Goal: Task Accomplishment & Management: Manage account settings

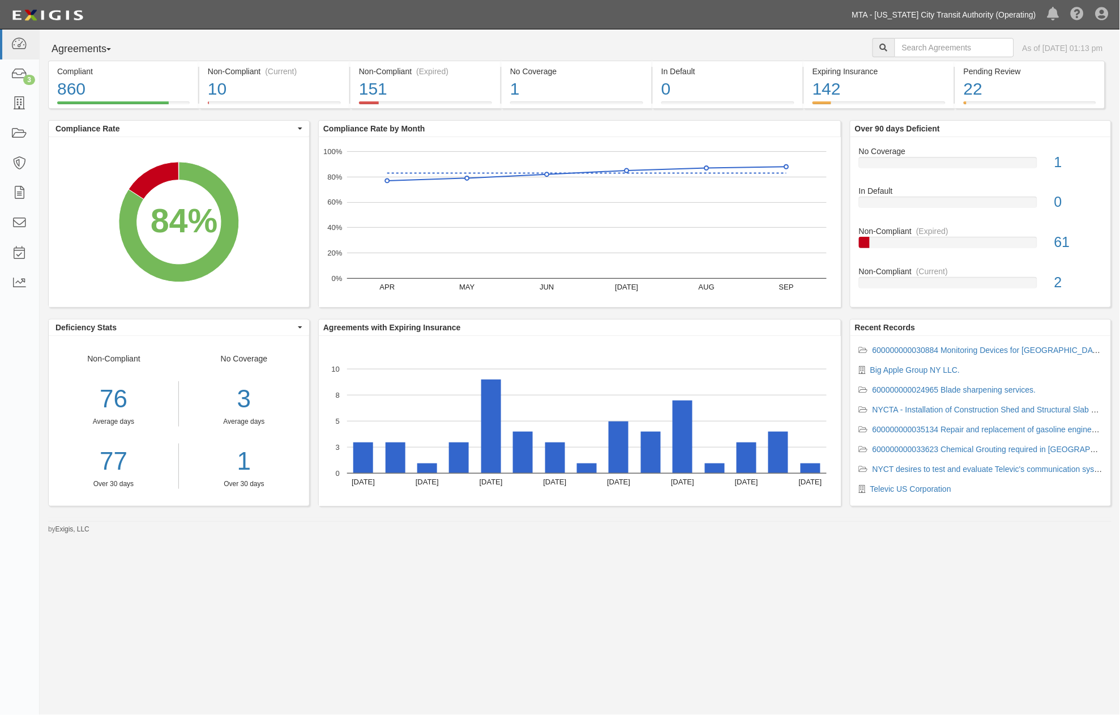
click at [950, 15] on link "MTA - [US_STATE] City Transit Authority (Operating)" at bounding box center [943, 14] width 195 height 23
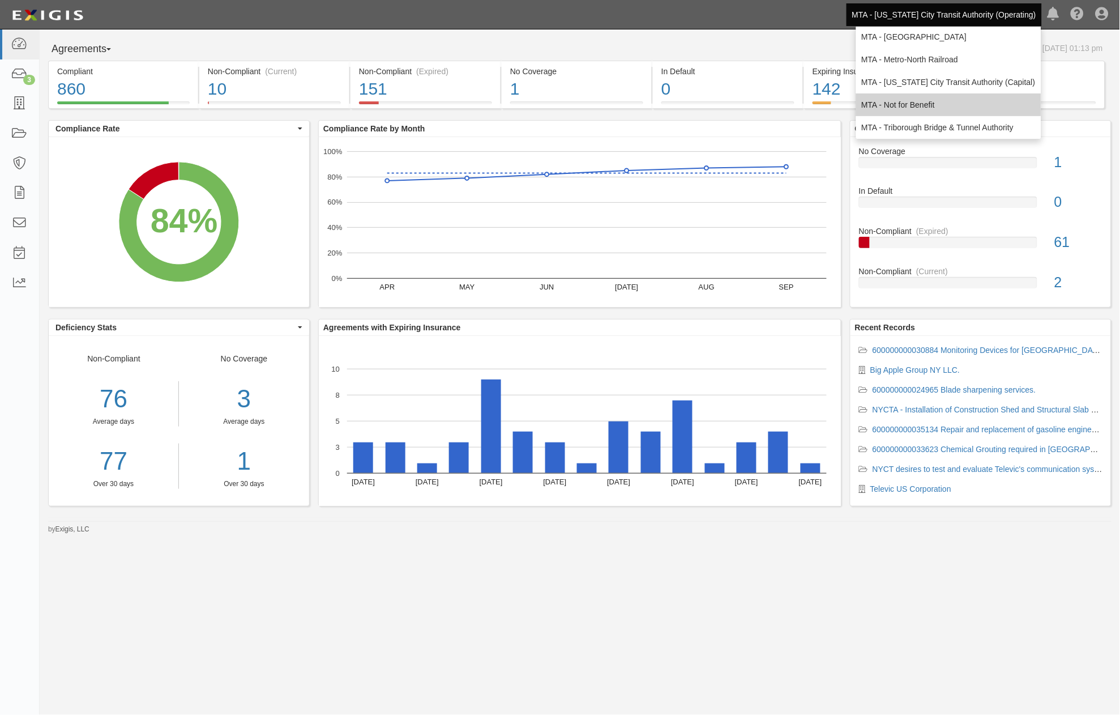
scroll to position [75, 0]
click at [917, 121] on link "MTA - Triborough Bridge & Tunnel Authority" at bounding box center [948, 124] width 185 height 23
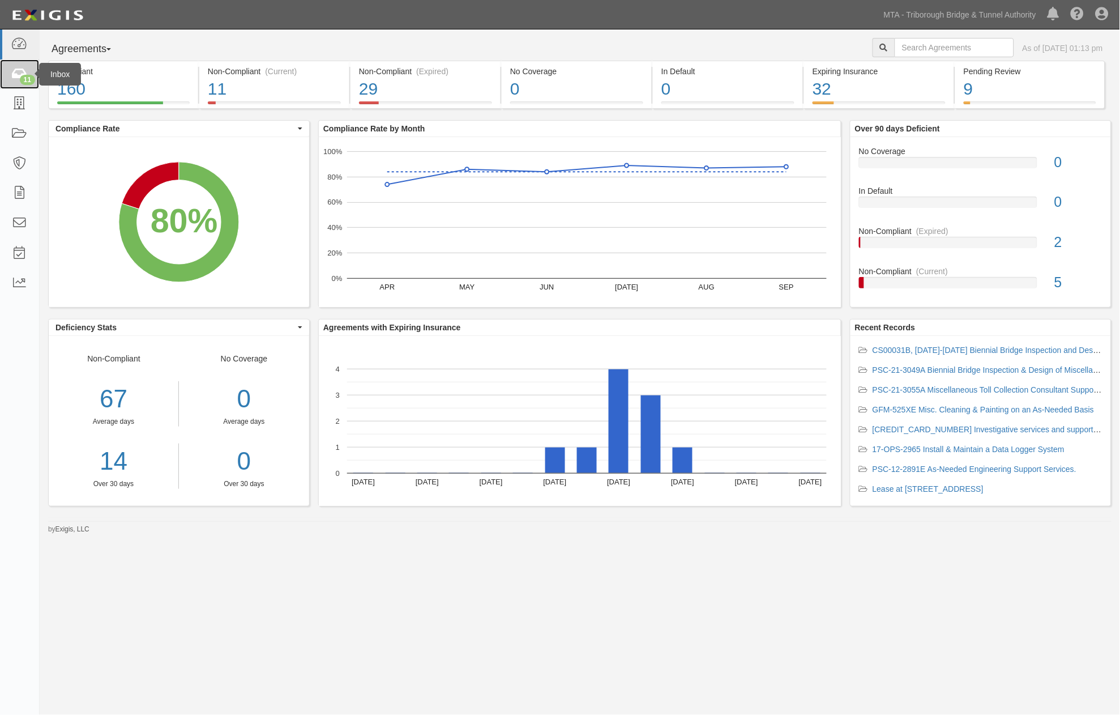
click at [18, 71] on icon at bounding box center [19, 74] width 16 height 13
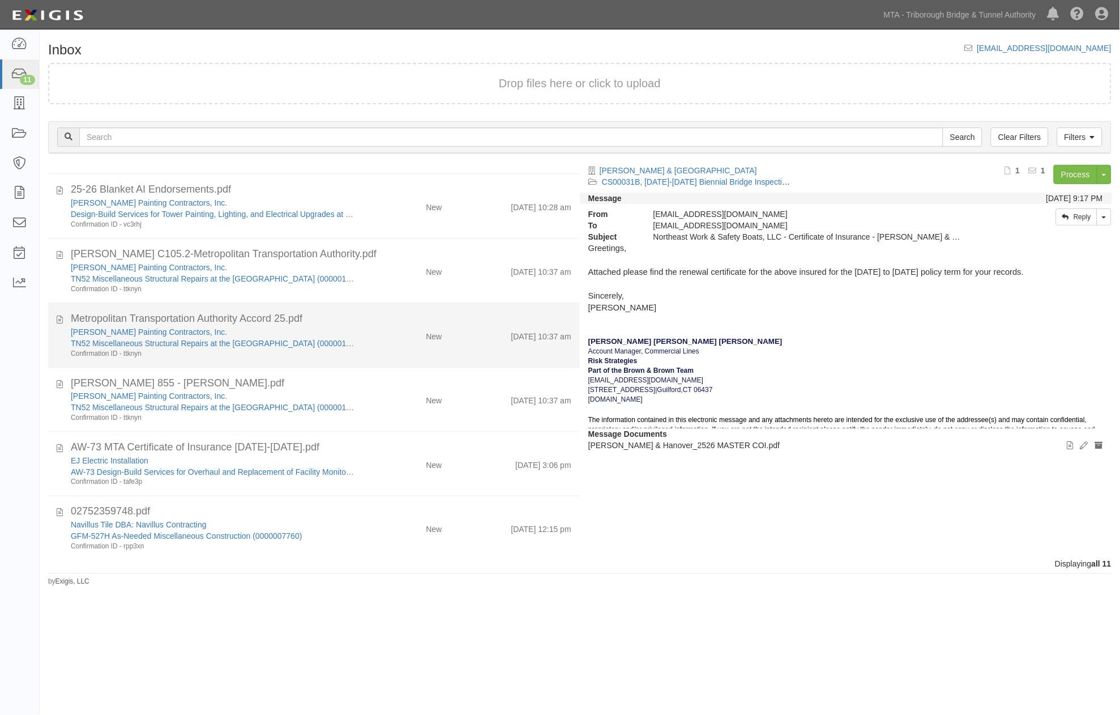
scroll to position [321, 0]
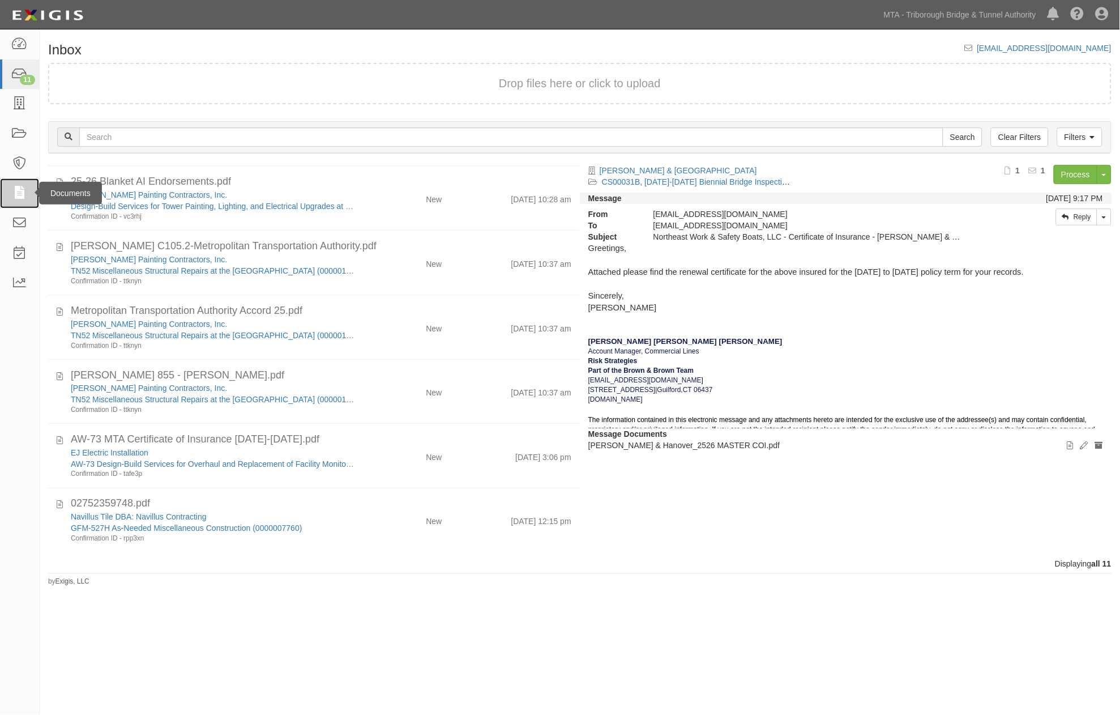
click at [20, 191] on icon at bounding box center [19, 193] width 16 height 13
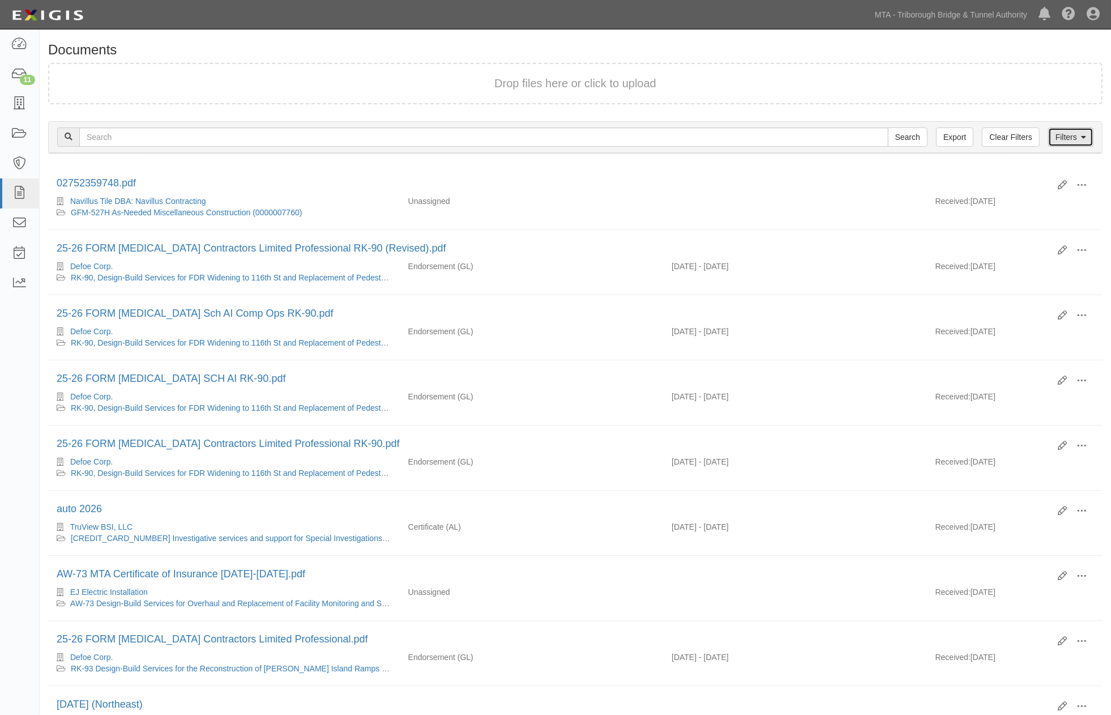
click at [1062, 131] on link "Filters" at bounding box center [1070, 136] width 45 height 19
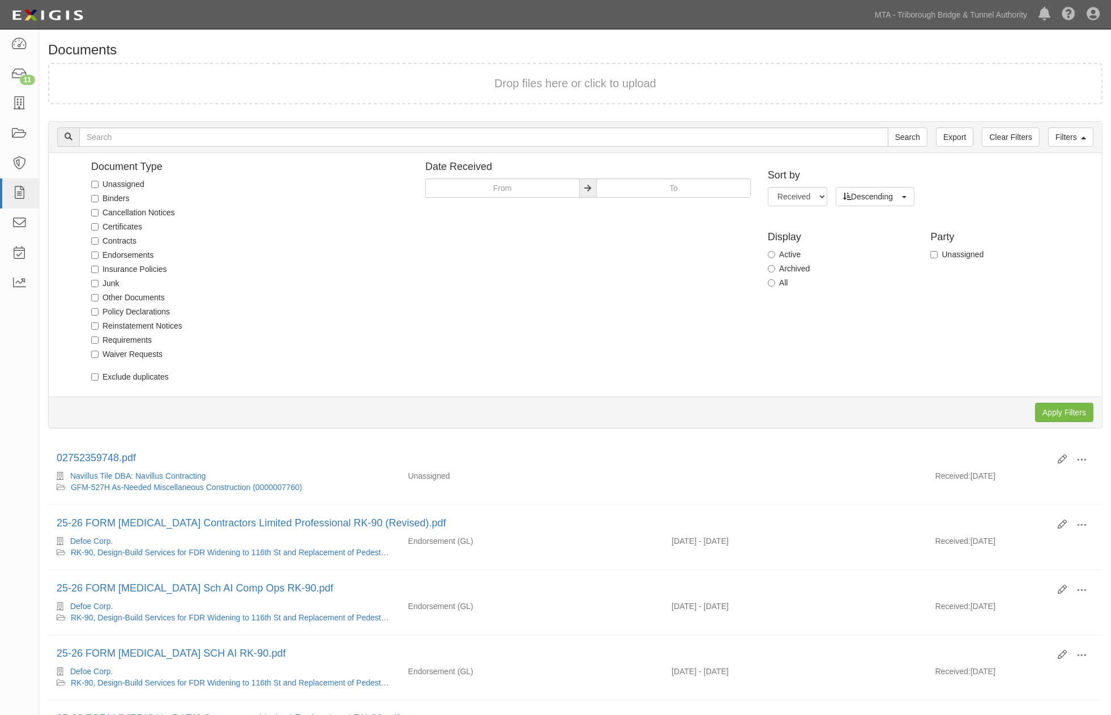
click at [140, 178] on label "Unassigned" at bounding box center [117, 183] width 53 height 11
click at [99, 181] on input "Unassigned" at bounding box center [94, 184] width 7 height 7
checkbox input "true"
click at [1083, 411] on input "Apply Filters" at bounding box center [1064, 412] width 58 height 19
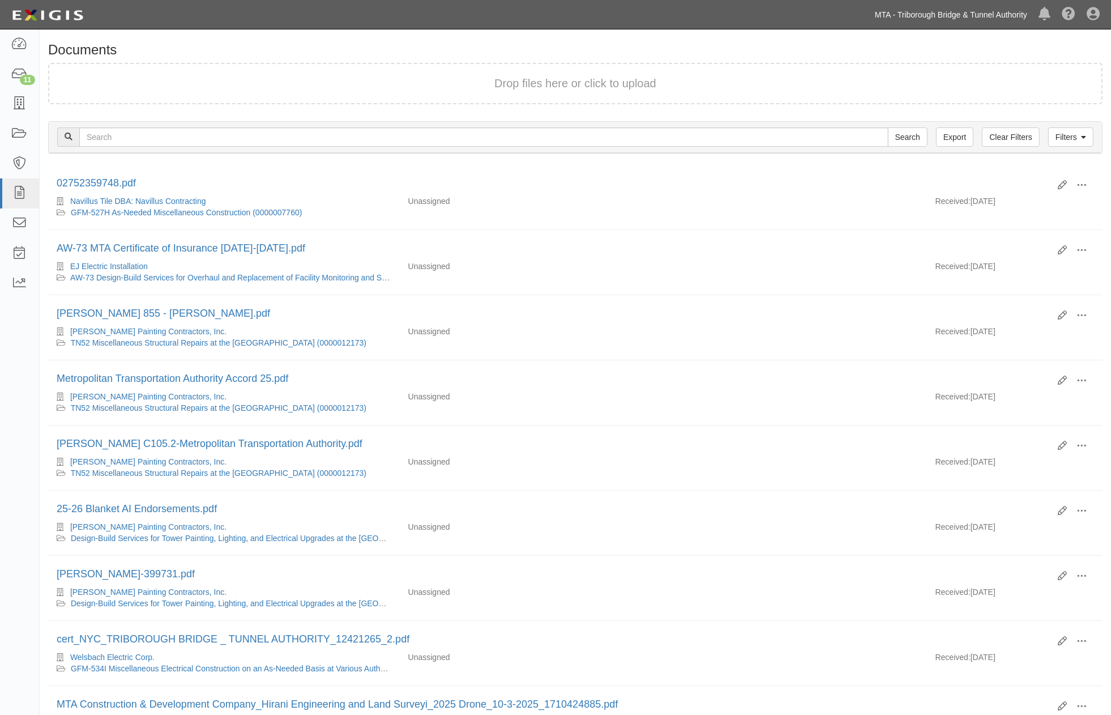
click at [981, 16] on link "MTA - Triborough Bridge & Tunnel Authority" at bounding box center [951, 14] width 164 height 23
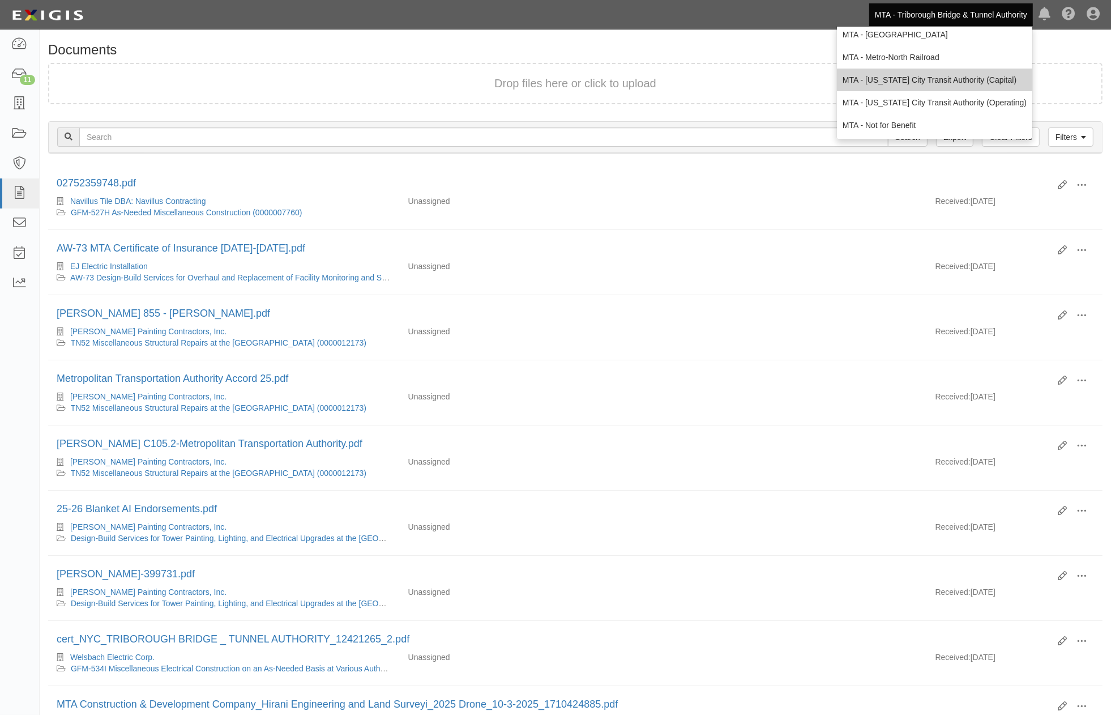
scroll to position [75, 0]
click at [908, 99] on link "MTA - [US_STATE] City Transit Authority (Operating)" at bounding box center [934, 102] width 195 height 23
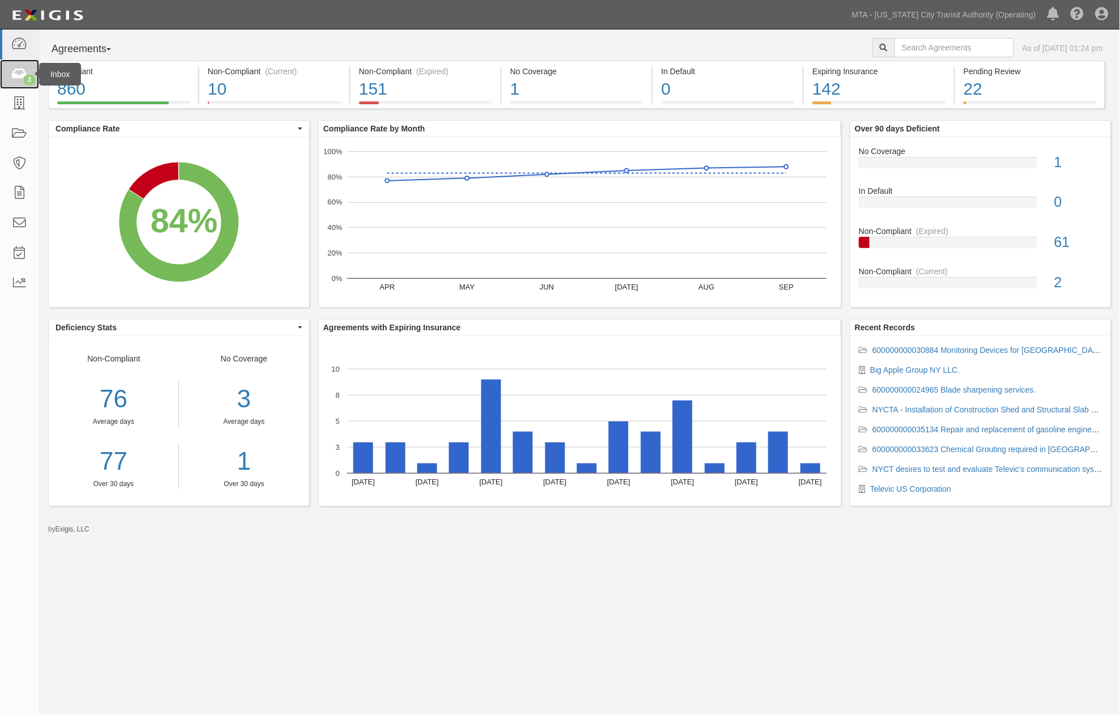
click at [13, 75] on icon at bounding box center [19, 74] width 16 height 13
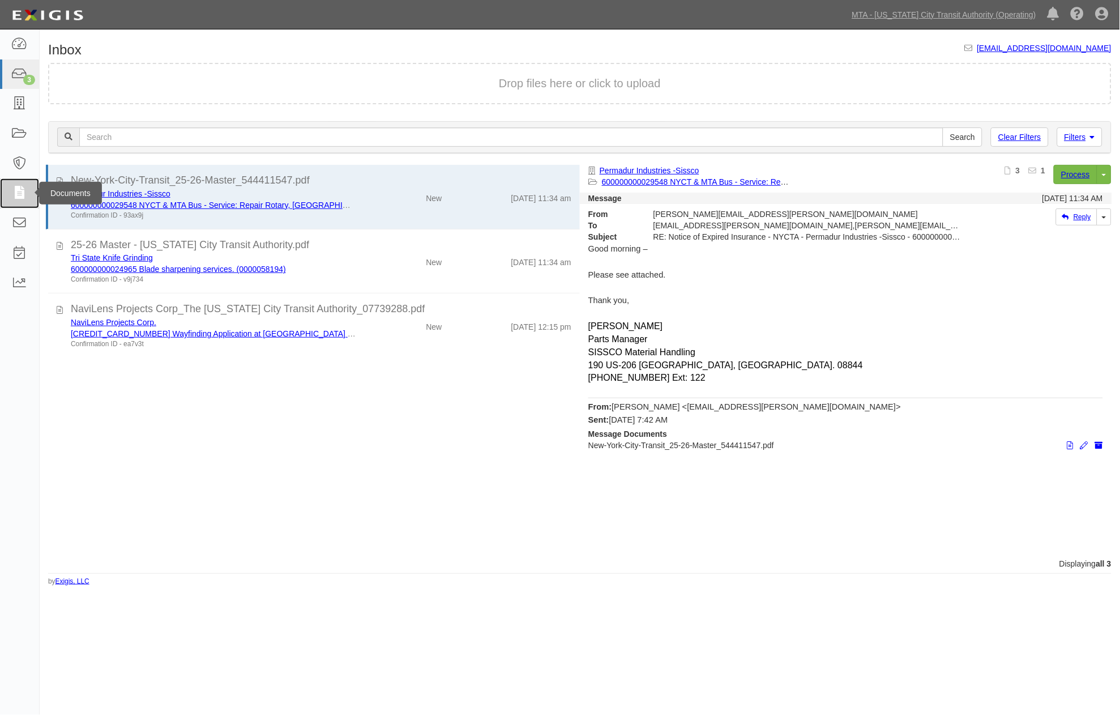
click at [22, 191] on icon at bounding box center [19, 193] width 16 height 13
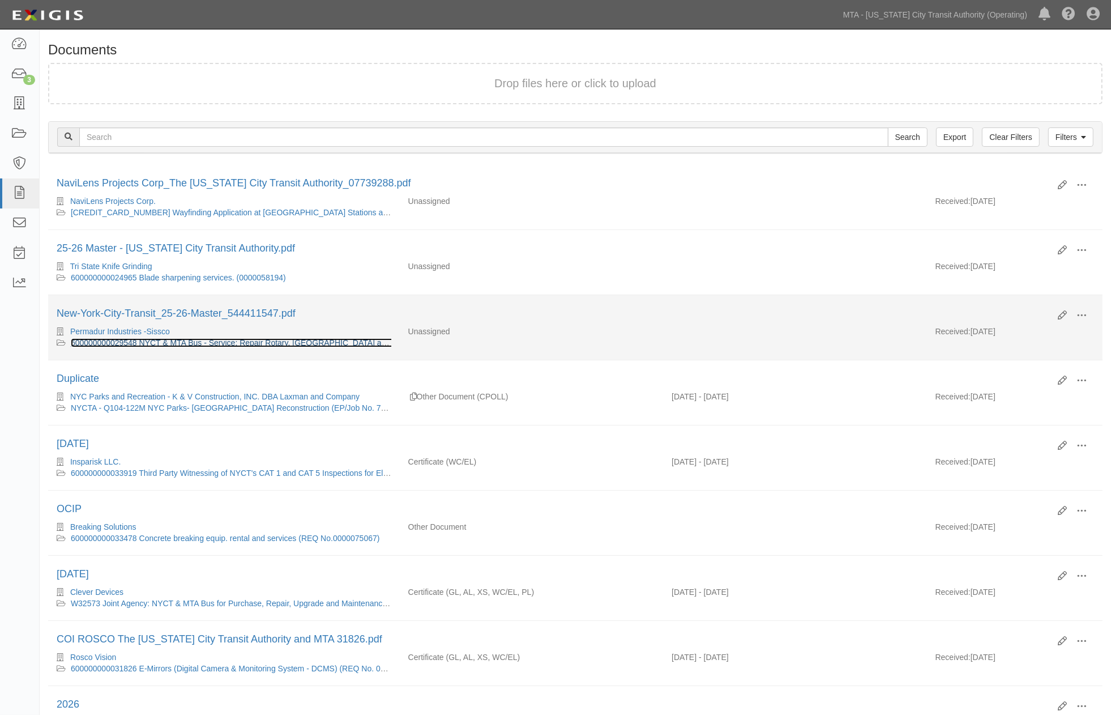
click at [172, 344] on link "600000000029548 NYCT & MTA Bus - Service: Repair Rotary, Omer and Stertil Koni …" at bounding box center [317, 342] width 493 height 9
click at [310, 342] on link "600000000029548 NYCT & MTA Bus - Service: Repair Rotary, [GEOGRAPHIC_DATA] and …" at bounding box center [317, 342] width 493 height 9
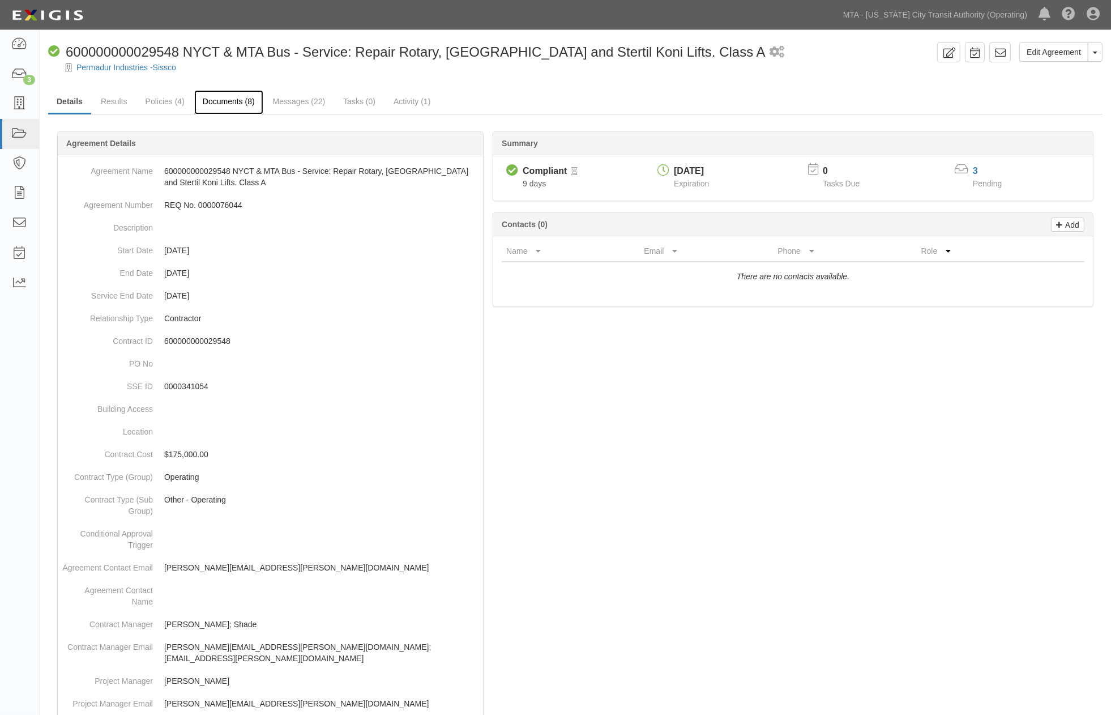
click at [247, 100] on link "Documents (8)" at bounding box center [228, 102] width 69 height 24
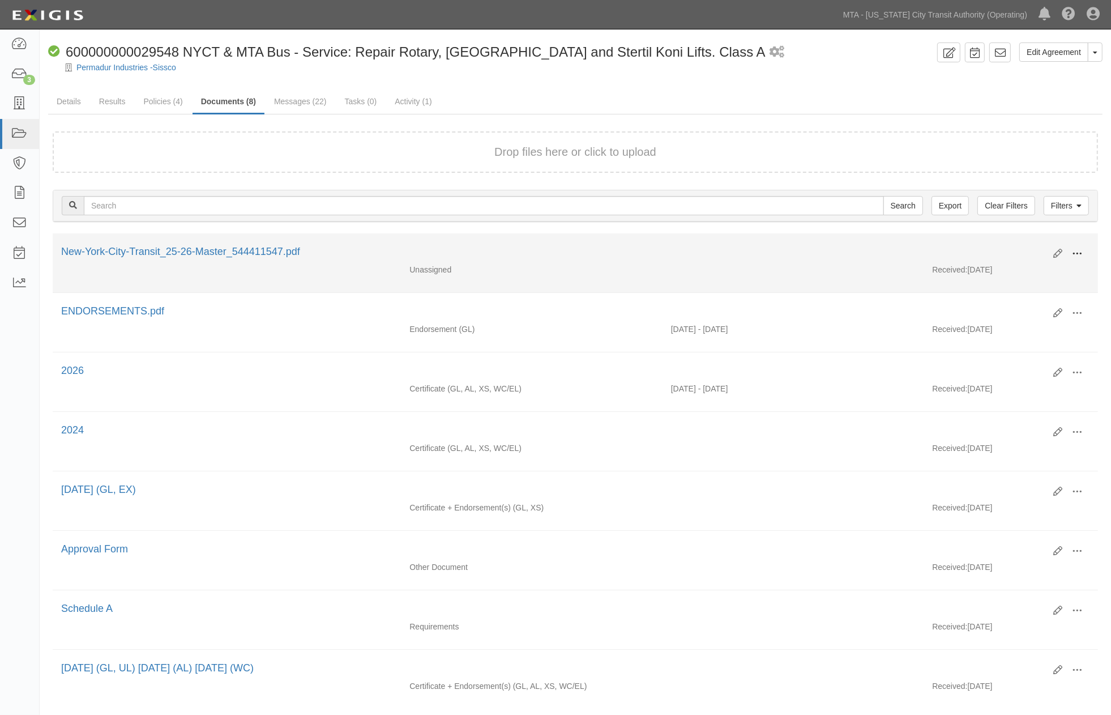
click at [1076, 250] on span at bounding box center [1077, 254] width 10 height 10
click at [999, 266] on link "View" at bounding box center [1021, 270] width 89 height 20
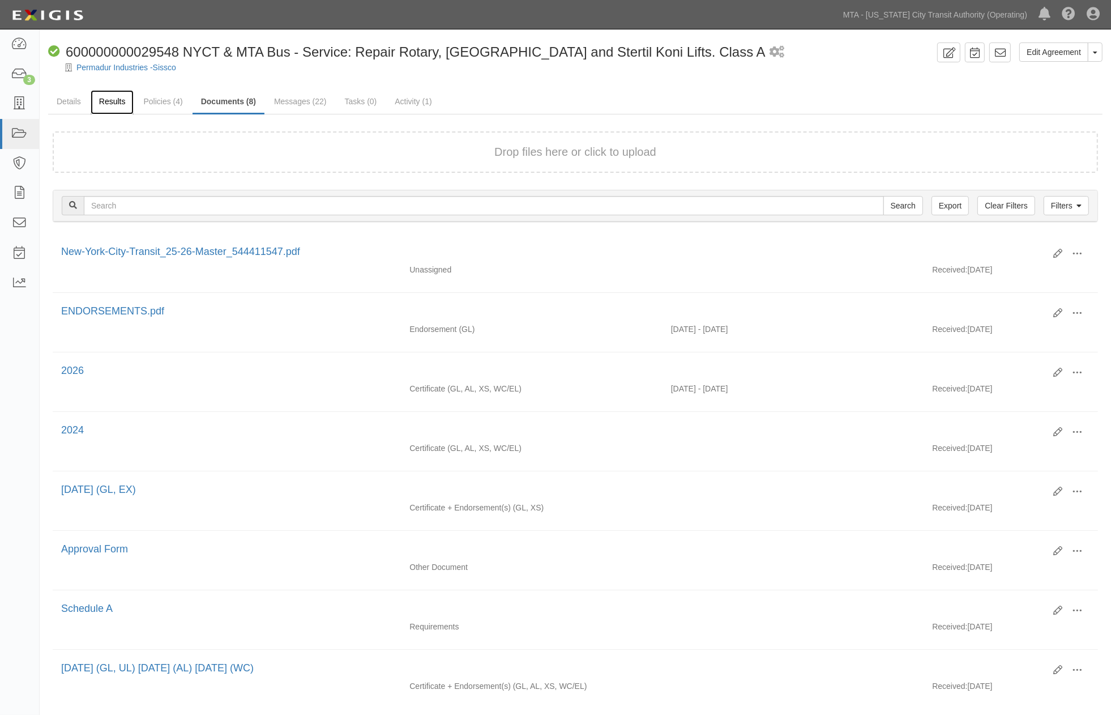
click at [115, 102] on link "Results" at bounding box center [113, 102] width 44 height 24
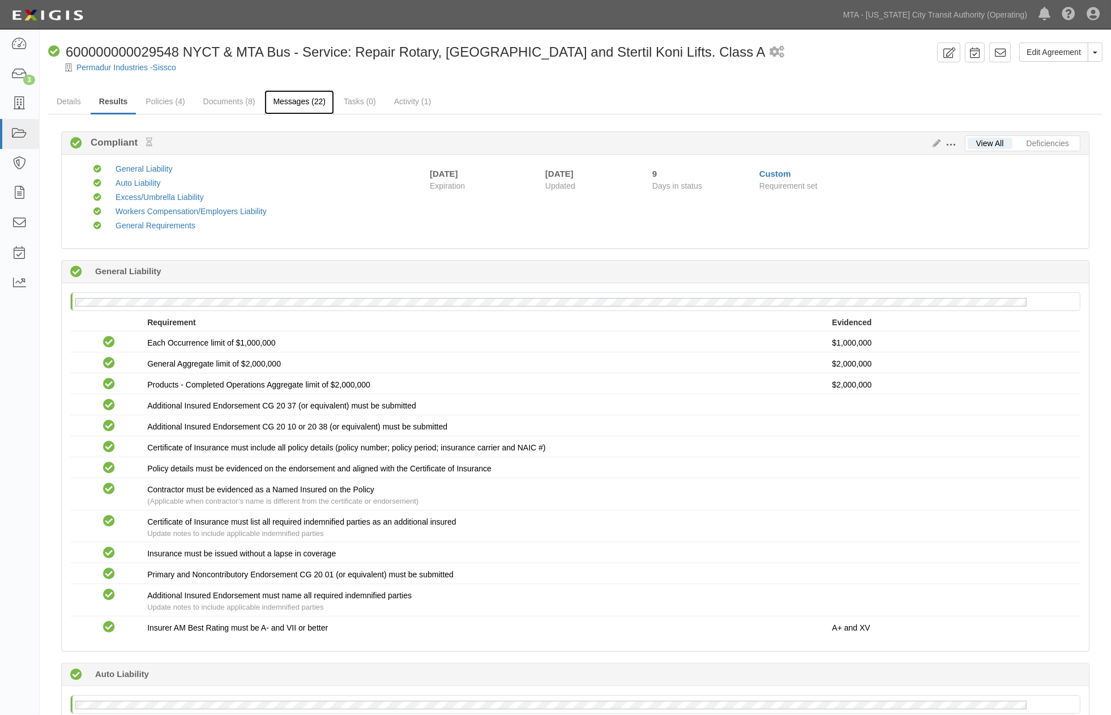
click at [306, 104] on link "Messages (22)" at bounding box center [299, 102] width 70 height 24
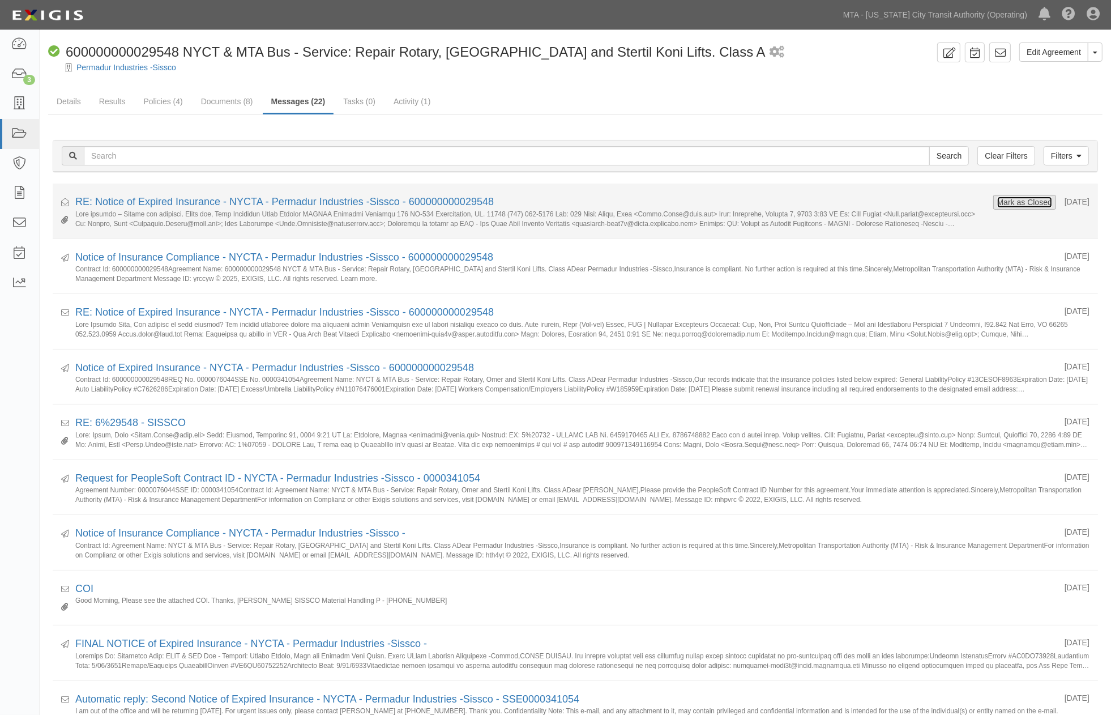
click at [1020, 203] on button "Mark as Closed" at bounding box center [1025, 202] width 56 height 12
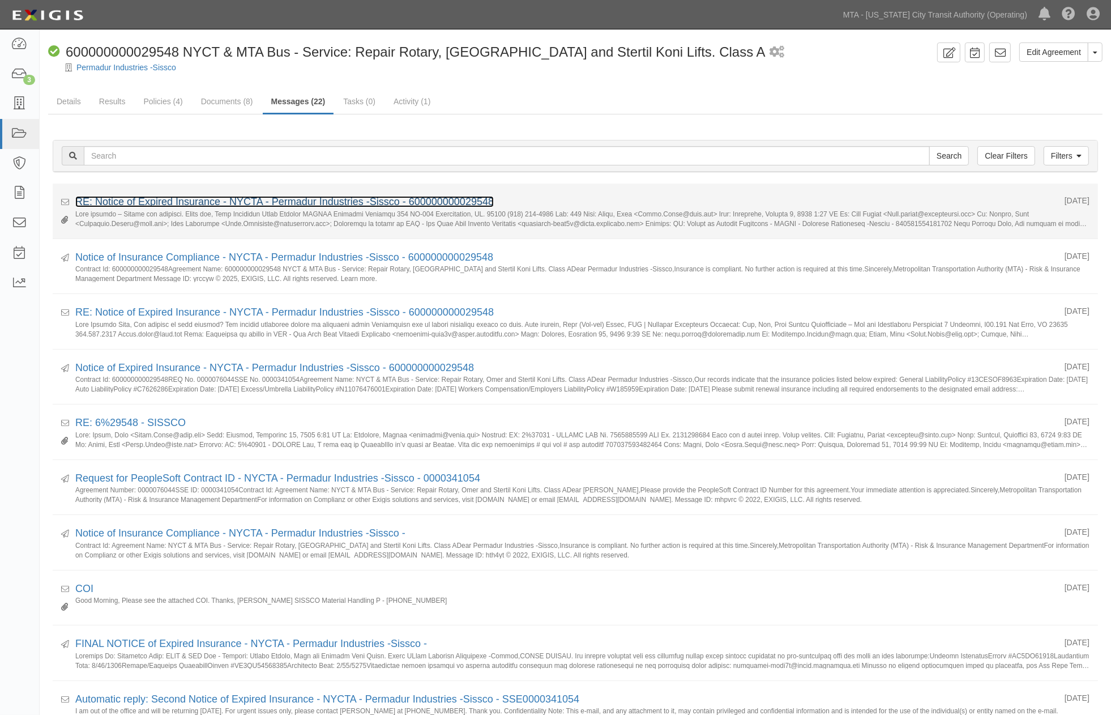
click at [182, 202] on link "RE: Notice of Expired Insurance - NYCTA - Permadur Industries -Sissco - 6000000…" at bounding box center [284, 201] width 418 height 11
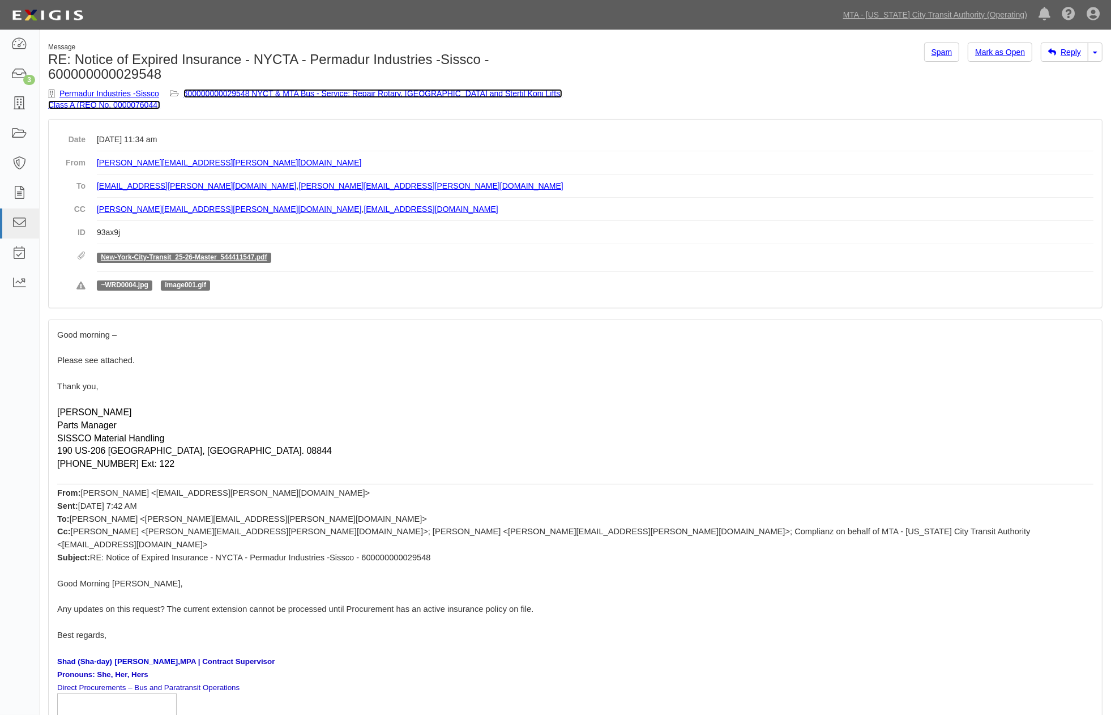
click at [305, 89] on link "600000000029548 NYCT & MTA Bus - Service: Repair Rotary, [GEOGRAPHIC_DATA] and …" at bounding box center [305, 99] width 514 height 20
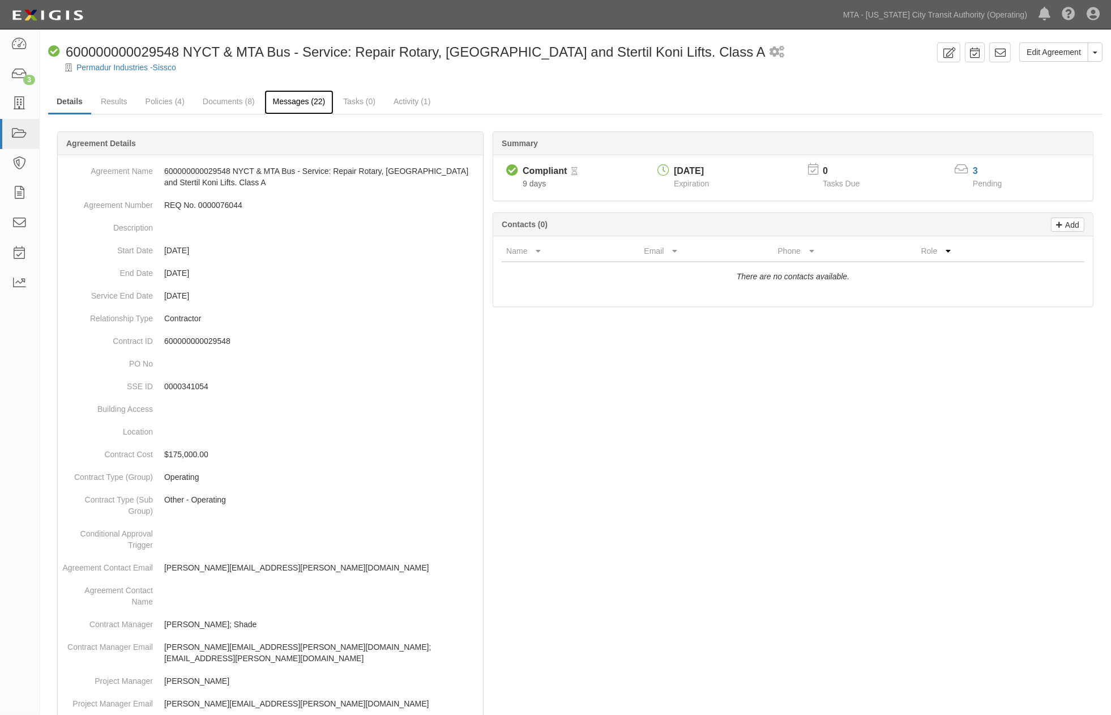
click at [284, 105] on link "Messages (22)" at bounding box center [299, 102] width 70 height 24
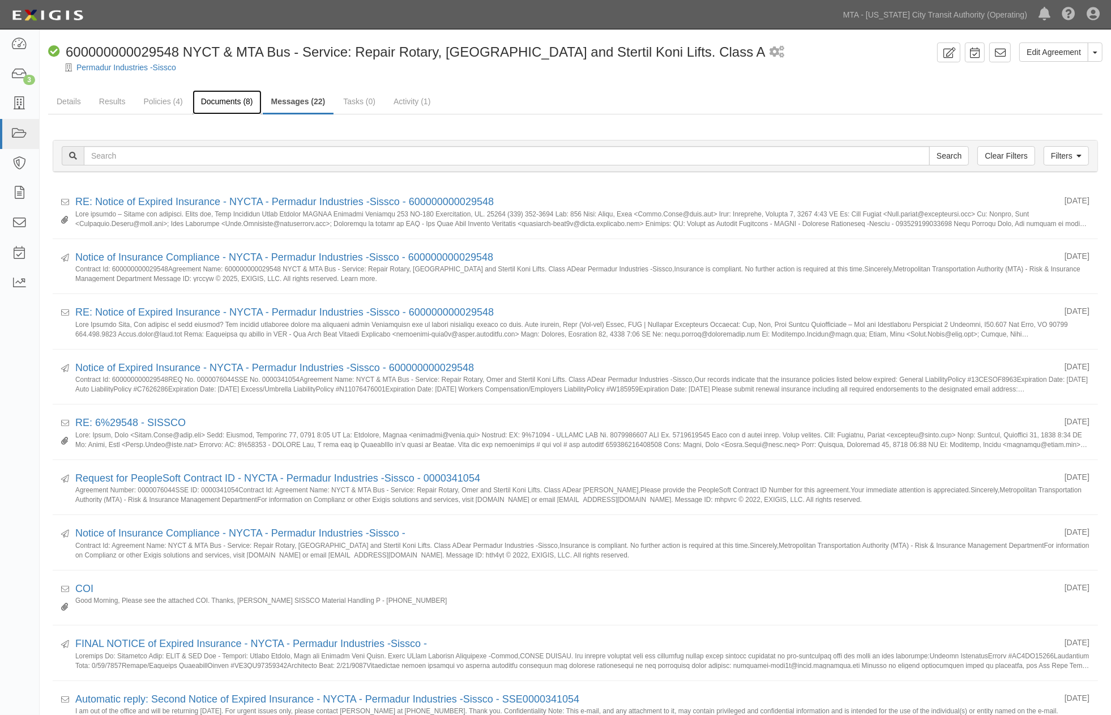
click at [222, 100] on link "Documents (8)" at bounding box center [227, 102] width 69 height 24
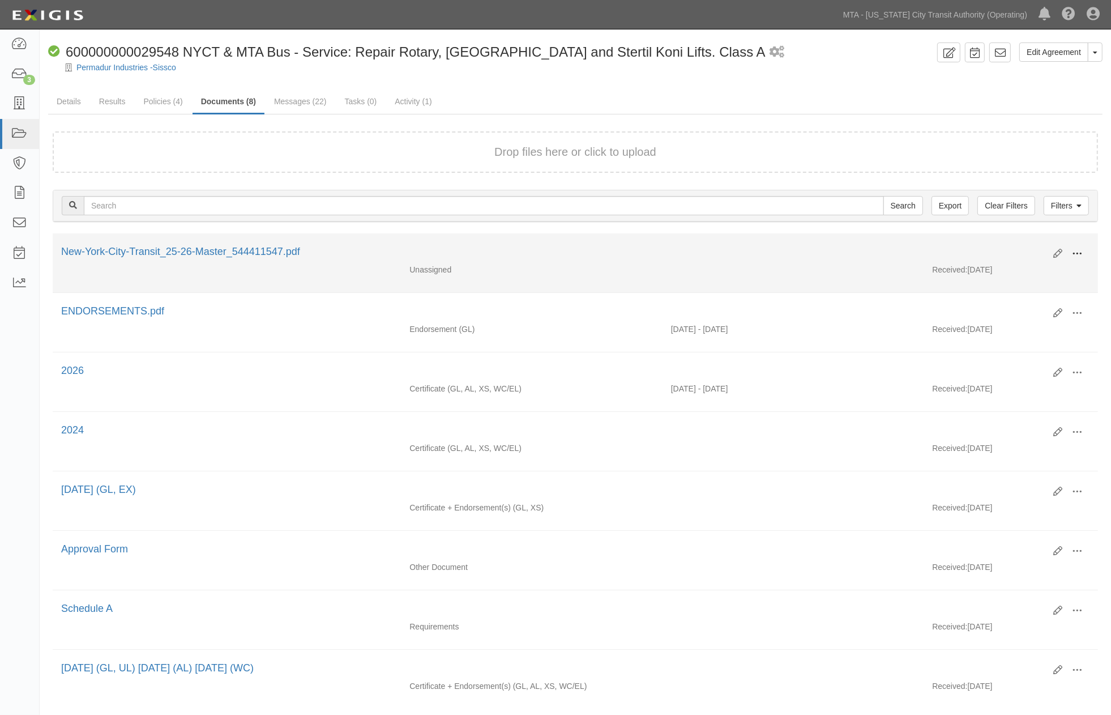
click at [1075, 250] on span at bounding box center [1077, 254] width 10 height 10
click at [993, 246] on link "Edit" at bounding box center [1021, 249] width 89 height 20
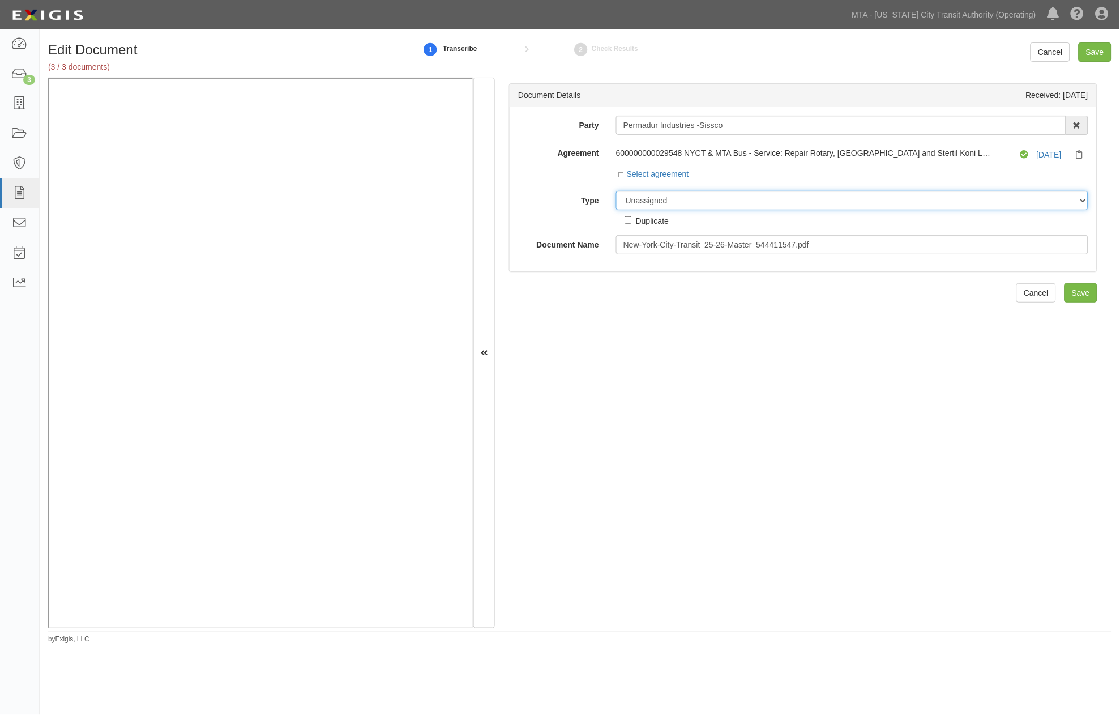
click at [672, 201] on select "Unassigned Binder Cancellation Notice Certificate Contract Endorsement Insuranc…" at bounding box center [852, 200] width 472 height 19
select select "OtherDetail"
click at [616, 191] on select "Unassigned Binder Cancellation Notice Certificate Contract Endorsement Insuranc…" at bounding box center [852, 200] width 472 height 19
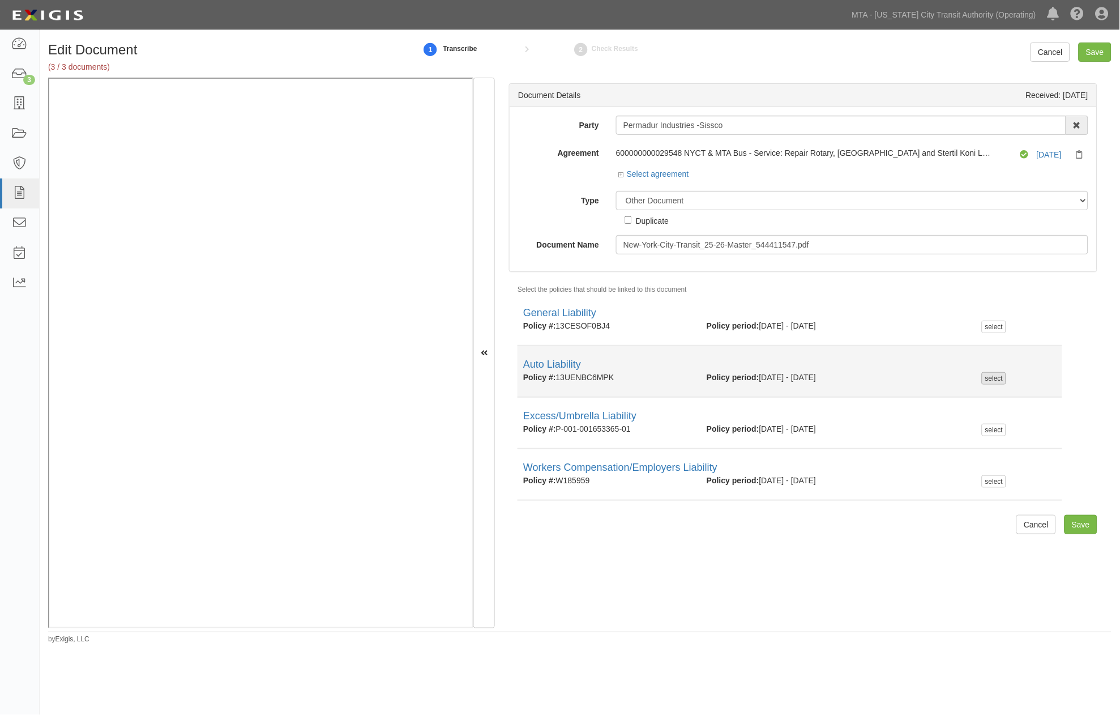
click at [987, 377] on div "select" at bounding box center [994, 378] width 24 height 12
checkbox input "true"
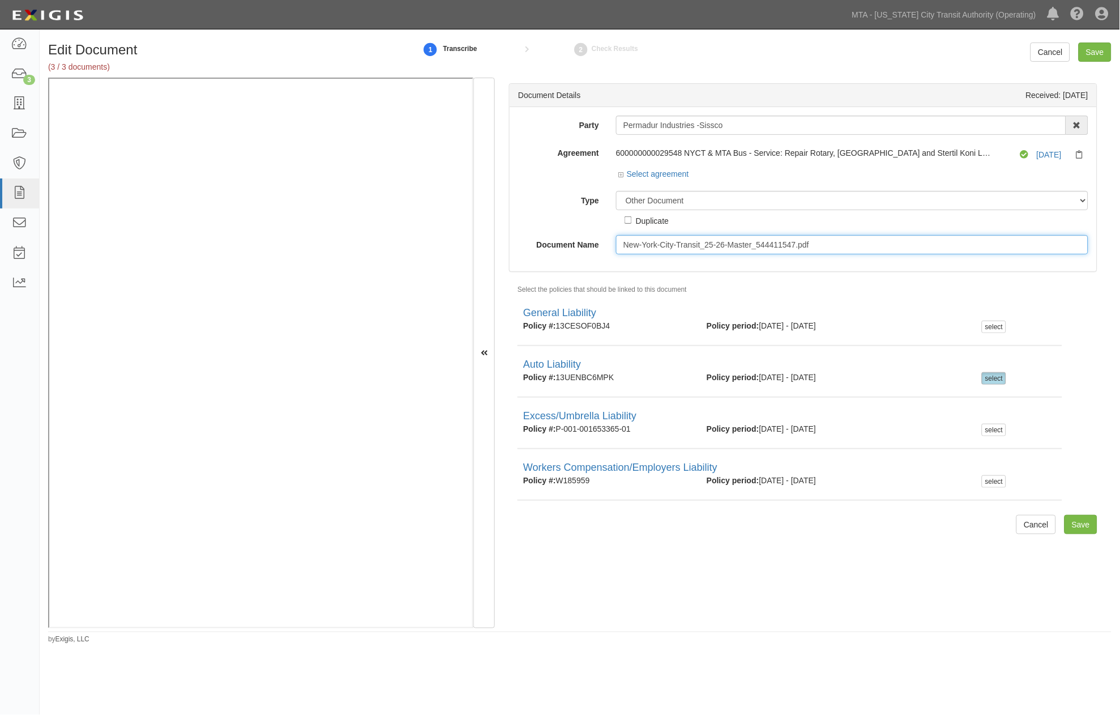
drag, startPoint x: 830, startPoint y: 243, endPoint x: 797, endPoint y: 243, distance: 33.4
click at [797, 243] on input "New-York-City-Transit_25-26-Master_544411547.pdf" at bounding box center [852, 244] width 472 height 19
type input "New-York-City-Transit_25-26-Master_544411547."
click at [1106, 51] on input "Save" at bounding box center [1095, 51] width 33 height 19
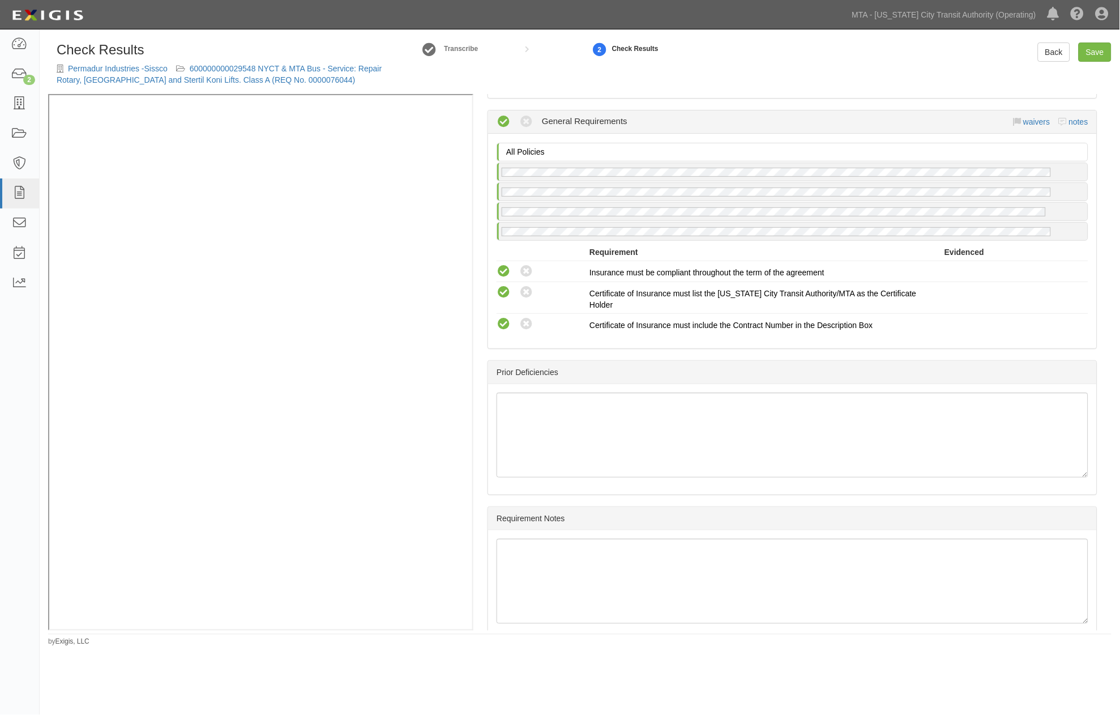
scroll to position [1533, 0]
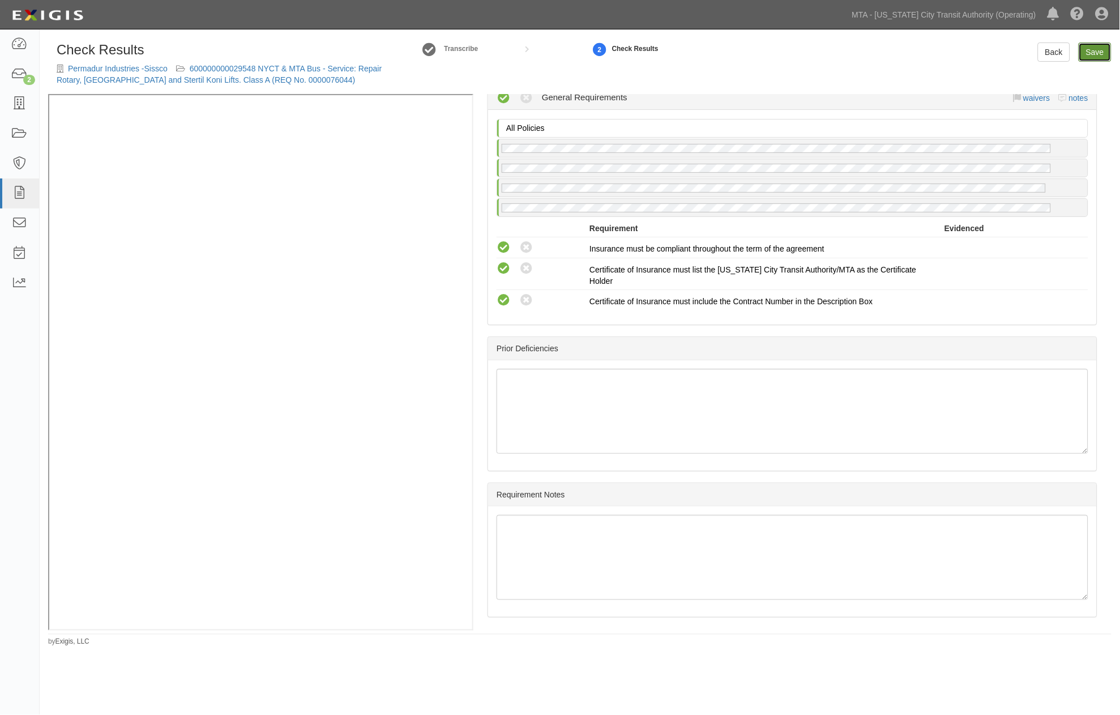
click at [1095, 54] on link "Save" at bounding box center [1095, 51] width 33 height 19
radio input "true"
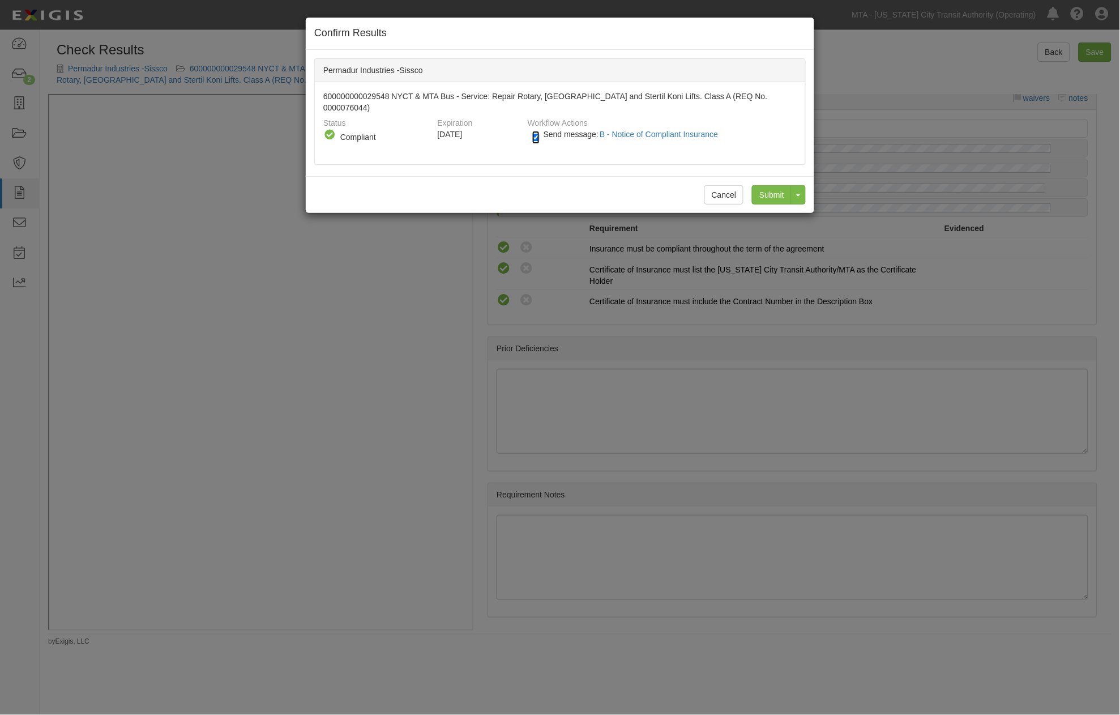
click at [536, 131] on input "Send message: B - Notice of Compliant Insurance" at bounding box center [535, 137] width 7 height 13
checkbox input "false"
click at [778, 185] on input "Submit" at bounding box center [772, 194] width 40 height 19
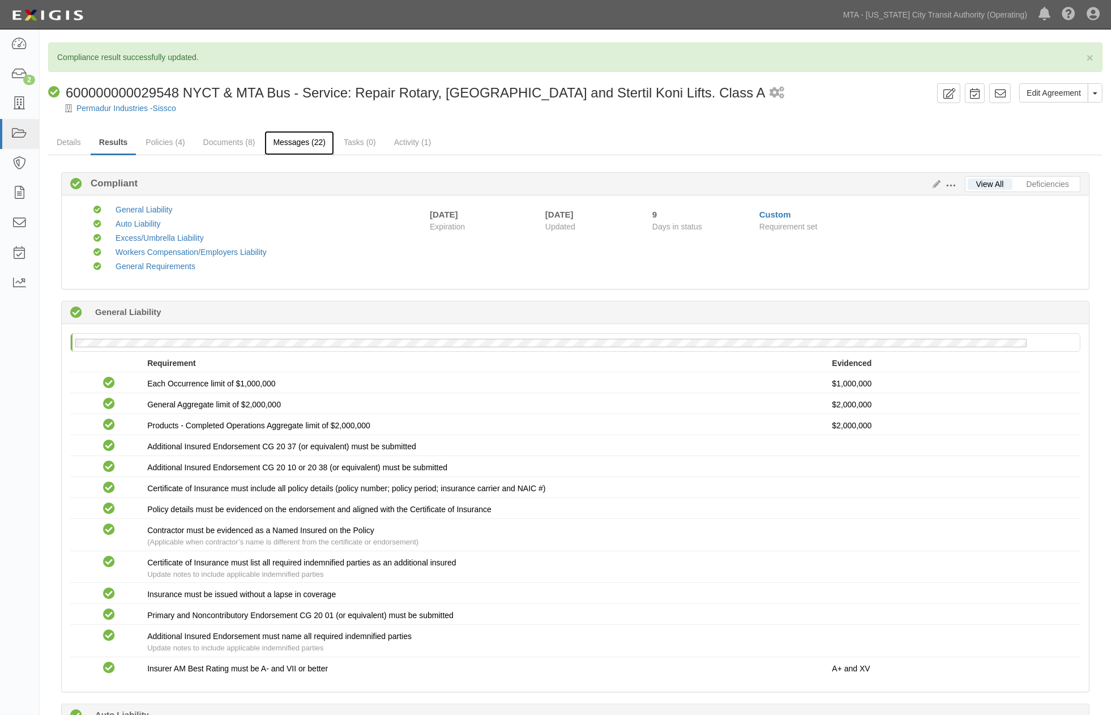
click at [289, 137] on link "Messages (22)" at bounding box center [299, 143] width 70 height 24
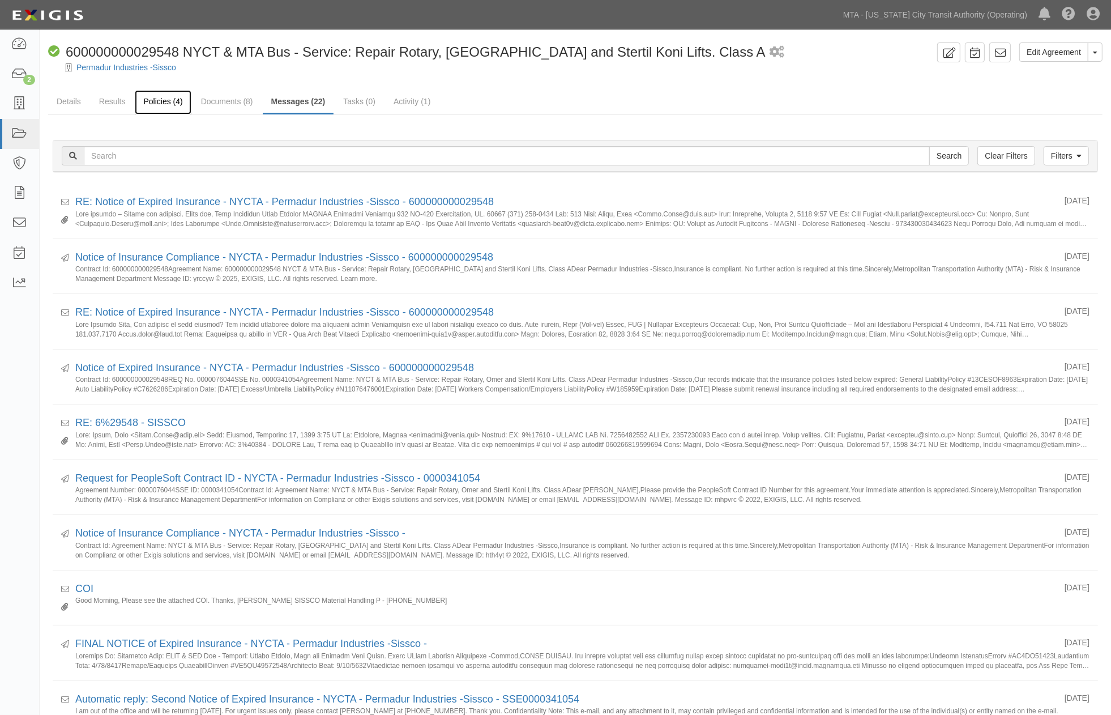
click at [151, 97] on link "Policies (4)" at bounding box center [163, 102] width 56 height 24
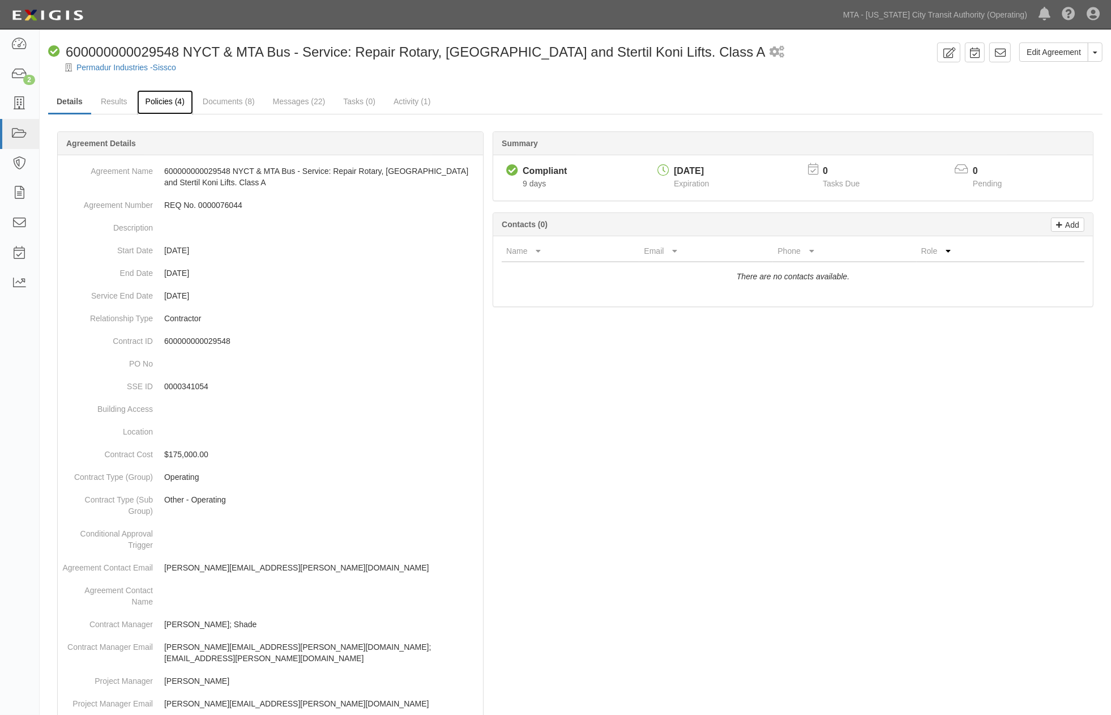
click at [169, 102] on link "Policies (4)" at bounding box center [165, 102] width 56 height 24
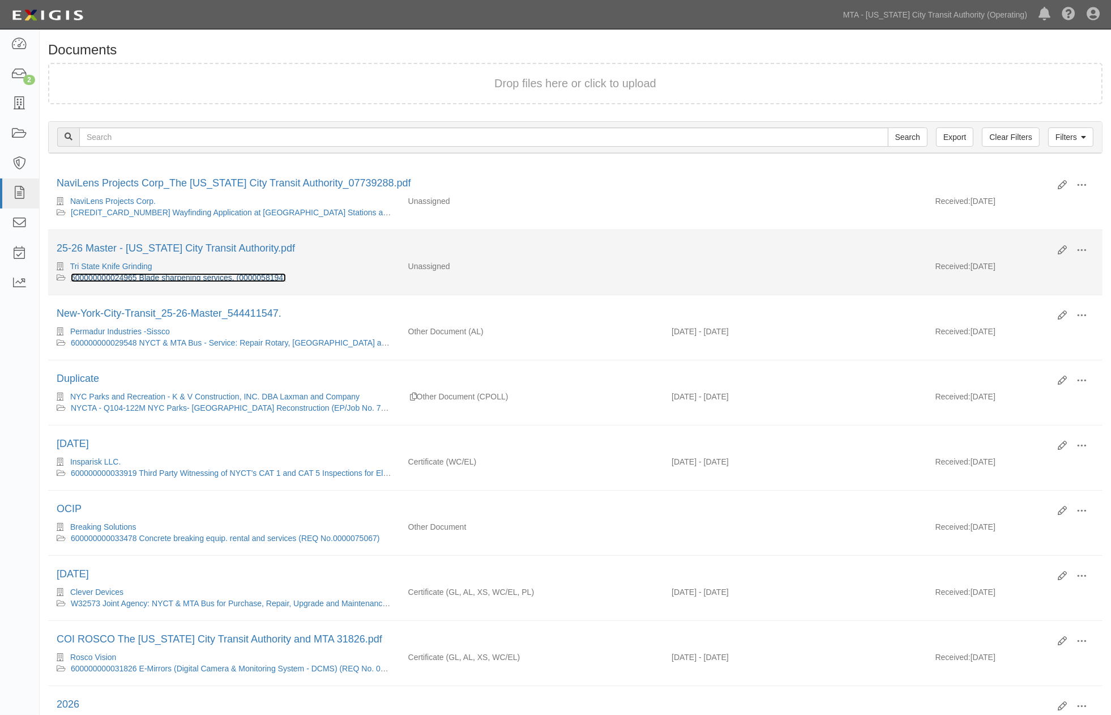
click at [200, 278] on link "600000000024965 Blade sharpening services. (0000058194)" at bounding box center [178, 277] width 215 height 9
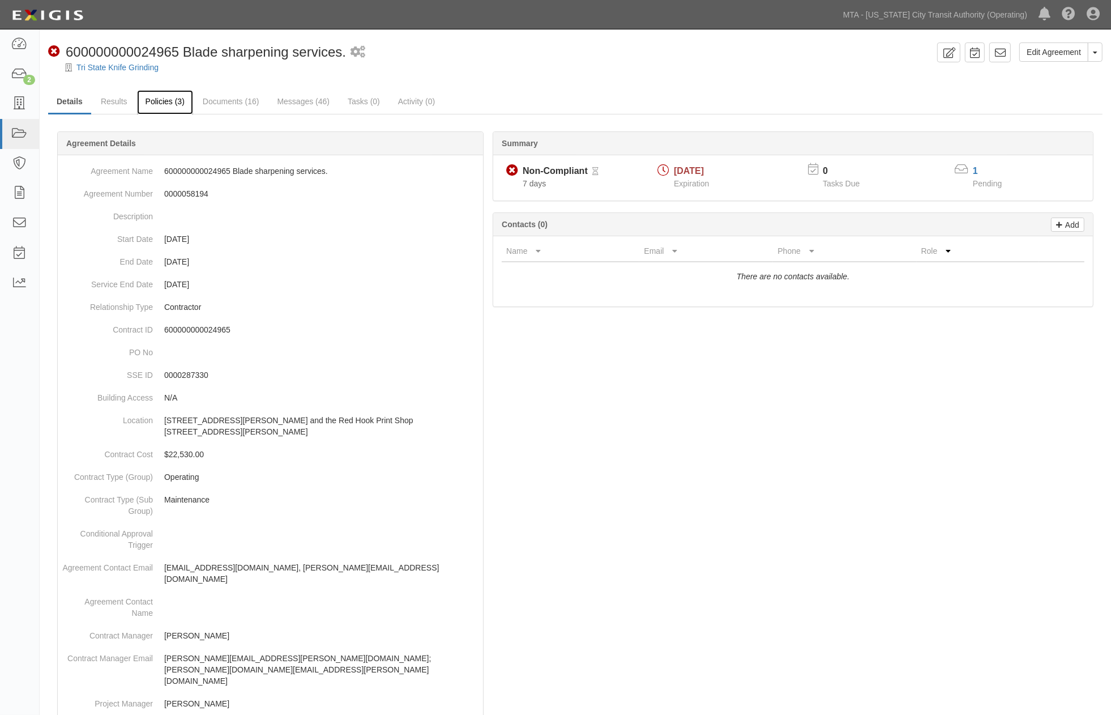
click at [165, 104] on link "Policies (3)" at bounding box center [165, 102] width 56 height 24
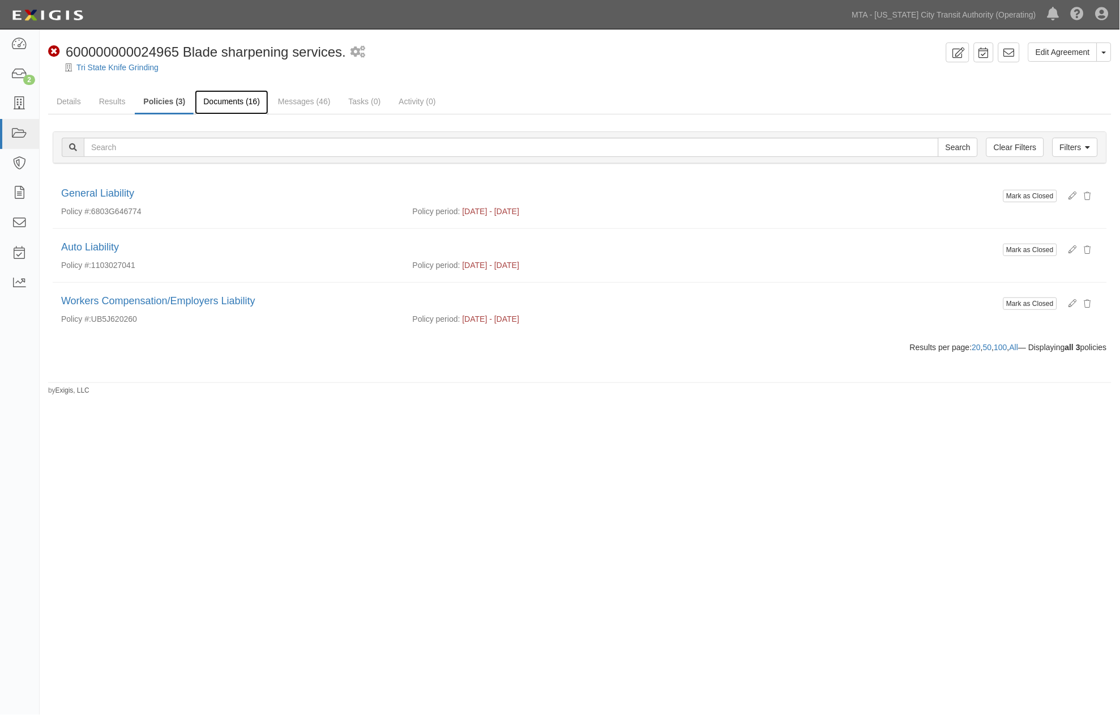
click at [230, 99] on link "Documents (16)" at bounding box center [232, 102] width 74 height 24
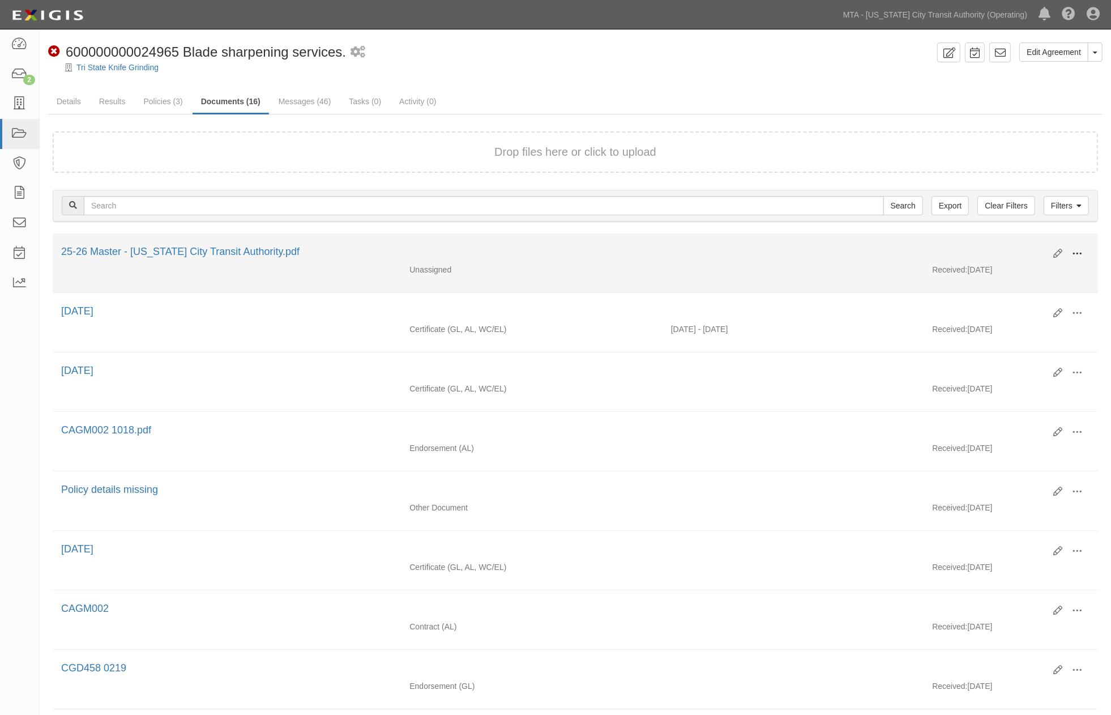
click at [1078, 250] on span at bounding box center [1077, 254] width 10 height 10
click at [1025, 268] on link "View" at bounding box center [1021, 270] width 89 height 20
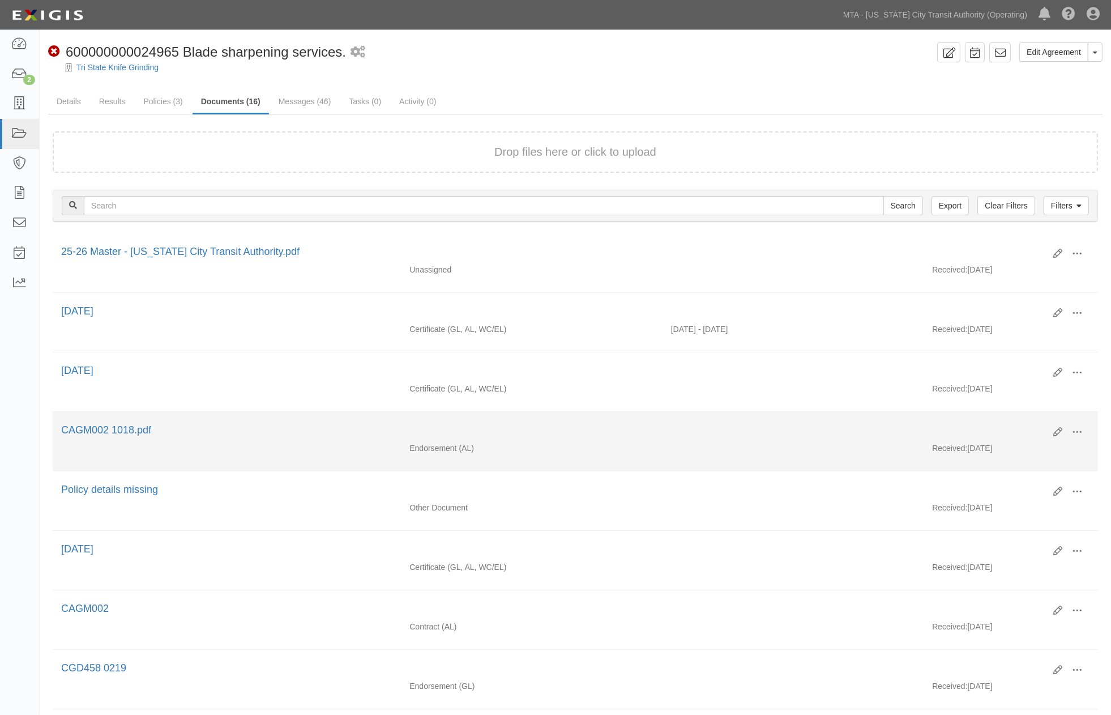
click at [495, 467] on li "Edit View View details Archive [GEOGRAPHIC_DATA] CAGM002 1018.pdf Endorsement (…" at bounding box center [575, 441] width 1045 height 59
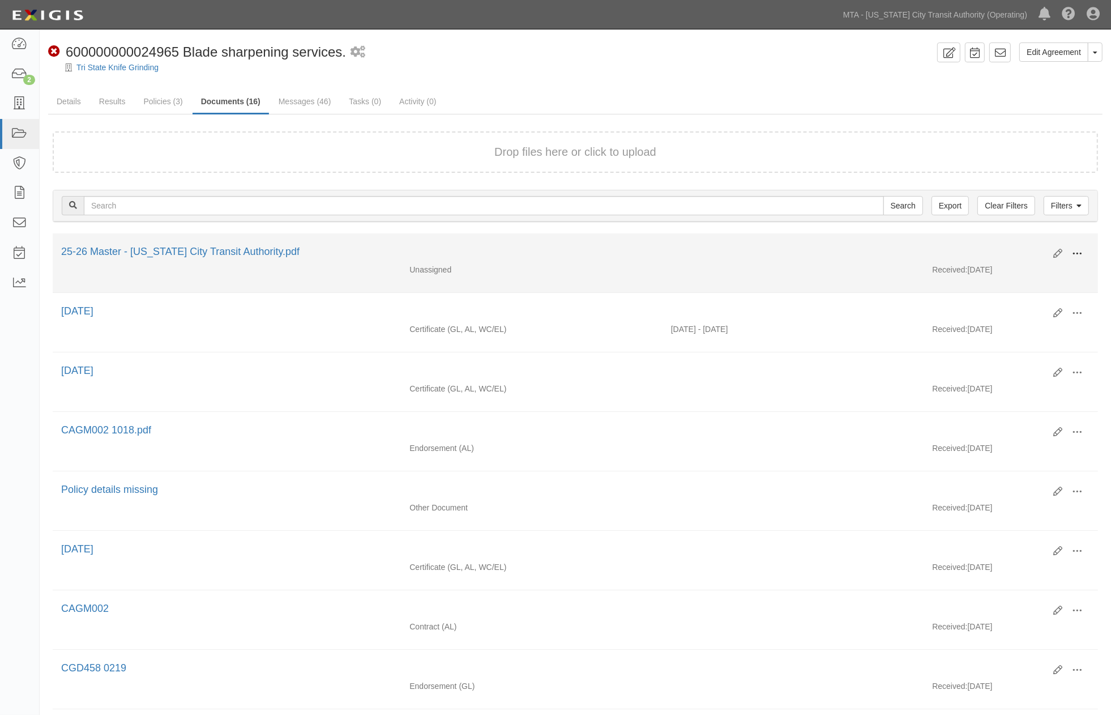
click at [1067, 250] on button at bounding box center [1076, 254] width 25 height 19
click at [995, 247] on link "Edit" at bounding box center [1021, 249] width 89 height 20
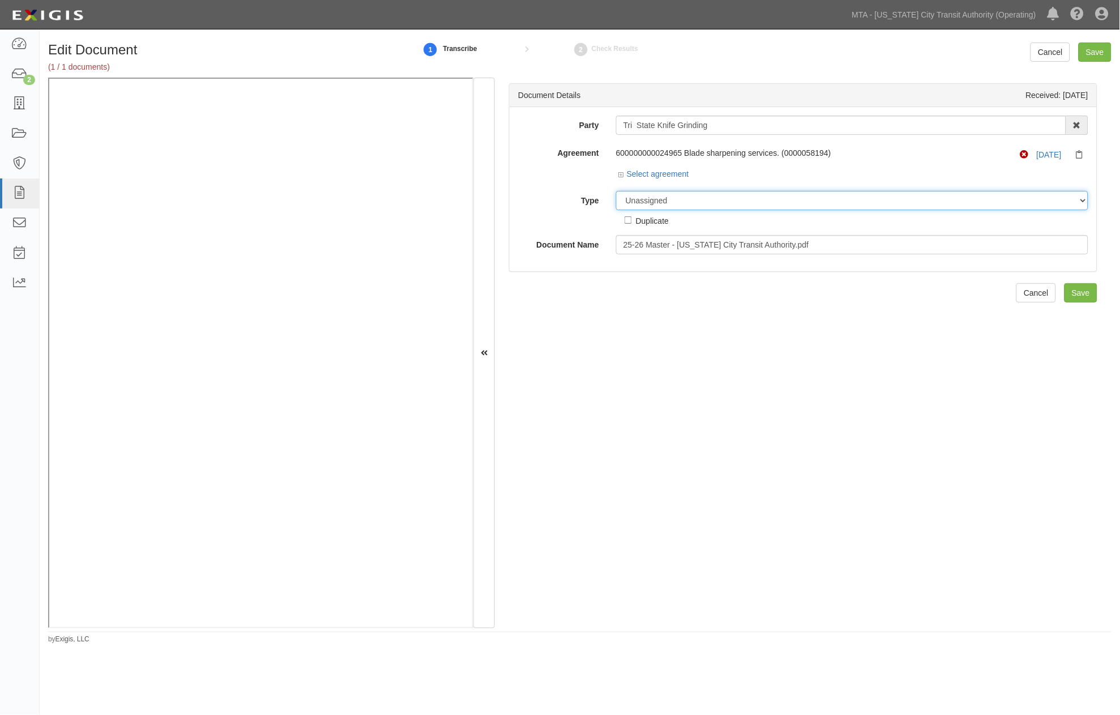
click at [629, 205] on select "Unassigned Binder Cancellation Notice Certificate Contract Endorsement Insuranc…" at bounding box center [852, 200] width 472 height 19
click at [616, 191] on select "Unassigned Binder Cancellation Notice Certificate Contract Endorsement Insuranc…" at bounding box center [852, 200] width 472 height 19
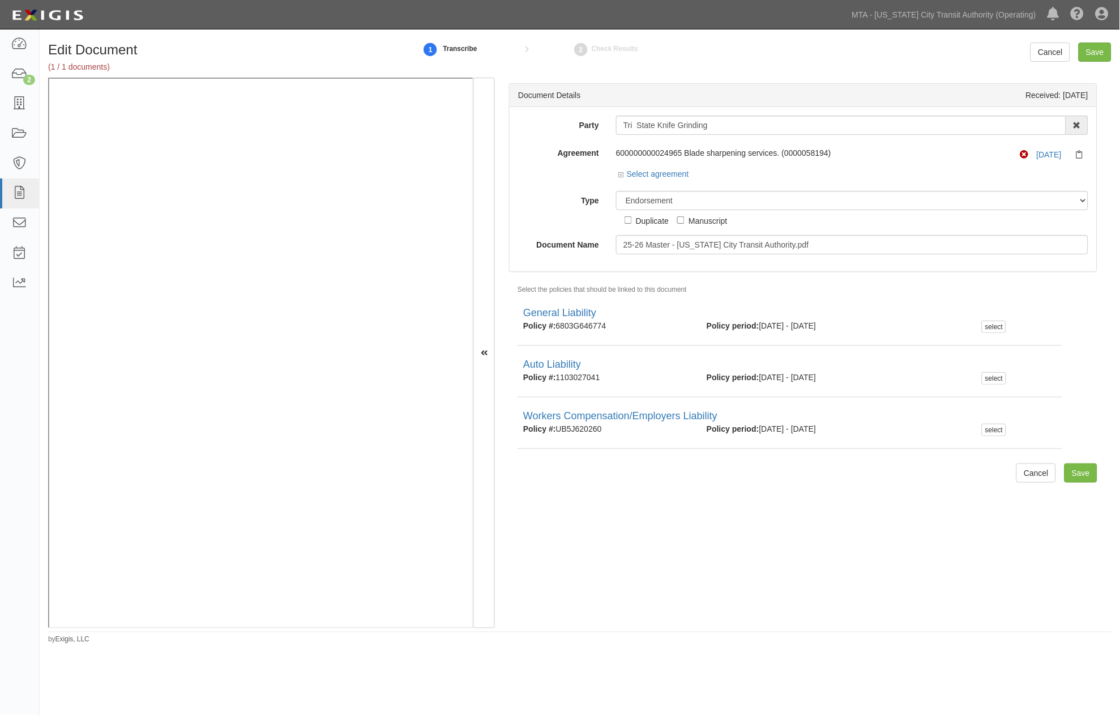
click at [592, 456] on div "Document Details Received: 10/08/2025 Party Tri State Knife Grinding 10-21 TO 1…" at bounding box center [803, 353] width 617 height 550
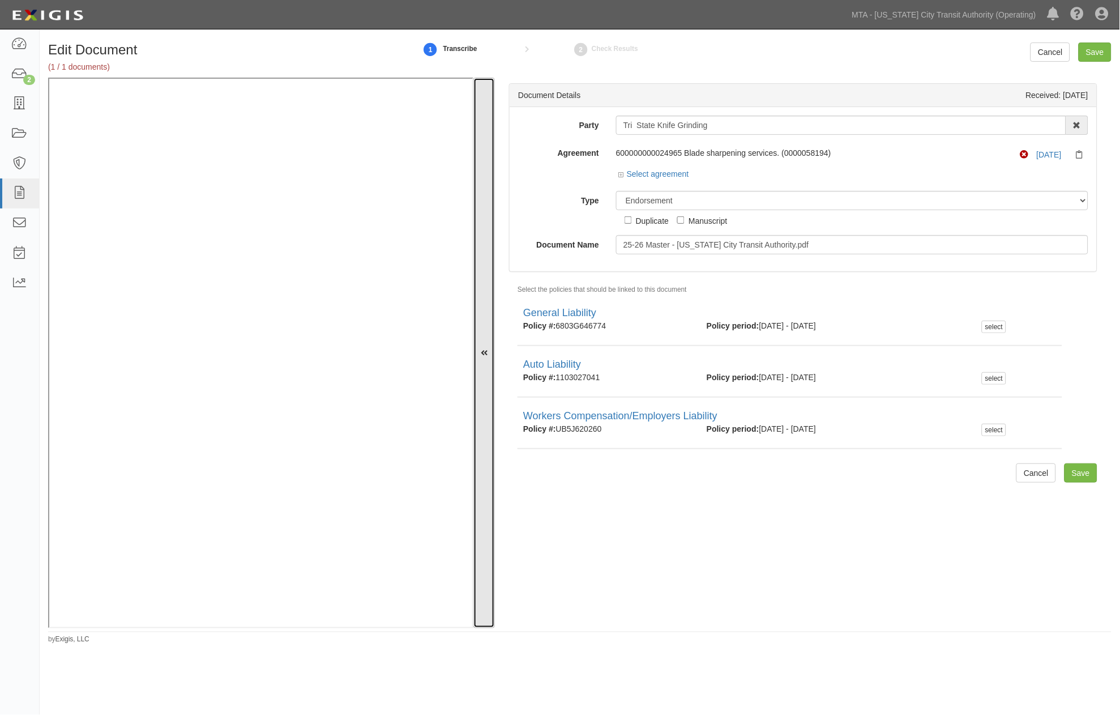
click at [481, 352] on icon at bounding box center [484, 353] width 7 height 8
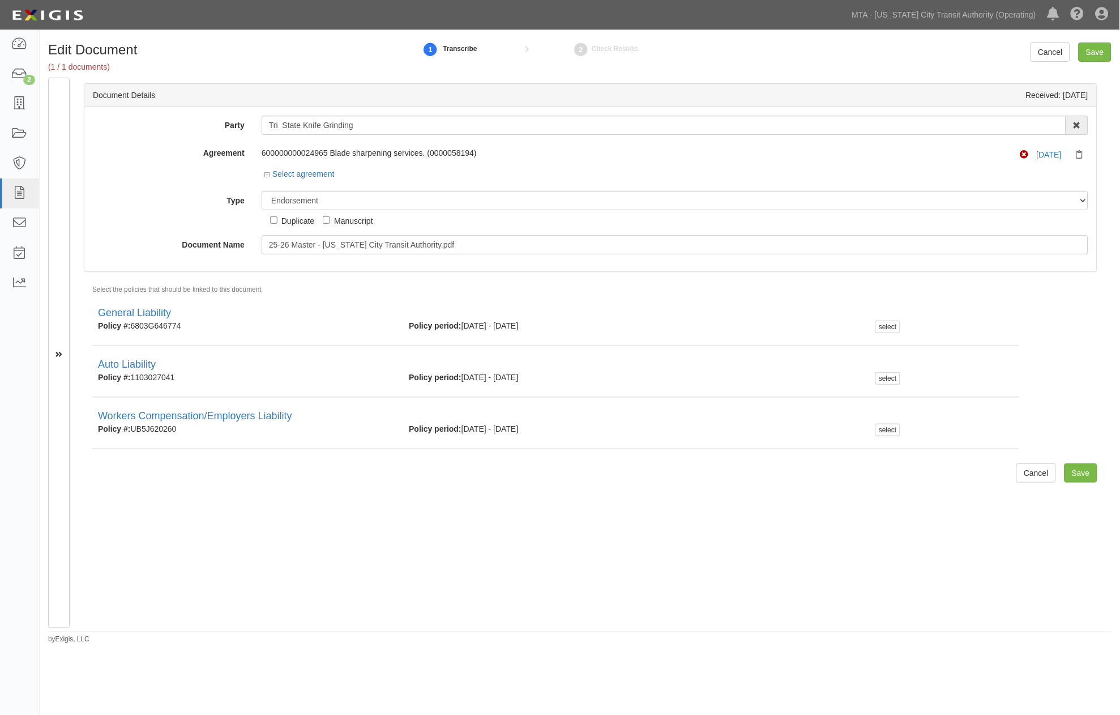
click at [392, 608] on div "Document Details Received: 10/08/2025 Party Tri State Knife Grinding 10-21 TO 1…" at bounding box center [591, 353] width 1042 height 550
click at [331, 203] on select "Unassigned Binder Cancellation Notice Certificate Contract Endorsement Insuranc…" at bounding box center [675, 200] width 827 height 19
click at [262, 191] on select "Unassigned Binder Cancellation Notice Certificate Contract Endorsement Insuranc…" at bounding box center [675, 200] width 827 height 19
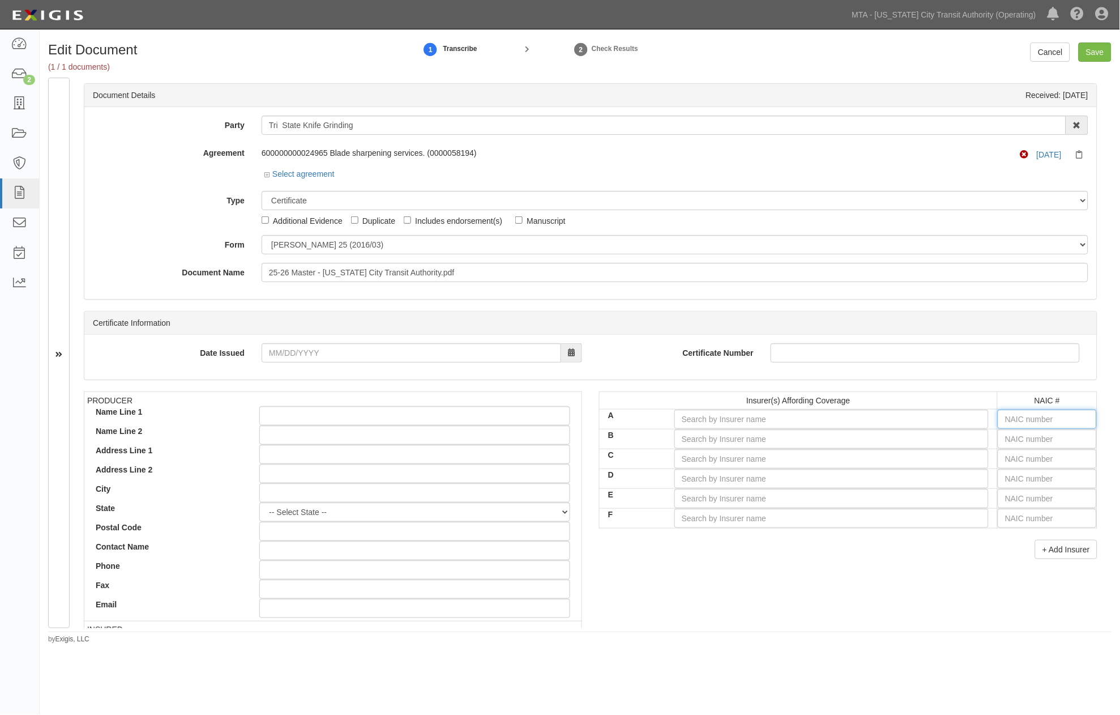
click at [1074, 418] on input "text" at bounding box center [1047, 418] width 99 height 19
click at [316, 202] on select "Unassigned Binder Cancellation Notice Certificate Contract Endorsement Insuranc…" at bounding box center [675, 200] width 827 height 19
click at [262, 191] on select "Unassigned Binder Cancellation Notice Certificate Contract Endorsement Insuranc…" at bounding box center [675, 200] width 827 height 19
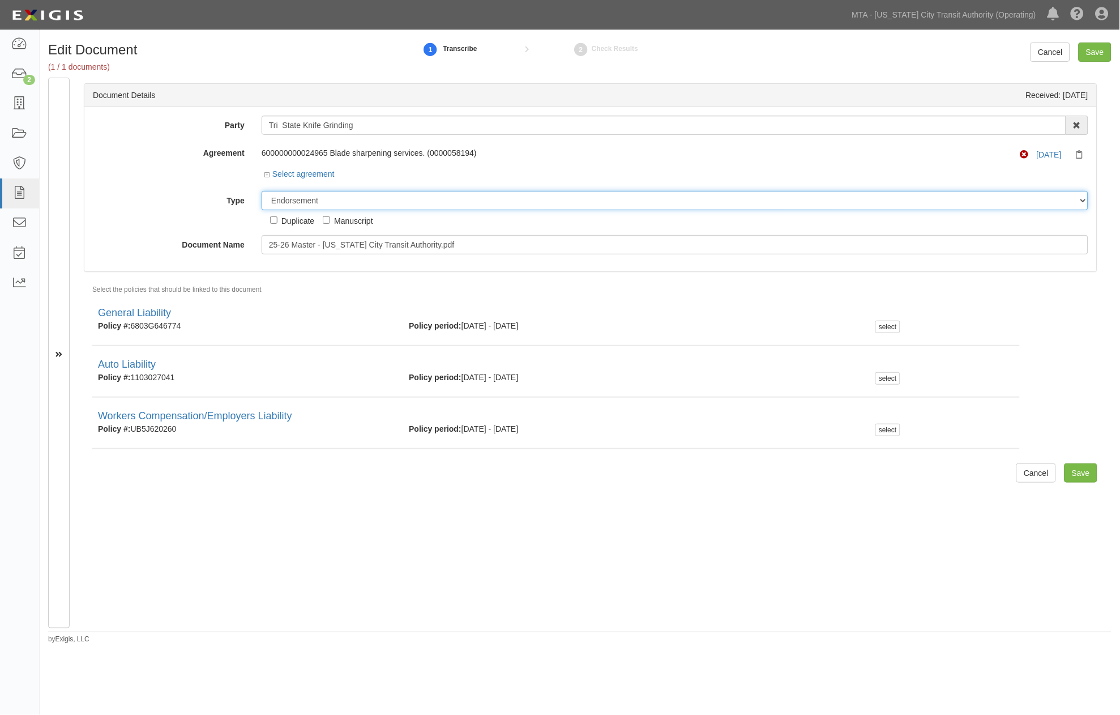
click at [324, 201] on select "Unassigned Binder Cancellation Notice Certificate Contract Endorsement Insuranc…" at bounding box center [675, 200] width 827 height 19
select select "CertificateDetail"
click at [262, 191] on select "Unassigned Binder Cancellation Notice Certificate Contract Endorsement Insuranc…" at bounding box center [675, 200] width 827 height 19
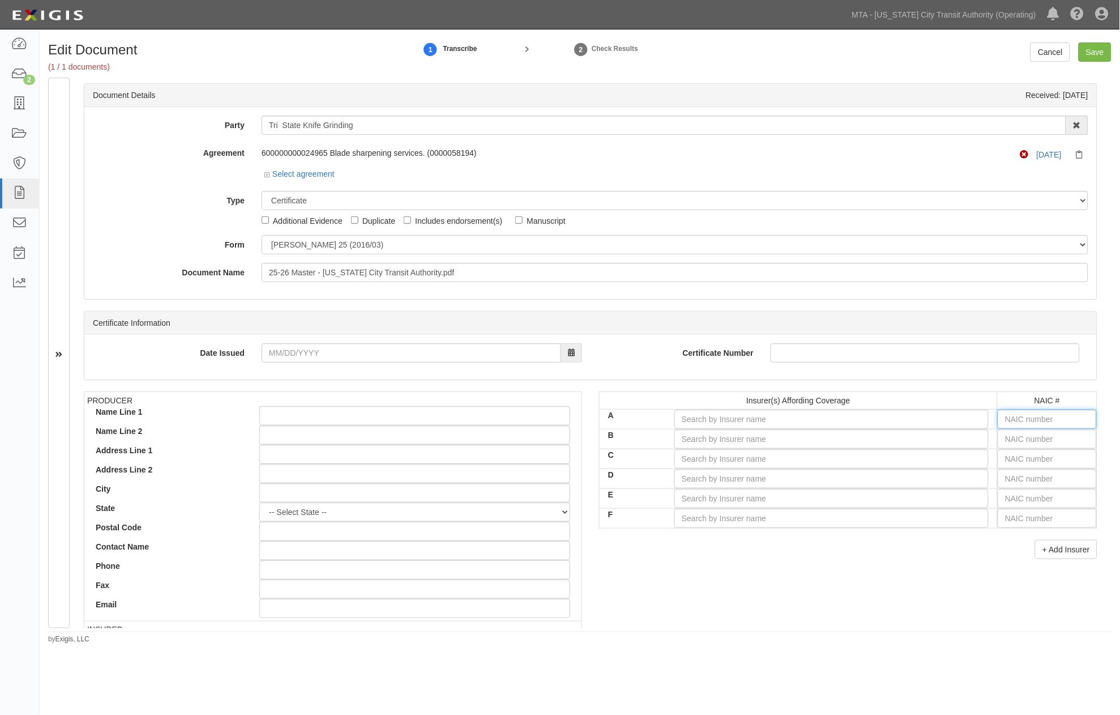
click at [1017, 425] on input "text" at bounding box center [1047, 418] width 99 height 19
type input "25232"
type input "25"
type input "25615"
type input "256"
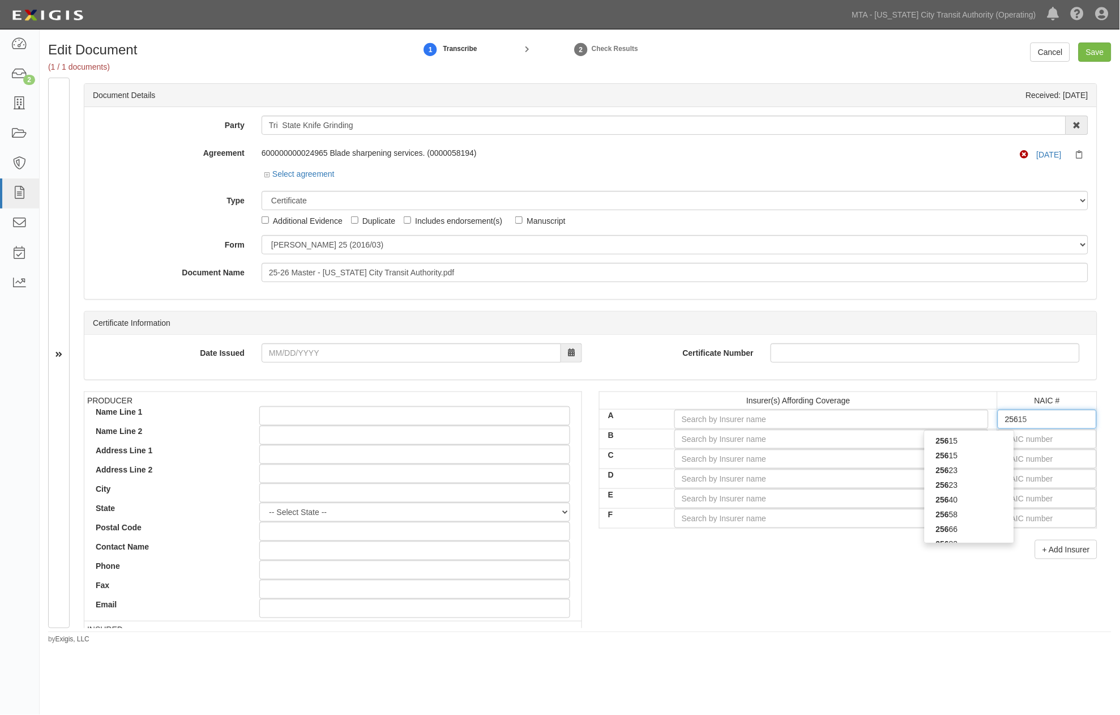
type input "25682"
type input "2568"
type input "25682"
click at [984, 439] on div "25682" at bounding box center [969, 440] width 89 height 15
type input "Travelers Indemnity Co of Connecticut (A++ XV Rating)"
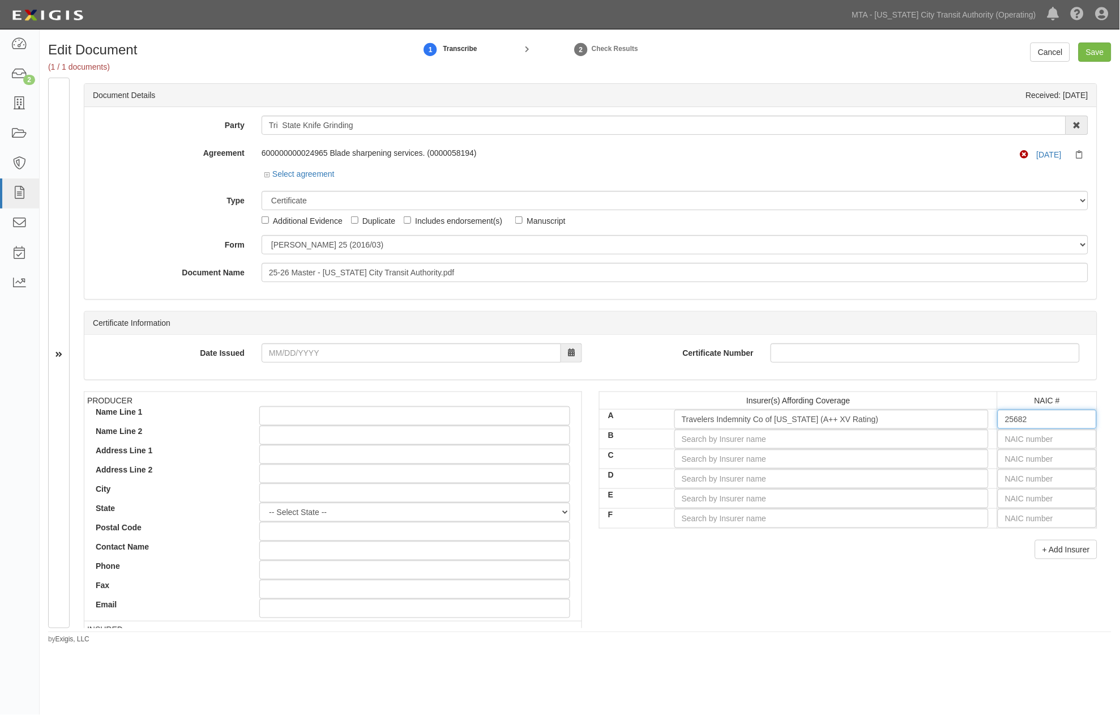
type input "25682"
click at [1003, 439] on input "text" at bounding box center [1047, 438] width 99 height 19
type input "16862"
type input "1"
type input "12963"
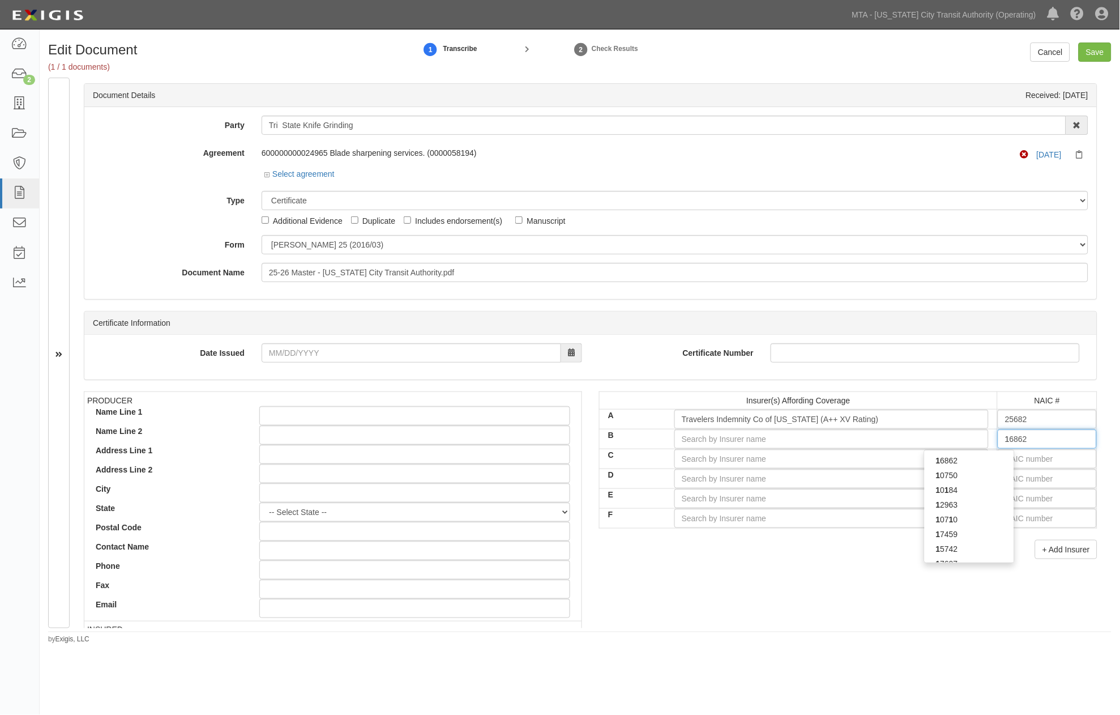
type input "12"
type input "12196"
type input "121"
type input "12122"
type input "1212"
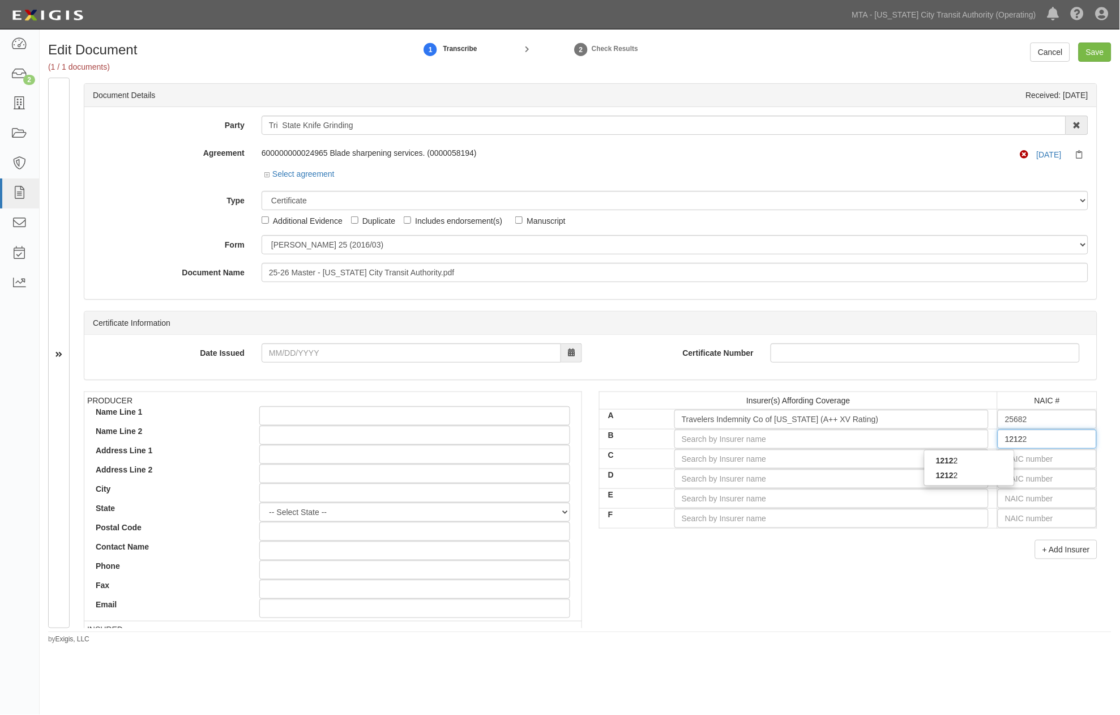
type input "12122"
click at [976, 456] on div "12122" at bounding box center [969, 460] width 89 height 15
type input "New Jersey Manufacturers Insurance Co (A+ XV Rating)"
type input "12122"
click at [1050, 459] on input "text" at bounding box center [1047, 458] width 99 height 19
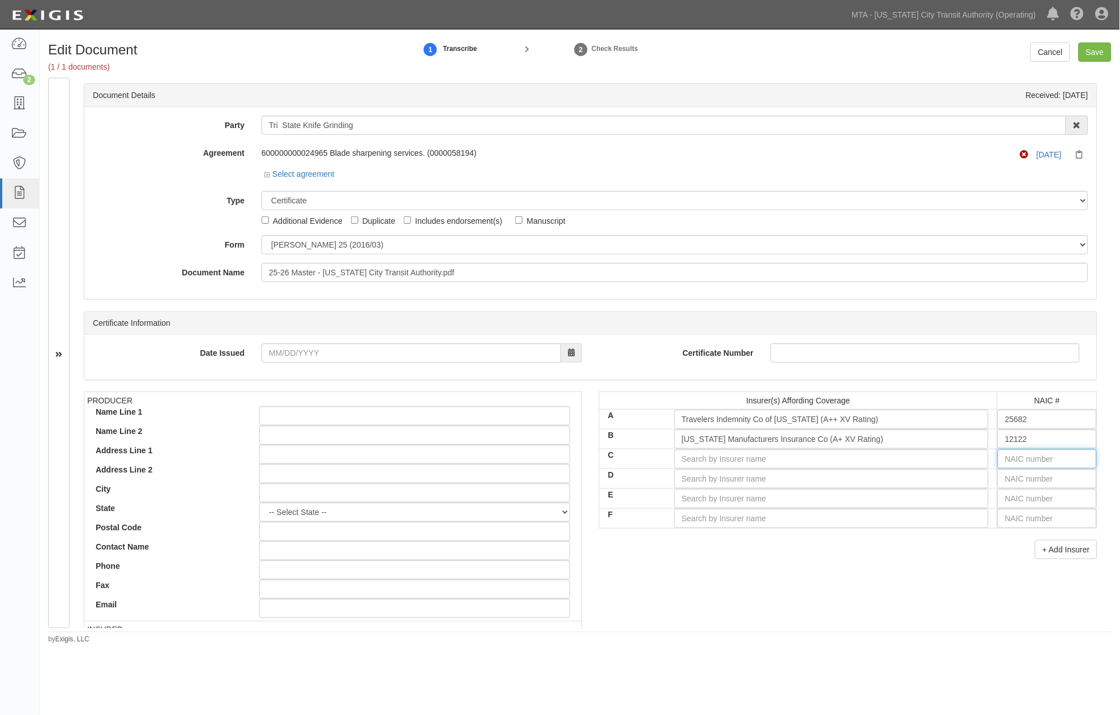
type input "25232"
type input "25"
type input "25615"
type input "256"
type input "25674"
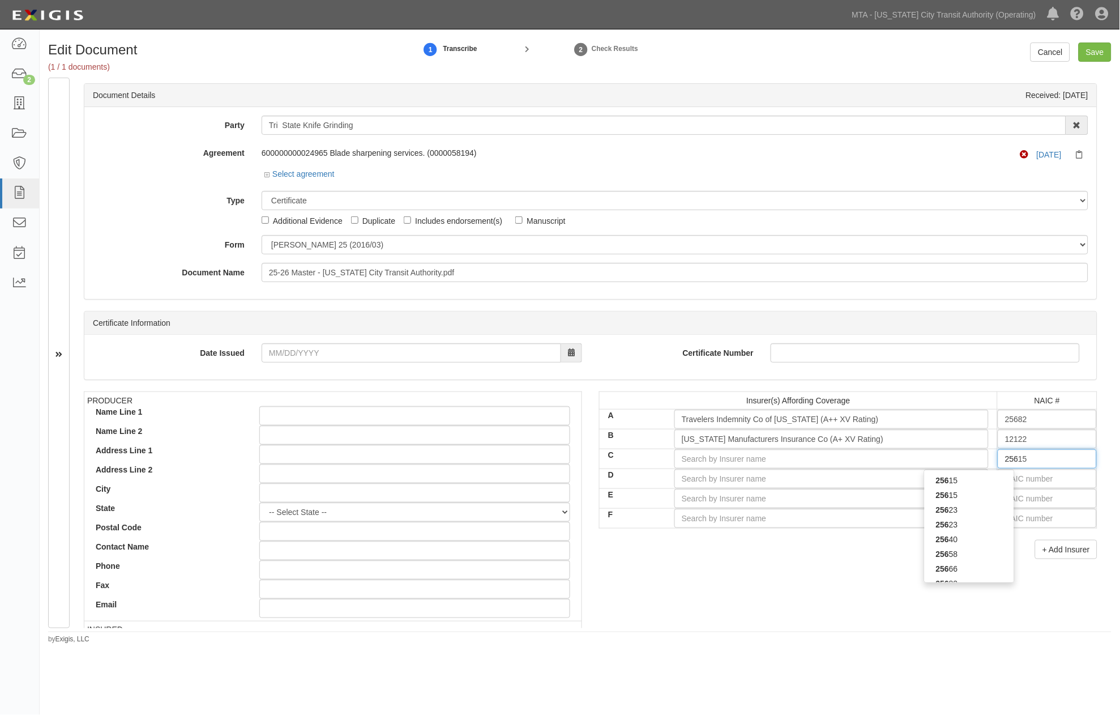
type input "2567"
type input "25674"
click at [983, 480] on div "25674" at bounding box center [969, 480] width 89 height 15
type input "Travelers Property Casualty Co of Amer (A++ XV Rating)"
type input "25674"
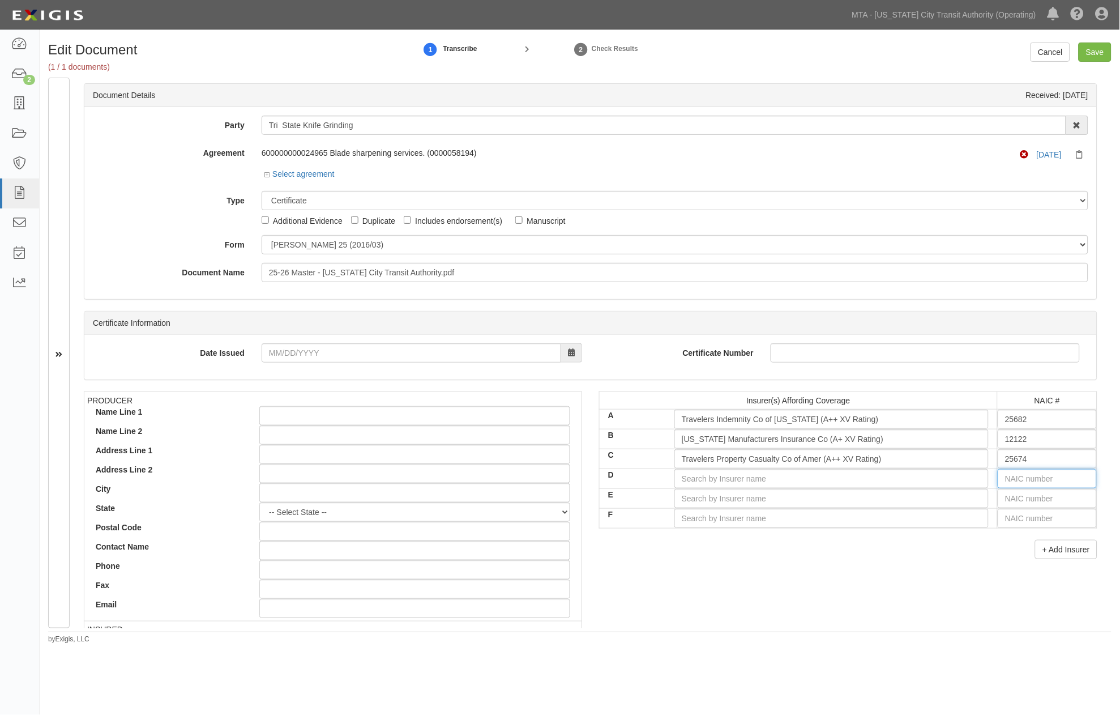
click at [1011, 481] on input "text" at bounding box center [1047, 478] width 99 height 19
type input "25232"
type input "25"
type input "25615"
type input "2561"
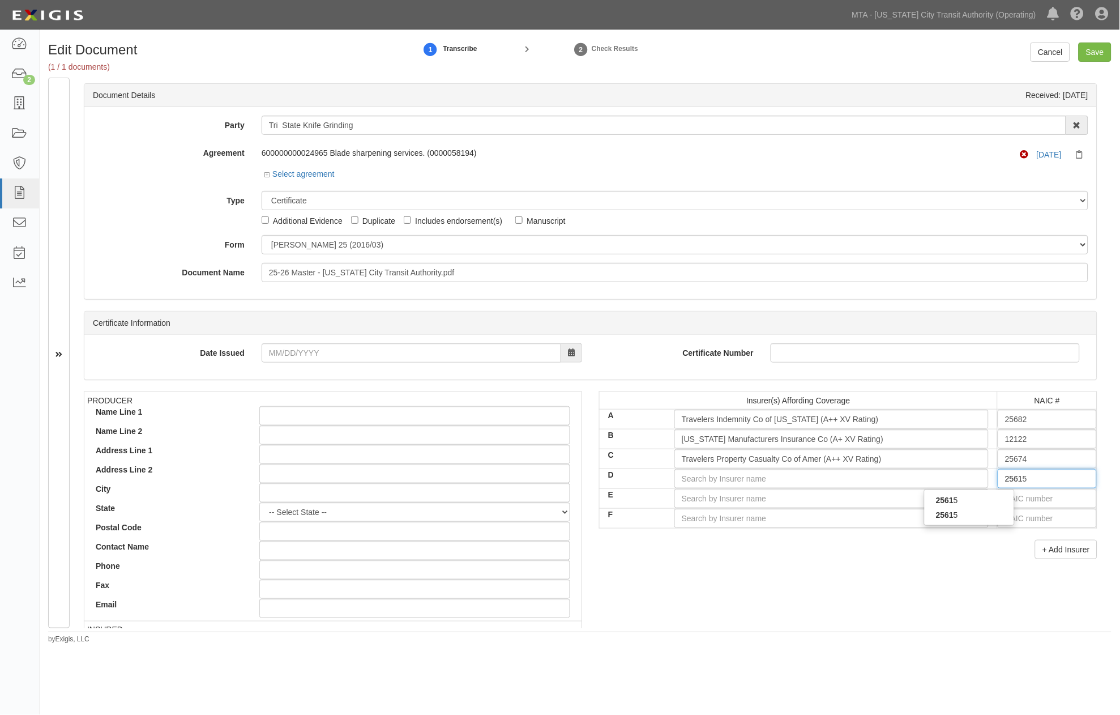
type input "25615"
drag, startPoint x: 980, startPoint y: 499, endPoint x: 964, endPoint y: 516, distance: 22.8
click at [980, 500] on div "25615" at bounding box center [969, 500] width 89 height 15
type input "Charter Oak Fire Insurance Company (A++ XV Rating)"
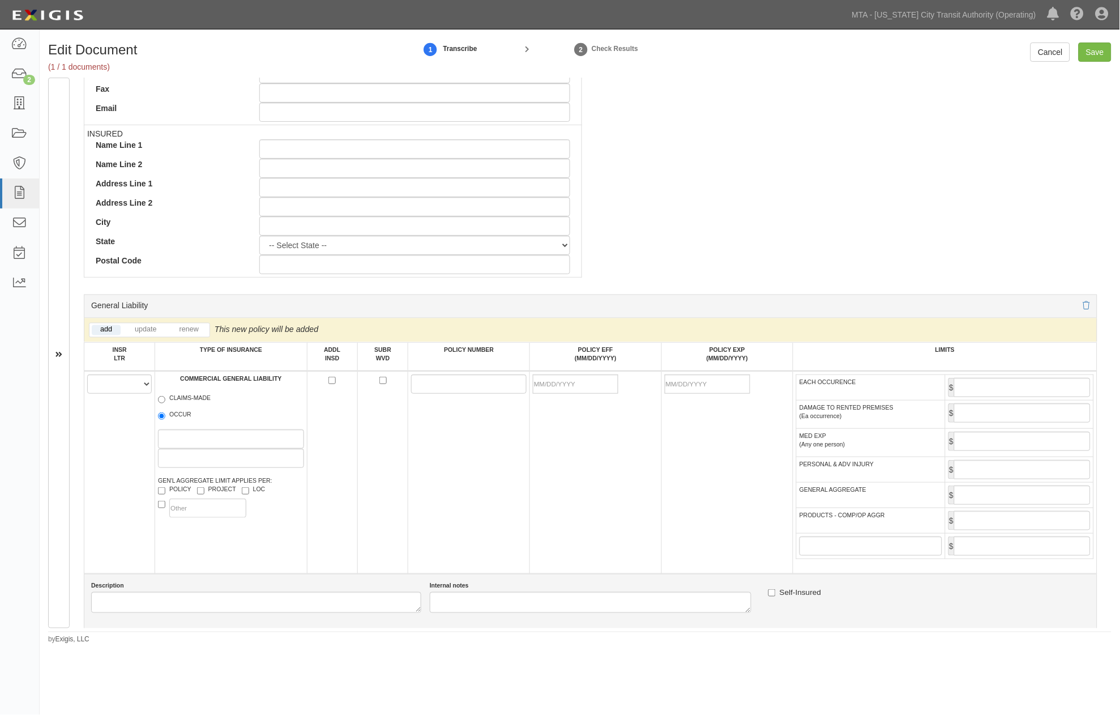
scroll to position [503, 0]
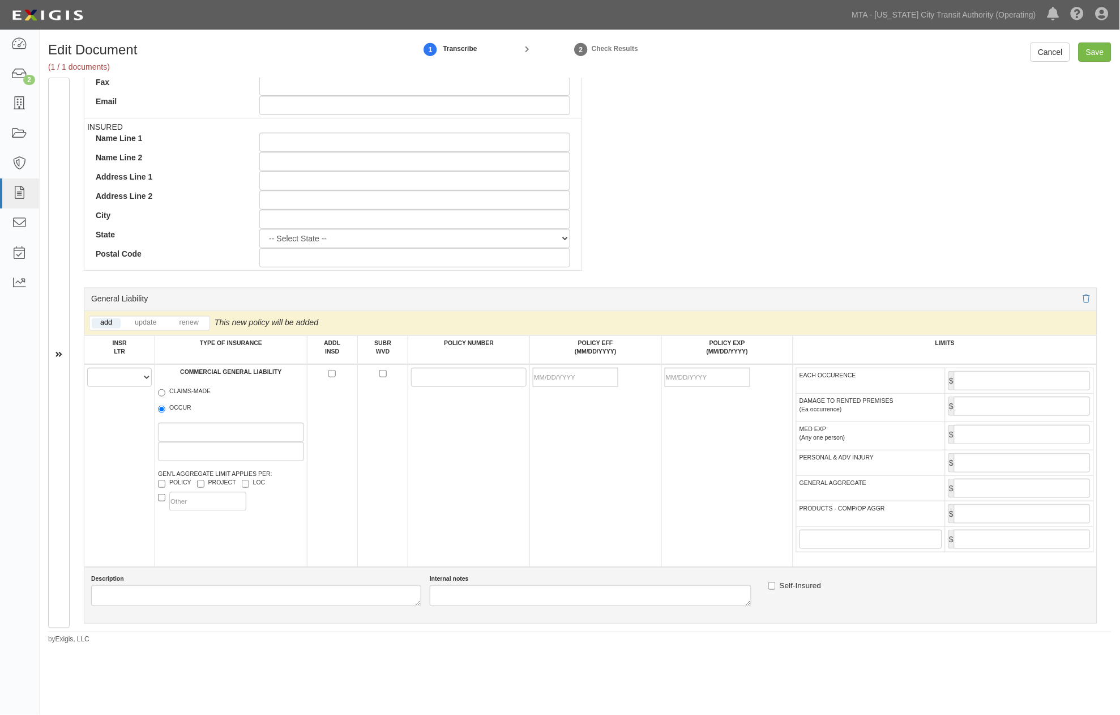
type input "25615"
click at [101, 376] on select "A B C D E F" at bounding box center [119, 376] width 65 height 19
select select "A"
click at [87, 370] on select "A B C D E F" at bounding box center [119, 376] width 65 height 19
click at [167, 412] on label "OCCUR" at bounding box center [174, 408] width 33 height 11
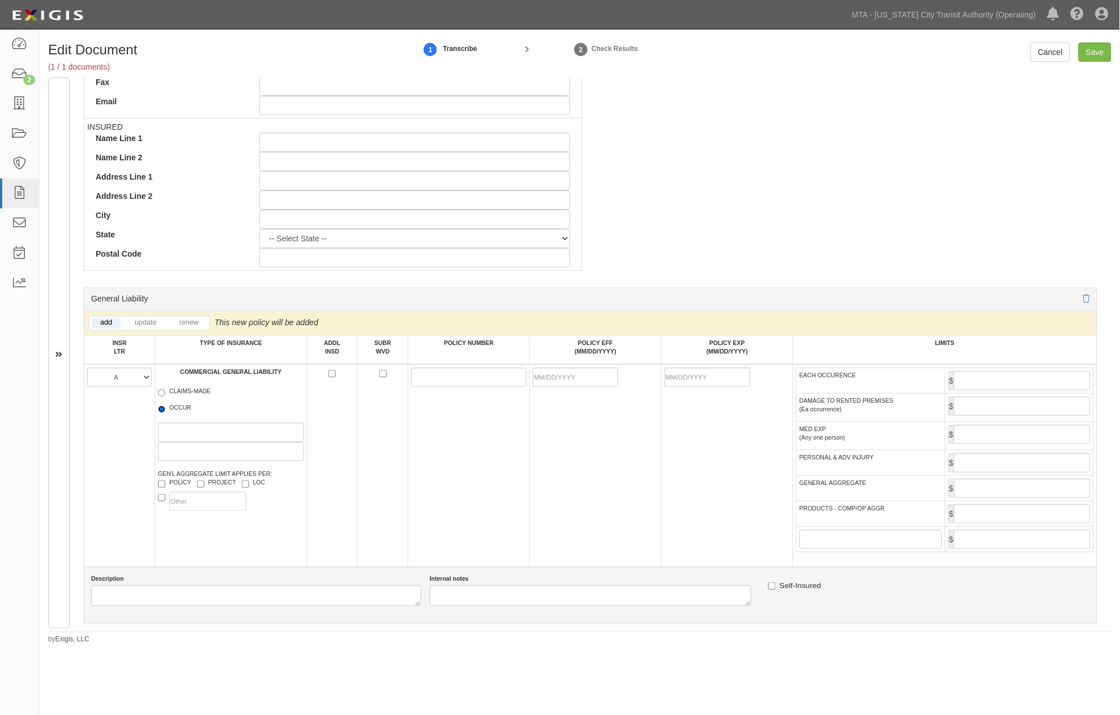
click at [165, 412] on input "OCCUR" at bounding box center [161, 408] width 7 height 7
radio input "true"
paste input "6803G646774"
type input "6803G646774"
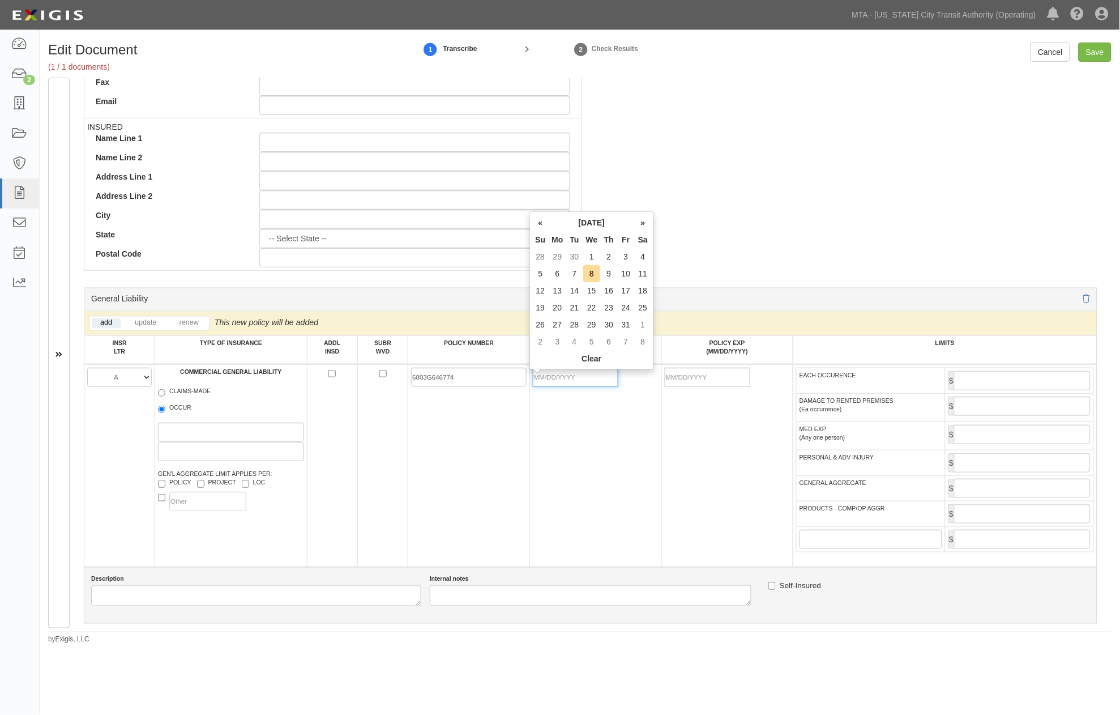
click at [571, 378] on input "POLICY EFF (MM/DD/YYYY)" at bounding box center [575, 376] width 85 height 19
type input "10/01/2025"
type input "10/01/2026"
click at [570, 467] on td "[DATE]" at bounding box center [596, 465] width 132 height 203
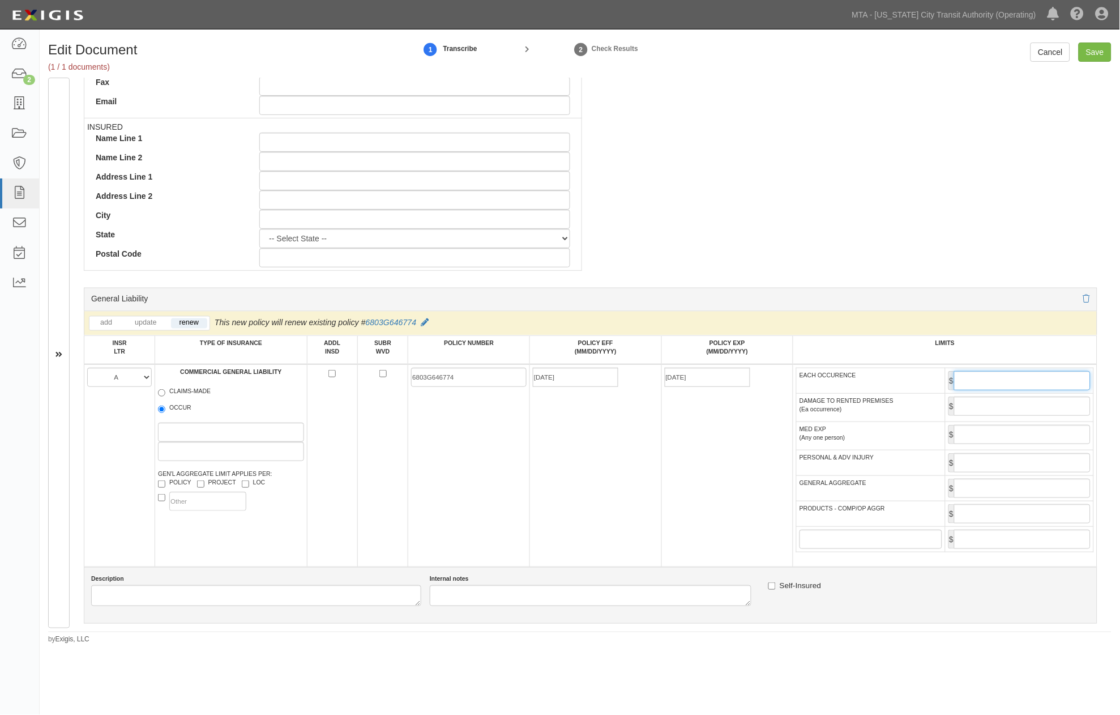
click at [1001, 386] on input "EACH OCCURENCE" at bounding box center [1022, 380] width 136 height 19
type input "1,000,000"
click at [1003, 498] on input "GENERAL AGGREGATE" at bounding box center [1022, 487] width 136 height 19
type input "2,000,000"
click at [991, 523] on input "PRODUCTS - COMP/OP AGGR" at bounding box center [1022, 513] width 136 height 19
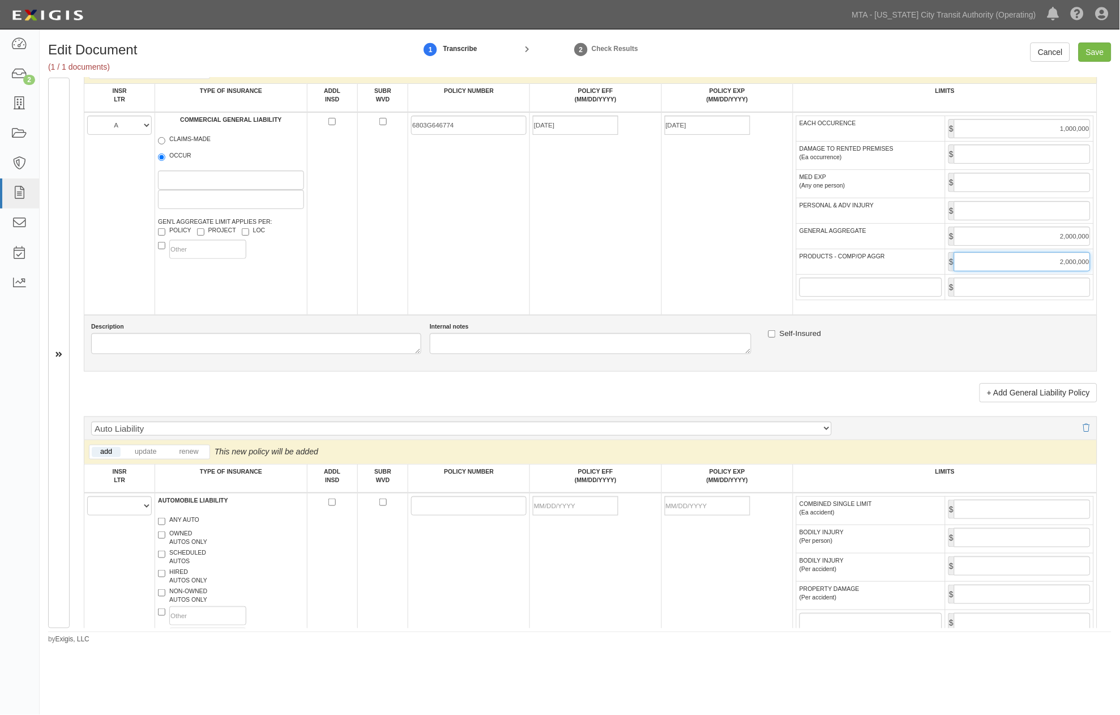
scroll to position [1006, 0]
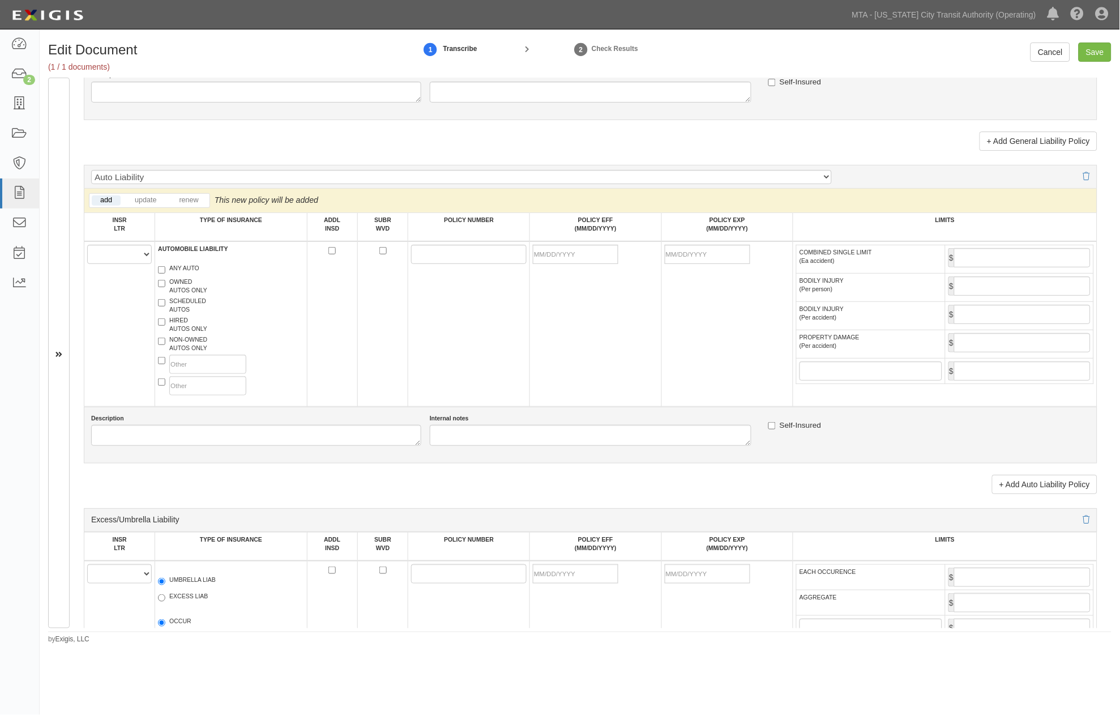
type input "2,000,000"
click at [118, 264] on select "A B C D E F" at bounding box center [119, 254] width 65 height 19
select select "B"
click at [87, 256] on select "A B C D E F" at bounding box center [119, 254] width 65 height 19
paste input "1103027041"
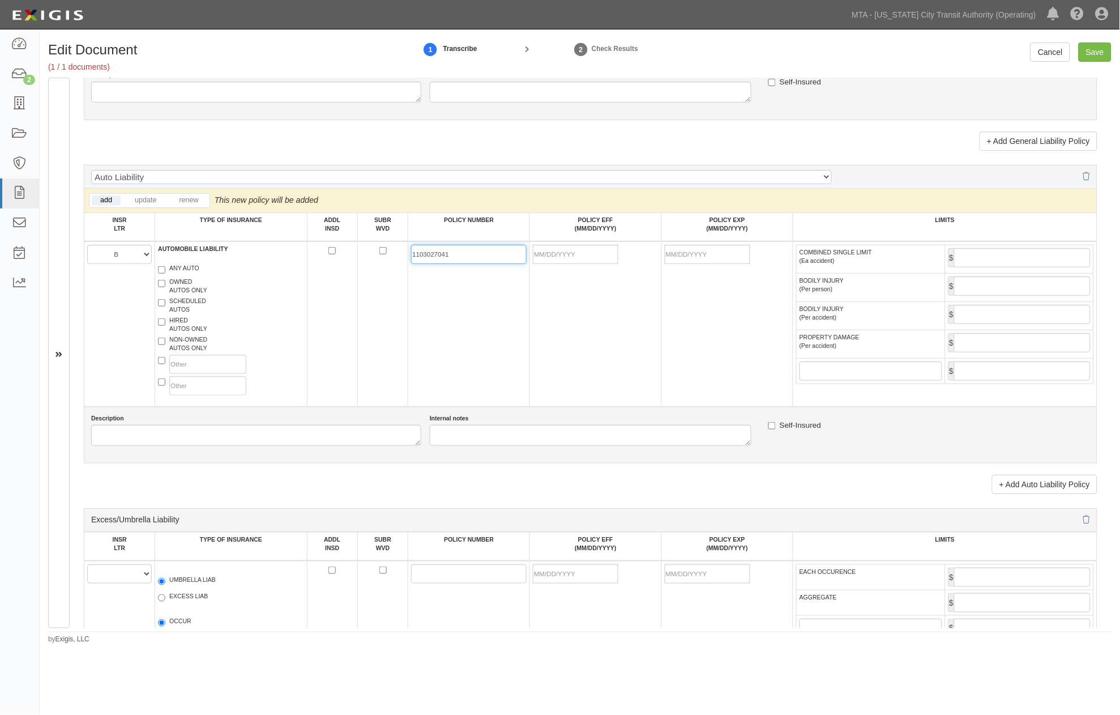
type input "1103027041"
click at [180, 275] on label "ANY AUTO" at bounding box center [178, 269] width 41 height 11
click at [165, 273] on input "ANY AUTO" at bounding box center [161, 269] width 7 height 7
checkbox input "true"
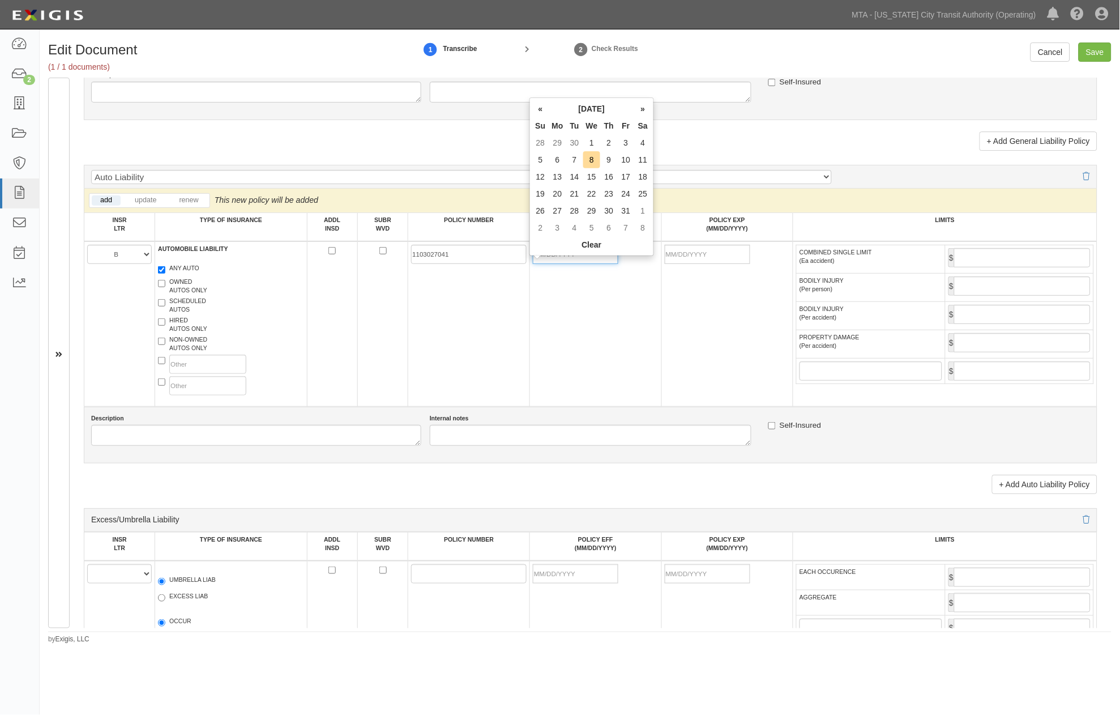
click at [564, 263] on input "POLICY EFF (MM/DD/YYYY)" at bounding box center [575, 254] width 85 height 19
type input "[DATE]"
type input "10/01/2026"
drag, startPoint x: 641, startPoint y: 352, endPoint x: 647, endPoint y: 348, distance: 7.7
click at [642, 352] on td "[DATE]" at bounding box center [596, 323] width 132 height 165
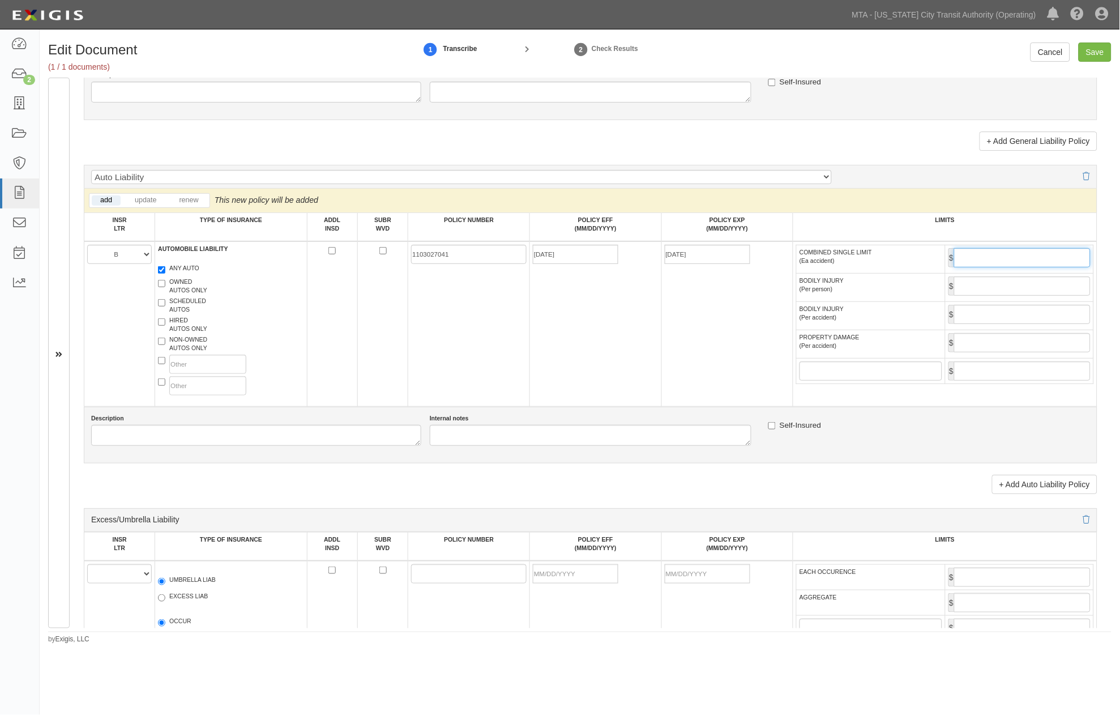
click at [1023, 267] on input "COMBINED SINGLE LIMIT (Ea accident)" at bounding box center [1022, 257] width 136 height 19
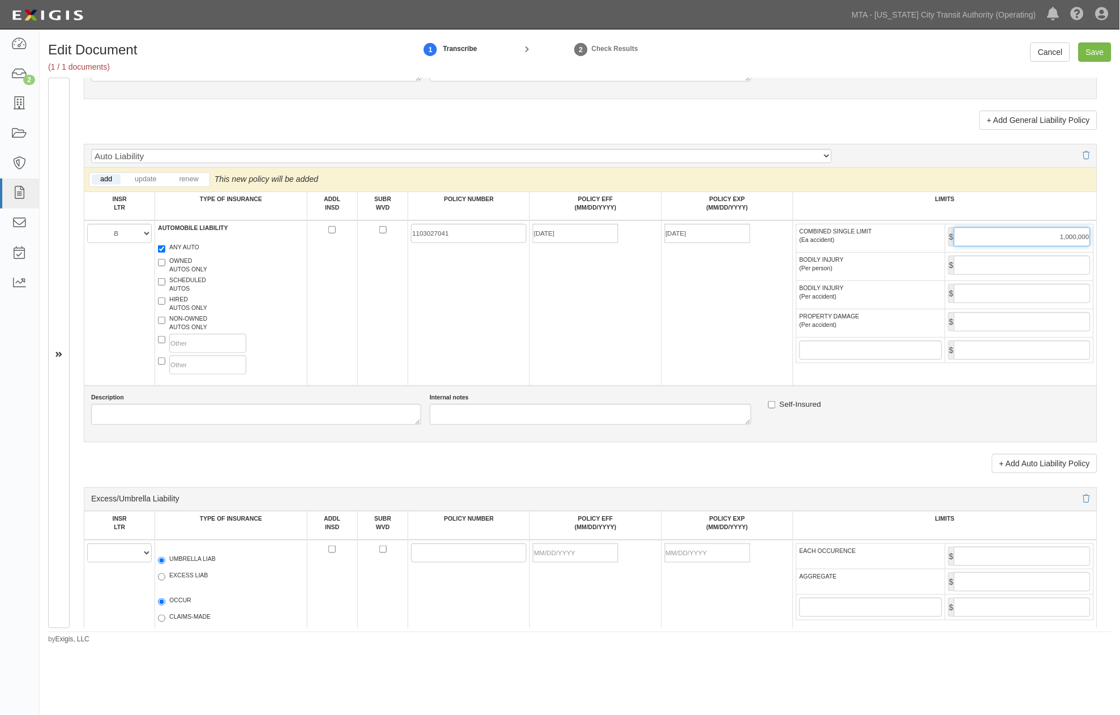
scroll to position [1195, 0]
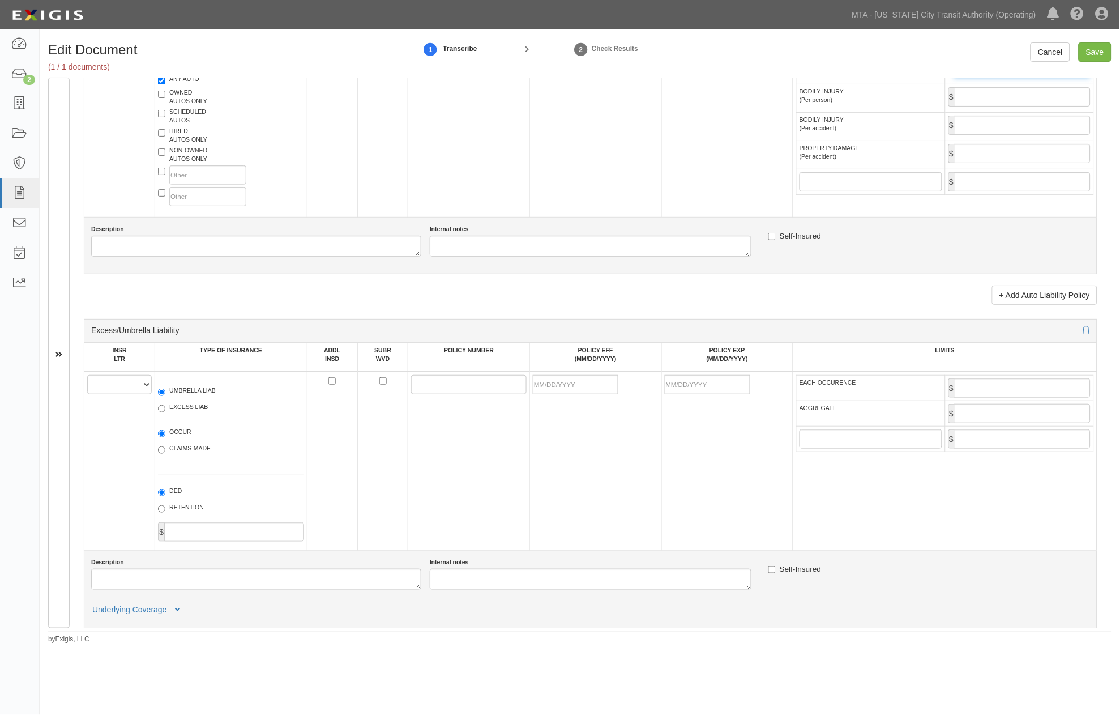
type input "1,000,000"
click at [112, 394] on select "A B C D E F" at bounding box center [119, 384] width 65 height 19
select select "C"
click at [87, 394] on select "A B C D E F" at bounding box center [119, 384] width 65 height 19
click at [189, 397] on label "UMBRELLA LIAB" at bounding box center [187, 391] width 58 height 11
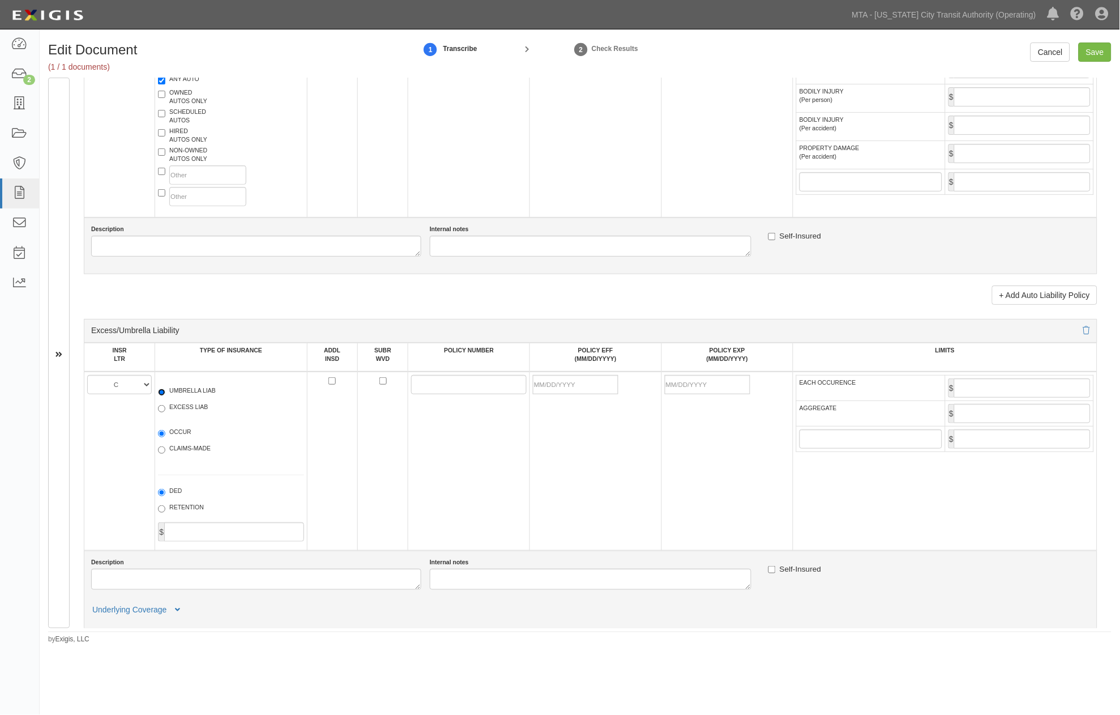
click at [165, 396] on input "UMBRELLA LIAB" at bounding box center [161, 391] width 7 height 7
radio input "true"
click at [1083, 335] on icon at bounding box center [1086, 331] width 7 height 8
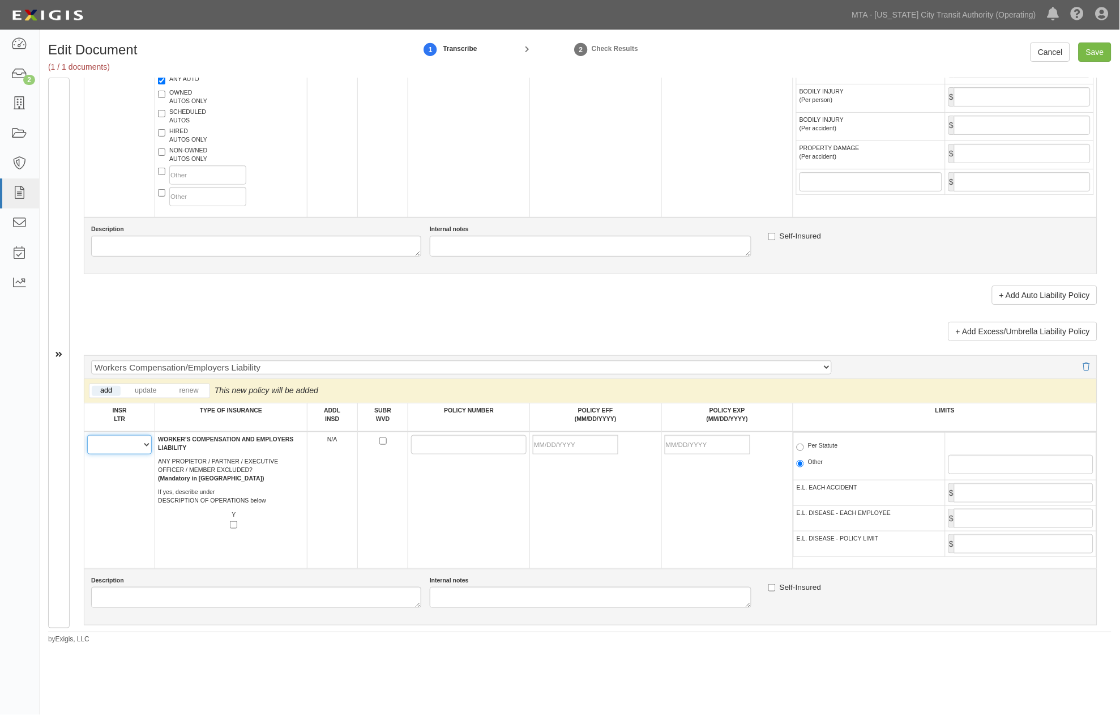
click at [105, 454] on select "A B C D E F" at bounding box center [119, 444] width 65 height 19
select select "D"
click at [87, 454] on select "A B C D E F" at bounding box center [119, 444] width 65 height 19
paste input "UB5J620260"
type input "UB5J620260"
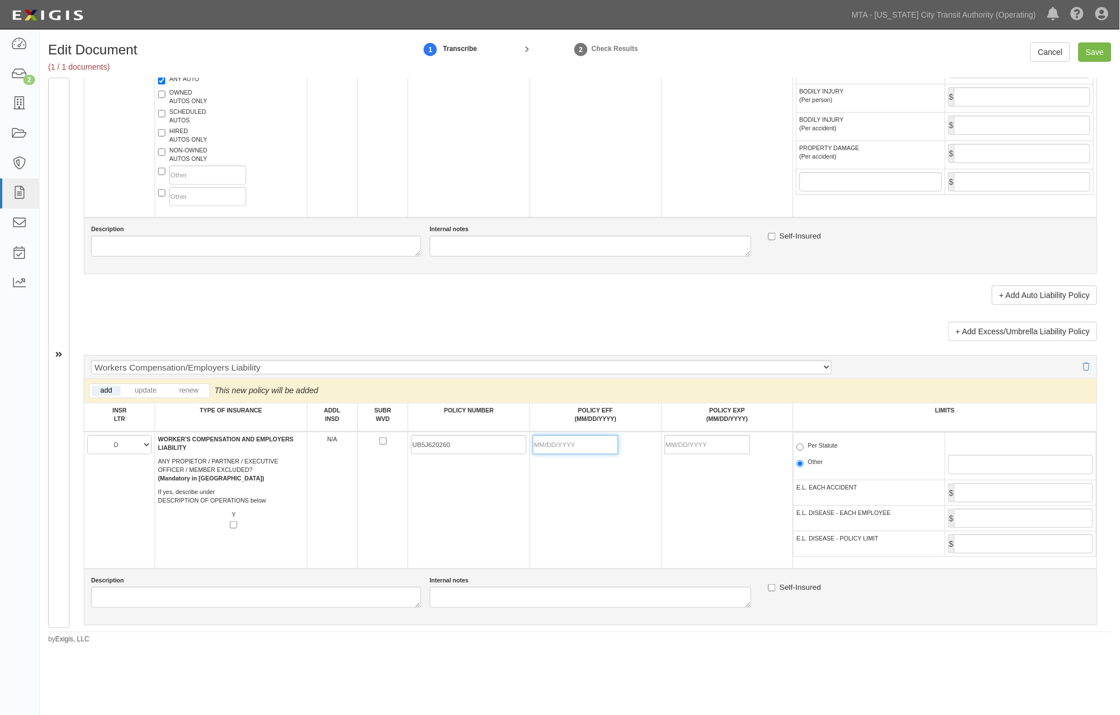
click at [558, 454] on input "POLICY EFF (MM/DD/YYYY)" at bounding box center [575, 444] width 85 height 19
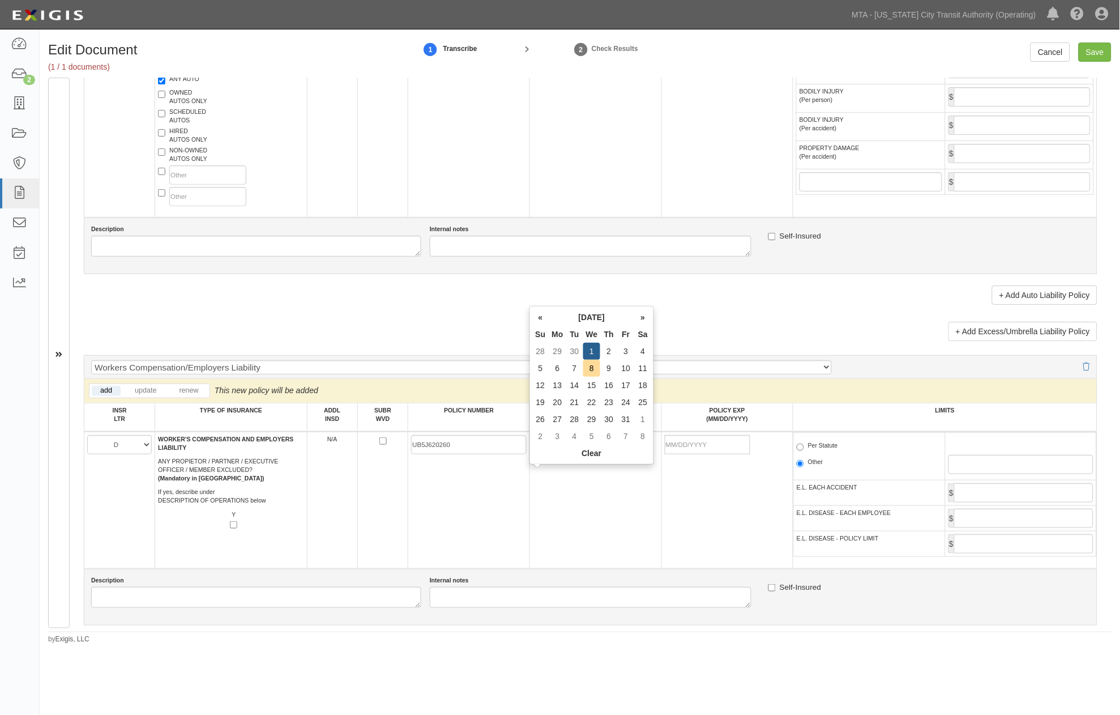
type input "10/01/2025"
type input "10/01/2026"
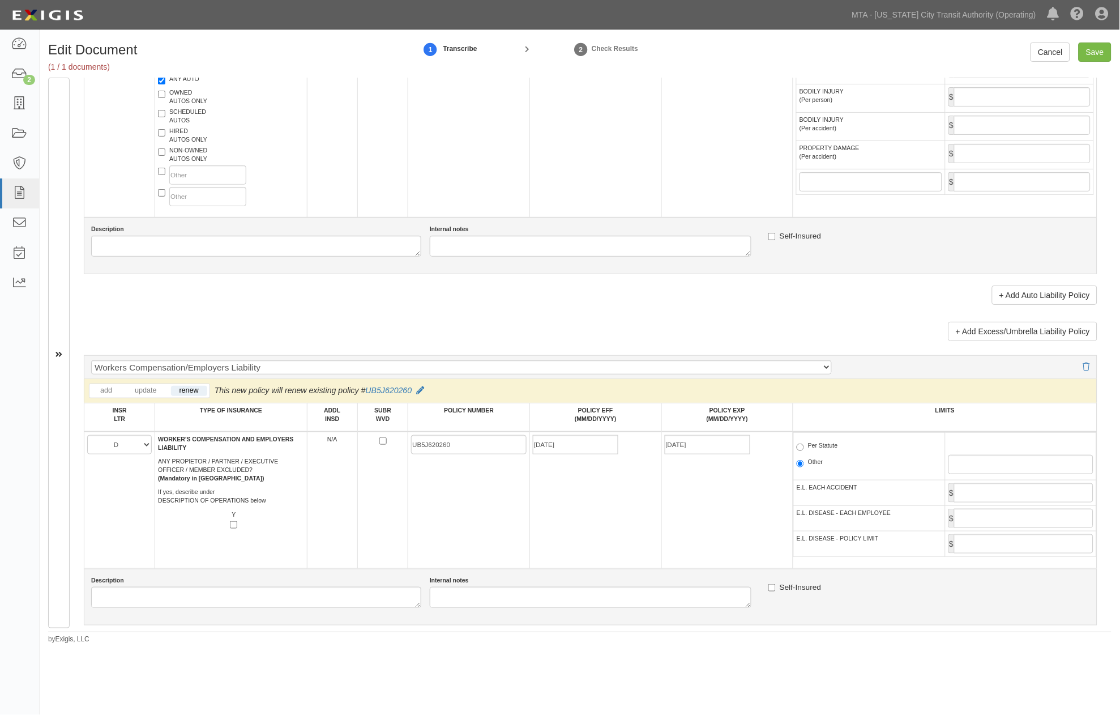
click at [661, 522] on td "10/01/2026" at bounding box center [727, 499] width 132 height 137
click at [818, 452] on label "Per Statute" at bounding box center [817, 446] width 41 height 11
click at [804, 451] on input "Per Statute" at bounding box center [800, 446] width 7 height 7
radio input "true"
click at [1093, 51] on input "Save" at bounding box center [1095, 51] width 33 height 19
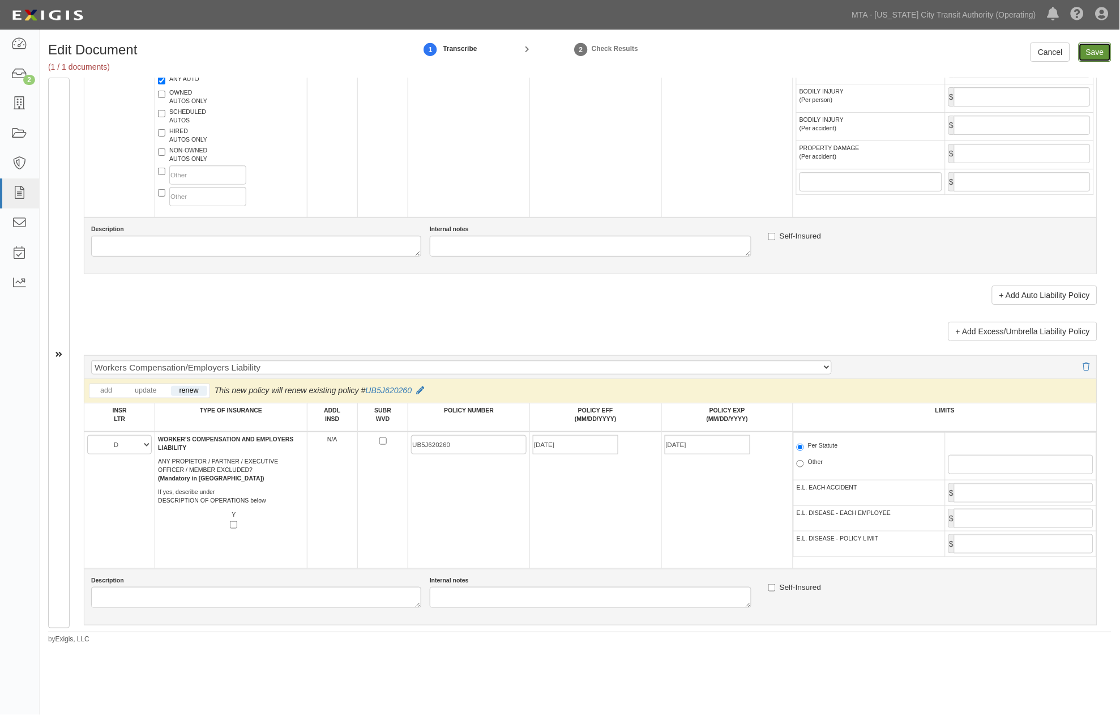
type input "1000000"
type input "2000000"
type input "1000000"
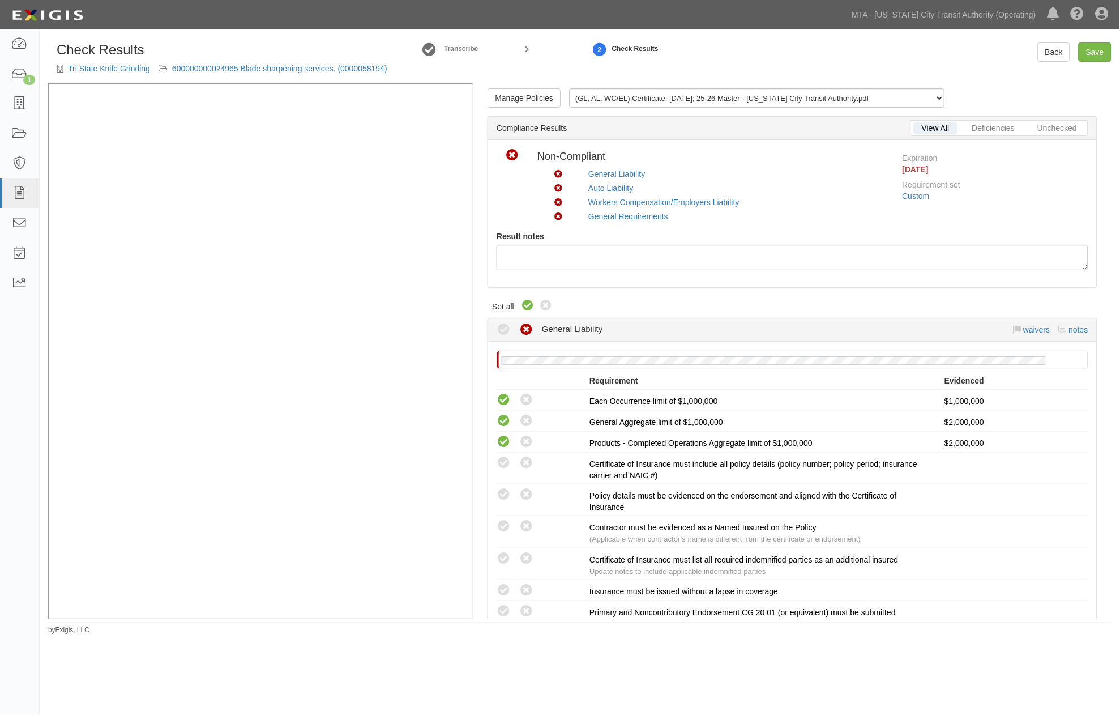
click at [527, 300] on icon at bounding box center [528, 306] width 14 height 14
radio input "true"
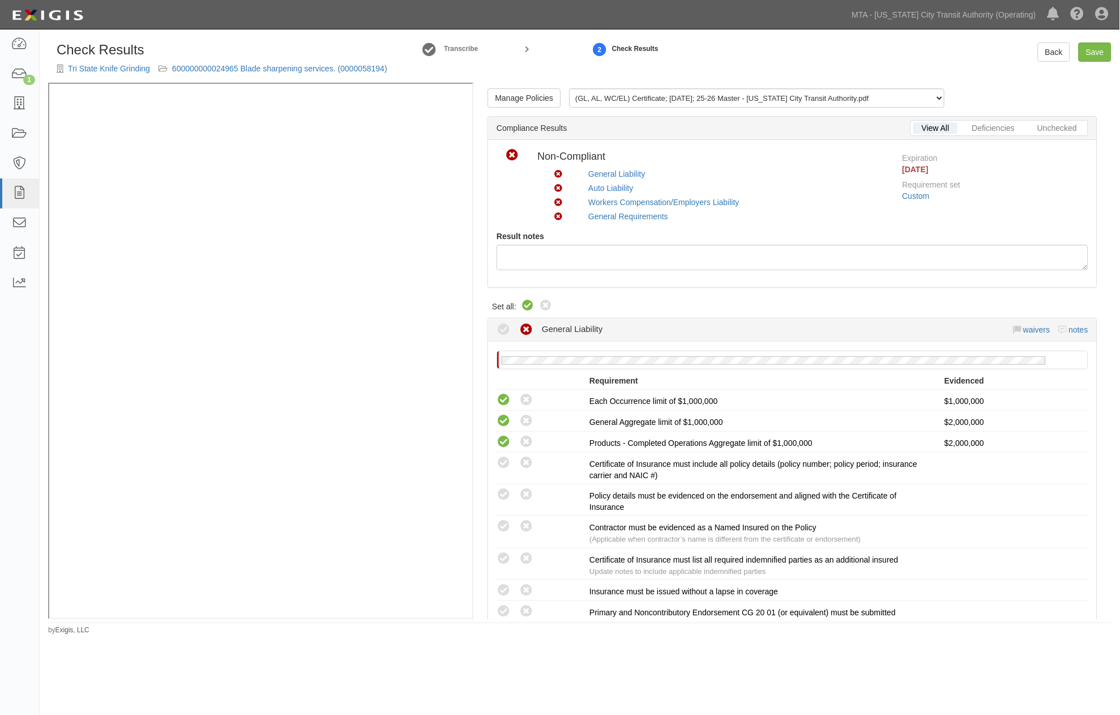
radio input "true"
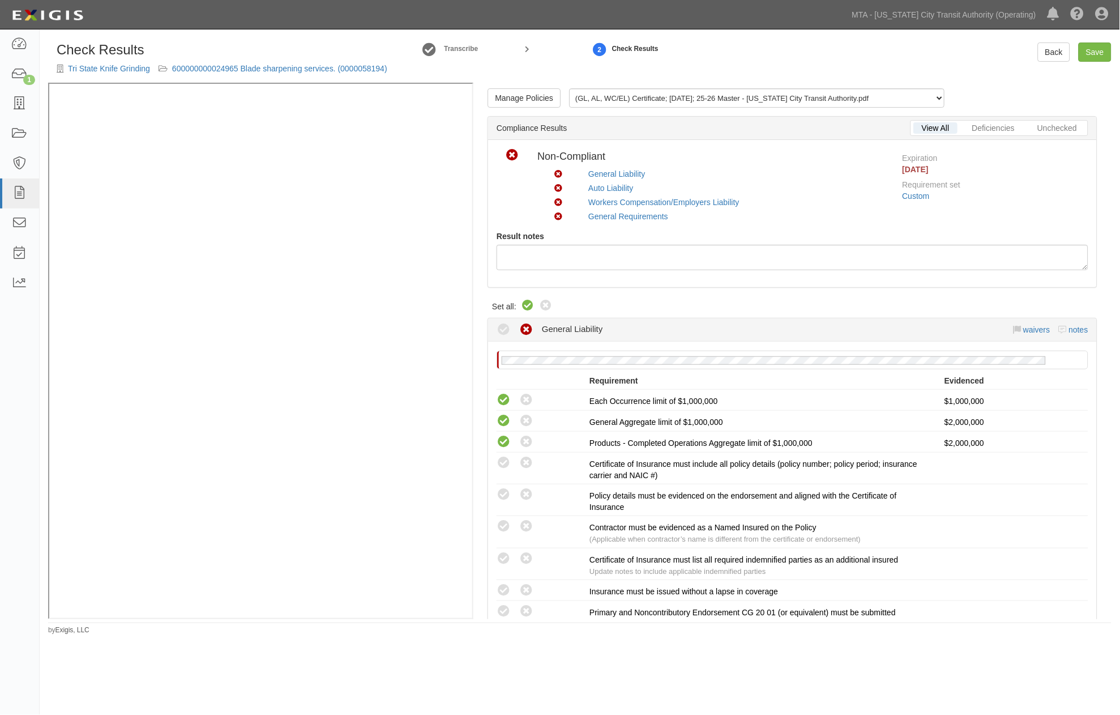
radio input "true"
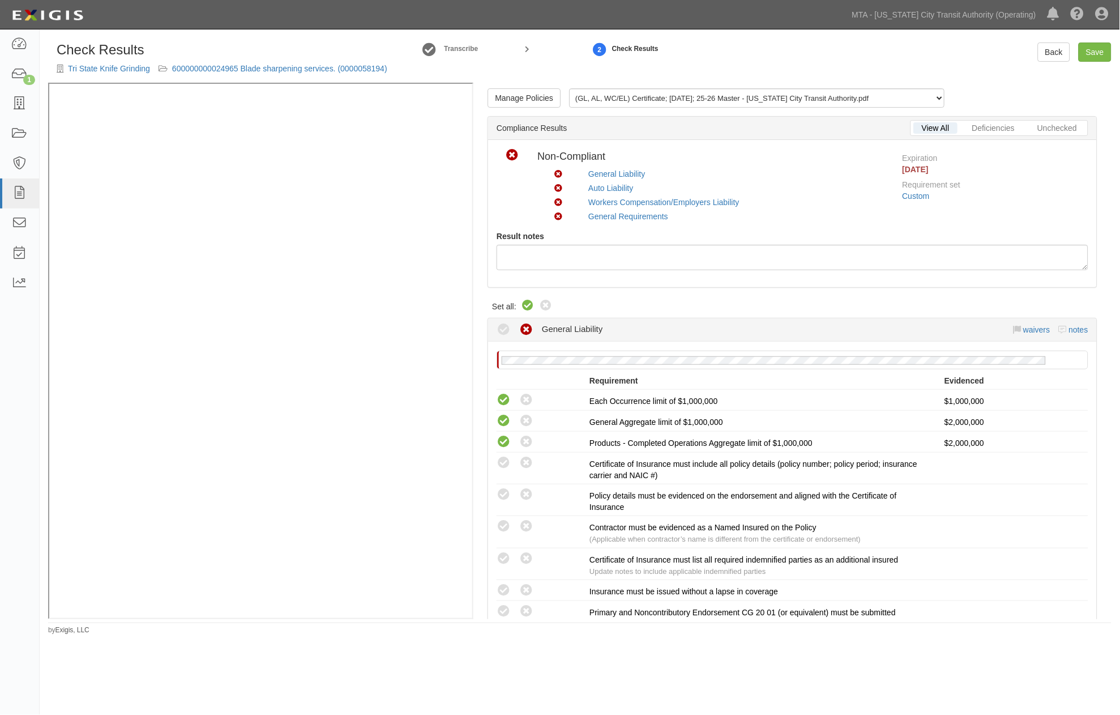
radio input "true"
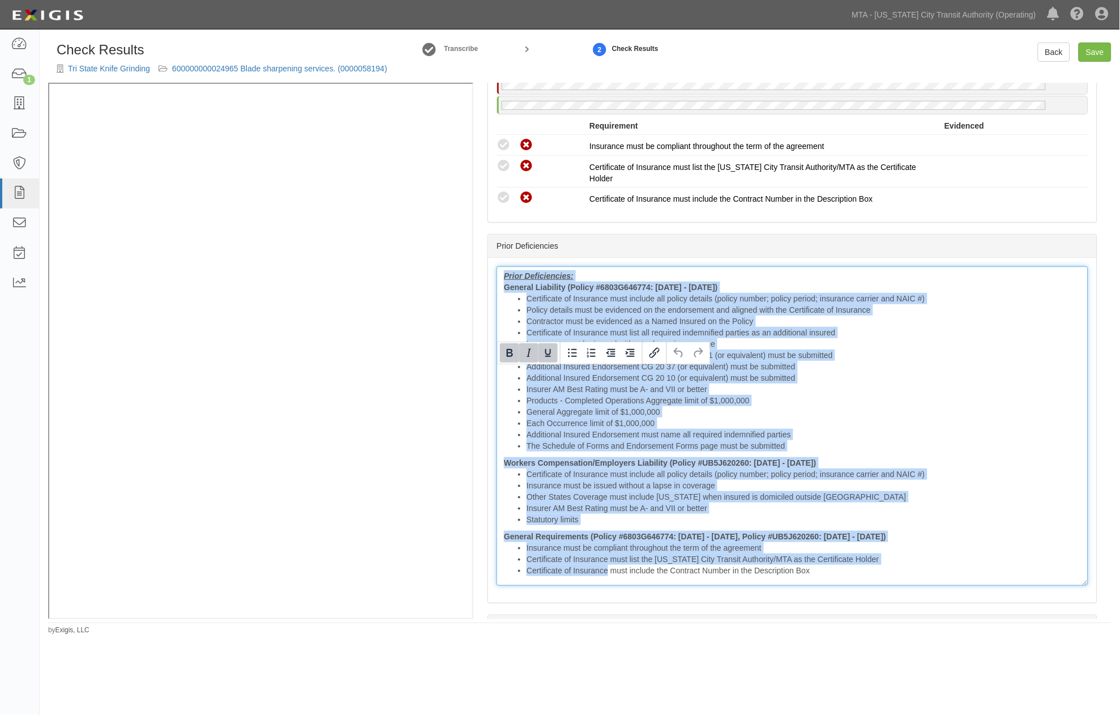
scroll to position [1378, 0]
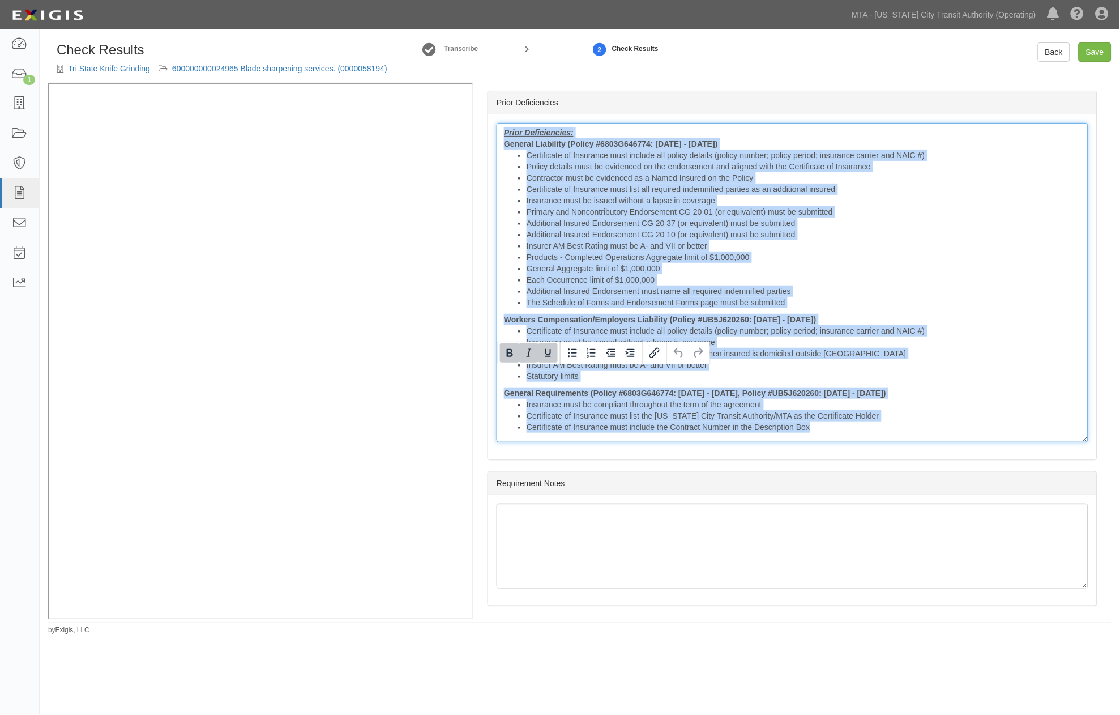
drag, startPoint x: 502, startPoint y: 370, endPoint x: 913, endPoint y: 650, distance: 498.0
click at [913, 650] on div "Check Results Tri State Knife Grinding 600000000024965 Blade sharpening service…" at bounding box center [560, 355] width 1120 height 643
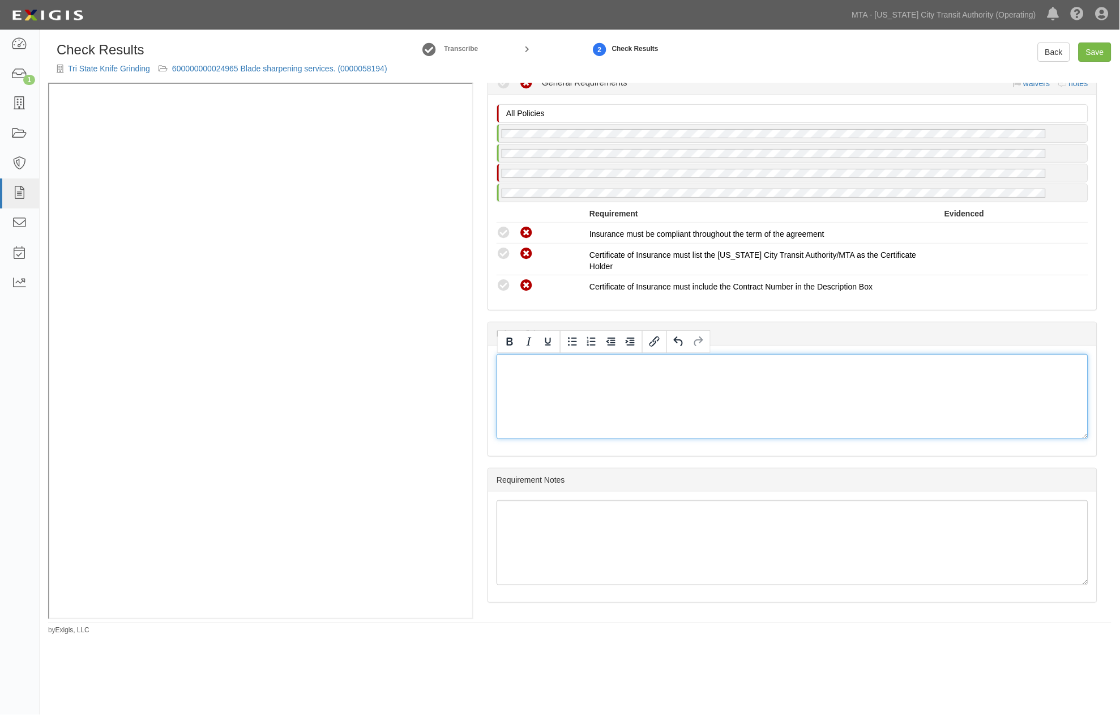
scroll to position [1144, 0]
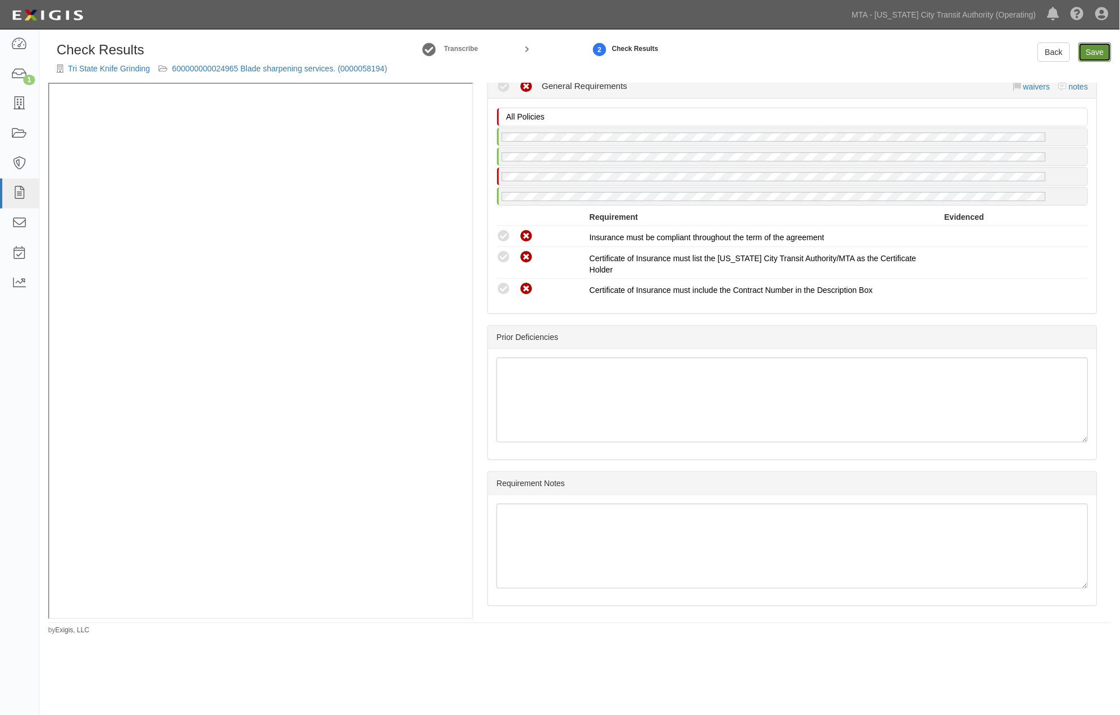
click at [1094, 53] on link "Save" at bounding box center [1095, 51] width 33 height 19
radio input "true"
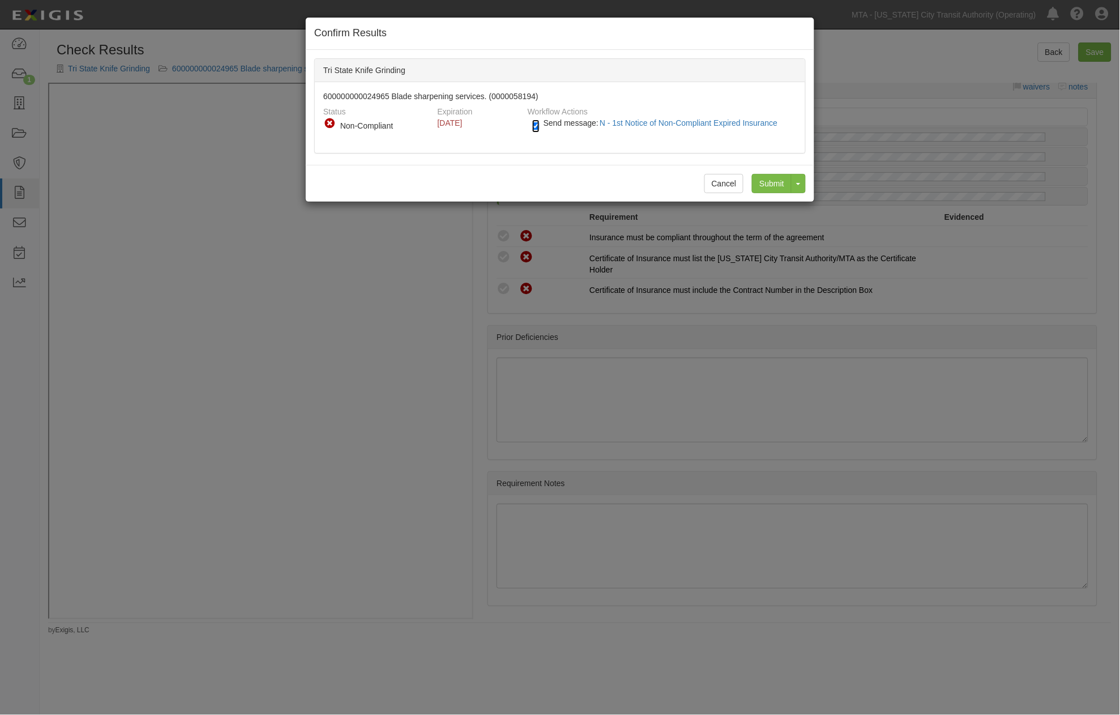
click at [536, 126] on input "Send message: N - 1st Notice of Non-Compliant Expired Insurance" at bounding box center [535, 125] width 7 height 13
checkbox input "false"
click at [773, 184] on input "Submit" at bounding box center [772, 183] width 40 height 19
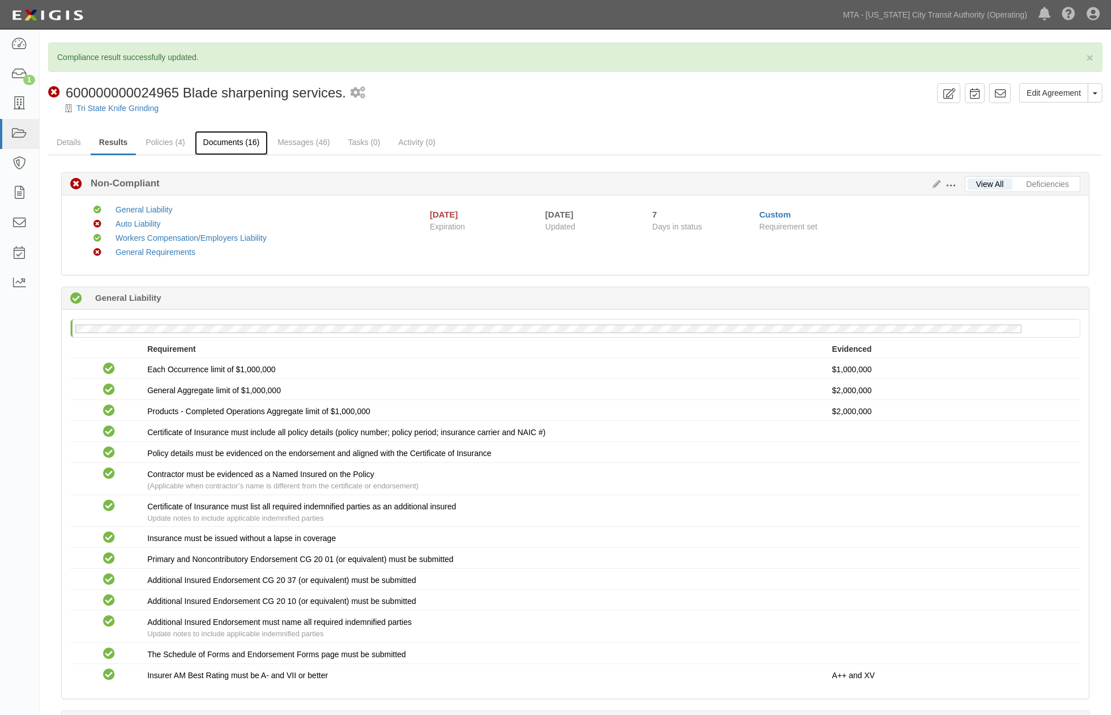
click at [233, 143] on link "Documents (16)" at bounding box center [232, 143] width 74 height 24
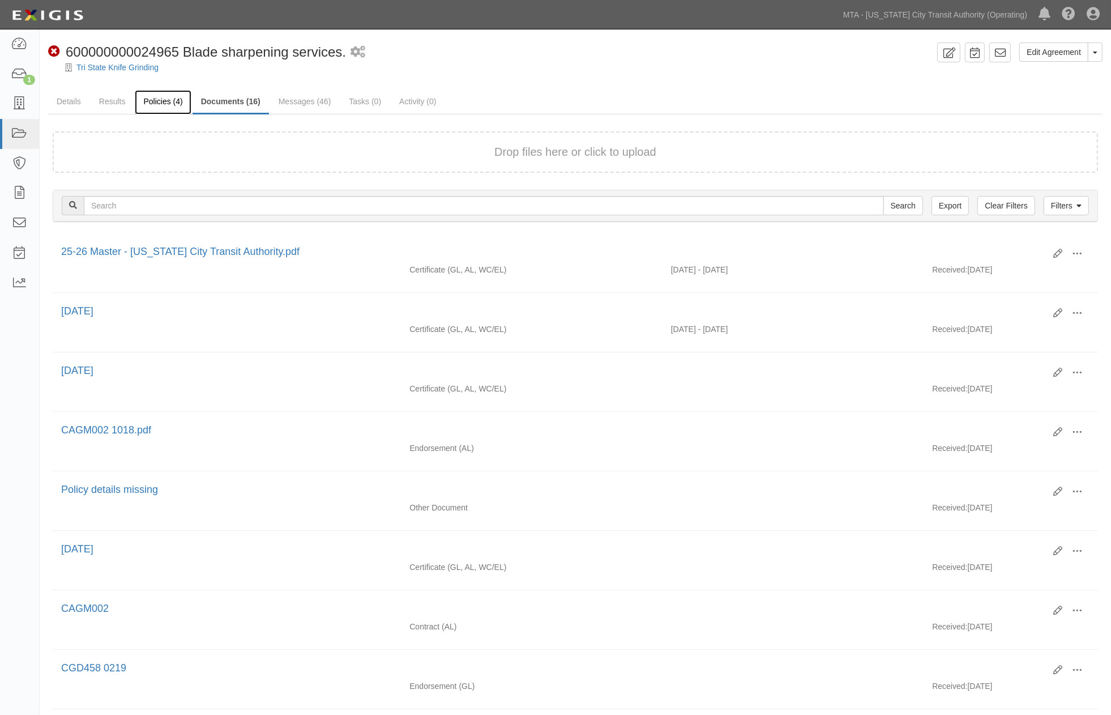
click at [166, 99] on link "Policies (4)" at bounding box center [163, 102] width 56 height 24
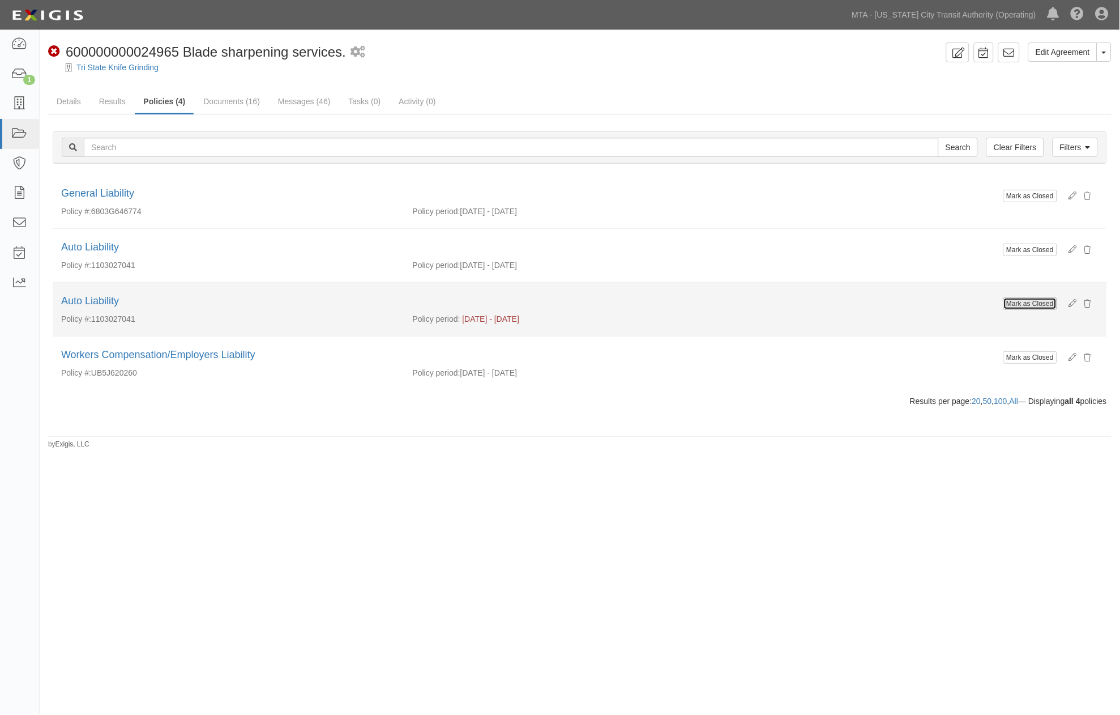
click at [1018, 308] on button "Mark as Closed" at bounding box center [1030, 303] width 54 height 12
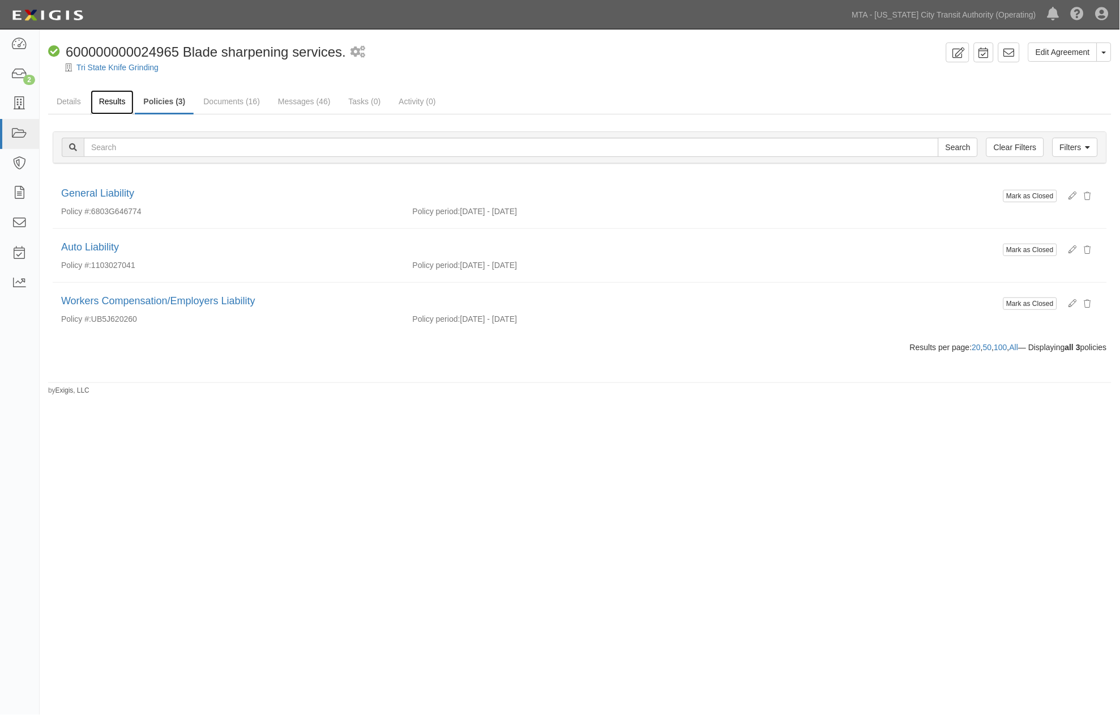
click at [115, 101] on link "Results" at bounding box center [113, 102] width 44 height 24
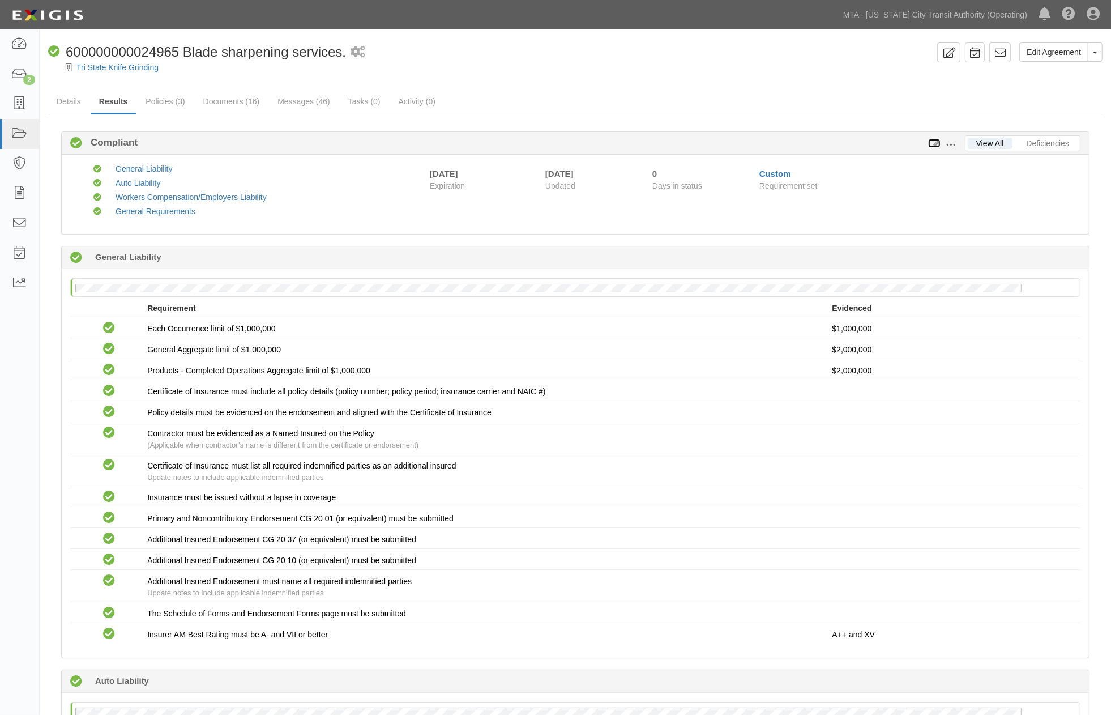
click at [935, 140] on icon at bounding box center [934, 144] width 12 height 8
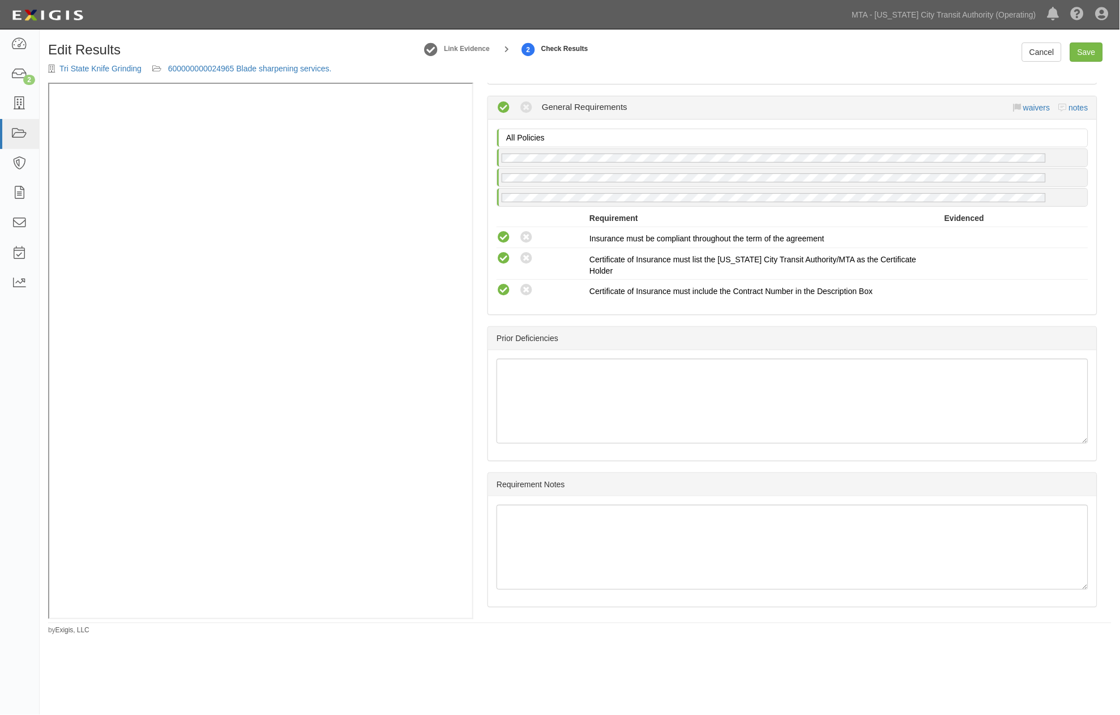
scroll to position [1080, 0]
click at [1091, 59] on link "Save" at bounding box center [1086, 51] width 33 height 19
radio input "true"
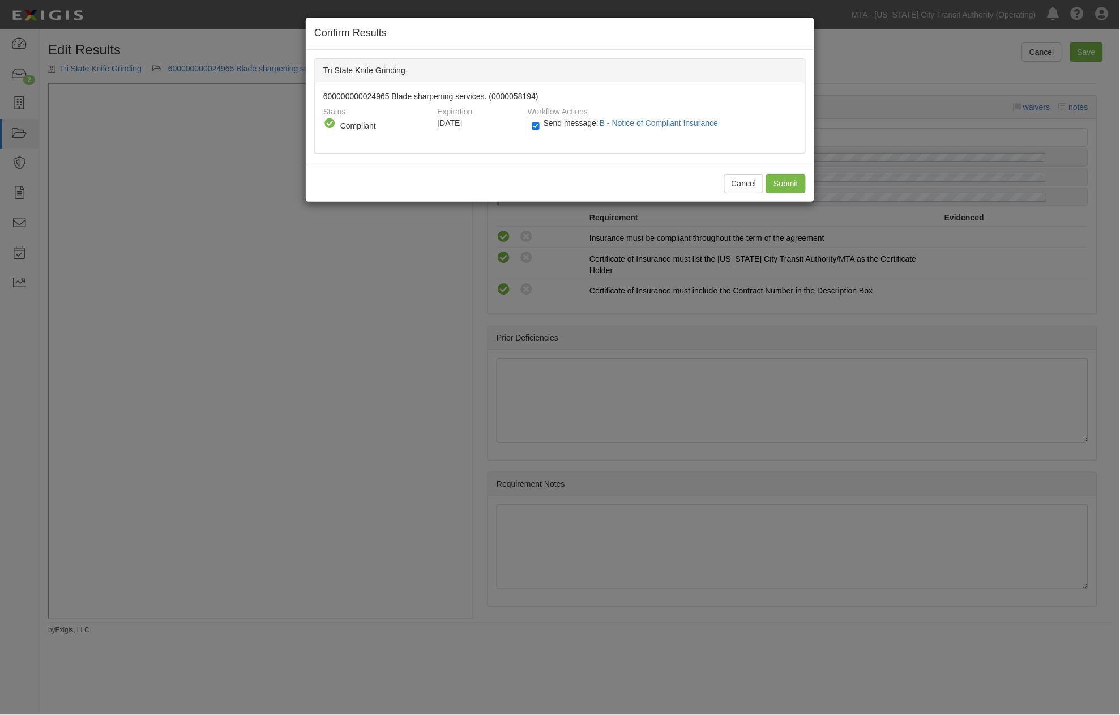
click at [571, 119] on span "Send message: B - Notice of Compliant Insurance" at bounding box center [633, 122] width 179 height 9
click at [540, 119] on input "Send message: B - Notice of Compliant Insurance" at bounding box center [535, 125] width 7 height 13
checkbox input "false"
click at [785, 183] on input "Submit" at bounding box center [786, 183] width 40 height 19
click at [793, 185] on div "Cancel Submit" at bounding box center [560, 183] width 508 height 37
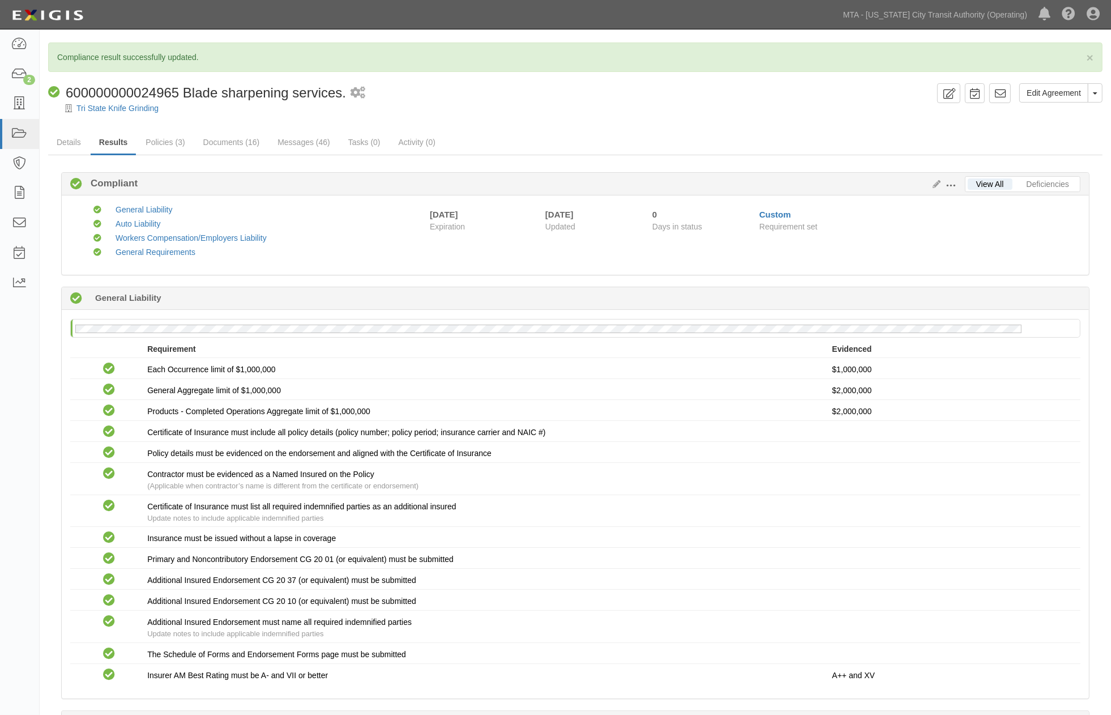
click at [631, 125] on div "× Compliance result successfully updated. Edit Agreement Toggle Agreement Dropd…" at bounding box center [575, 721] width 1071 height 1359
click at [314, 138] on link "Messages (46)" at bounding box center [304, 143] width 70 height 24
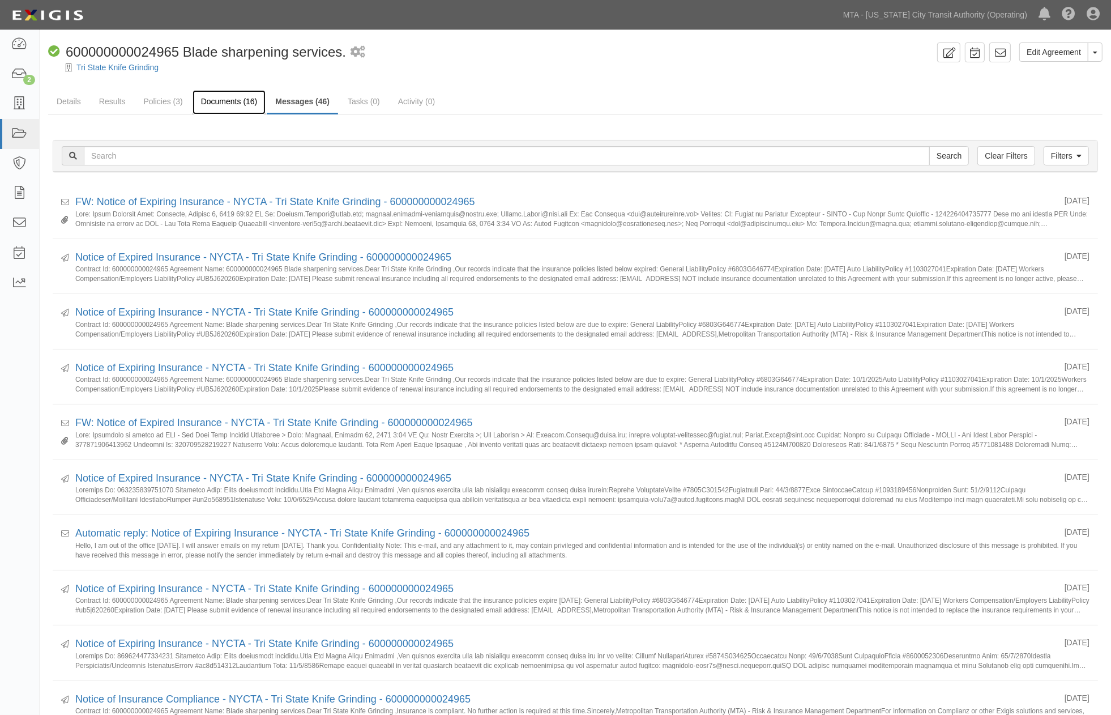
click at [216, 95] on link "Documents (16)" at bounding box center [230, 102] width 74 height 24
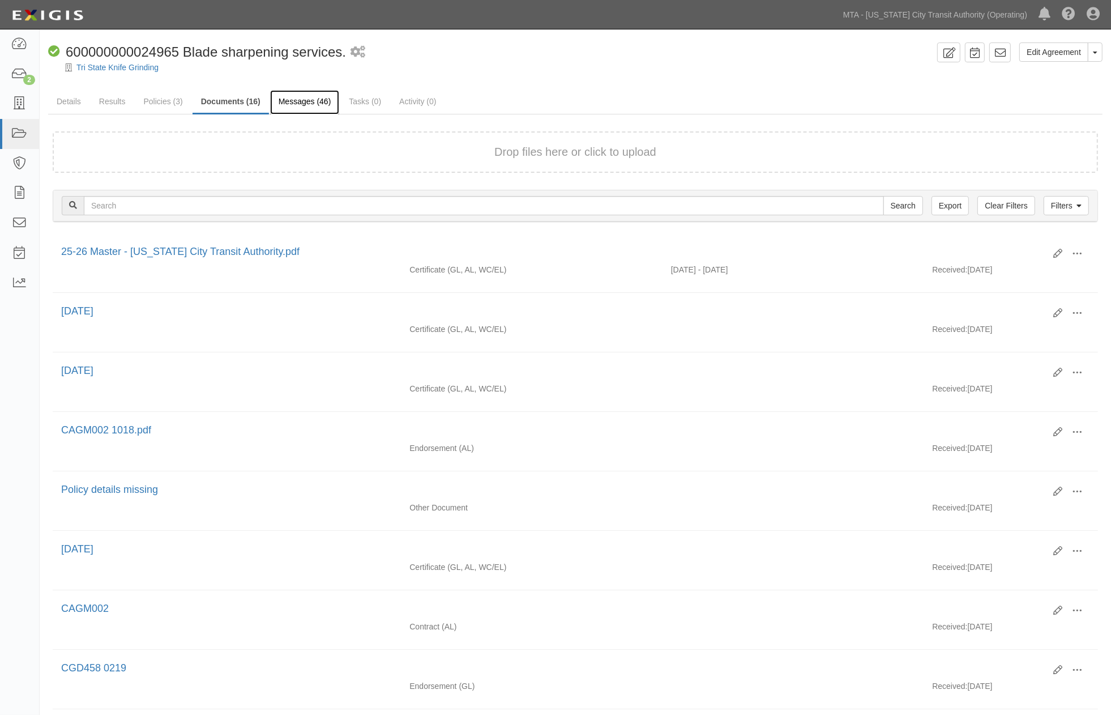
click at [295, 101] on link "Messages (46)" at bounding box center [305, 102] width 70 height 24
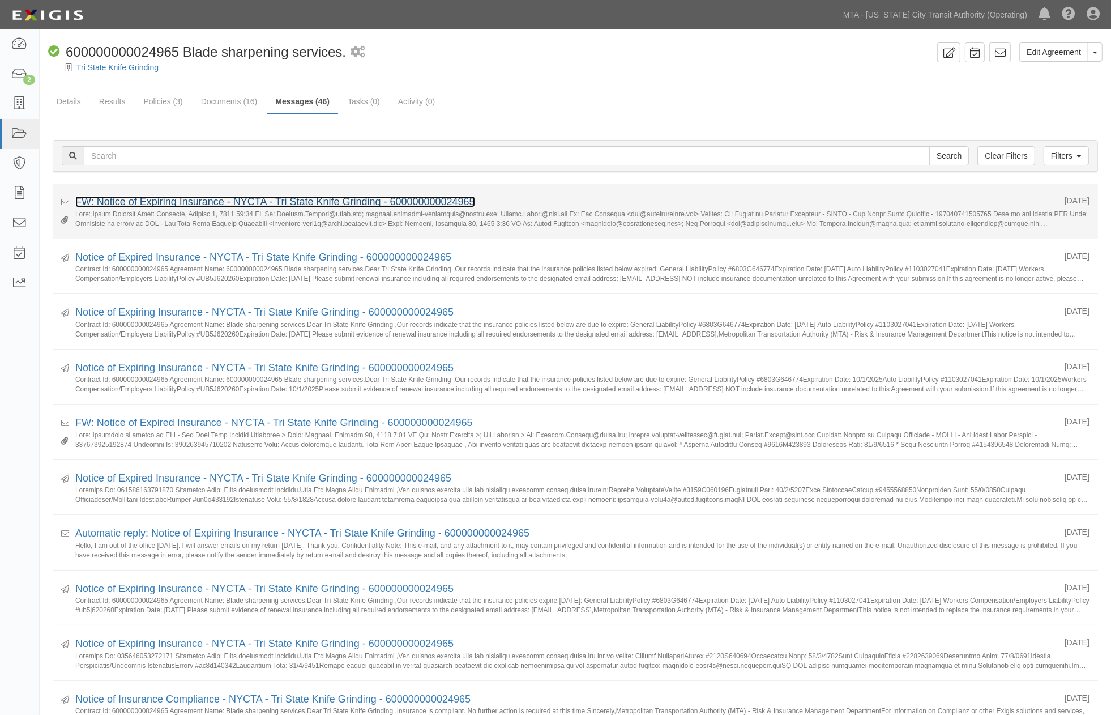
click at [220, 200] on link "FW: Notice of Expiring Insurance - NYCTA - Tri State Knife Grinding - 600000000…" at bounding box center [275, 201] width 400 height 11
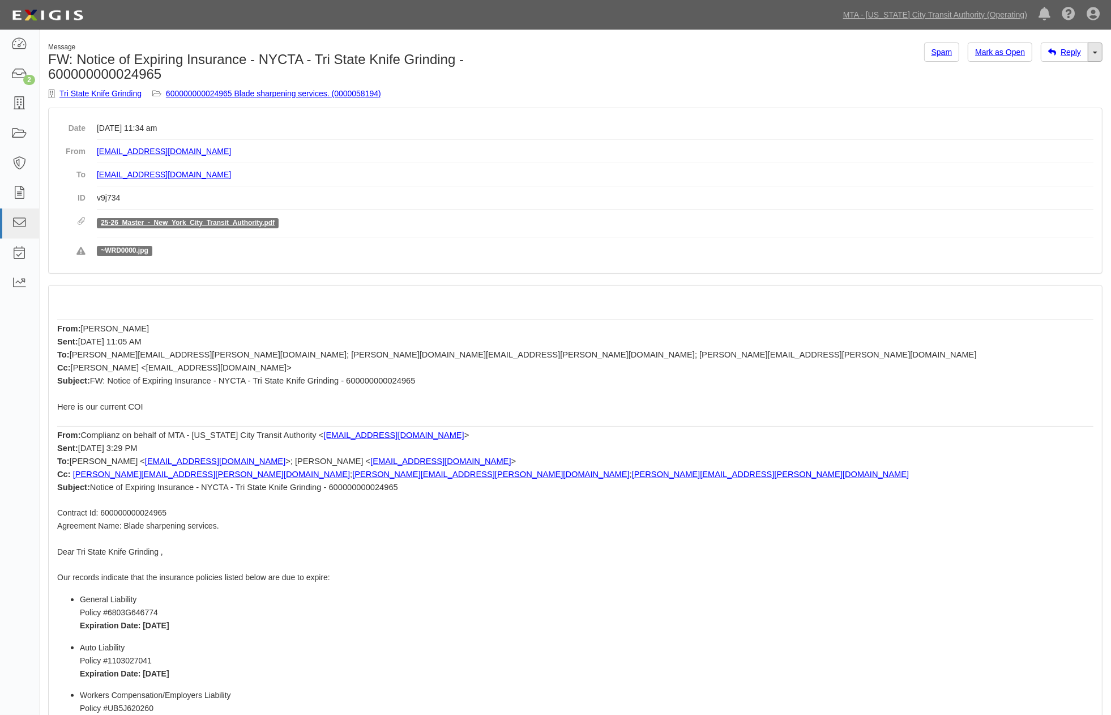
click at [1097, 52] on span at bounding box center [1095, 53] width 5 height 2
click at [1057, 70] on link "Reply All" at bounding box center [1056, 73] width 89 height 15
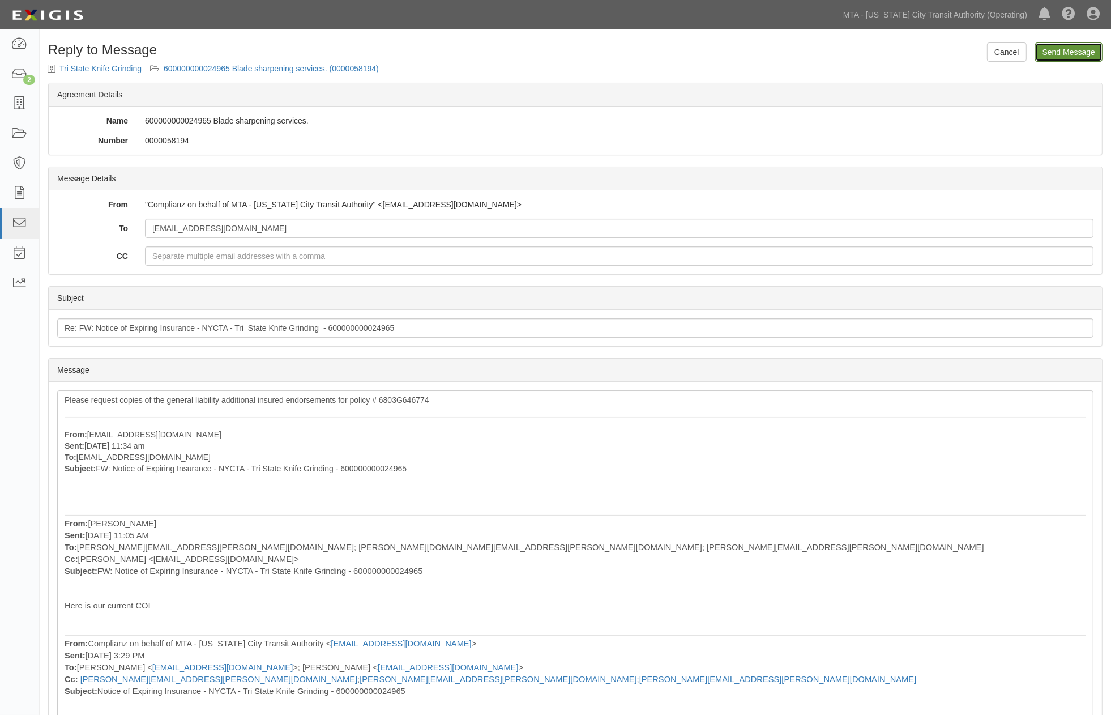
click at [1062, 48] on input "Send Message" at bounding box center [1068, 51] width 67 height 19
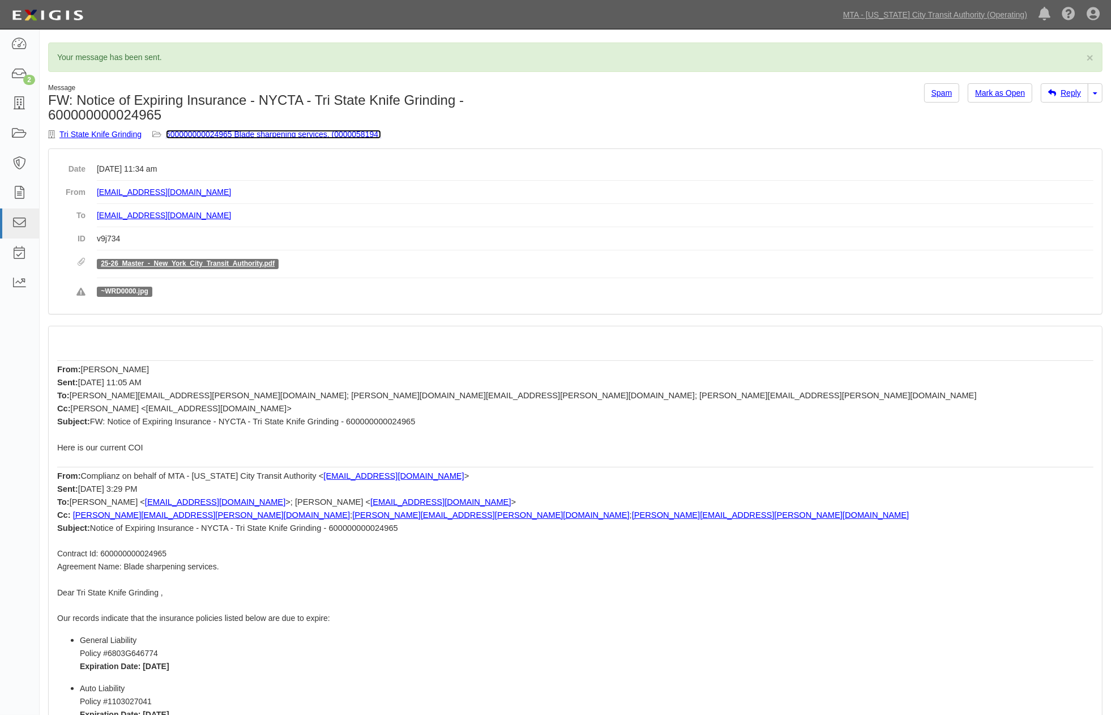
click at [275, 134] on link "600000000024965 Blade sharpening services. (0000058194)" at bounding box center [273, 134] width 215 height 9
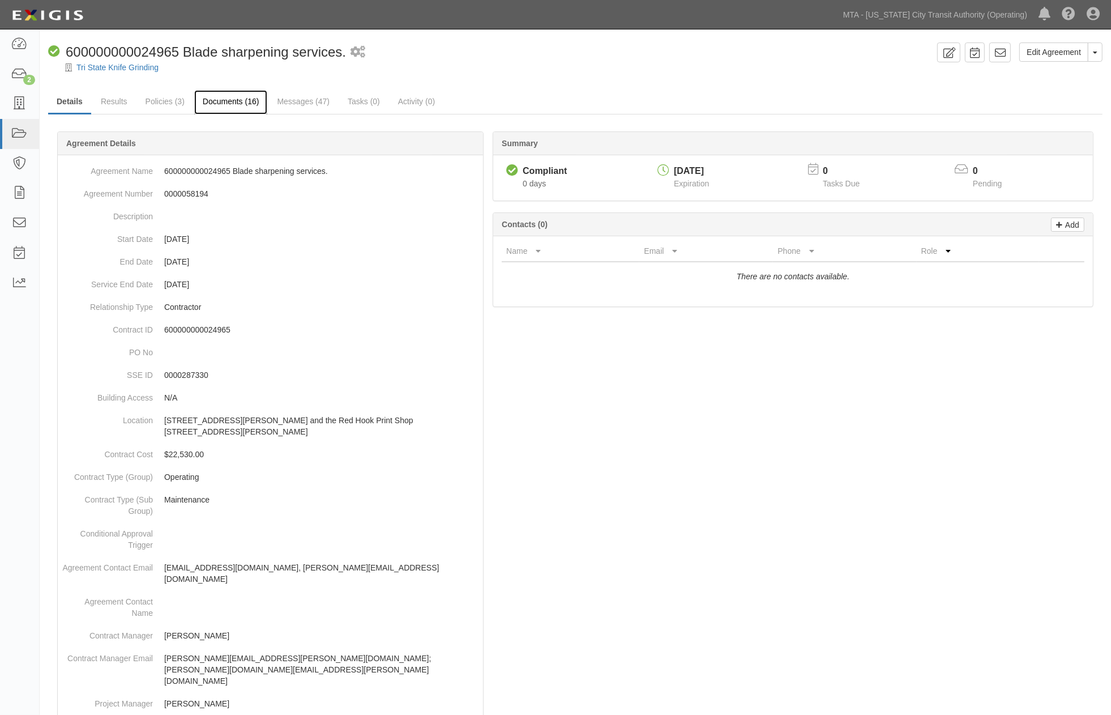
click at [231, 105] on link "Documents (16)" at bounding box center [231, 102] width 74 height 24
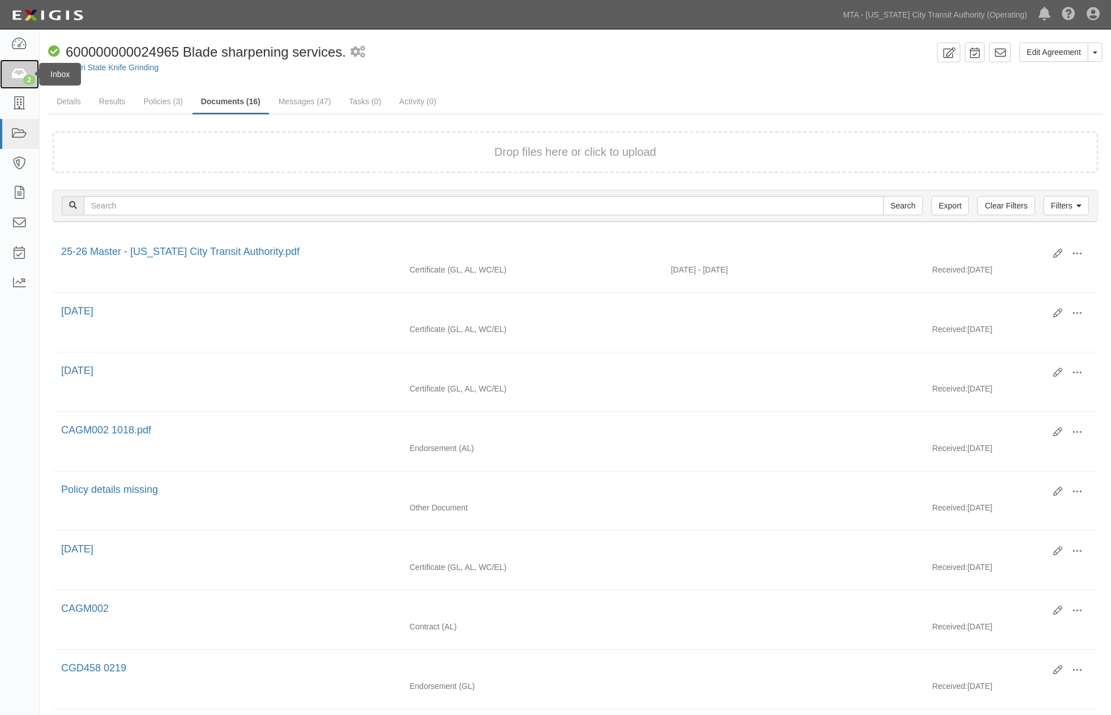
click at [10, 71] on link "2" at bounding box center [19, 74] width 39 height 30
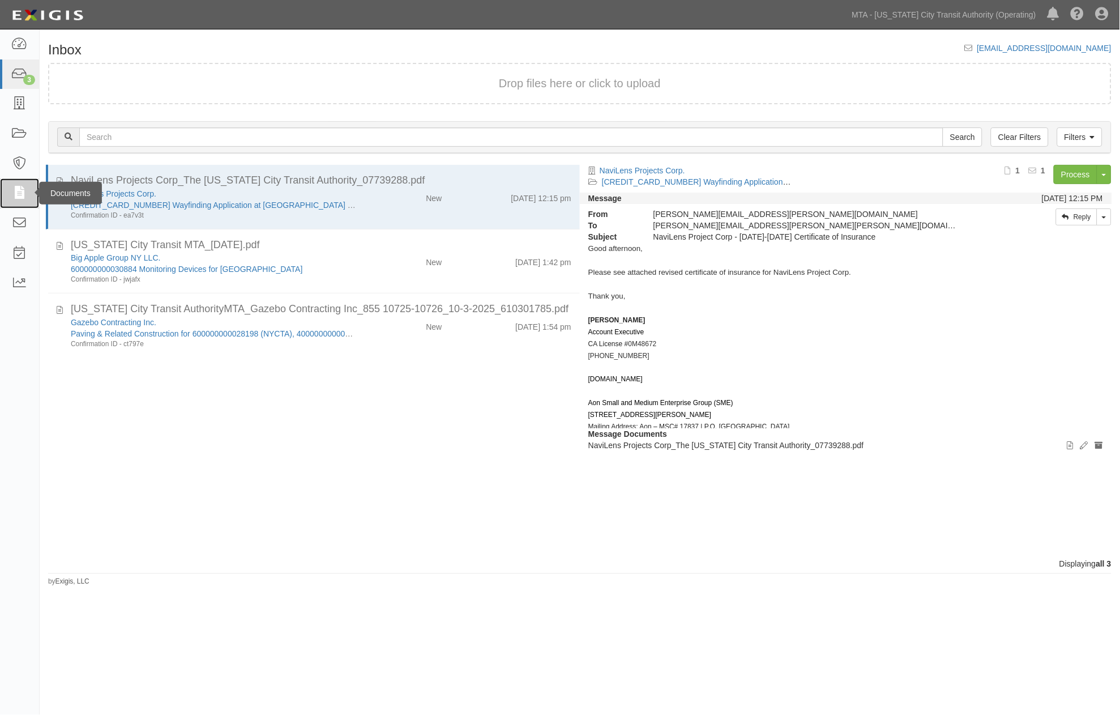
click at [19, 190] on icon at bounding box center [19, 193] width 16 height 13
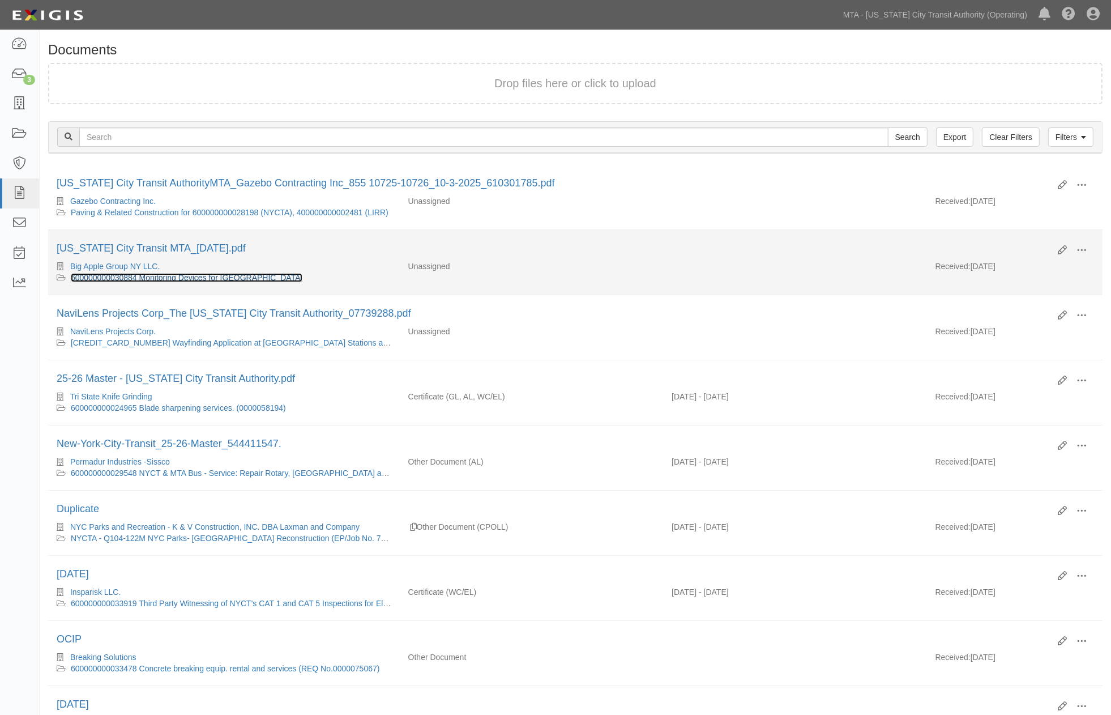
click at [136, 275] on link "600000000030884 Monitoring Devices for [GEOGRAPHIC_DATA]" at bounding box center [187, 277] width 232 height 9
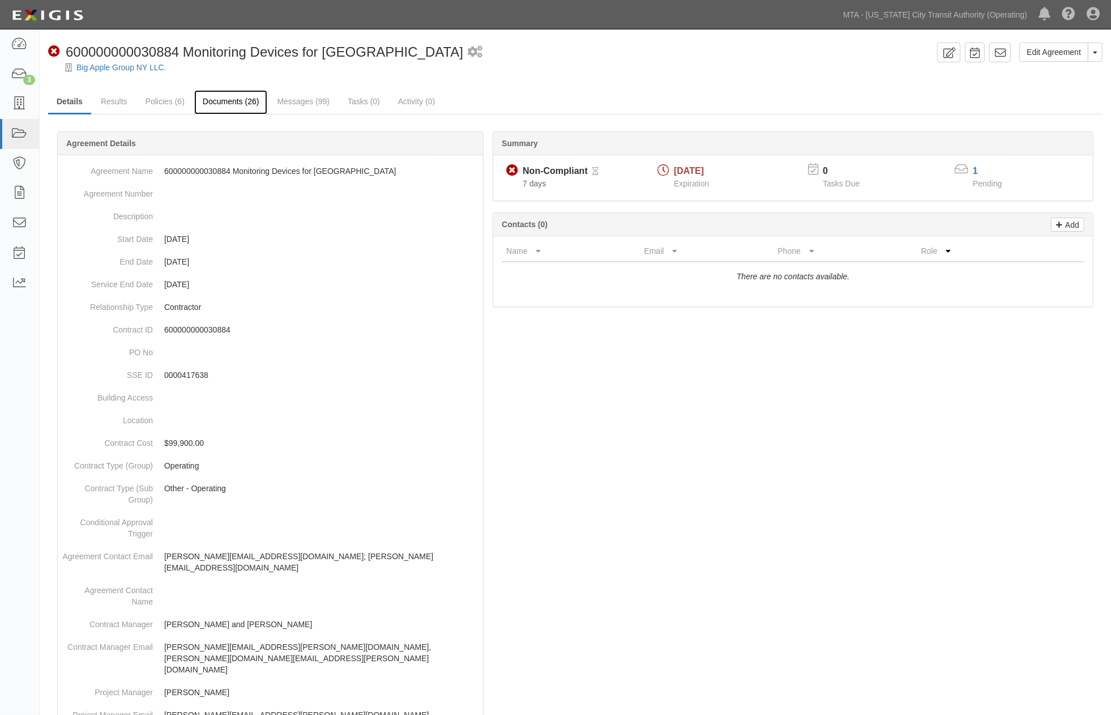
click at [246, 100] on link "Documents (26)" at bounding box center [231, 102] width 74 height 24
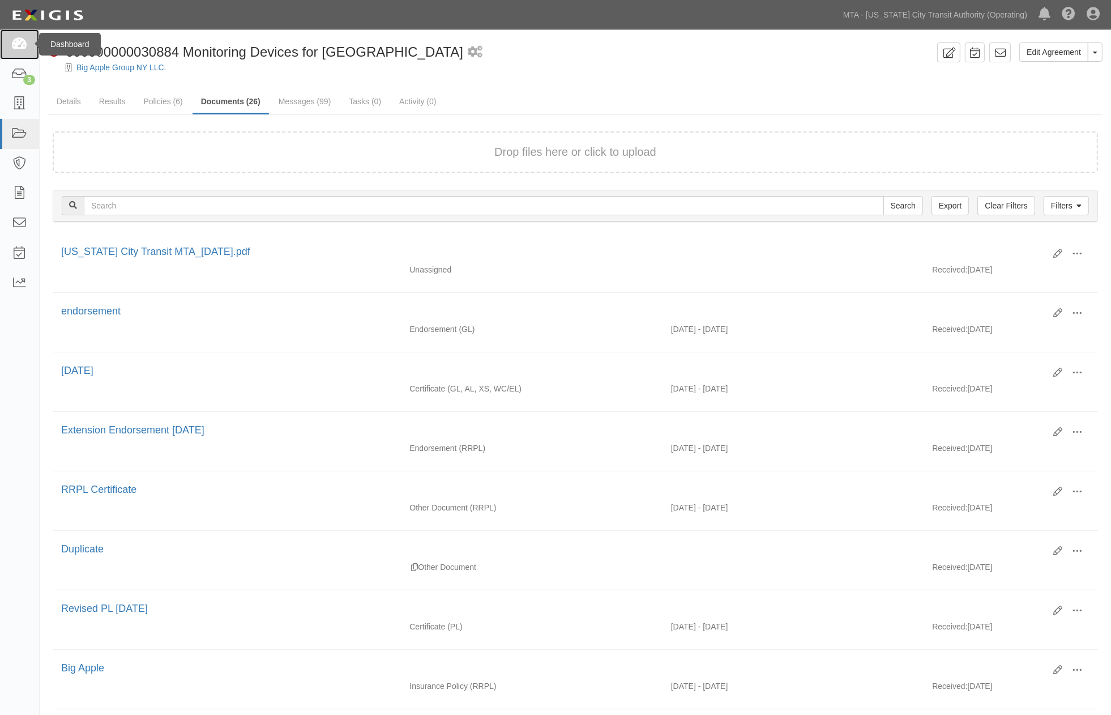
click at [13, 38] on icon at bounding box center [19, 44] width 16 height 13
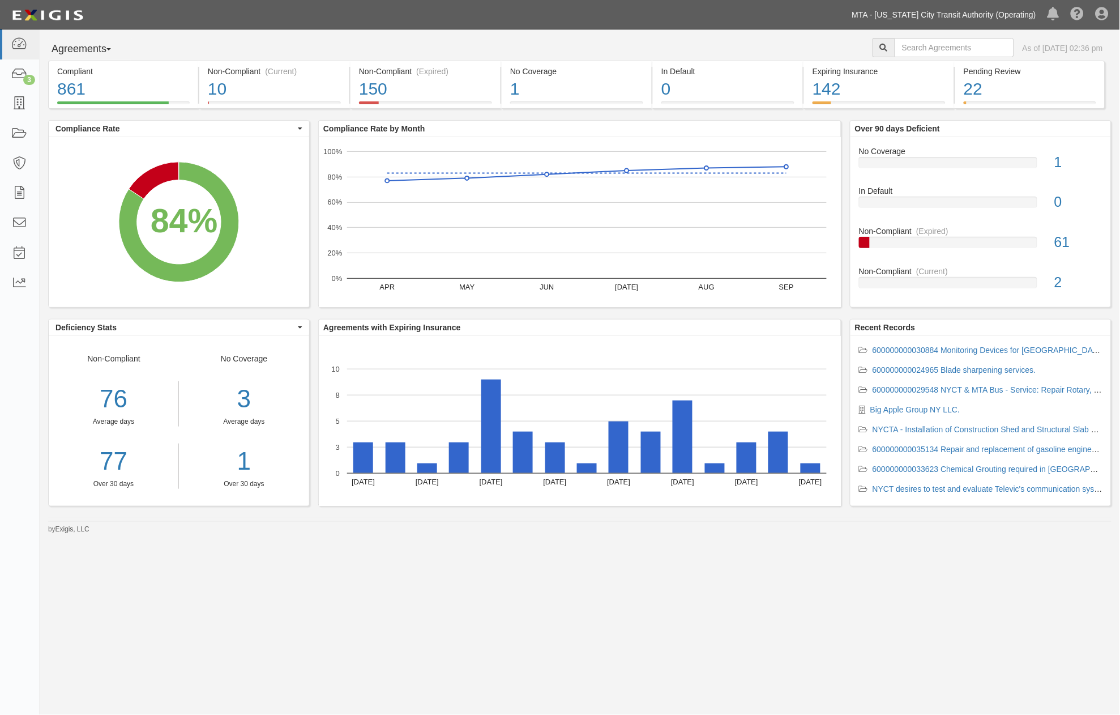
click at [980, 18] on link "MTA - [US_STATE] City Transit Authority (Operating)" at bounding box center [943, 14] width 195 height 23
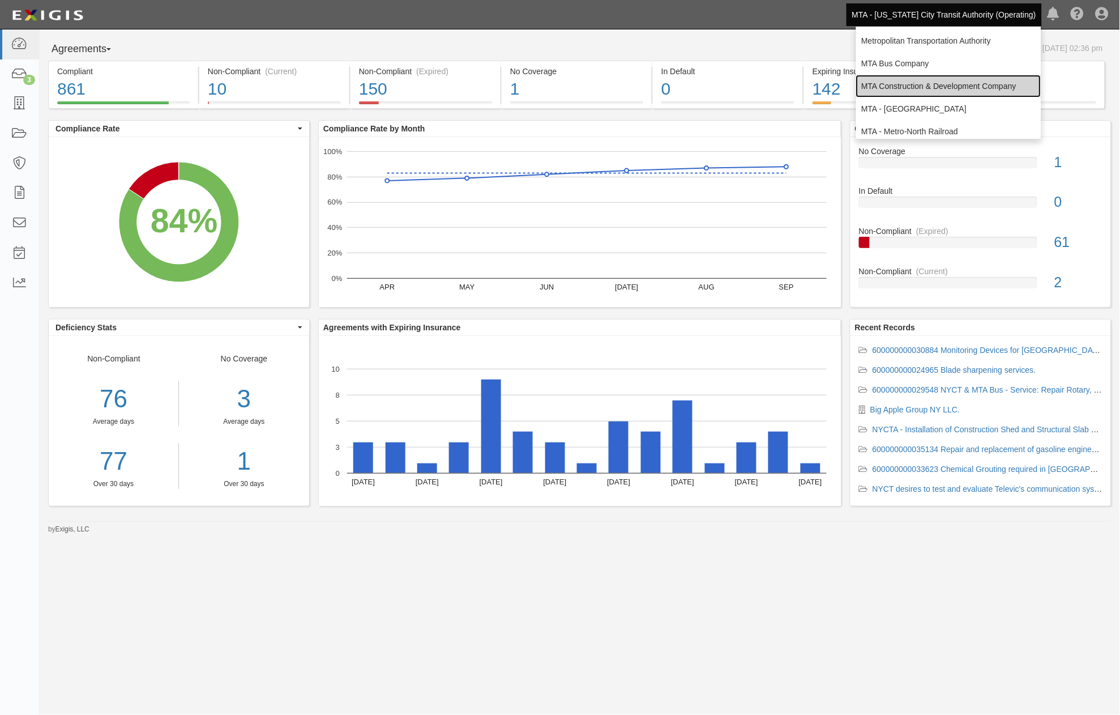
click at [935, 86] on link "MTA Construction & Development Company" at bounding box center [948, 86] width 185 height 23
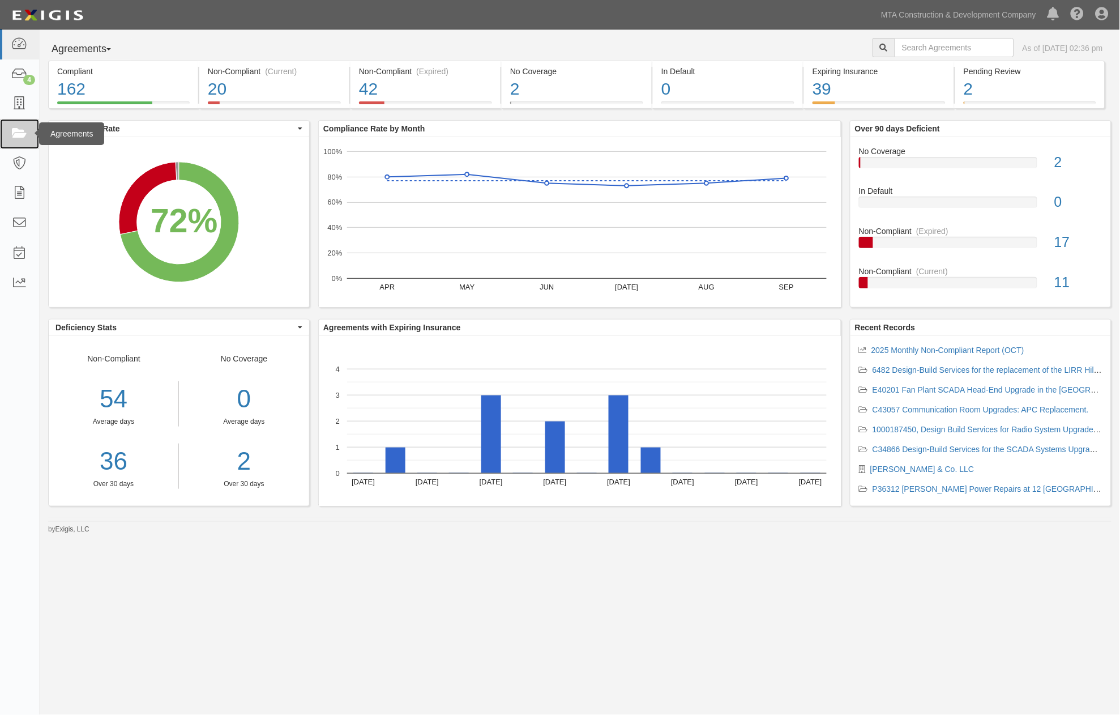
click at [12, 127] on icon at bounding box center [19, 133] width 16 height 13
click at [608, 85] on div "2" at bounding box center [576, 89] width 133 height 24
click at [973, 8] on link "MTA Construction & Development Company" at bounding box center [958, 14] width 166 height 23
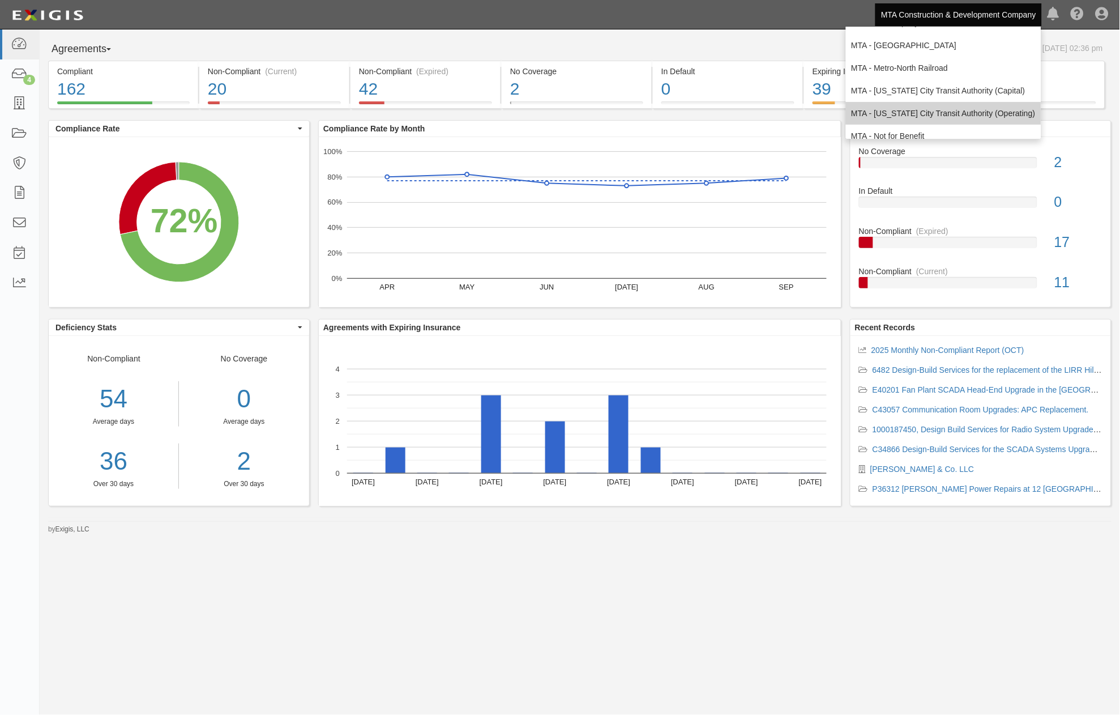
scroll to position [63, 0]
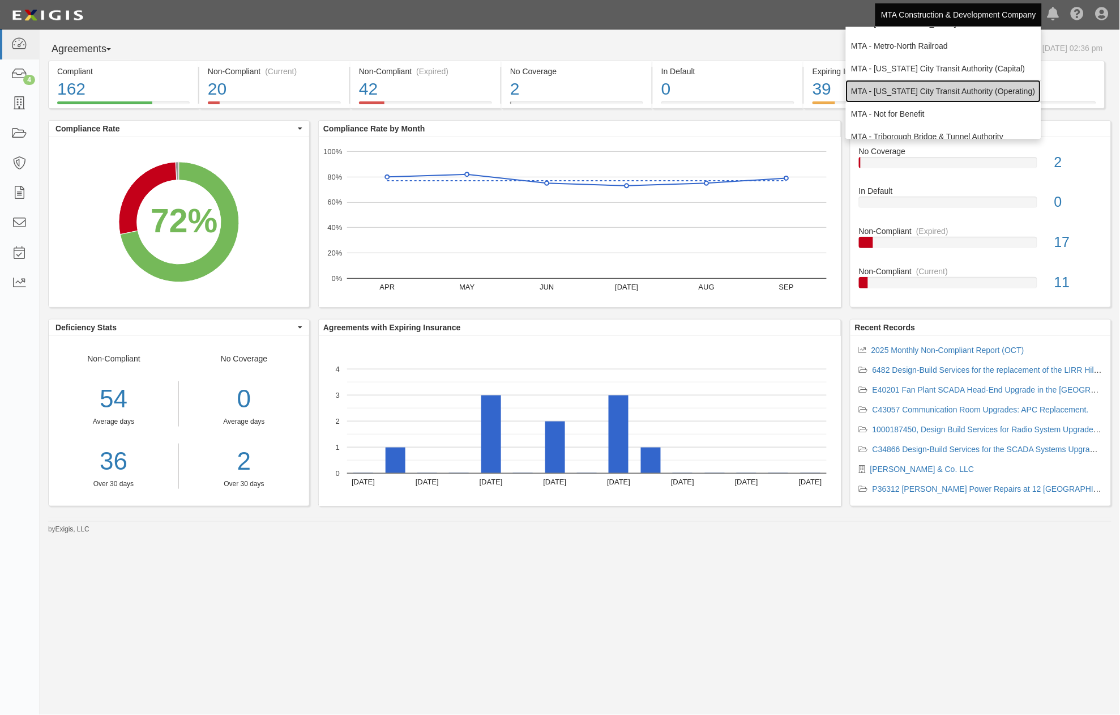
click at [937, 91] on link "MTA - [US_STATE] City Transit Authority (Operating)" at bounding box center [943, 91] width 195 height 23
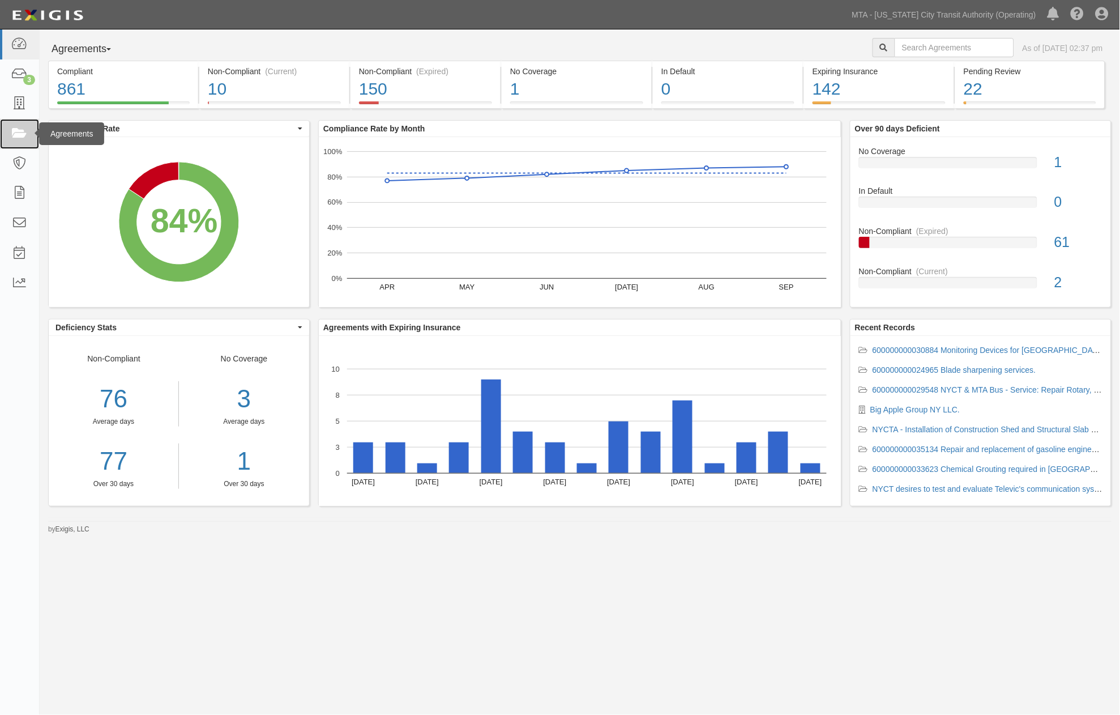
click at [15, 131] on icon at bounding box center [19, 133] width 16 height 13
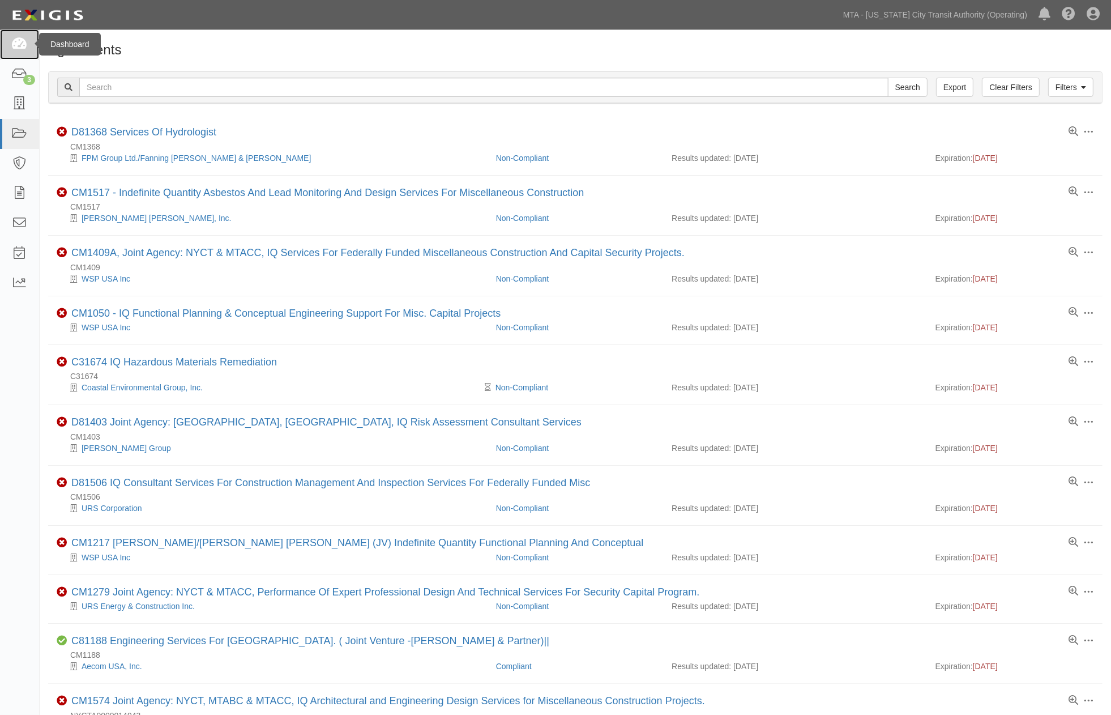
click at [25, 41] on icon at bounding box center [19, 44] width 16 height 13
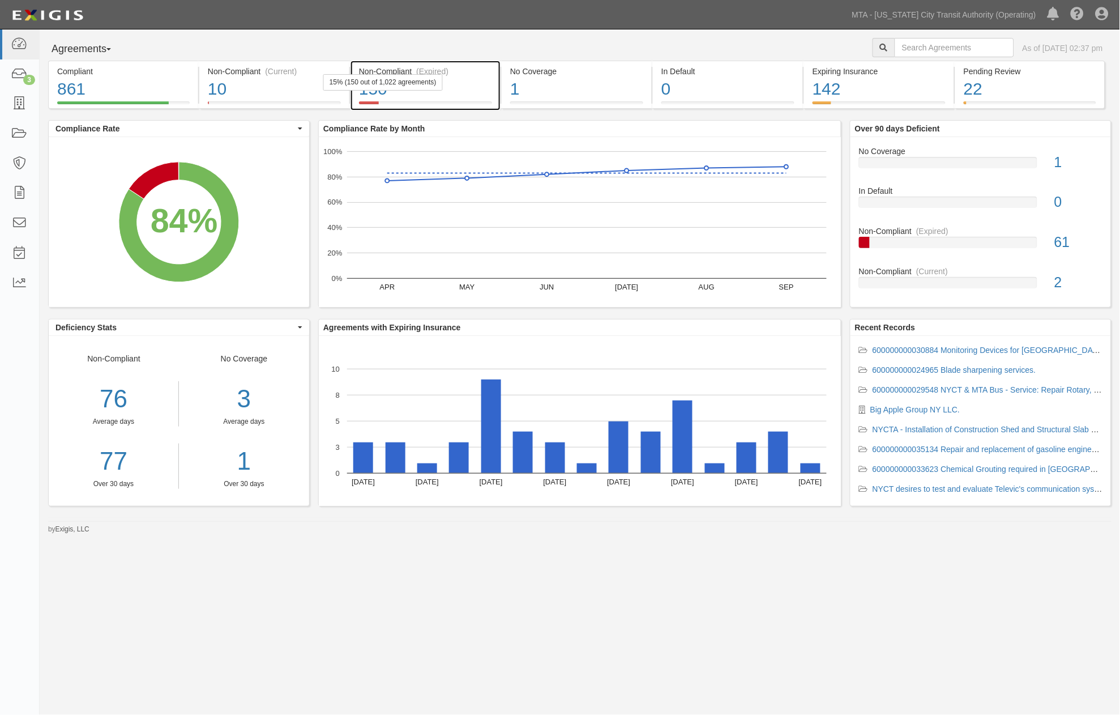
click at [467, 95] on div "150" at bounding box center [425, 89] width 133 height 24
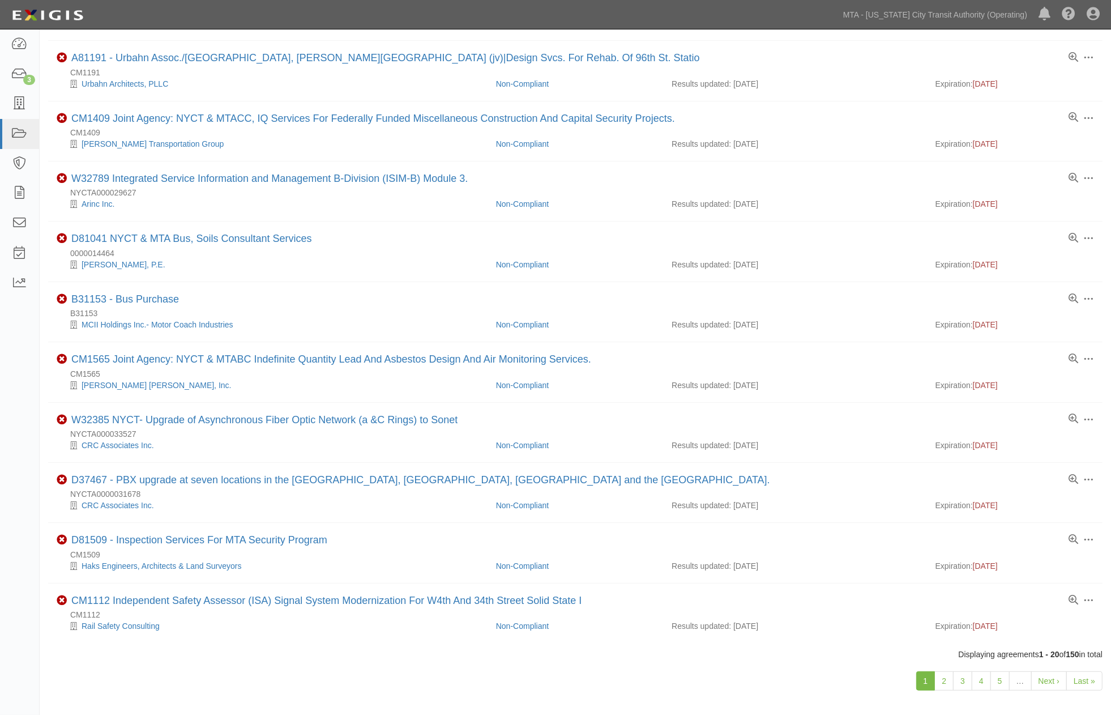
scroll to position [677, 0]
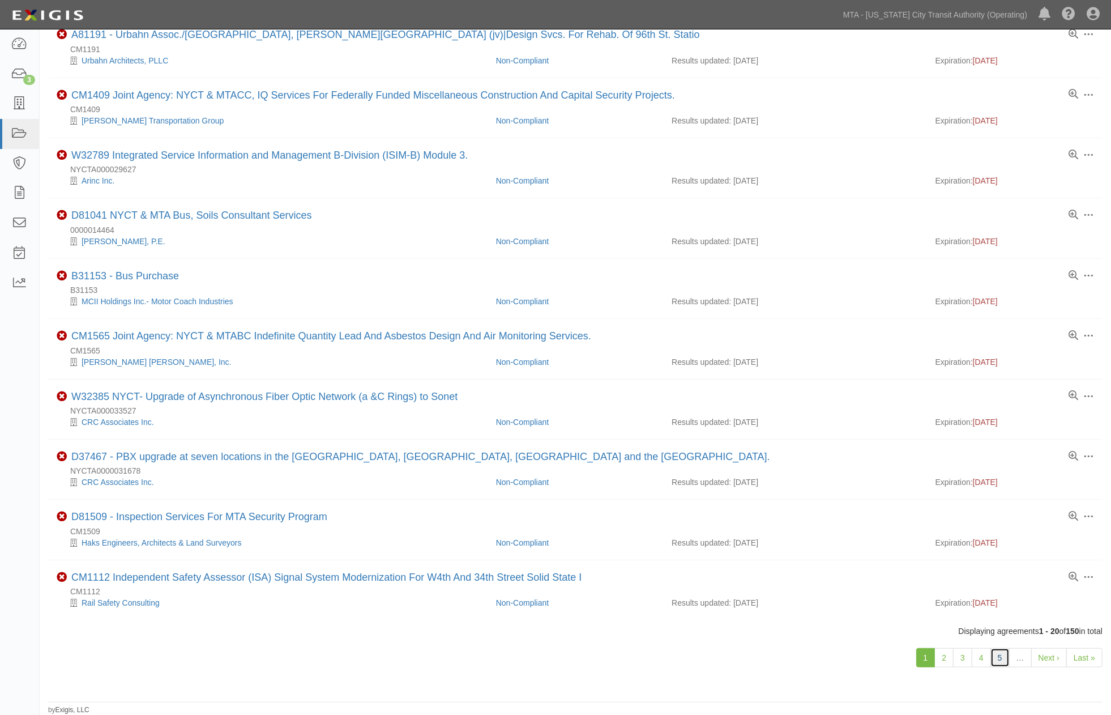
click at [997, 657] on link "5" at bounding box center [999, 657] width 19 height 19
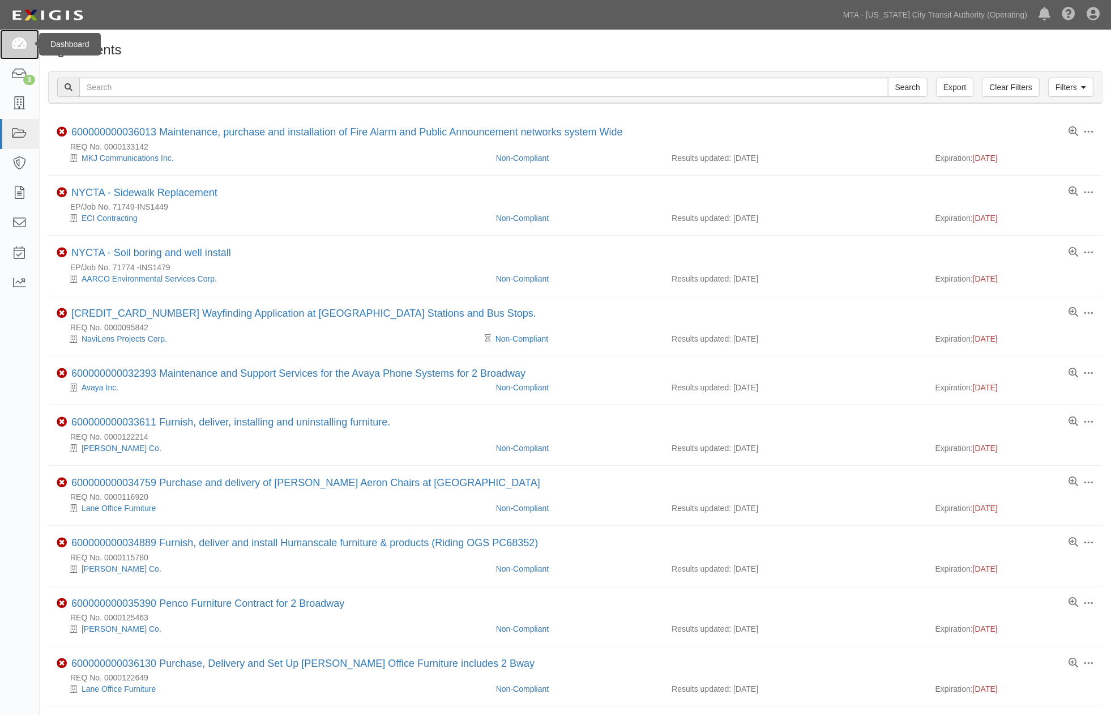
click at [19, 41] on icon at bounding box center [19, 44] width 16 height 13
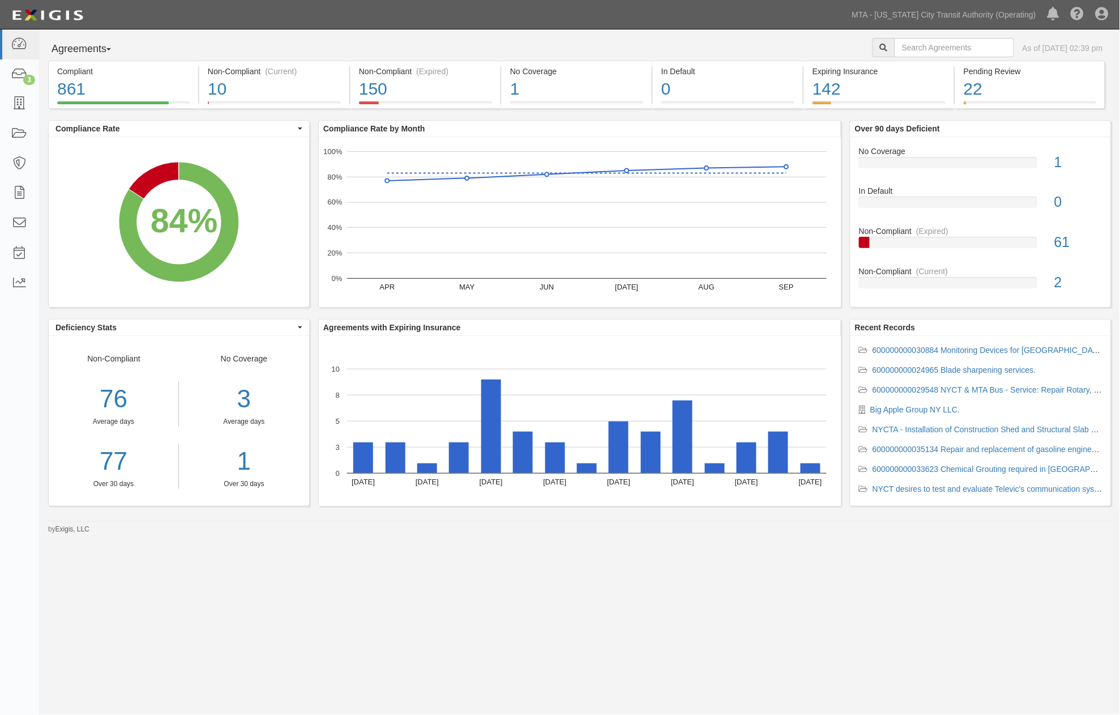
click at [576, 657] on div "Agreements Parties Agreements Coverages As of Oct 08, 2025 02:39 pm Compliant 8…" at bounding box center [560, 350] width 1120 height 643
drag, startPoint x: 471, startPoint y: 621, endPoint x: 403, endPoint y: 602, distance: 71.0
click at [467, 622] on div "Agreements Parties Agreements Coverages As of Oct 08, 2025 02:39 pm Compliant 8…" at bounding box center [560, 350] width 1120 height 643
click at [14, 190] on icon at bounding box center [19, 193] width 16 height 13
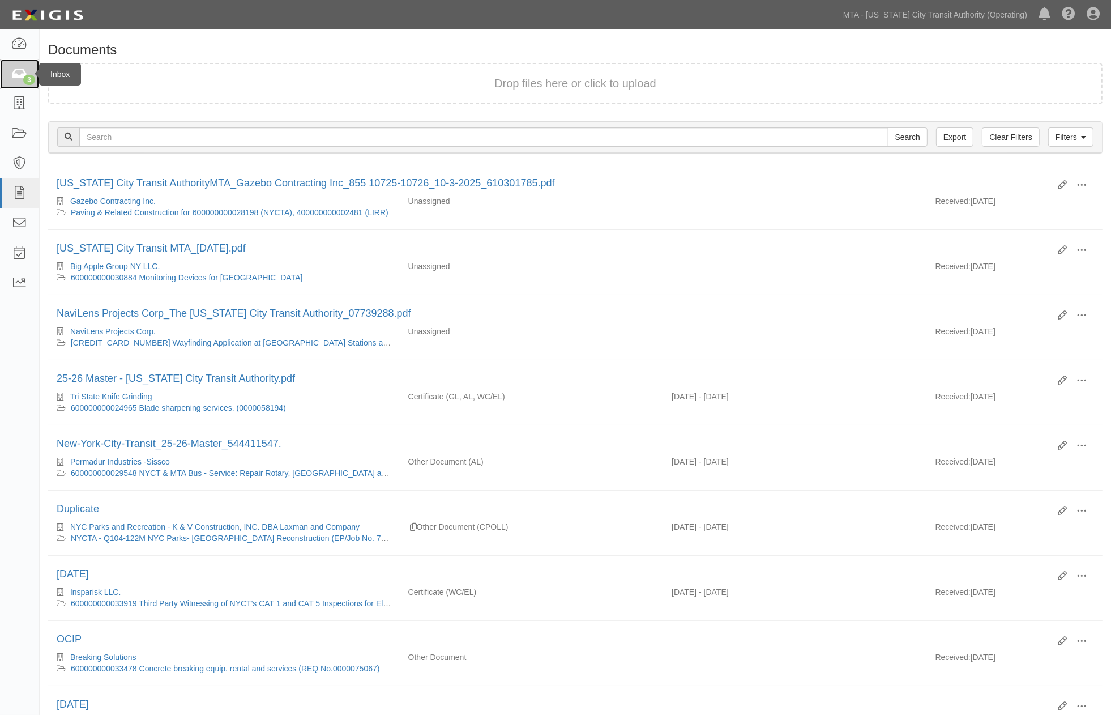
click at [23, 75] on icon at bounding box center [19, 74] width 16 height 13
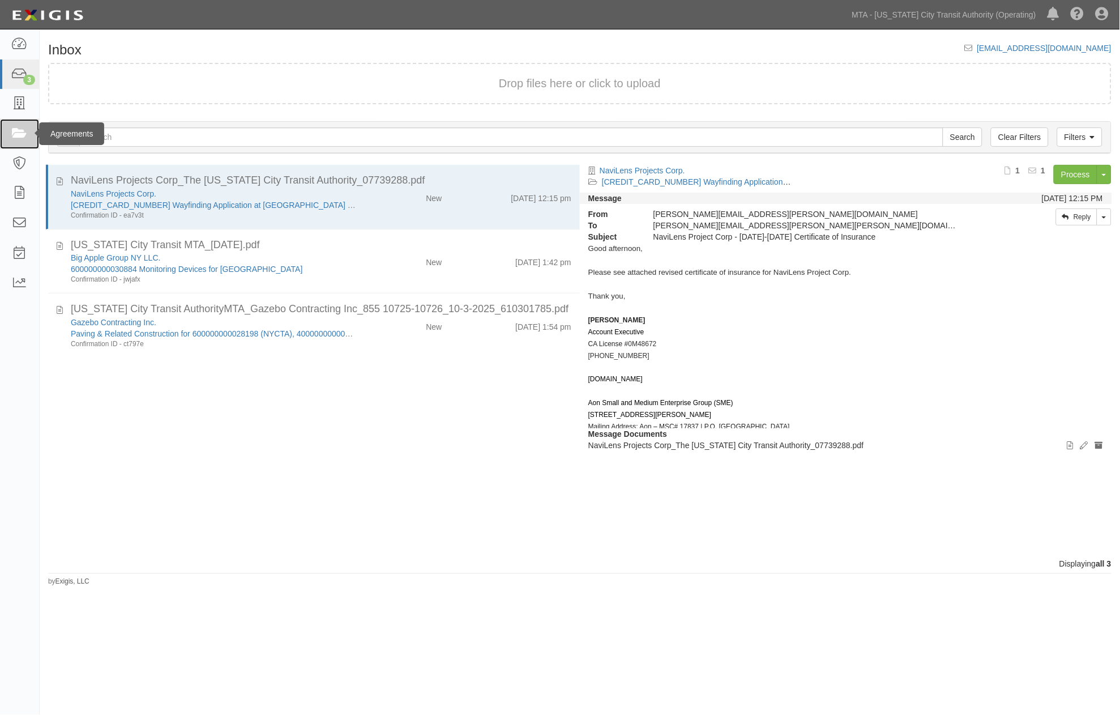
click at [14, 136] on icon at bounding box center [19, 133] width 16 height 13
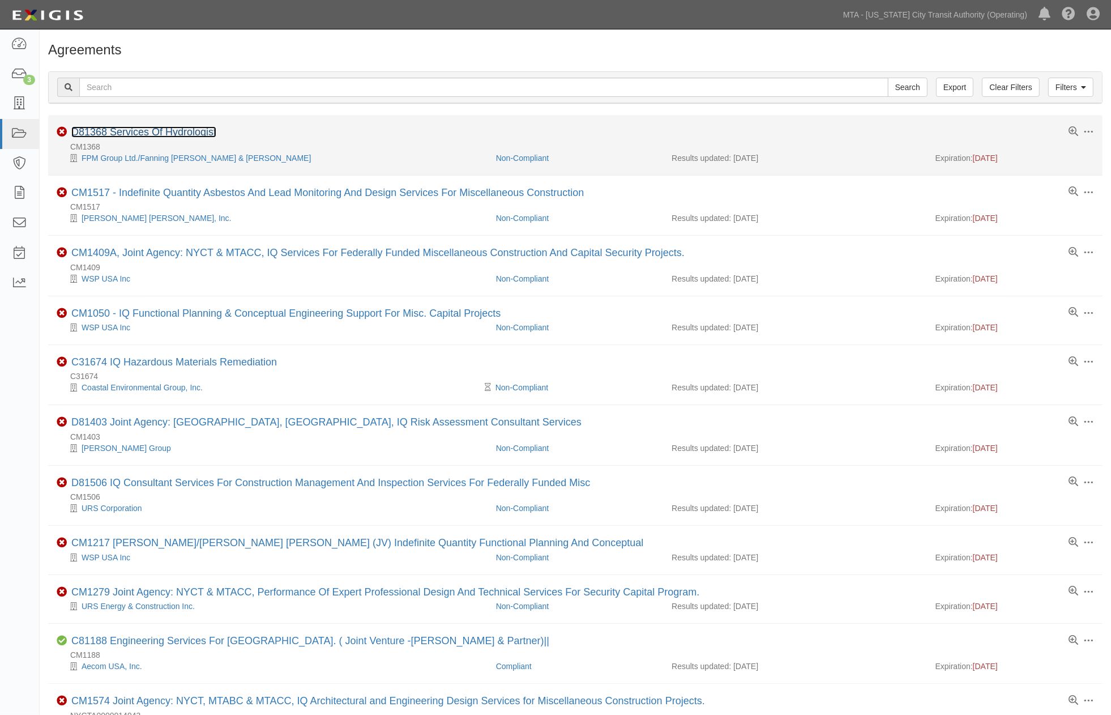
click at [183, 134] on link "D81368 Services Of Hydrologist" at bounding box center [143, 131] width 145 height 11
click at [179, 134] on link "D81368 Services Of Hydrologist" at bounding box center [143, 131] width 145 height 11
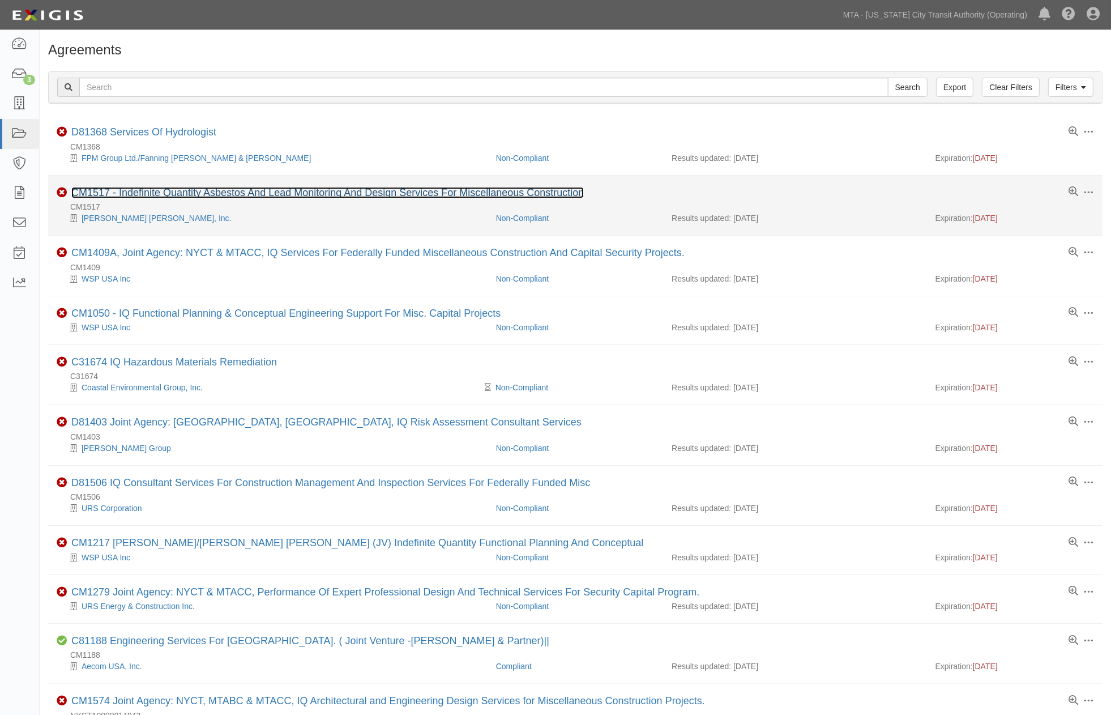
click at [142, 195] on link "CM1517 - Indefinite Quantity Asbestos And Lead Monitoring And Design Services F…" at bounding box center [327, 192] width 512 height 11
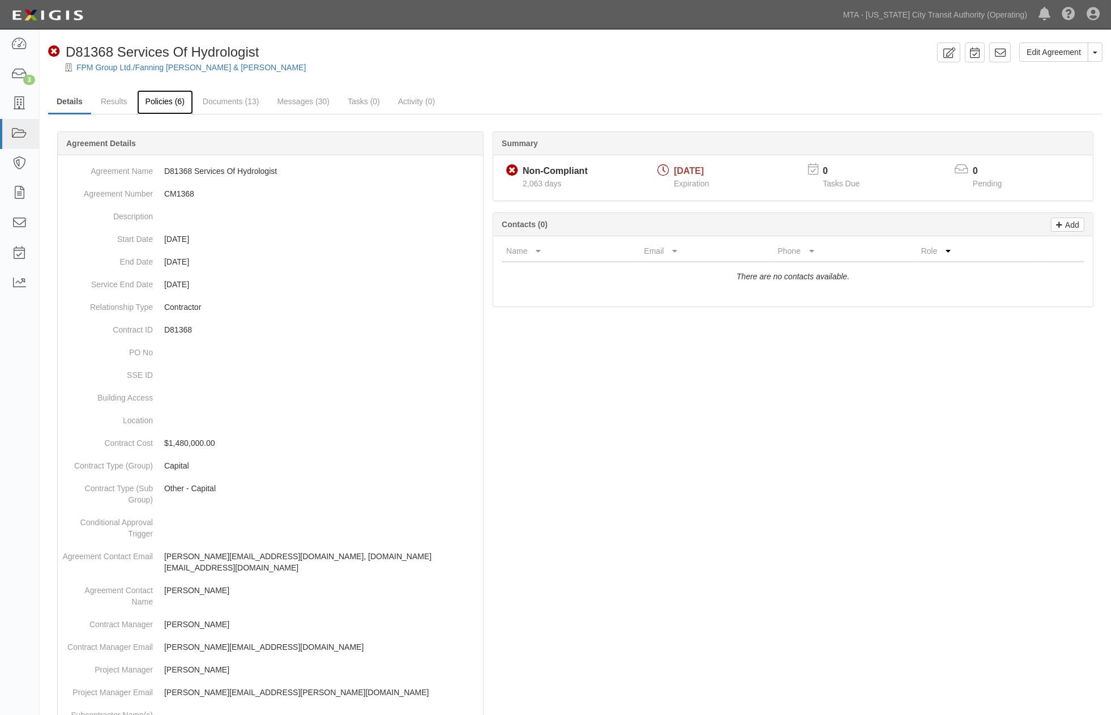
click at [160, 103] on link "Policies (6)" at bounding box center [165, 102] width 56 height 24
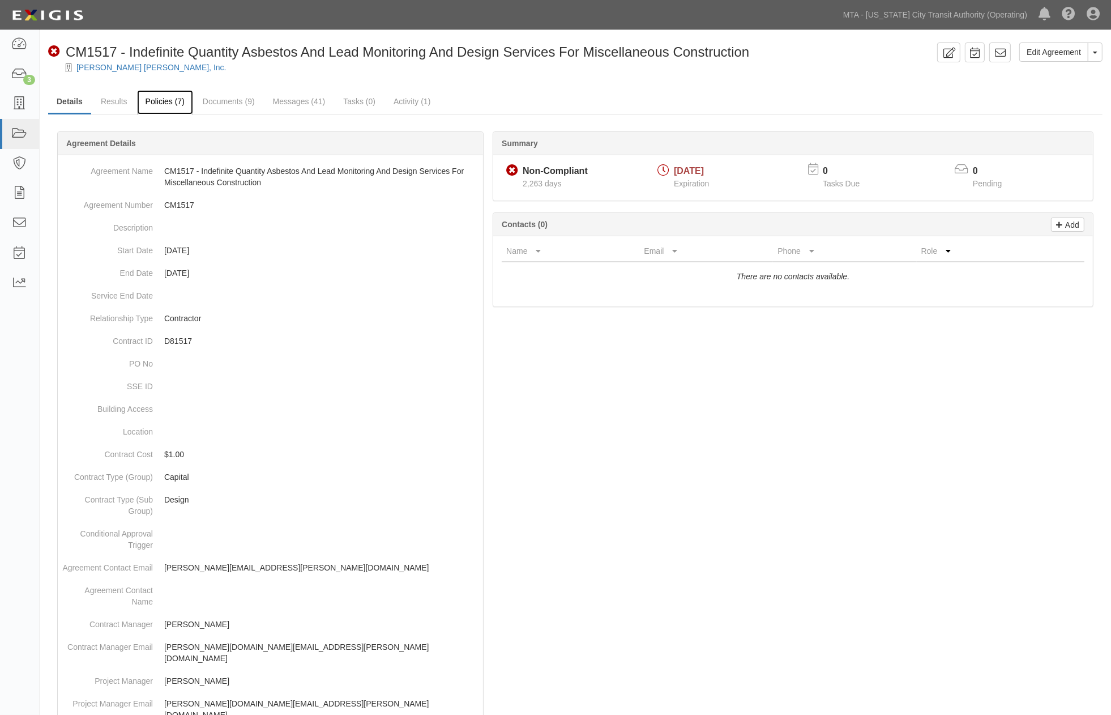
click at [178, 100] on link "Policies (7)" at bounding box center [165, 102] width 56 height 24
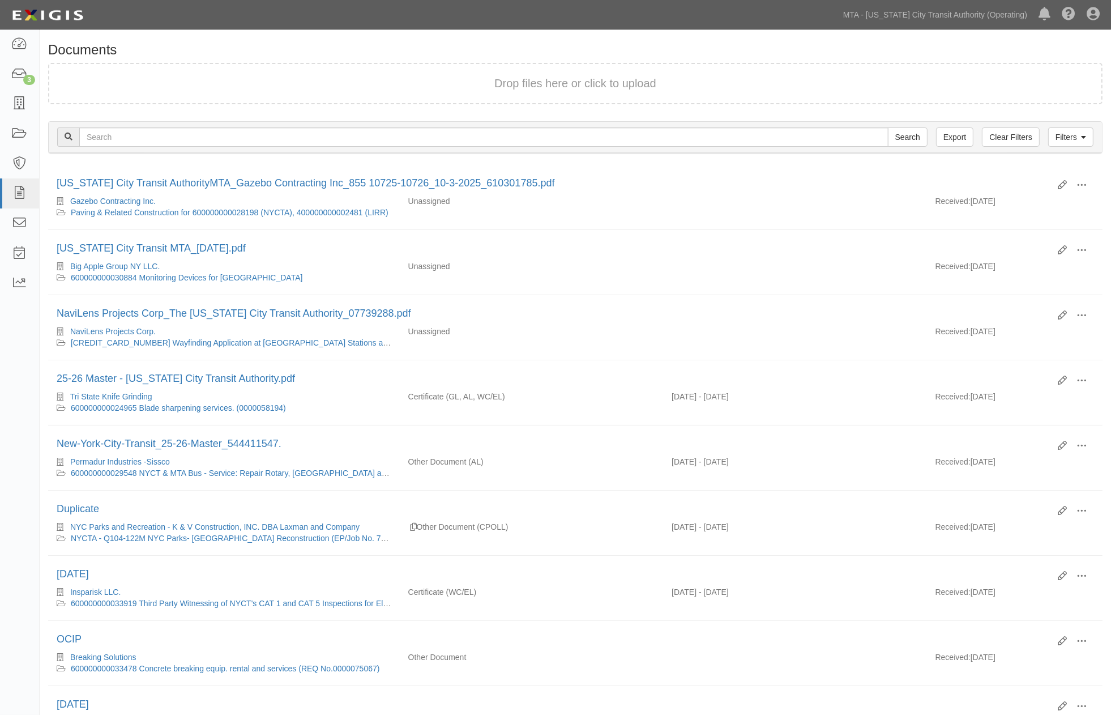
drag, startPoint x: 274, startPoint y: 46, endPoint x: 262, endPoint y: 44, distance: 12.7
click at [274, 46] on h1 "Documents" at bounding box center [575, 49] width 1054 height 15
click at [25, 44] on icon at bounding box center [19, 44] width 16 height 13
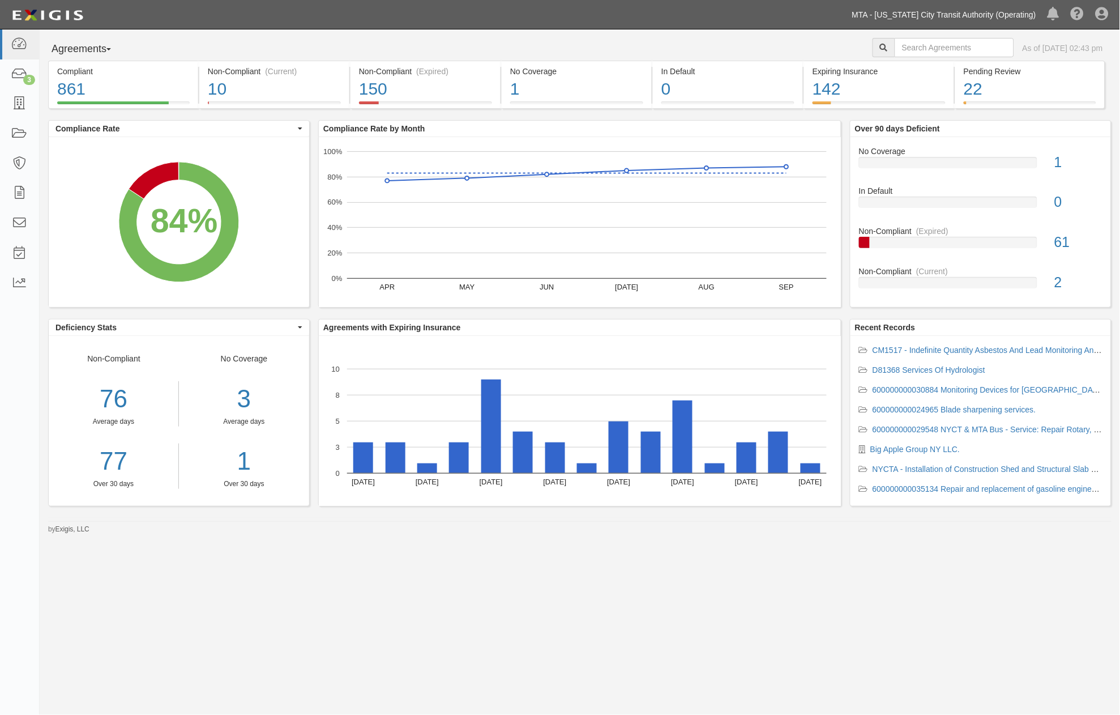
click at [971, 14] on link "MTA - [US_STATE] City Transit Authority (Operating)" at bounding box center [943, 14] width 195 height 23
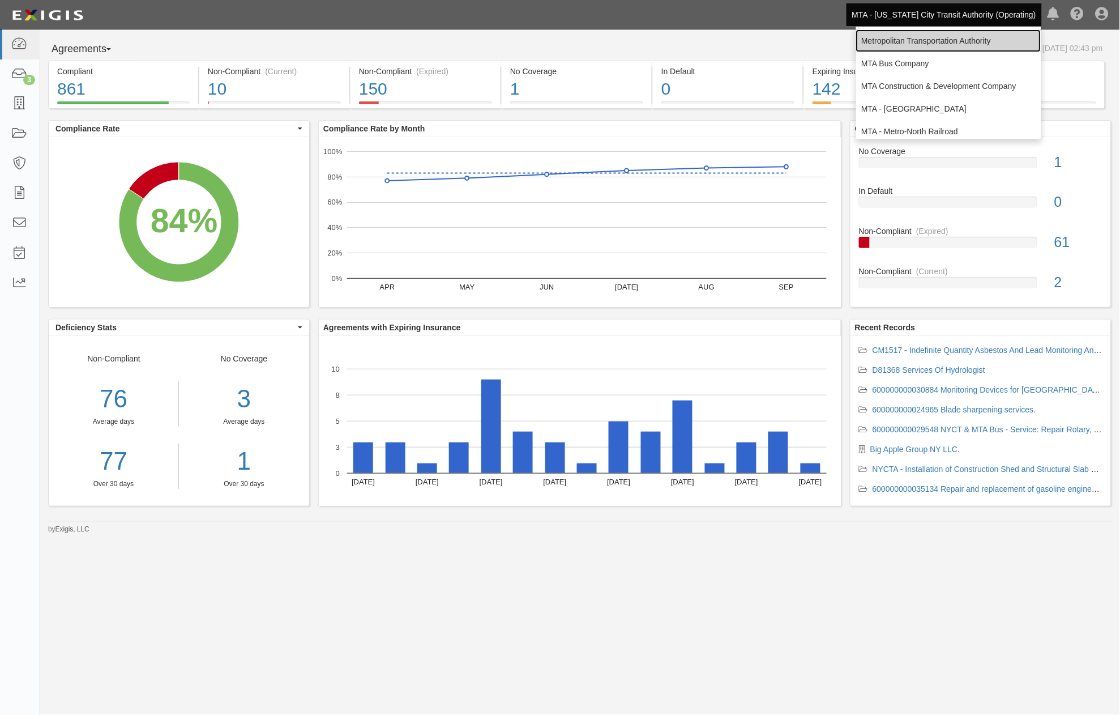
click at [948, 40] on link "Metropolitan Transportation Authority" at bounding box center [948, 40] width 185 height 23
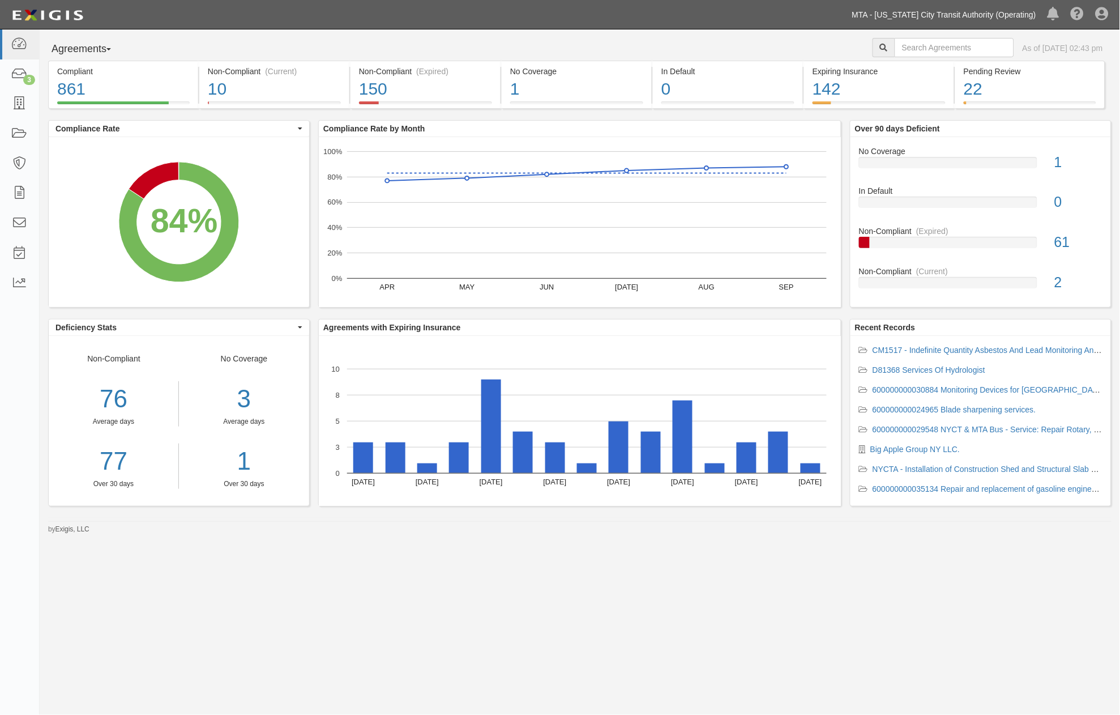
click at [946, 15] on link "MTA - [US_STATE] City Transit Authority (Operating)" at bounding box center [943, 14] width 195 height 23
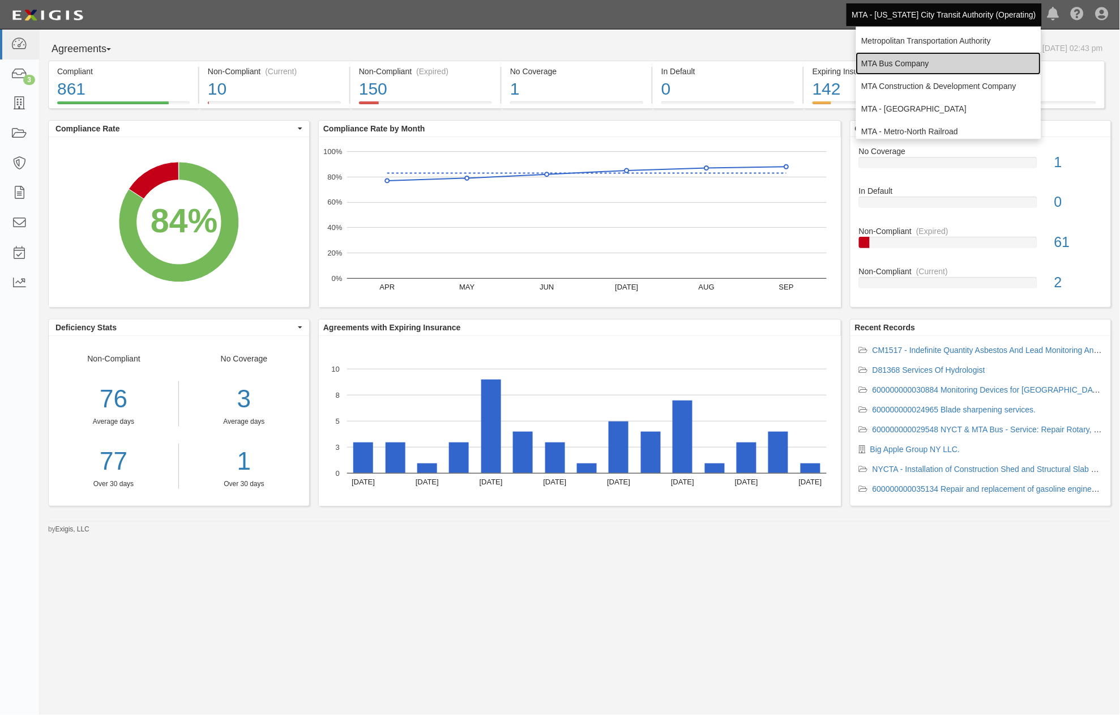
click at [907, 66] on link "MTA Bus Company" at bounding box center [948, 63] width 185 height 23
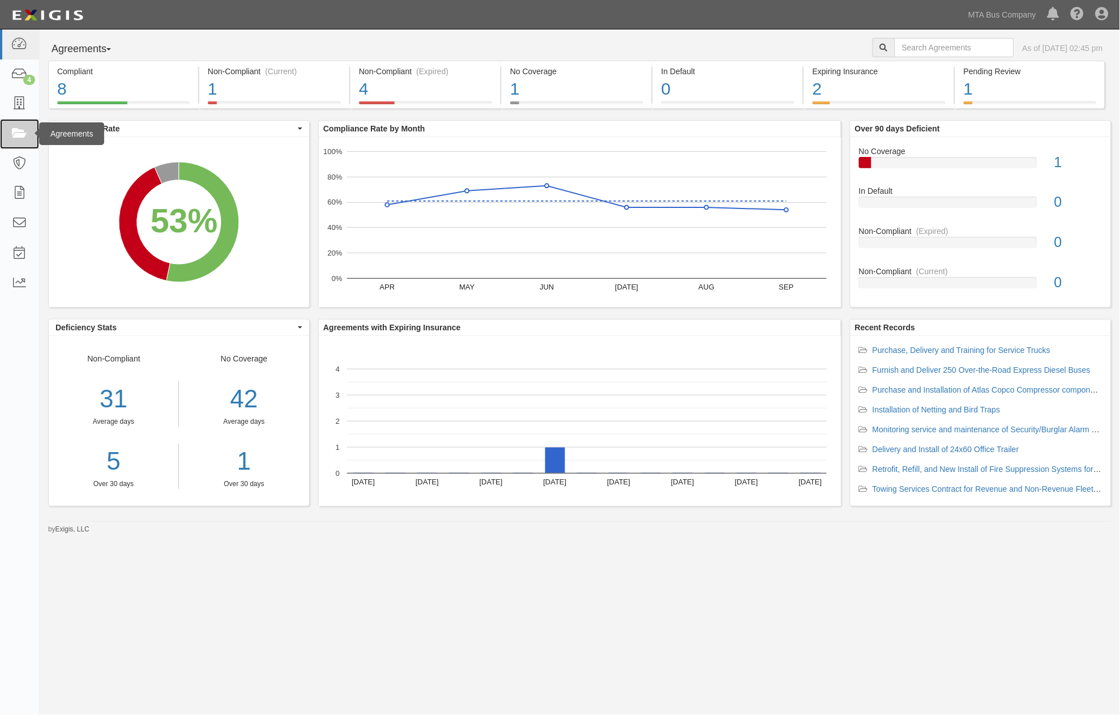
click at [18, 136] on icon at bounding box center [19, 133] width 16 height 13
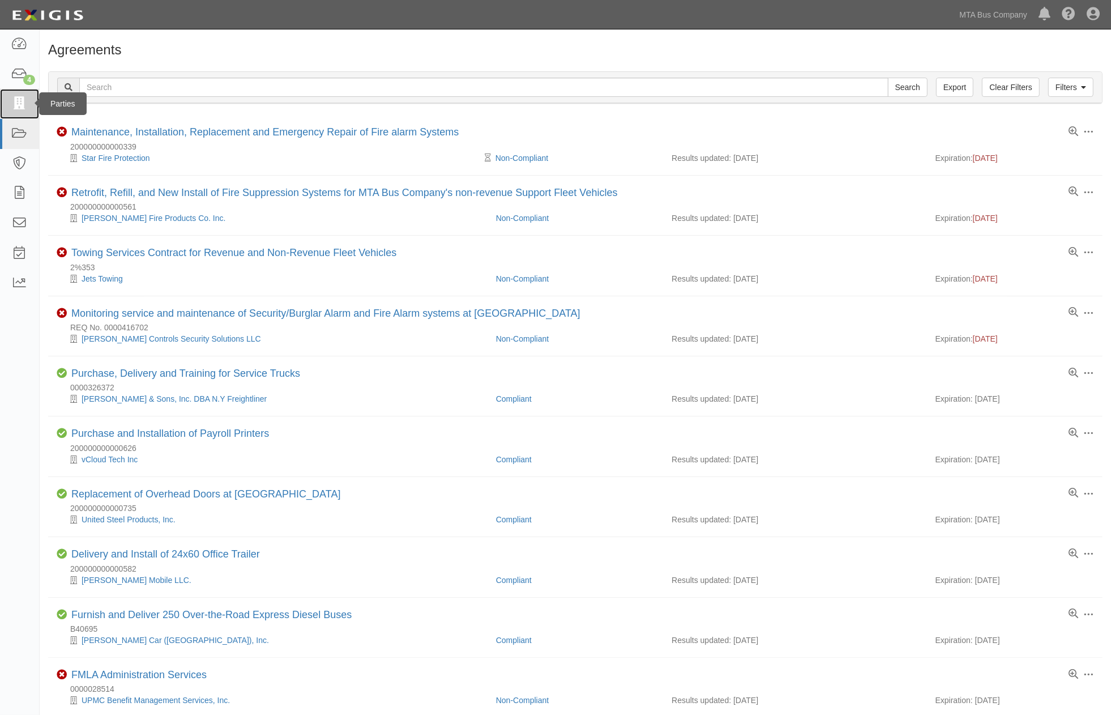
click at [19, 106] on icon at bounding box center [19, 103] width 16 height 13
click at [23, 129] on icon at bounding box center [19, 133] width 16 height 13
click at [13, 75] on icon at bounding box center [19, 74] width 16 height 13
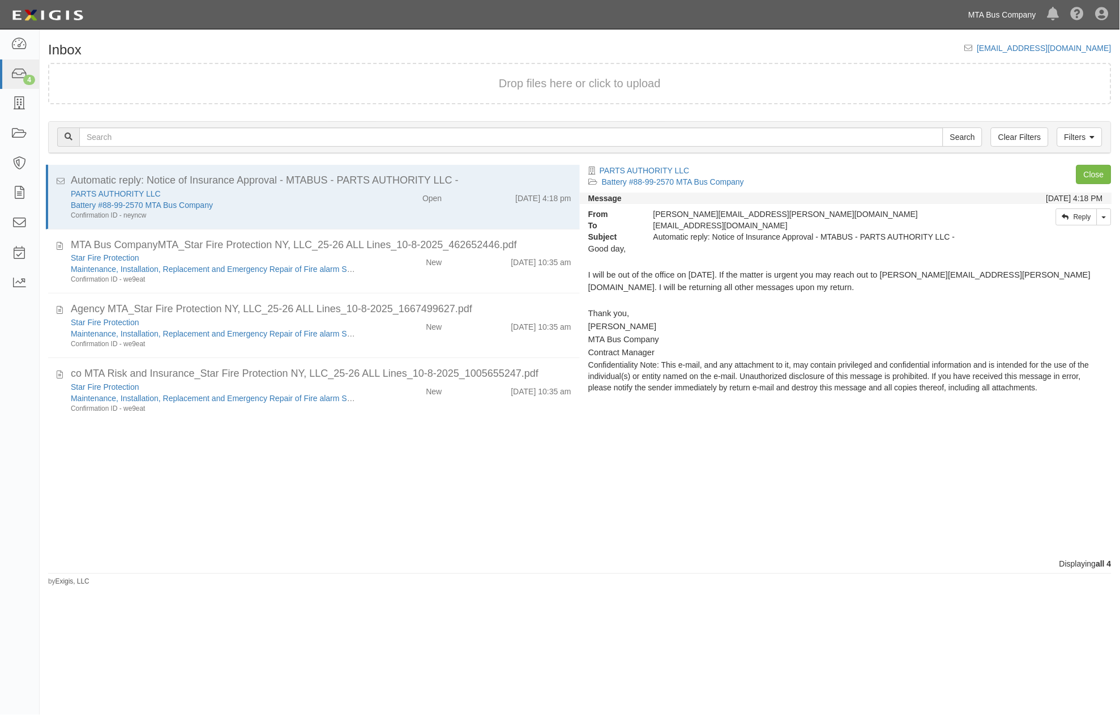
click at [1004, 18] on link "MTA Bus Company" at bounding box center [1002, 14] width 79 height 23
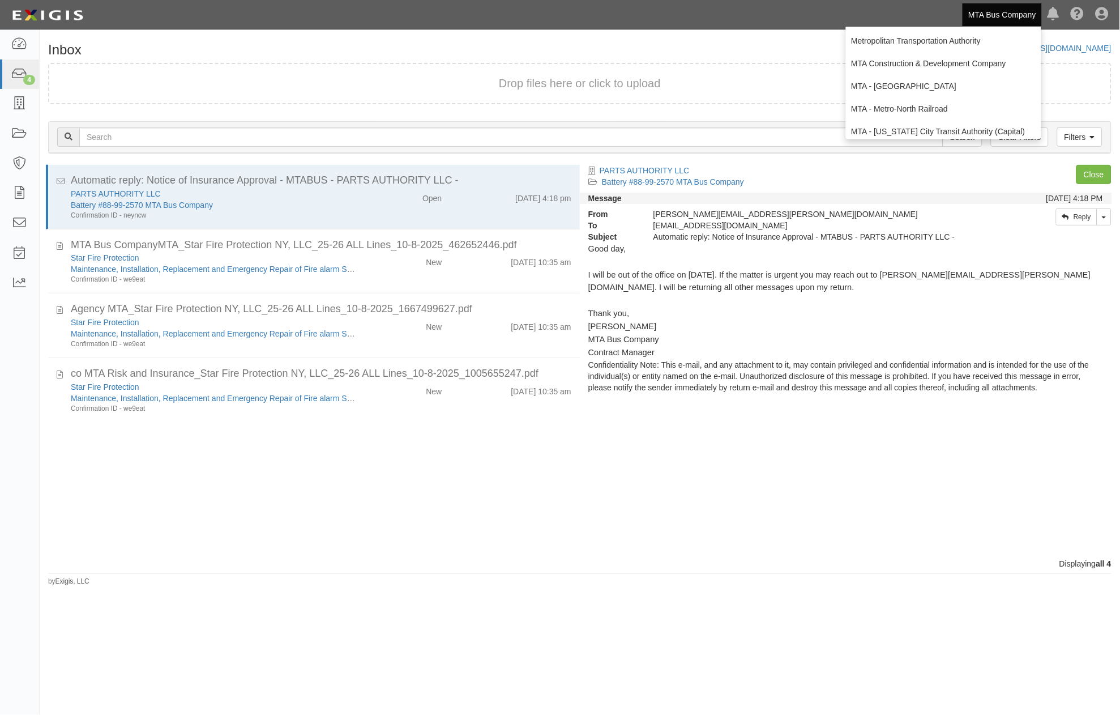
click at [242, 573] on footer "by Exigis, LLC" at bounding box center [579, 574] width 1063 height 3
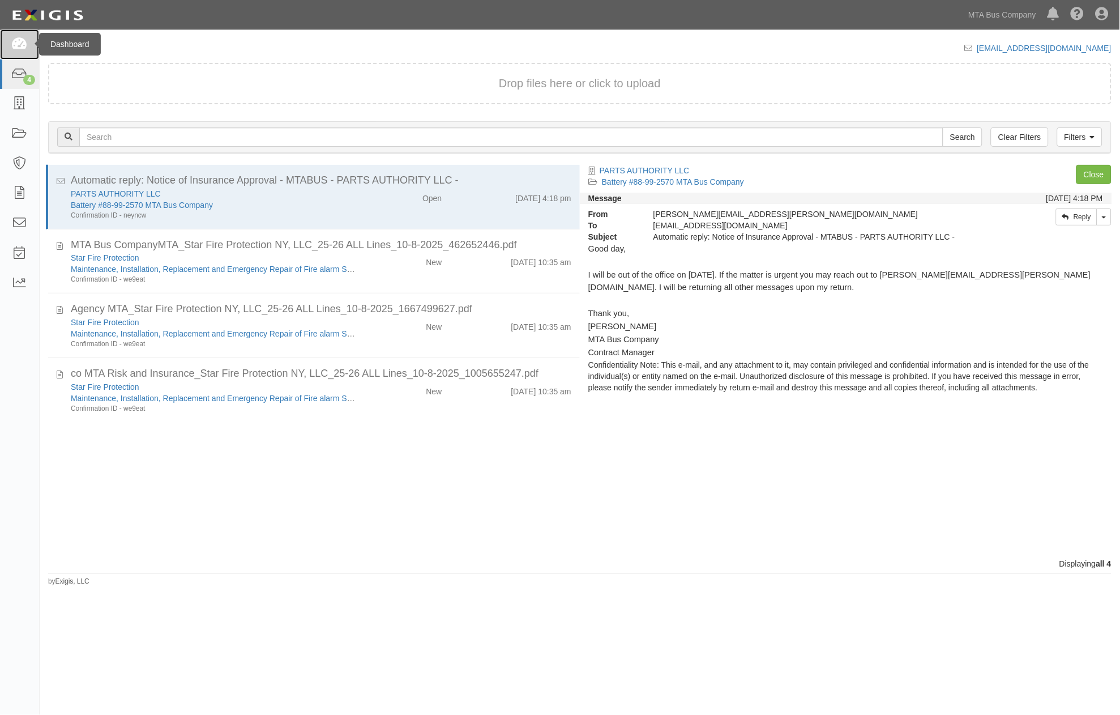
click at [11, 48] on icon at bounding box center [19, 44] width 16 height 13
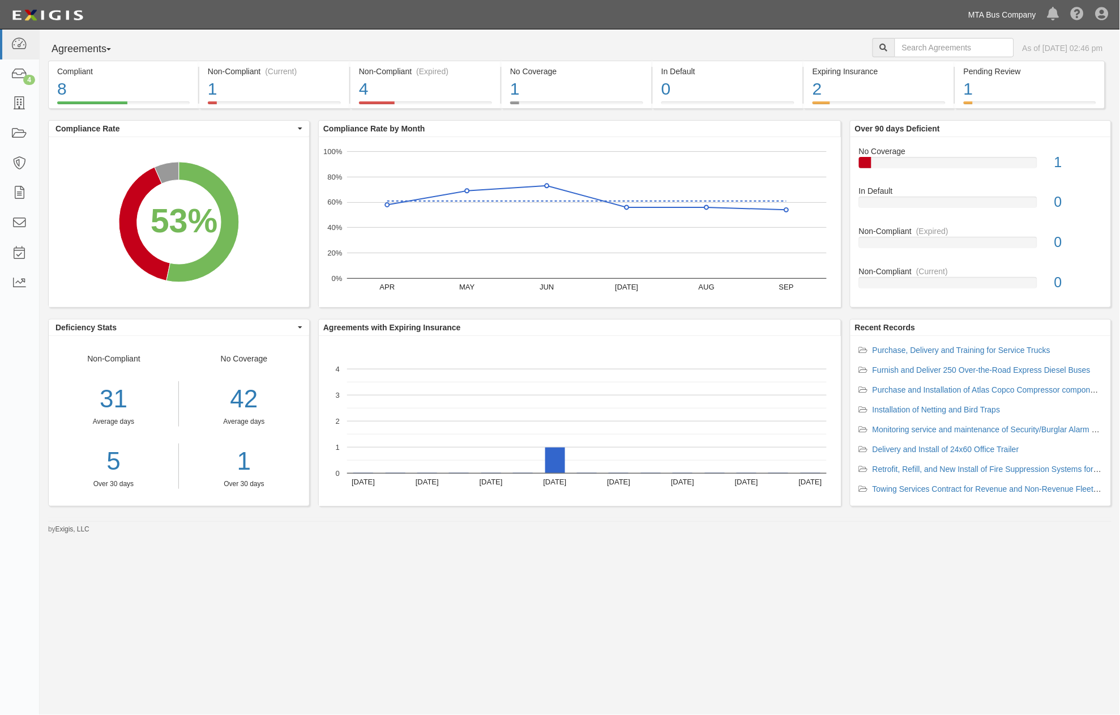
click at [1019, 12] on link "MTA Bus Company" at bounding box center [1002, 14] width 79 height 23
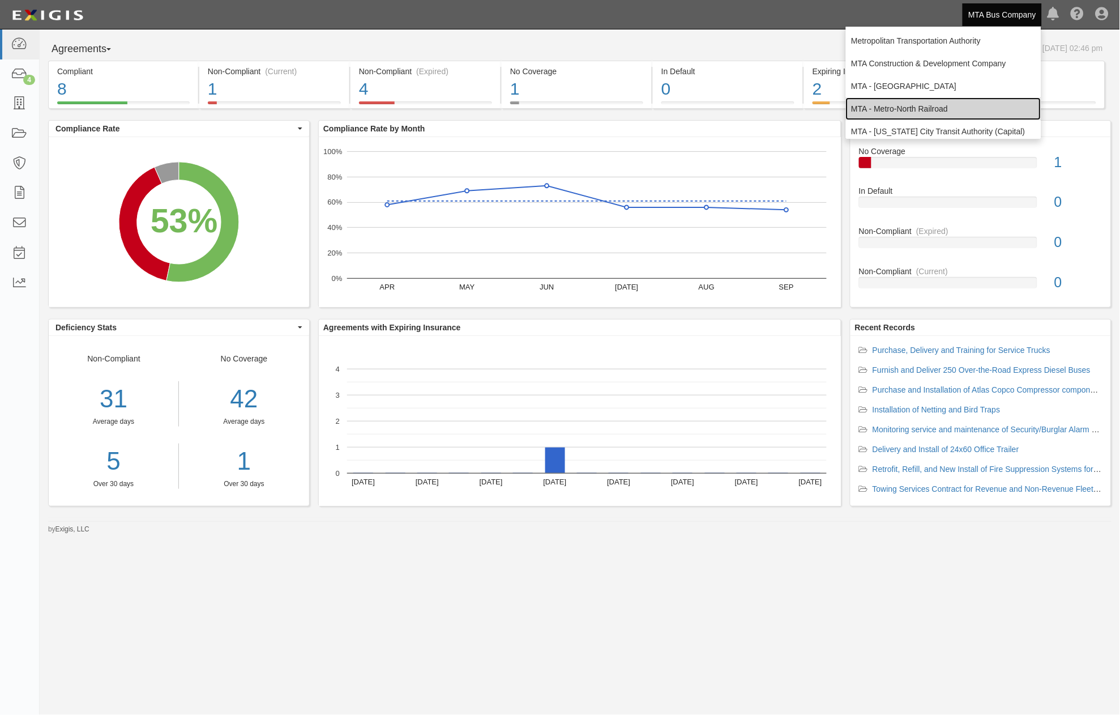
click at [912, 104] on link "MTA - Metro-North Railroad" at bounding box center [943, 108] width 195 height 23
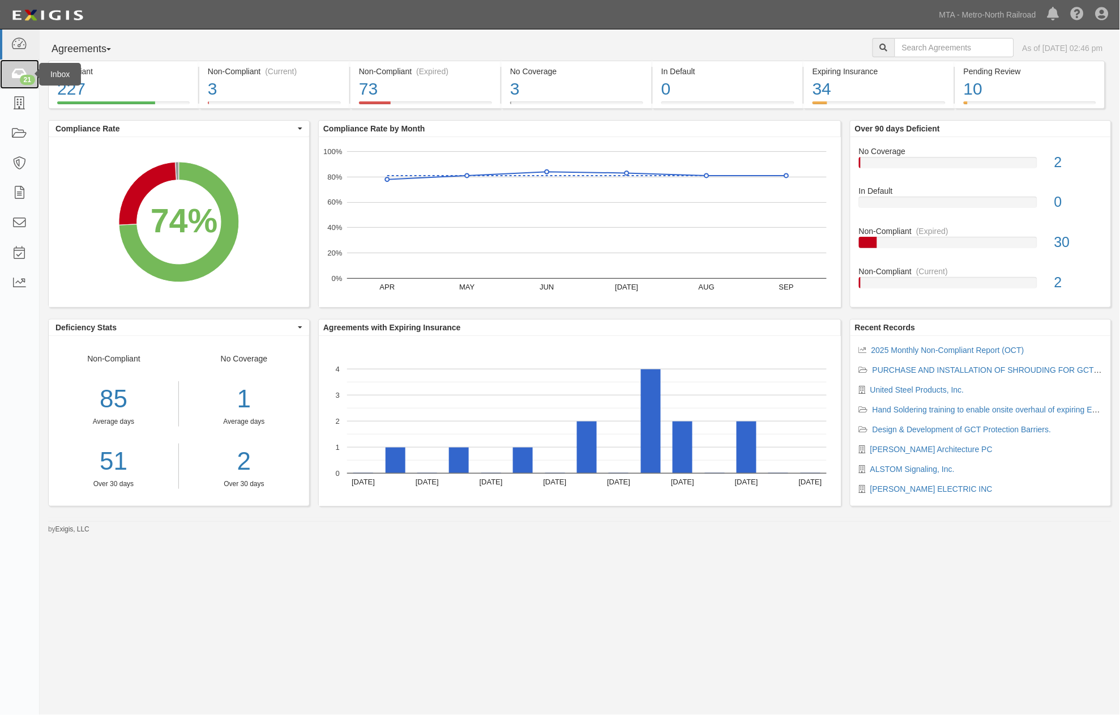
click at [14, 78] on icon at bounding box center [19, 74] width 16 height 13
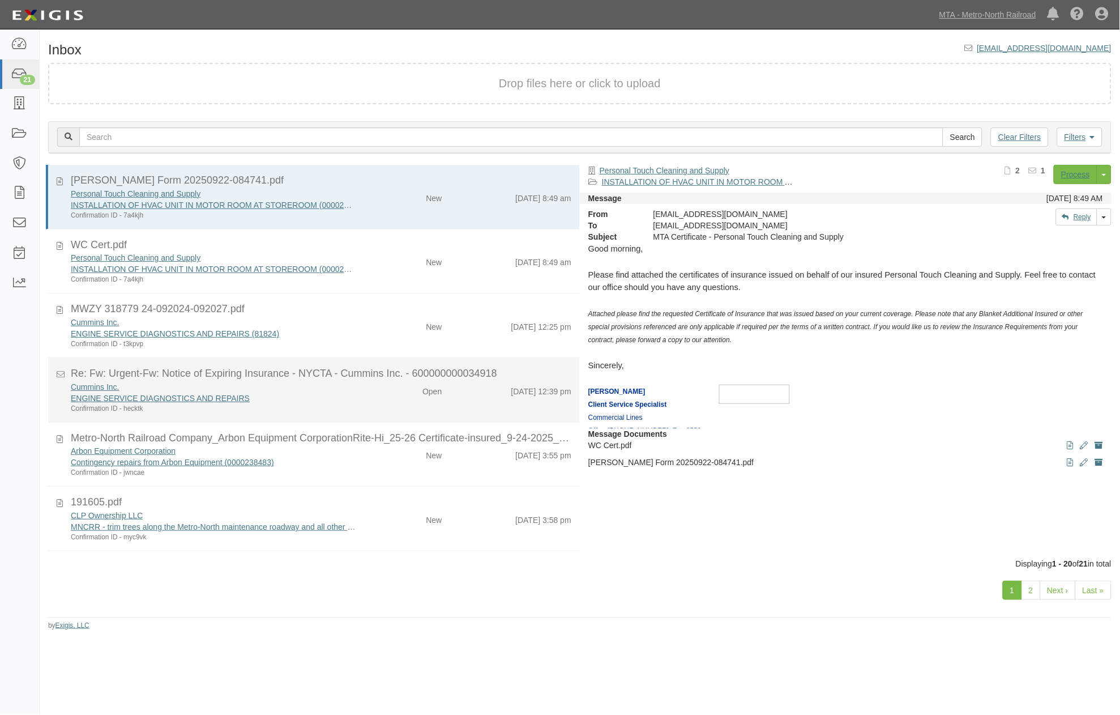
click at [360, 398] on div "Cummins Inc. ENGINE SERVICE DIAGNOSTICS AND REPAIRS Confirmation ID - hecktk Op…" at bounding box center [321, 397] width 518 height 32
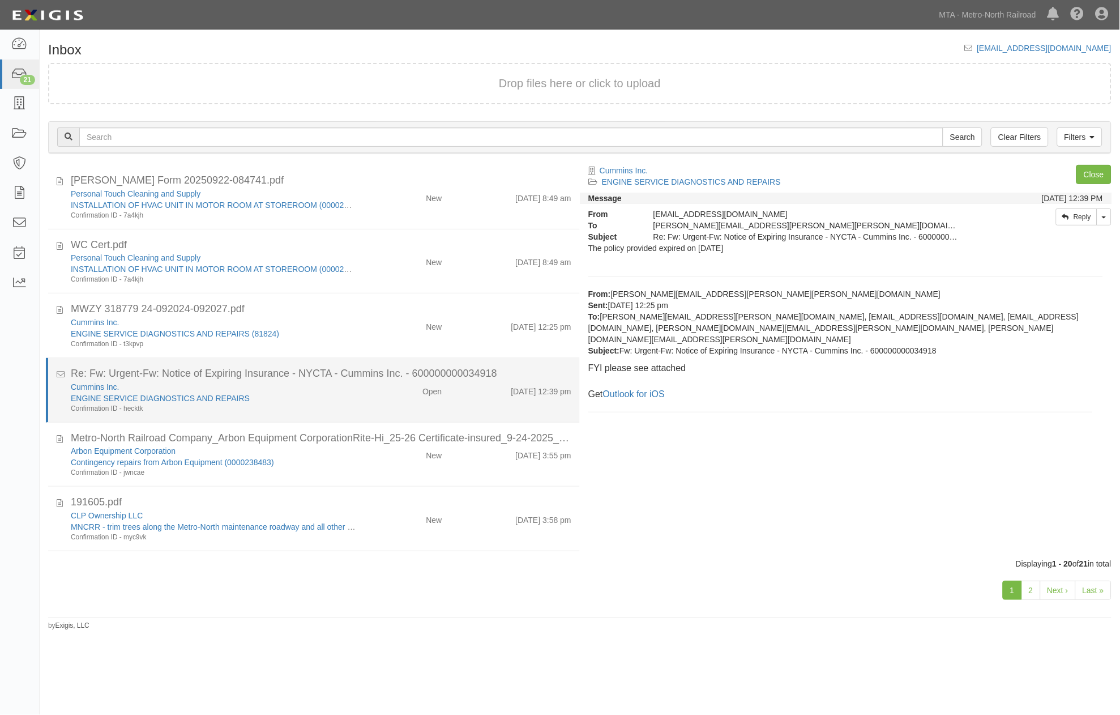
click at [247, 409] on div "Confirmation ID - hecktk" at bounding box center [213, 409] width 285 height 10
click at [331, 404] on div "Confirmation ID - hecktk" at bounding box center [213, 409] width 285 height 10
click at [203, 394] on link "ENGINE SERVICE DIAGNOSTICS AND REPAIRS" at bounding box center [160, 398] width 179 height 9
click at [335, 411] on div "Confirmation ID - hecktk" at bounding box center [213, 409] width 285 height 10
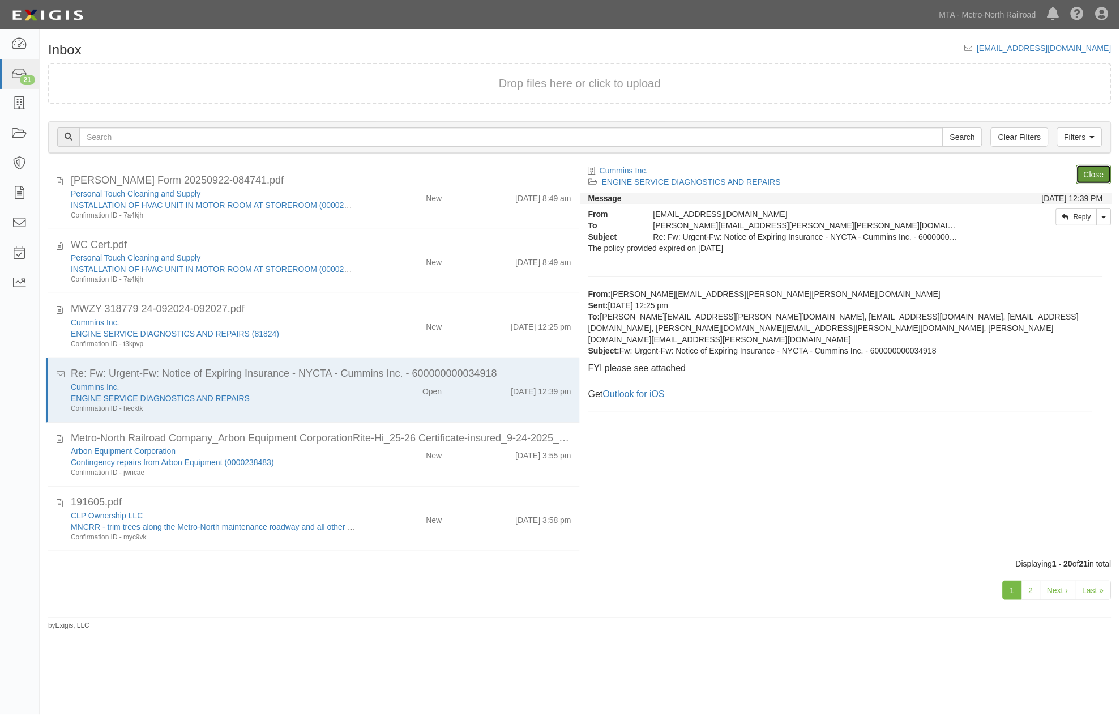
click at [1094, 170] on link "Close" at bounding box center [1093, 174] width 35 height 19
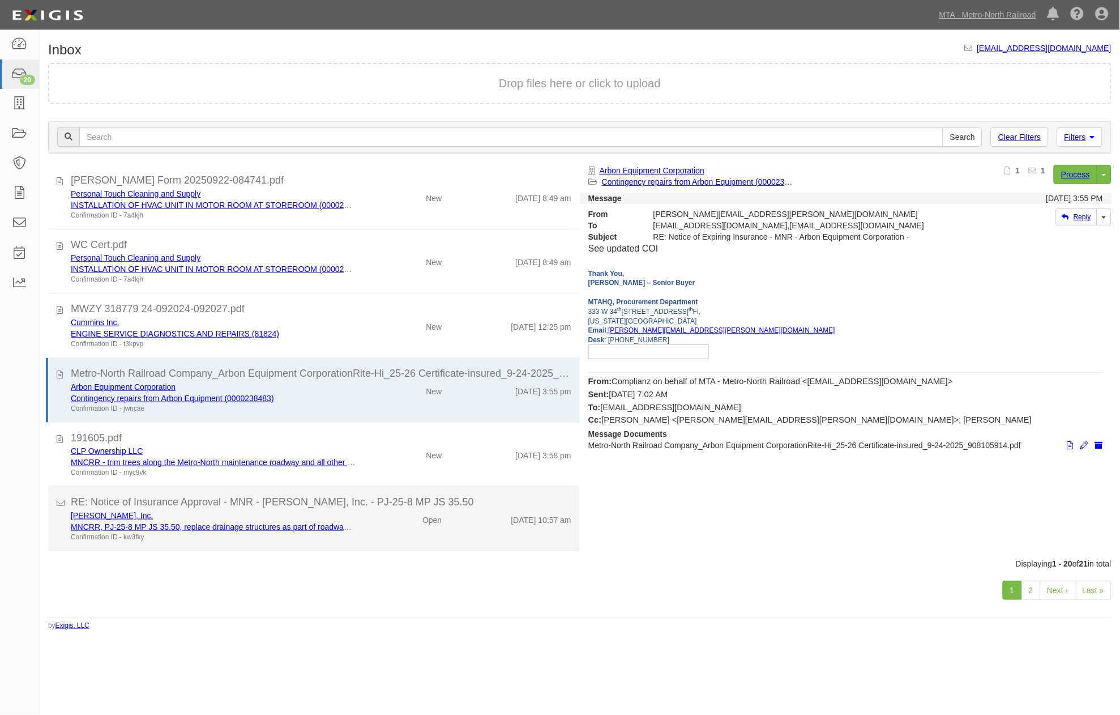
click at [400, 527] on div "Thomas Brennan, Inc. MNCRR, PJ-25-8 MP JS 35.50, replace drainage structures as…" at bounding box center [321, 526] width 518 height 32
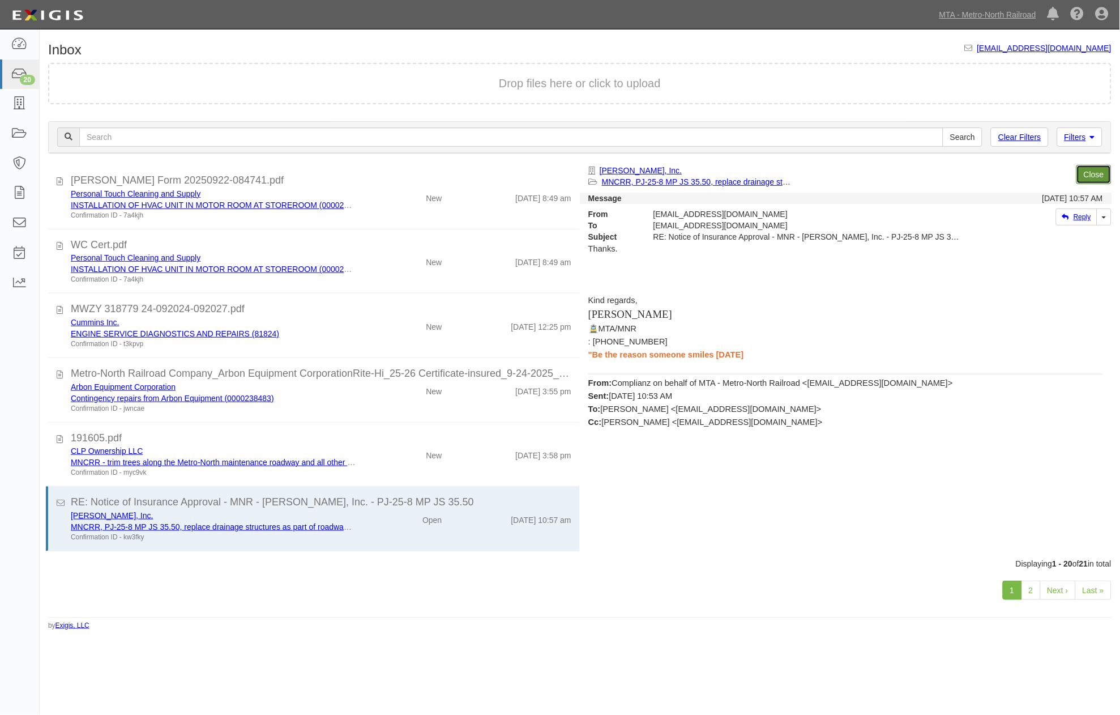
click at [1088, 174] on link "Close" at bounding box center [1093, 174] width 35 height 19
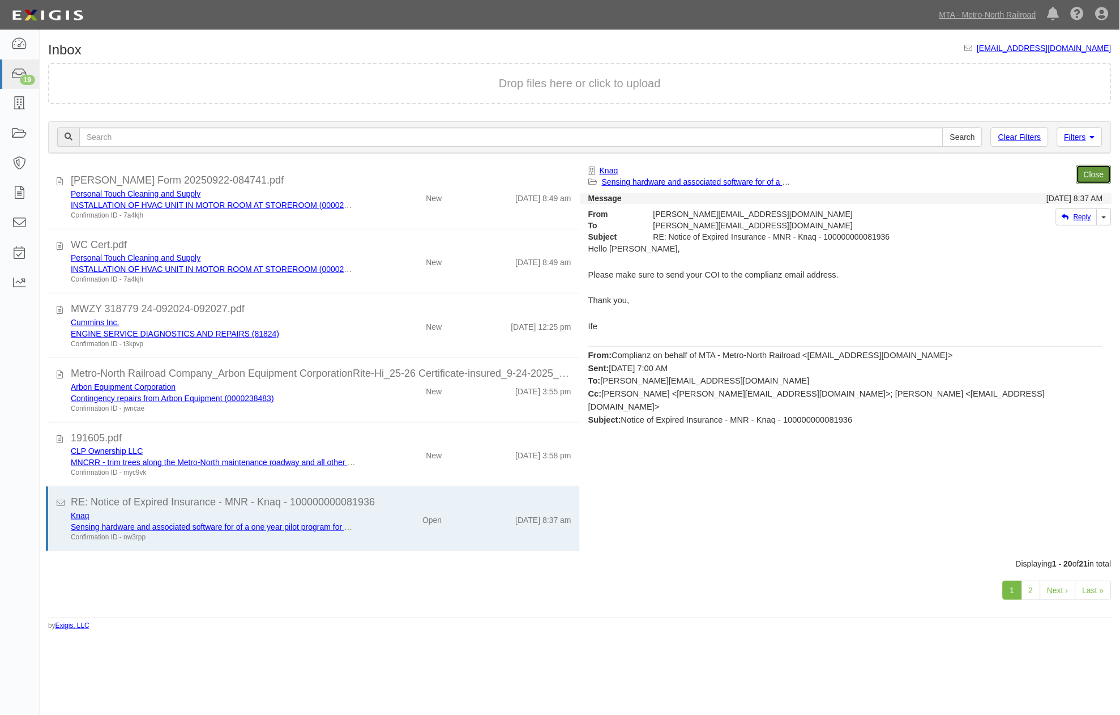
click at [1091, 173] on link "Close" at bounding box center [1093, 174] width 35 height 19
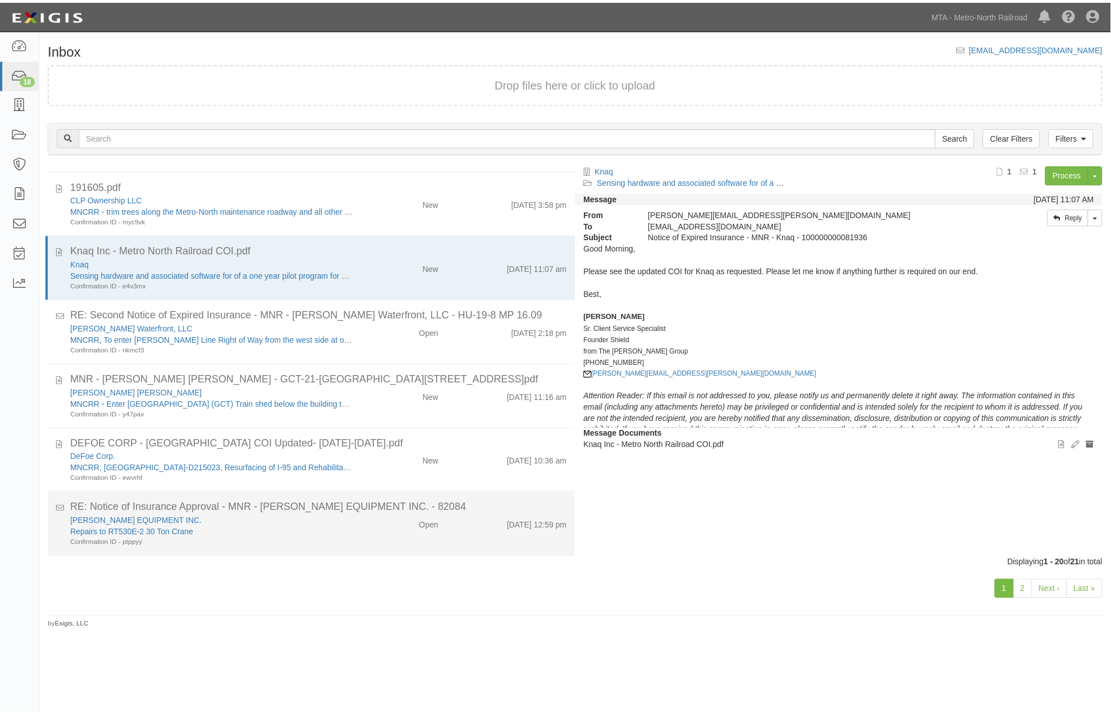
scroll to position [503, 0]
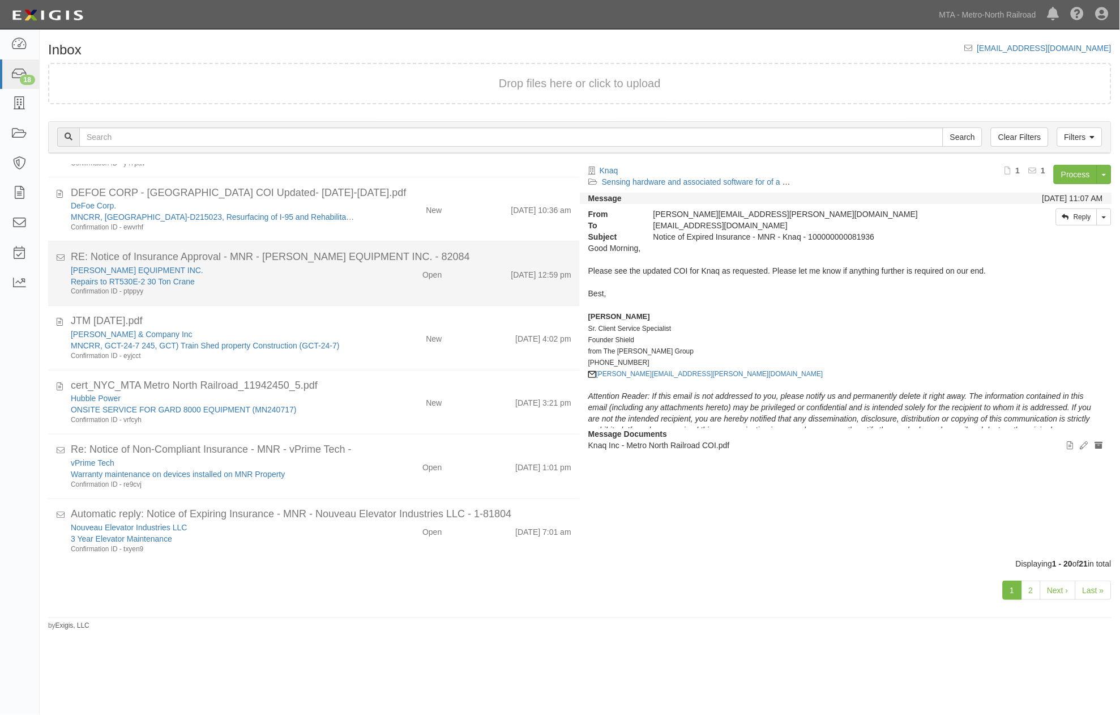
click at [360, 292] on div "HOFFMAN EQUIPMENT INC. Repairs to RT530E-2 30 Ton Crane Confirmation ID - ptppy…" at bounding box center [321, 280] width 518 height 32
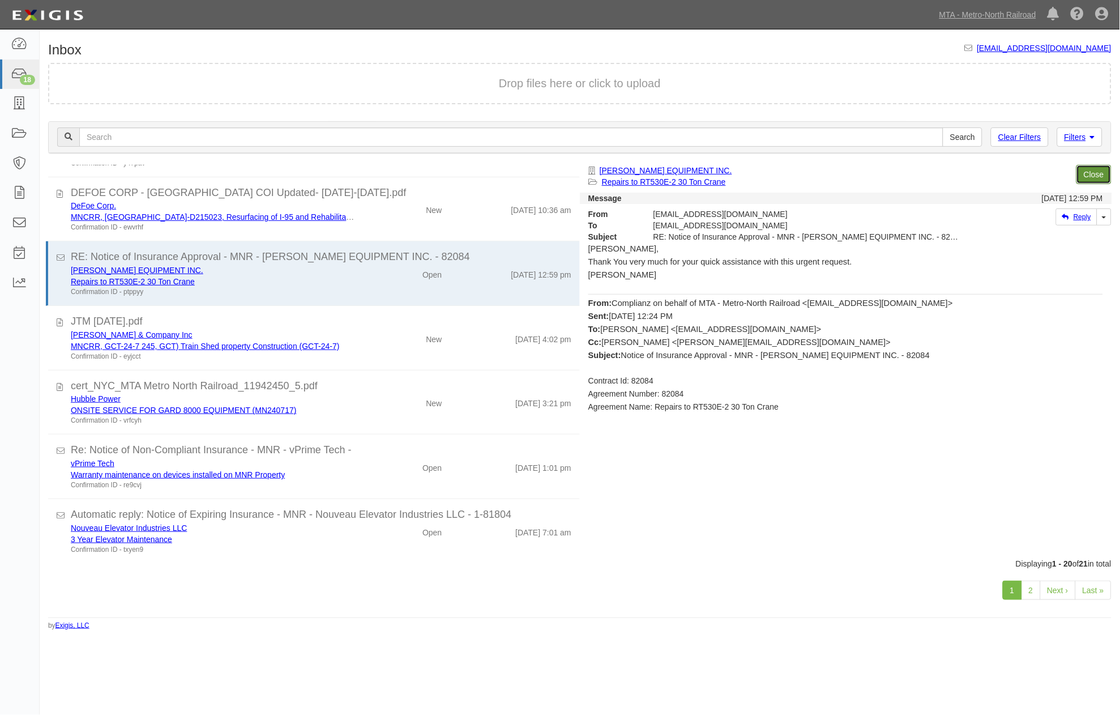
click at [1100, 174] on link "Close" at bounding box center [1093, 174] width 35 height 19
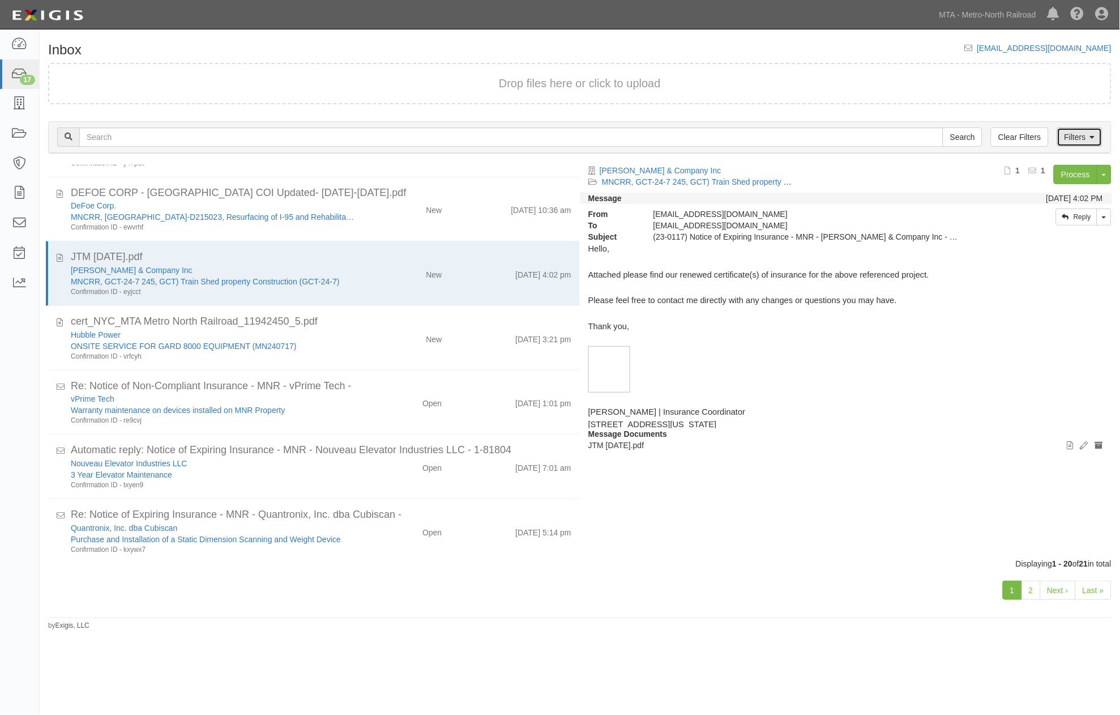
click at [1083, 137] on link "Filters" at bounding box center [1079, 136] width 45 height 19
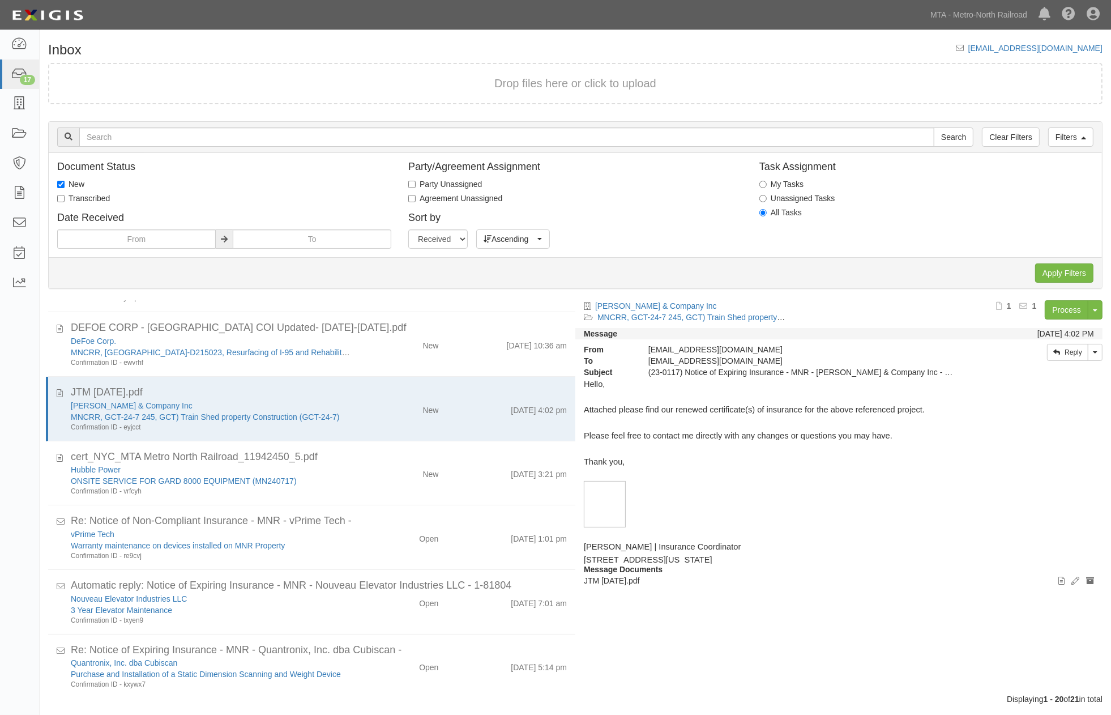
click at [94, 195] on label "Transcribed" at bounding box center [83, 198] width 53 height 11
click at [65, 195] on input "Transcribed" at bounding box center [60, 198] width 7 height 7
checkbox input "true"
click at [72, 182] on label "New" at bounding box center [70, 183] width 27 height 11
click at [65, 182] on input "New" at bounding box center [60, 184] width 7 height 7
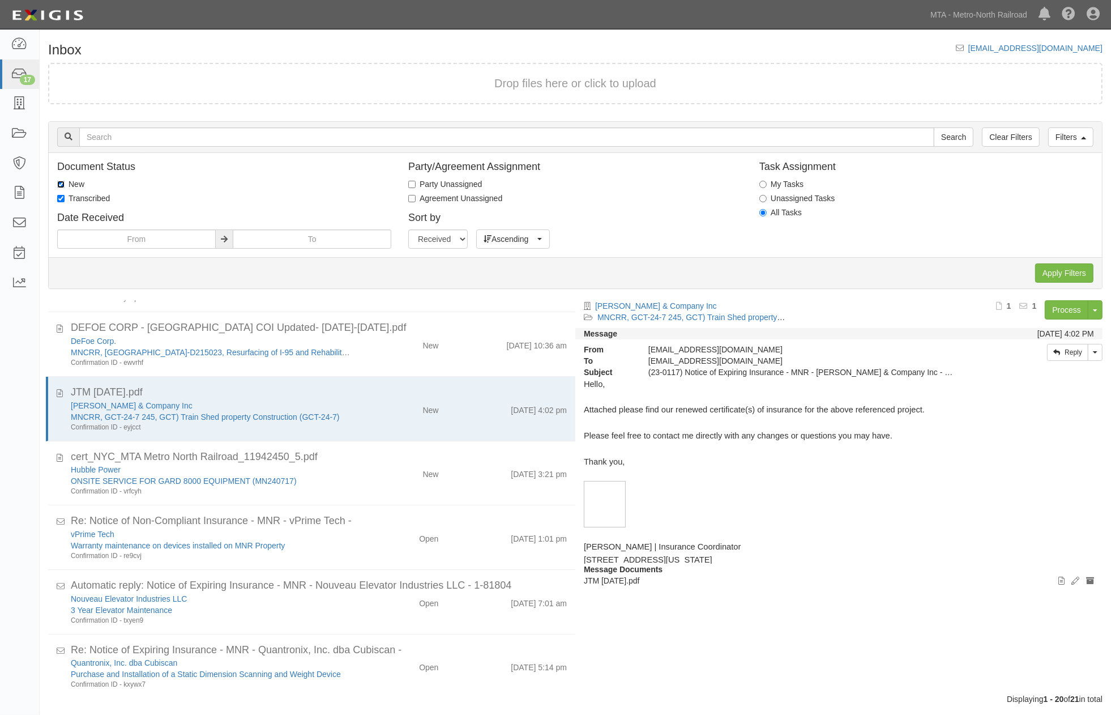
checkbox input "false"
click at [1057, 267] on input "Apply Filters" at bounding box center [1064, 272] width 58 height 19
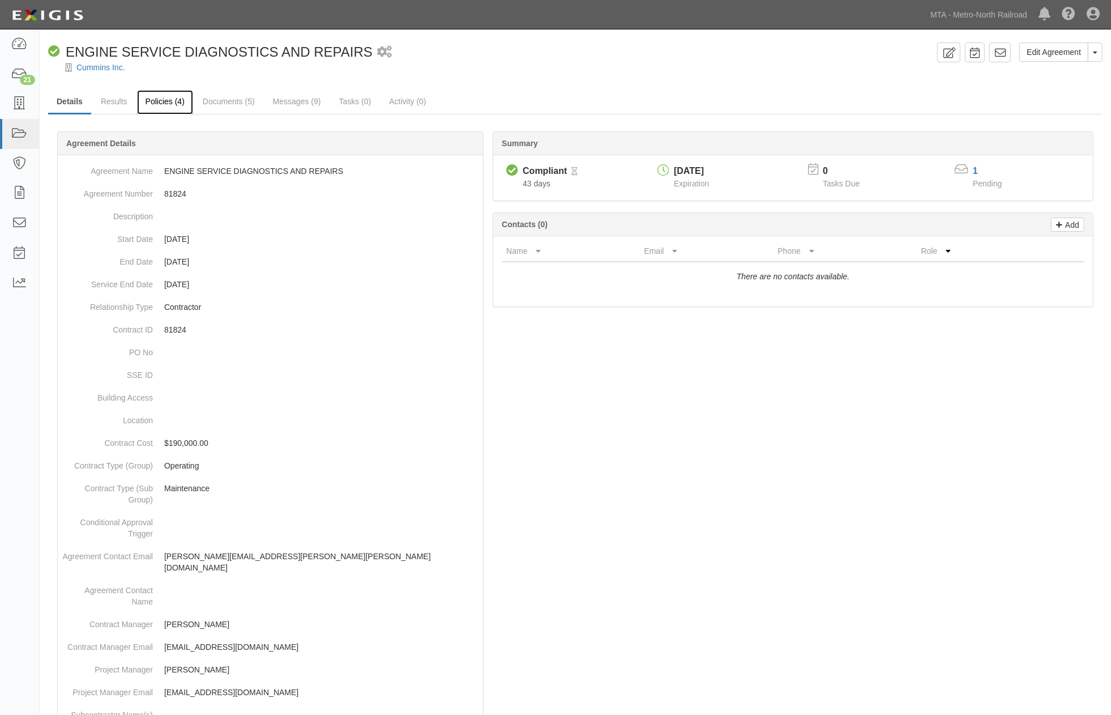
click at [170, 102] on link "Policies (4)" at bounding box center [165, 102] width 56 height 24
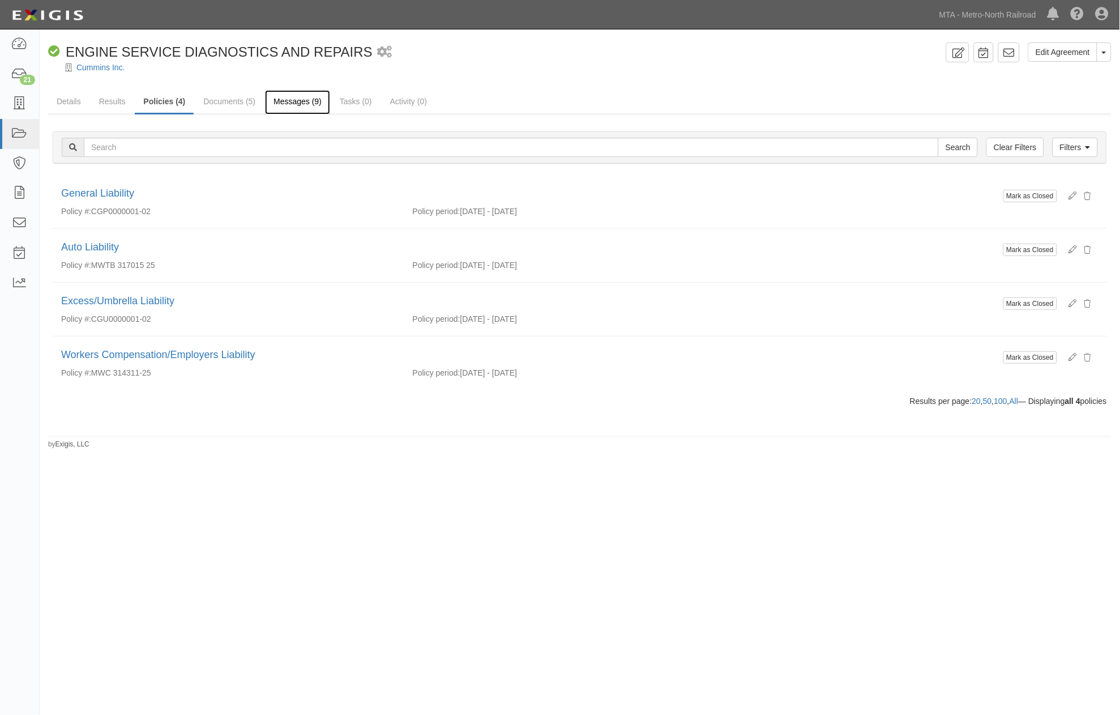
click at [289, 97] on link "Messages (9)" at bounding box center [297, 102] width 65 height 24
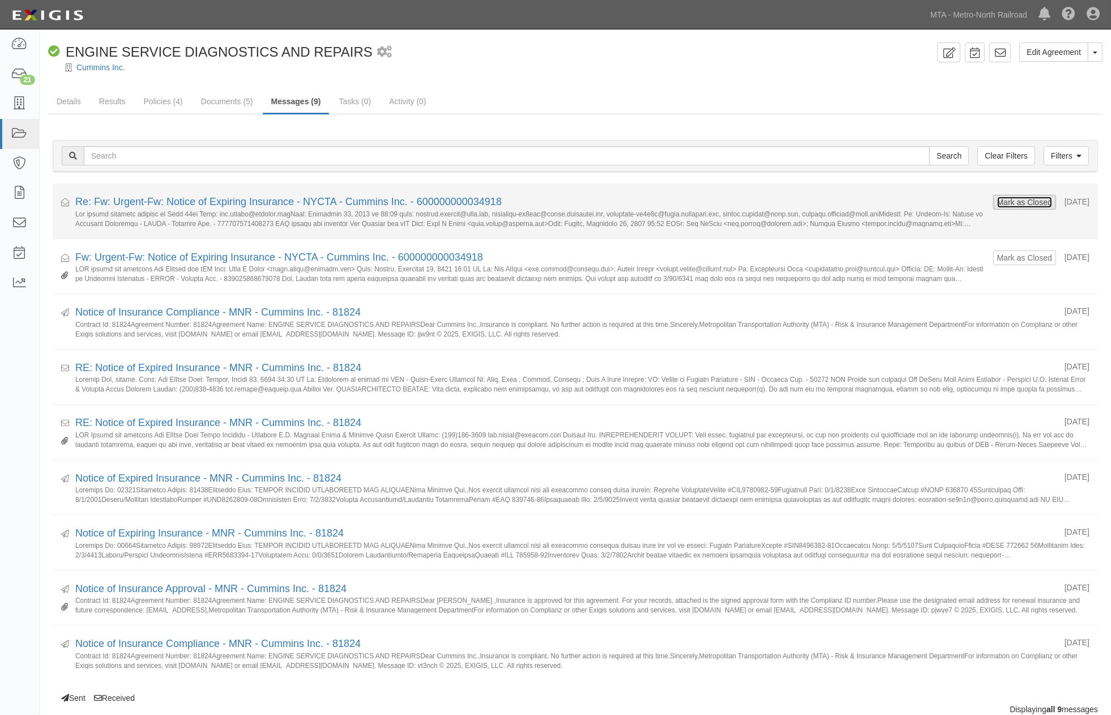
click at [1029, 202] on button "Mark as Closed" at bounding box center [1025, 202] width 56 height 12
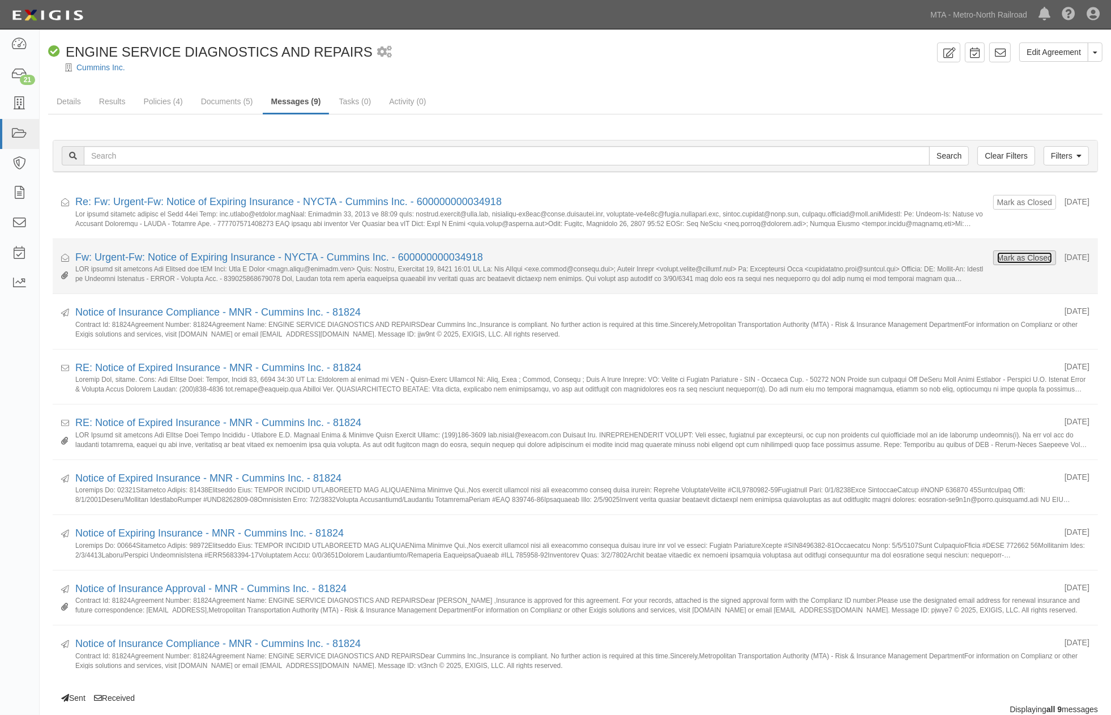
click at [1016, 256] on button "Mark as Closed" at bounding box center [1025, 257] width 56 height 12
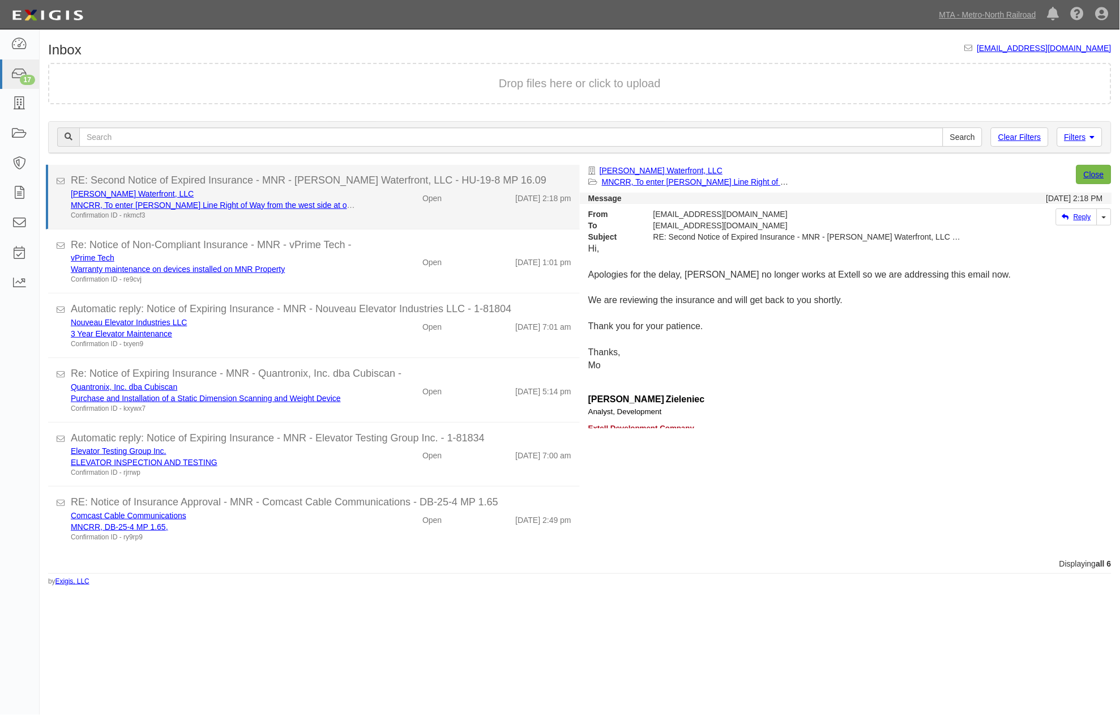
click at [387, 218] on div "Extell Hudson Waterfront, LLC MNCRR, To enter Hudson Line Right of Way from the…" at bounding box center [321, 204] width 518 height 32
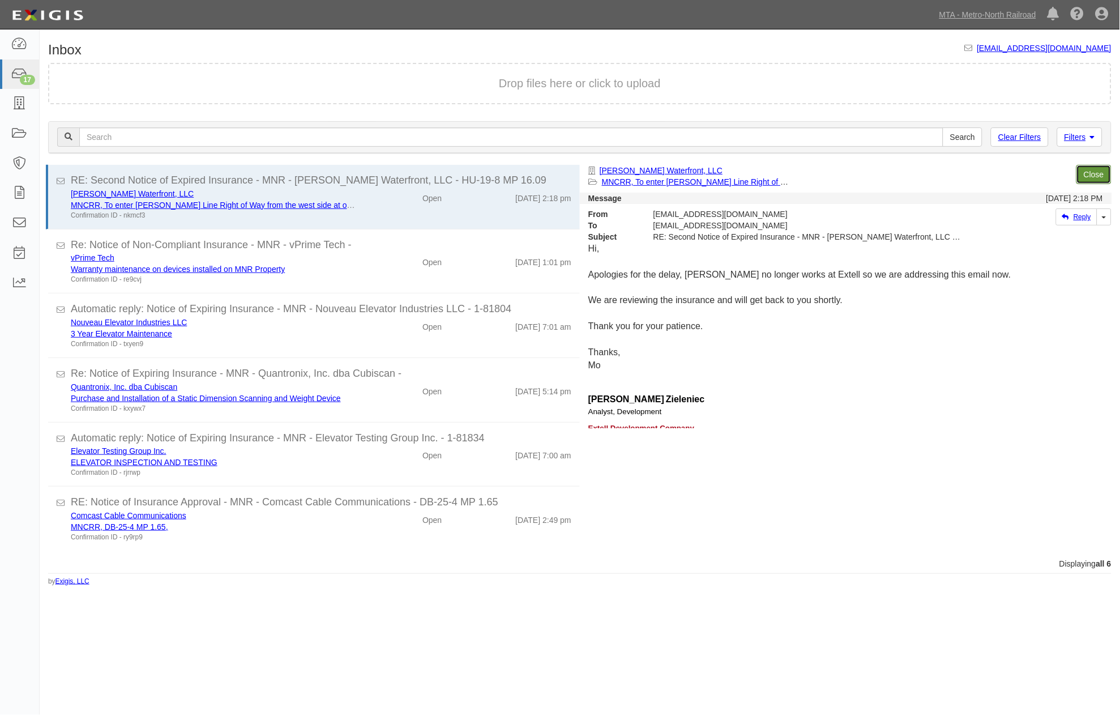
click at [1094, 172] on link "Close" at bounding box center [1093, 174] width 35 height 19
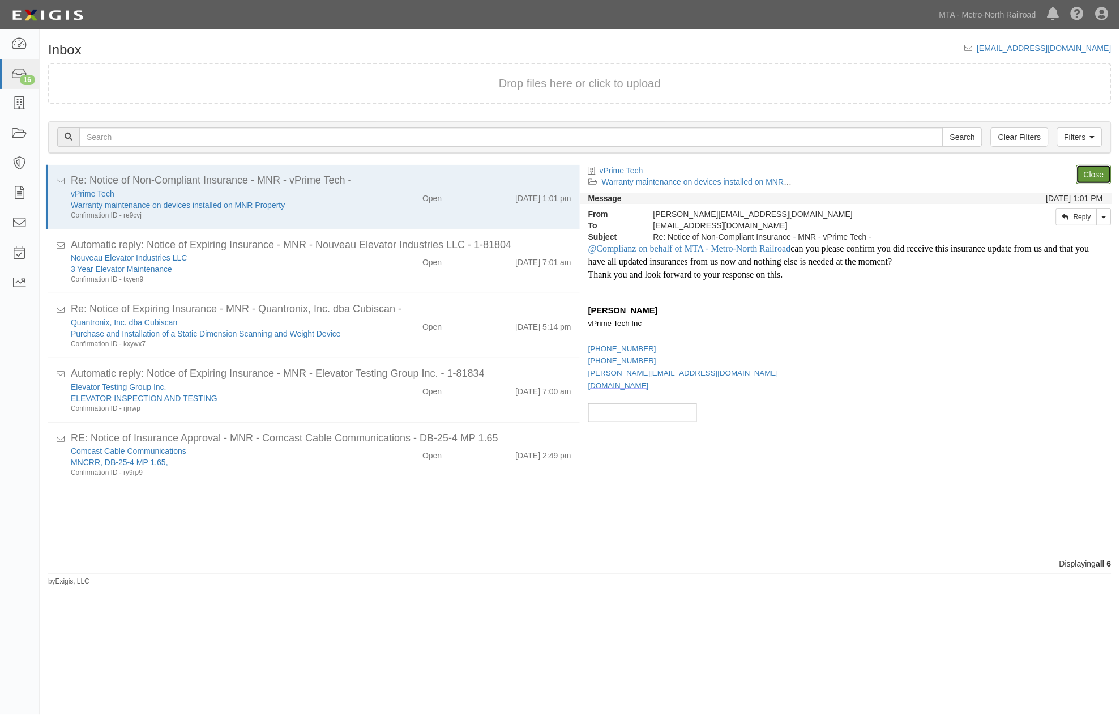
click at [1097, 172] on link "Close" at bounding box center [1093, 174] width 35 height 19
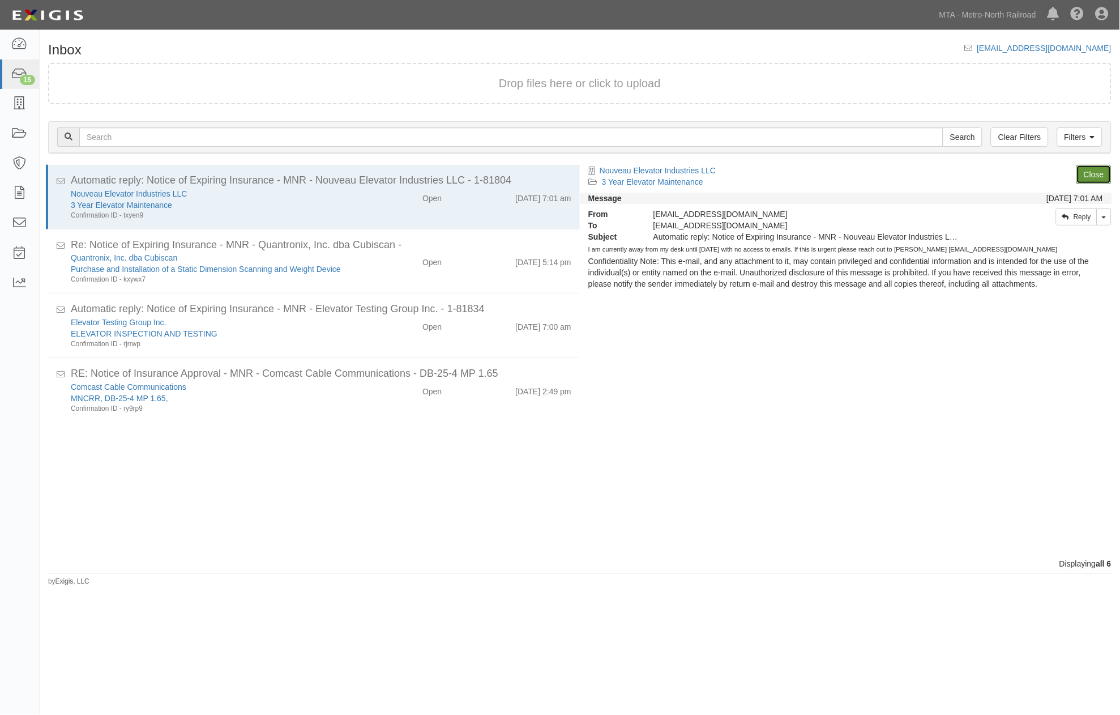
click at [1097, 172] on link "Close" at bounding box center [1093, 174] width 35 height 19
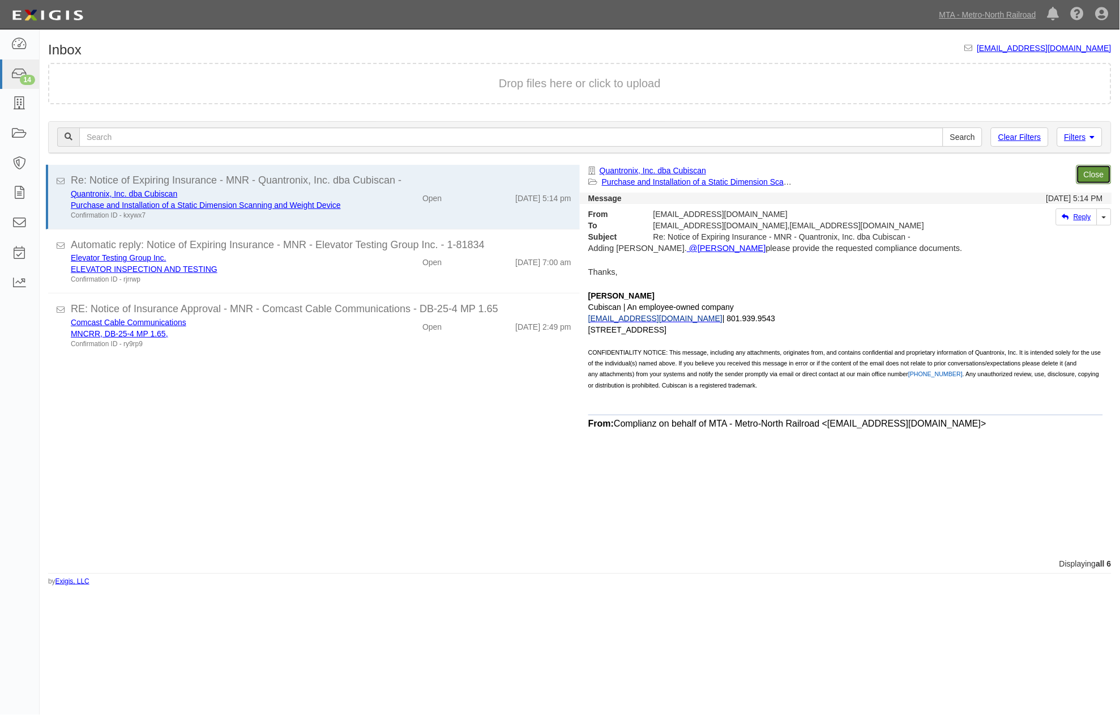
click at [1097, 172] on link "Close" at bounding box center [1093, 174] width 35 height 19
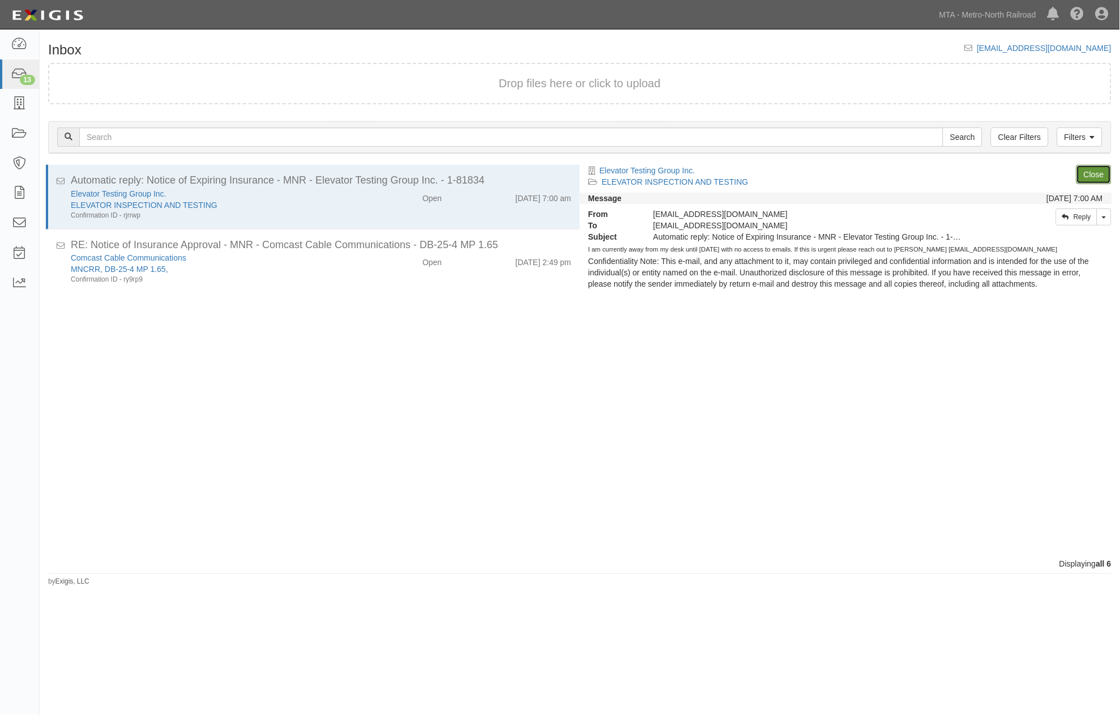
click at [1097, 172] on link "Close" at bounding box center [1093, 174] width 35 height 19
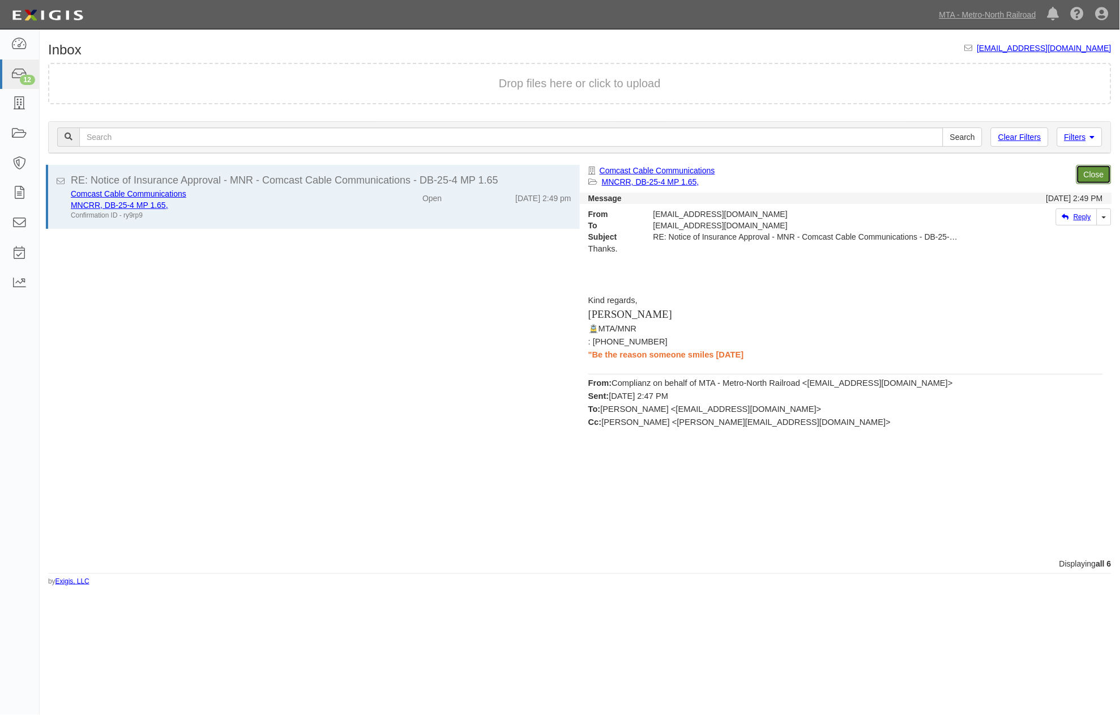
click at [1097, 172] on link "Close" at bounding box center [1093, 174] width 35 height 19
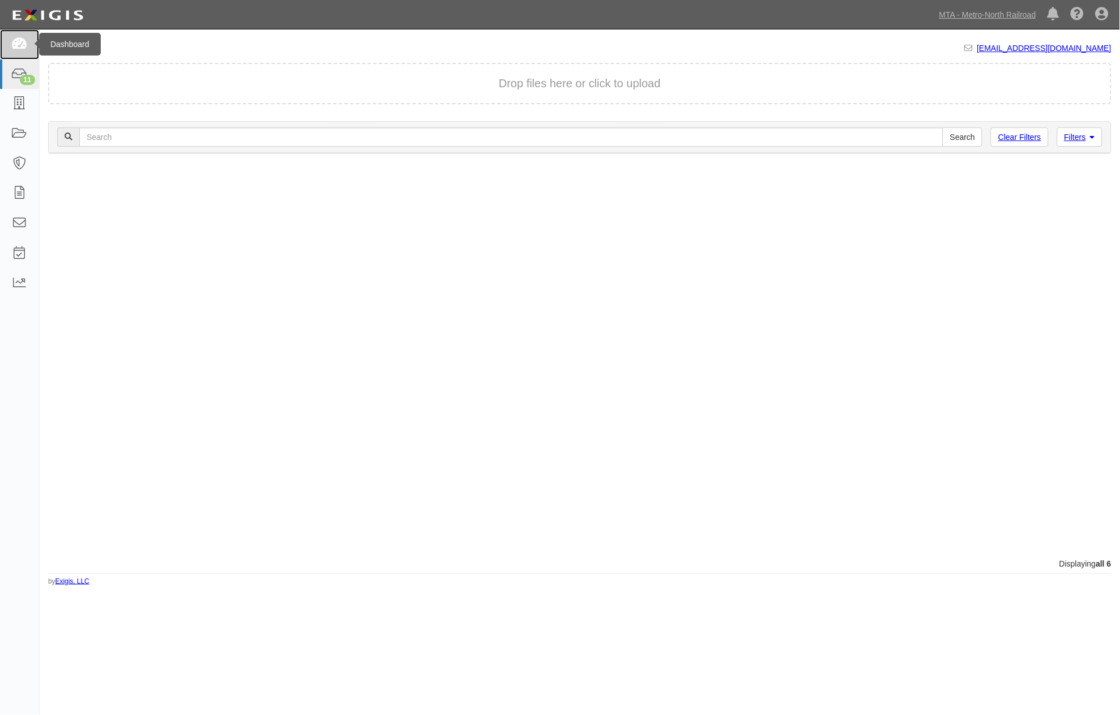
click at [18, 40] on icon at bounding box center [19, 44] width 16 height 13
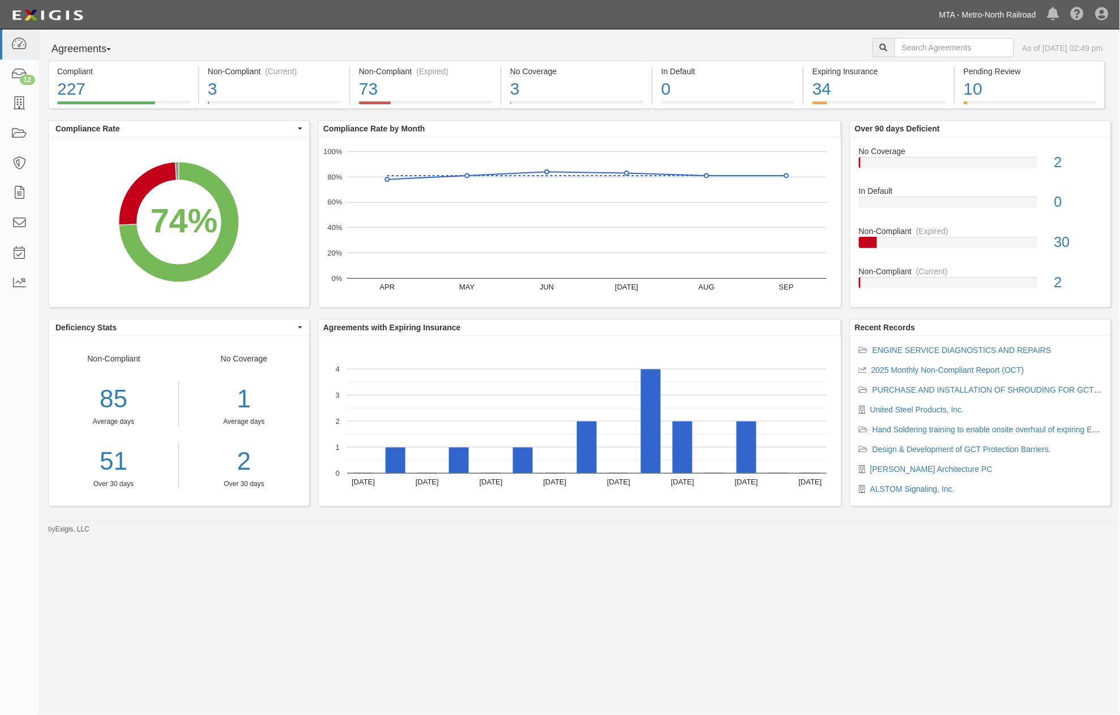
click at [995, 12] on link "MTA - Metro-North Railroad" at bounding box center [988, 14] width 108 height 23
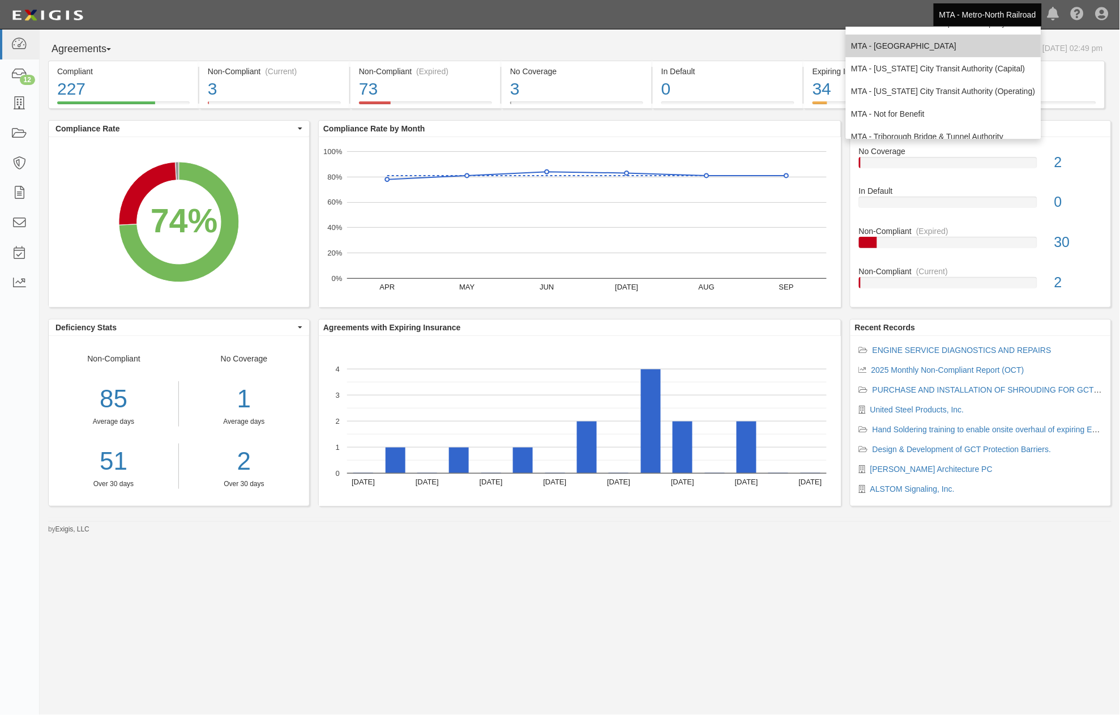
scroll to position [75, 0]
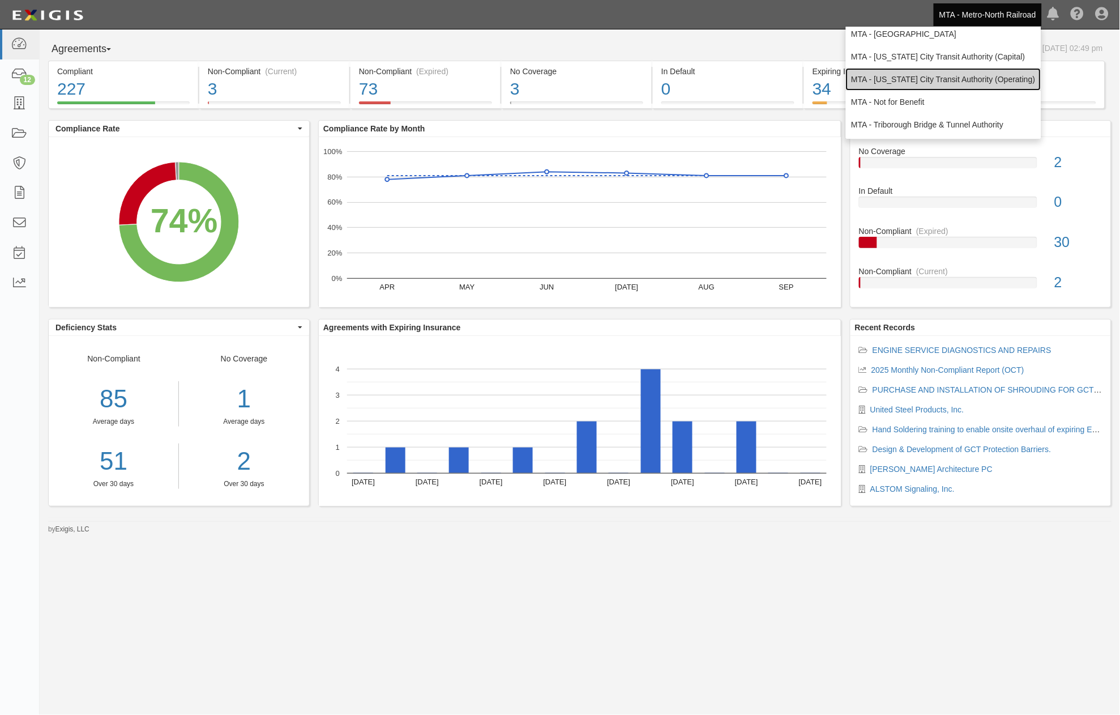
click at [909, 76] on link "MTA - [US_STATE] City Transit Authority (Operating)" at bounding box center [943, 79] width 195 height 23
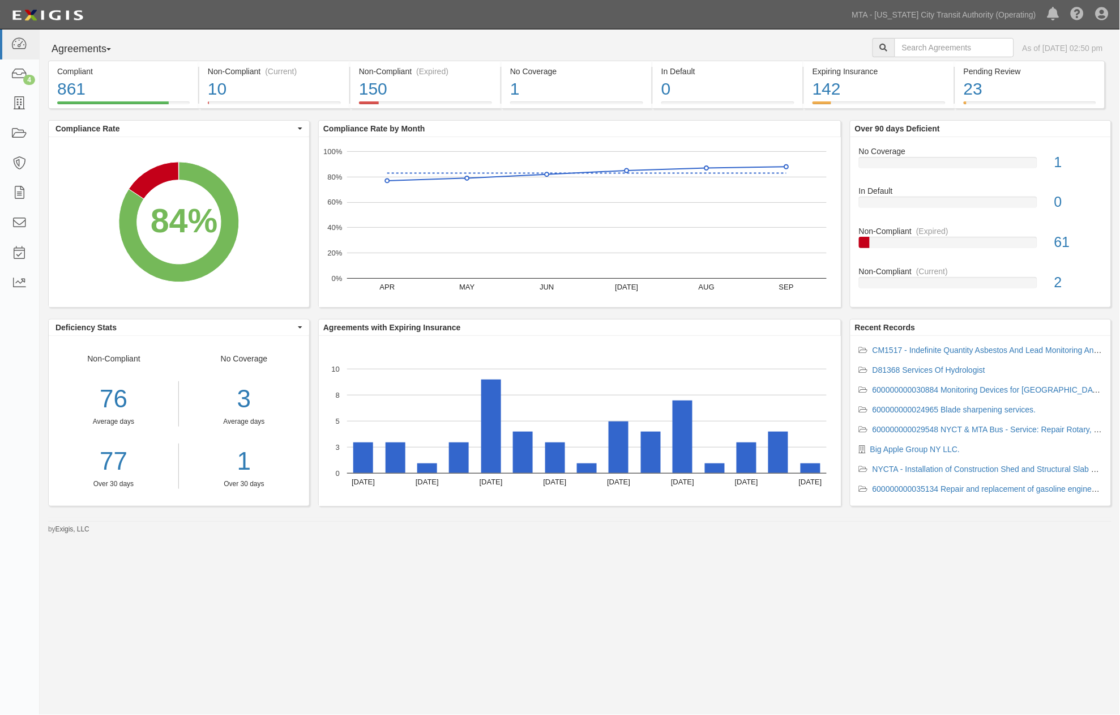
click at [340, 612] on div "Agreements Parties Agreements Coverages As of [DATE] 02:50 pm Compliant 861 84%…" at bounding box center [560, 350] width 1120 height 643
click at [14, 70] on icon at bounding box center [19, 74] width 16 height 13
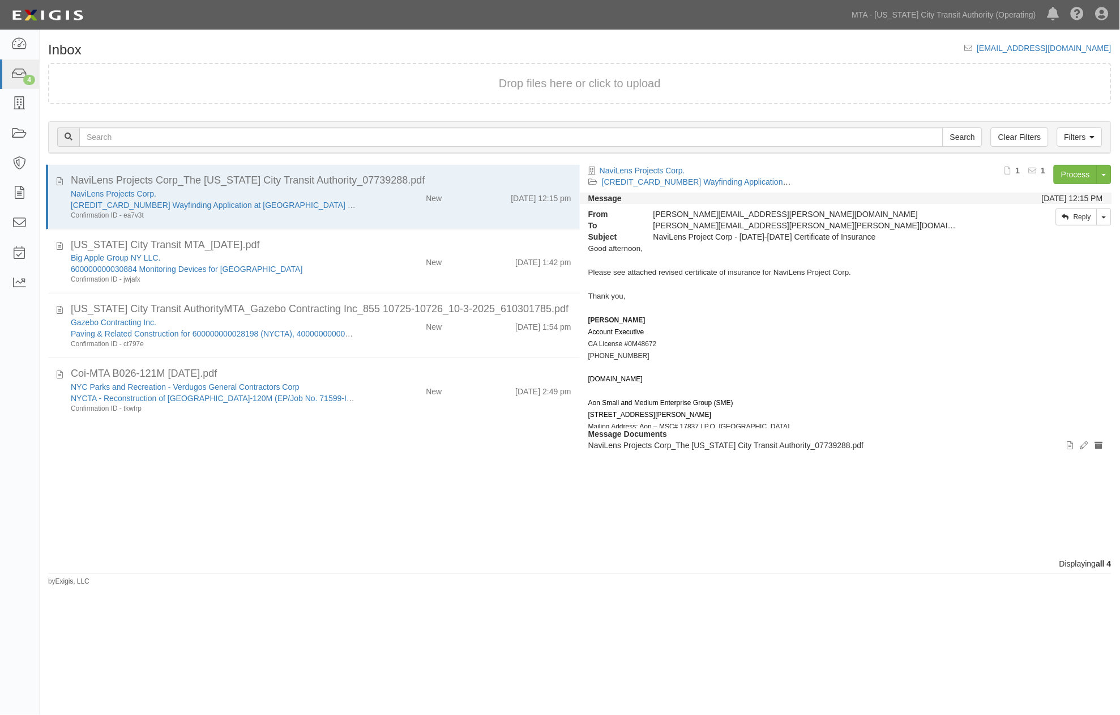
click at [400, 524] on div "NaviLens Projects Corp_The [US_STATE] City Transit Authority_07739288.pdf NaviL…" at bounding box center [310, 361] width 540 height 393
click at [18, 187] on icon at bounding box center [19, 193] width 16 height 13
click at [14, 136] on icon at bounding box center [19, 133] width 16 height 13
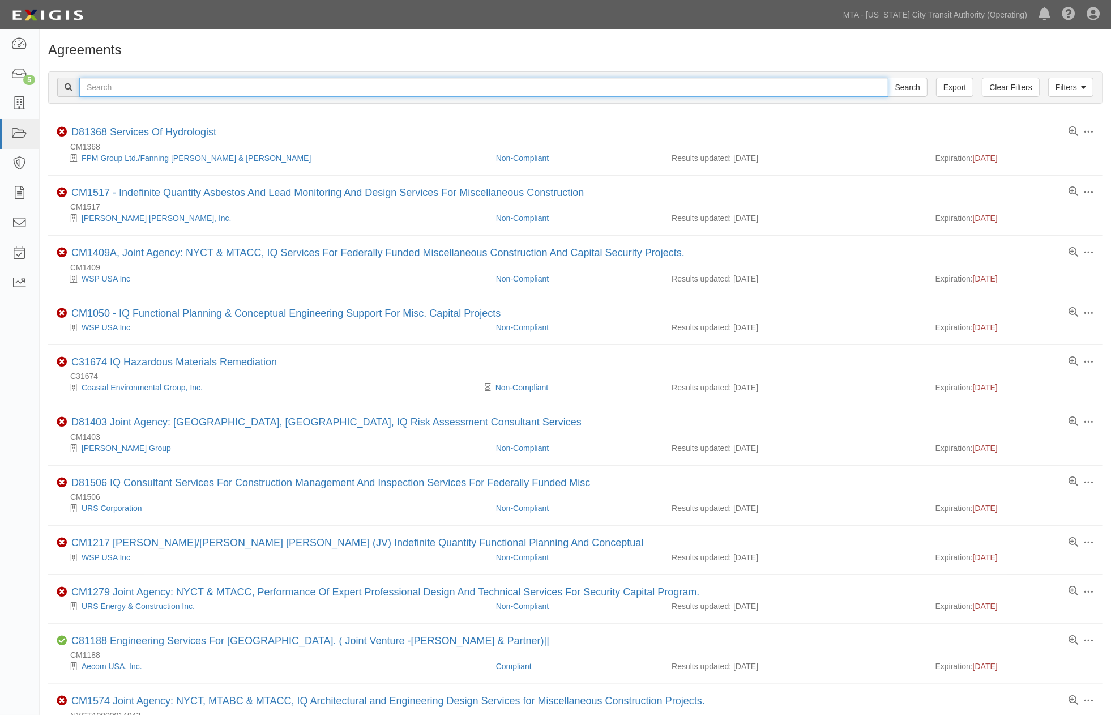
paste input "71919-INS1549"
type input "71919-INS1549"
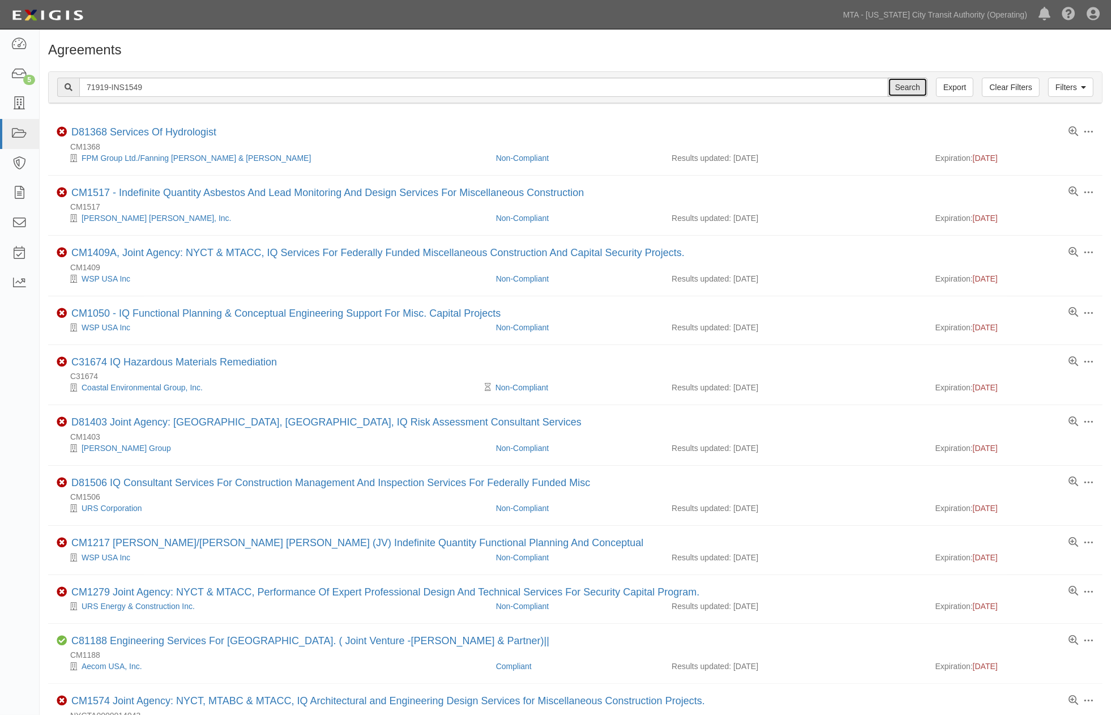
click at [900, 83] on input "Search" at bounding box center [908, 87] width 40 height 19
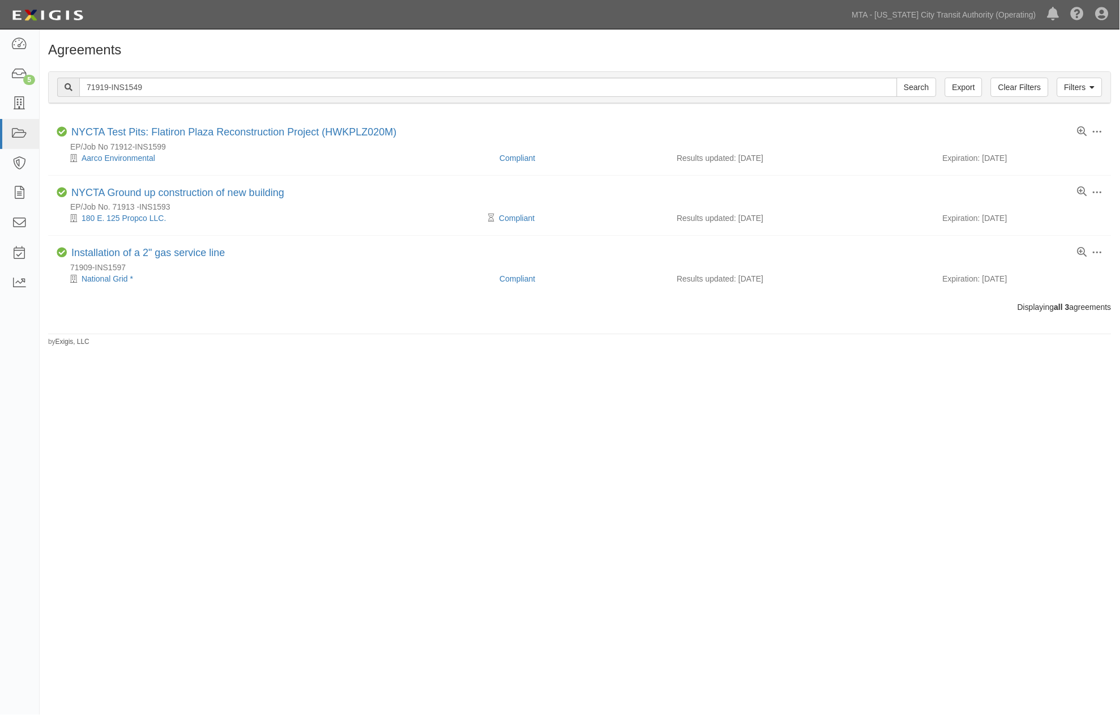
drag, startPoint x: 396, startPoint y: 372, endPoint x: 388, endPoint y: 378, distance: 9.7
click at [395, 377] on div "Agreements Filters Clear Filters Export 71919-INS1549 Search Filters Compliance…" at bounding box center [560, 355] width 1120 height 643
click at [19, 100] on icon at bounding box center [19, 103] width 16 height 13
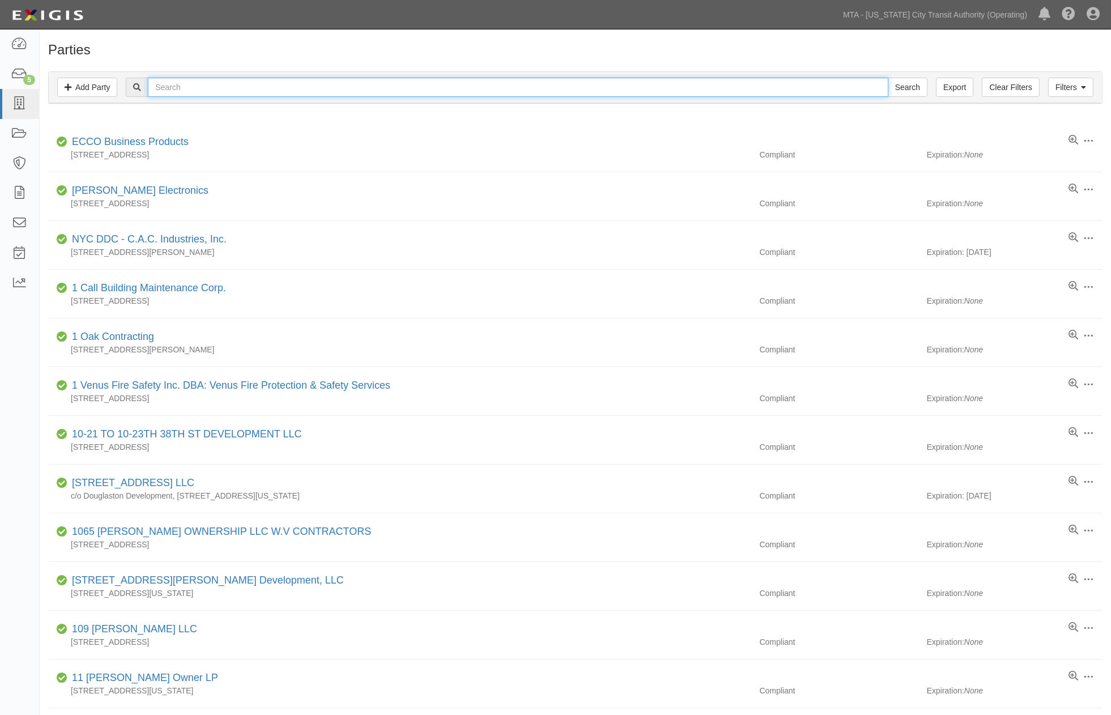
paste input "Madhue Contracting,"
type input "Madhue Contracting,"
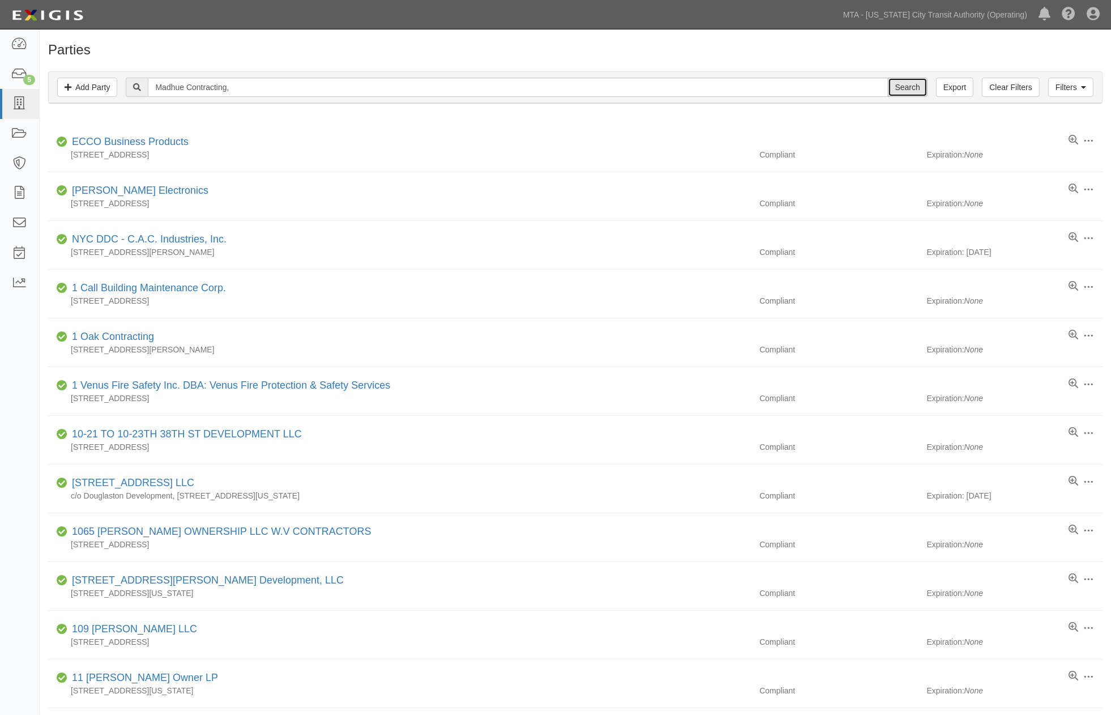
click at [917, 85] on input "Search" at bounding box center [908, 87] width 40 height 19
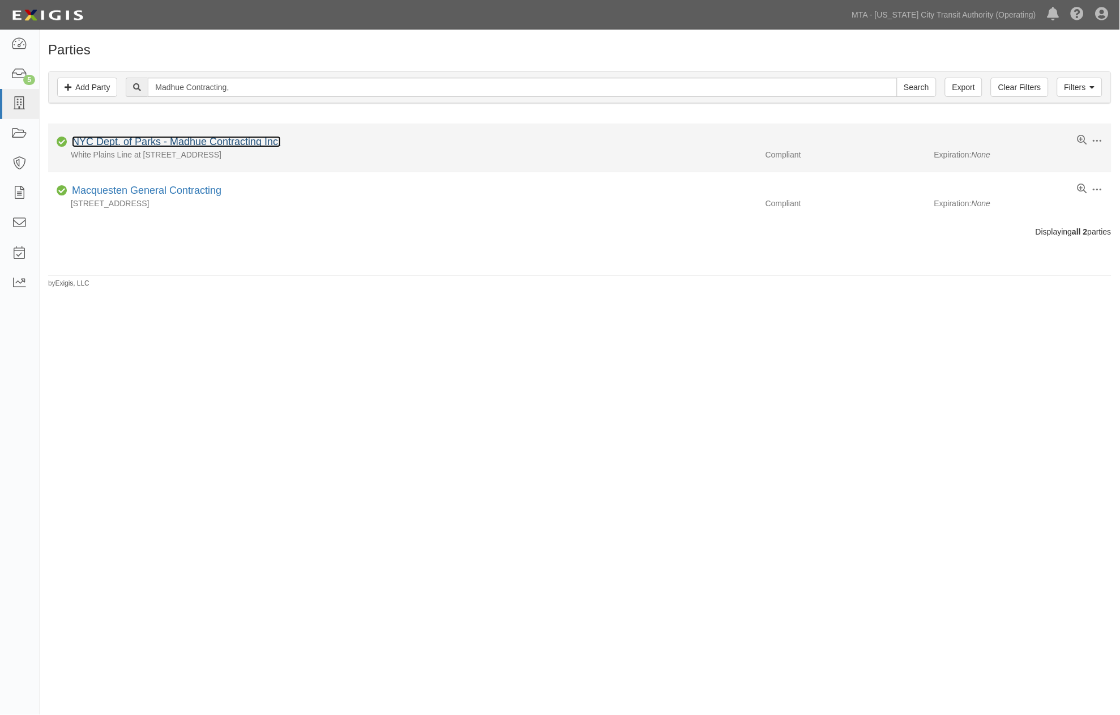
click at [207, 146] on link "NYC Dept. of Parks - Madhue Contracting Inc." at bounding box center [176, 141] width 209 height 11
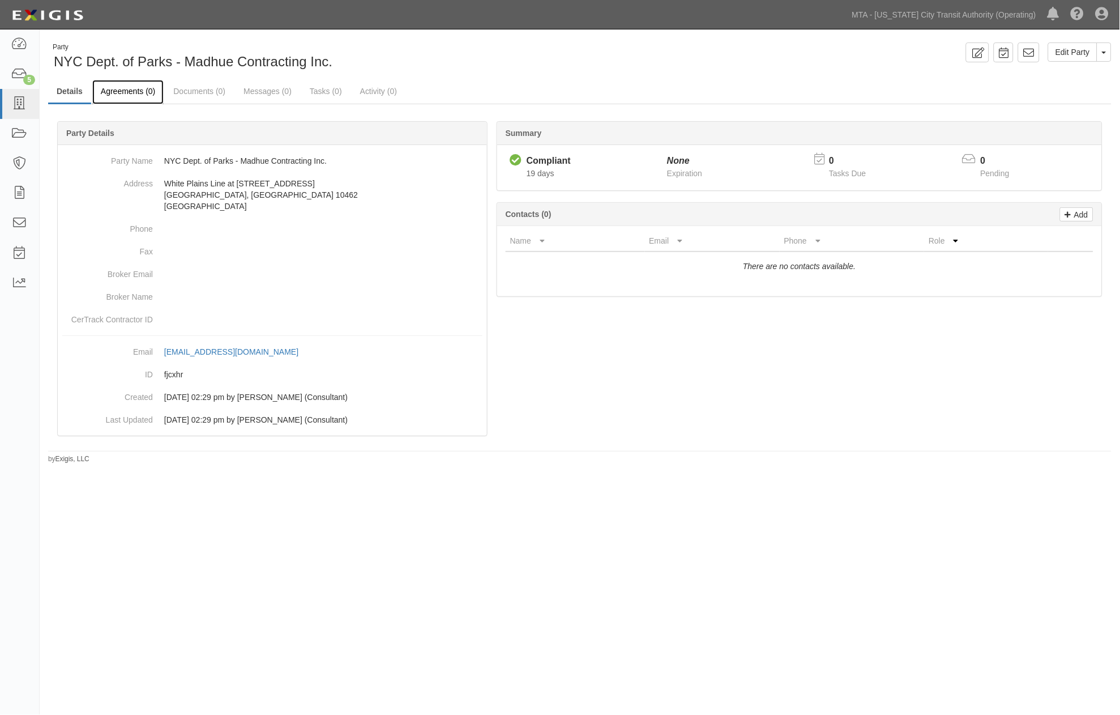
click at [129, 91] on link "Agreements (0)" at bounding box center [127, 92] width 71 height 24
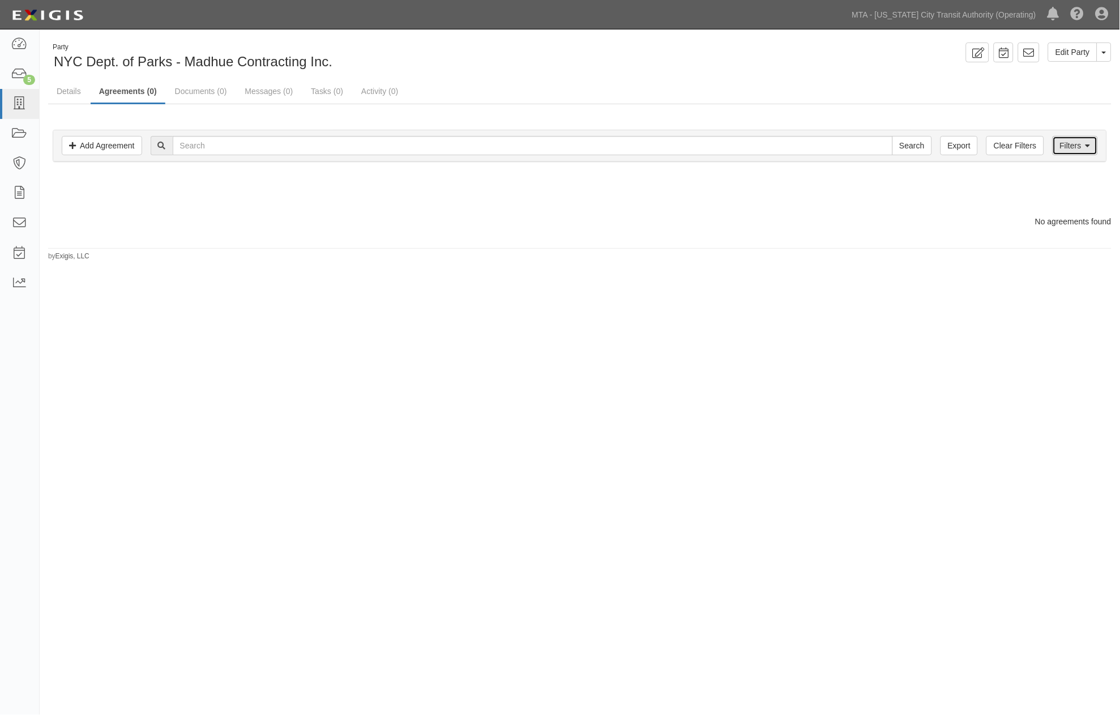
click at [1068, 142] on link "Filters" at bounding box center [1075, 145] width 45 height 19
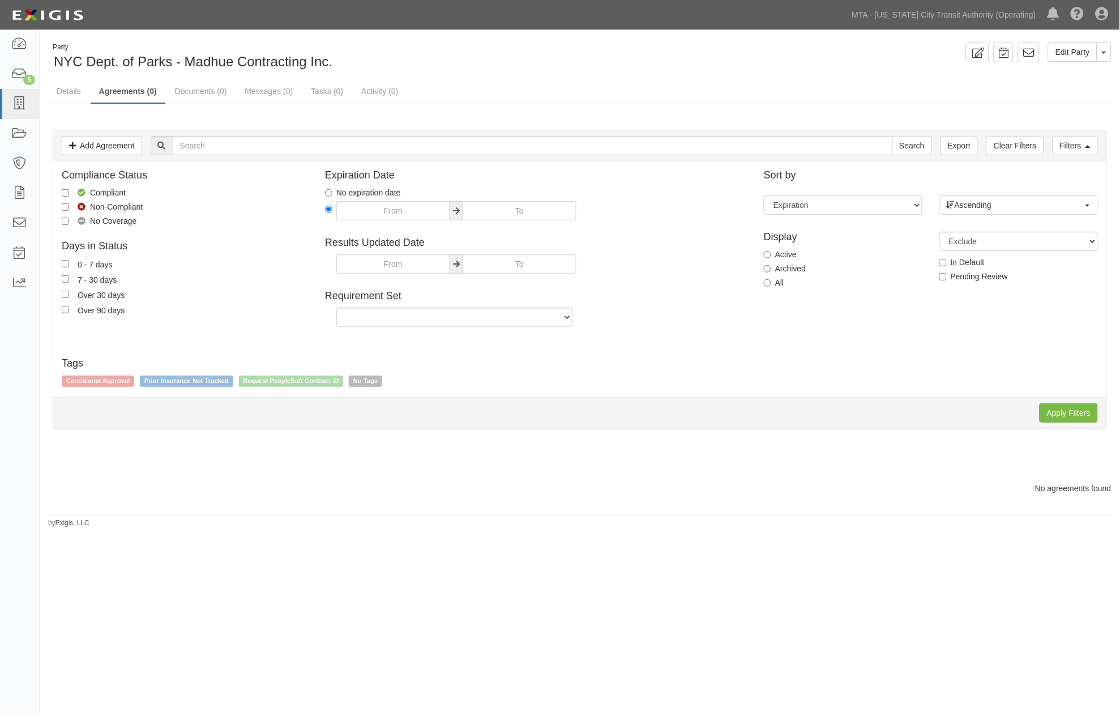
click at [783, 267] on label "Archived" at bounding box center [785, 268] width 42 height 11
click at [771, 267] on input "Archived" at bounding box center [767, 268] width 7 height 7
radio input "true"
click at [1060, 421] on input "Apply Filters" at bounding box center [1069, 412] width 58 height 19
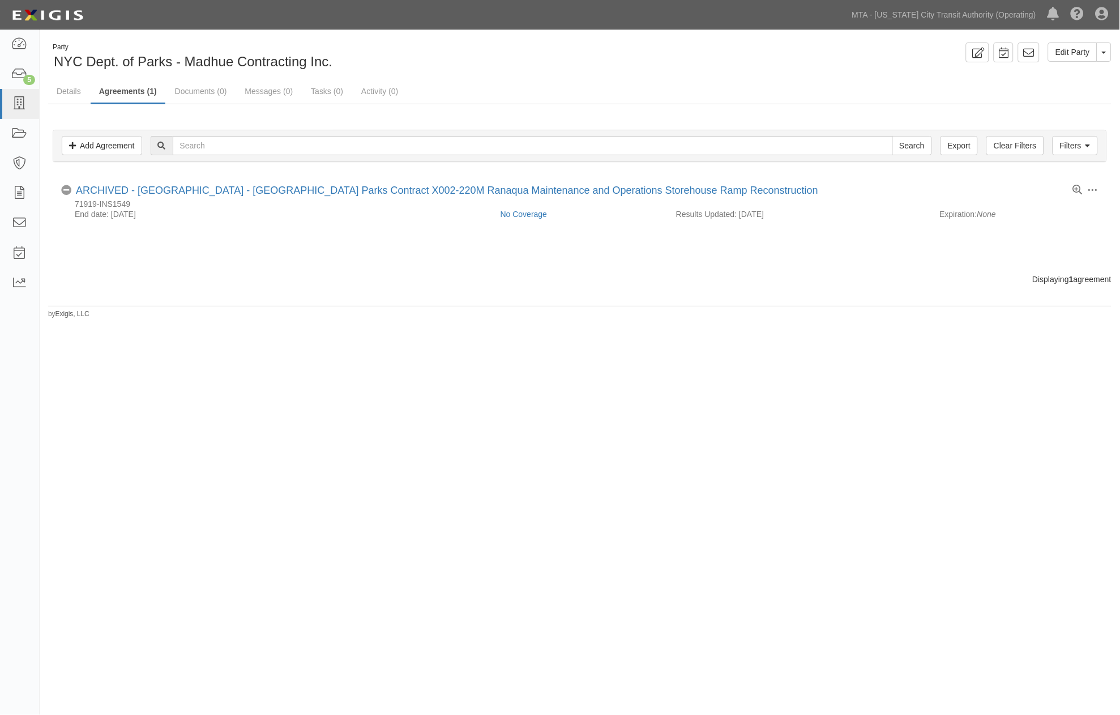
drag, startPoint x: 449, startPoint y: 303, endPoint x: 327, endPoint y: 292, distance: 122.3
click at [446, 305] on div "Party NYC Dept. of Parks - Madhue Contracting Inc. Edit Party Toggle Party Drop…" at bounding box center [580, 180] width 1080 height 276
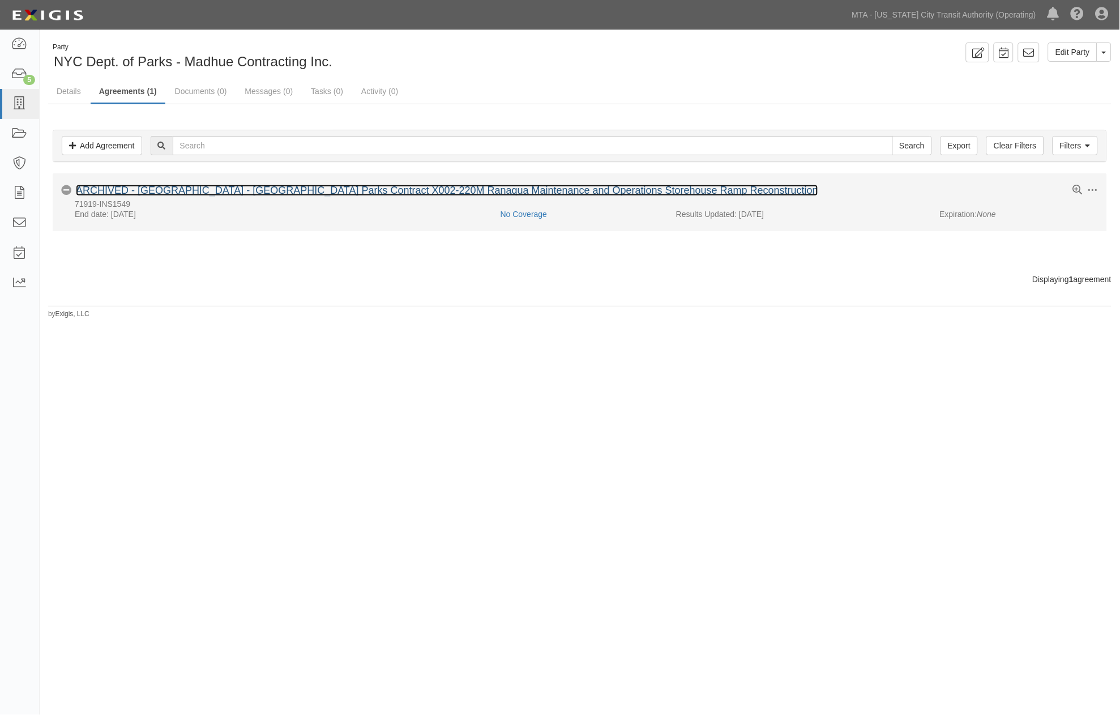
click at [215, 194] on link "ARCHIVED - NYCTA - NYC Parks Contract X002-220M Ranaqua Maintenance and Operati…" at bounding box center [447, 190] width 742 height 11
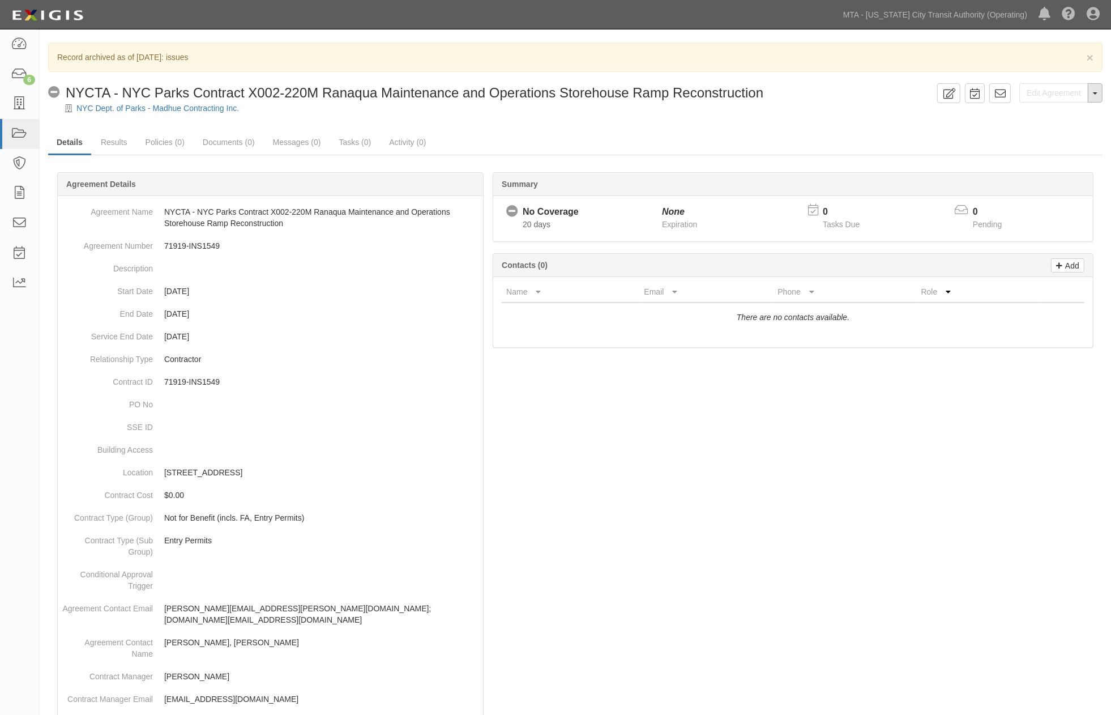
click at [1094, 96] on button "Toggle Agreement Dropdown" at bounding box center [1095, 92] width 15 height 19
click at [1046, 126] on link "Unarchive Agreement" at bounding box center [1056, 129] width 92 height 15
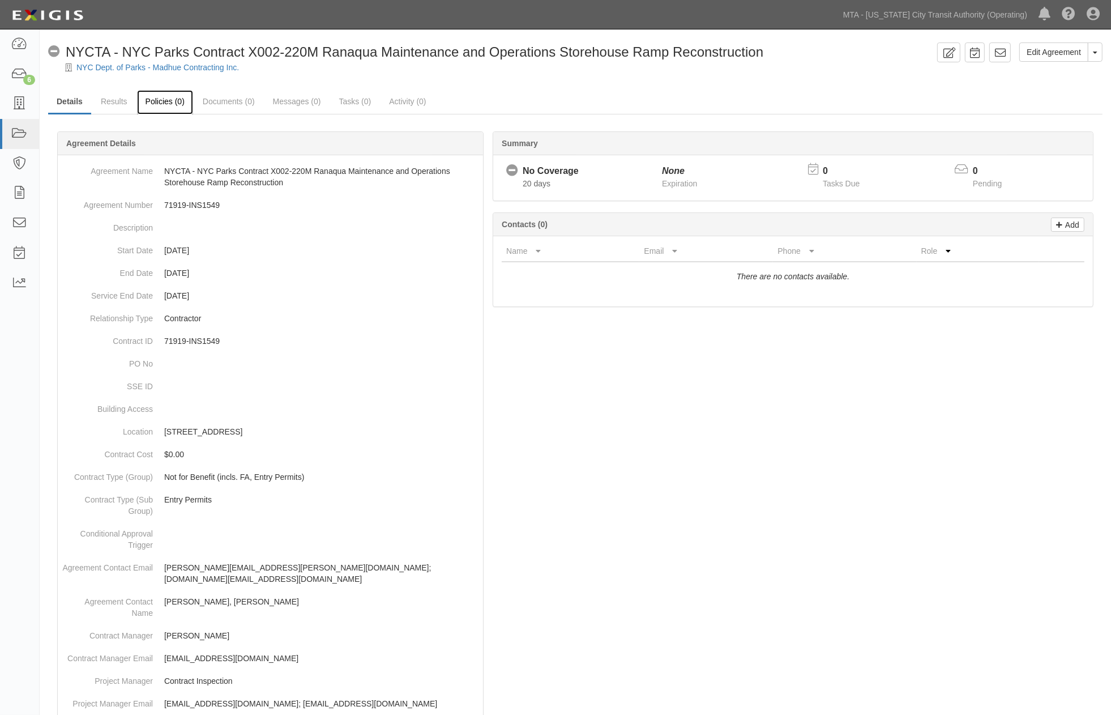
click at [182, 99] on link "Policies (0)" at bounding box center [165, 102] width 56 height 24
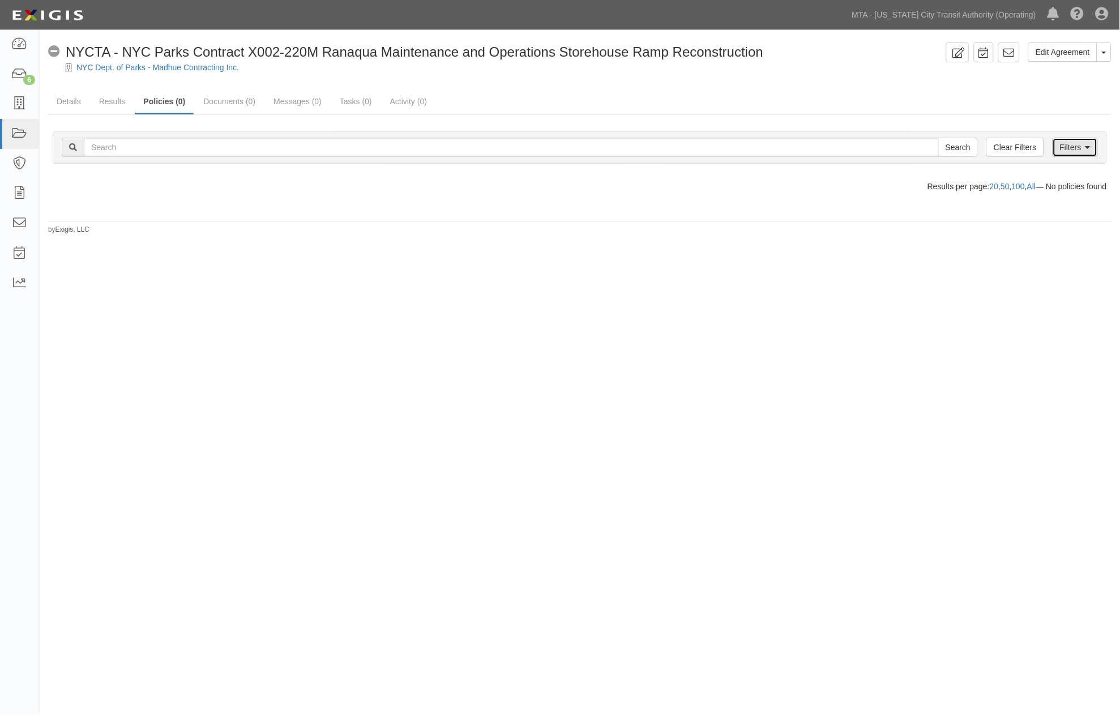
click at [1072, 148] on link "Filters" at bounding box center [1075, 147] width 45 height 19
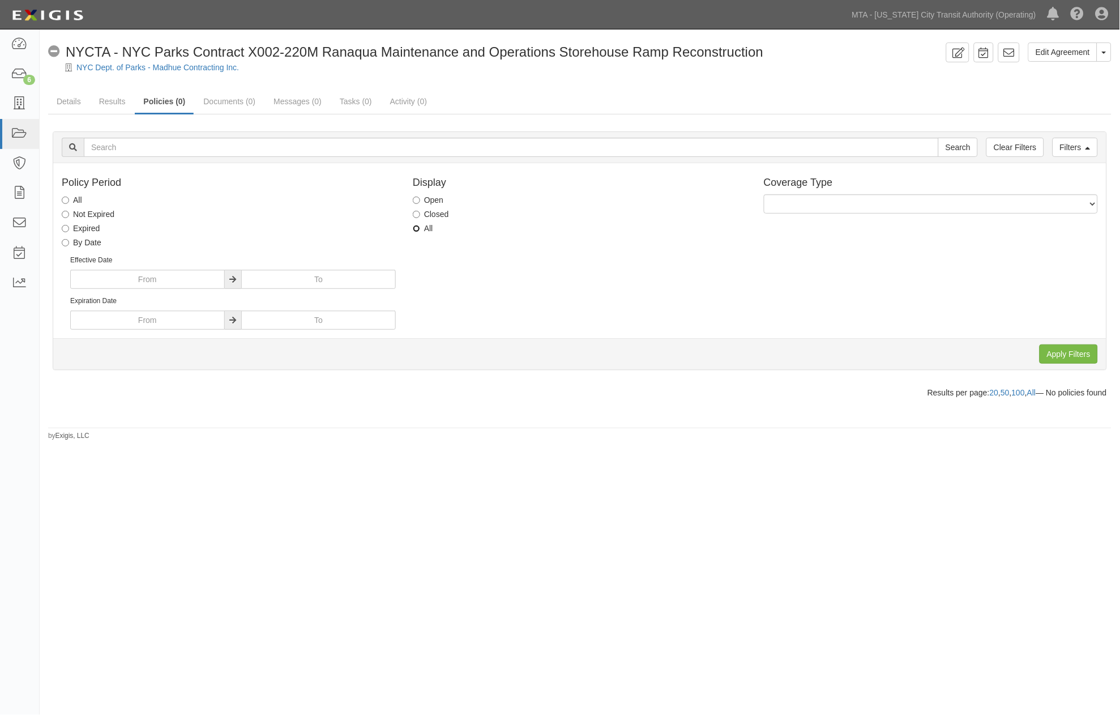
click at [418, 229] on input "All" at bounding box center [416, 228] width 7 height 7
radio input "true"
click at [1055, 350] on input "Apply Filters" at bounding box center [1069, 353] width 58 height 19
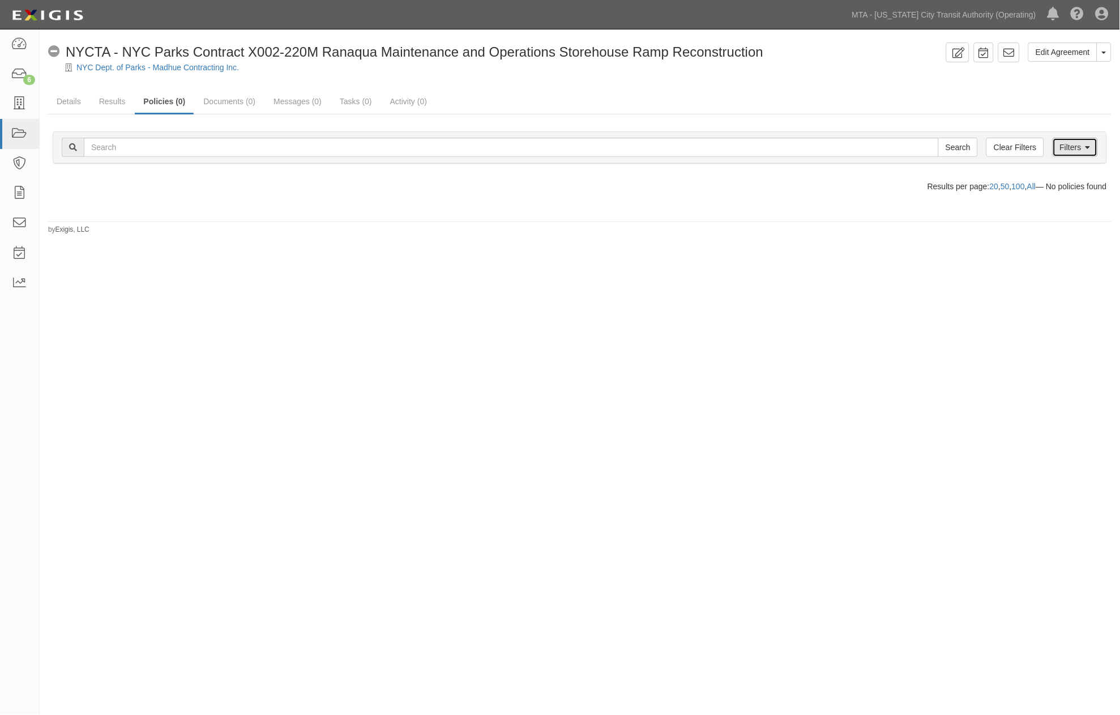
click at [1074, 145] on link "Filters" at bounding box center [1075, 147] width 45 height 19
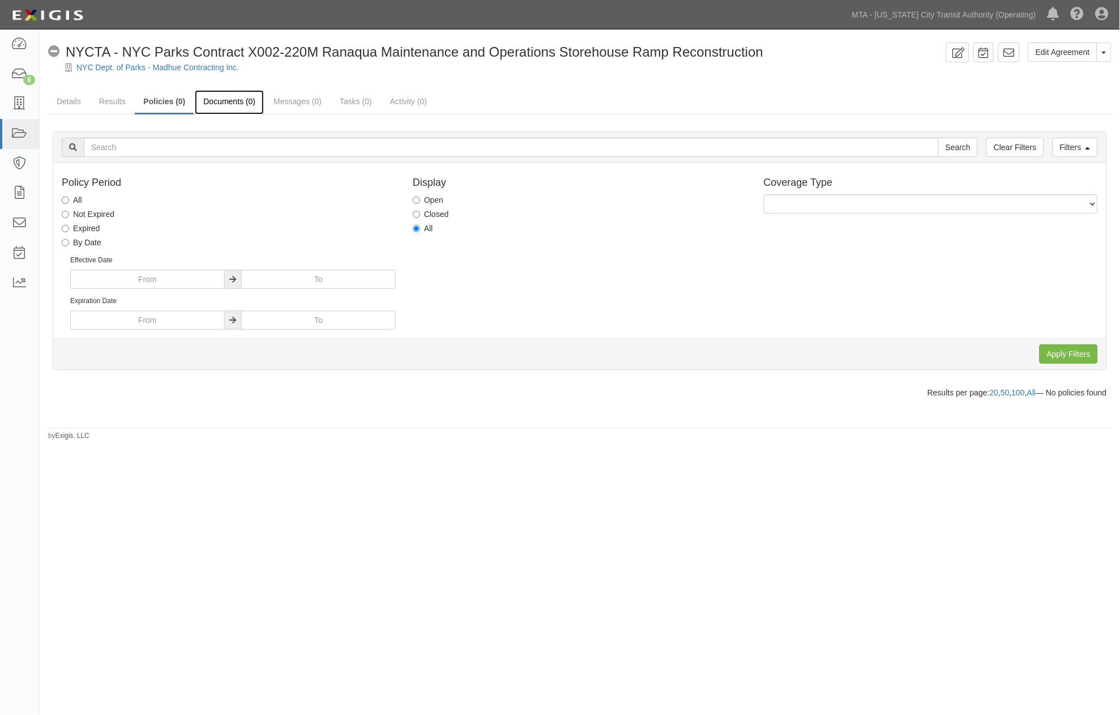
click at [217, 104] on link "Documents (0)" at bounding box center [229, 102] width 69 height 24
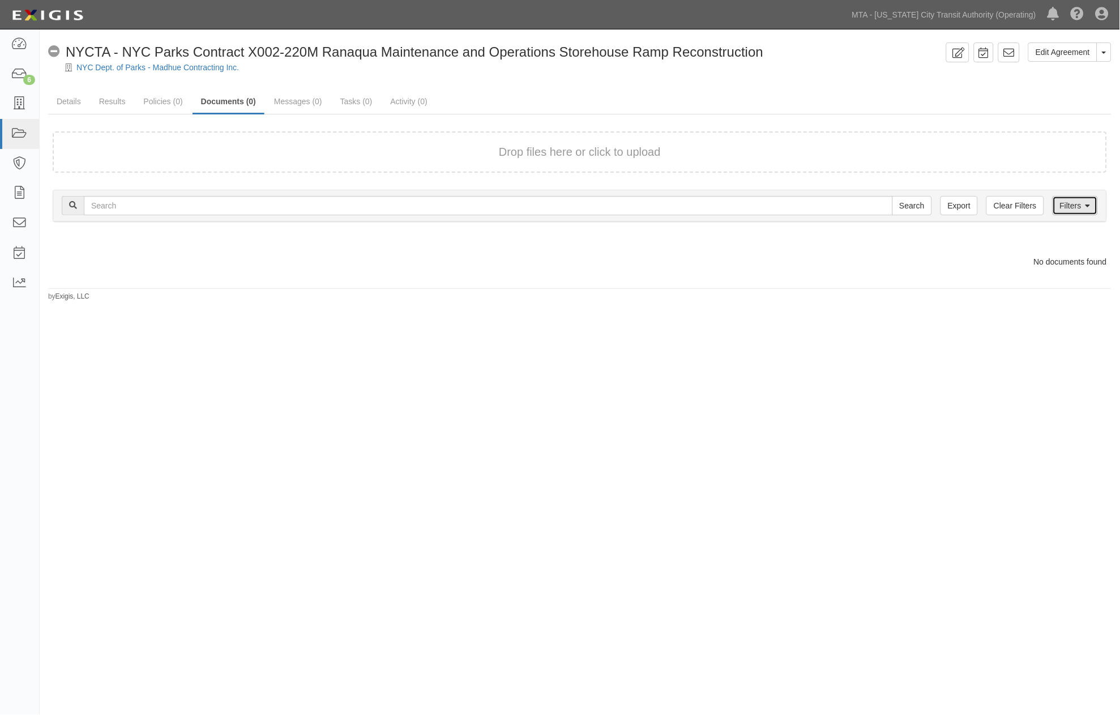
click at [1070, 199] on link "Filters" at bounding box center [1075, 205] width 45 height 19
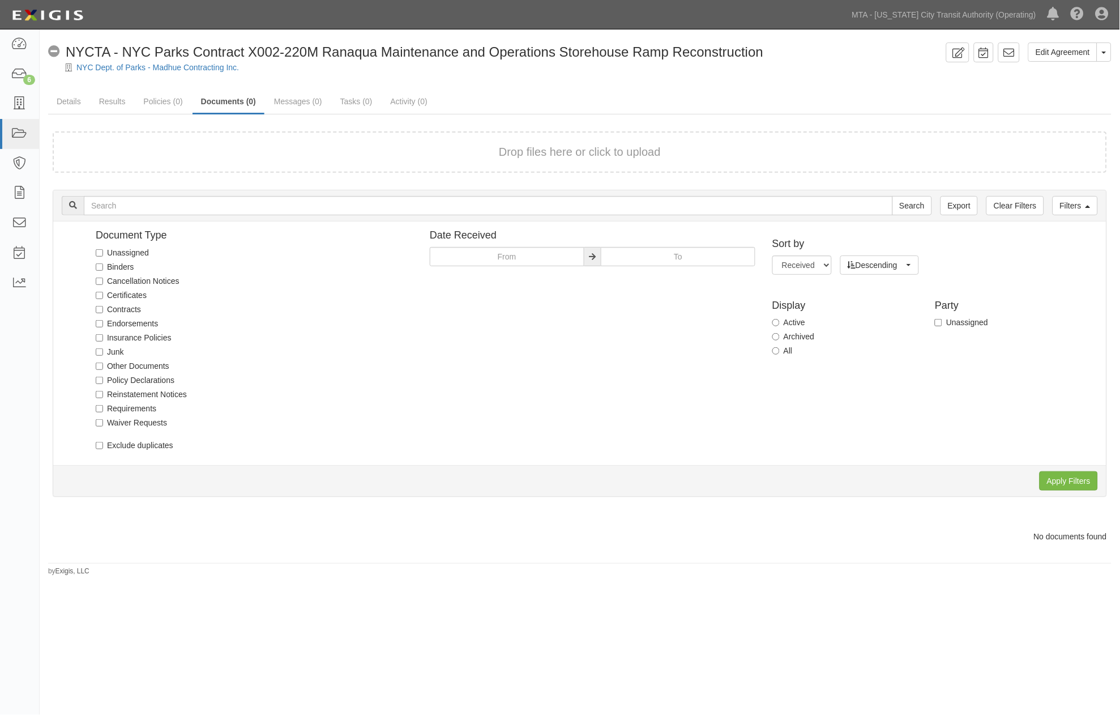
click at [804, 335] on label "Archived" at bounding box center [793, 336] width 42 height 11
click at [780, 335] on input "Archived" at bounding box center [775, 336] width 7 height 7
radio input "true"
click at [1054, 478] on input "Apply Filters" at bounding box center [1069, 480] width 58 height 19
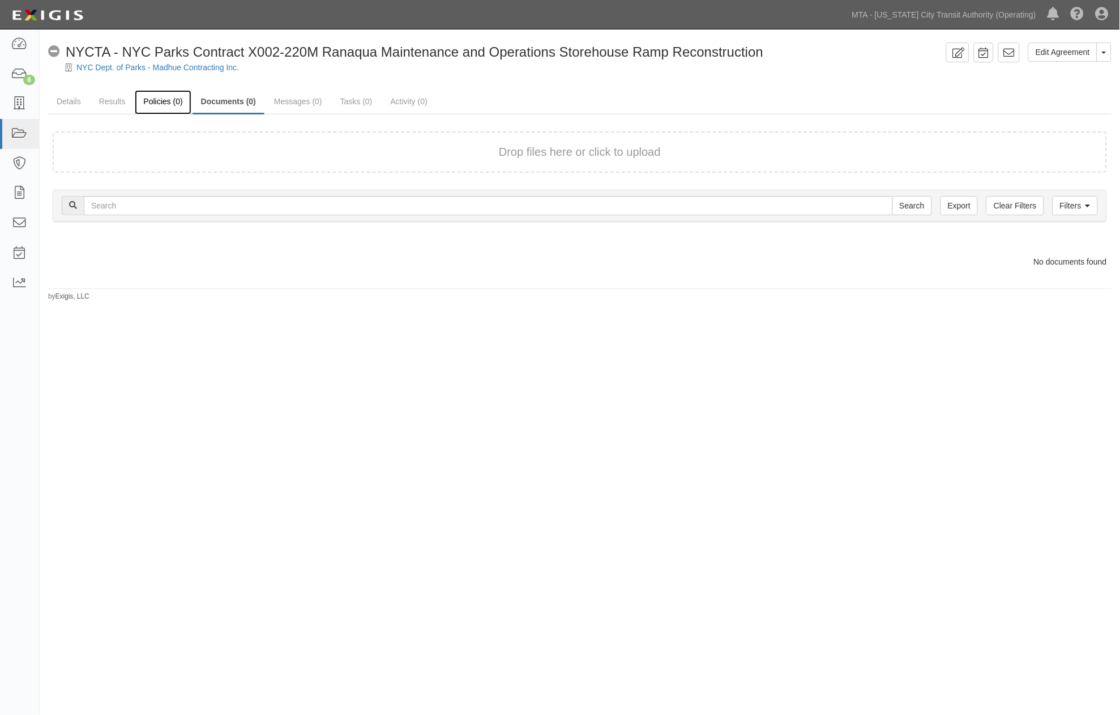
click at [142, 96] on link "Policies (0)" at bounding box center [163, 102] width 56 height 24
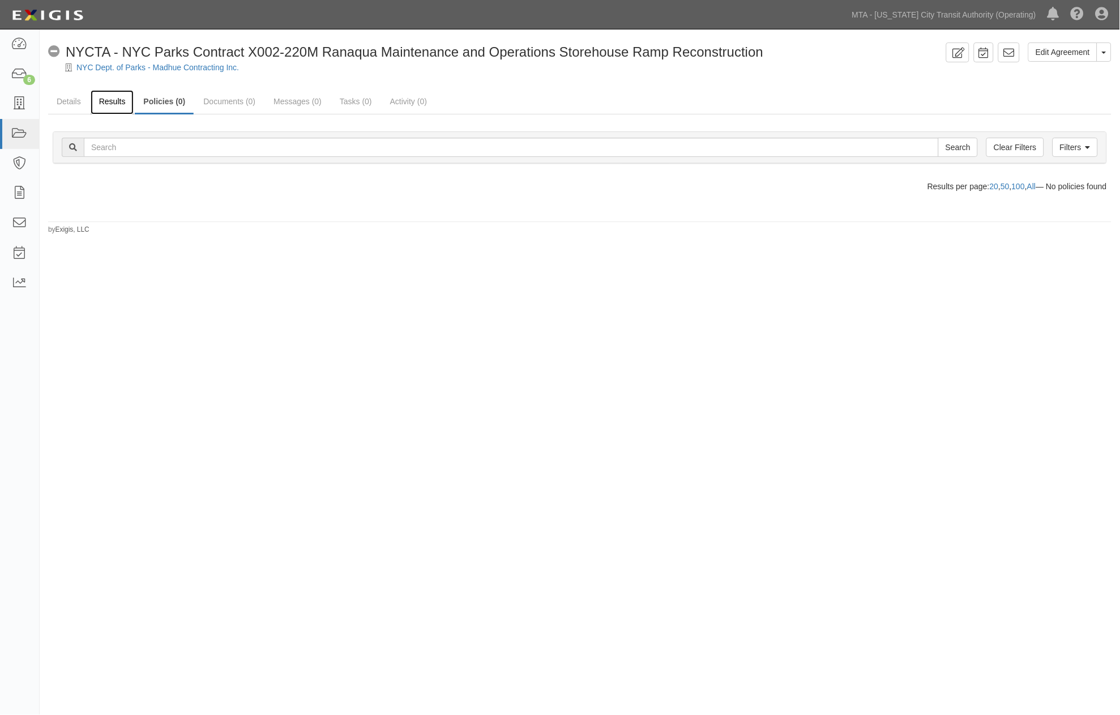
click at [114, 99] on link "Results" at bounding box center [113, 102] width 44 height 24
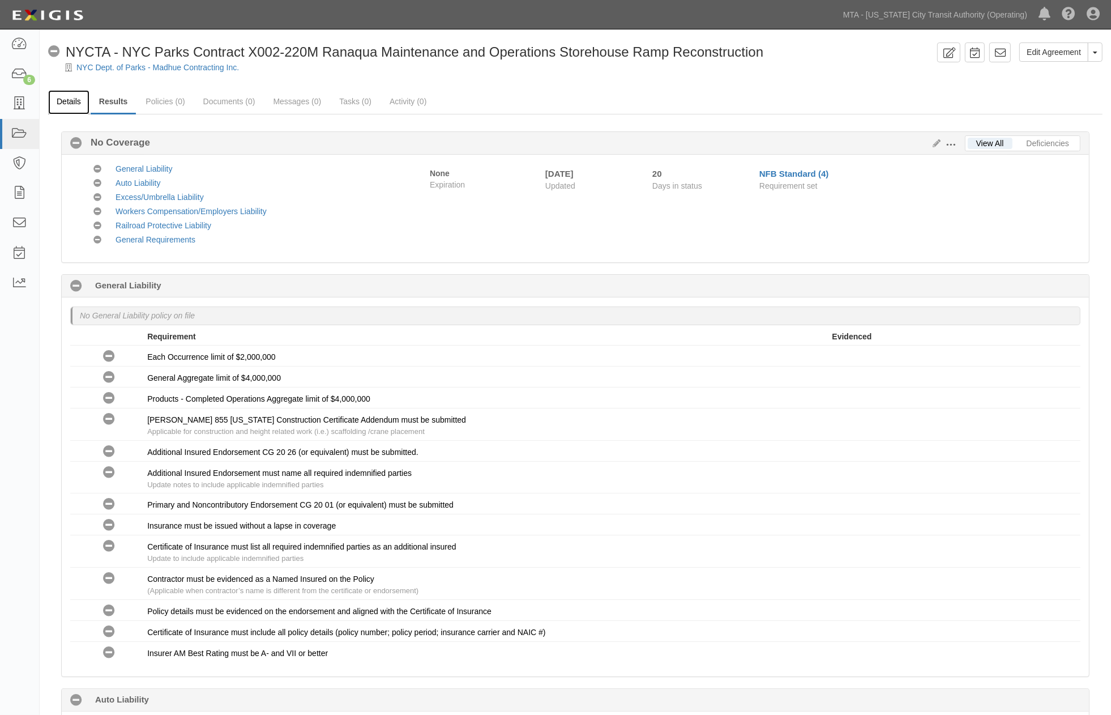
click at [63, 104] on link "Details" at bounding box center [68, 102] width 41 height 24
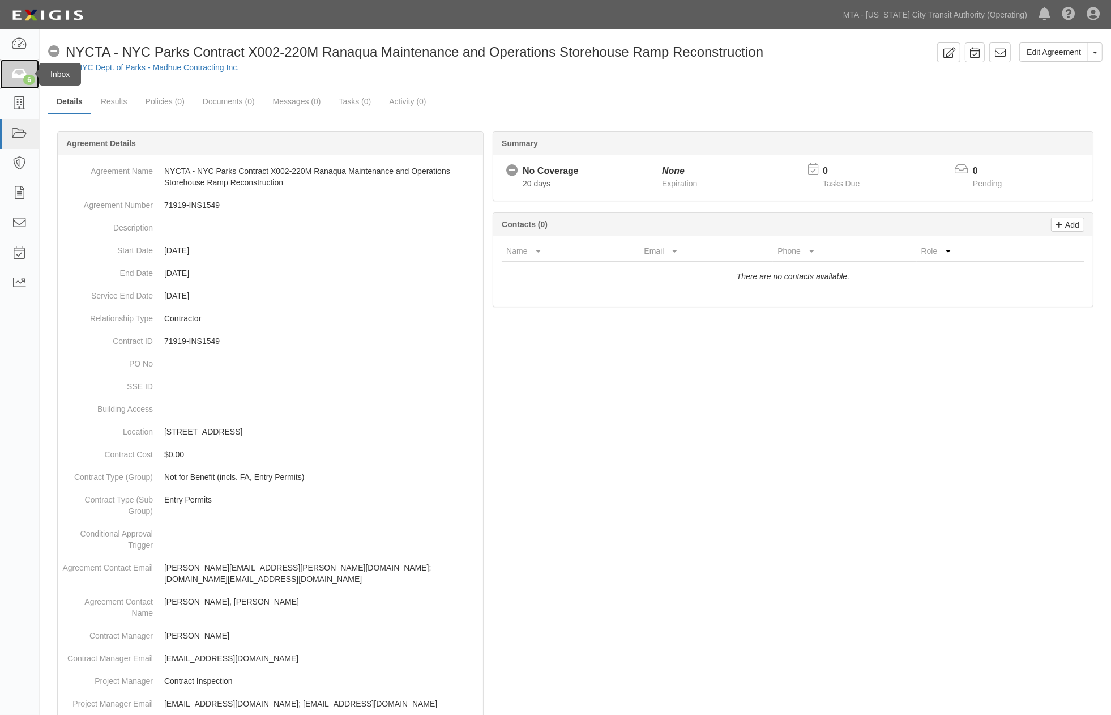
click at [8, 70] on link "6" at bounding box center [19, 74] width 39 height 30
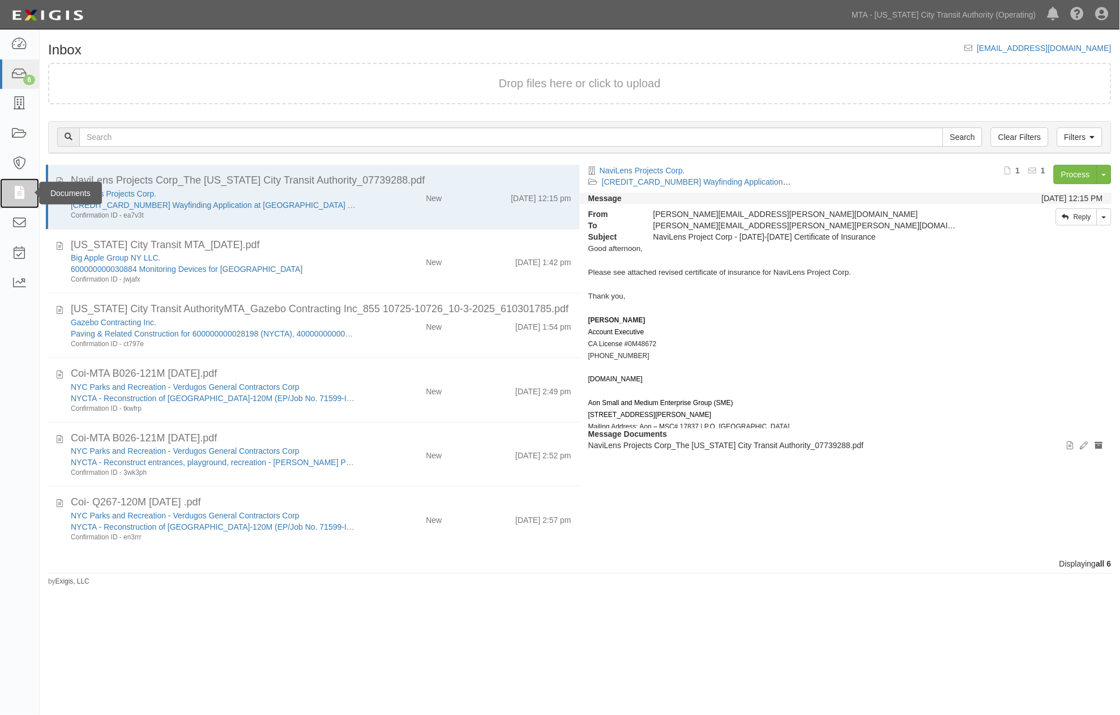
click at [20, 193] on icon at bounding box center [19, 193] width 16 height 13
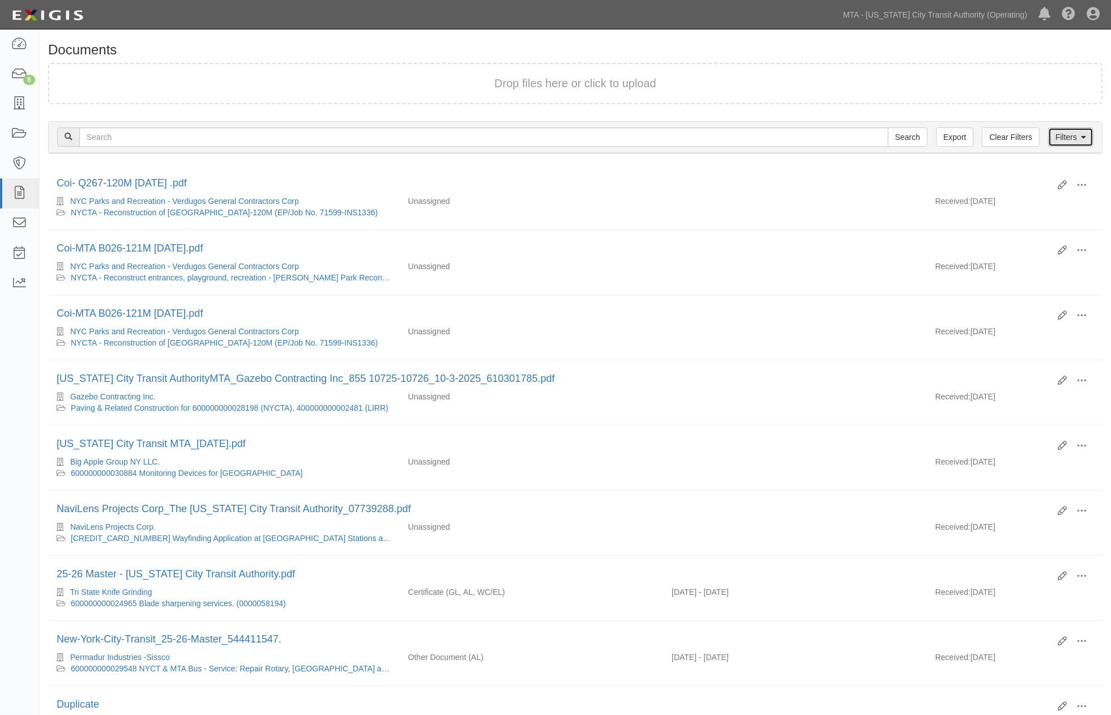
click at [1070, 139] on link "Filters" at bounding box center [1070, 136] width 45 height 19
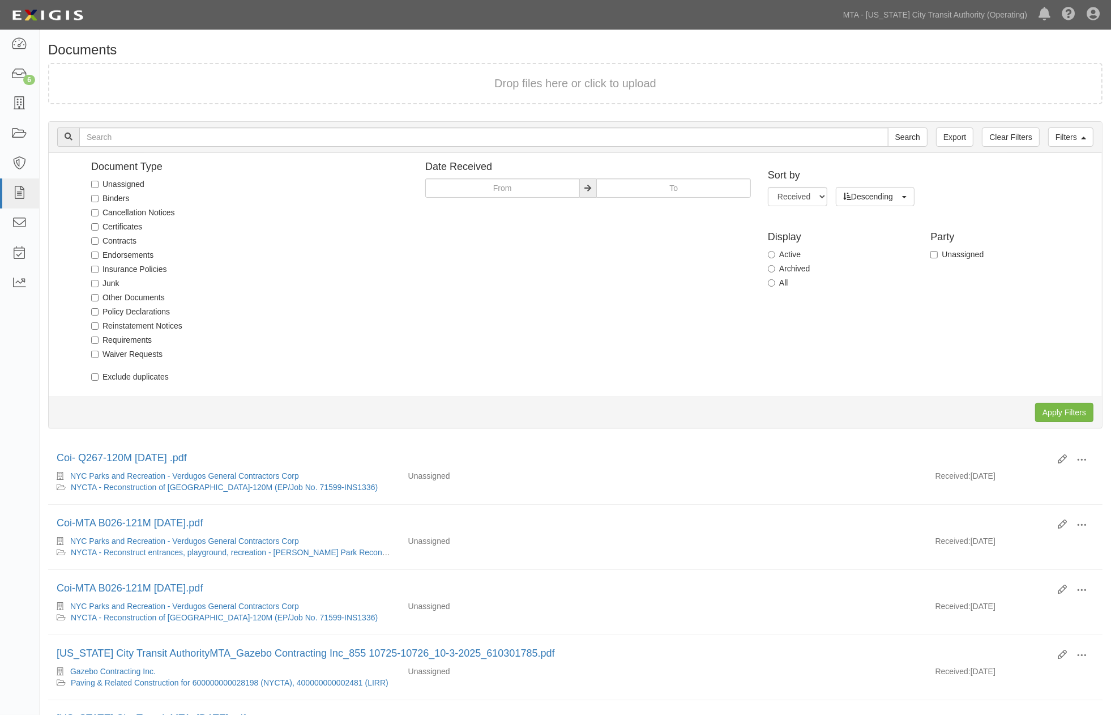
click at [123, 179] on label "Unassigned" at bounding box center [117, 183] width 53 height 11
click at [99, 181] on input "Unassigned" at bounding box center [94, 184] width 7 height 7
checkbox input "true"
click at [1058, 409] on input "Apply Filters" at bounding box center [1064, 412] width 58 height 19
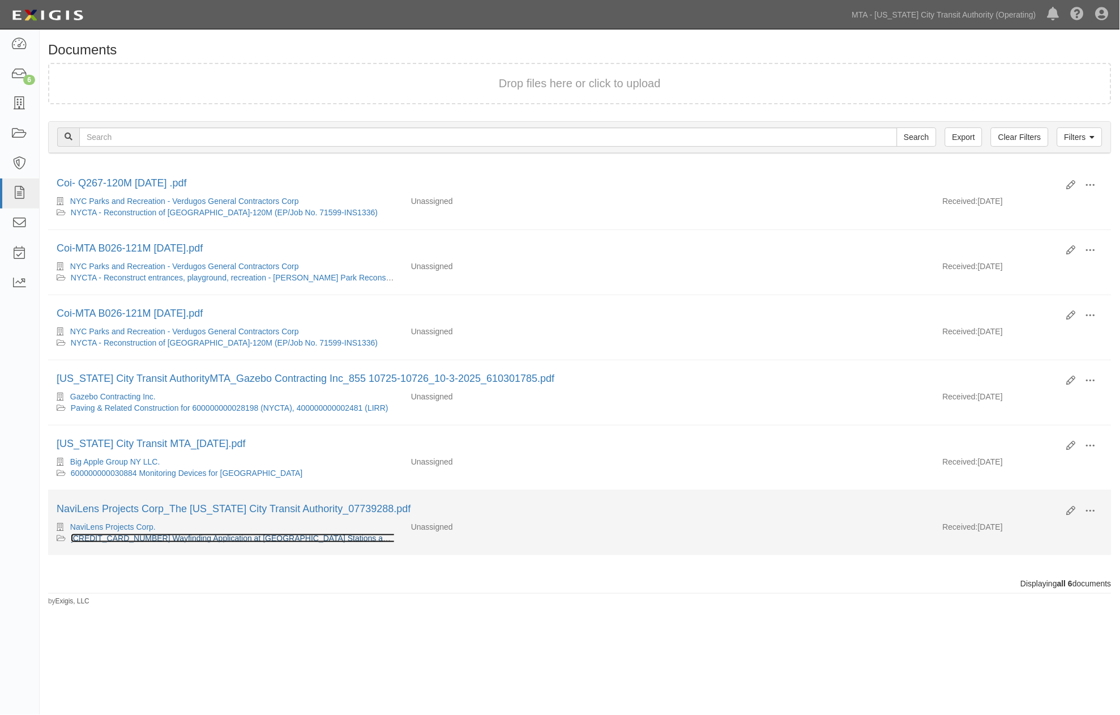
click at [208, 542] on link "600000000031710 Wayfinding Application at NYCT Stations and Bus Stops. (REQ No.…" at bounding box center [294, 537] width 447 height 9
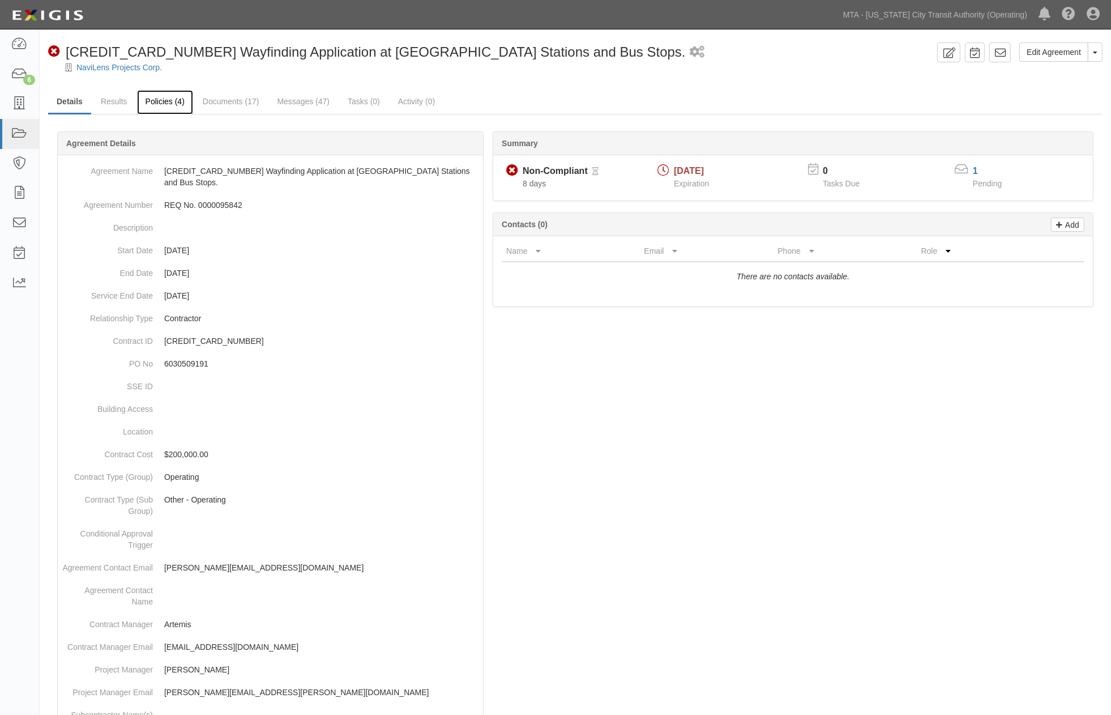
click at [156, 101] on link "Policies (4)" at bounding box center [165, 102] width 56 height 24
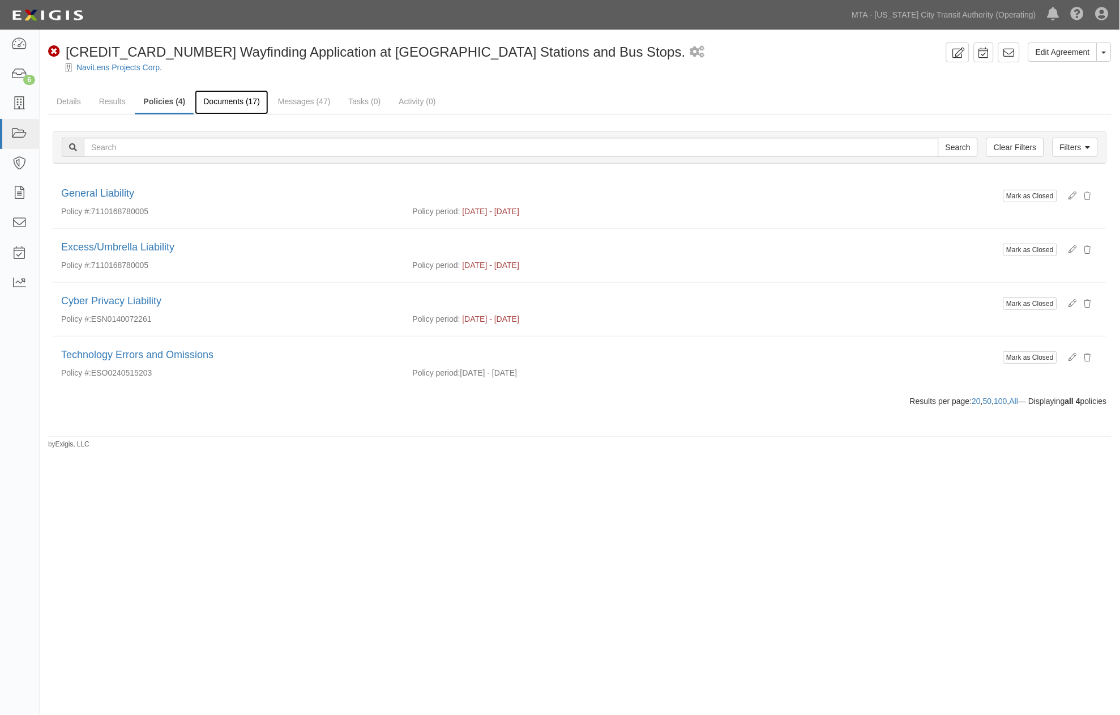
click at [246, 104] on link "Documents (17)" at bounding box center [232, 102] width 74 height 24
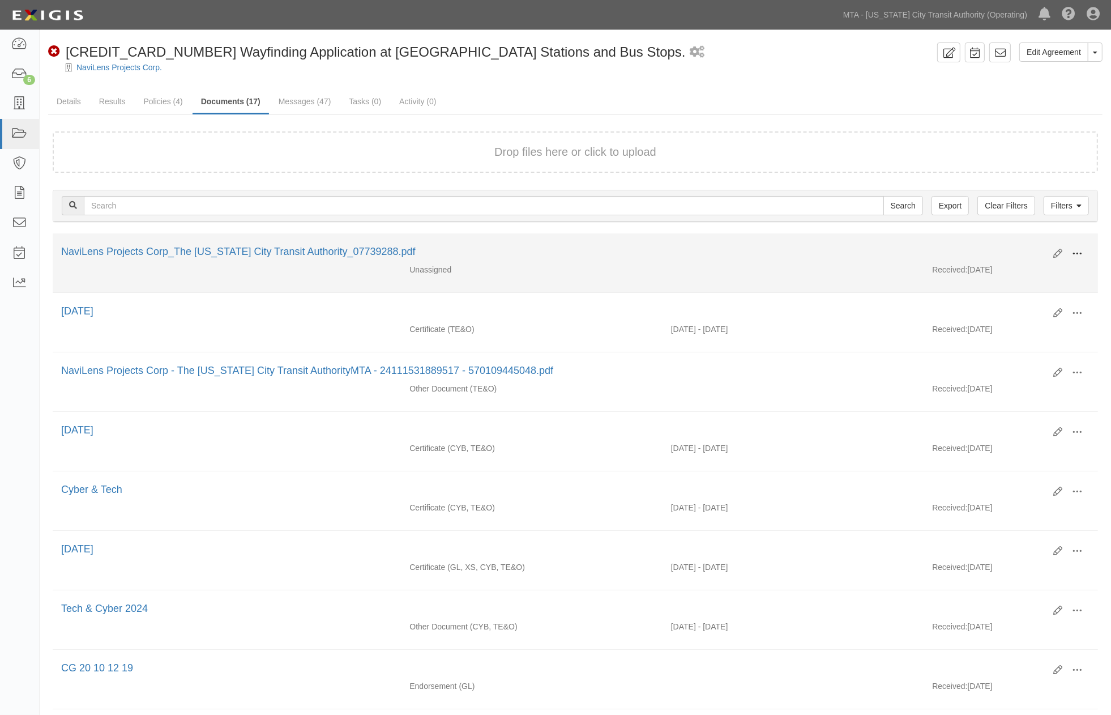
click at [1075, 250] on span at bounding box center [1077, 254] width 10 height 10
click at [991, 263] on link "View" at bounding box center [1021, 270] width 89 height 20
click at [554, 252] on div "NaviLens Projects Corp_The [US_STATE] City Transit Authority_07739288.pdf" at bounding box center [553, 252] width 984 height 15
click at [1080, 249] on span at bounding box center [1077, 254] width 10 height 10
click at [1000, 246] on link "Edit" at bounding box center [1021, 249] width 89 height 20
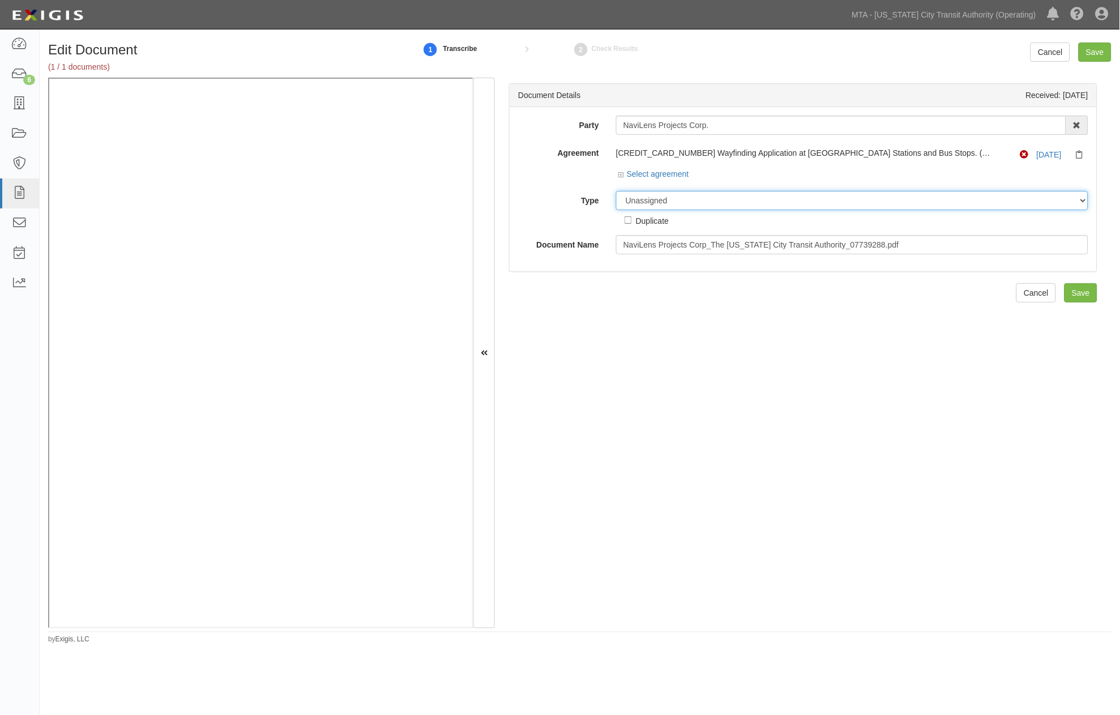
click at [696, 200] on select "Unassigned Binder Cancellation Notice Certificate Contract Endorsement Insuranc…" at bounding box center [852, 200] width 472 height 19
select select "CertificateDetail"
click at [616, 191] on select "Unassigned Binder Cancellation Notice Certificate Contract Endorsement Insuranc…" at bounding box center [852, 200] width 472 height 19
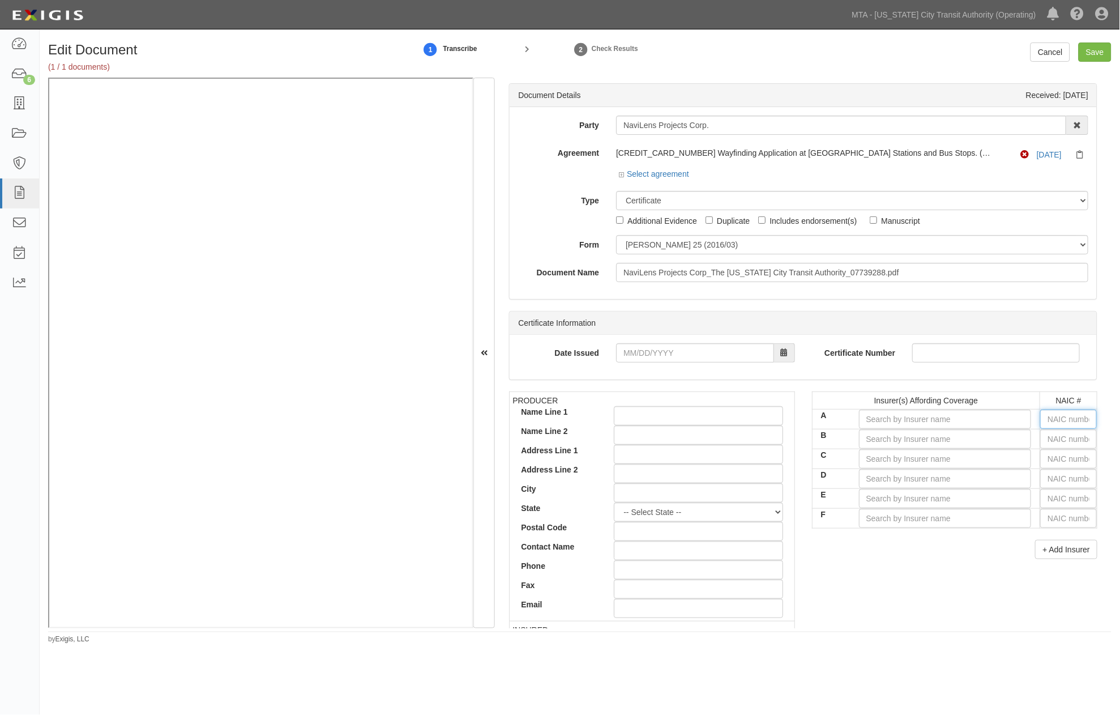
click at [1062, 421] on input "text" at bounding box center [1068, 418] width 57 height 19
click at [941, 418] on input "A" at bounding box center [945, 418] width 173 height 19
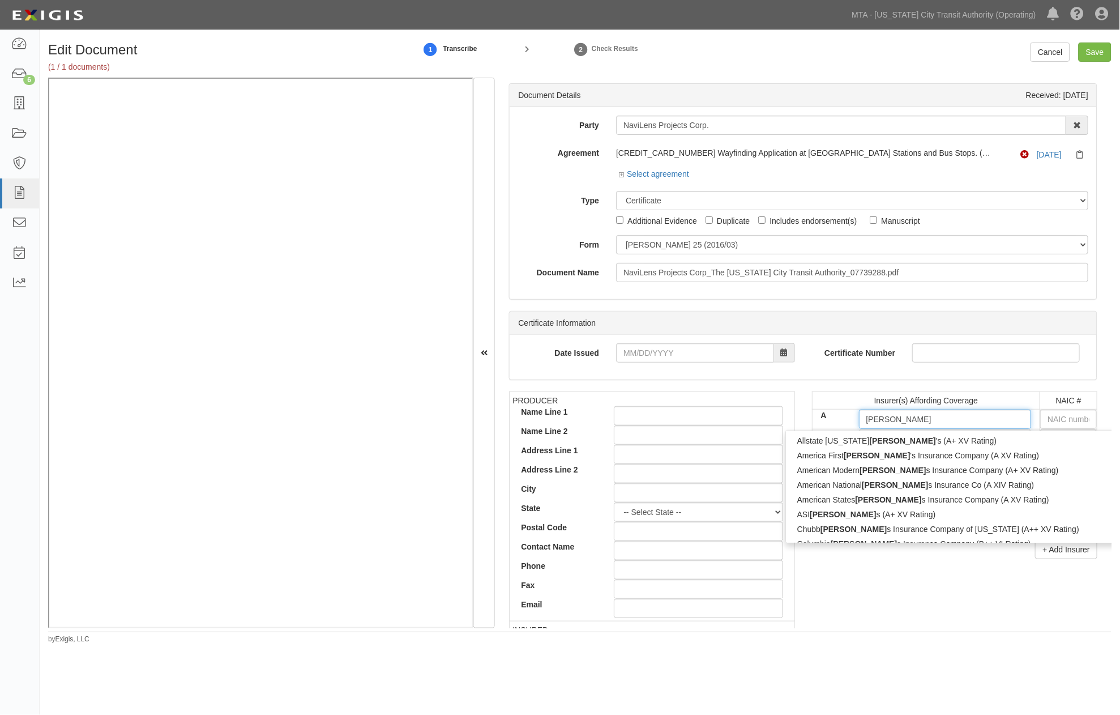
type input "lloyd'"
type input "lloyd's (A+ XV Rating)"
type input "lloyd's"
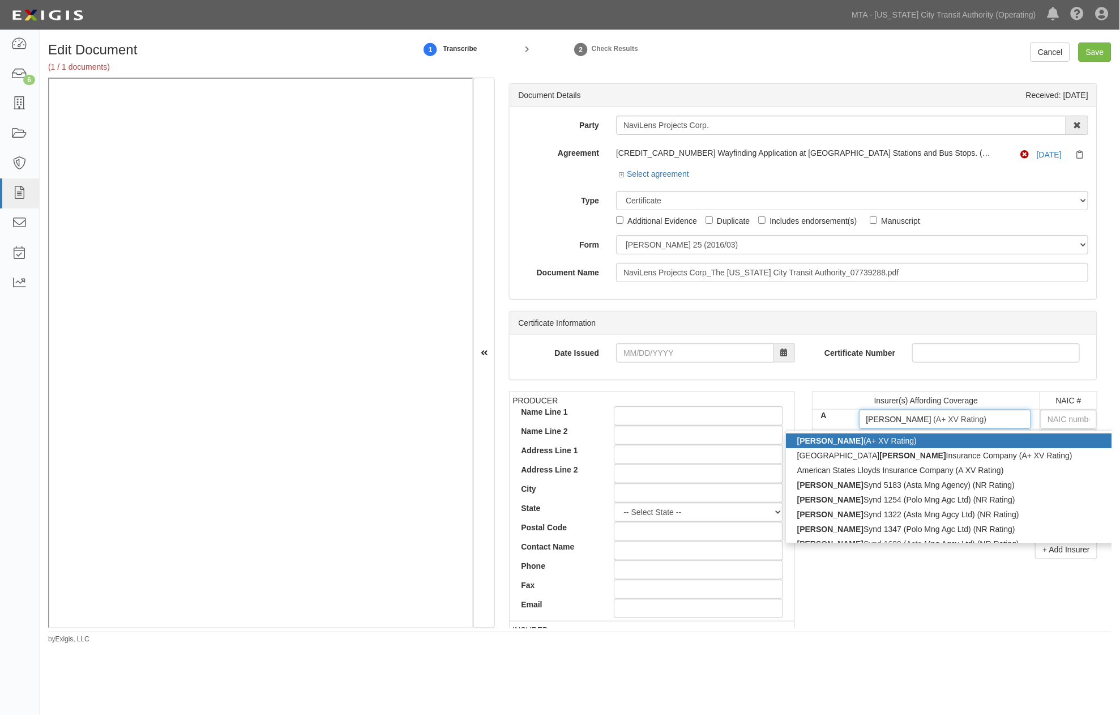
click at [904, 441] on div "Lloyd's (A+ XV Rating)" at bounding box center [954, 440] width 336 height 15
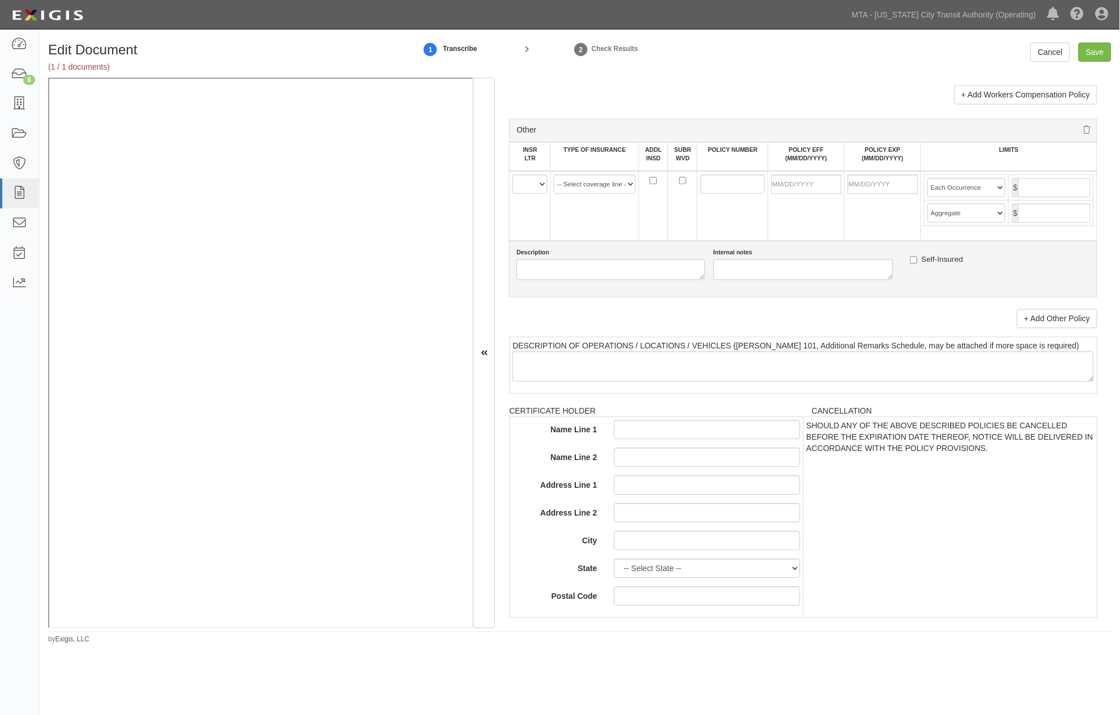
scroll to position [2076, 0]
type input "Lloyd's (A+ XV Rating)"
click at [524, 192] on select "A B C D E F" at bounding box center [529, 182] width 35 height 19
select select "A"
click at [513, 192] on select "A B C D E F" at bounding box center [529, 182] width 35 height 19
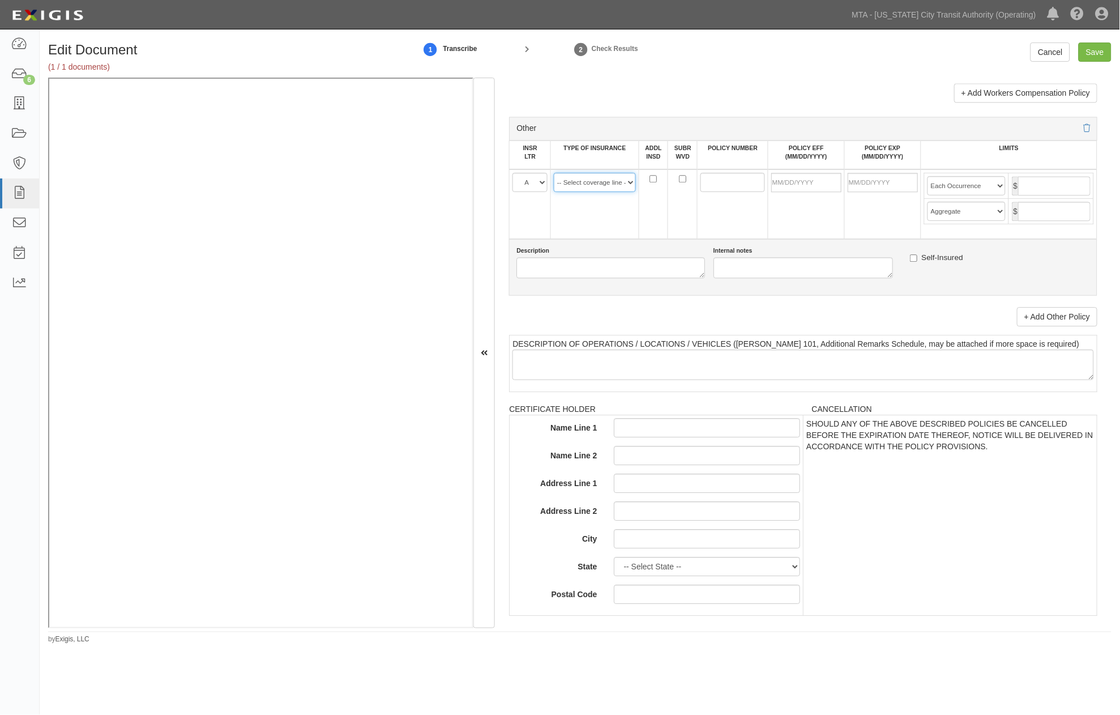
click at [584, 192] on select "-- Select coverage line -- Asbestos Abatement Auto Physical Damage Aviation Lia…" at bounding box center [595, 182] width 82 height 19
select select "91"
click at [554, 192] on select "-- Select coverage line -- Asbestos Abatement Auto Physical Damage Aviation Lia…" at bounding box center [595, 182] width 82 height 19
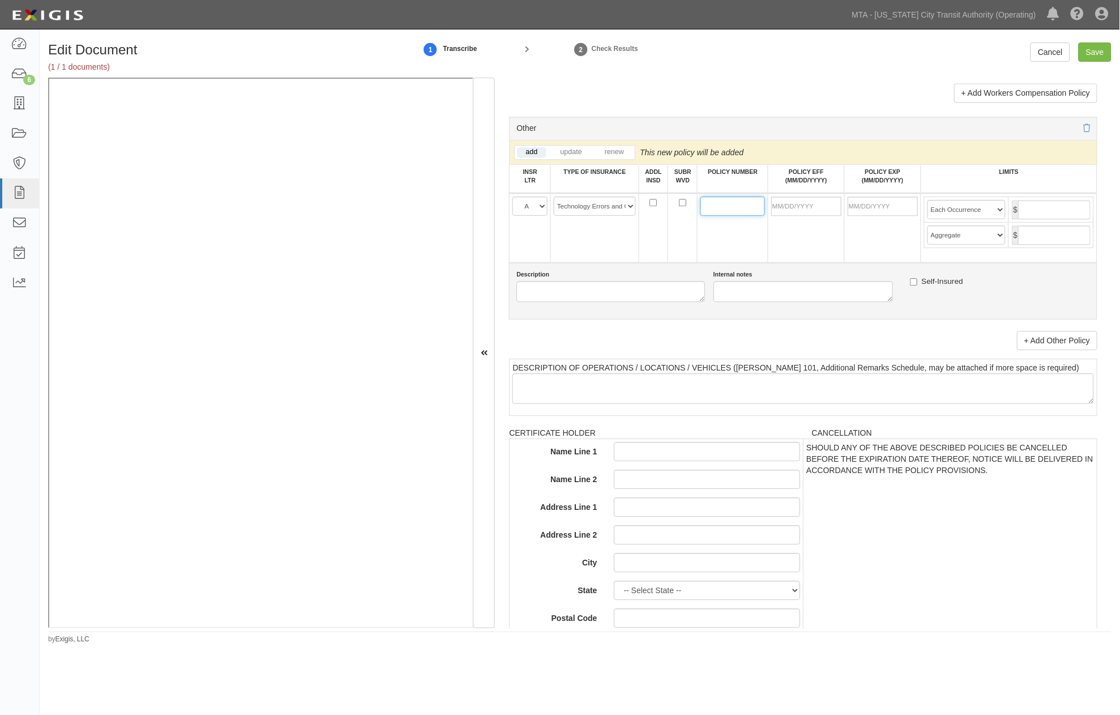
paste input "ESO0240515203"
type input "ESO0240515203"
click at [779, 216] on input "POLICY EFF (MM/DD/YYYY)" at bounding box center [806, 205] width 70 height 19
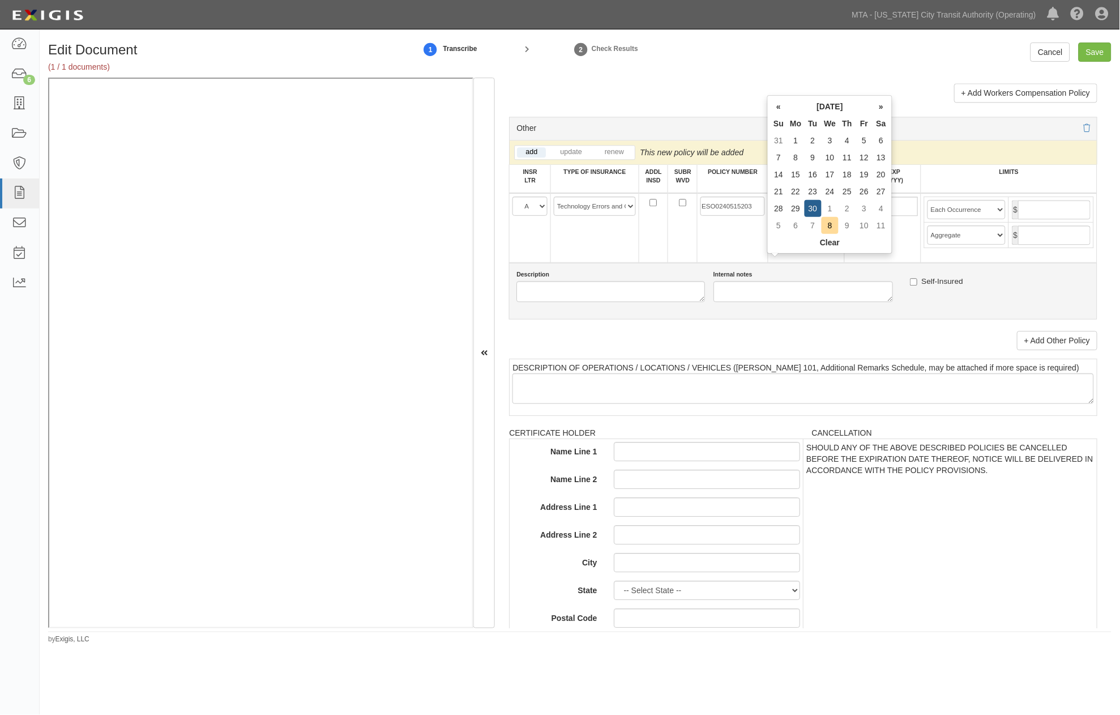
type input "09/30/2025"
type input "09/30/2026"
click at [792, 263] on td "09/30/2025" at bounding box center [806, 228] width 76 height 70
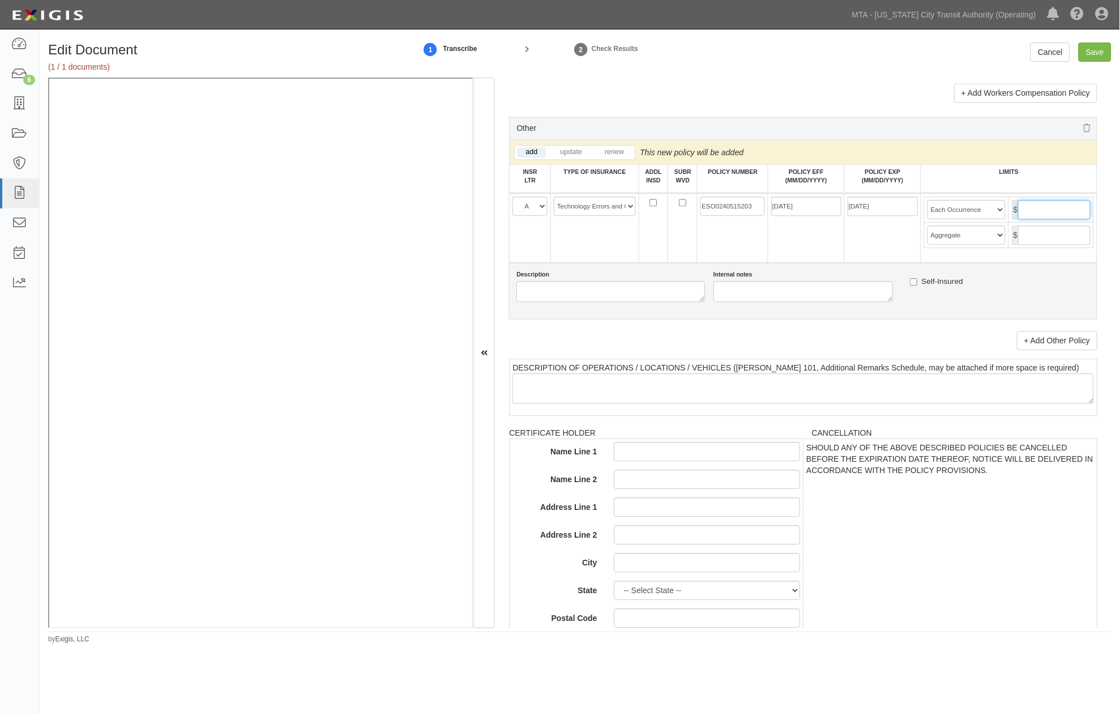
click at [1032, 219] on input "text" at bounding box center [1054, 209] width 72 height 19
type input "2,000,000"
click at [1071, 245] on input "text" at bounding box center [1054, 234] width 72 height 19
type input "2,000,000"
click at [1093, 53] on input "Save" at bounding box center [1095, 51] width 33 height 19
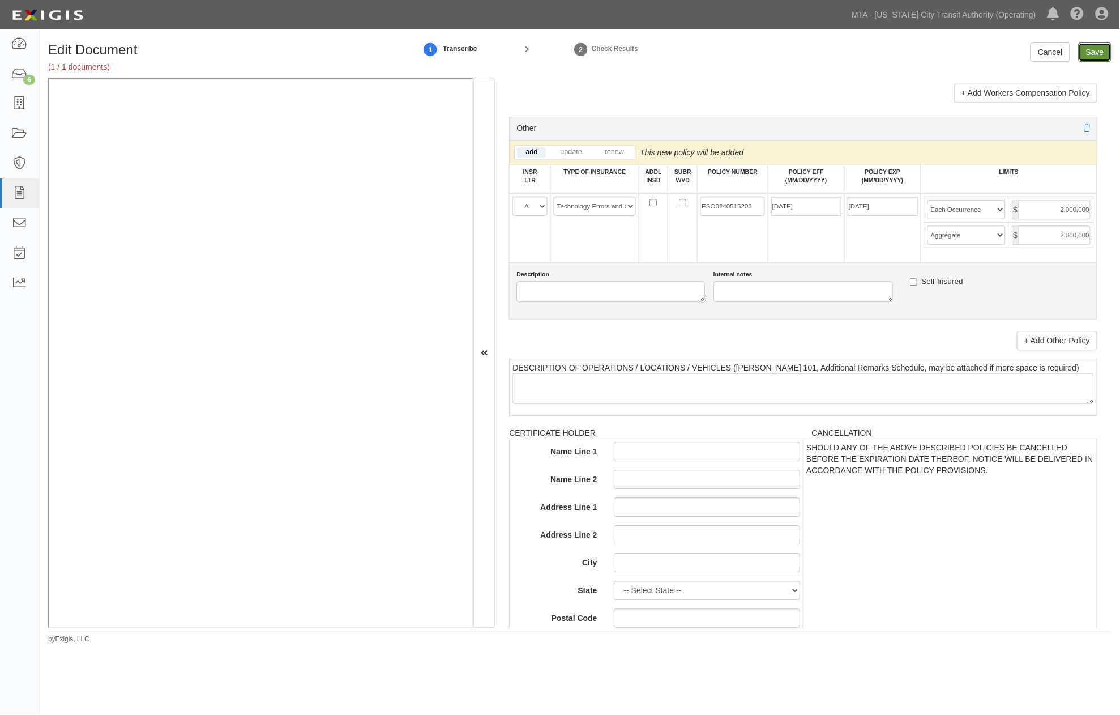
type input "2000000"
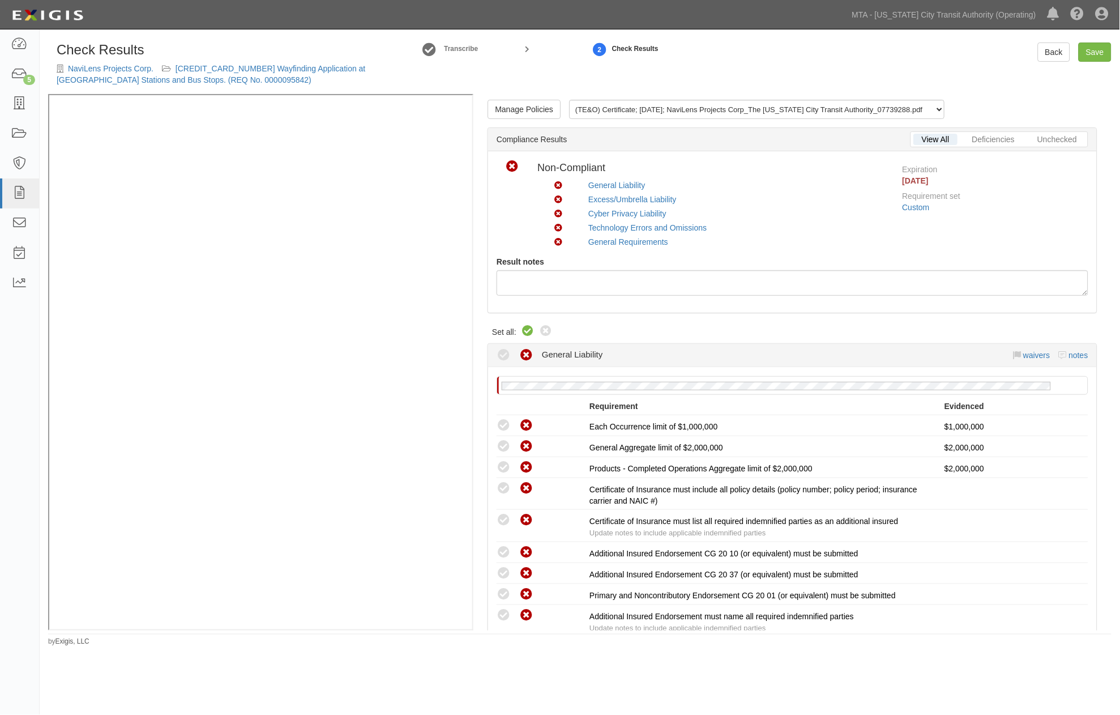
click at [527, 329] on icon at bounding box center [528, 331] width 14 height 14
radio input "true"
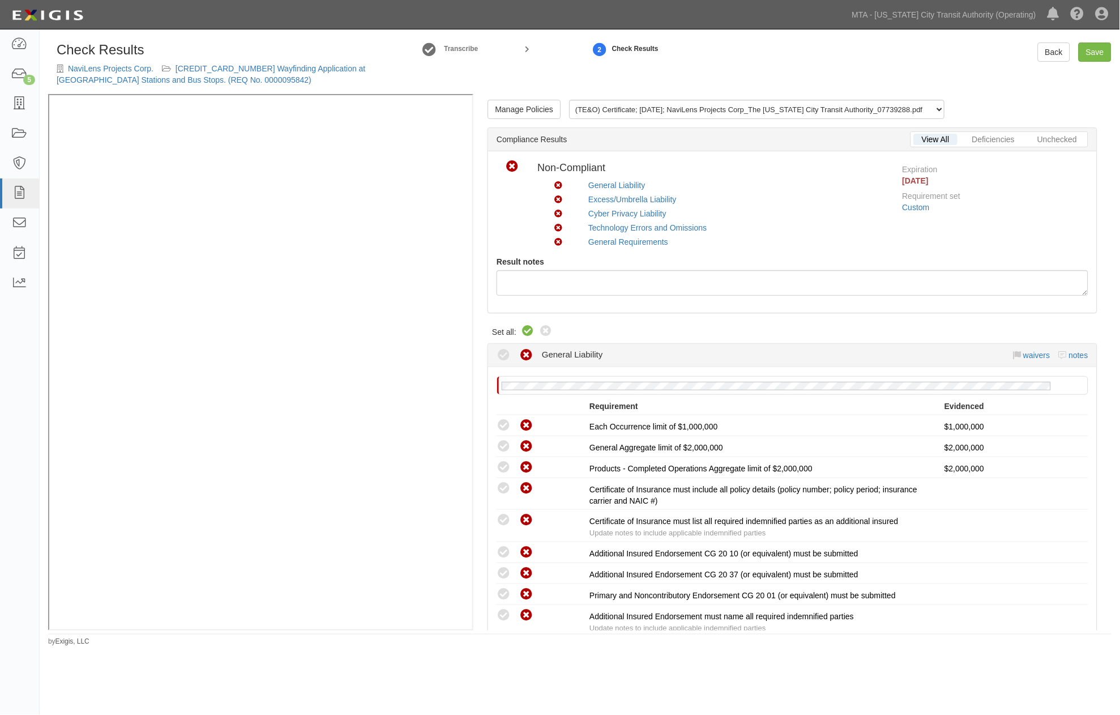
radio input "true"
click at [650, 229] on link "Technology Errors and Omissions" at bounding box center [647, 227] width 118 height 9
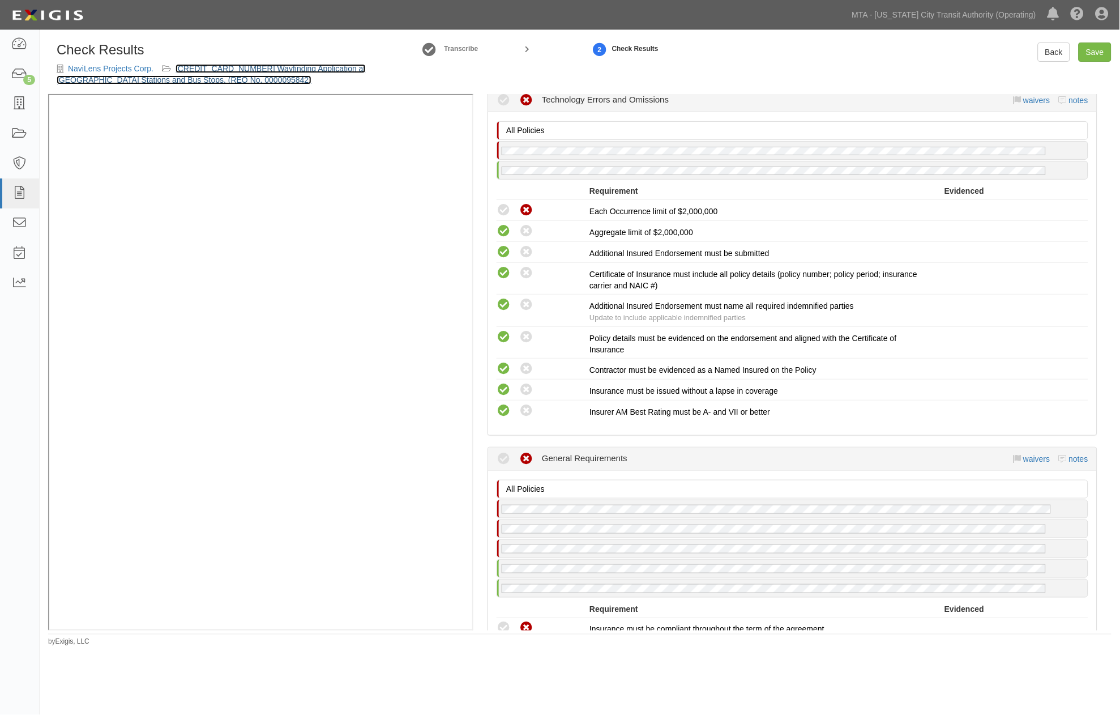
click at [228, 65] on link "600000000031710 Wayfinding Application at NYCT Stations and Bus Stops. (REQ No.…" at bounding box center [211, 74] width 309 height 20
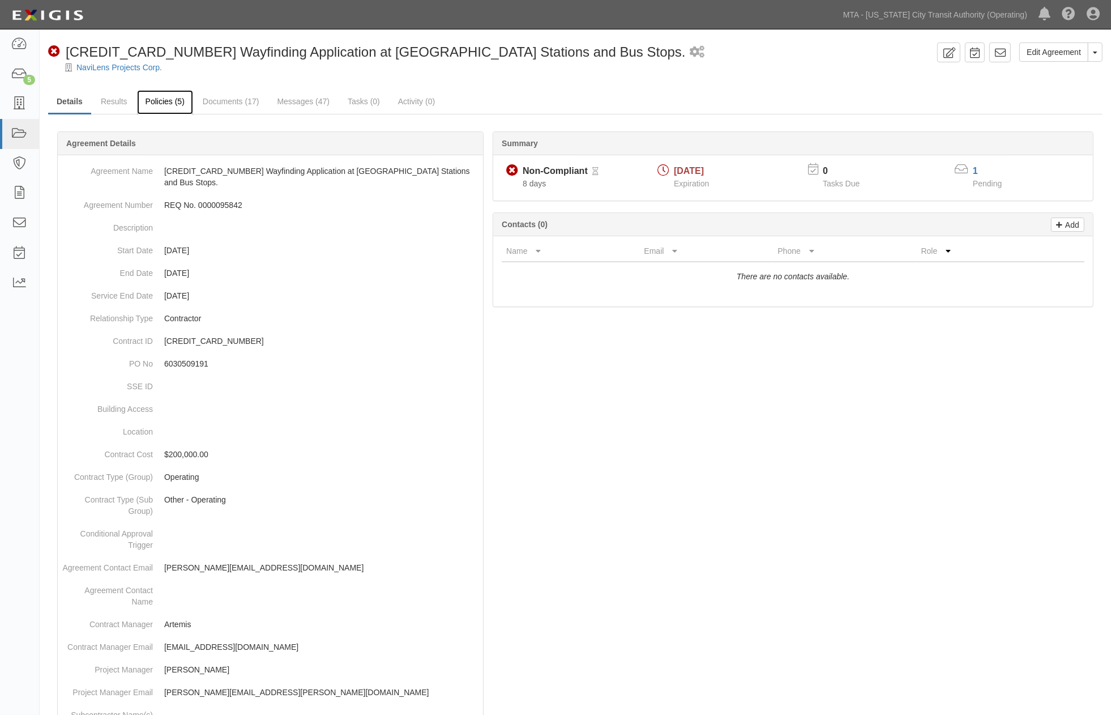
click at [165, 100] on link "Policies (5)" at bounding box center [165, 102] width 56 height 24
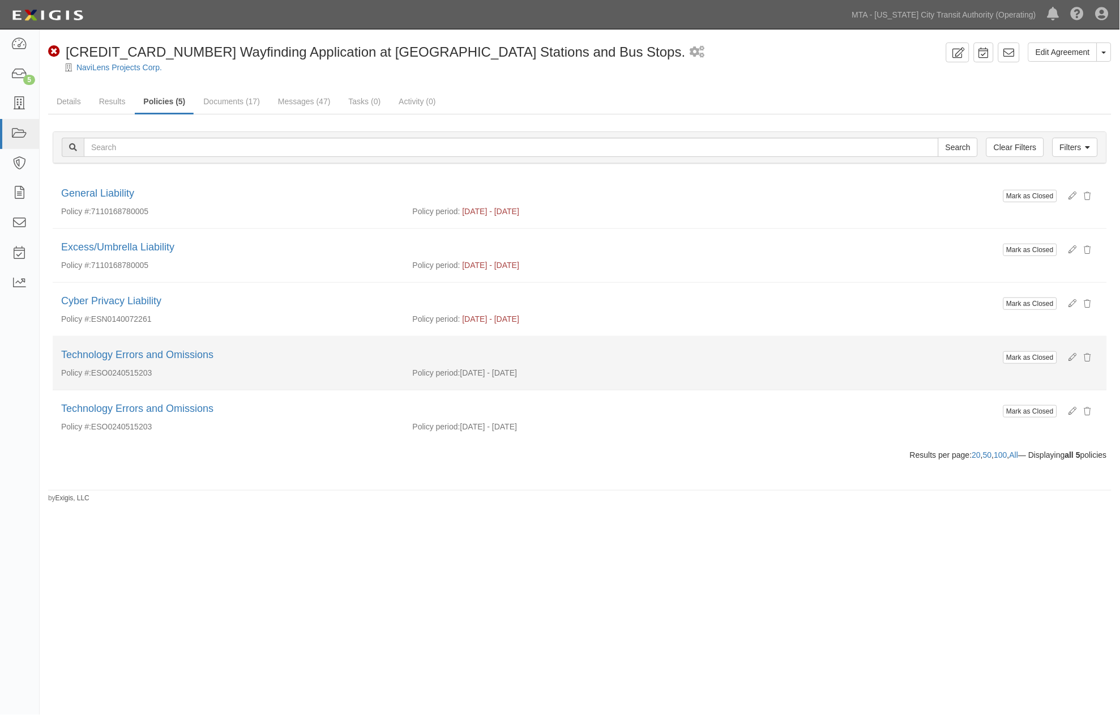
click at [1027, 349] on div "Mark as Closed" at bounding box center [1049, 357] width 99 height 19
click at [1027, 357] on button "Mark as Closed" at bounding box center [1030, 357] width 54 height 12
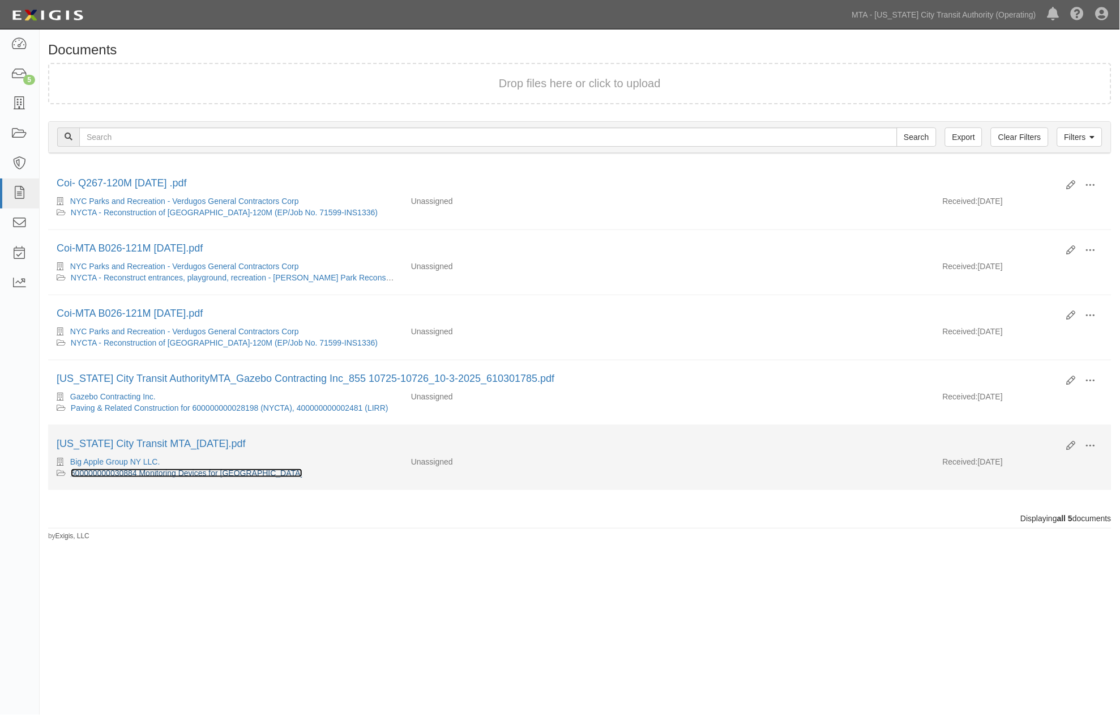
click at [186, 476] on link "600000000030884 Monitoring Devices for [GEOGRAPHIC_DATA]" at bounding box center [187, 472] width 232 height 9
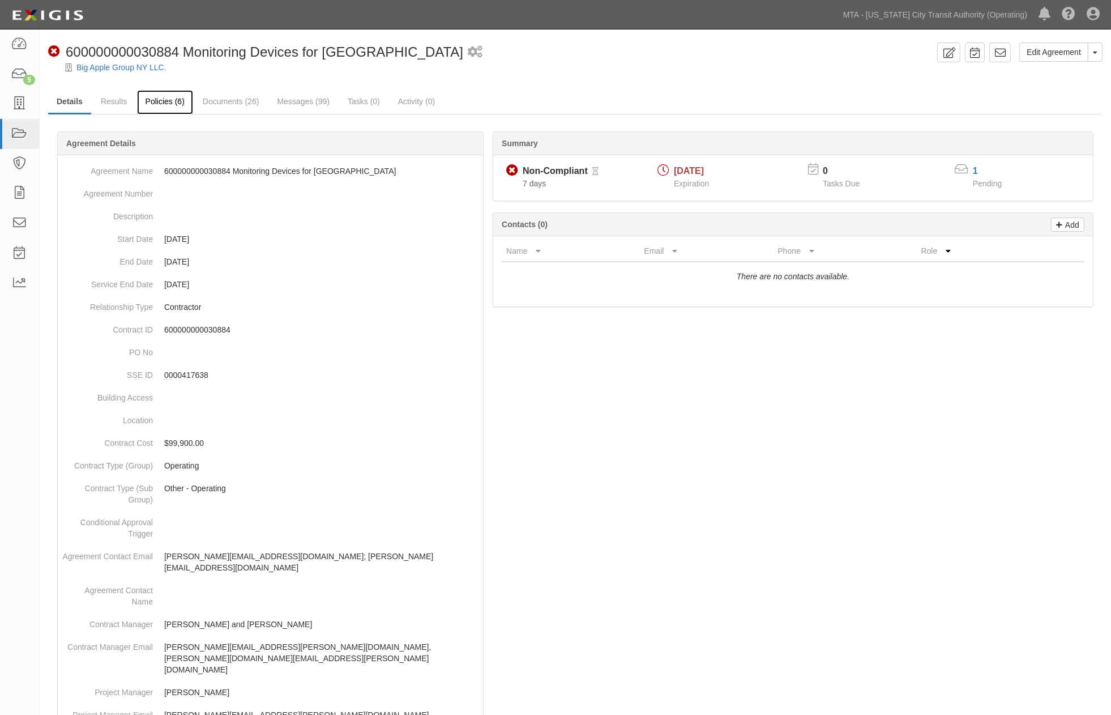
click at [167, 100] on link "Policies (6)" at bounding box center [165, 102] width 56 height 24
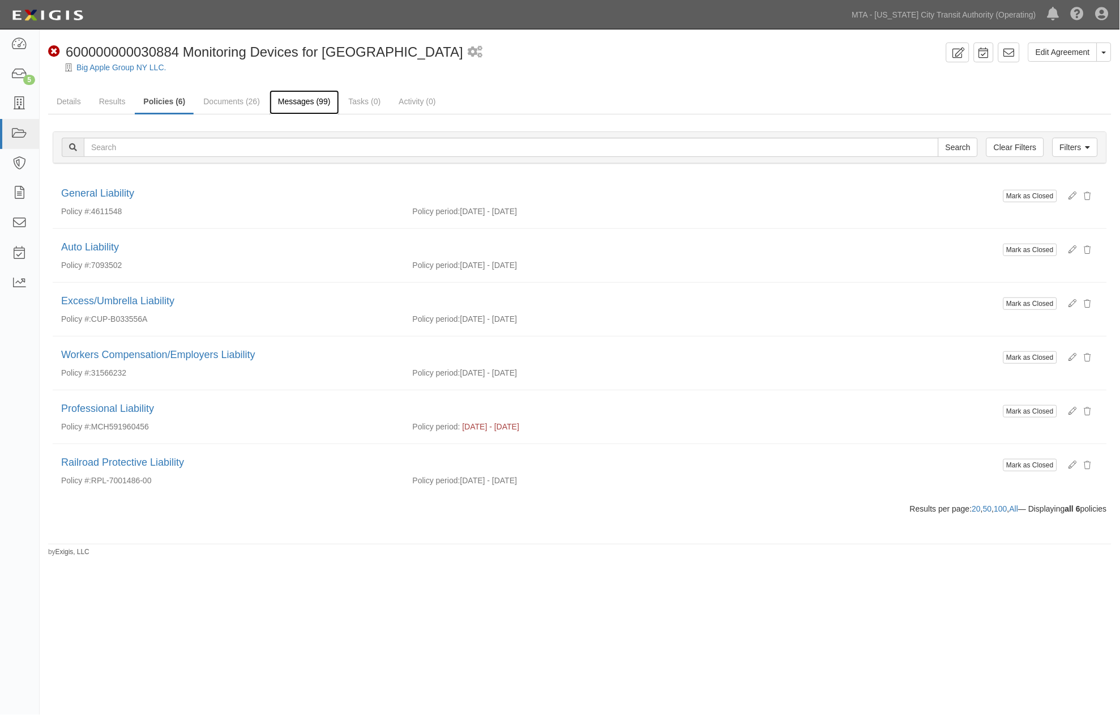
click at [276, 99] on link "Messages (99)" at bounding box center [305, 102] width 70 height 24
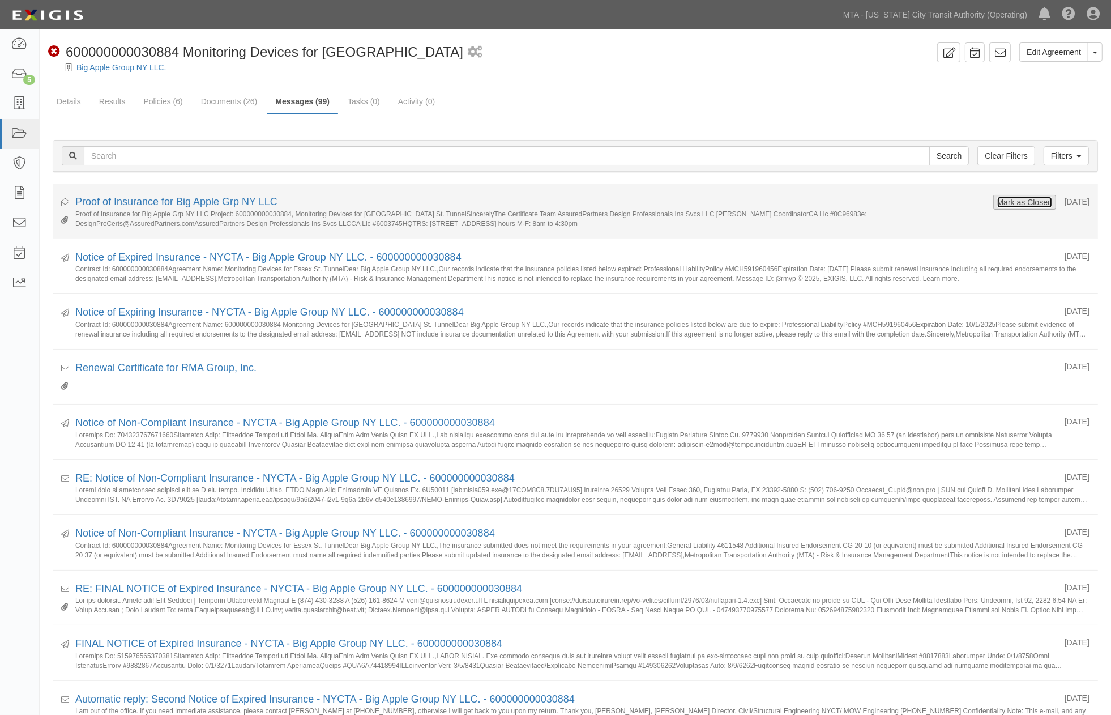
click at [1035, 199] on button "Mark as Closed" at bounding box center [1025, 202] width 56 height 12
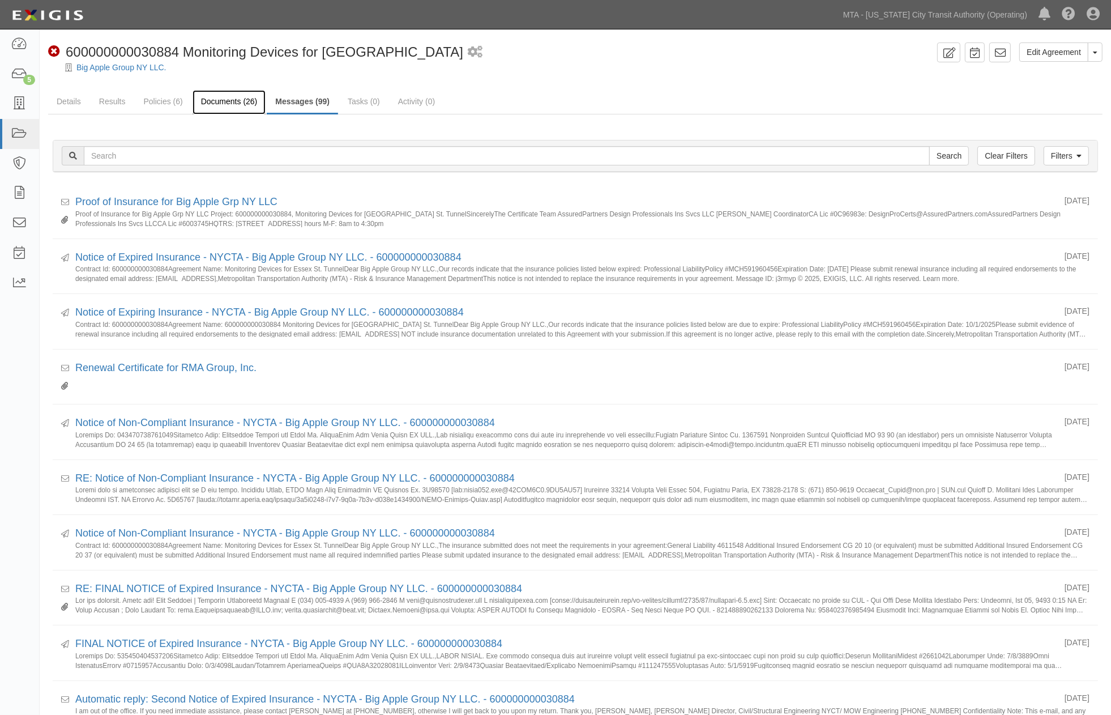
click at [241, 104] on link "Documents (26)" at bounding box center [230, 102] width 74 height 24
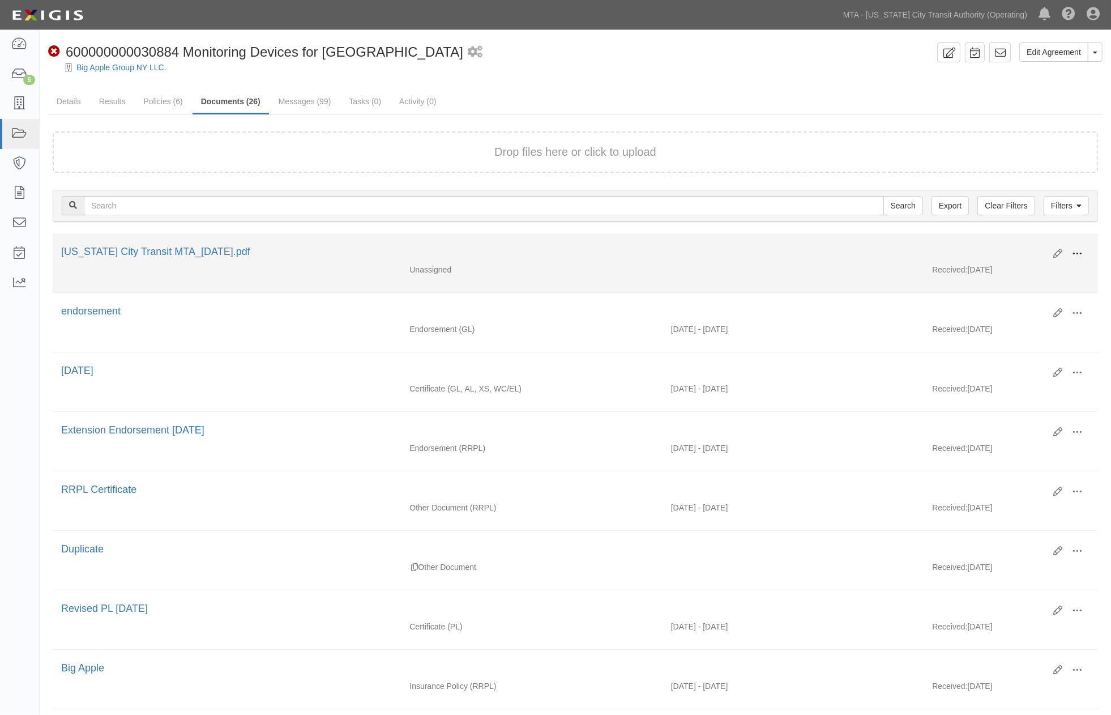
click at [1072, 249] on span at bounding box center [1077, 254] width 10 height 10
click at [999, 266] on link "View" at bounding box center [1021, 270] width 89 height 20
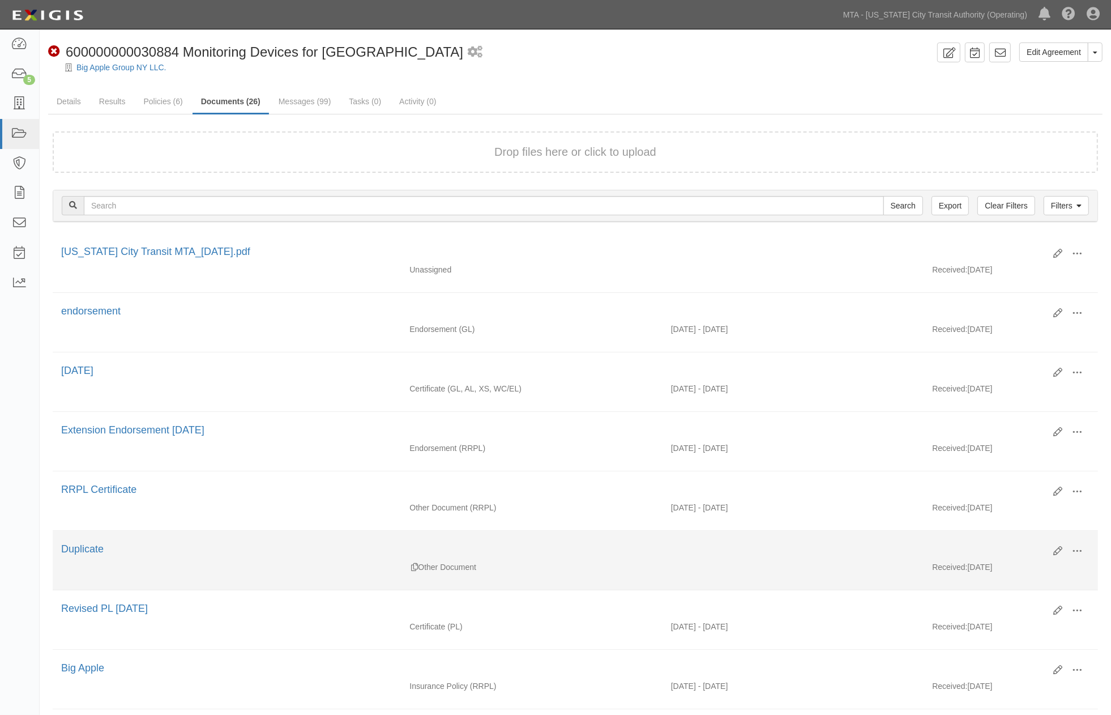
click at [528, 561] on div "Edit View View details Archive [GEOGRAPHIC_DATA] Duplicate" at bounding box center [575, 551] width 1045 height 19
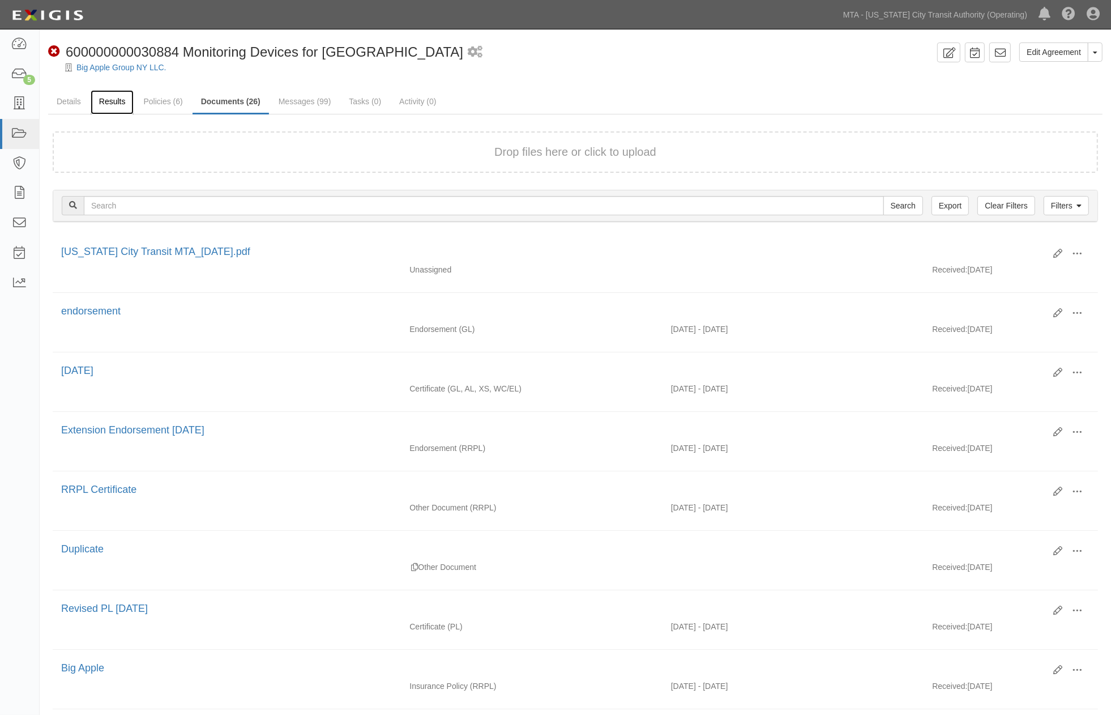
click at [116, 102] on link "Results" at bounding box center [113, 102] width 44 height 24
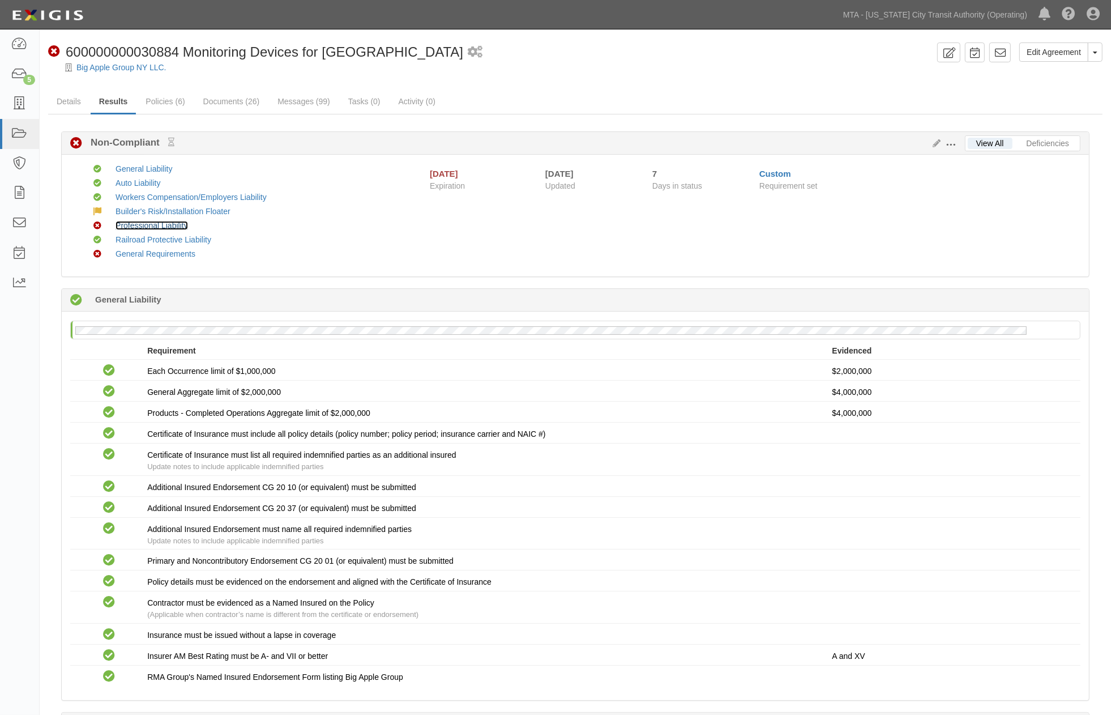
click at [153, 225] on link "Professional Liability" at bounding box center [152, 225] width 72 height 9
click at [242, 100] on link "Documents (26)" at bounding box center [232, 102] width 74 height 24
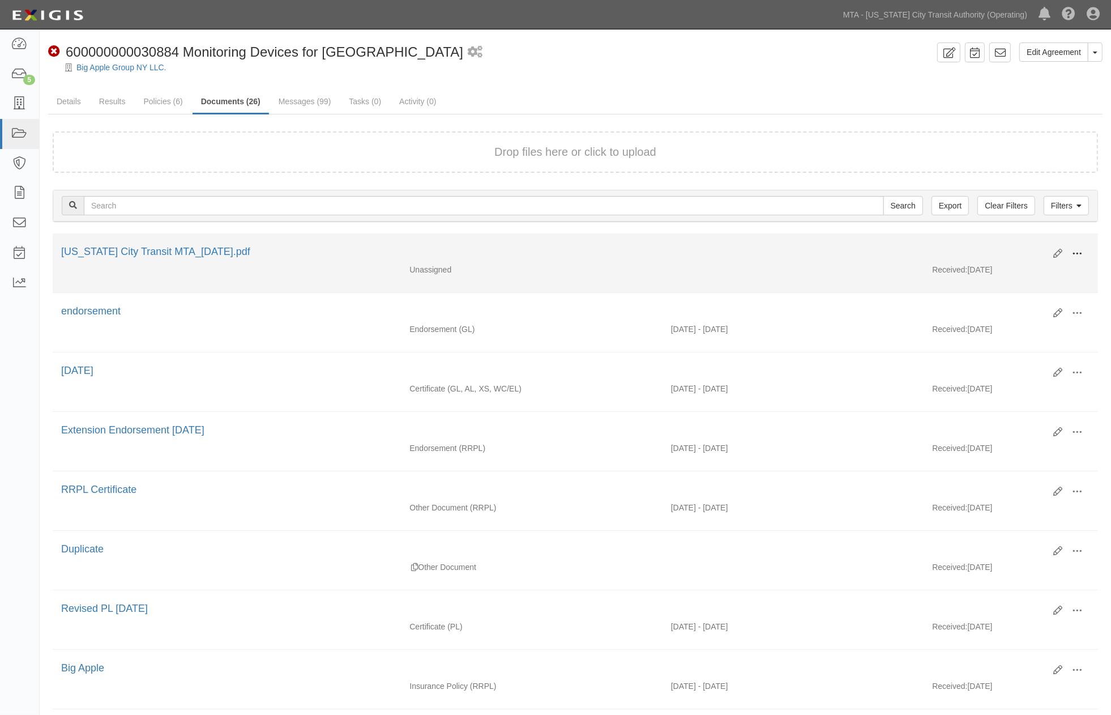
click at [1075, 250] on span at bounding box center [1077, 254] width 10 height 10
click at [995, 245] on link "Edit" at bounding box center [1021, 249] width 89 height 20
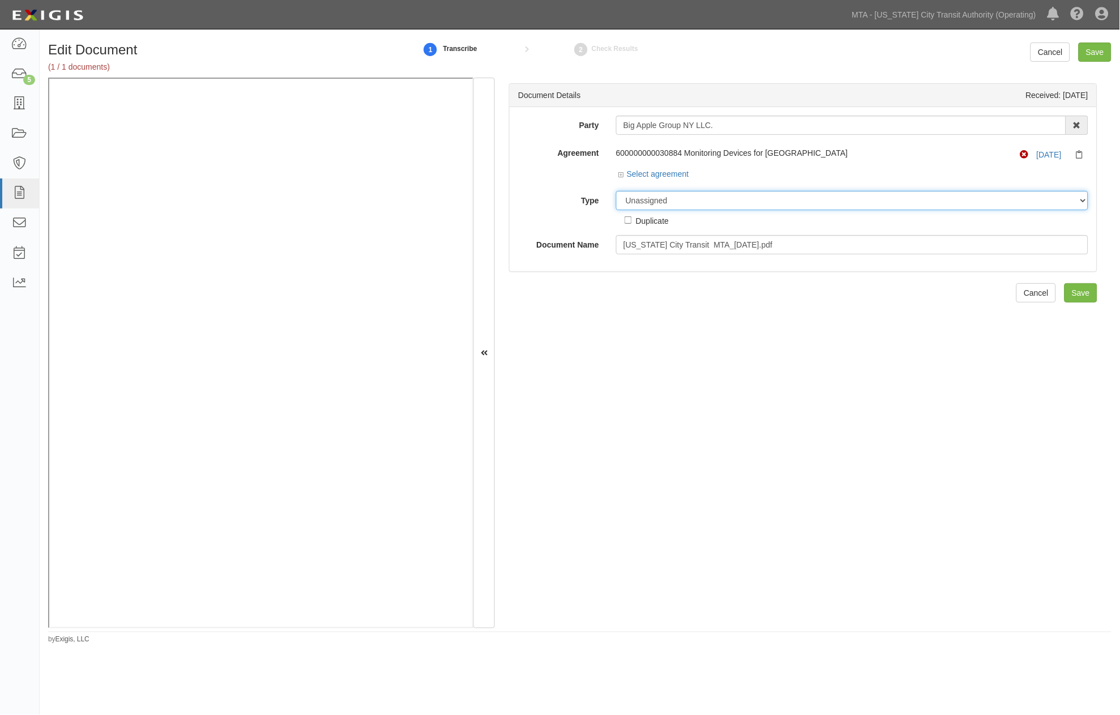
click at [678, 200] on select "Unassigned Binder Cancellation Notice Certificate Contract Endorsement Insuranc…" at bounding box center [852, 200] width 472 height 19
select select "CertificateDetail"
click at [616, 191] on select "Unassigned Binder Cancellation Notice Certificate Contract Endorsement Insuranc…" at bounding box center [852, 200] width 472 height 19
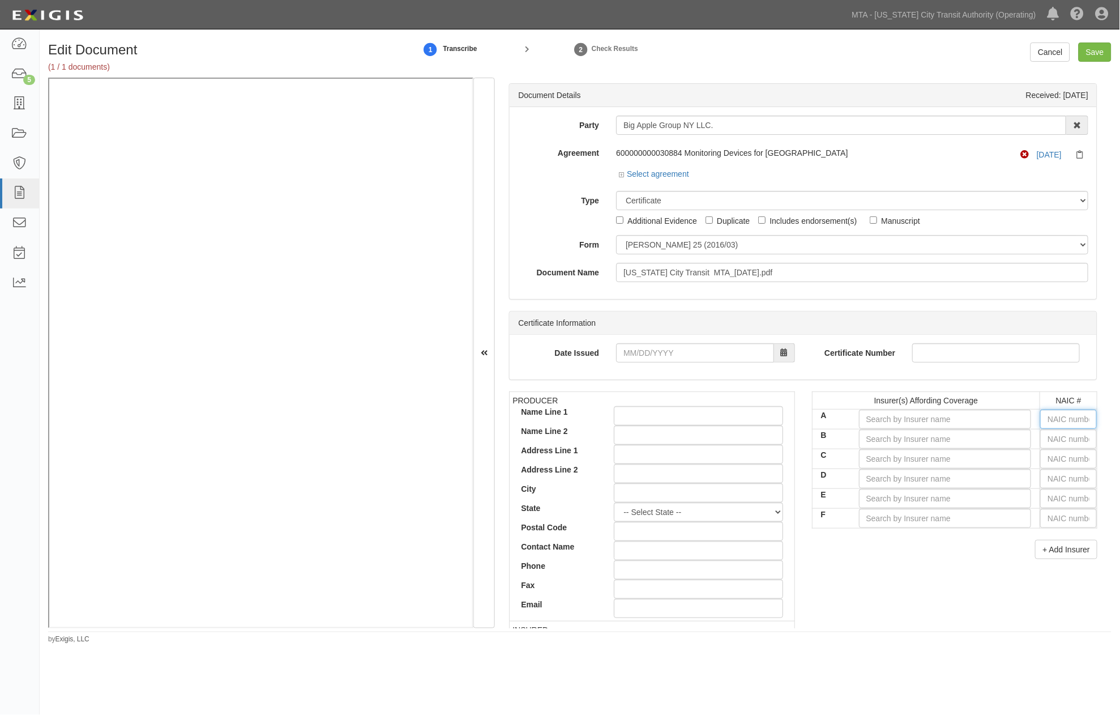
click at [1056, 420] on input "text" at bounding box center [1068, 418] width 57 height 19
type input "25232"
type input "2"
type input "20796"
type input "20"
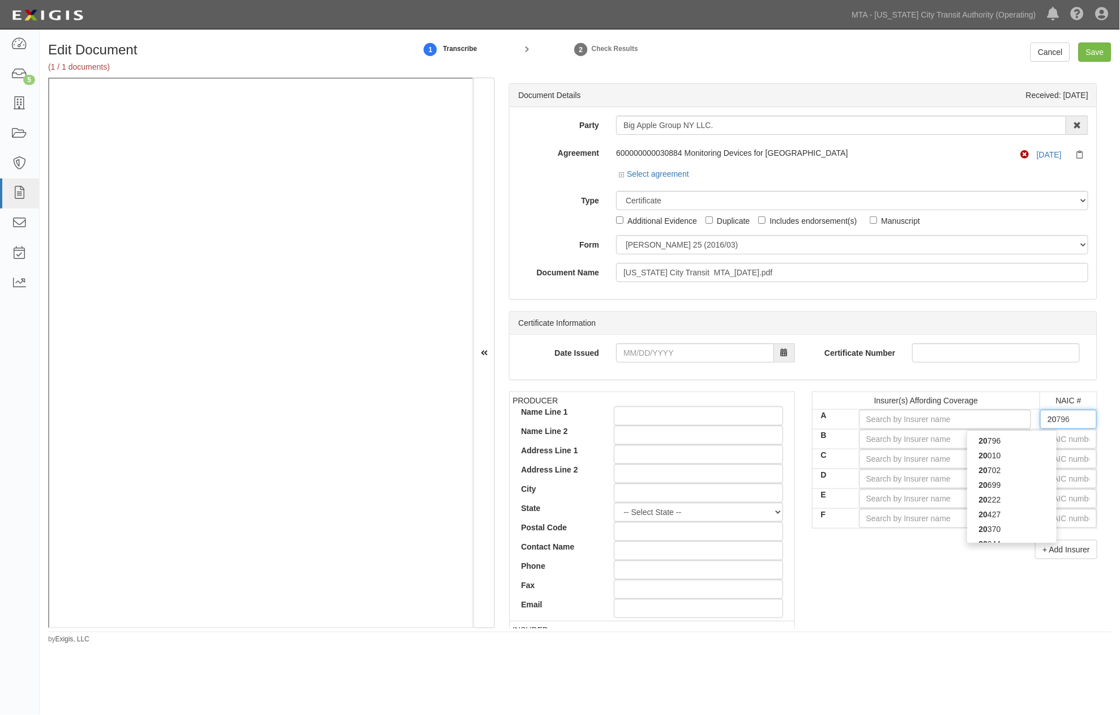
type input "20427"
type input "204"
type input "20443"
type input "2044"
type input "20443"
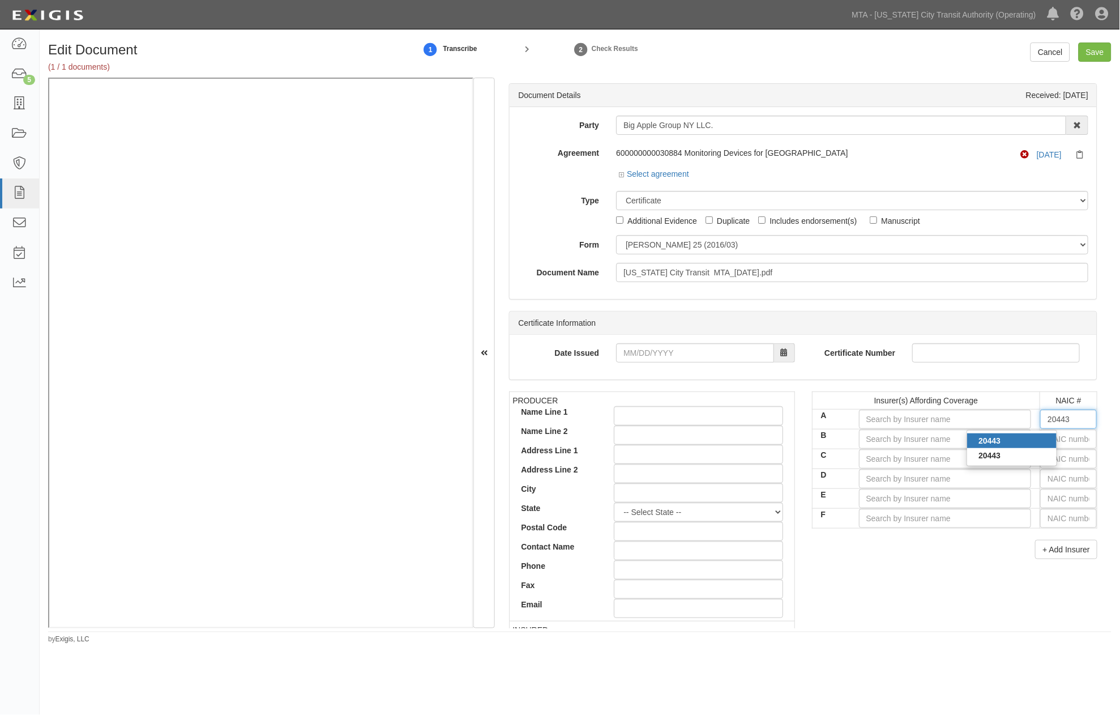
click at [967, 439] on div "20443" at bounding box center [1011, 440] width 89 height 15
type input "Continental Casualty Company (A XV Rating)"
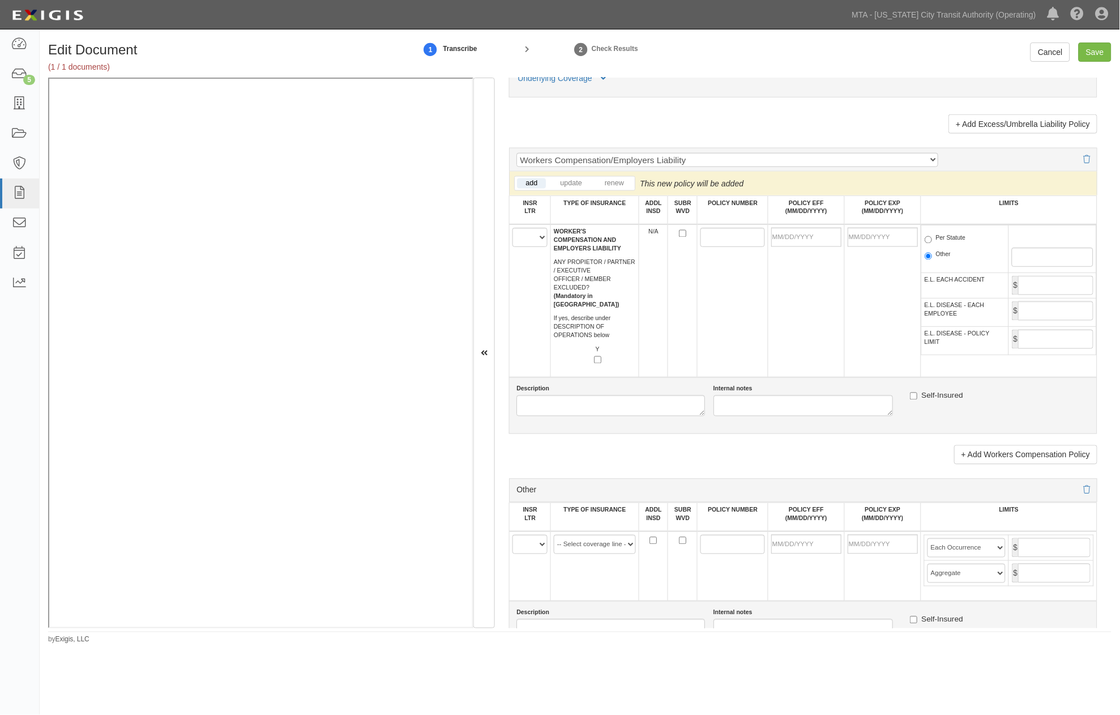
scroll to position [2076, 0]
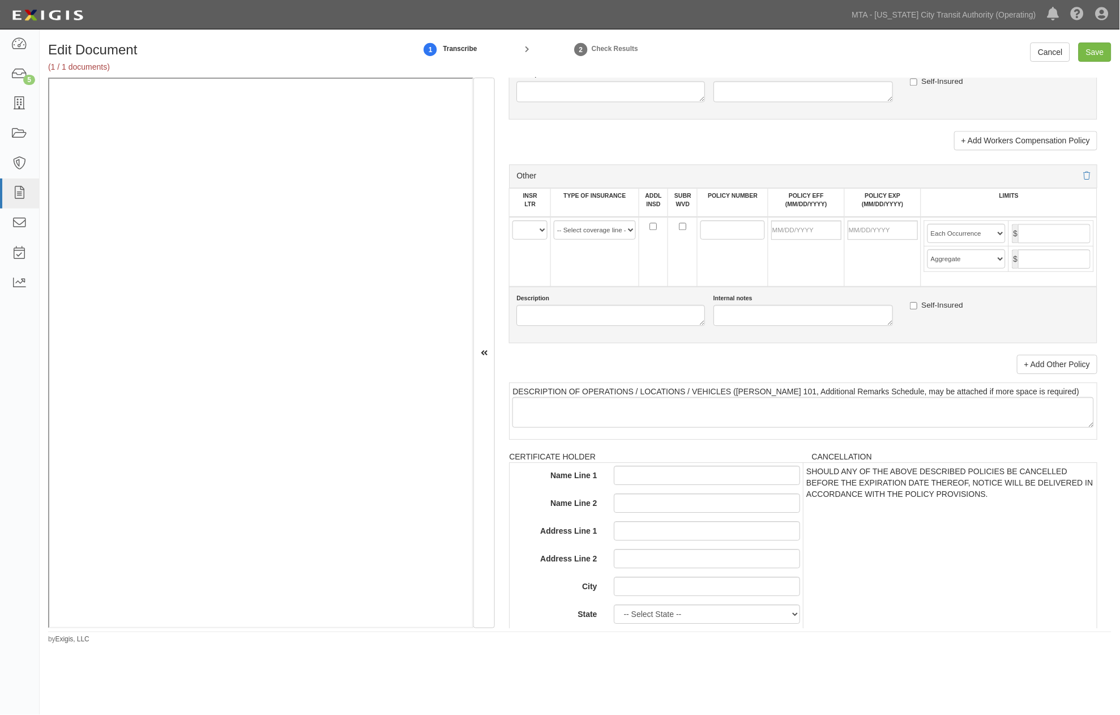
type input "20443"
click at [532, 240] on select "A B C D E F" at bounding box center [529, 229] width 35 height 19
select select "A"
click at [513, 240] on select "A B C D E F" at bounding box center [529, 229] width 35 height 19
click at [583, 240] on select "-- Select coverage line -- Asbestos Abatement Auto Physical Damage Aviation Lia…" at bounding box center [595, 229] width 82 height 19
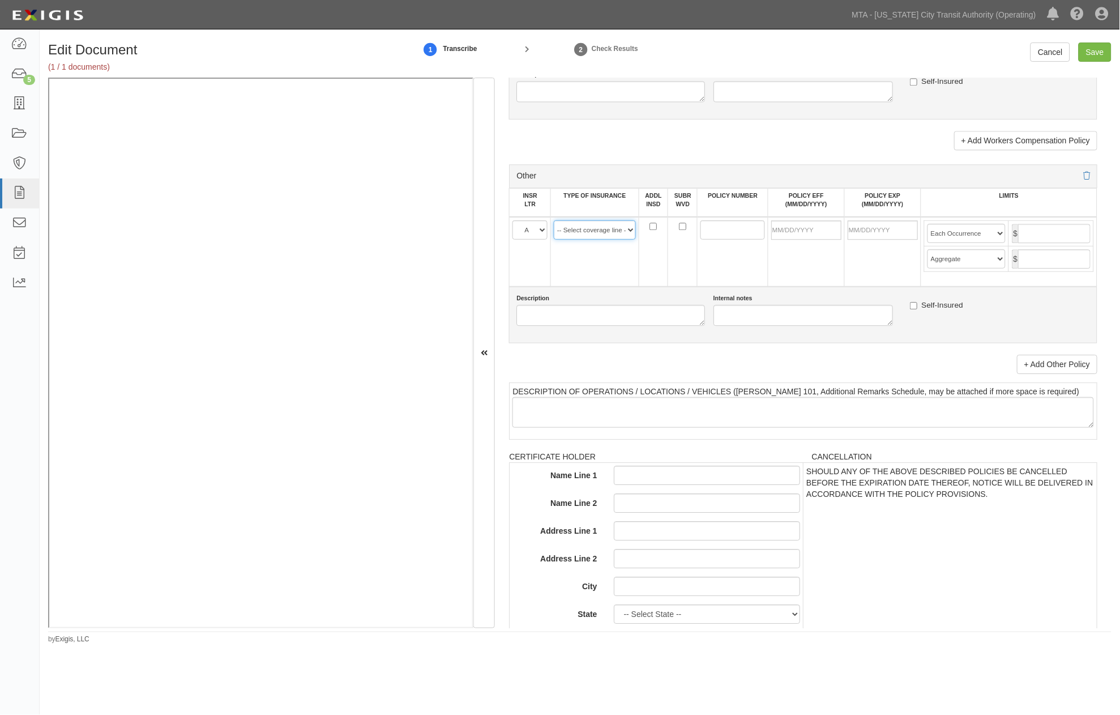
select select "44"
click at [554, 240] on select "-- Select coverage line -- Asbestos Abatement Auto Physical Damage Aviation Lia…" at bounding box center [595, 229] width 82 height 19
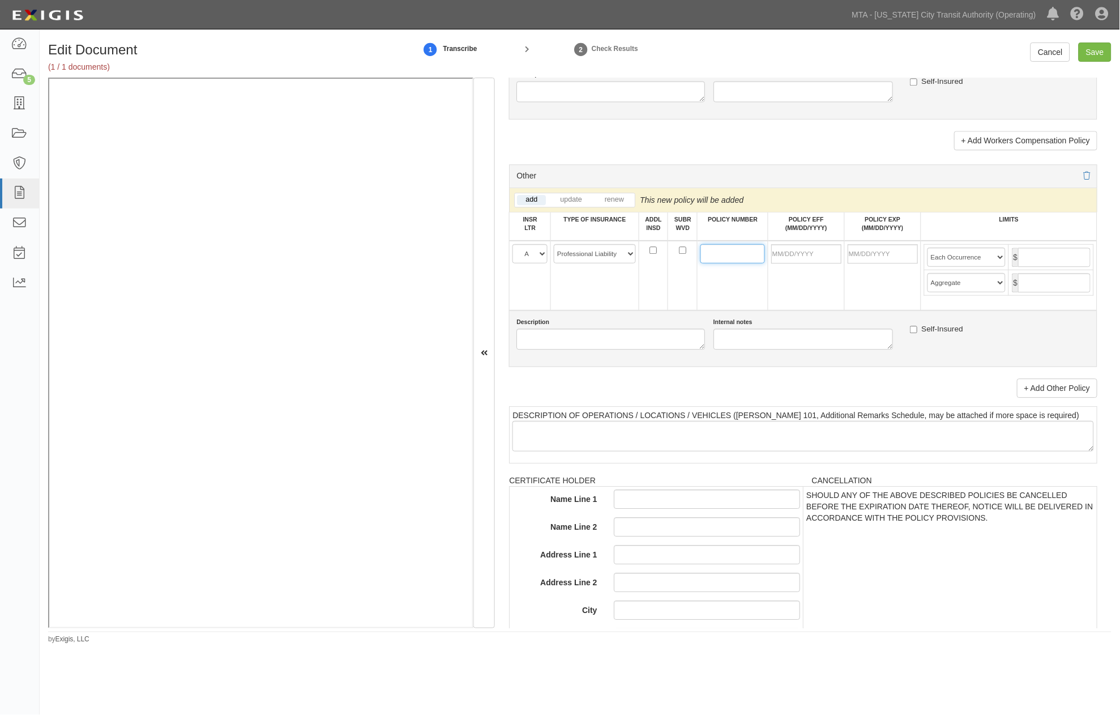
paste input "MCH591960456"
type input "MCH591960456"
click at [788, 263] on input "POLICY EFF (MM/DD/YYYY)" at bounding box center [806, 253] width 70 height 19
type input "10/01/2024"
click at [857, 263] on input "10/01/2025" at bounding box center [883, 253] width 70 height 19
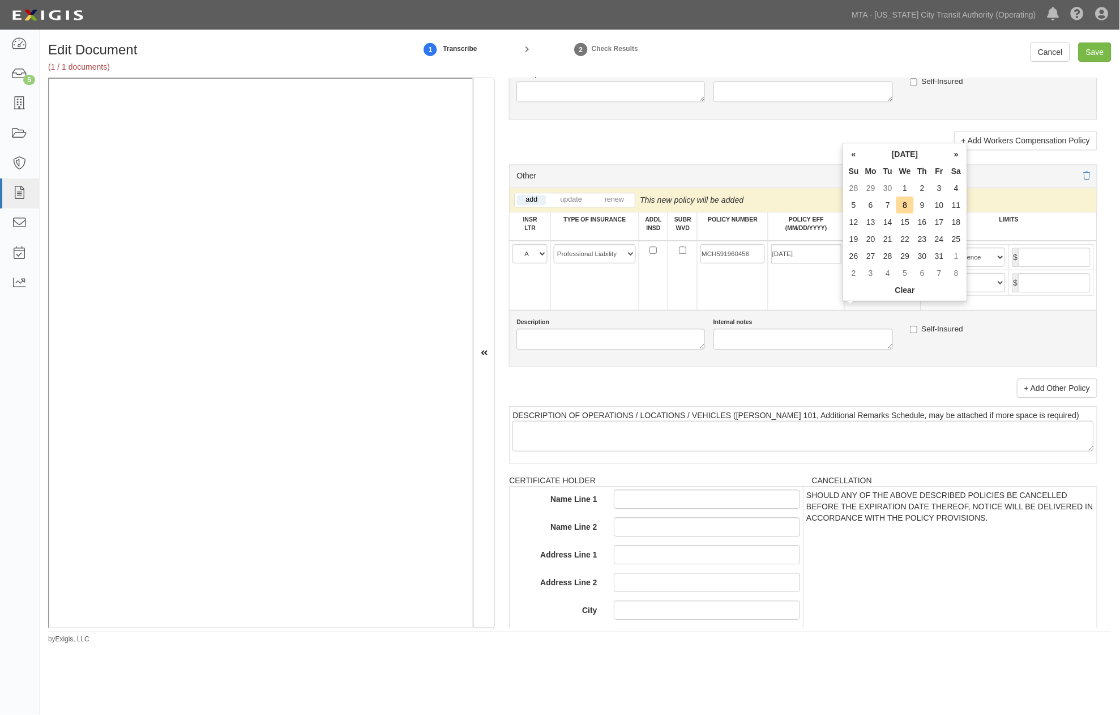
type input "1"
type input "03/01/2026"
click at [1042, 267] on input "text" at bounding box center [1054, 256] width 72 height 19
type input "5,000,000"
click at [1042, 292] on input "text" at bounding box center [1054, 282] width 72 height 19
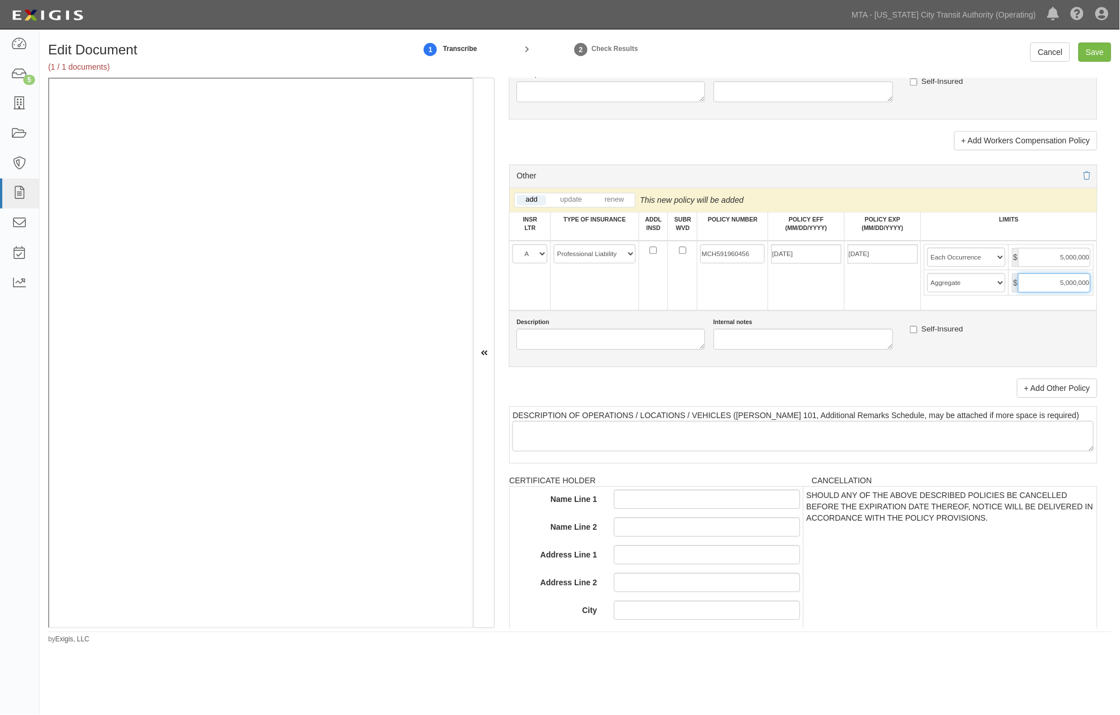
type input "5,000,000"
click at [992, 267] on select "Limit Each Occurrence Each Claim Aggregate Deductible Self-Insured Retention Pe…" at bounding box center [966, 256] width 79 height 19
select select "Each Claim"
click at [927, 267] on select "Limit Each Occurrence Each Claim Aggregate Deductible Self-Insured Retention Pe…" at bounding box center [966, 256] width 79 height 19
click at [1099, 48] on input "Save" at bounding box center [1095, 51] width 33 height 19
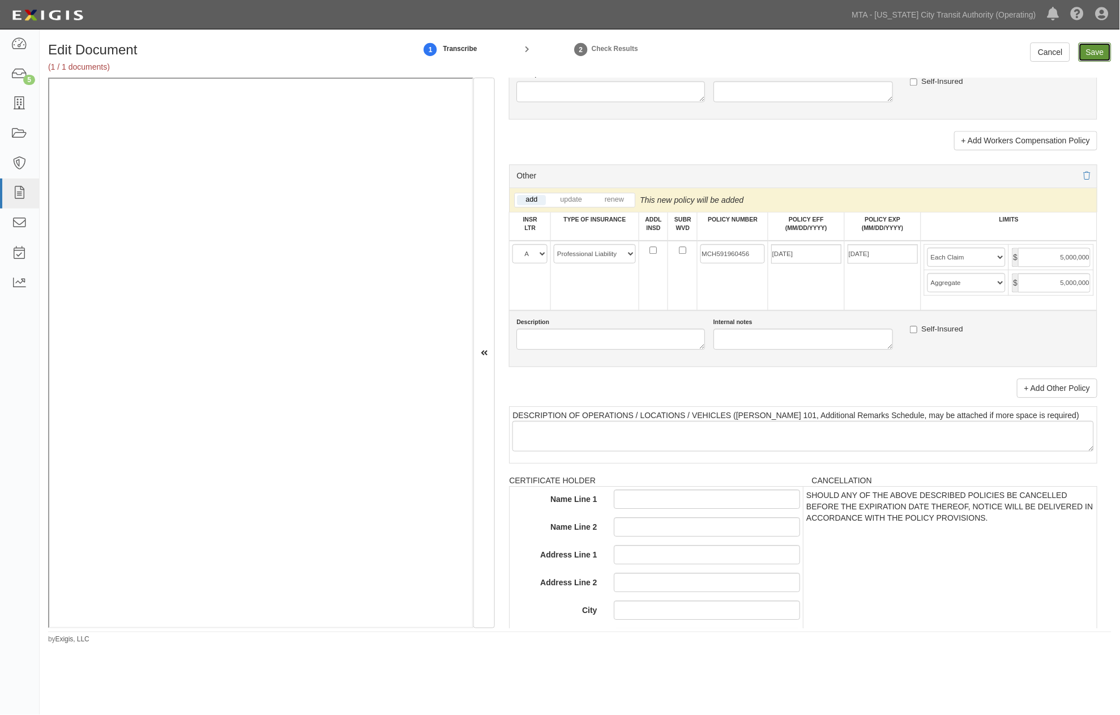
type input "5000000"
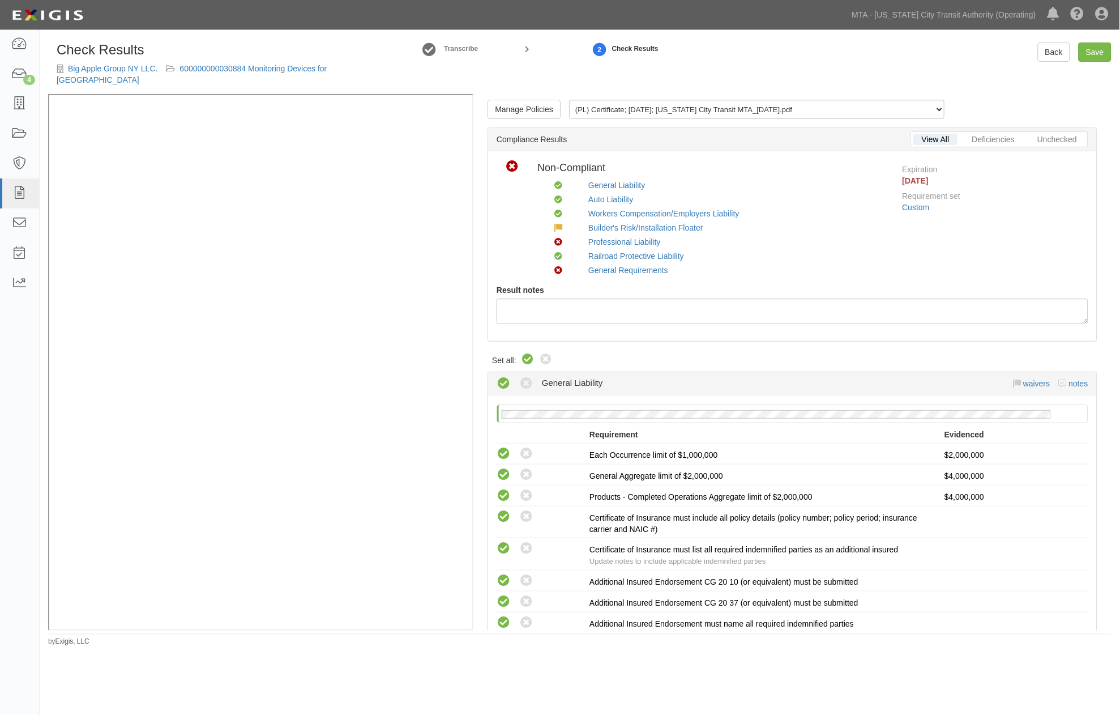
click at [527, 353] on icon at bounding box center [528, 360] width 14 height 14
radio input "true"
click at [629, 237] on link "Professional Liability" at bounding box center [624, 241] width 72 height 9
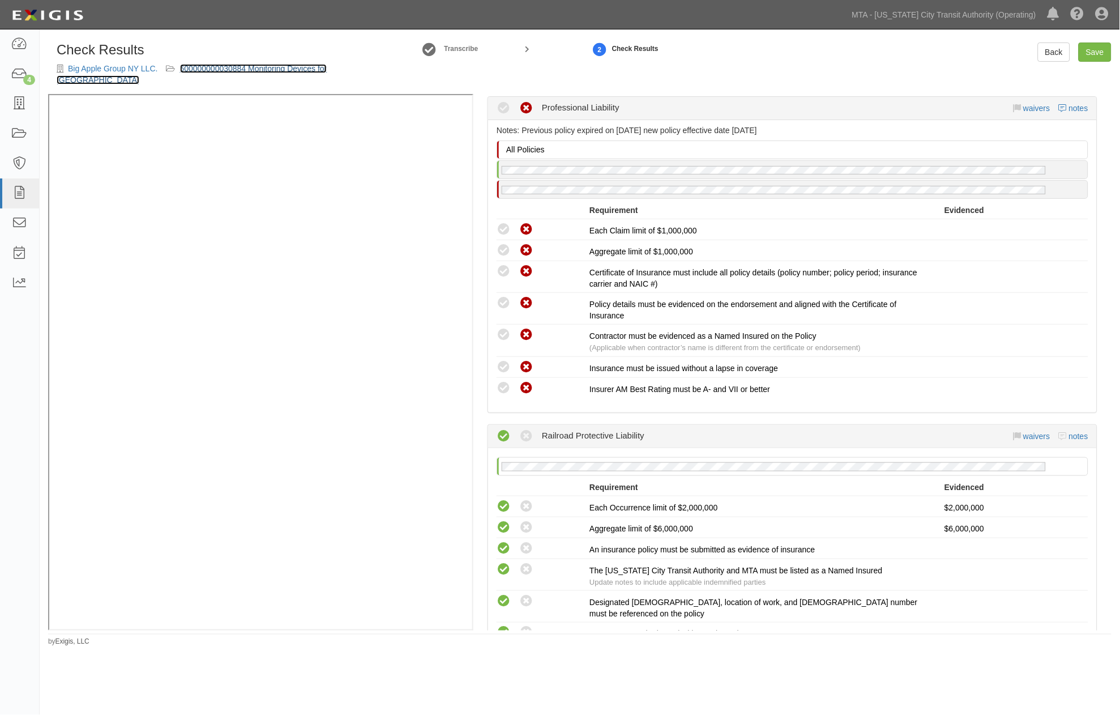
click at [250, 65] on link "600000000030884 Monitoring Devices for Essex St. Tunnel" at bounding box center [192, 74] width 270 height 20
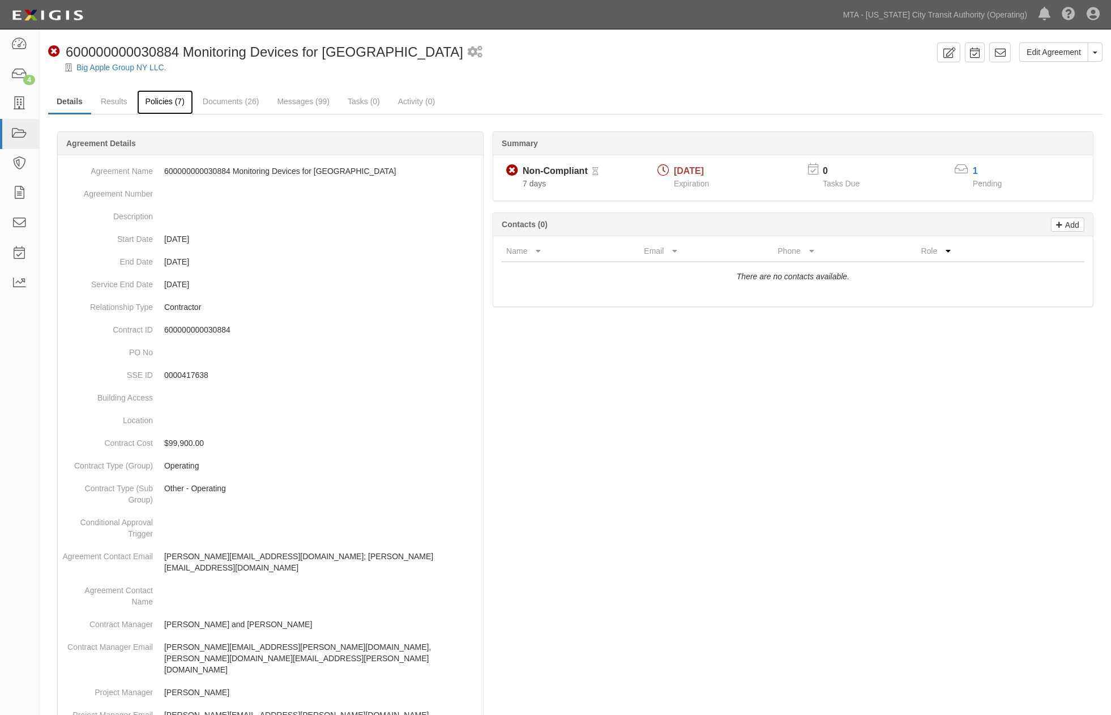
click at [151, 103] on link "Policies (7)" at bounding box center [165, 102] width 56 height 24
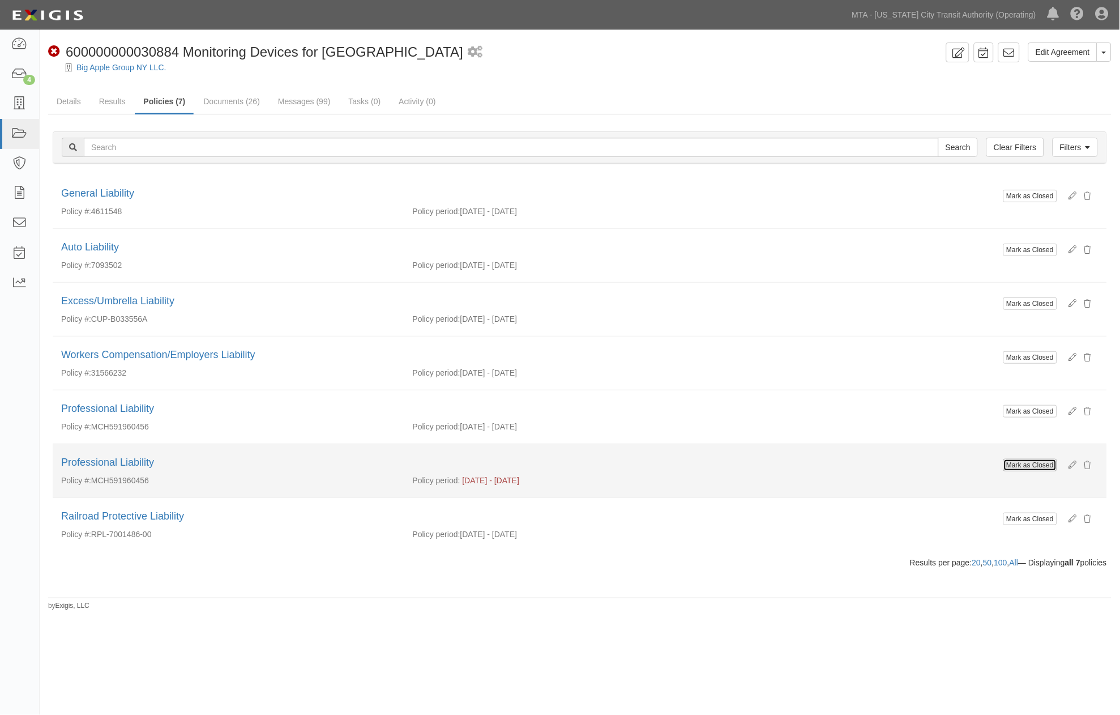
click at [1023, 471] on button "Mark as Closed" at bounding box center [1030, 465] width 54 height 12
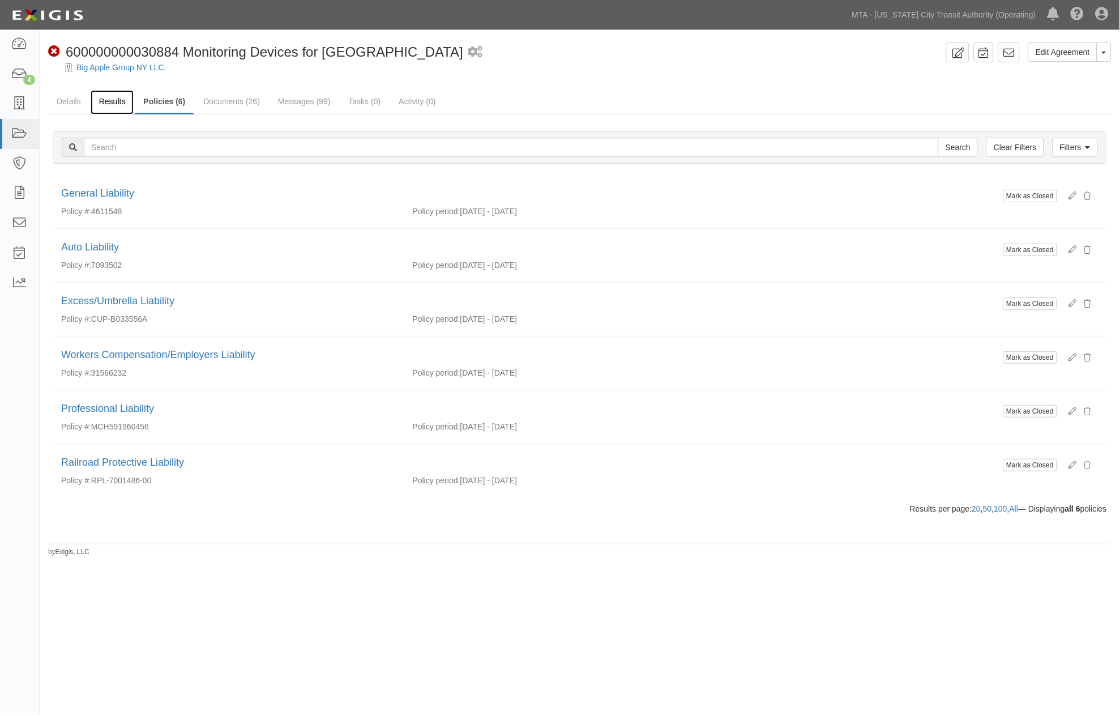
click at [115, 102] on link "Results" at bounding box center [113, 102] width 44 height 24
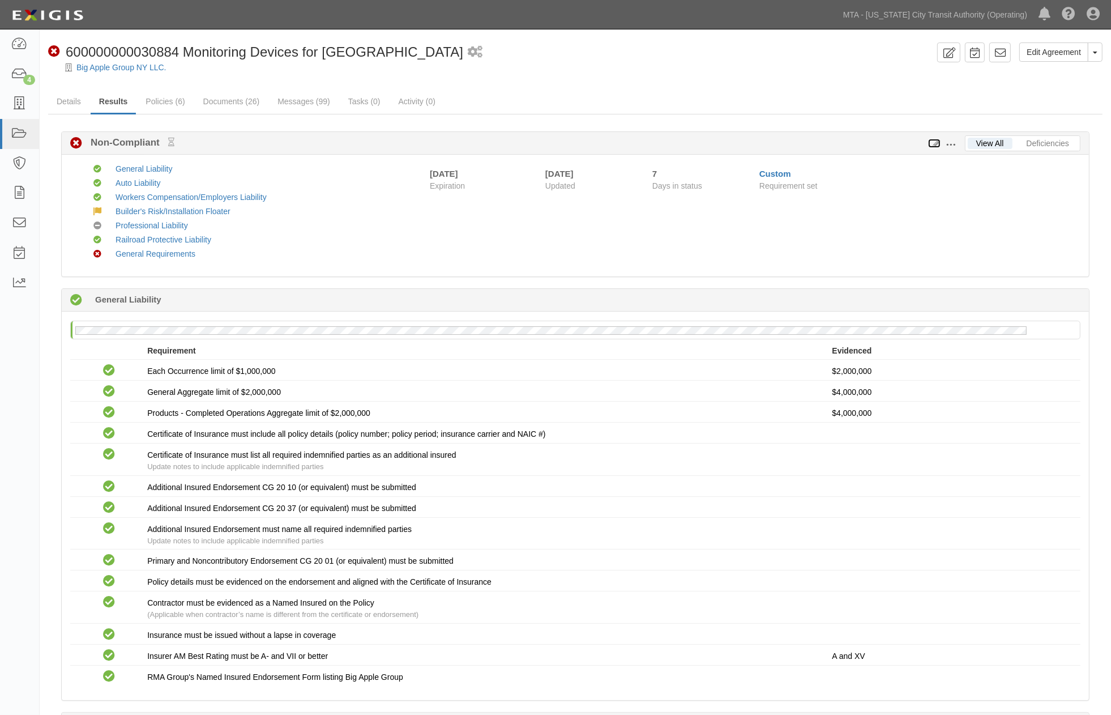
click at [934, 140] on icon at bounding box center [934, 144] width 12 height 8
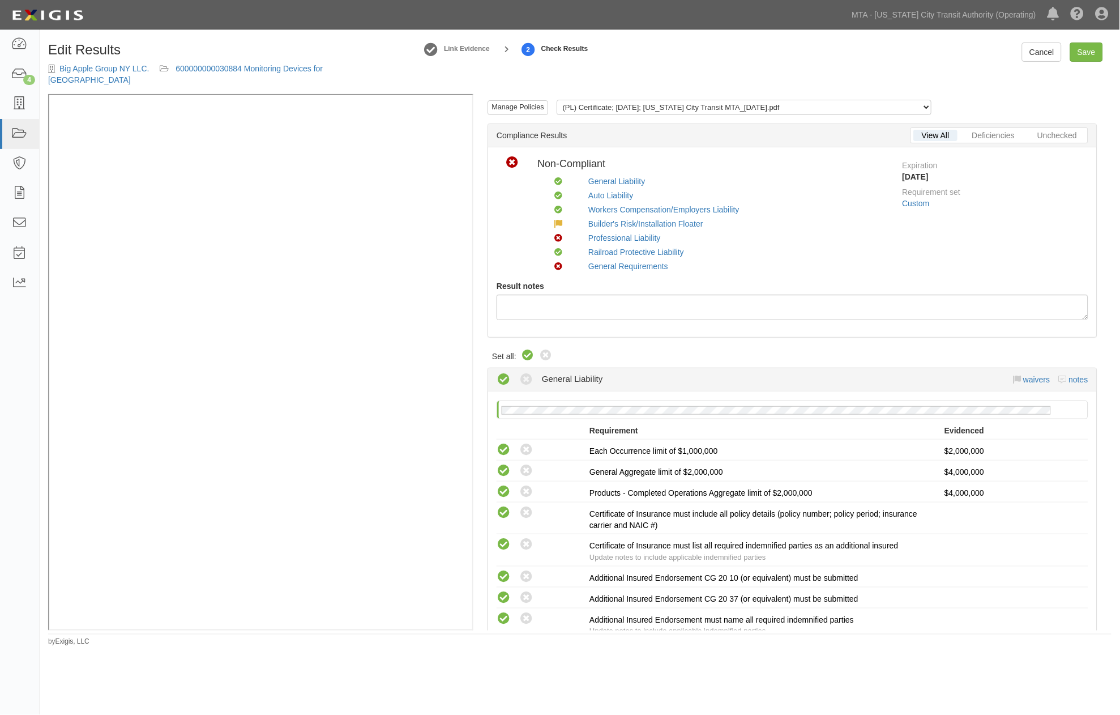
click at [528, 349] on icon at bounding box center [528, 356] width 14 height 14
radio input "true"
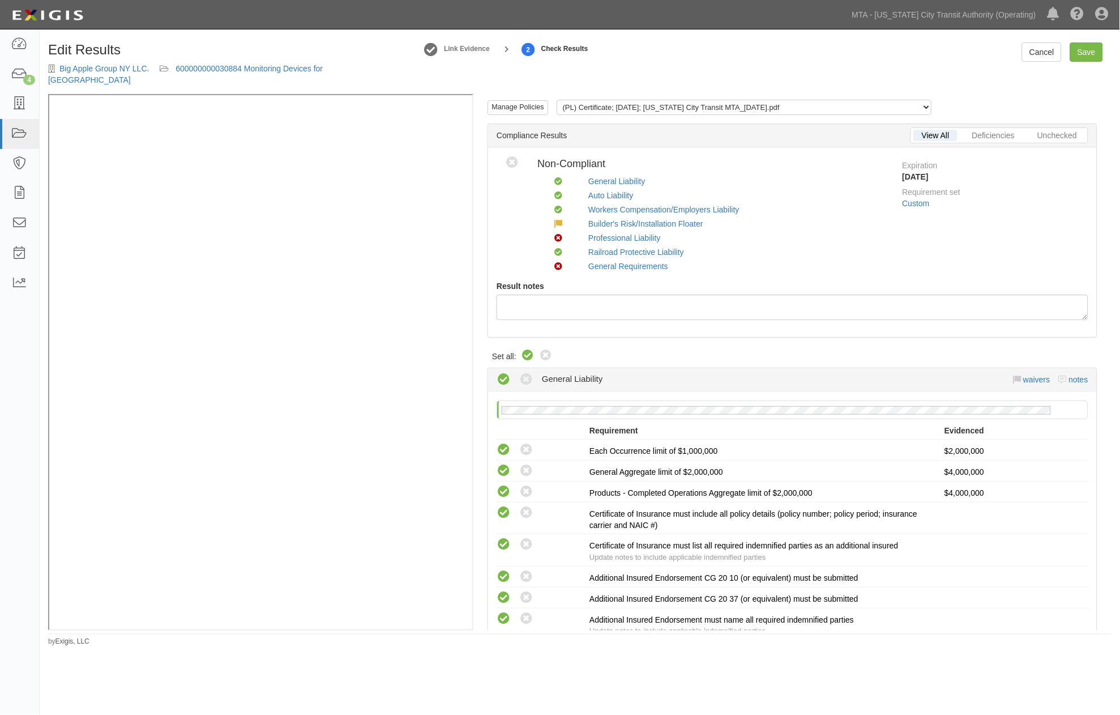
radio input "true"
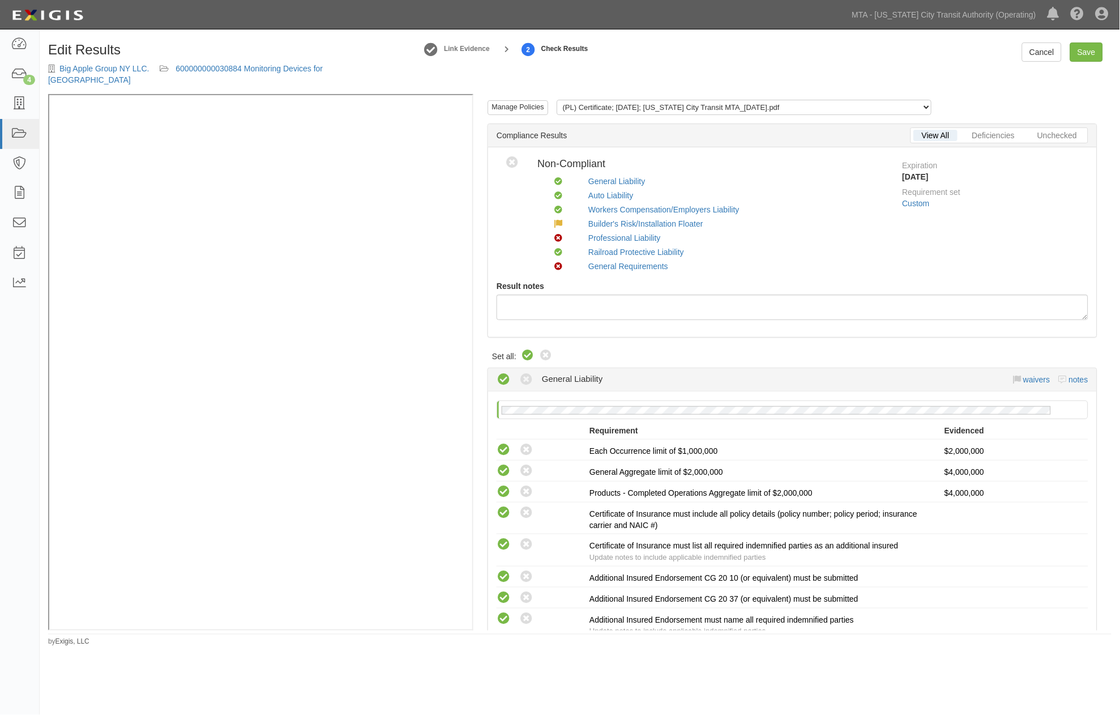
radio input "true"
click at [619, 100] on select "(PL) Certificate; [DATE]; [US_STATE] City Transit MTA_[DATE].pdf (GL) Endorseme…" at bounding box center [744, 107] width 375 height 15
select select "/documents/289558/download"
click at [557, 100] on select "(PL) Certificate; [DATE]; [US_STATE] City Transit MTA_[DATE].pdf (GL) Endorseme…" at bounding box center [744, 107] width 375 height 15
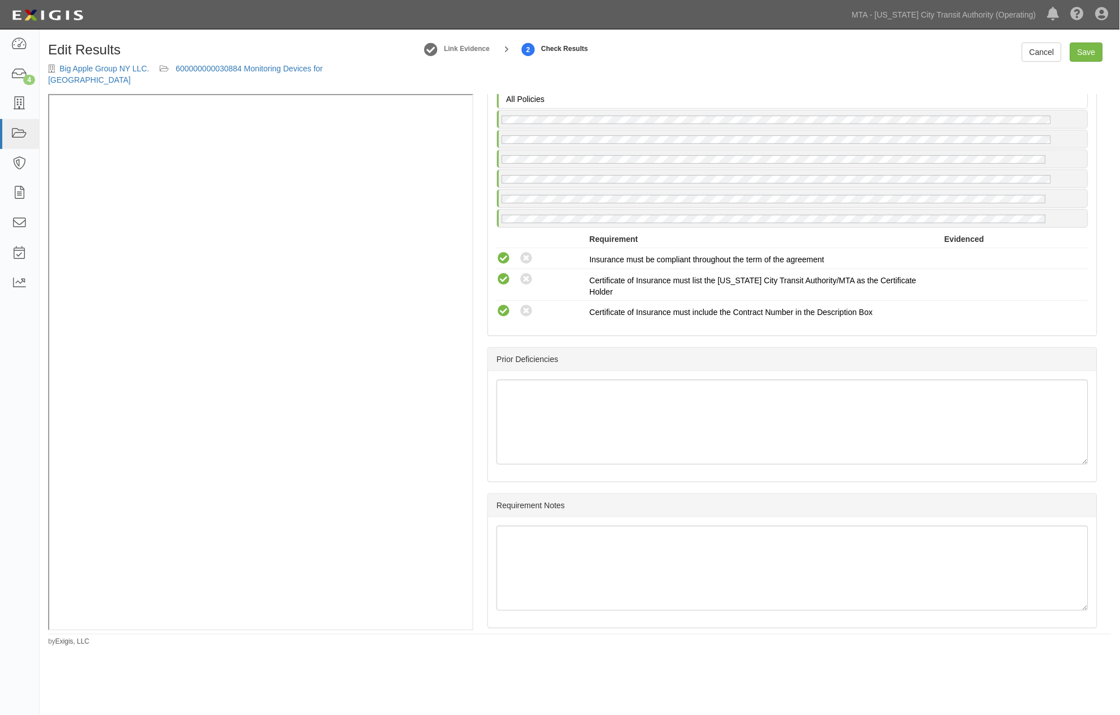
scroll to position [2186, 0]
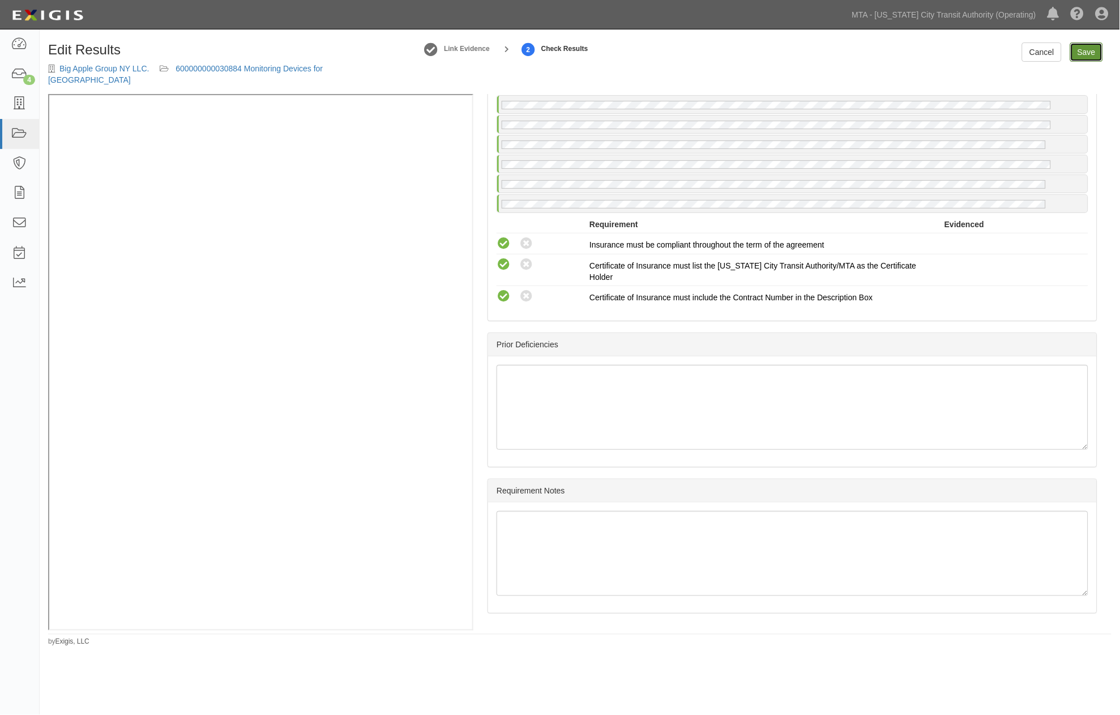
click at [1087, 52] on link "Save" at bounding box center [1086, 51] width 33 height 19
radio input "true"
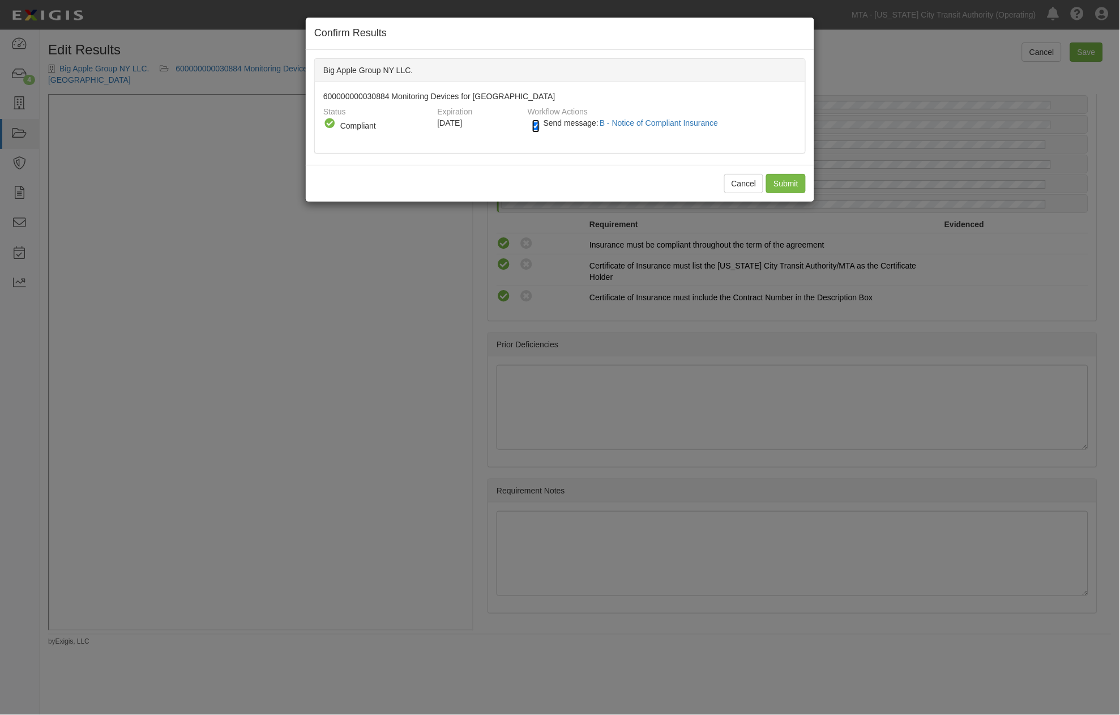
click at [538, 121] on input "Send message: B - Notice of Compliant Insurance" at bounding box center [535, 125] width 7 height 13
checkbox input "false"
click at [781, 174] on input "Submit" at bounding box center [786, 183] width 40 height 19
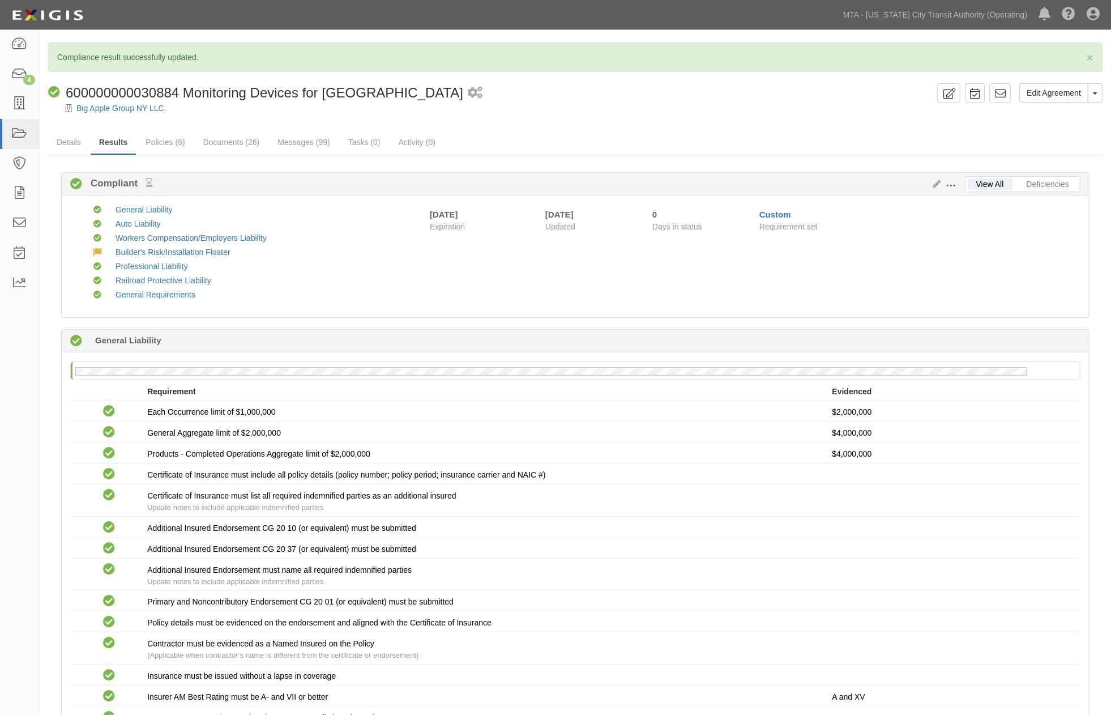
click at [565, 120] on div at bounding box center [575, 118] width 1071 height 8
click at [300, 139] on link "Messages (99)" at bounding box center [304, 143] width 70 height 24
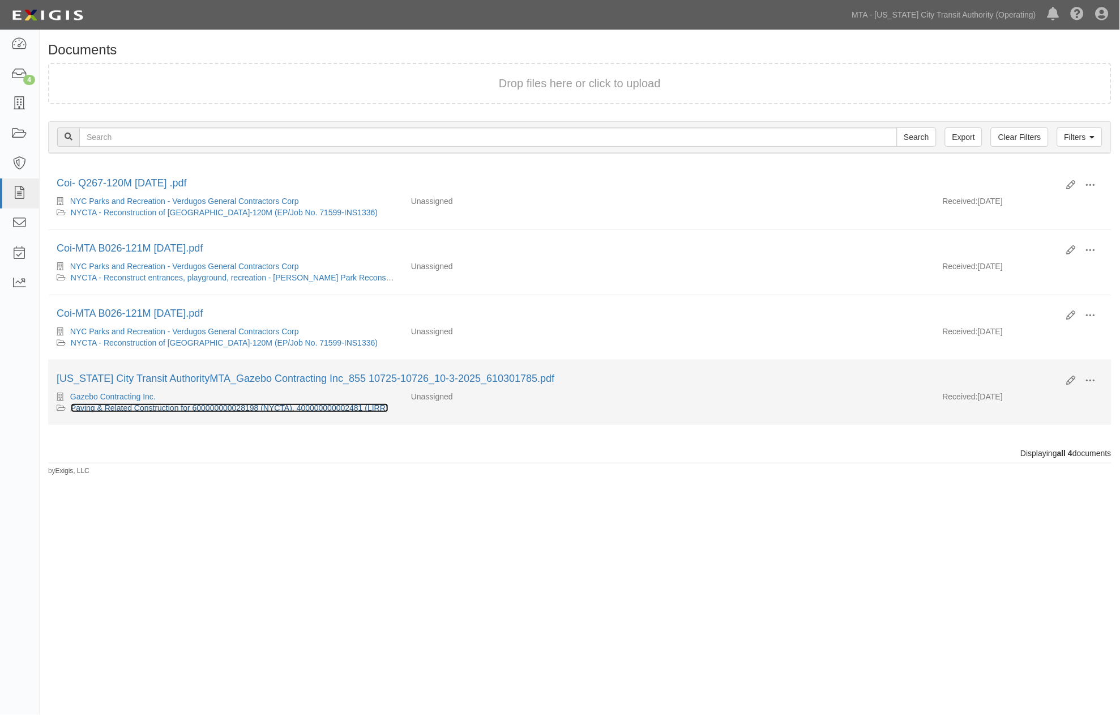
click at [136, 411] on link "Paving & Related Construction for 600000000028198 (NYCTA), 400000000002481 (LIR…" at bounding box center [230, 407] width 318 height 9
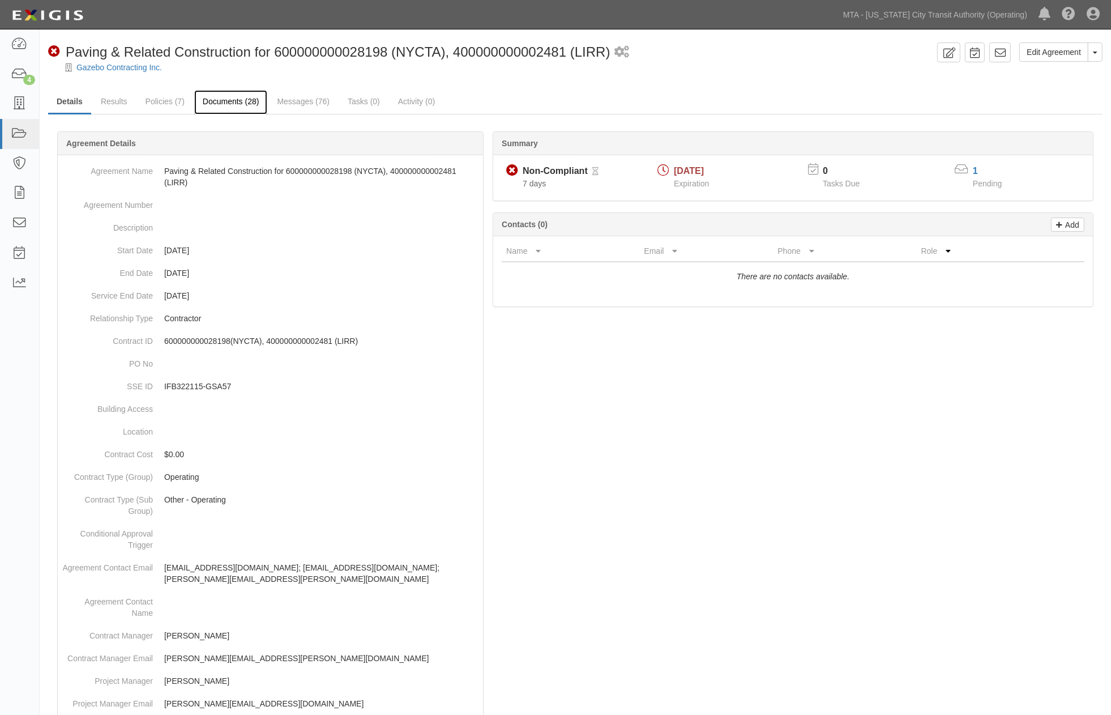
click at [239, 102] on link "Documents (28)" at bounding box center [231, 102] width 74 height 24
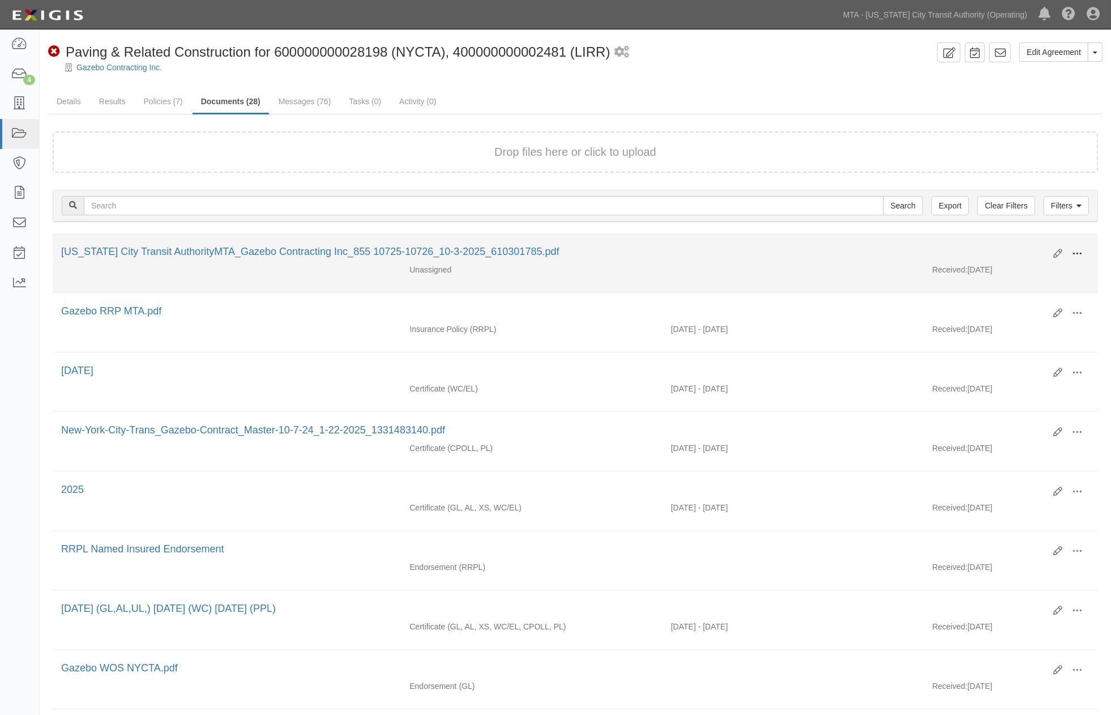
click at [1079, 246] on button at bounding box center [1076, 254] width 25 height 19
click at [1007, 268] on link "View" at bounding box center [1021, 270] width 89 height 20
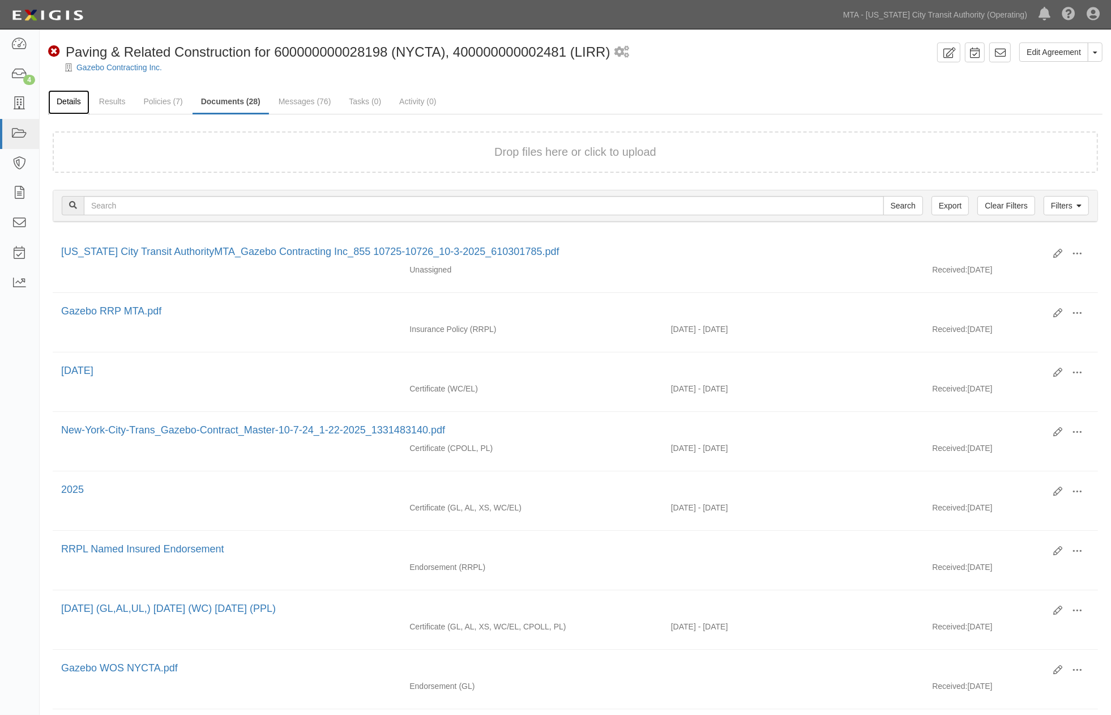
click at [78, 95] on link "Details" at bounding box center [68, 102] width 41 height 24
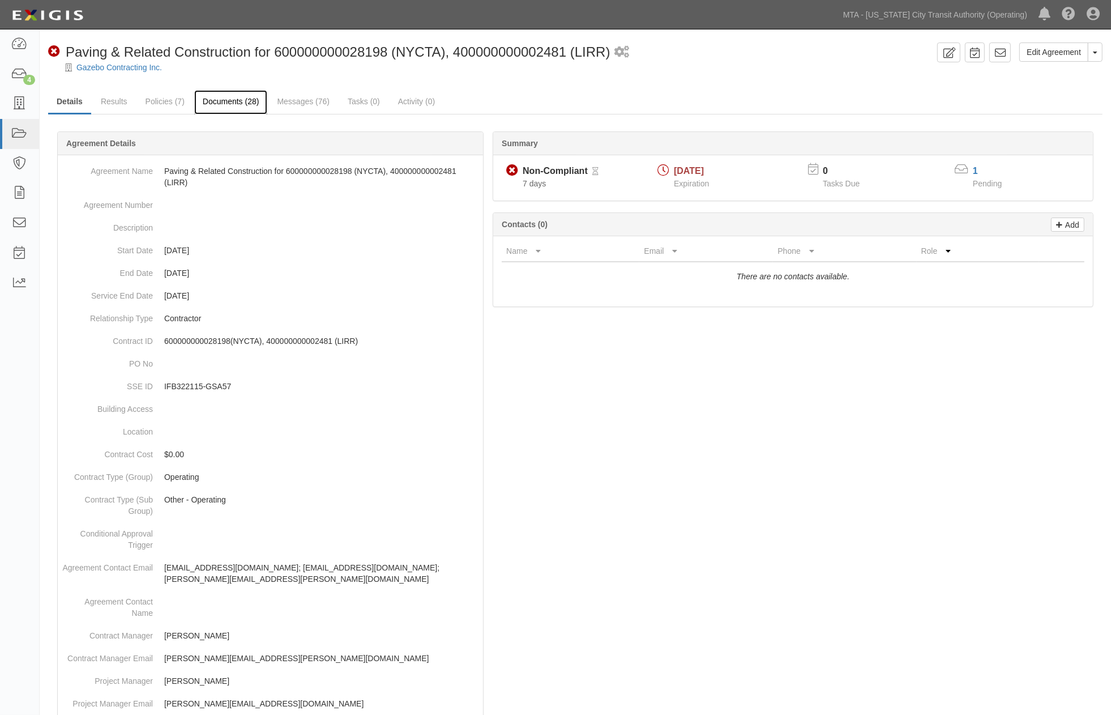
click at [226, 103] on link "Documents (28)" at bounding box center [231, 102] width 74 height 24
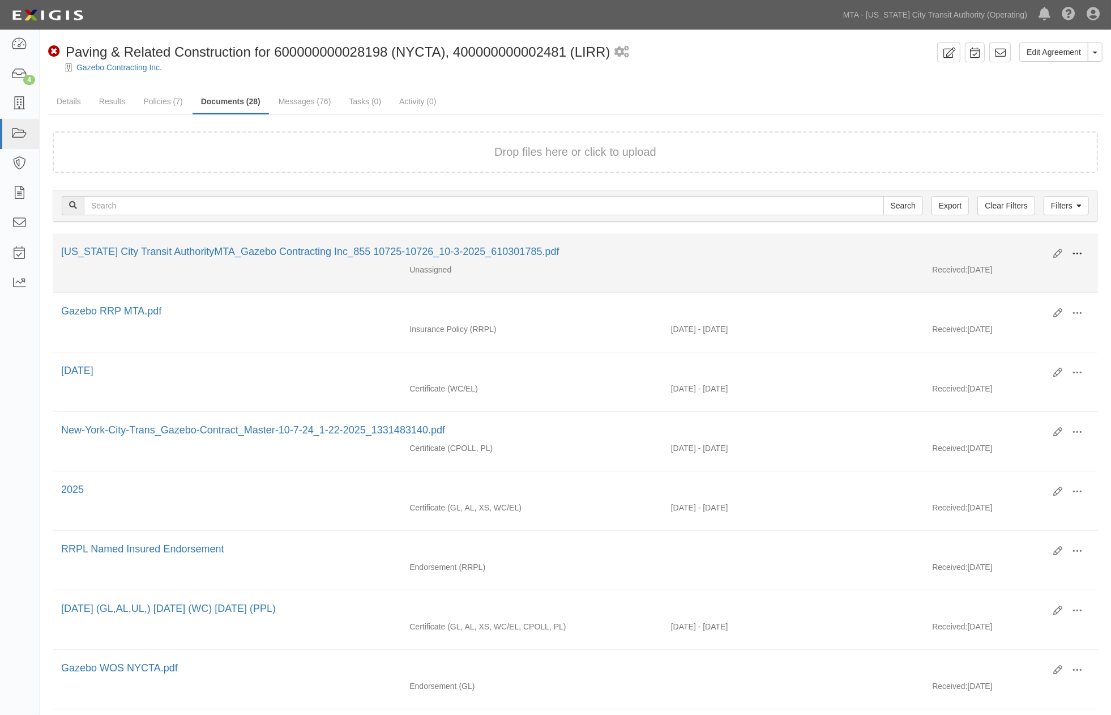
click at [1076, 250] on span at bounding box center [1077, 254] width 10 height 10
click at [1018, 247] on link "Edit" at bounding box center [1021, 249] width 89 height 20
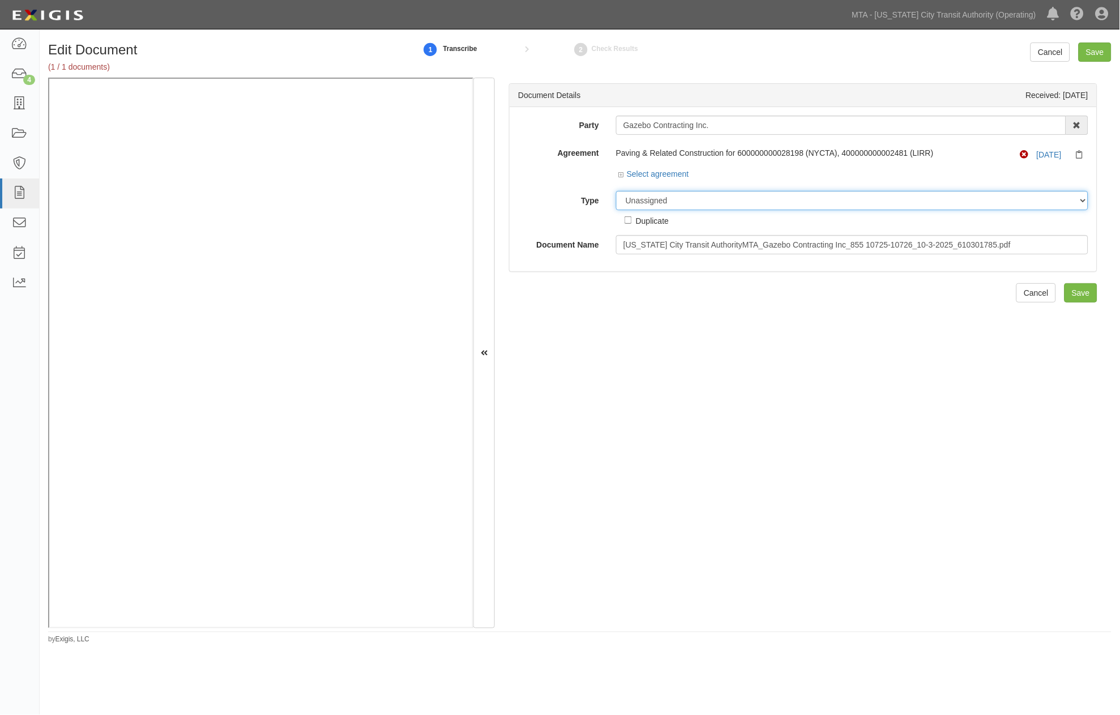
click at [645, 204] on select "Unassigned Binder Cancellation Notice Certificate Contract Endorsement Insuranc…" at bounding box center [852, 200] width 472 height 19
click at [616, 191] on select "Unassigned Binder Cancellation Notice Certificate Contract Endorsement Insuranc…" at bounding box center [852, 200] width 472 height 19
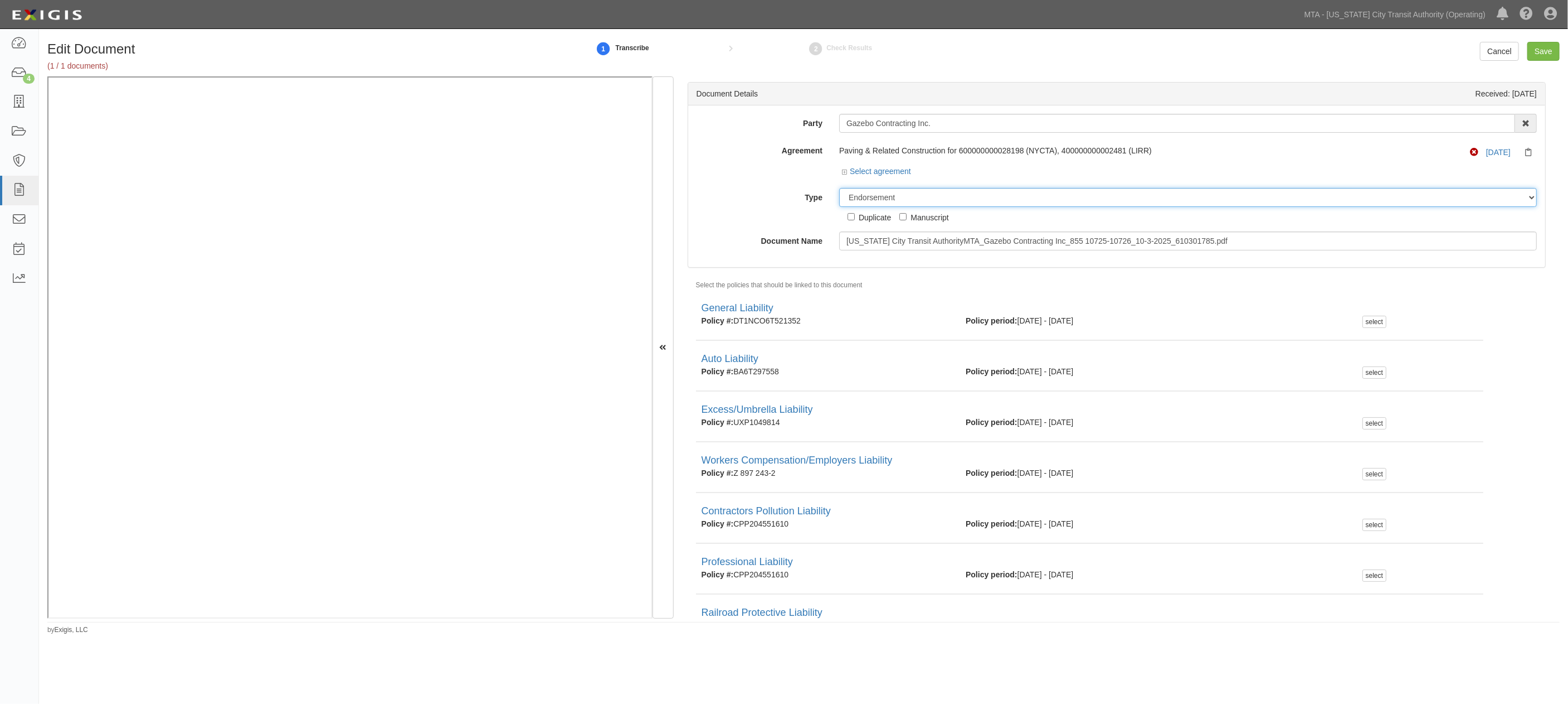
click at [910, 196] on select "Unassigned Binder Cancellation Notice Certificate Contract Endorsement Insuranc…" at bounding box center [1188, 197] width 698 height 19
select select "CertificateDetail"
click at [840, 188] on select "Unassigned Binder Cancellation Notice Certificate Contract Endorsement Insuranc…" at bounding box center [1188, 197] width 698 height 19
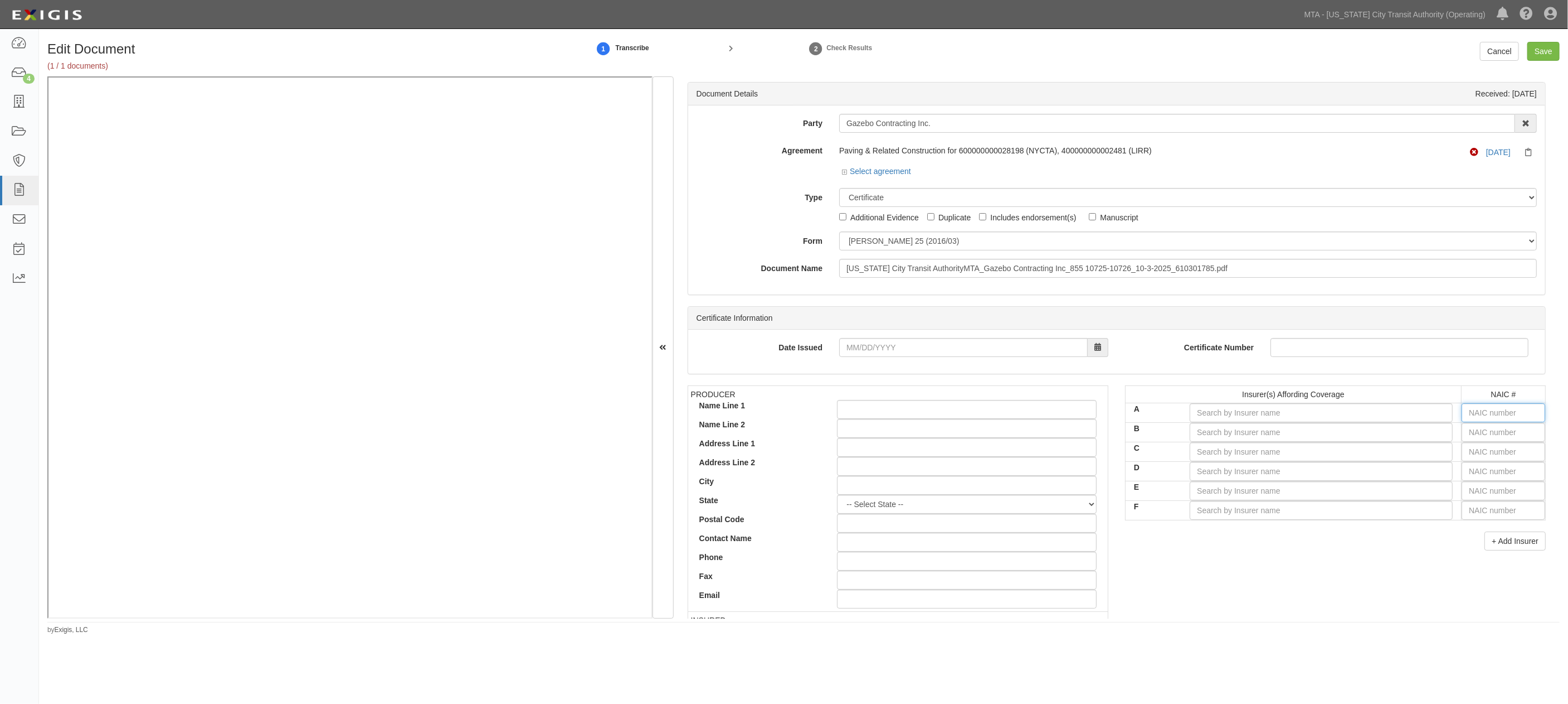
click at [1101, 415] on input "text" at bounding box center [1503, 412] width 84 height 19
type input "36404"
type input "36"
type input "36188"
type input "361"
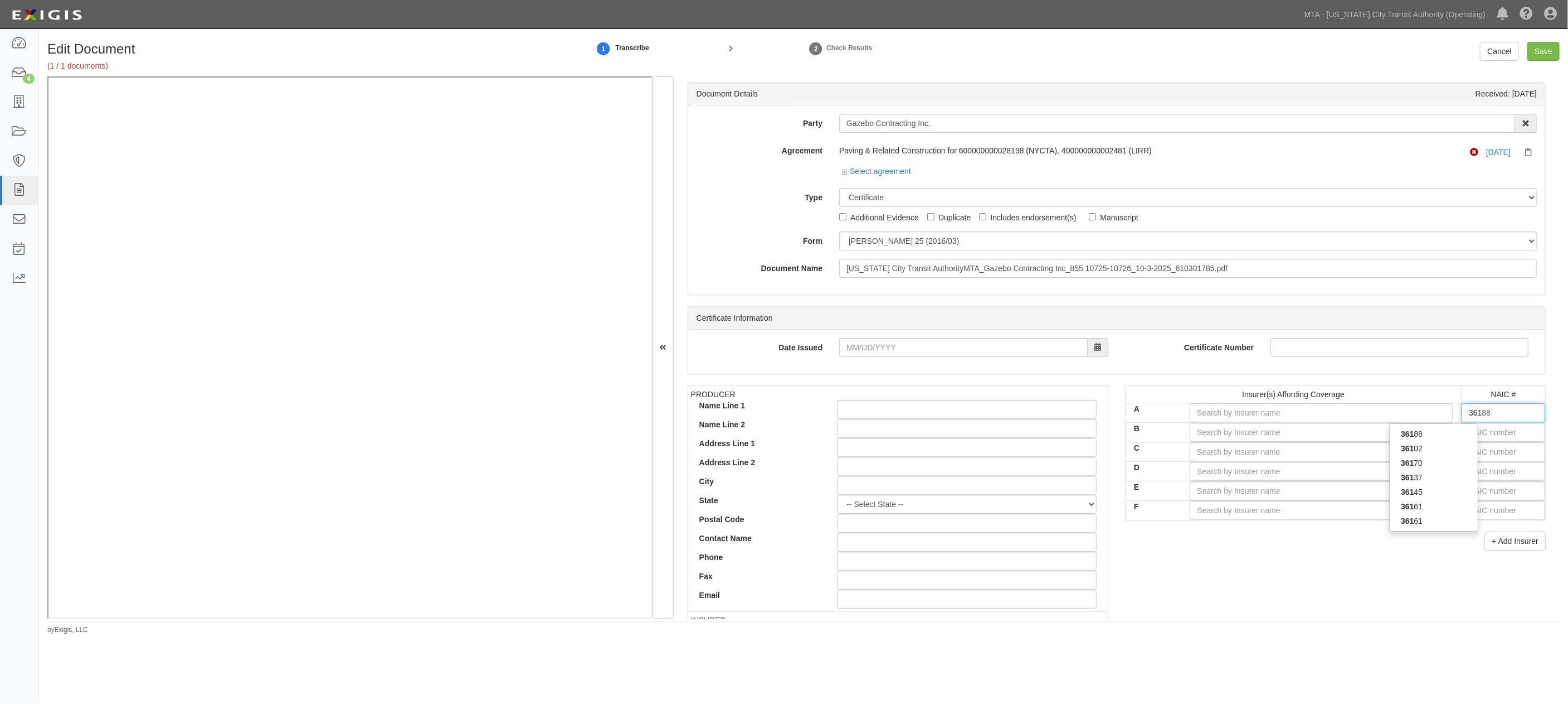
type input "36404"
type input "3"
type input "0"
click at [1101, 433] on div "0" at bounding box center [1433, 433] width 88 height 15
type input "State Compensation Insurance Fund (A++ XV Rating)"
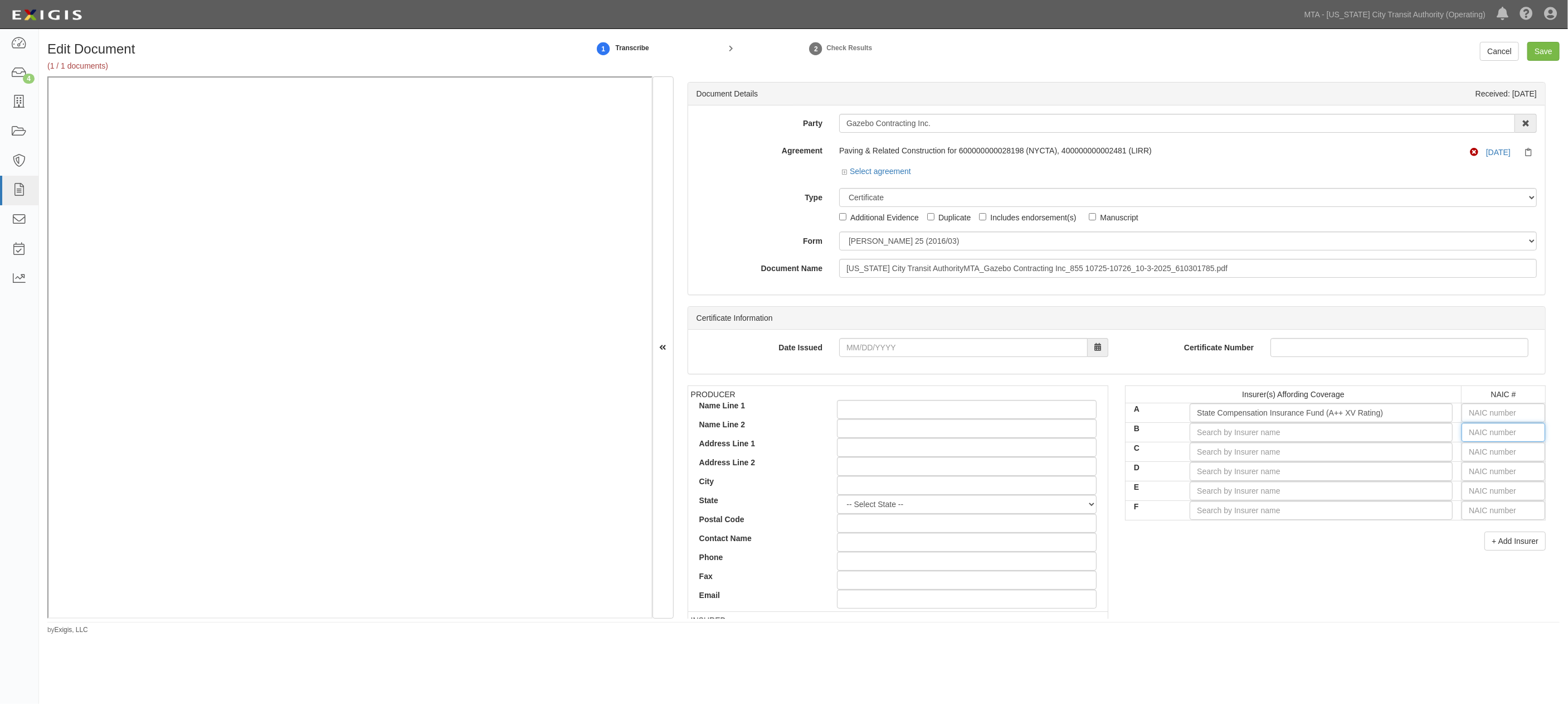
click at [1101, 434] on input "text" at bounding box center [1503, 431] width 84 height 19
type input "."
type input "25232"
type input "252"
type input "25224"
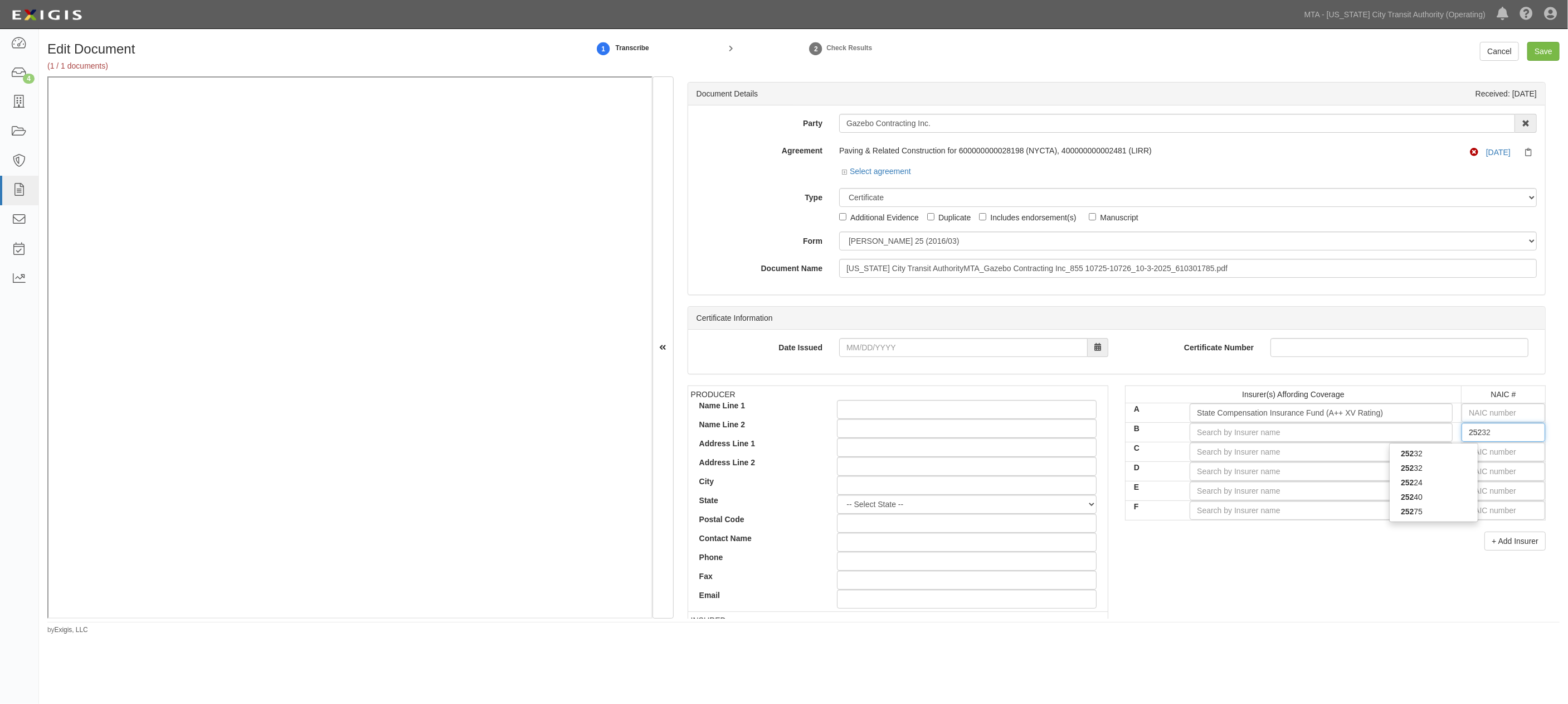
type input "2522"
type input "25224"
click at [1101, 453] on div "25224" at bounding box center [1433, 453] width 88 height 15
type input "Great Divide Insurance Company (A+ XV Rating)"
type input "25224"
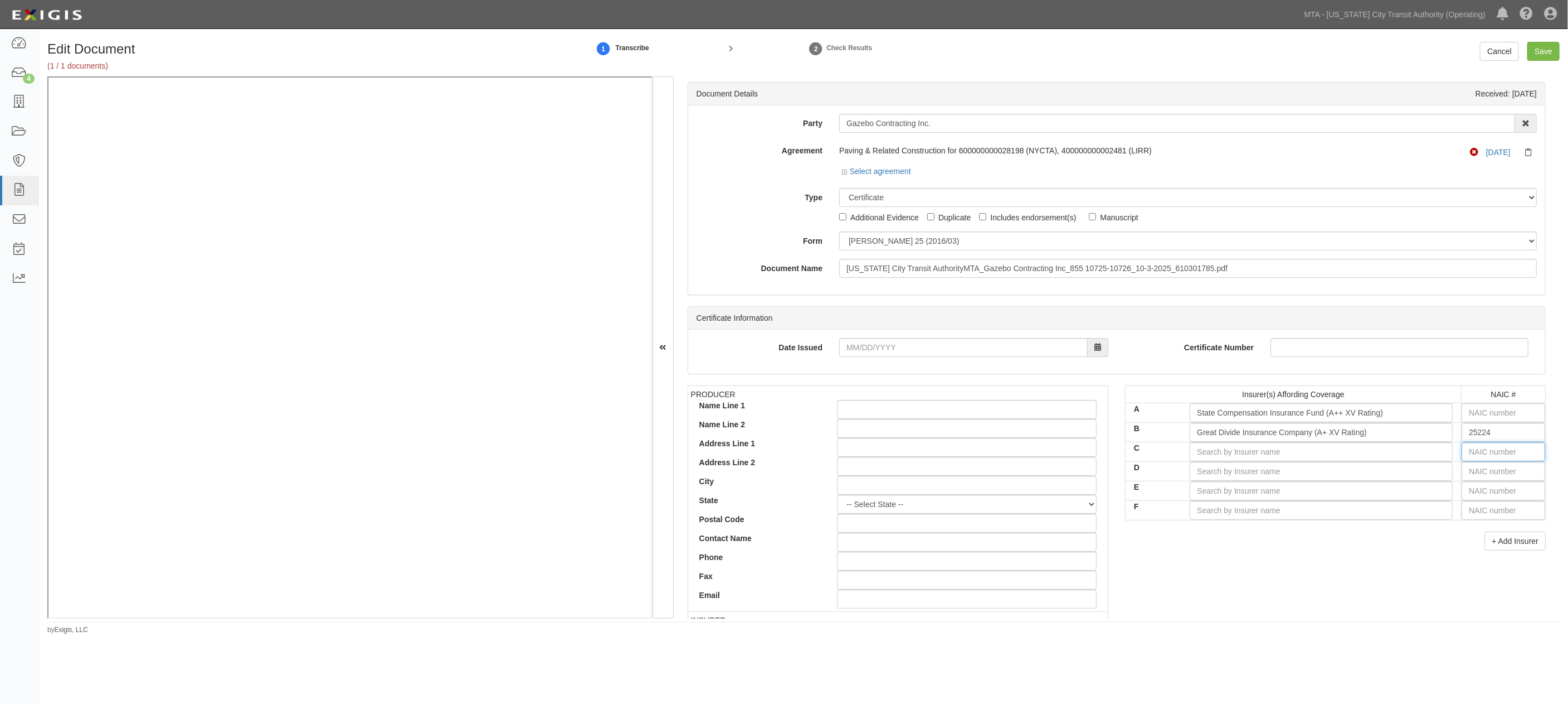
click at [1101, 452] on input "text" at bounding box center [1503, 451] width 84 height 19
type input "25232"
type input "25"
type input "25615"
type input "256"
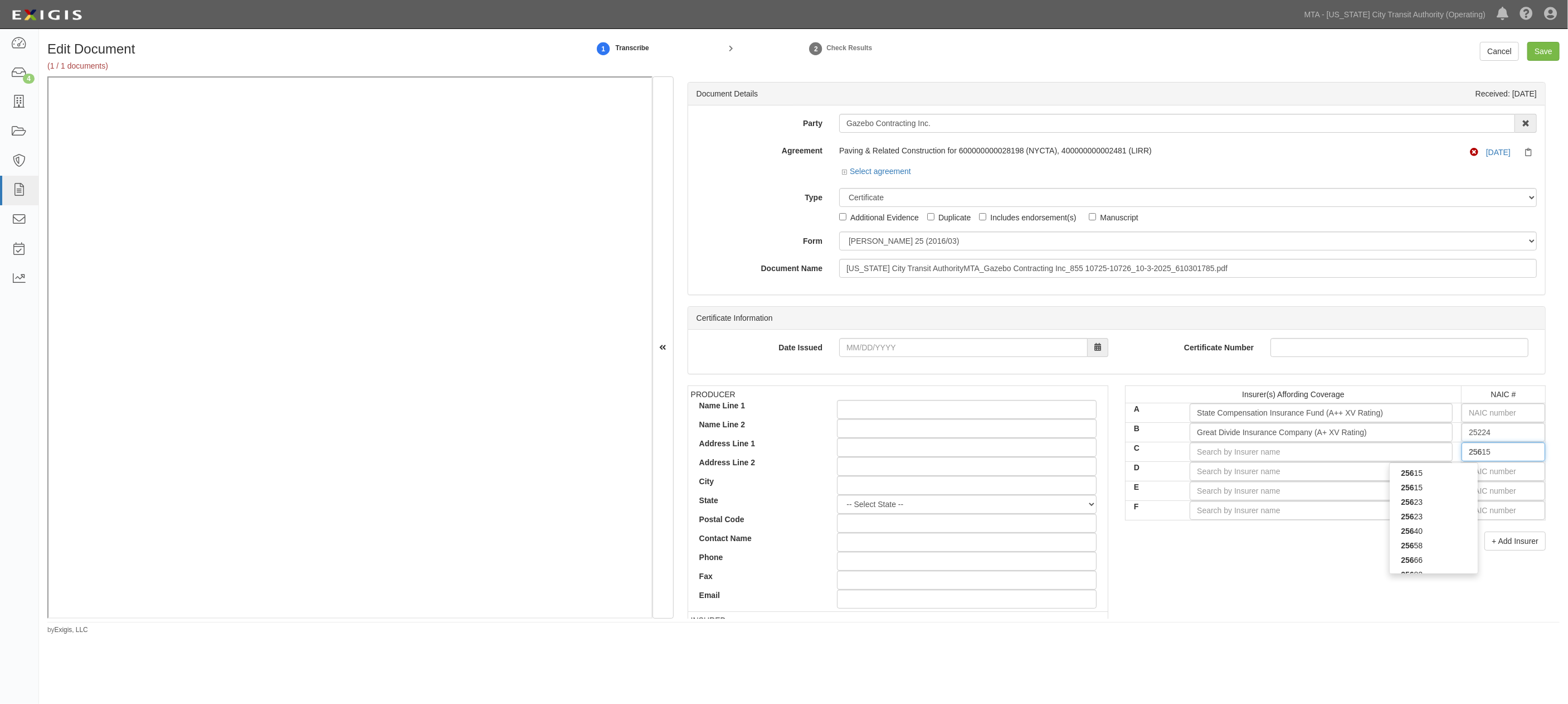
type input "25658"
type input "2565"
type input "25658"
click at [1101, 467] on div "25658" at bounding box center [1433, 473] width 88 height 15
type input "Travelers Indemnity Company (A++ XV Rating)"
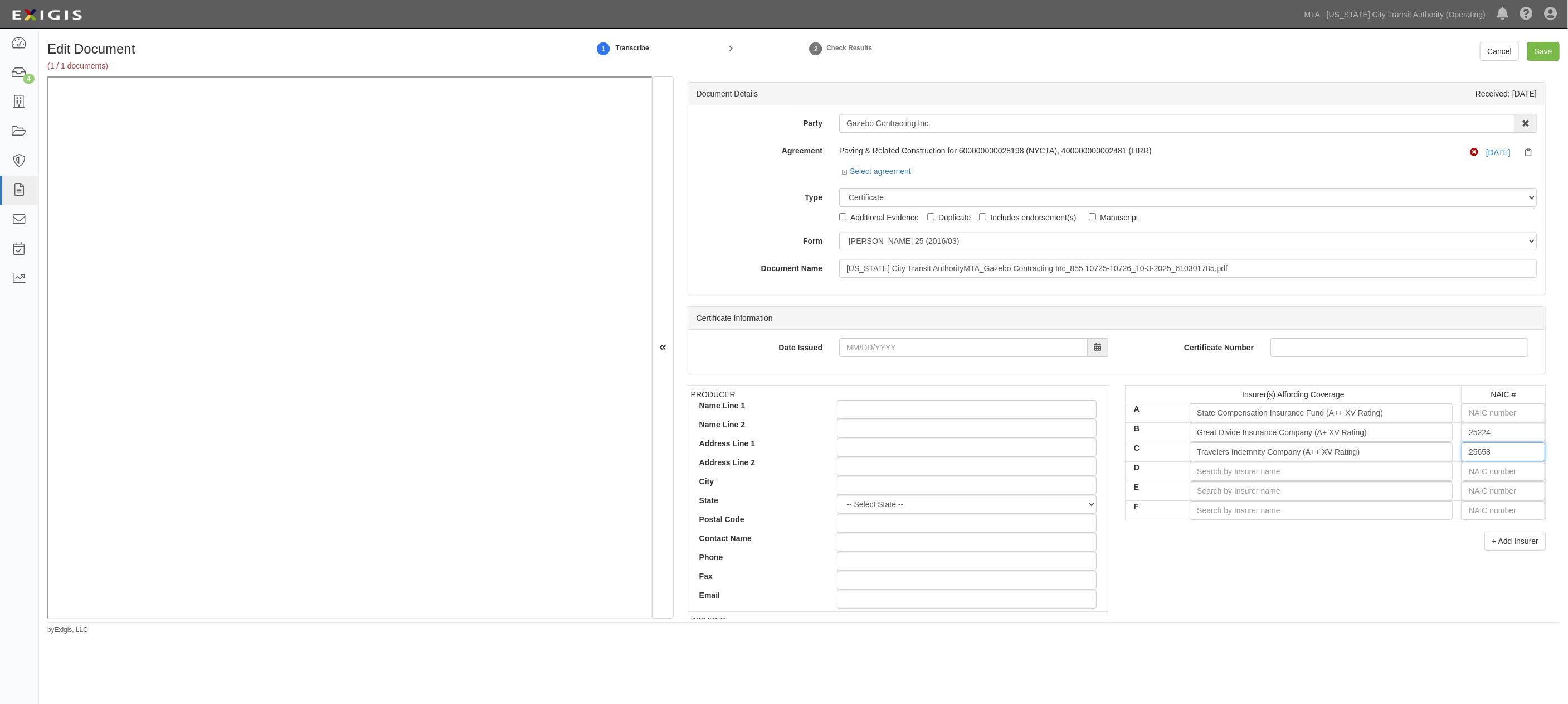
type input "25658"
click at [1101, 474] on input "text" at bounding box center [1503, 471] width 84 height 19
type input "25232"
type input "2"
type input "29335"
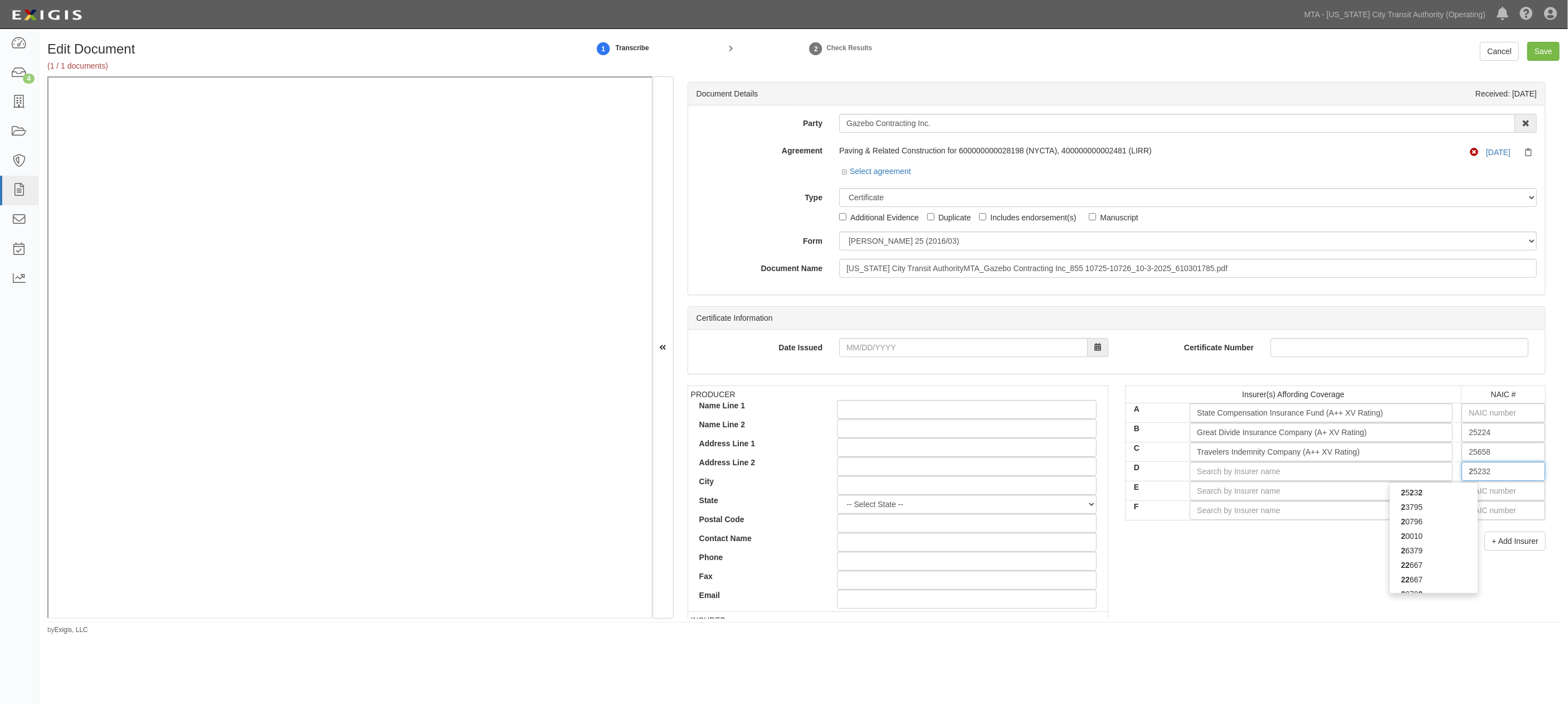
type input "29"
type input "29688"
type input "296"
type input "29696"
type input "2969"
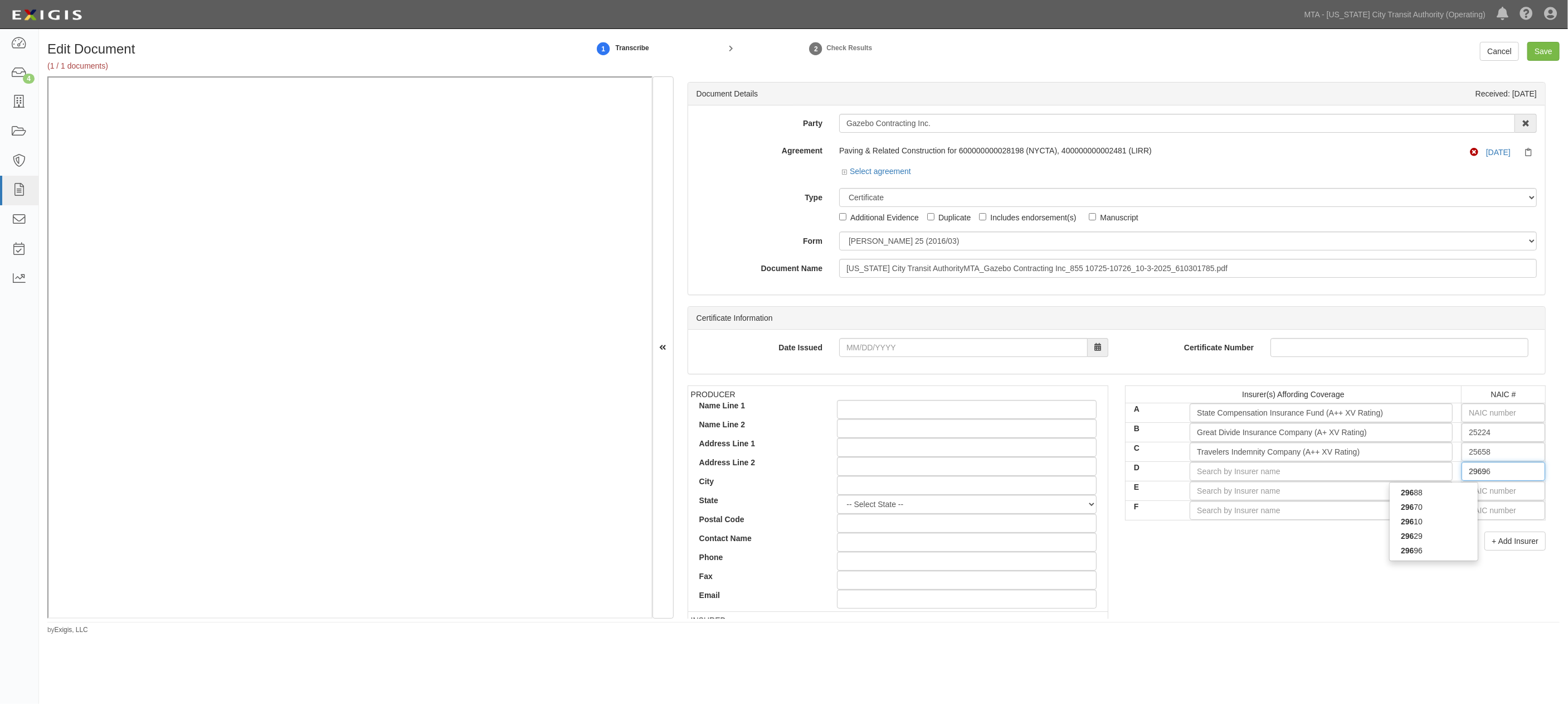
type input "29696"
click at [1101, 497] on div "29696" at bounding box center [1433, 492] width 88 height 15
type input "Travelers Excess and Surplus Lines Co (A++ XV Rating)"
type input "29696"
click at [1101, 491] on input "text" at bounding box center [1503, 490] width 84 height 19
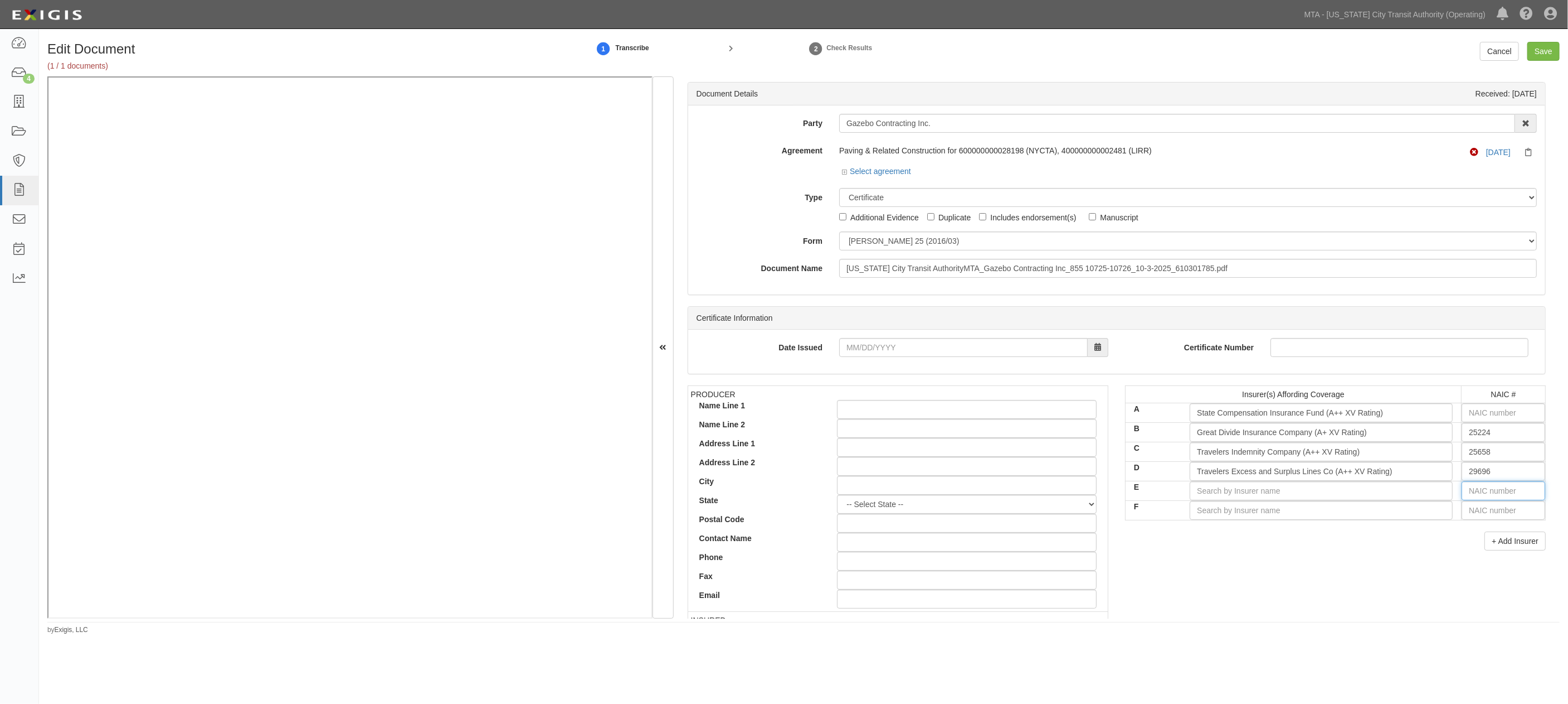
type input "16862"
type input "1"
type input "19984"
type input "19"
type input "19062"
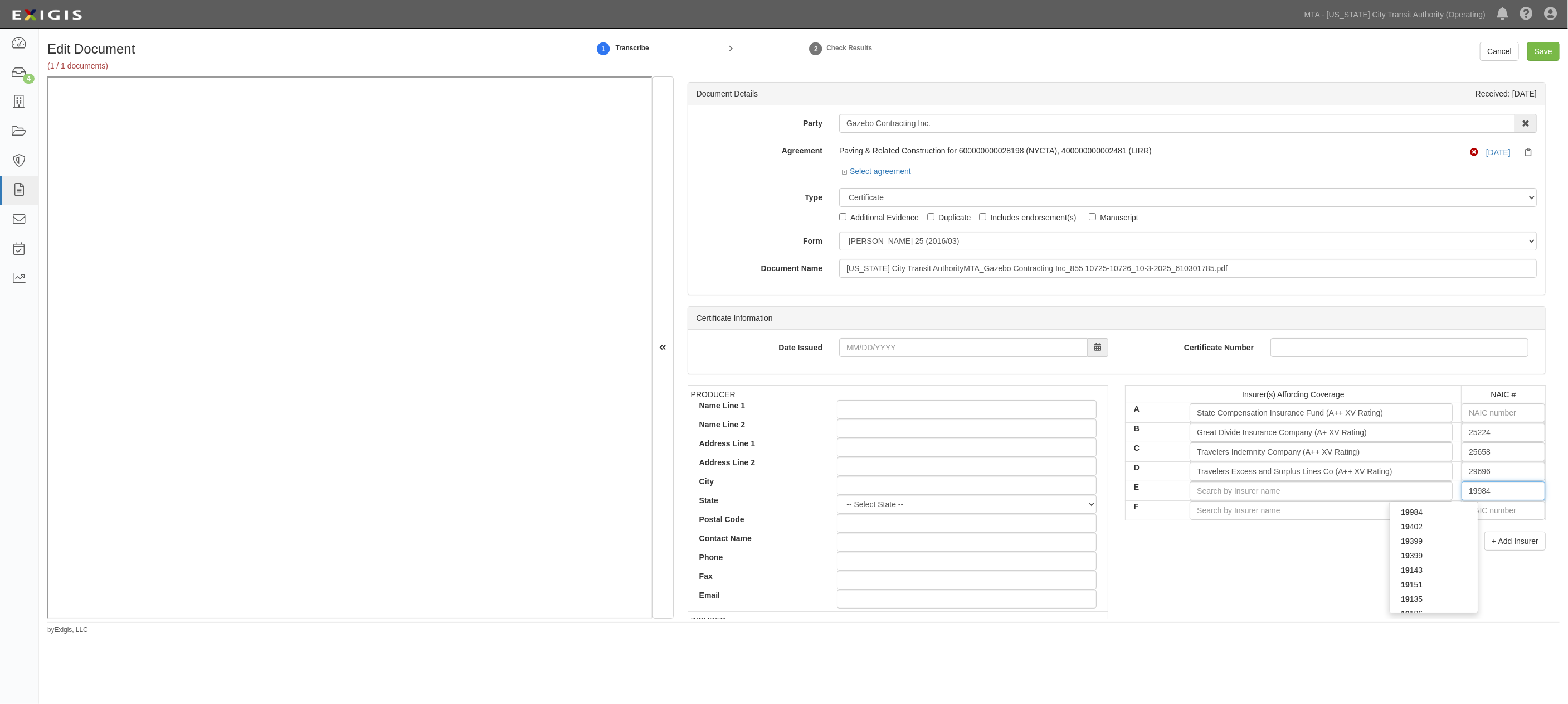
type input "190"
type input "19038"
type input "1903"
type input "19038"
click at [1101, 508] on div "19038" at bounding box center [1433, 511] width 88 height 15
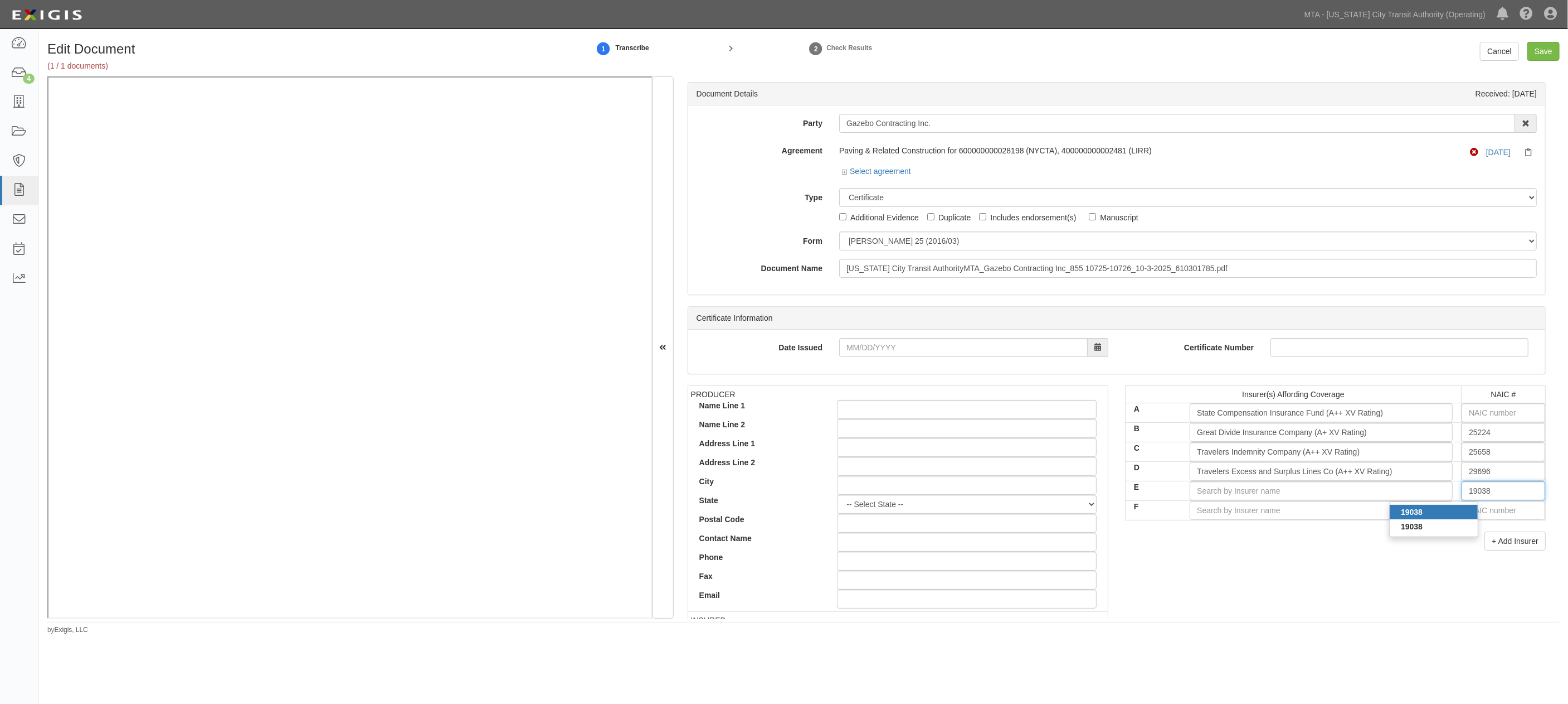
type input "Travelers Casualty and Surety Company (A++ XV Rating)"
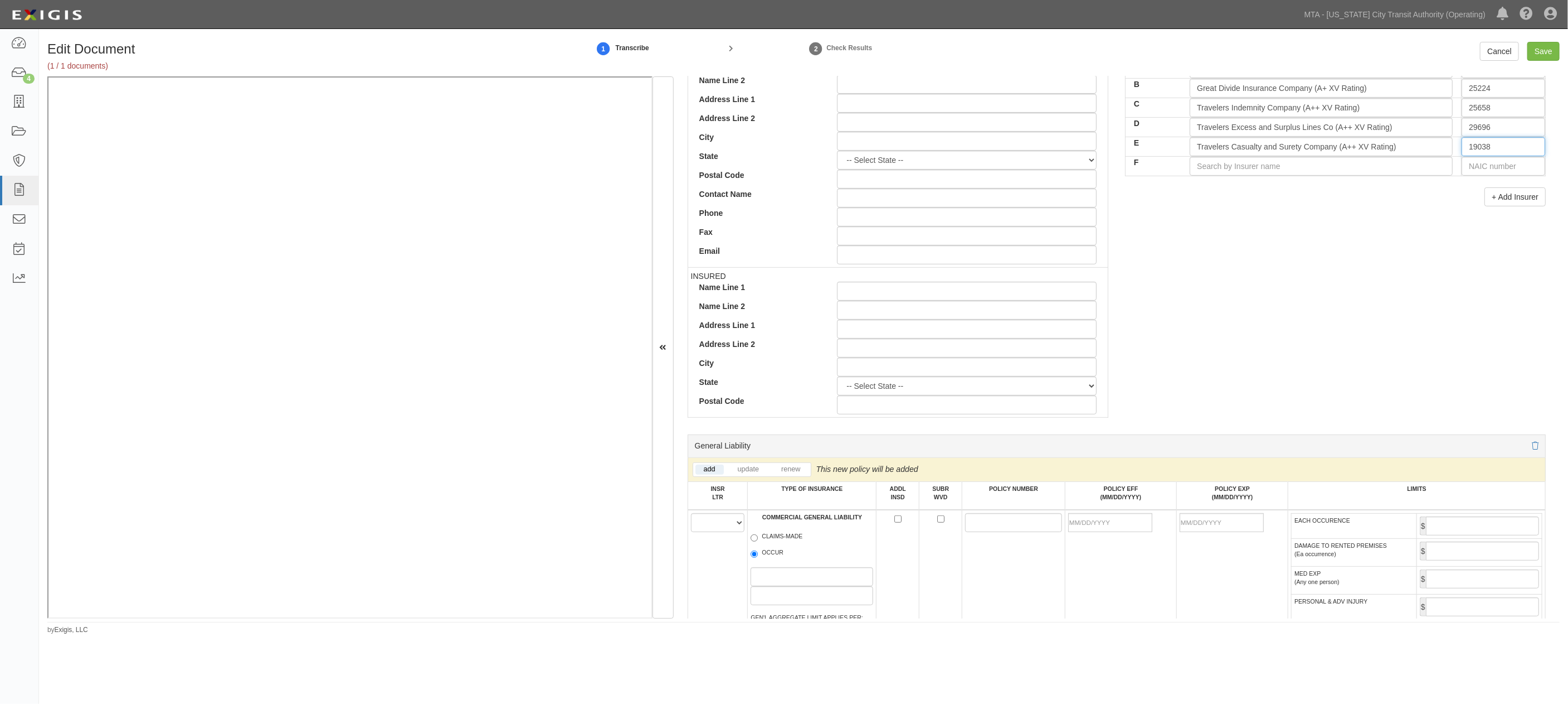
scroll to position [433, 0]
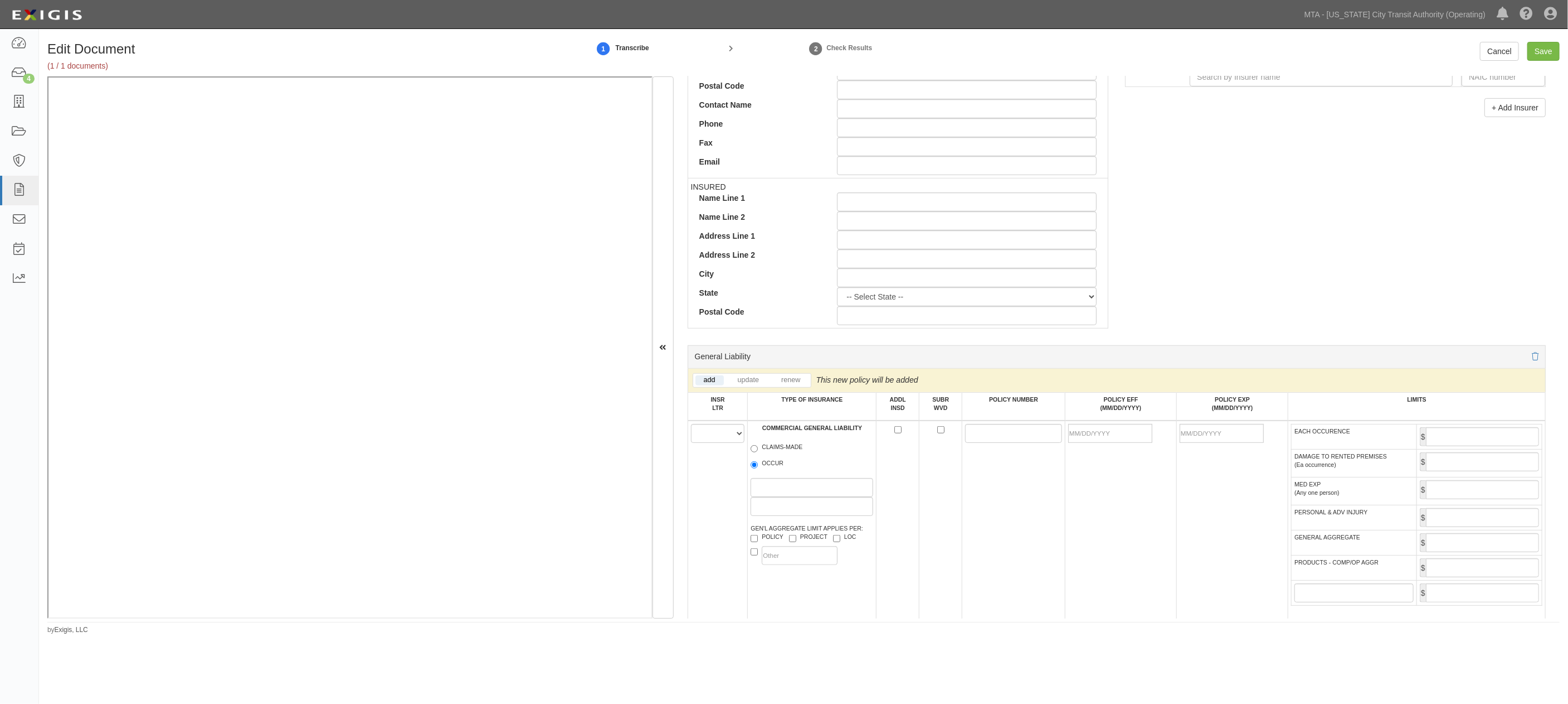
type input "19038"
click at [712, 439] on select "A B C D E F" at bounding box center [718, 432] width 54 height 19
click at [691, 426] on select "A B C D E F" at bounding box center [718, 432] width 54 height 19
click at [718, 431] on select "A B C D E F" at bounding box center [718, 432] width 54 height 19
select select "C"
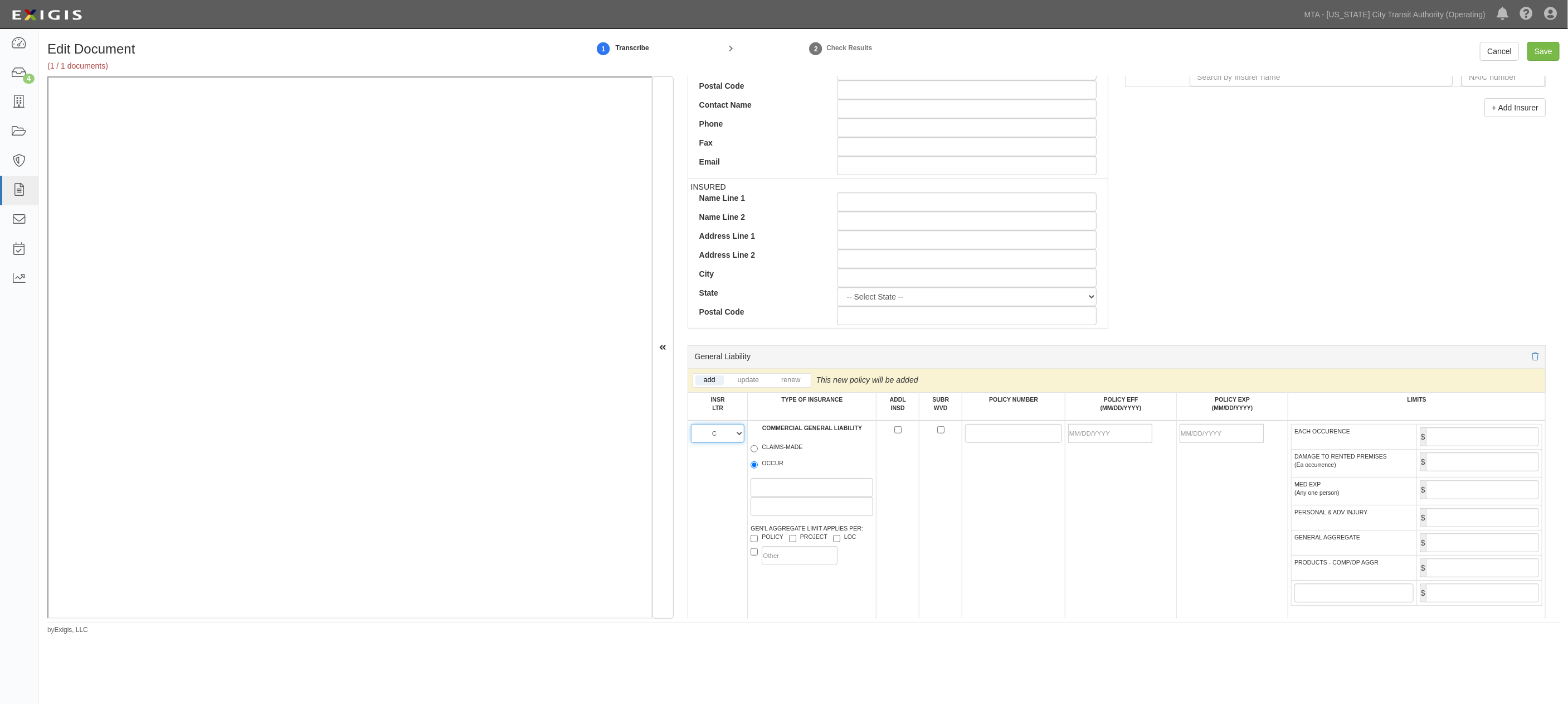
click at [691, 426] on select "A B C D E F" at bounding box center [718, 432] width 54 height 19
click at [761, 470] on label "OCCUR" at bounding box center [767, 464] width 32 height 11
click at [758, 469] on input "OCCUR" at bounding box center [754, 464] width 7 height 7
radio input "true"
paste input "DT1N-CO-6T521352-IND-25"
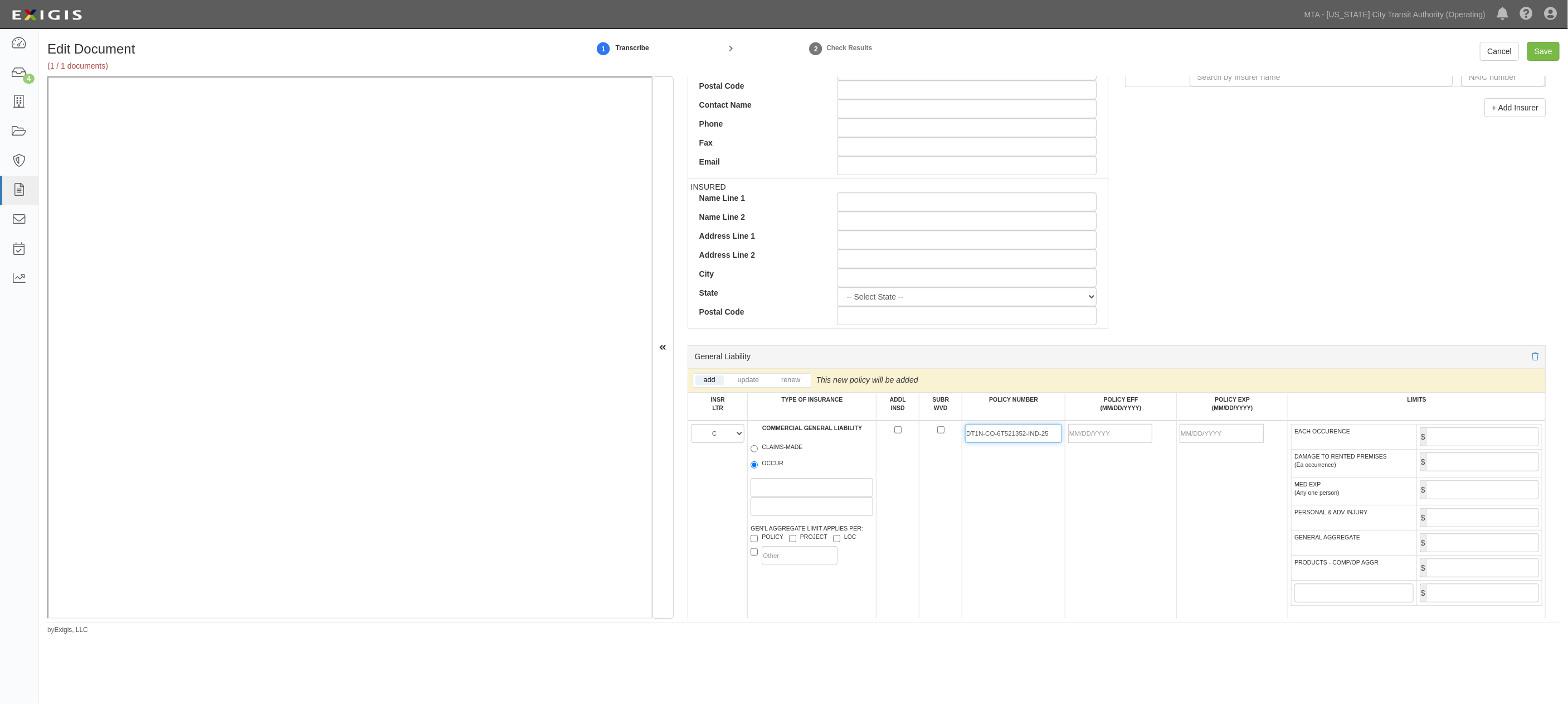
type input "DT1N-CO-6T521352-IND-25"
click at [1098, 437] on input "POLICY EFF (MM/DD/YYYY)" at bounding box center [1109, 432] width 84 height 19
type input "[DATE]"
type input "10/07/2026"
click at [1101, 497] on td "10/07/2025" at bounding box center [1120, 520] width 111 height 200
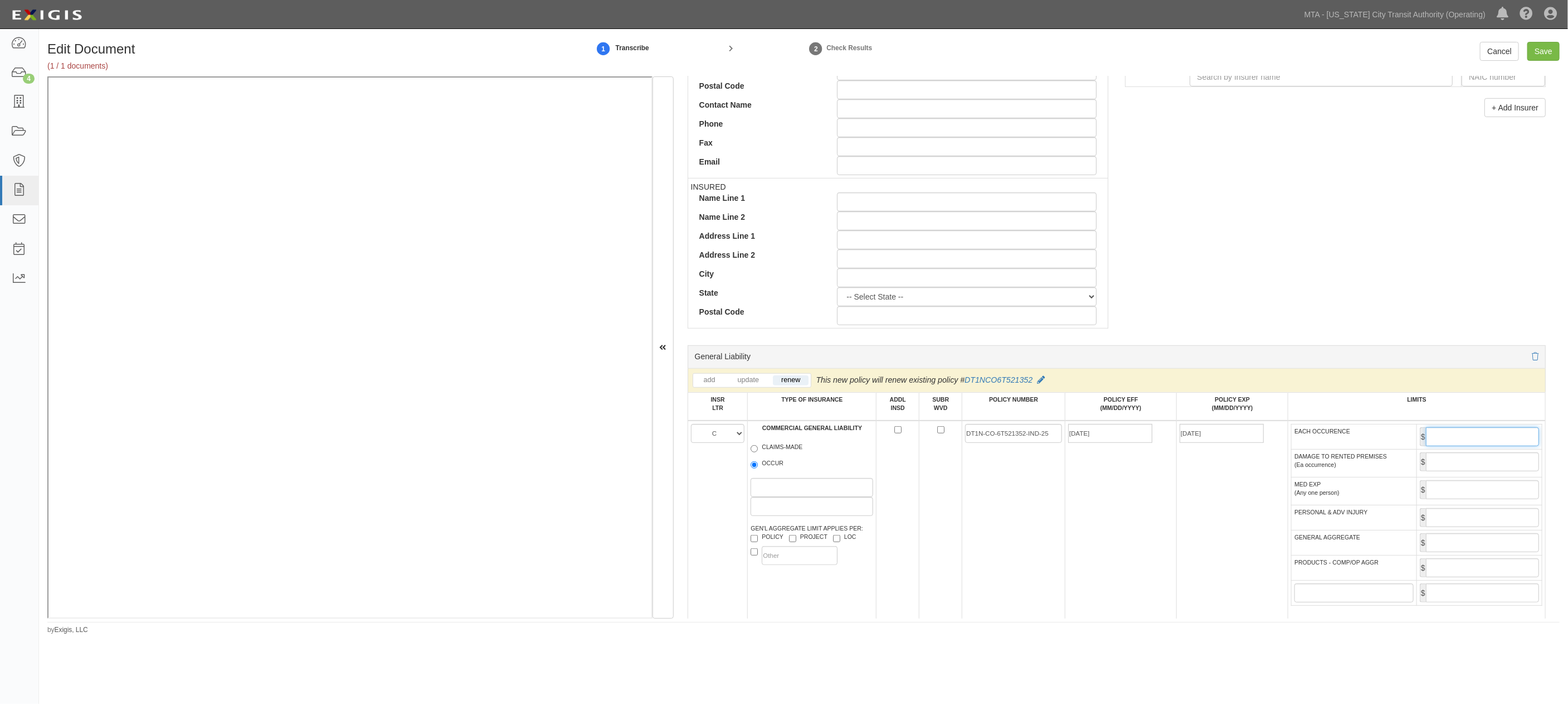
click at [1101, 441] on input "EACH OCCURENCE" at bounding box center [1482, 436] width 113 height 19
type input "2,000,000"
click at [1101, 552] on input "GENERAL AGGREGATE" at bounding box center [1482, 542] width 113 height 19
type input "4,000,000"
click at [1101, 575] on input "PRODUCTS - COMP/OP AGGR" at bounding box center [1482, 567] width 113 height 19
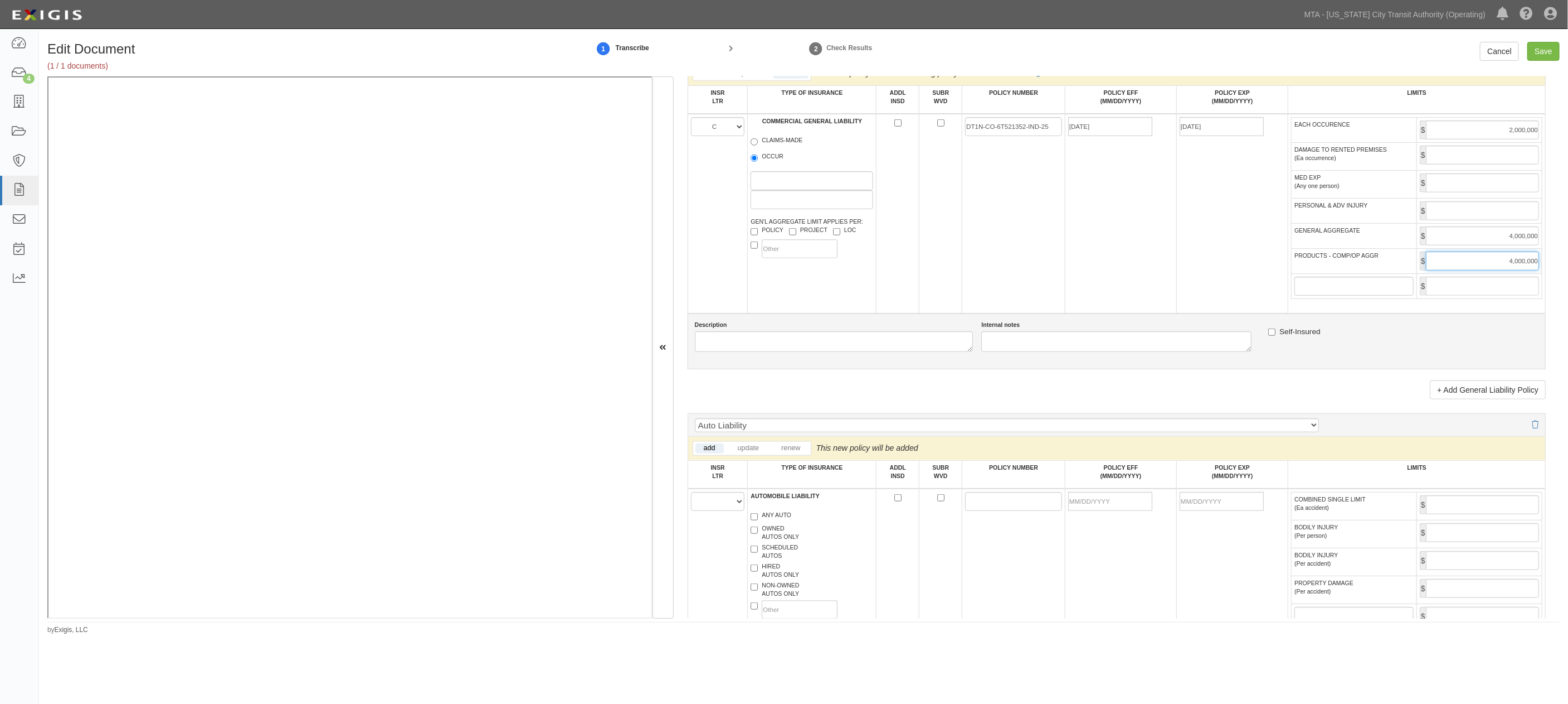
scroll to position [743, 0]
type input "4,000,000"
click at [714, 507] on select "A B C D E F" at bounding box center [718, 497] width 54 height 19
select select "C"
click at [691, 500] on select "A B C D E F" at bounding box center [718, 497] width 54 height 19
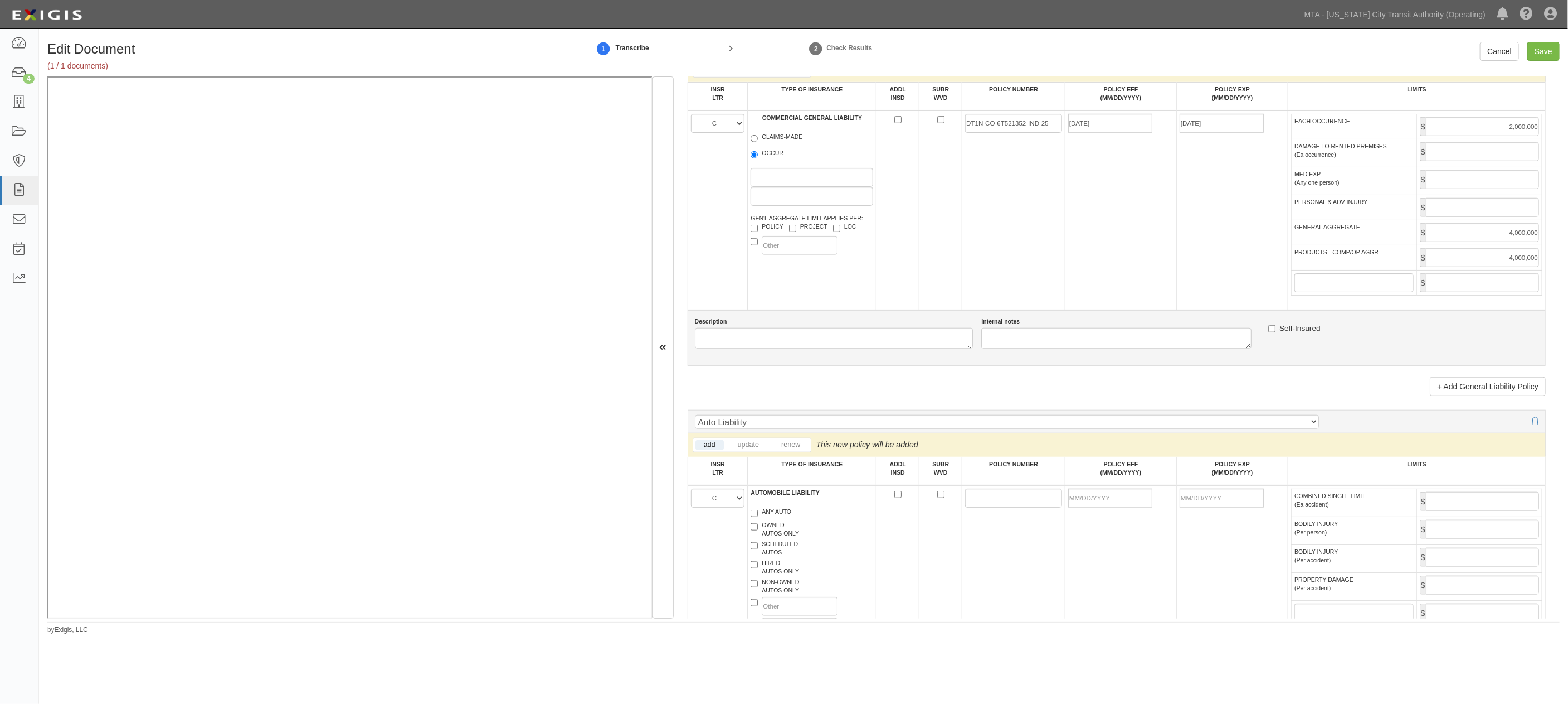
drag, startPoint x: 765, startPoint y: 528, endPoint x: 628, endPoint y: 499, distance: 140.0
click at [765, 519] on label "ANY AUTO" at bounding box center [771, 512] width 40 height 11
click at [758, 517] on input "ANY AUTO" at bounding box center [754, 513] width 7 height 7
checkbox input "true"
paste input "BA-6T297558-25-26-G"
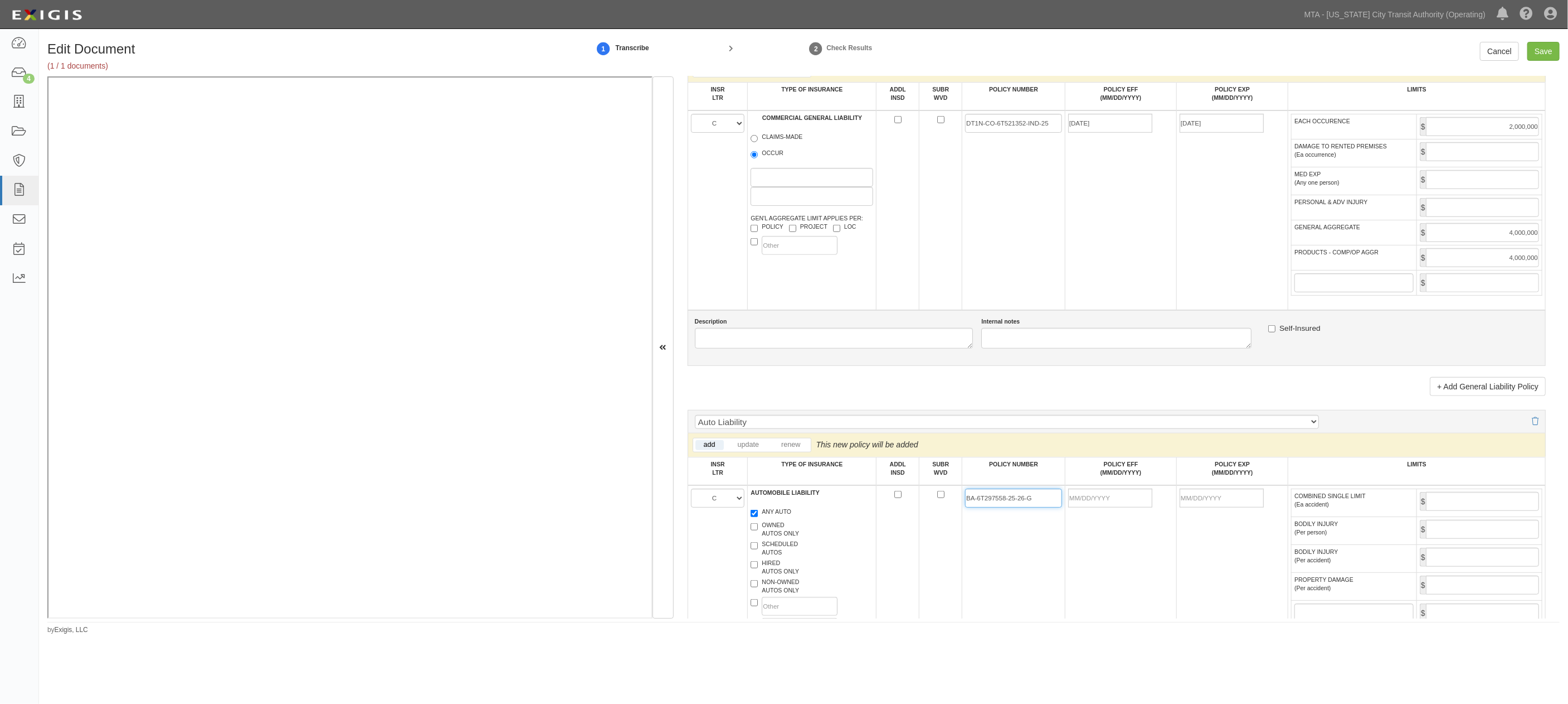
type input "BA-6T297558-25-26-G"
click at [1080, 507] on input "POLICY EFF (MM/DD/YYYY)" at bounding box center [1109, 497] width 84 height 19
type input "10/07/2025"
type input "10/07/2026"
click at [1101, 599] on td "10/07/2025" at bounding box center [1120, 566] width 111 height 162
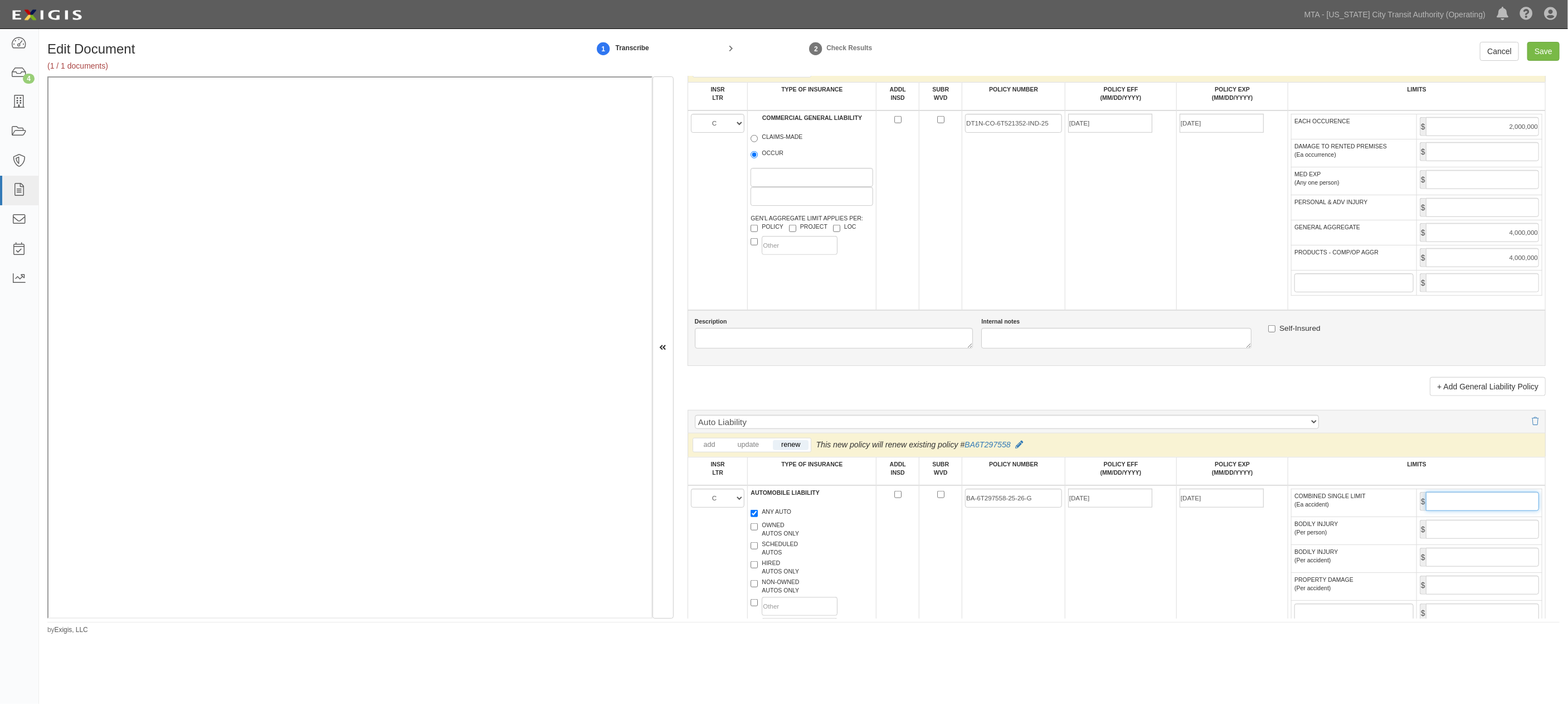
click at [1101, 511] on input "COMBINED SINGLE LIMIT (Ea accident)" at bounding box center [1482, 500] width 113 height 19
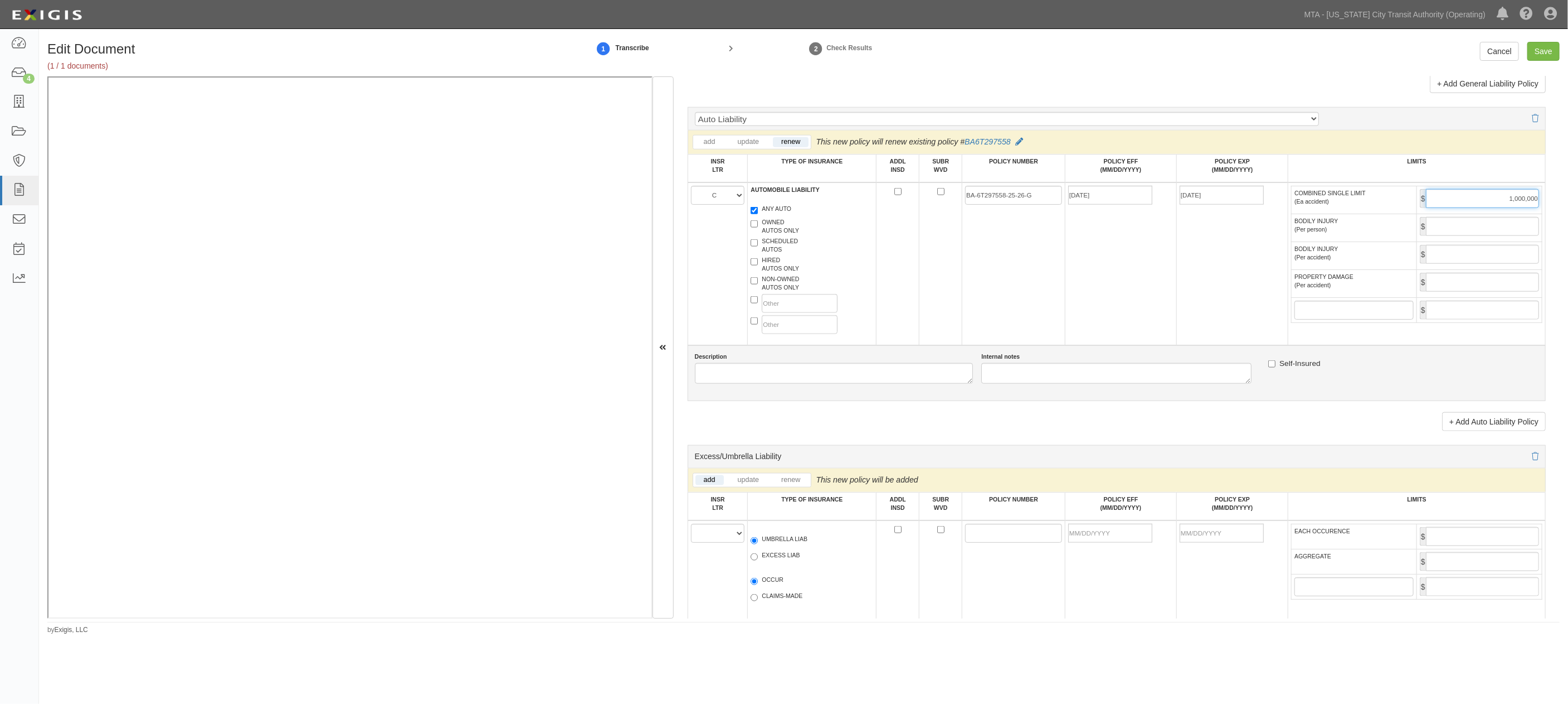
scroll to position [1239, 0]
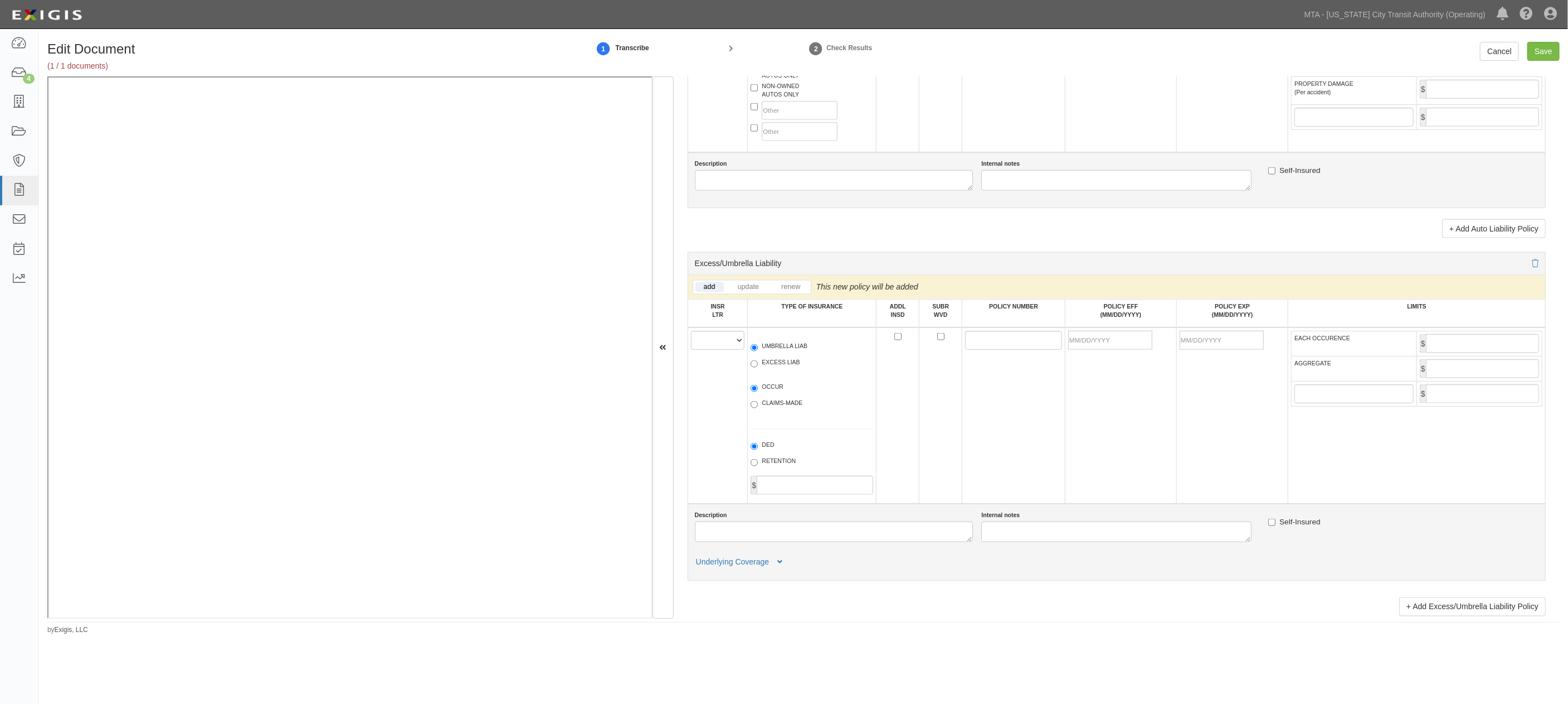
type input "1,000,000"
click at [716, 350] on select "A B C D E F" at bounding box center [718, 340] width 54 height 19
select select "E"
click at [691, 350] on select "A B C D E F" at bounding box center [718, 340] width 54 height 19
paste input "CUP-B9584543-25-26"
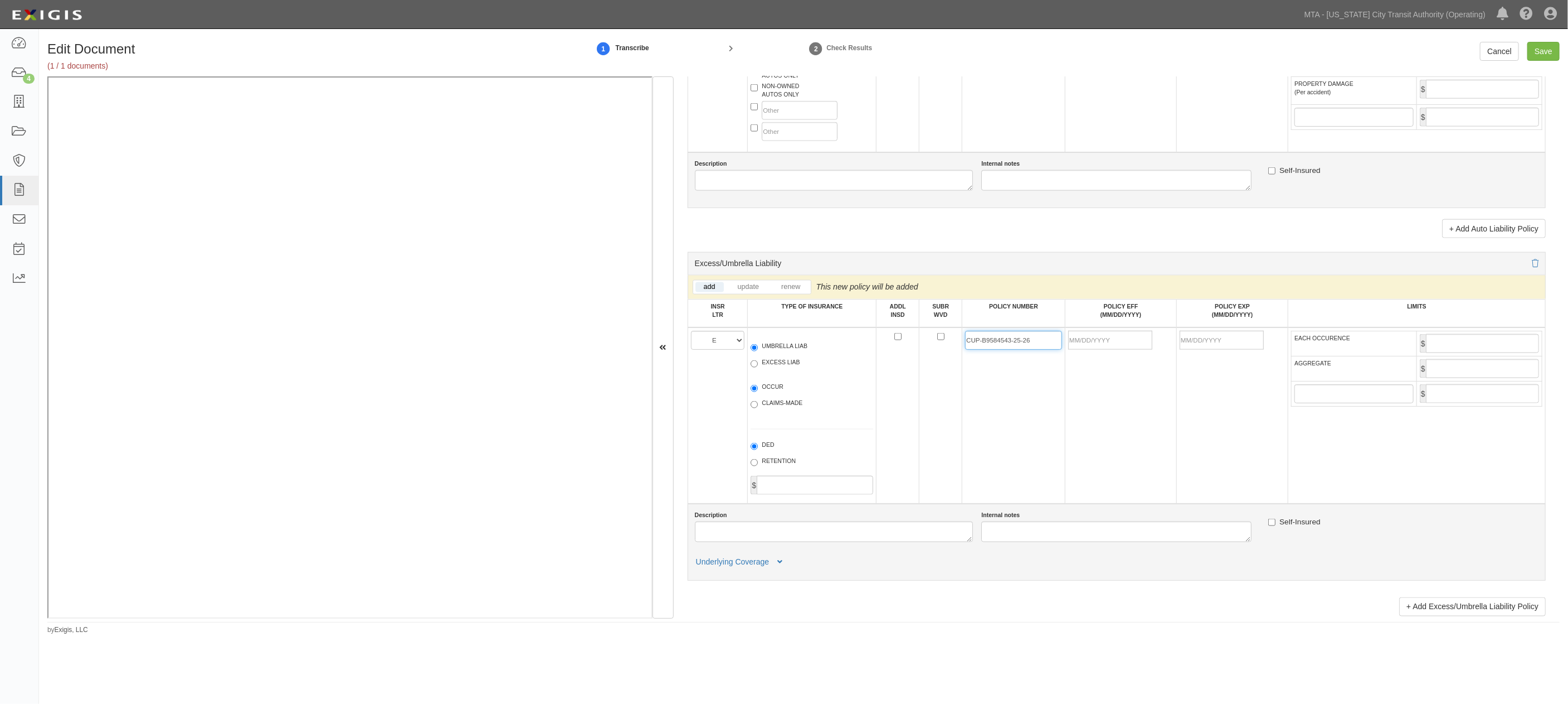
type input "CUP-B9584543-25-26"
click at [777, 355] on span "UMBRELLA LIAB" at bounding box center [812, 349] width 123 height 14
click at [777, 352] on label "UMBRELLA LIAB" at bounding box center [780, 347] width 57 height 11
click at [758, 352] on input "UMBRELLA LIAB" at bounding box center [754, 347] width 7 height 7
radio input "true"
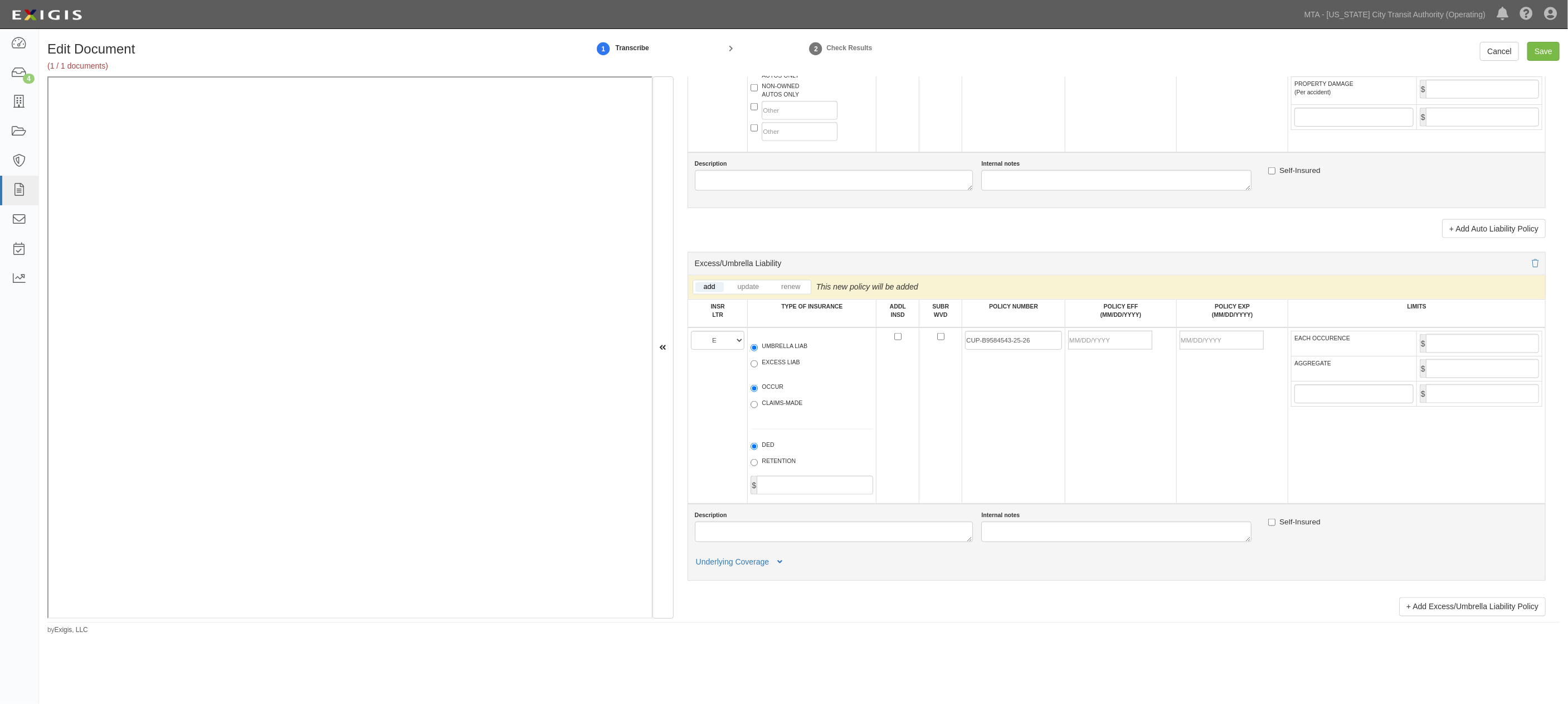
click at [772, 394] on label "OCCUR" at bounding box center [767, 387] width 32 height 11
click at [758, 392] on input "OCCUR" at bounding box center [754, 388] width 7 height 7
radio input "true"
click at [1101, 350] on input "POLICY EFF (MM/DD/YYYY)" at bounding box center [1109, 340] width 84 height 19
type input "10/07/2025"
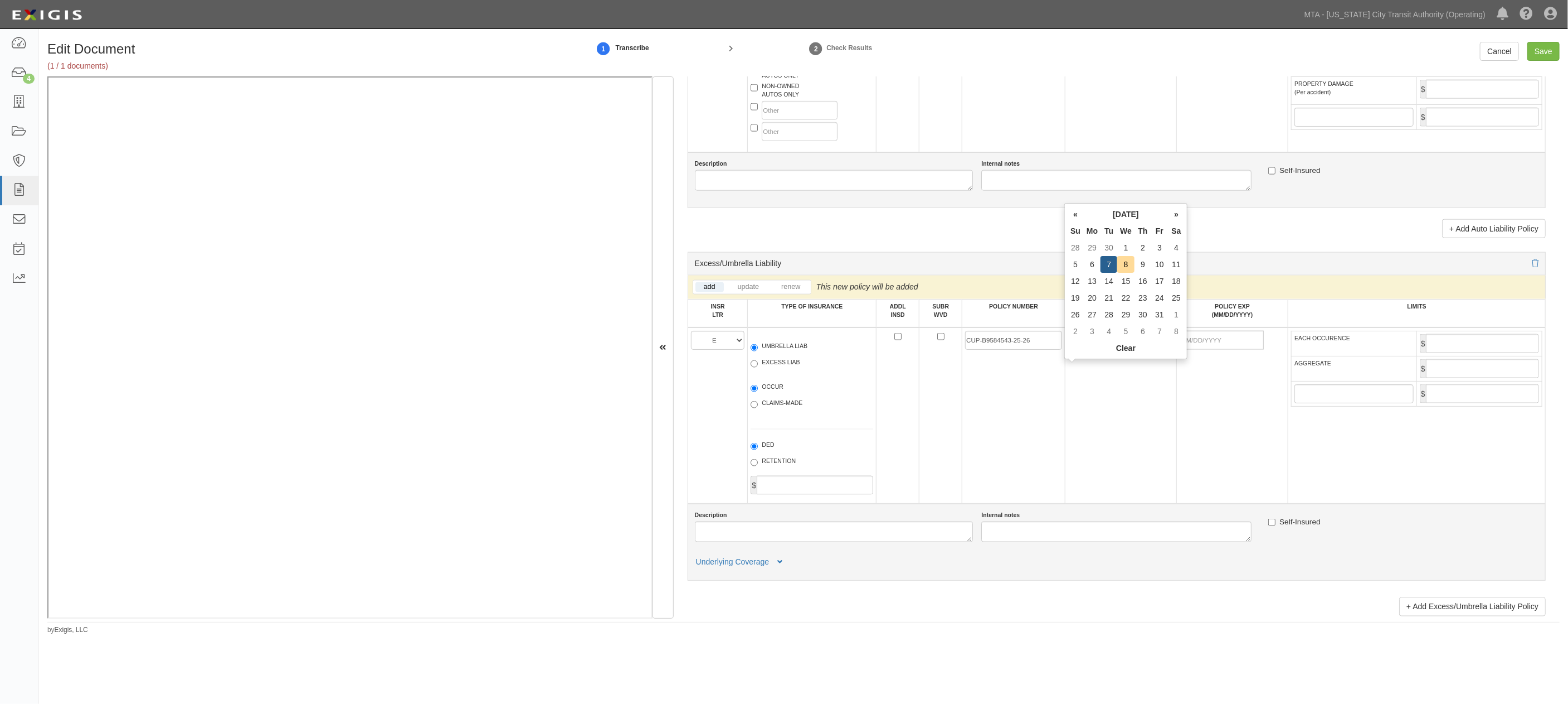
type input "10/07/2026"
click at [1101, 538] on div "Description Internal notes Self-Insured Underlying Coverage General Liability P…" at bounding box center [1117, 542] width 858 height 77
click at [1101, 352] on input "EACH OCCURENCE" at bounding box center [1482, 343] width 113 height 19
type input "3,000,000"
click at [1101, 378] on input "AGGREGATE" at bounding box center [1482, 368] width 113 height 19
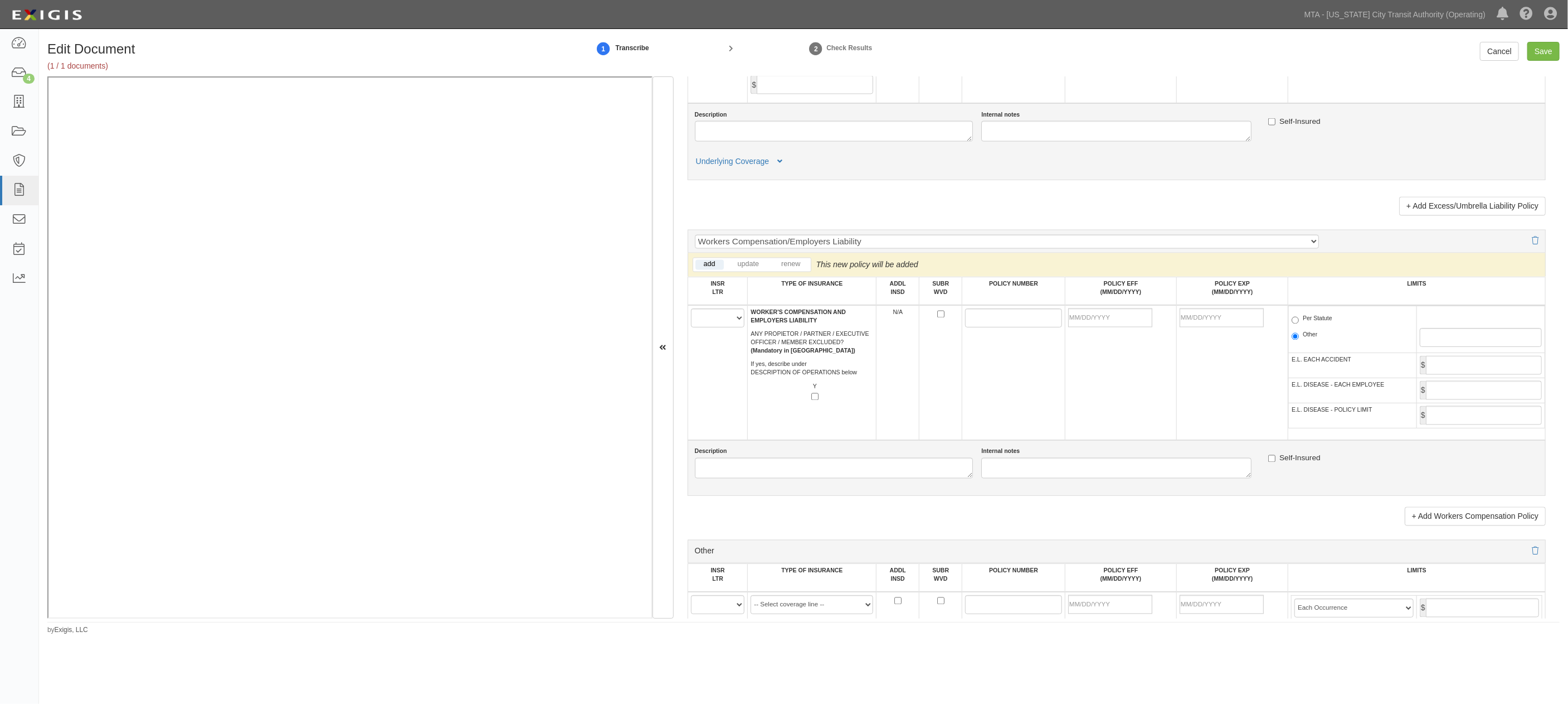
scroll to position [1735, 0]
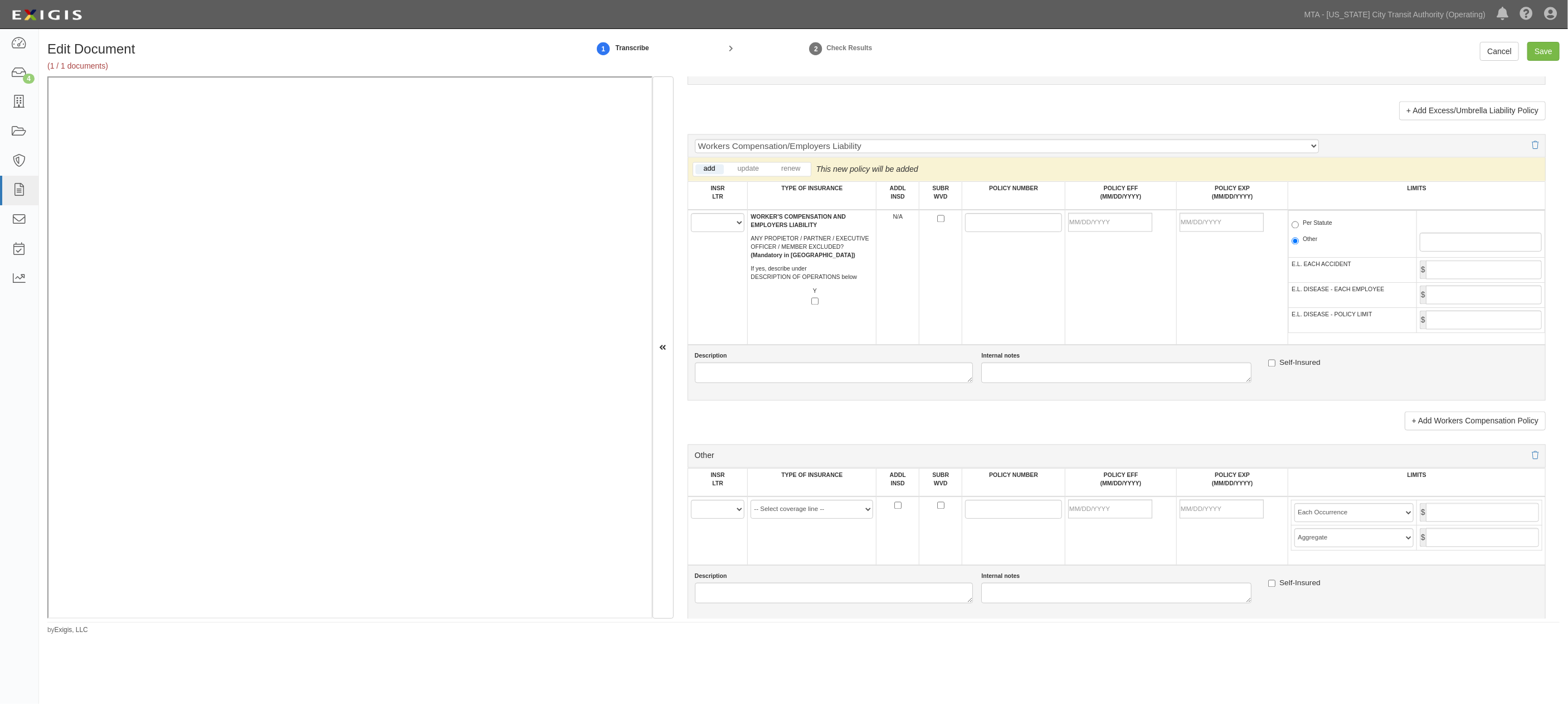
type input "3,000,000"
click at [709, 232] on select "A B C D E F" at bounding box center [718, 222] width 54 height 19
select select "A"
click at [691, 232] on select "A B C D E F" at bounding box center [718, 222] width 54 height 19
paste input "8972432"
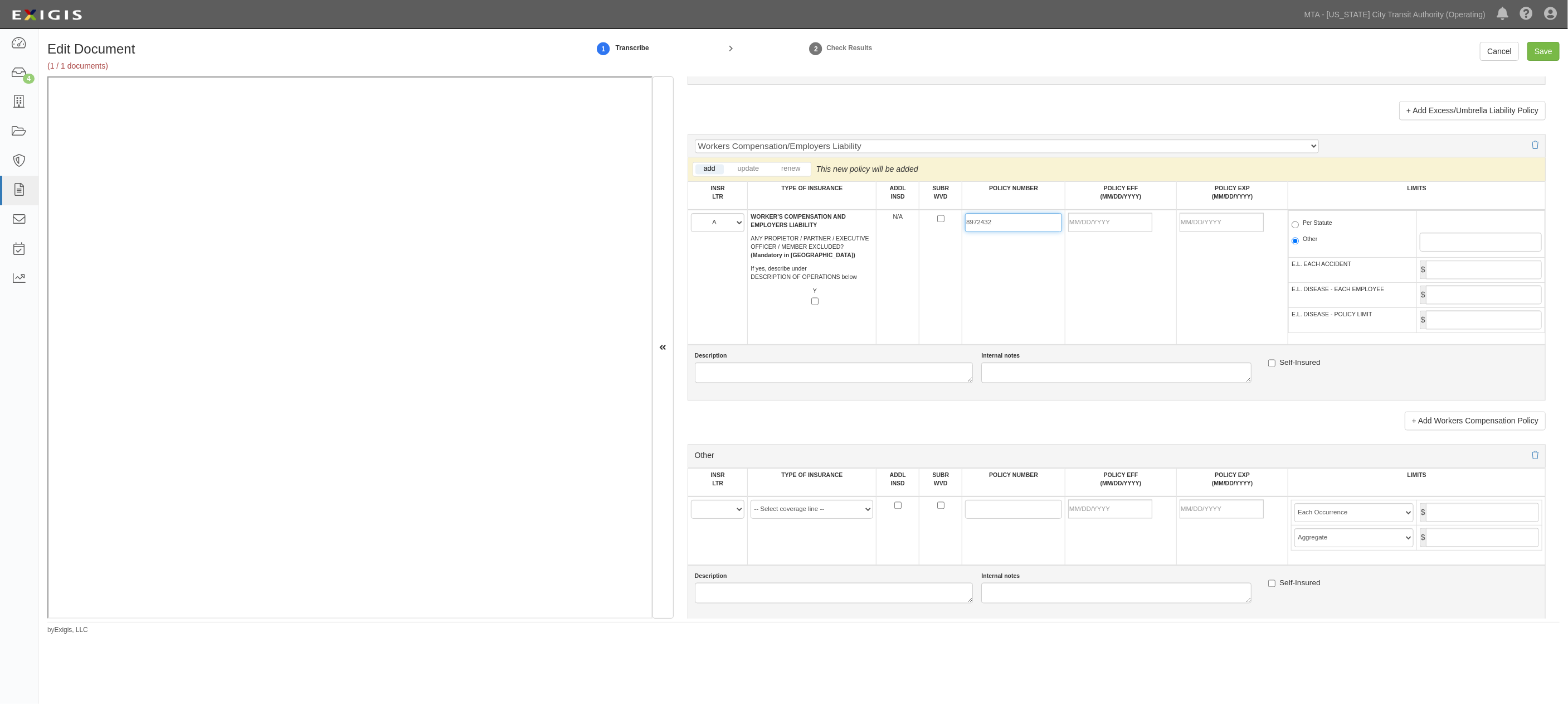
type input "8972432"
click at [1101, 232] on input "POLICY EFF (MM/DD/YYYY)" at bounding box center [1109, 222] width 84 height 19
type input "04/01/2025"
type input "04/01/2026"
drag, startPoint x: 1146, startPoint y: 338, endPoint x: 1193, endPoint y: 329, distance: 47.9
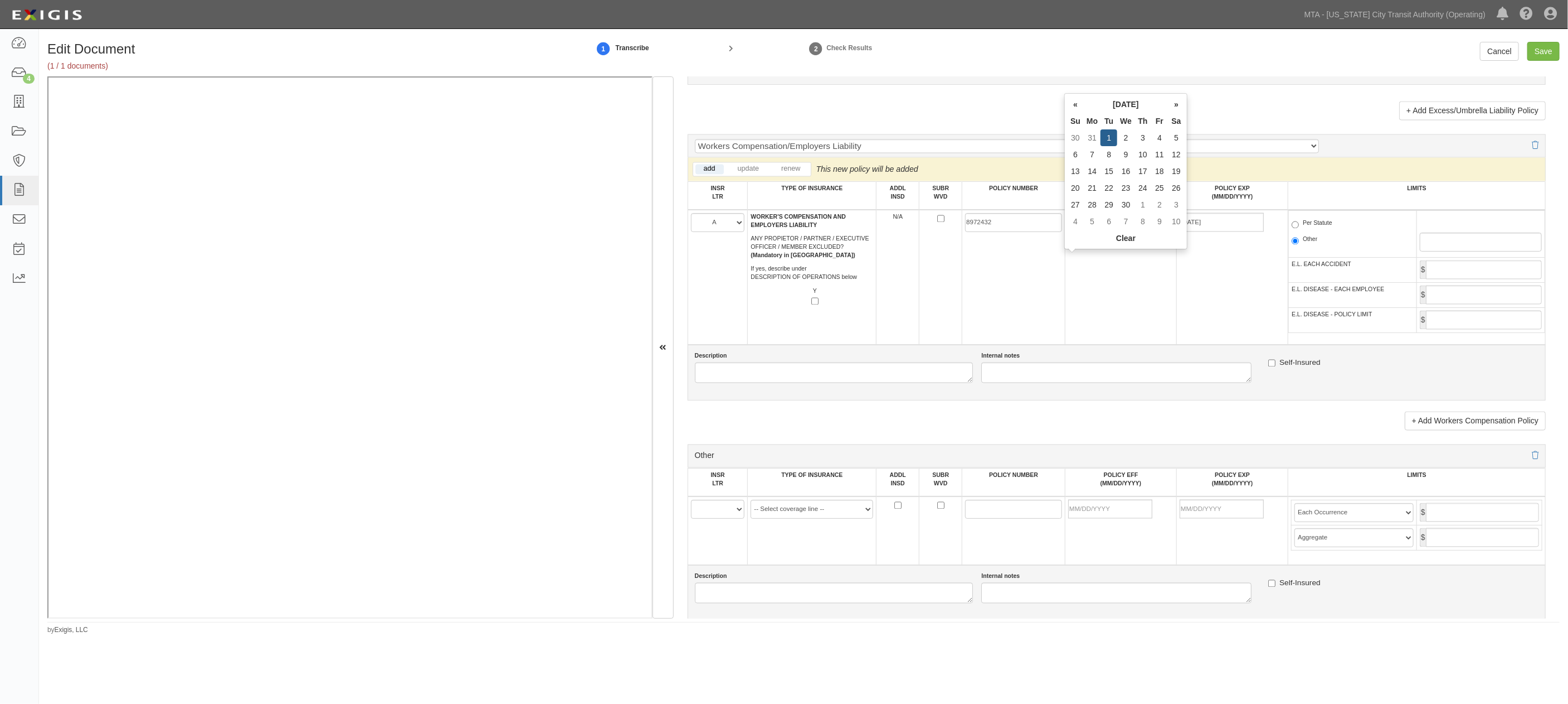
click at [1101, 338] on td "04/01/2025" at bounding box center [1120, 277] width 111 height 135
click at [1101, 230] on label "Per Statute" at bounding box center [1311, 224] width 40 height 11
click at [1101, 228] on input "Per Statute" at bounding box center [1294, 224] width 7 height 7
radio input "true"
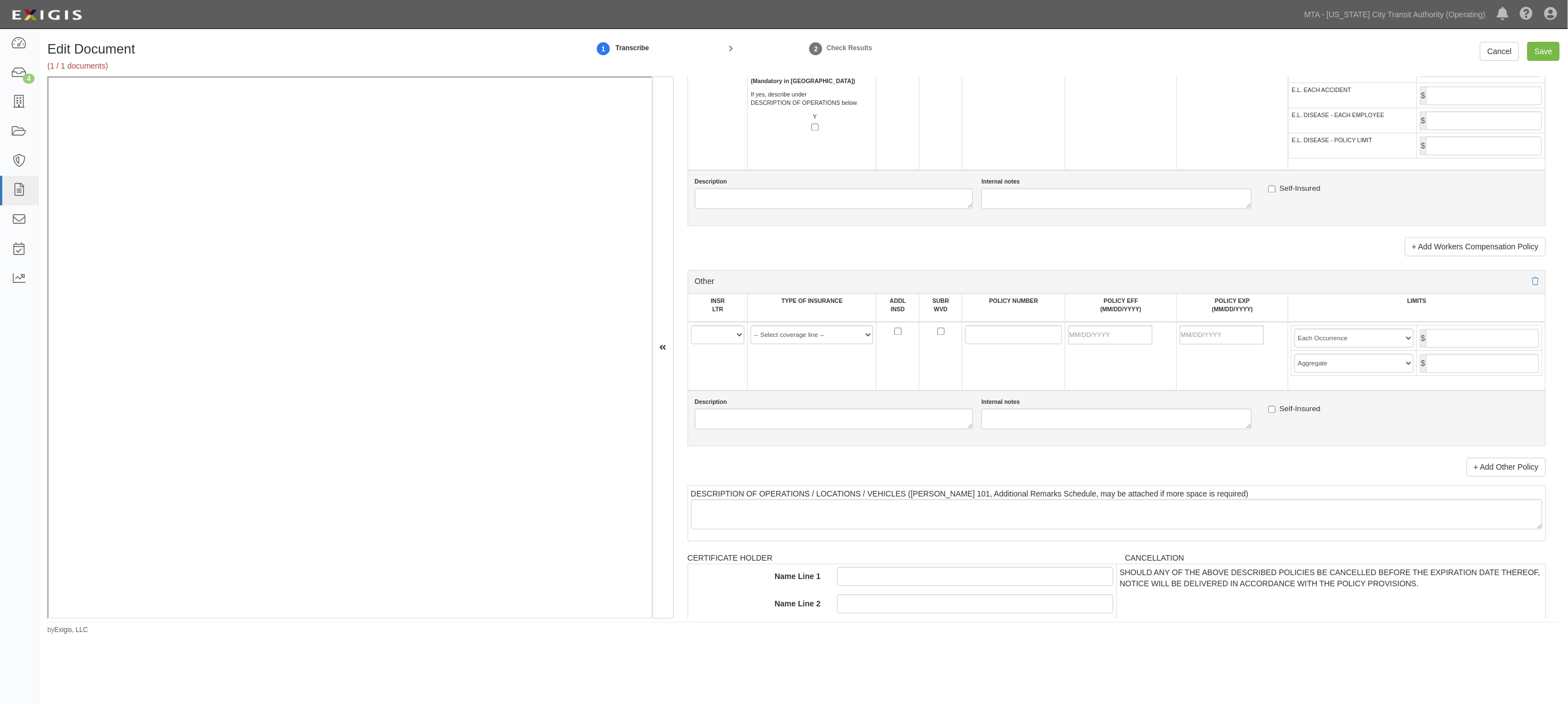
scroll to position [1982, 0]
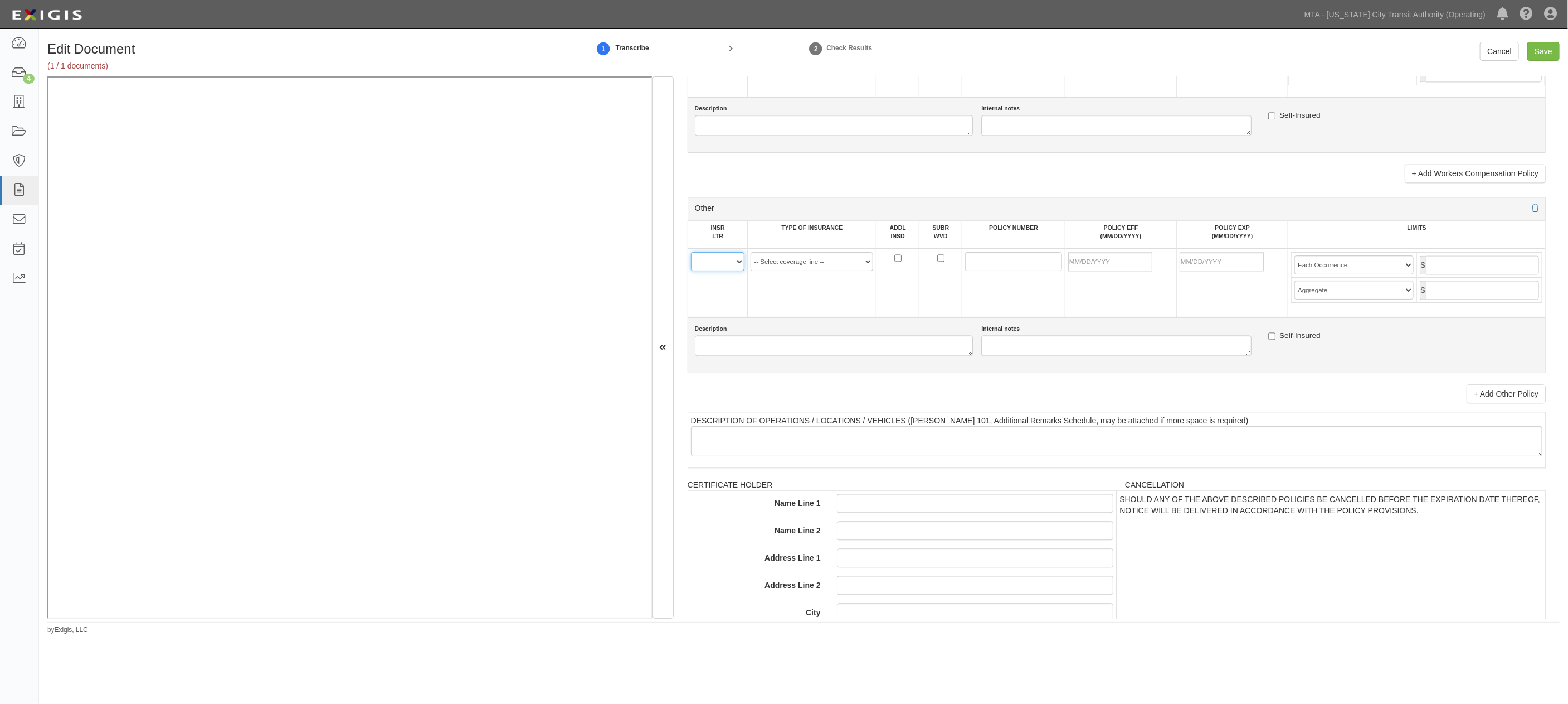
click at [721, 271] on select "A B C D E F" at bounding box center [718, 261] width 54 height 19
select select "D"
click at [691, 271] on select "A B C D E F" at bounding box center [718, 261] width 54 height 19
click at [779, 271] on select "-- Select coverage line -- Asbestos Abatement Auto Physical Damage Aviation Lia…" at bounding box center [812, 261] width 123 height 19
select select "44"
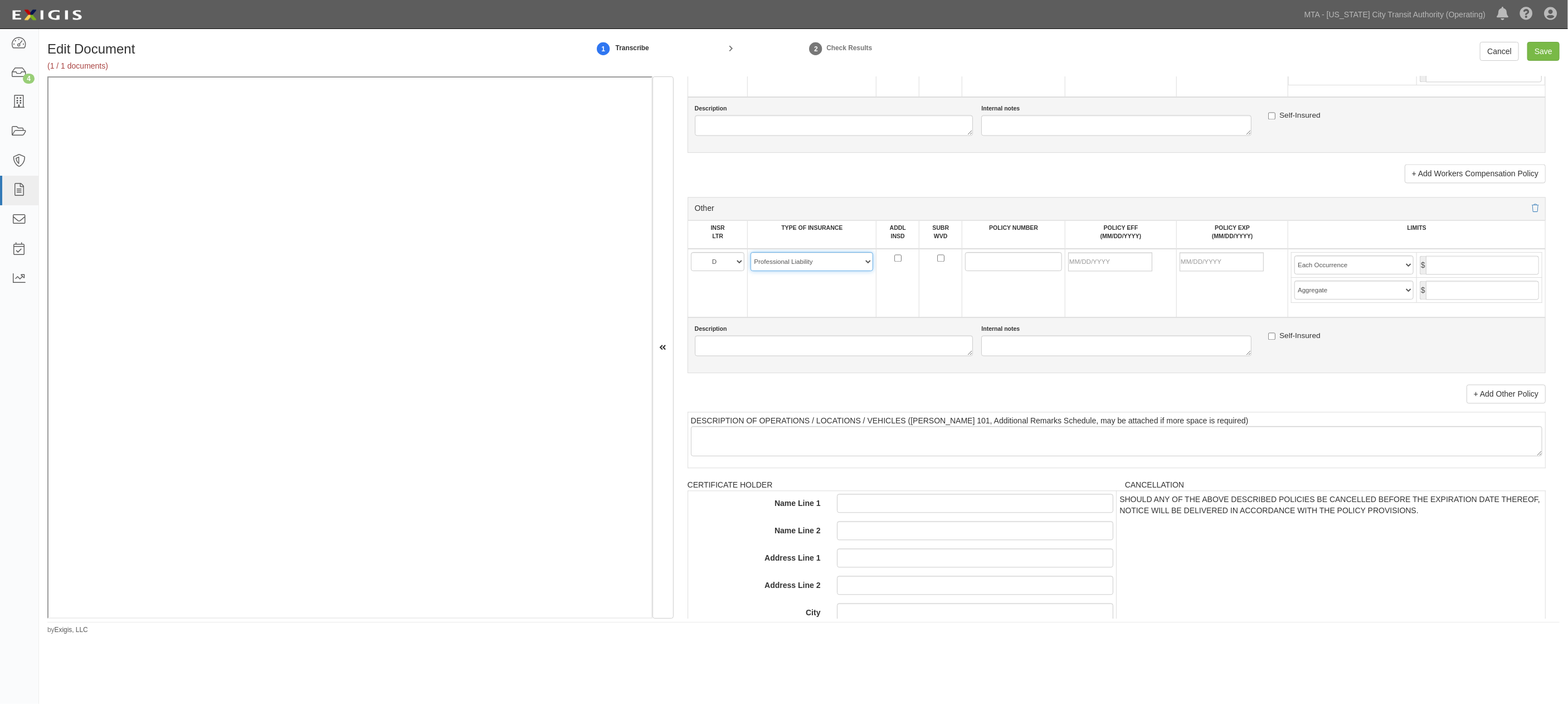
click at [751, 271] on select "-- Select coverage line -- Asbestos Abatement Auto Physical Damage Aviation Lia…" at bounding box center [812, 261] width 123 height 19
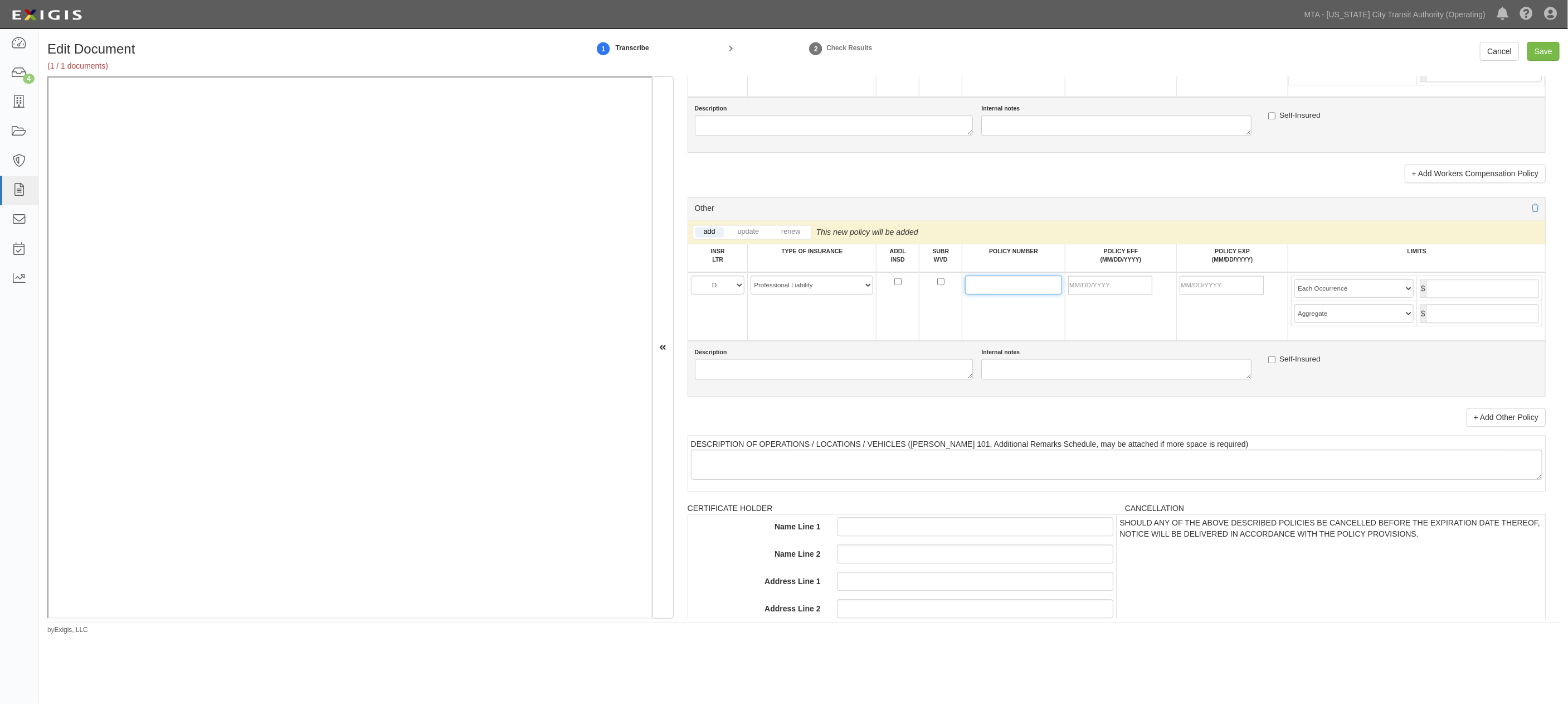
click at [981, 294] on input "POLICY NUMBER" at bounding box center [1014, 285] width 97 height 19
paste input "CPP204551610"
type input "CPP204551610"
click at [1100, 294] on input "POLICY EFF (MM/DD/YYYY)" at bounding box center [1109, 285] width 84 height 19
type input "12/11/2024"
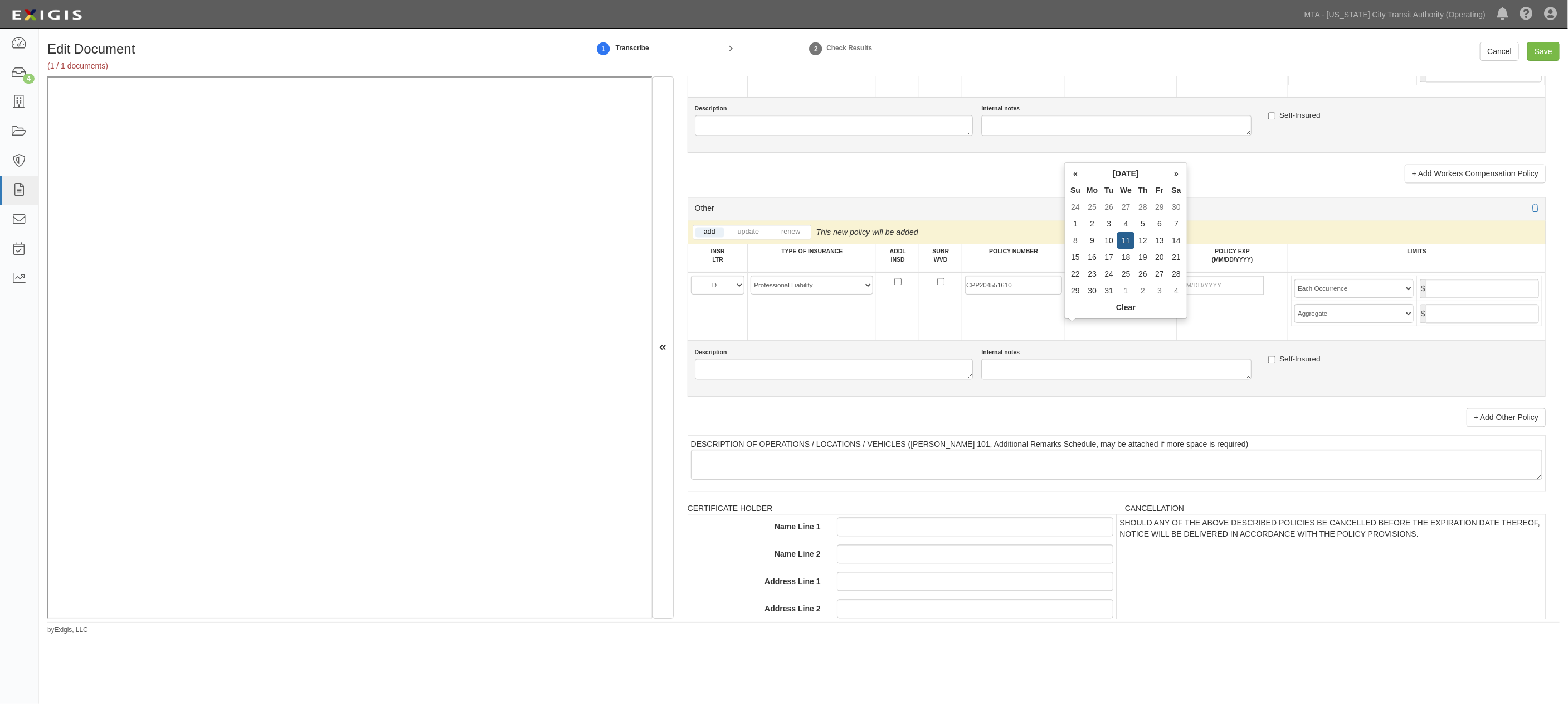
type input "12/11/2025"
click at [1101, 341] on td "12/11/2024" at bounding box center [1120, 306] width 111 height 69
click at [1101, 297] on input "text" at bounding box center [1482, 288] width 113 height 19
type input "2,000,000"
click at [1101, 323] on input "text" at bounding box center [1482, 313] width 113 height 19
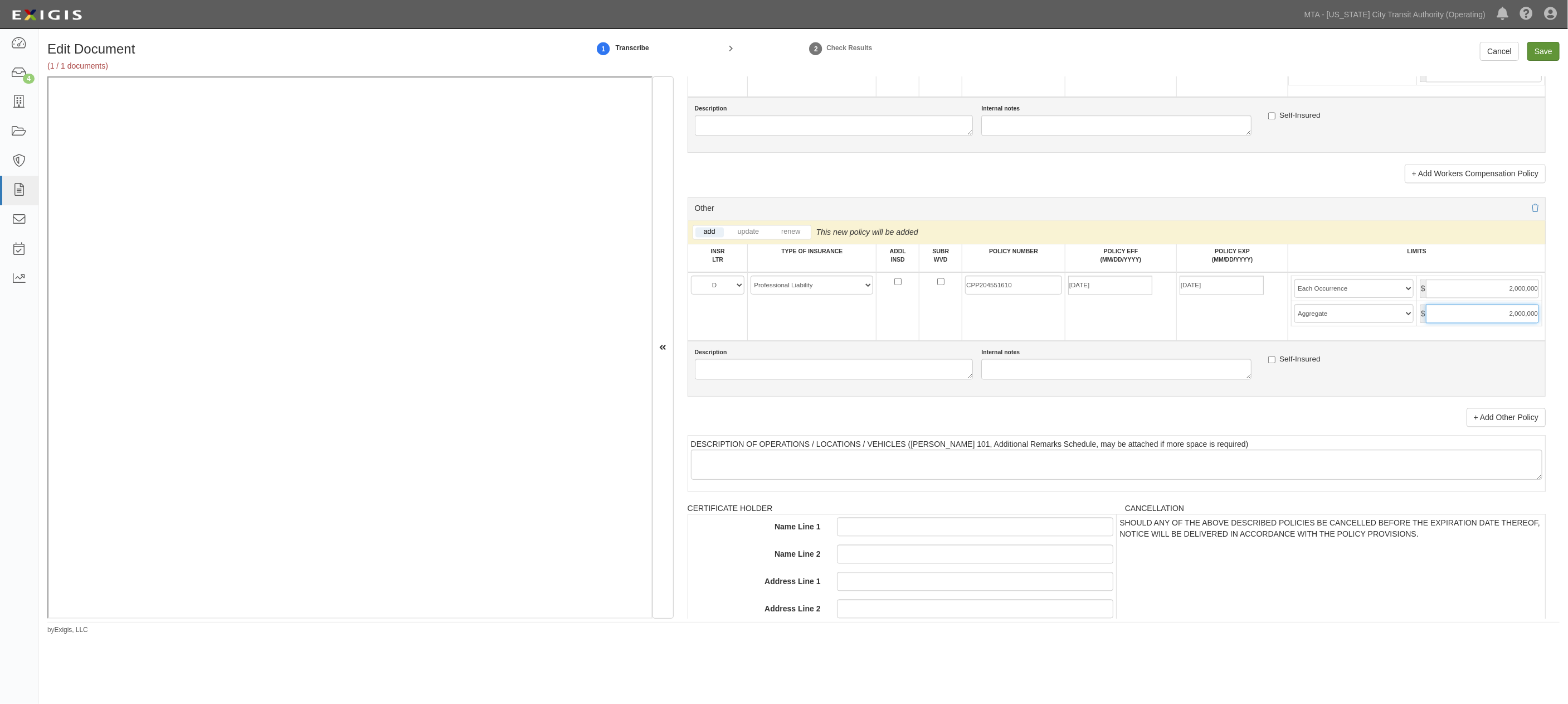
type input "2,000,000"
click at [1101, 45] on input "Save" at bounding box center [1543, 50] width 32 height 19
type input "2000000"
type input "4000000"
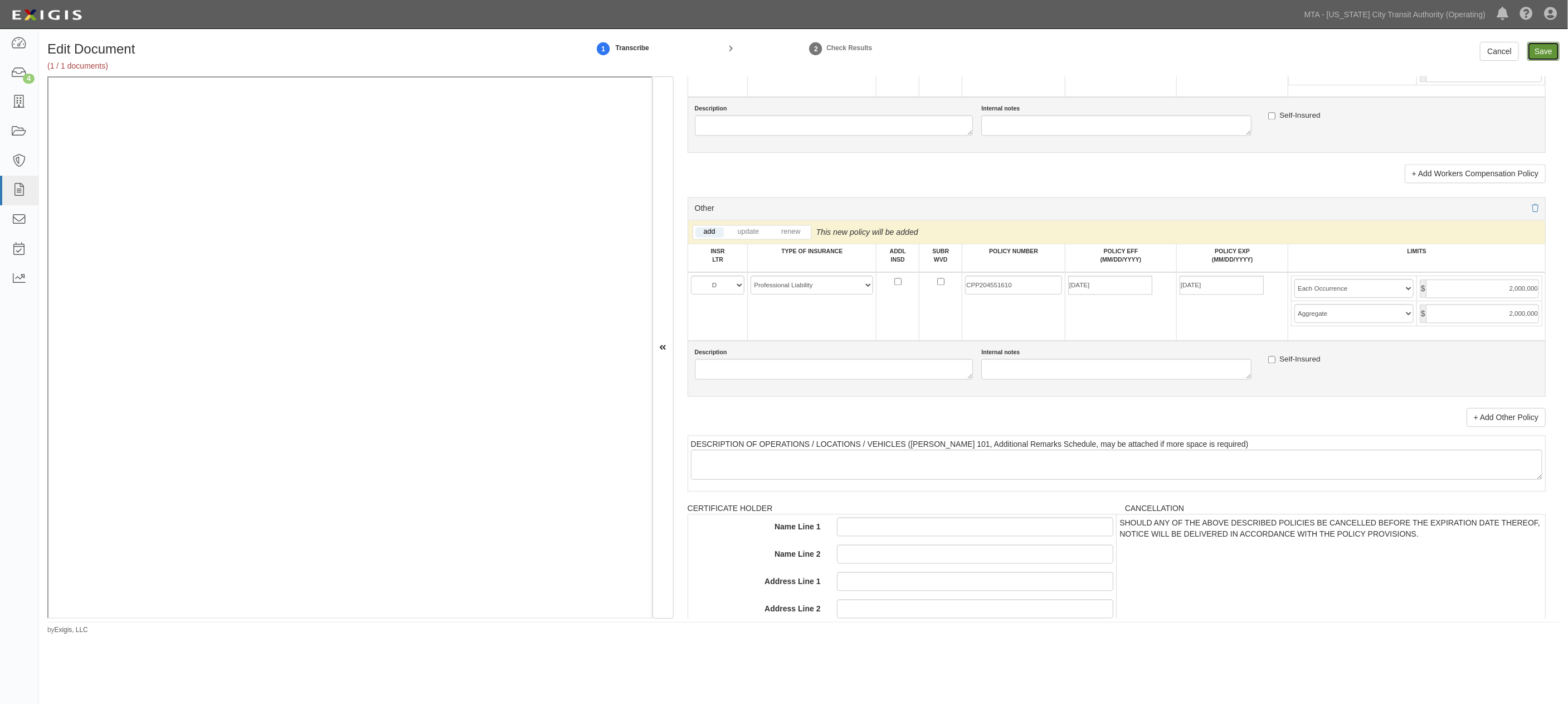
type input "1000000"
type input "3000000"
type input "2000000"
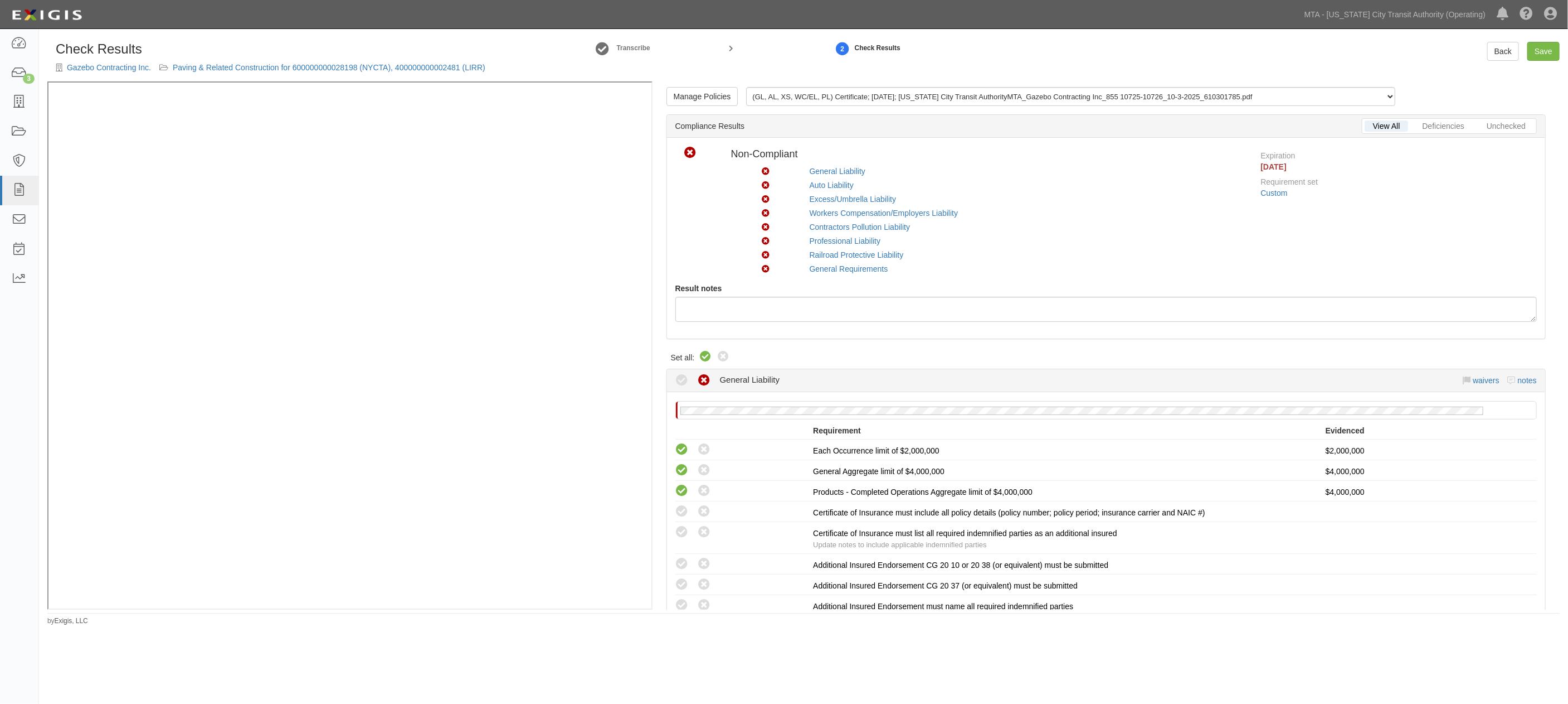
click at [706, 358] on icon at bounding box center [706, 357] width 14 height 14
radio input "true"
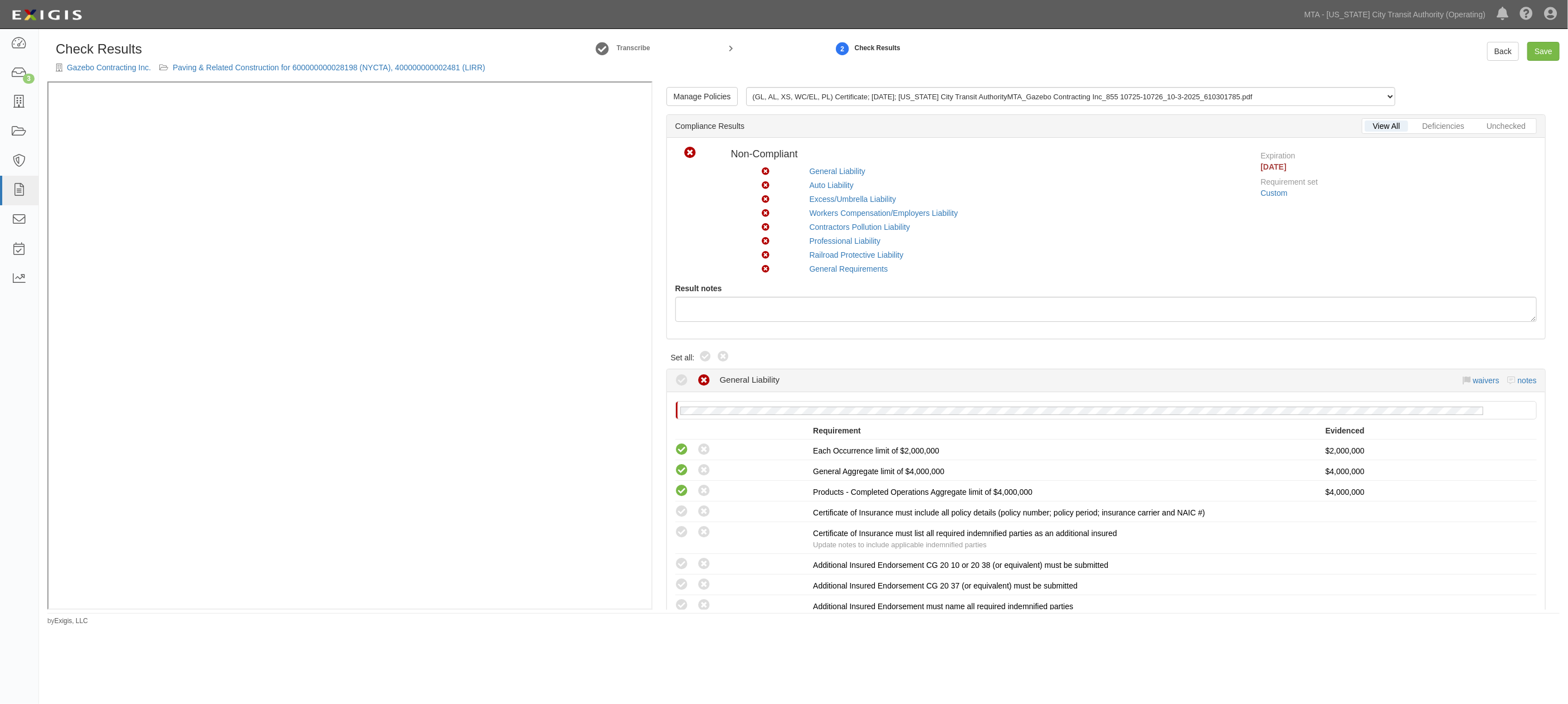
radio input "true"
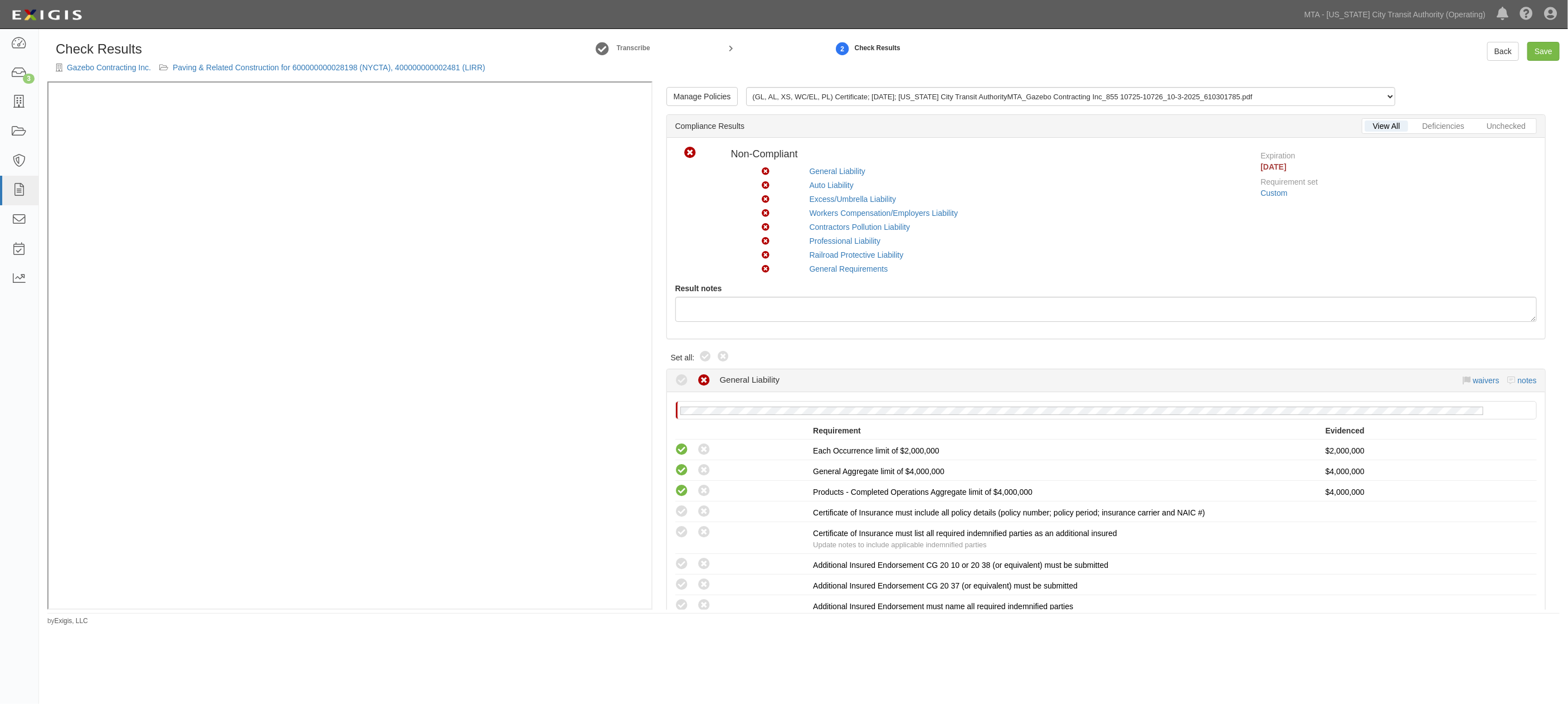
radio input "true"
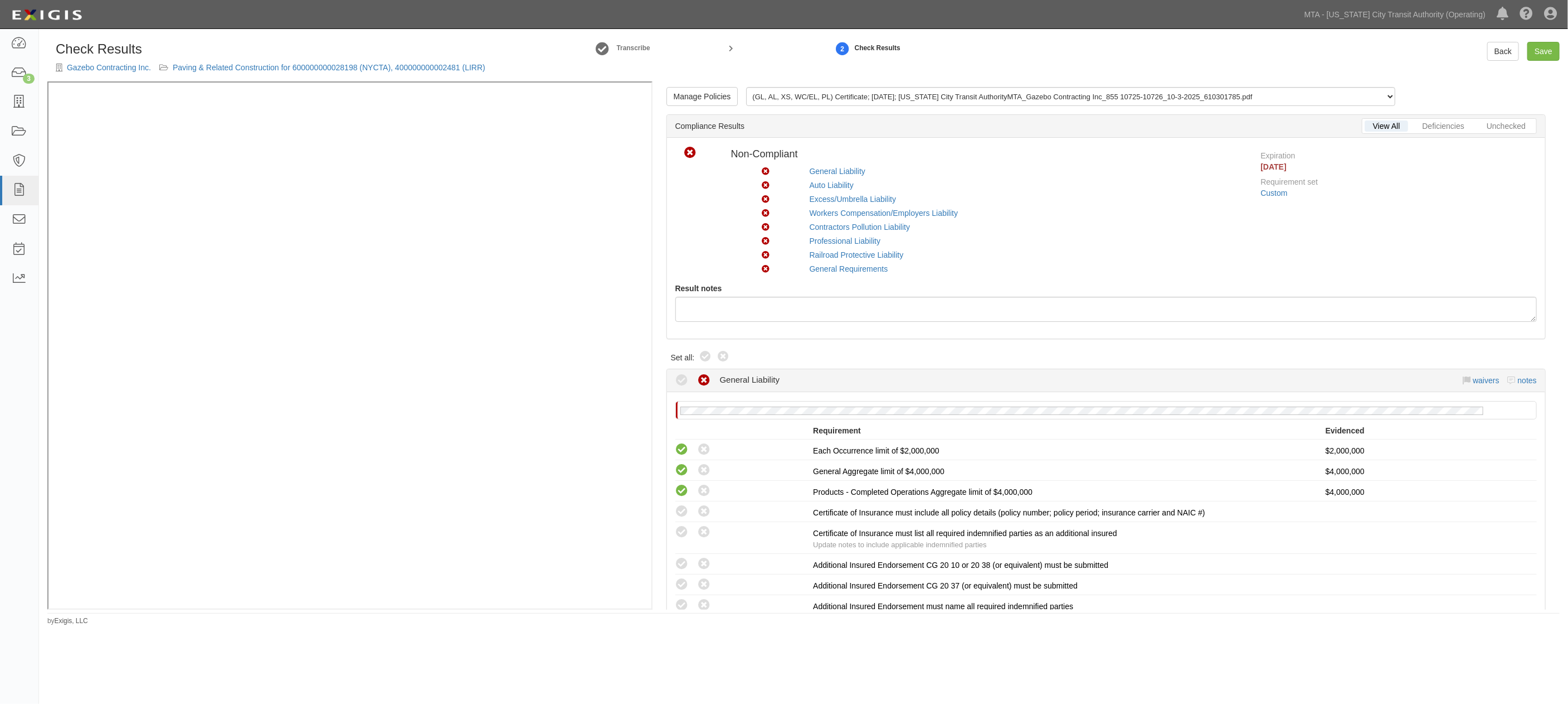
radio input "true"
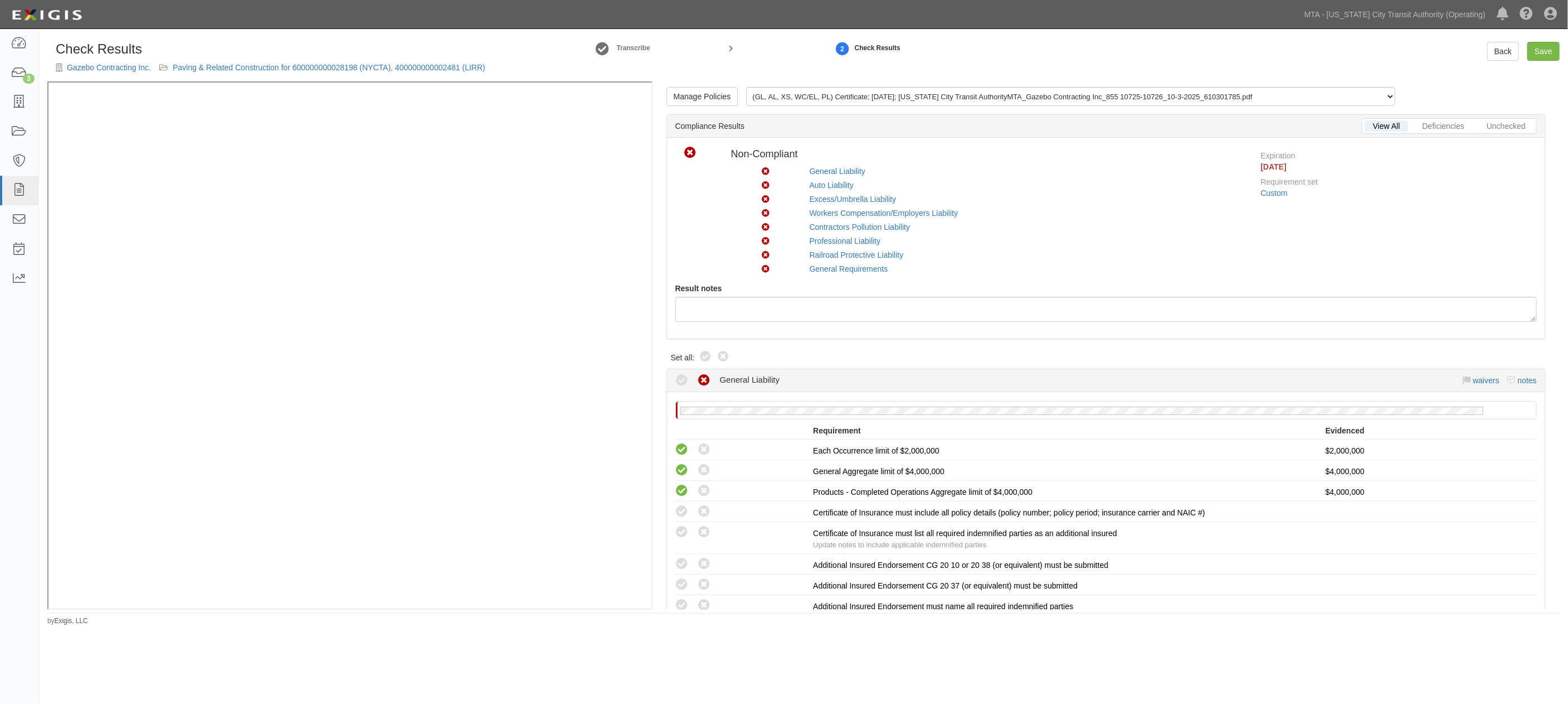
radio input "true"
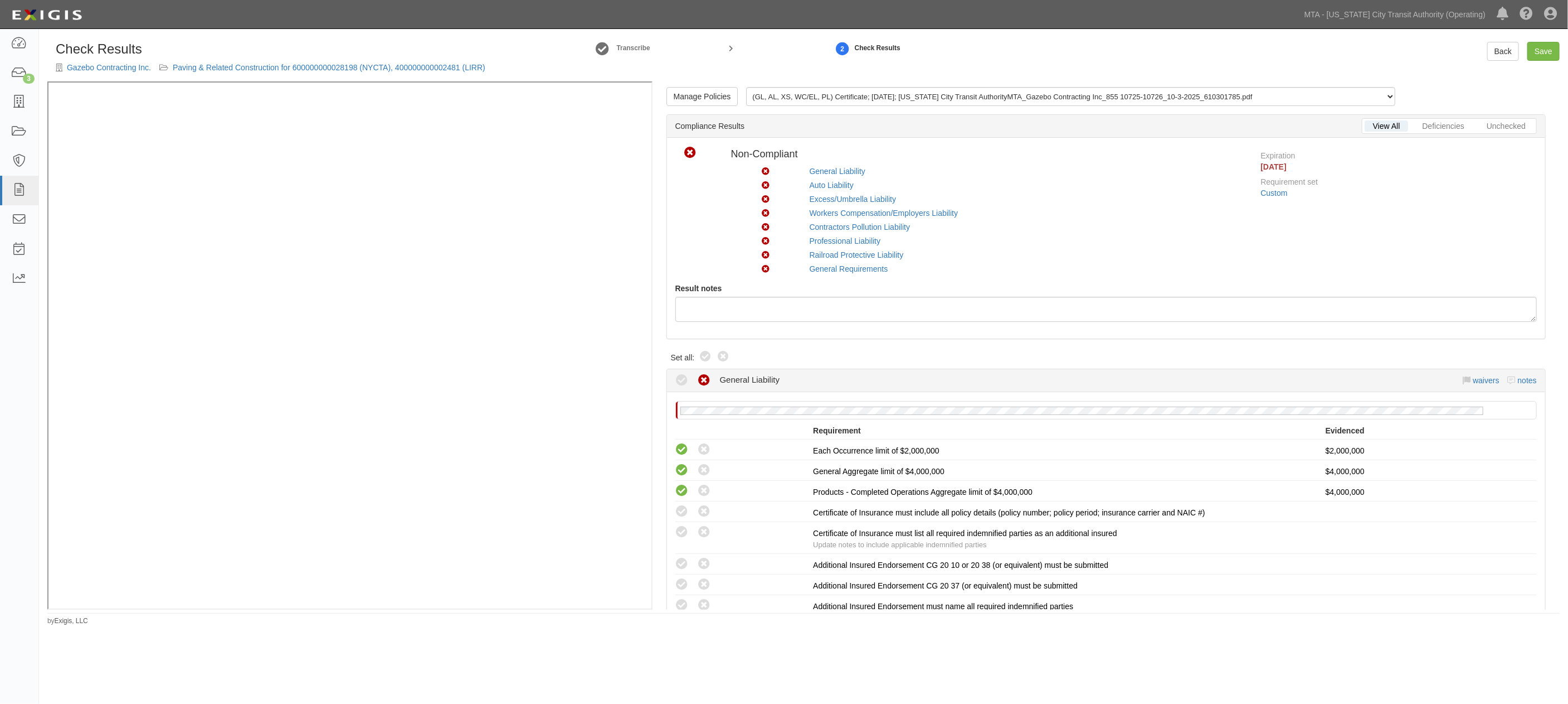
radio input "true"
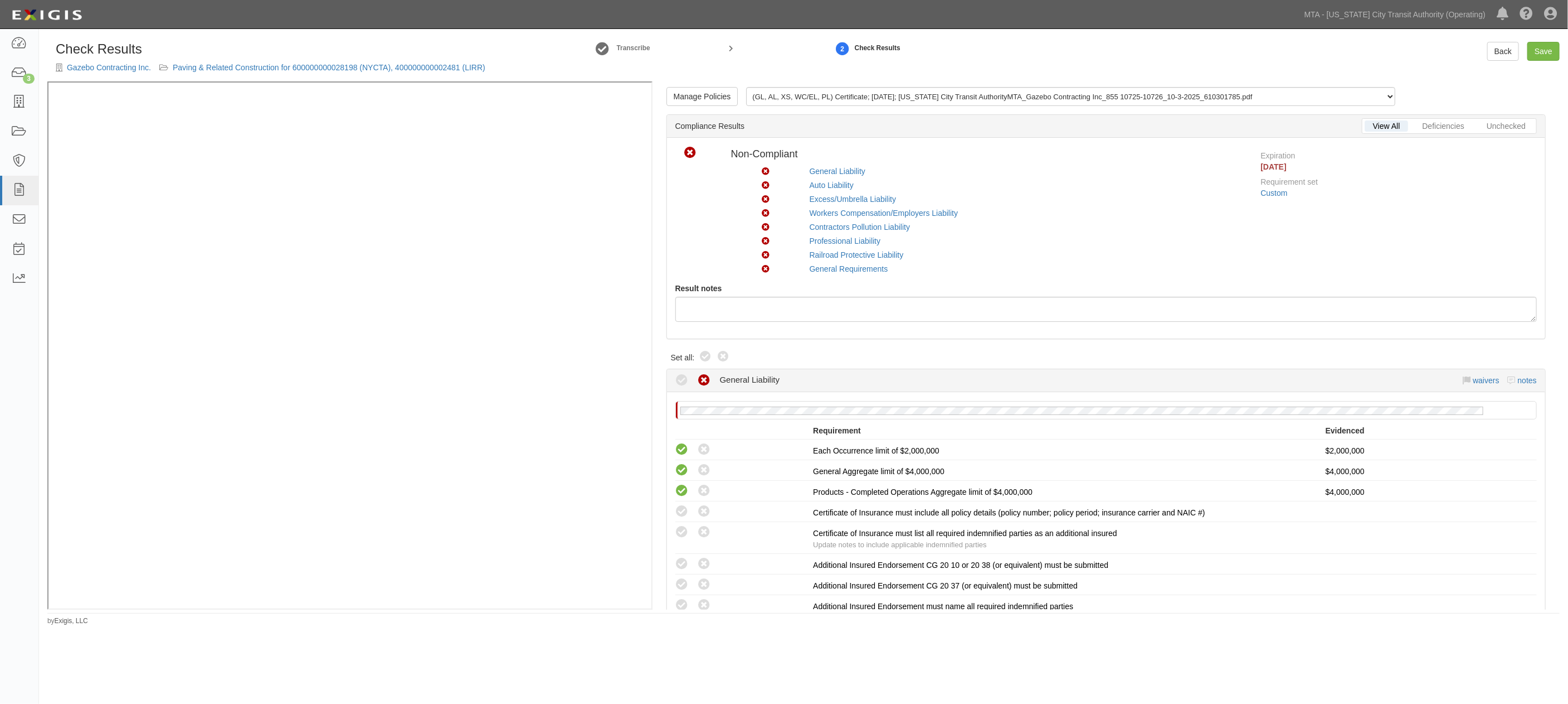
radio input "true"
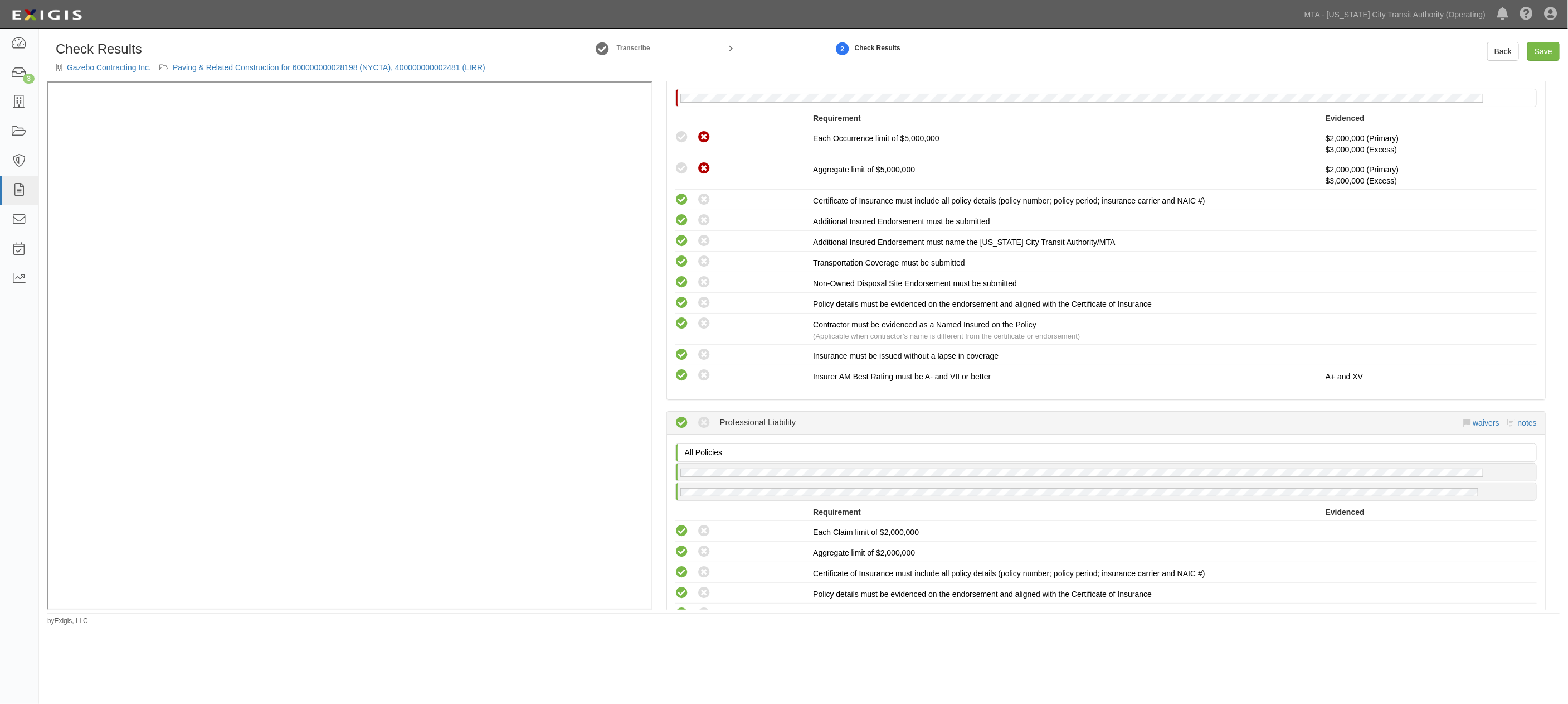
scroll to position [1548, 0]
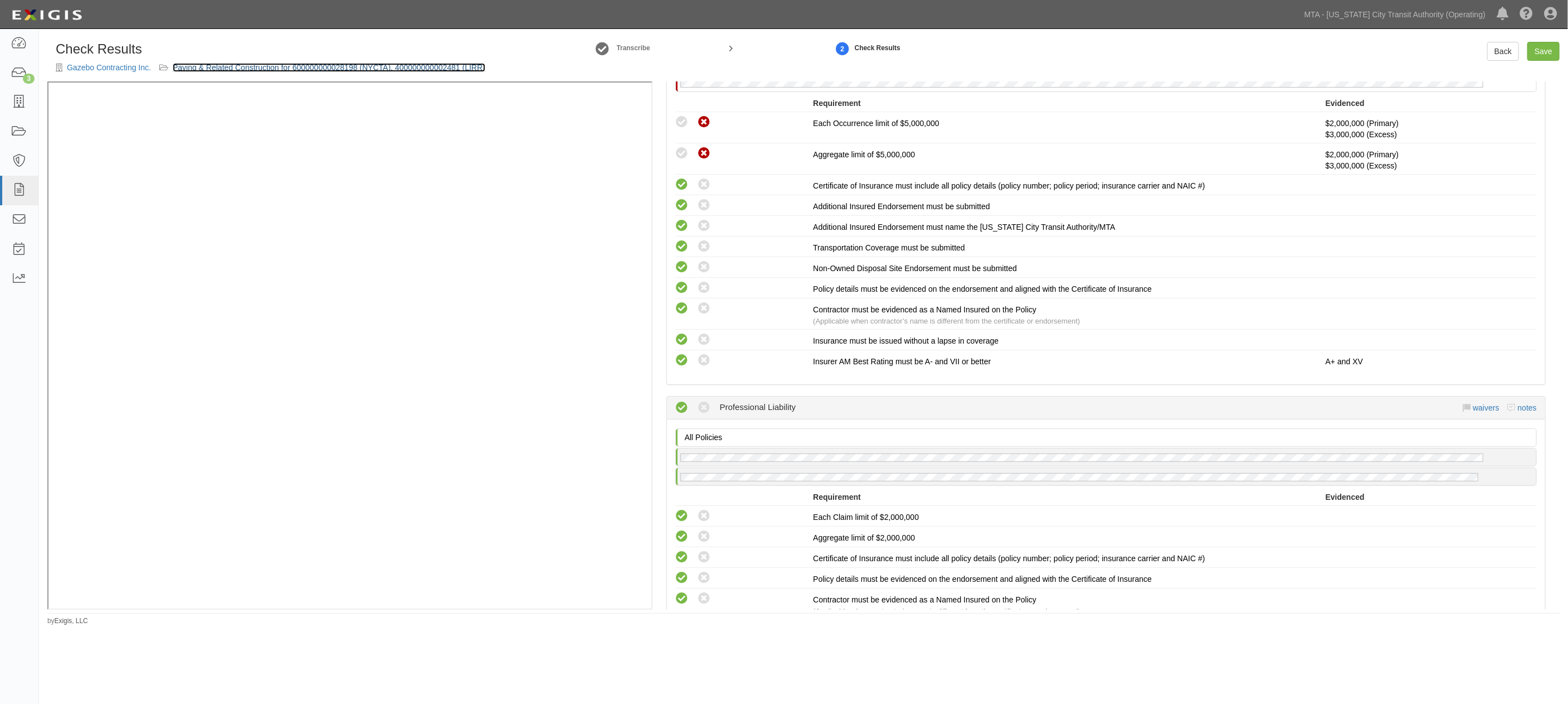
click at [314, 65] on link "Paving & Related Construction for 600000000028198 (NYCTA), 400000000002481 (LIR…" at bounding box center [330, 67] width 313 height 9
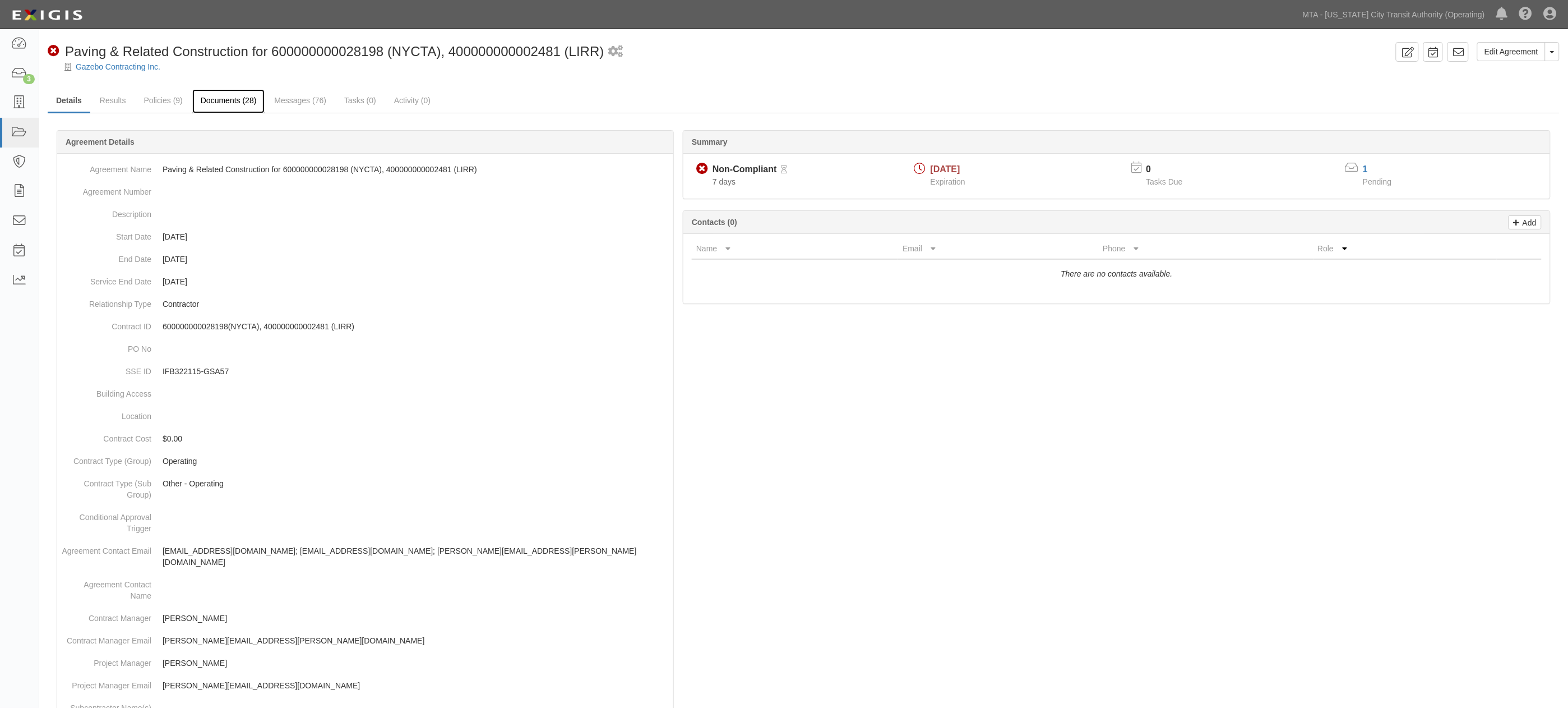
click at [236, 102] on link "Documents (28)" at bounding box center [229, 101] width 73 height 24
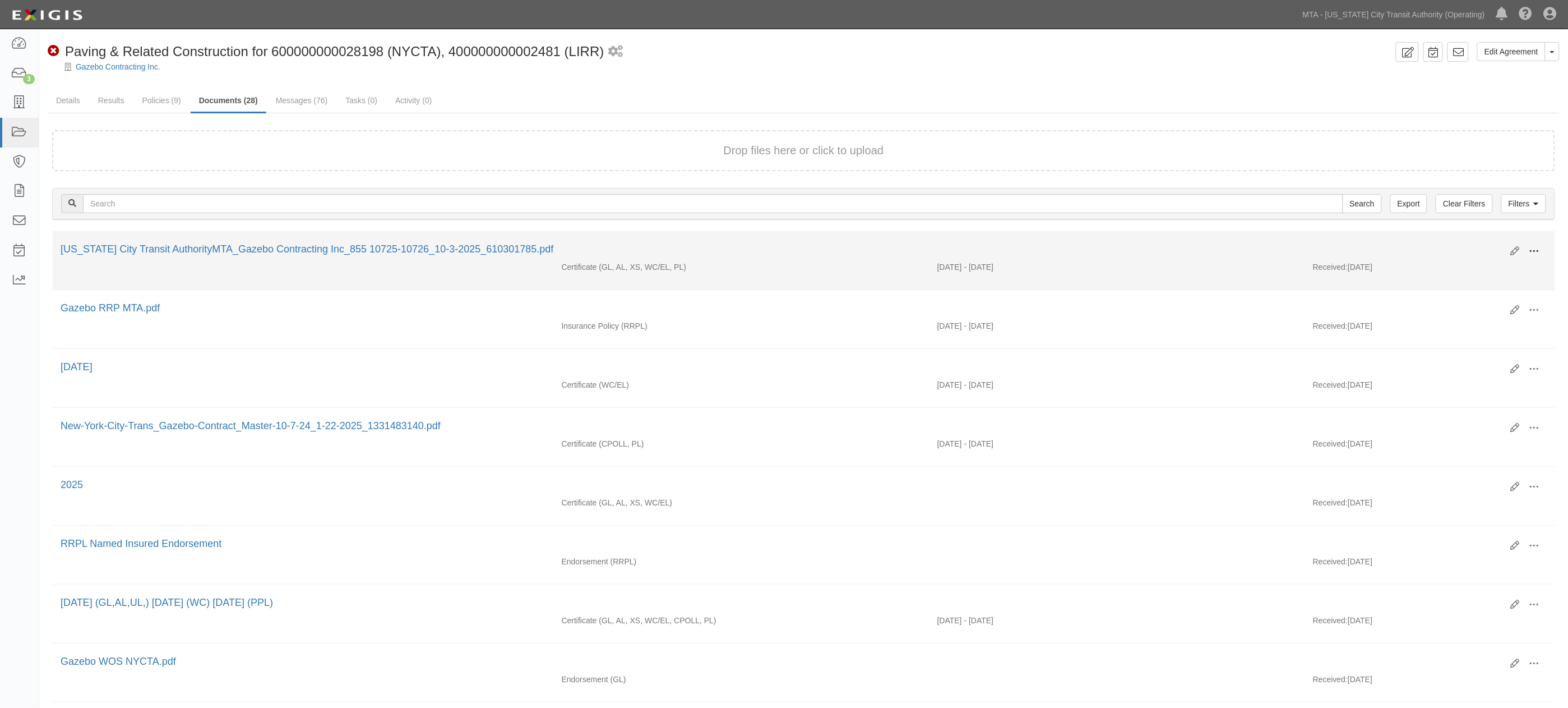
click at [1530, 252] on span at bounding box center [1534, 252] width 10 height 10
click at [1469, 245] on link "Edit" at bounding box center [1479, 247] width 88 height 20
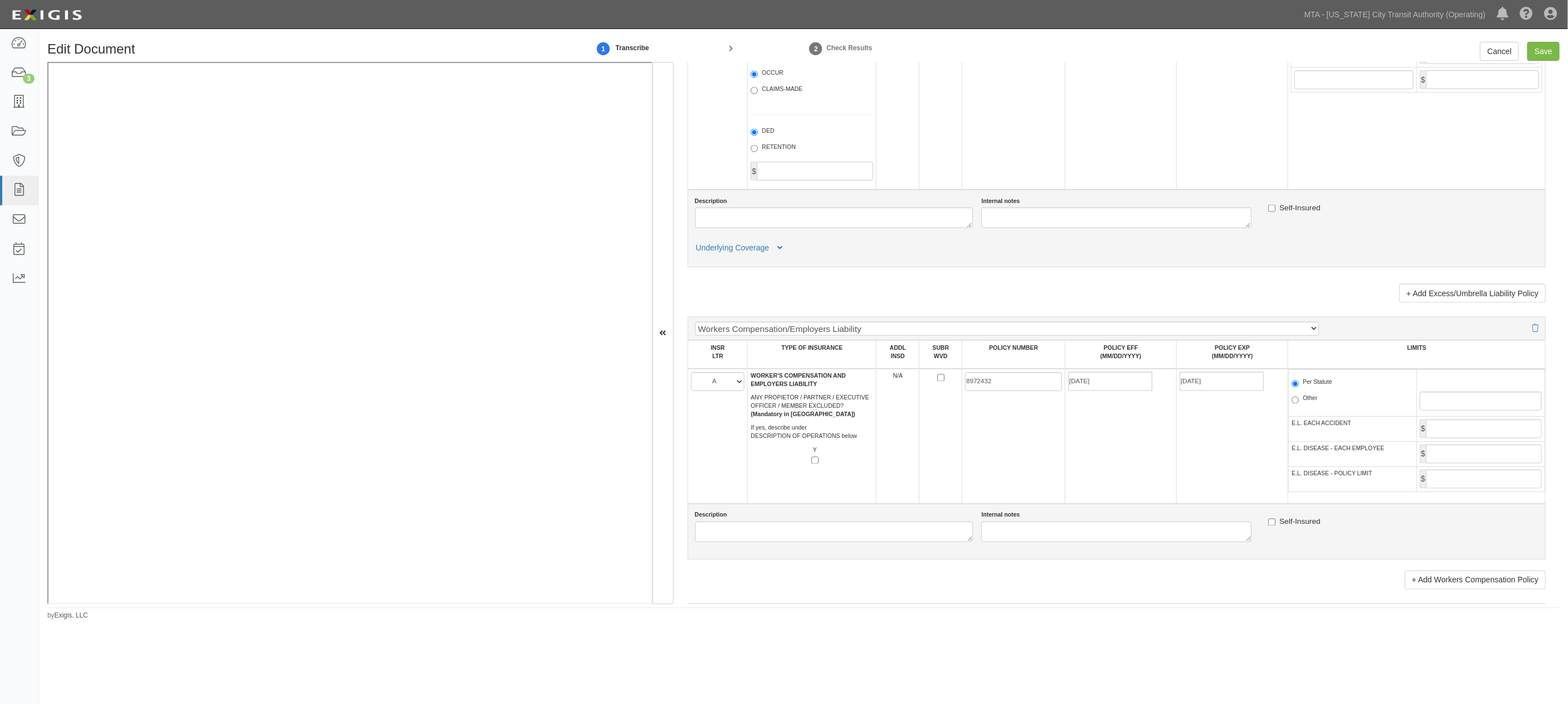
scroll to position [1487, 0]
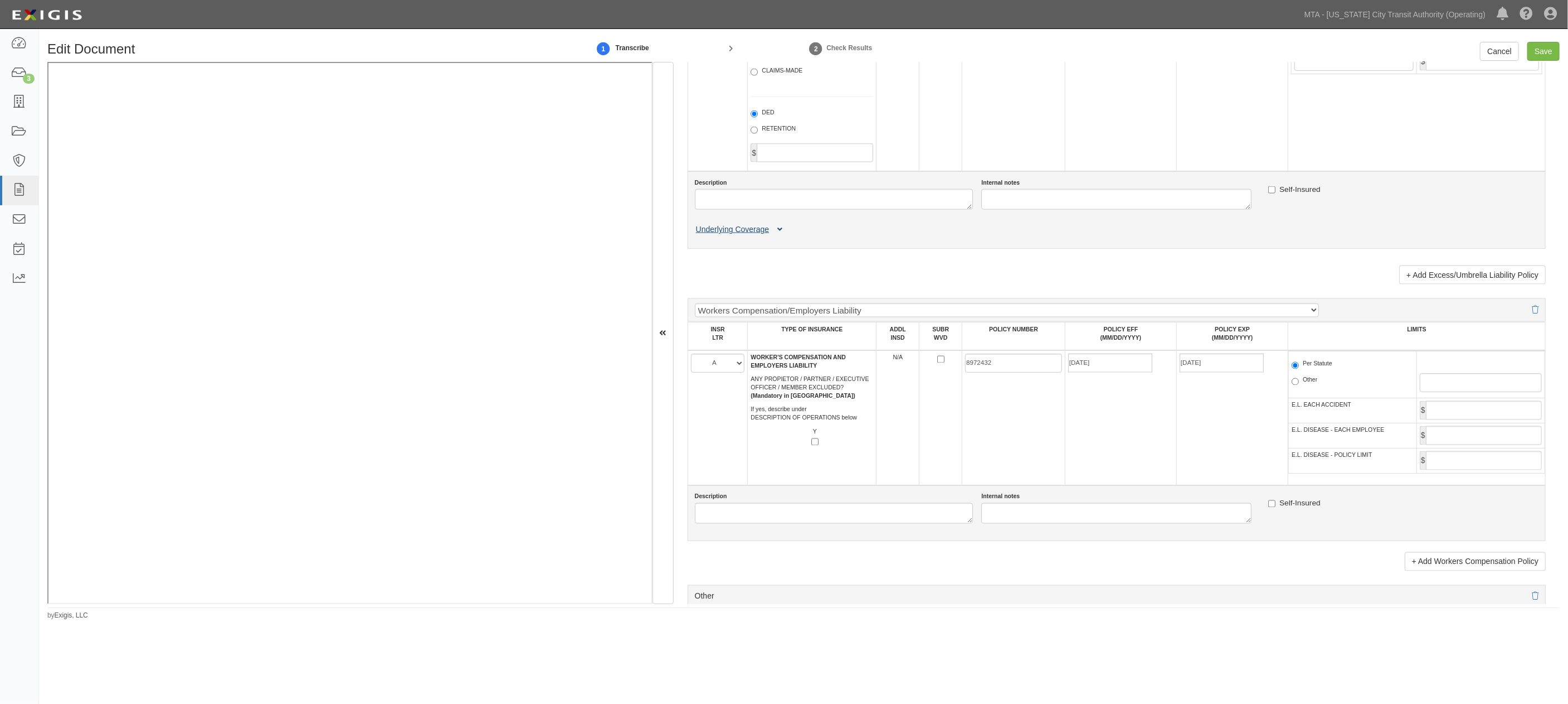
click at [782, 233] on icon at bounding box center [780, 229] width 5 height 8
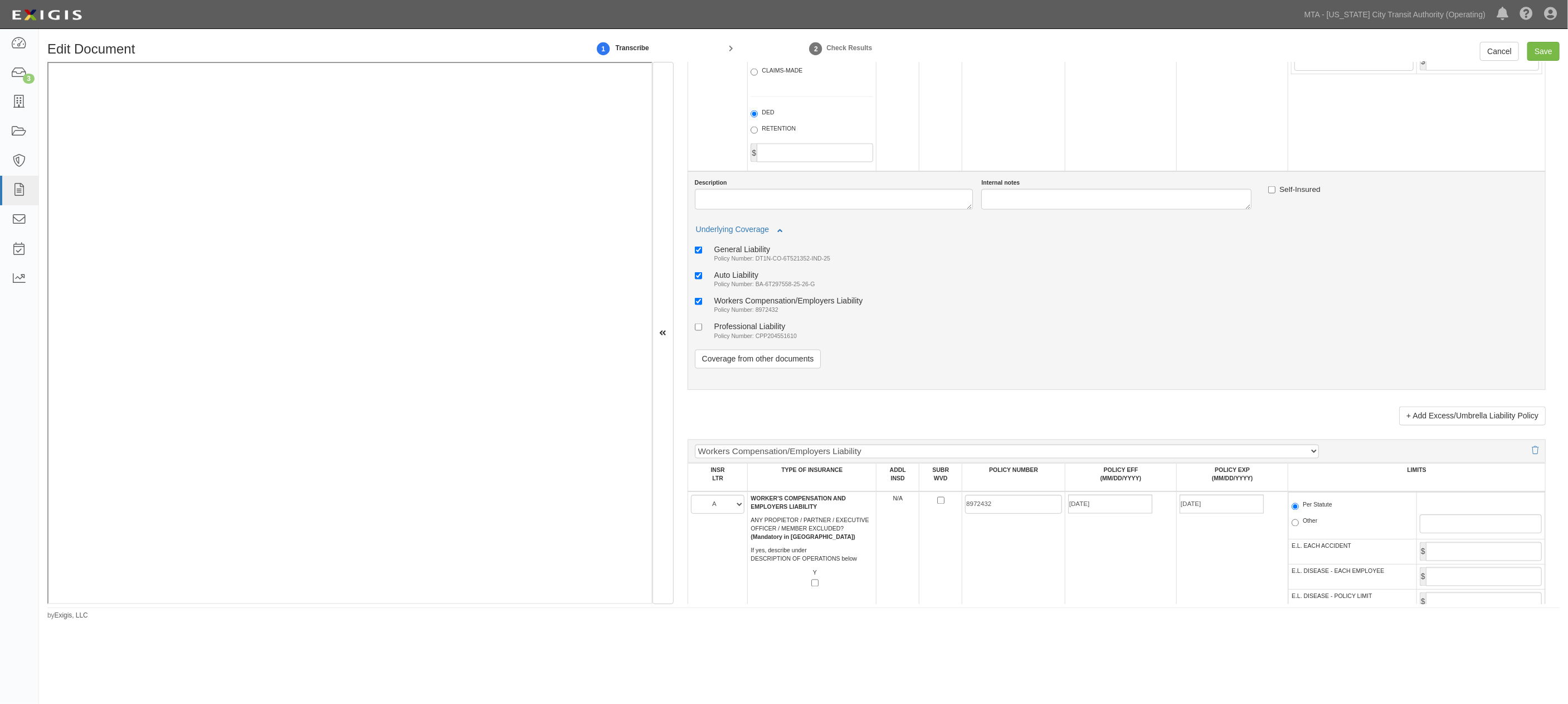
click at [755, 331] on div "Professional Liability" at bounding box center [756, 326] width 83 height 10
click at [702, 331] on input "Professional Liability Policy Number: CPP204551610" at bounding box center [698, 326] width 7 height 7
checkbox input "true"
click at [1541, 47] on input "Save" at bounding box center [1543, 50] width 32 height 19
type input "2000000"
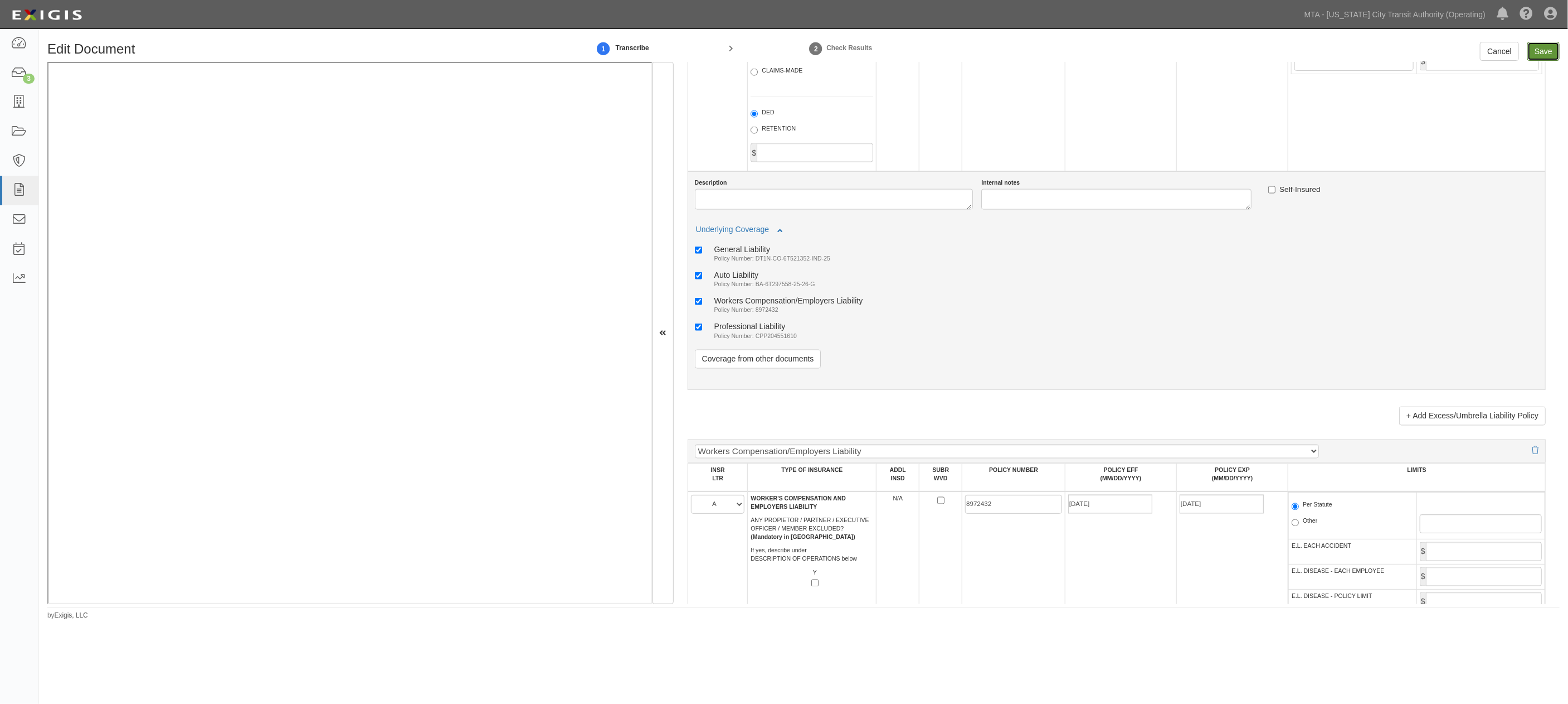
type input "4000000"
type input "1000000"
type input "3000000"
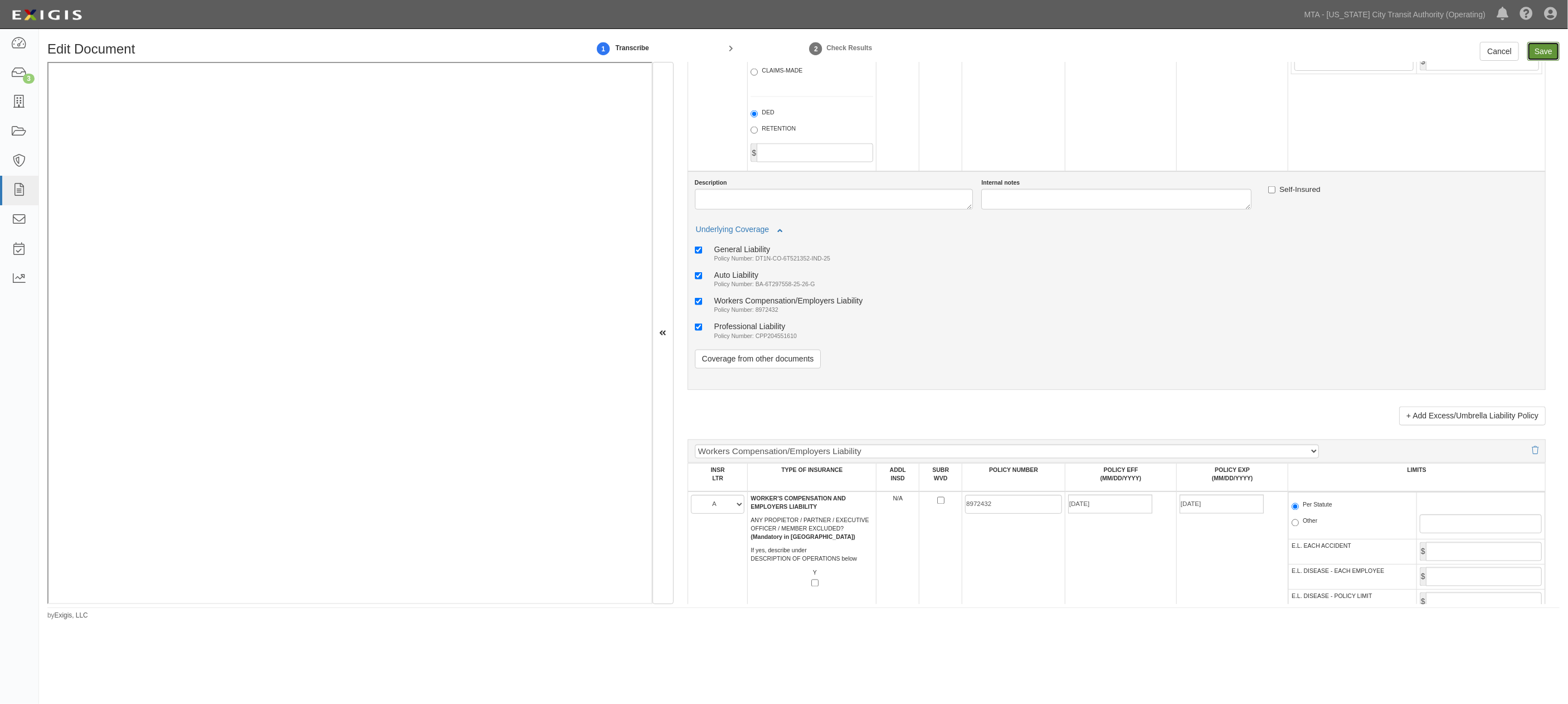
type input "2000000"
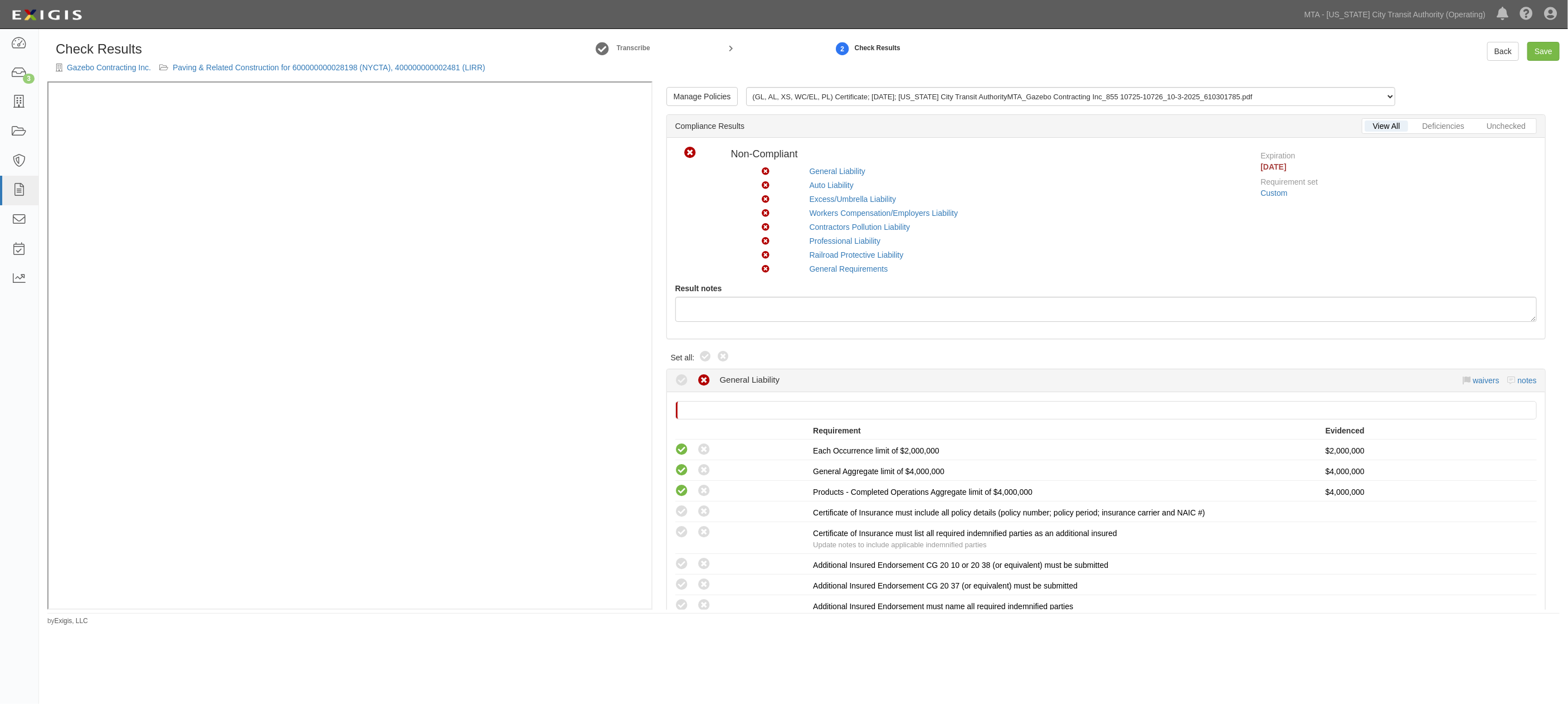
click at [705, 358] on icon at bounding box center [706, 357] width 14 height 14
radio input "true"
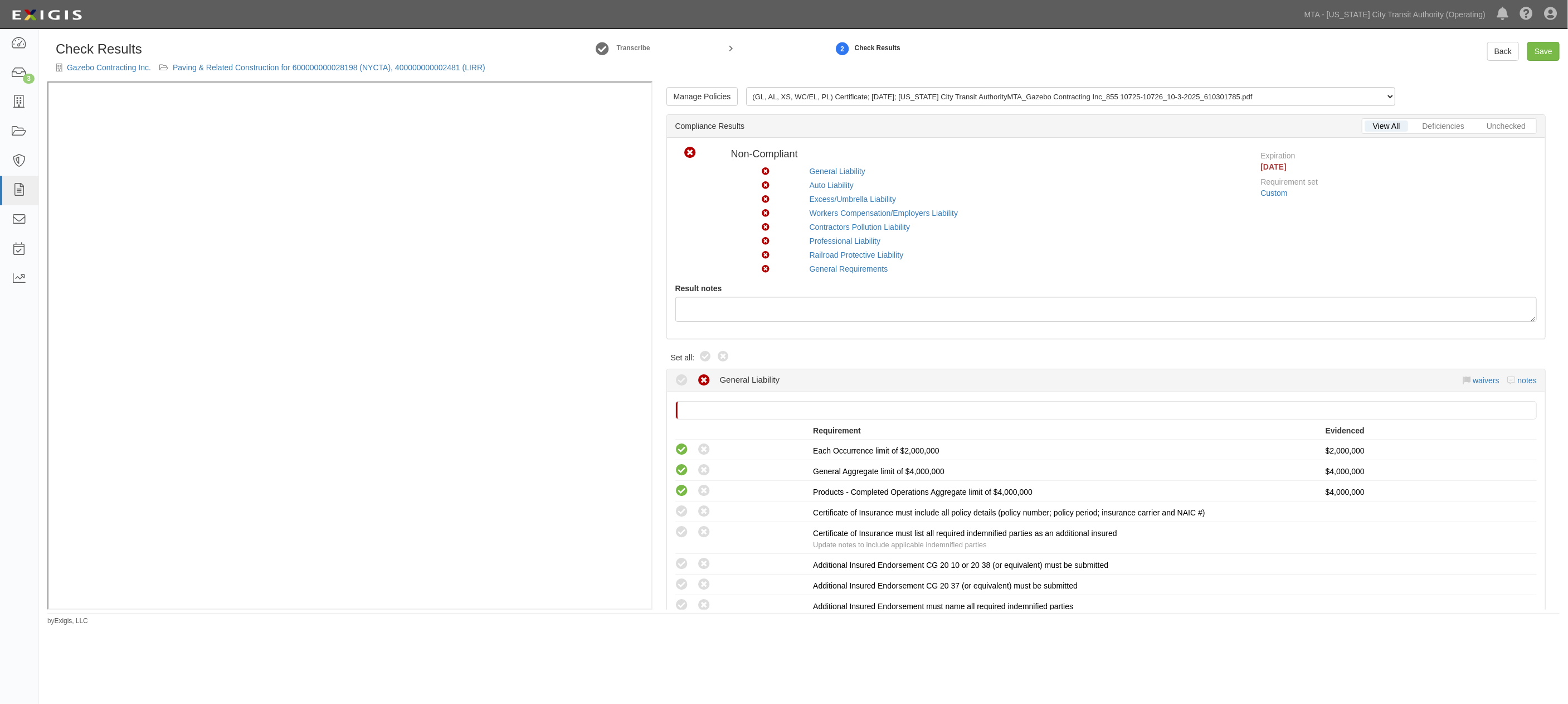
radio input "true"
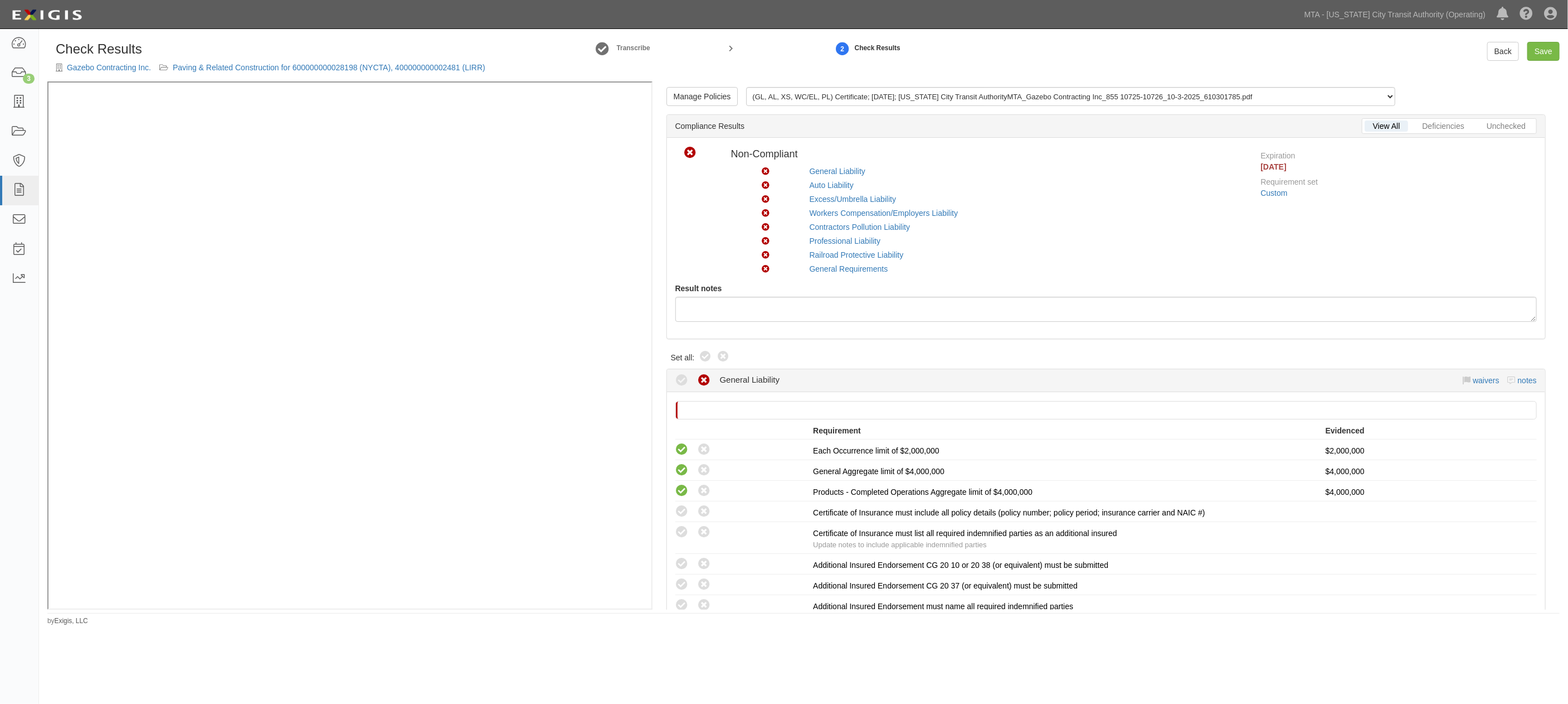
radio input "true"
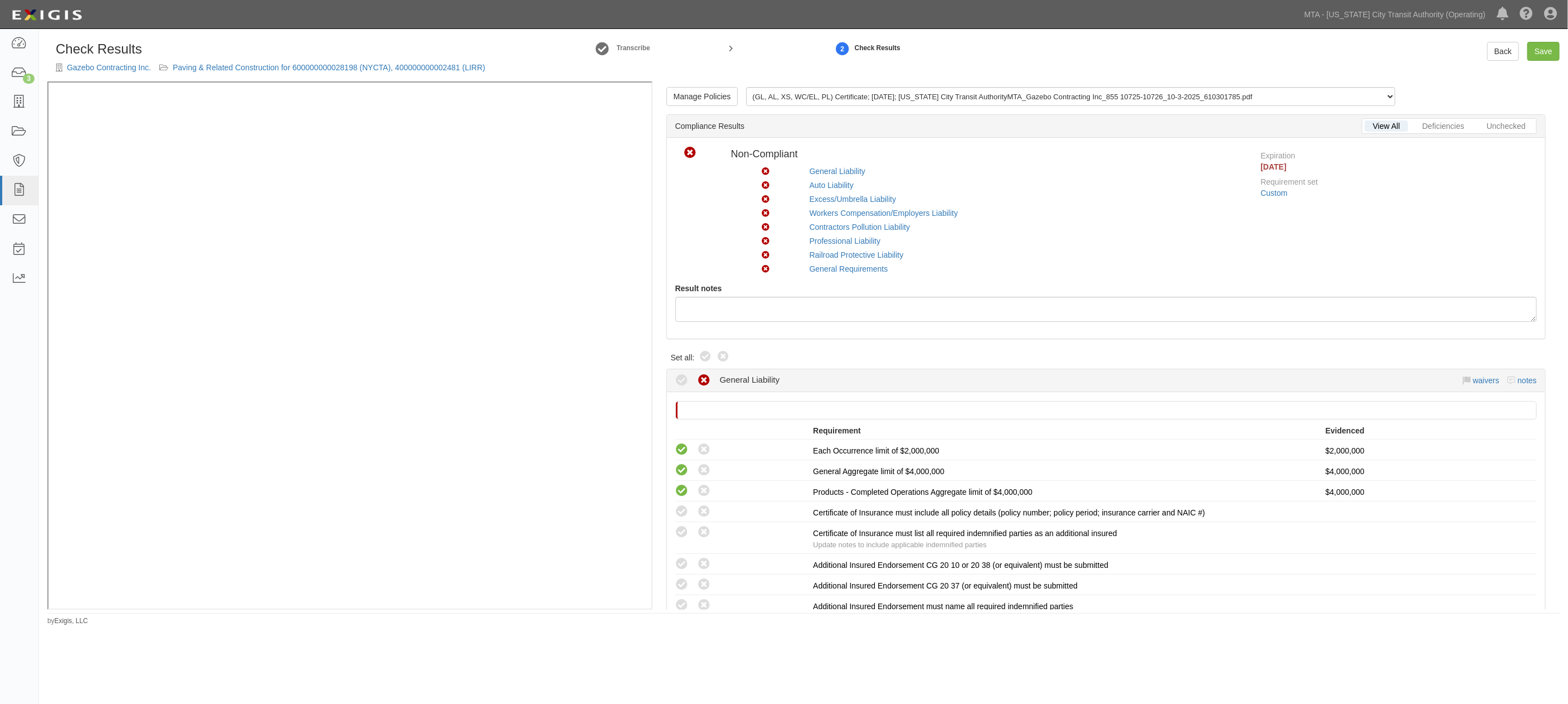
radio input "true"
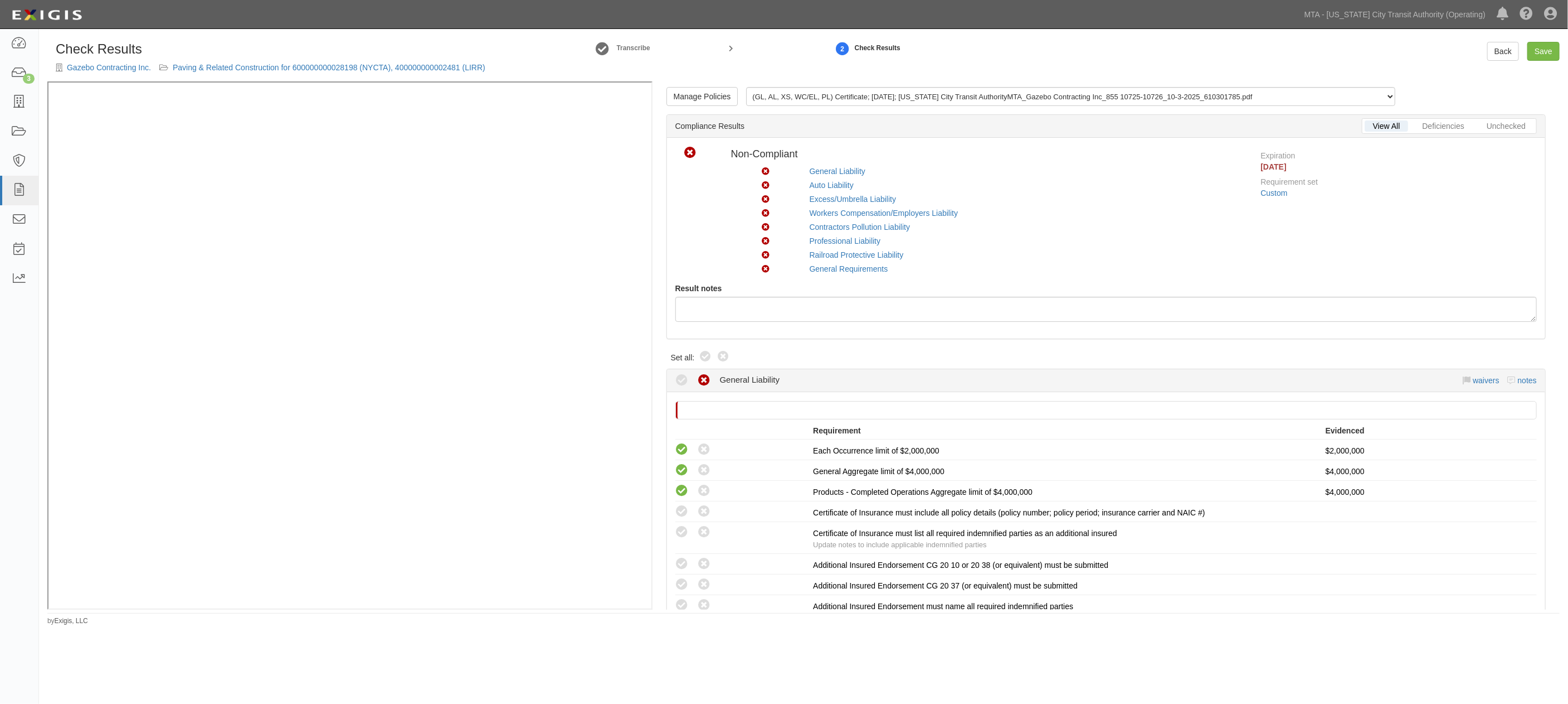
radio input "true"
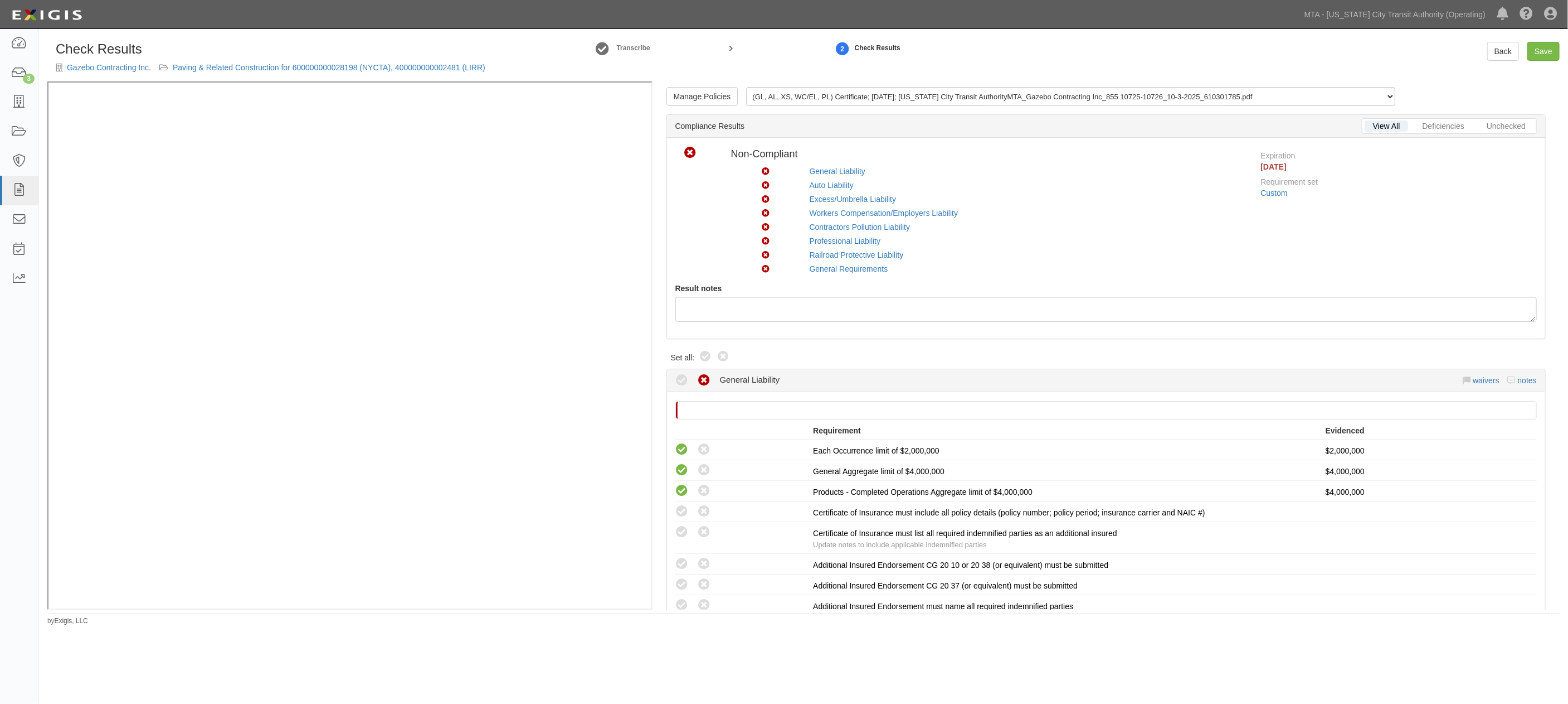
radio input "true"
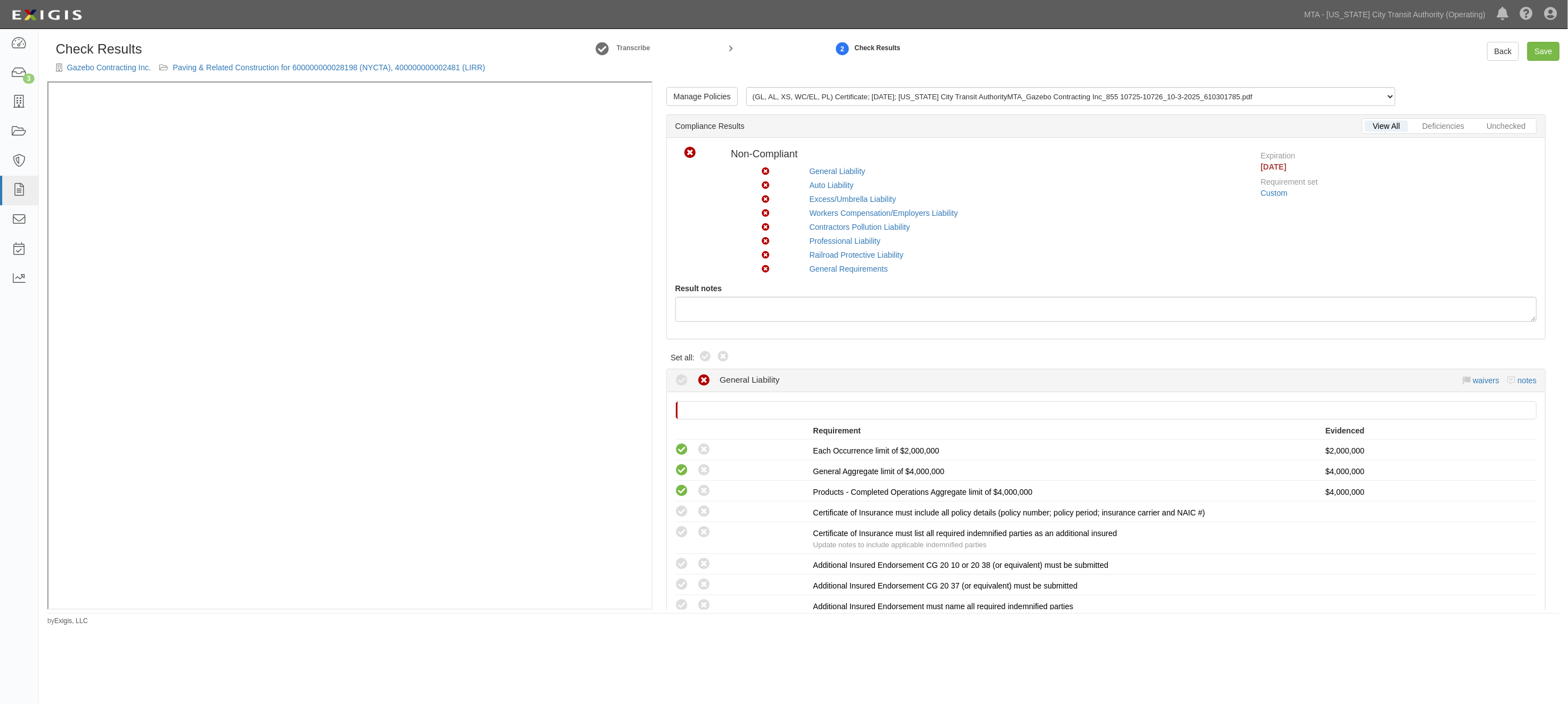
radio input "true"
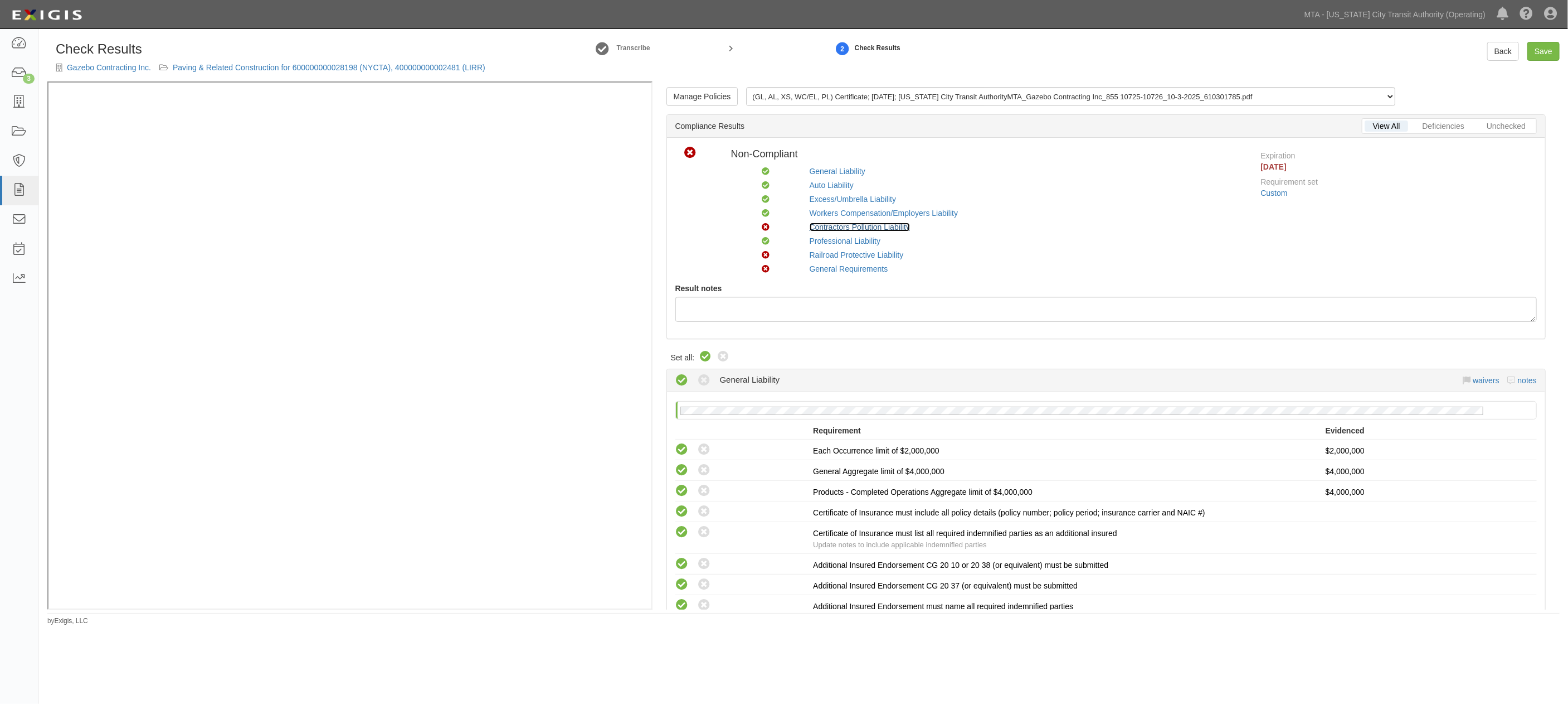
click at [861, 226] on link "Contractors Pollution Liability" at bounding box center [860, 226] width 100 height 9
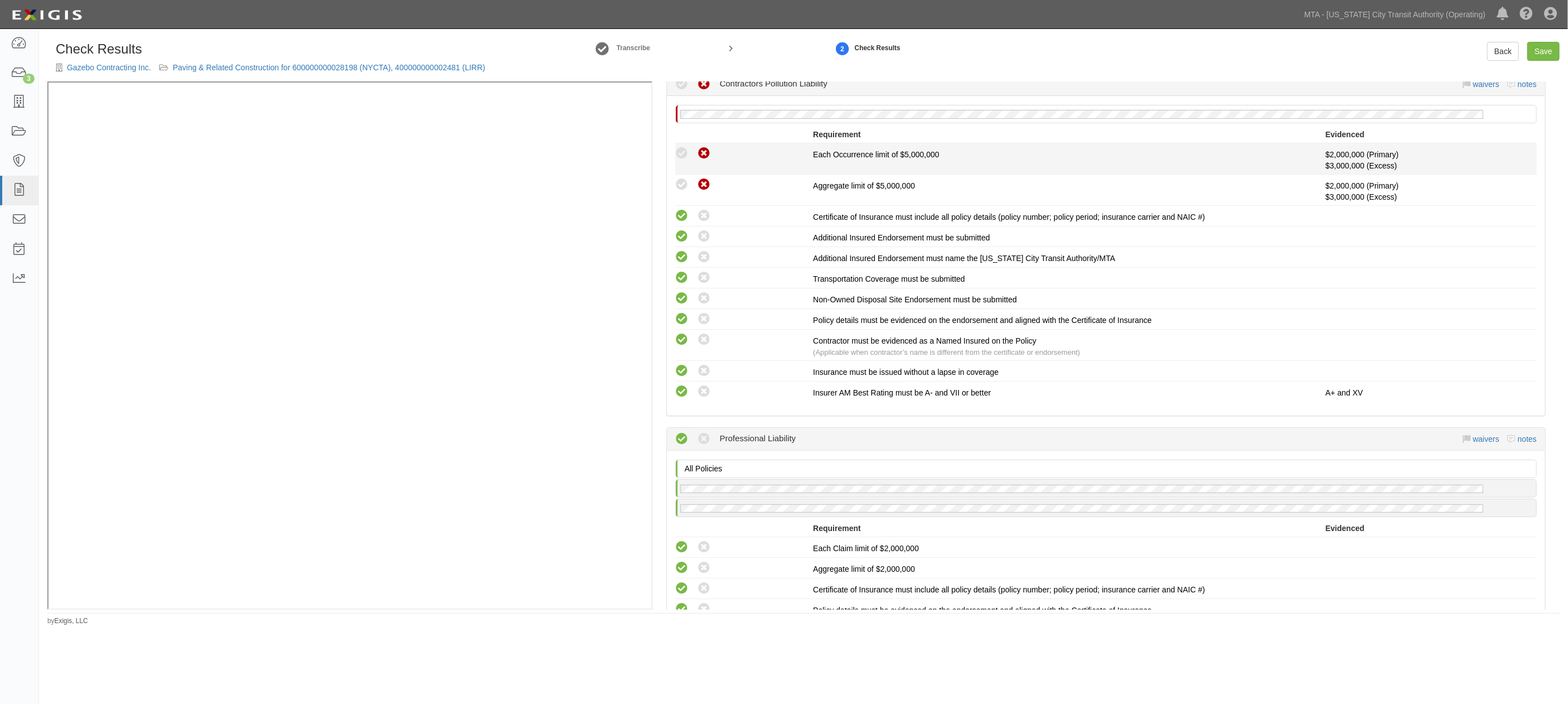
click at [680, 158] on icon at bounding box center [682, 154] width 14 height 14
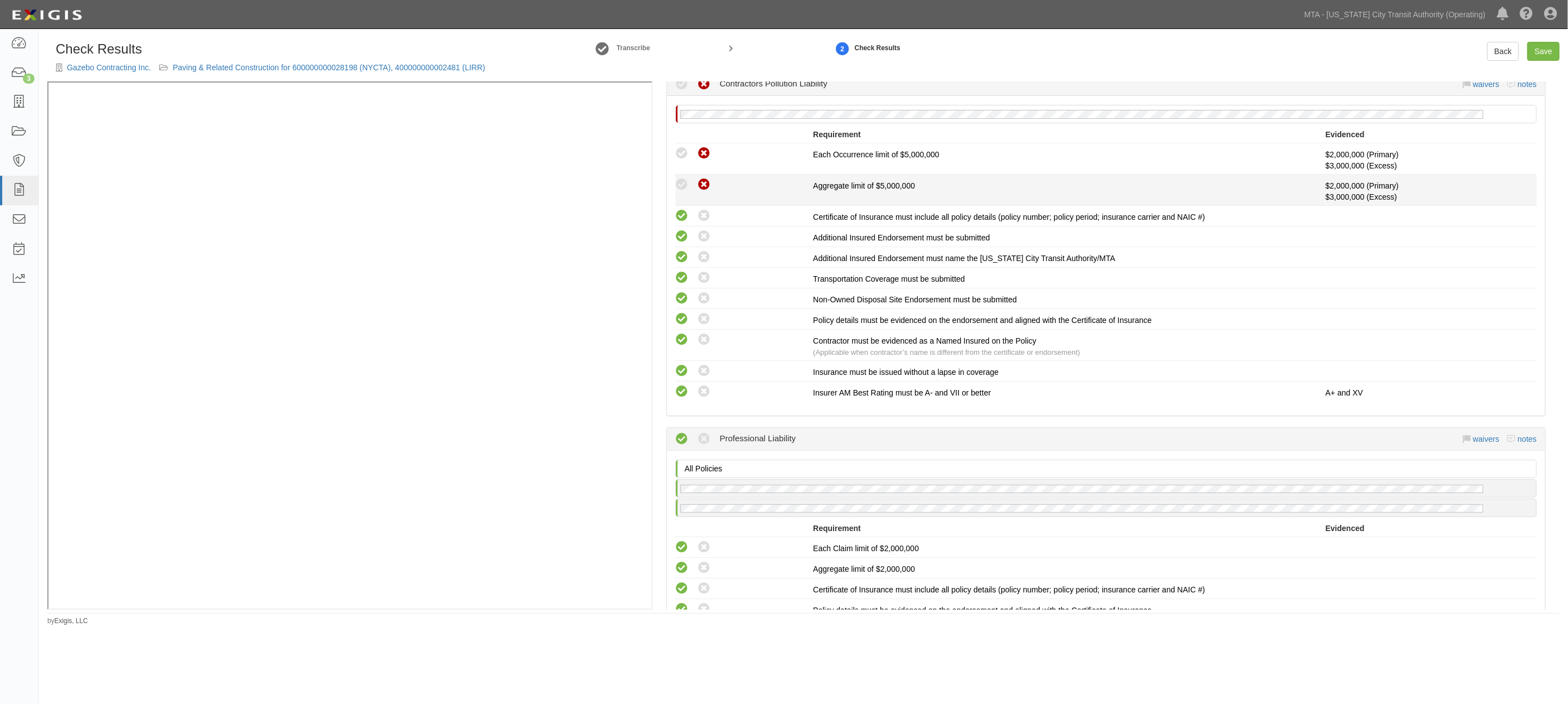
click at [684, 191] on icon at bounding box center [682, 185] width 14 height 14
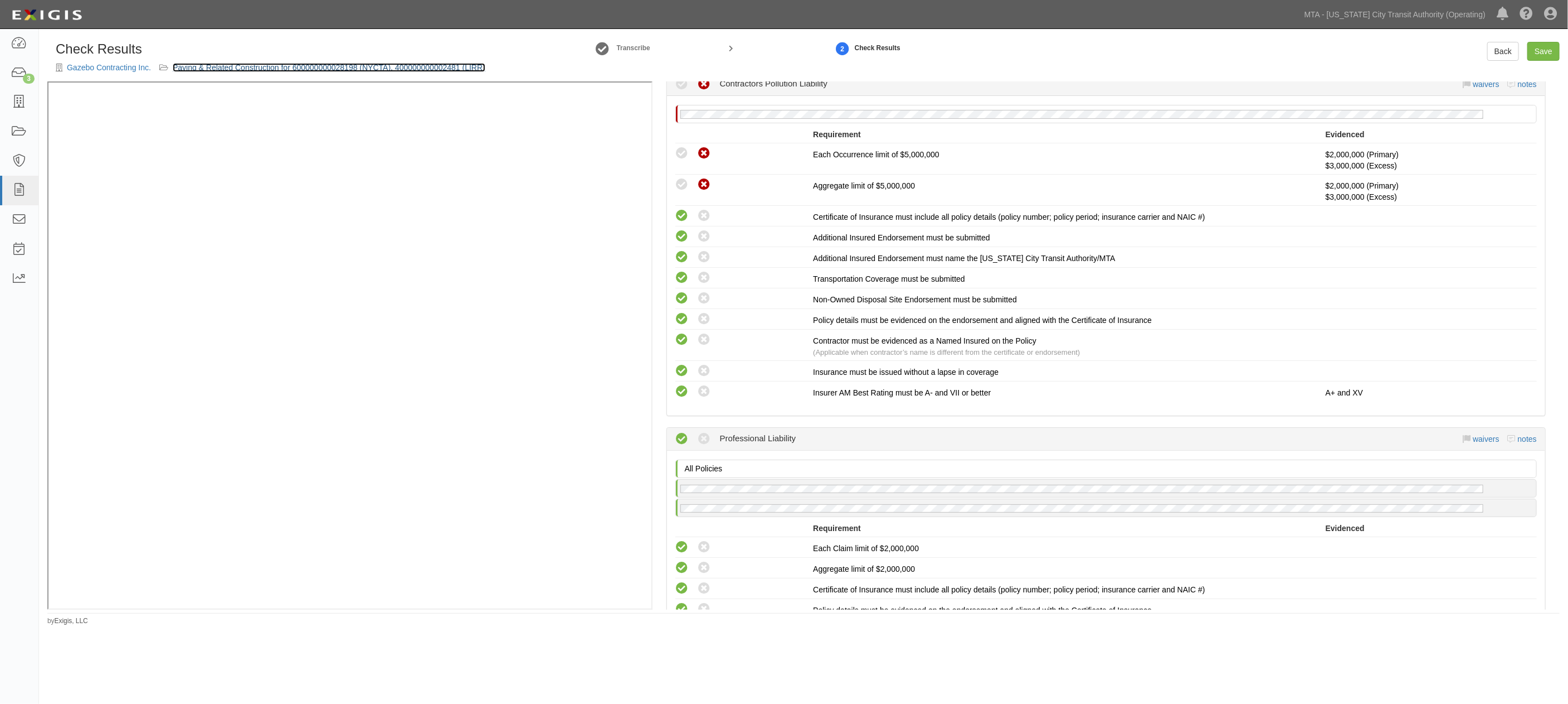
click at [364, 65] on link "Paving & Related Construction for 600000000028198 (NYCTA), 400000000002481 (LIR…" at bounding box center [330, 67] width 313 height 9
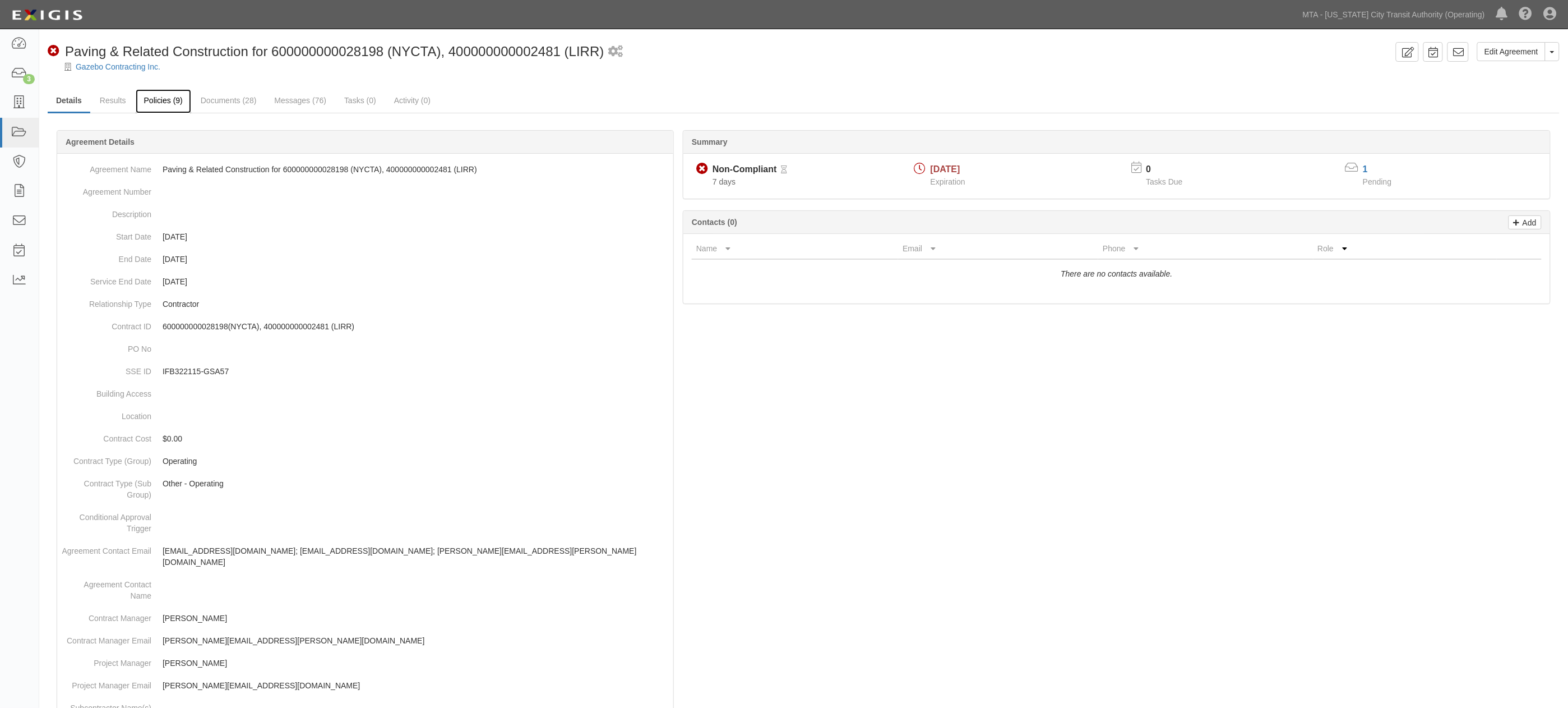
click at [170, 104] on link "Policies (9)" at bounding box center [163, 101] width 55 height 24
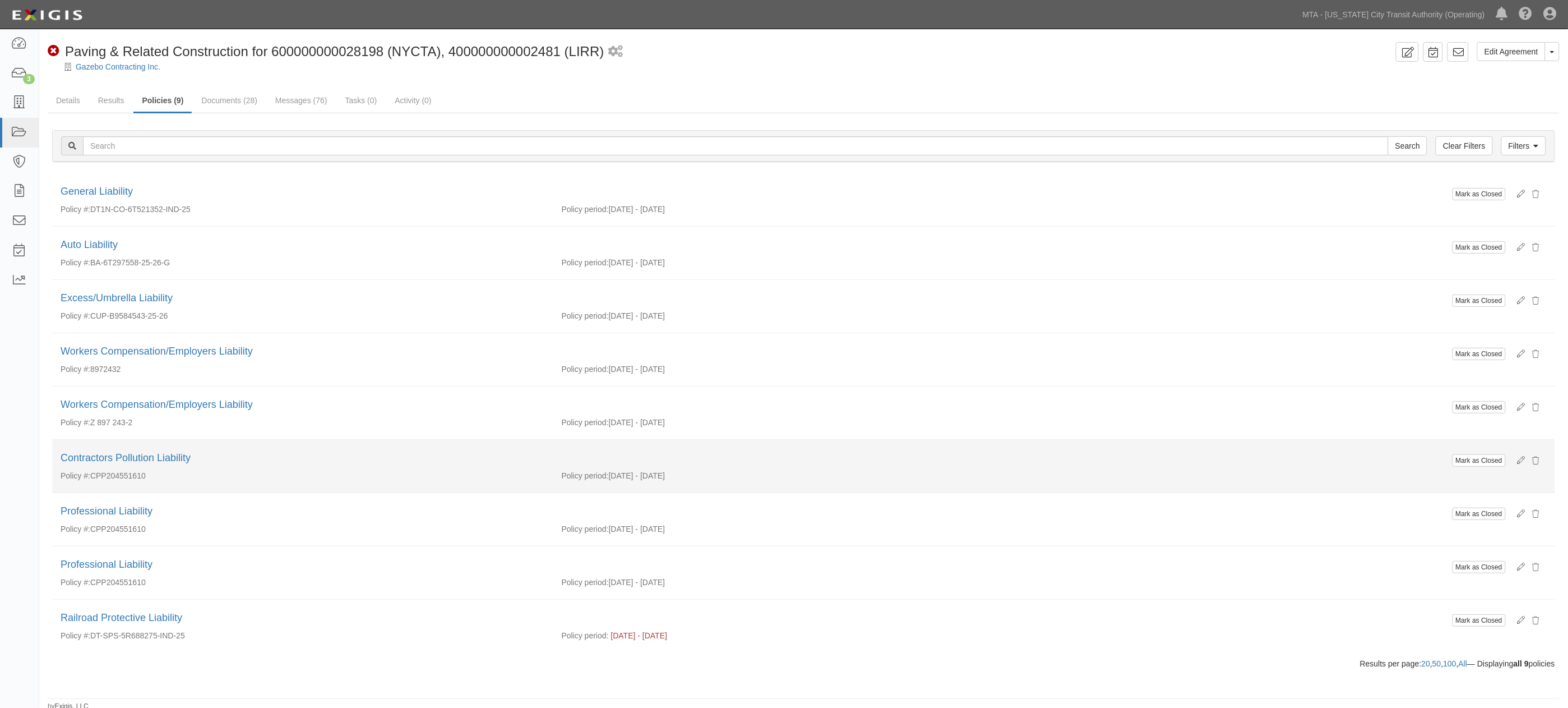
scroll to position [5, 0]
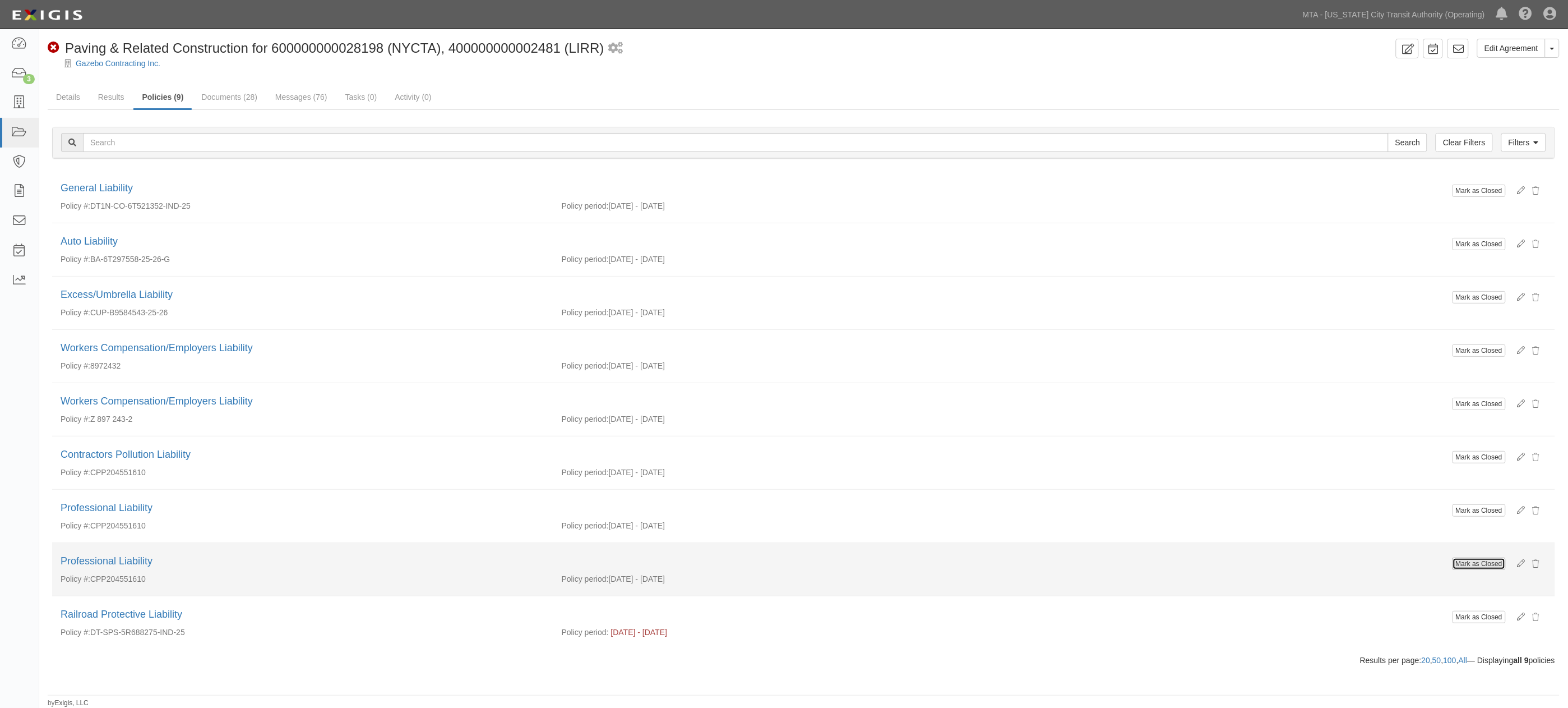
click at [1459, 562] on button "Mark as Closed" at bounding box center [1479, 563] width 53 height 12
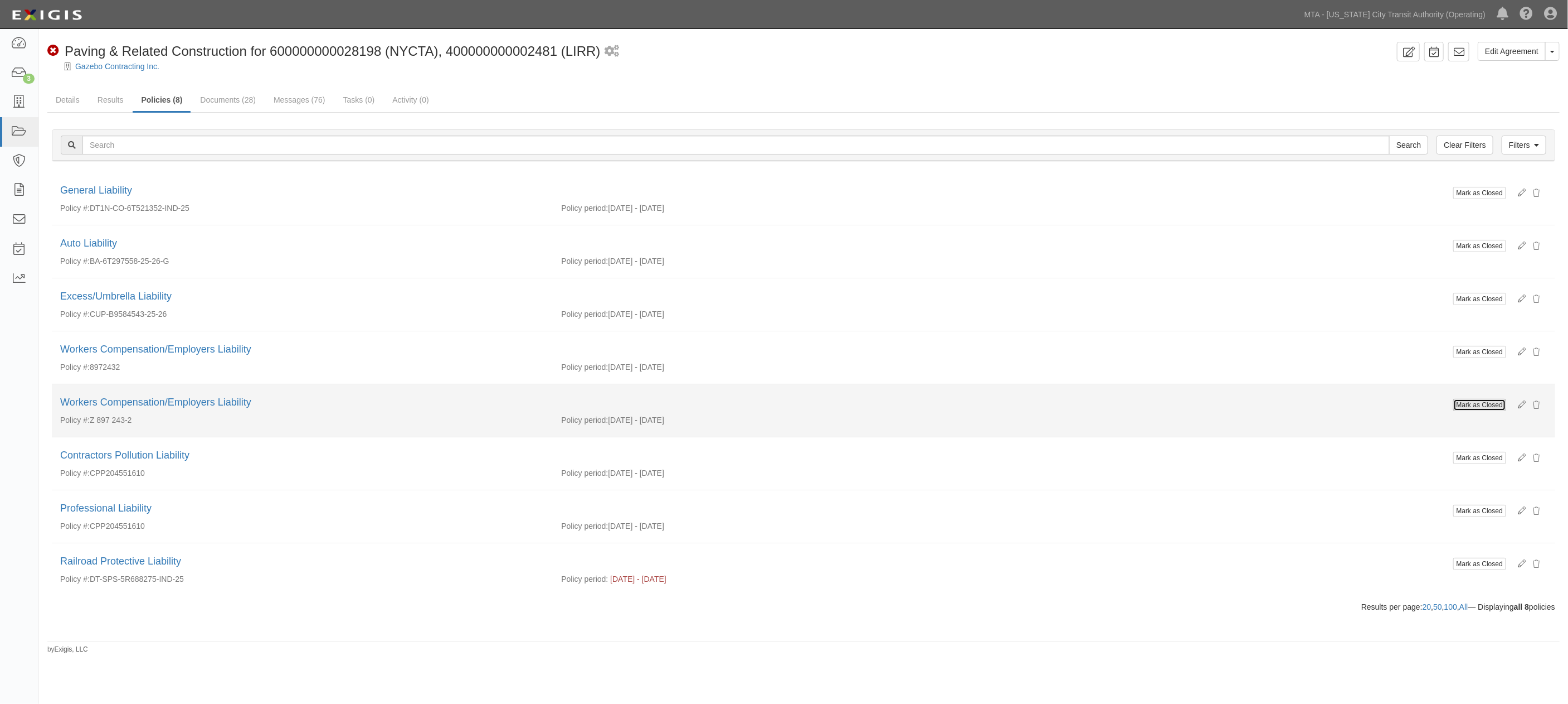
click at [1457, 400] on button "Mark as Closed" at bounding box center [1480, 405] width 53 height 12
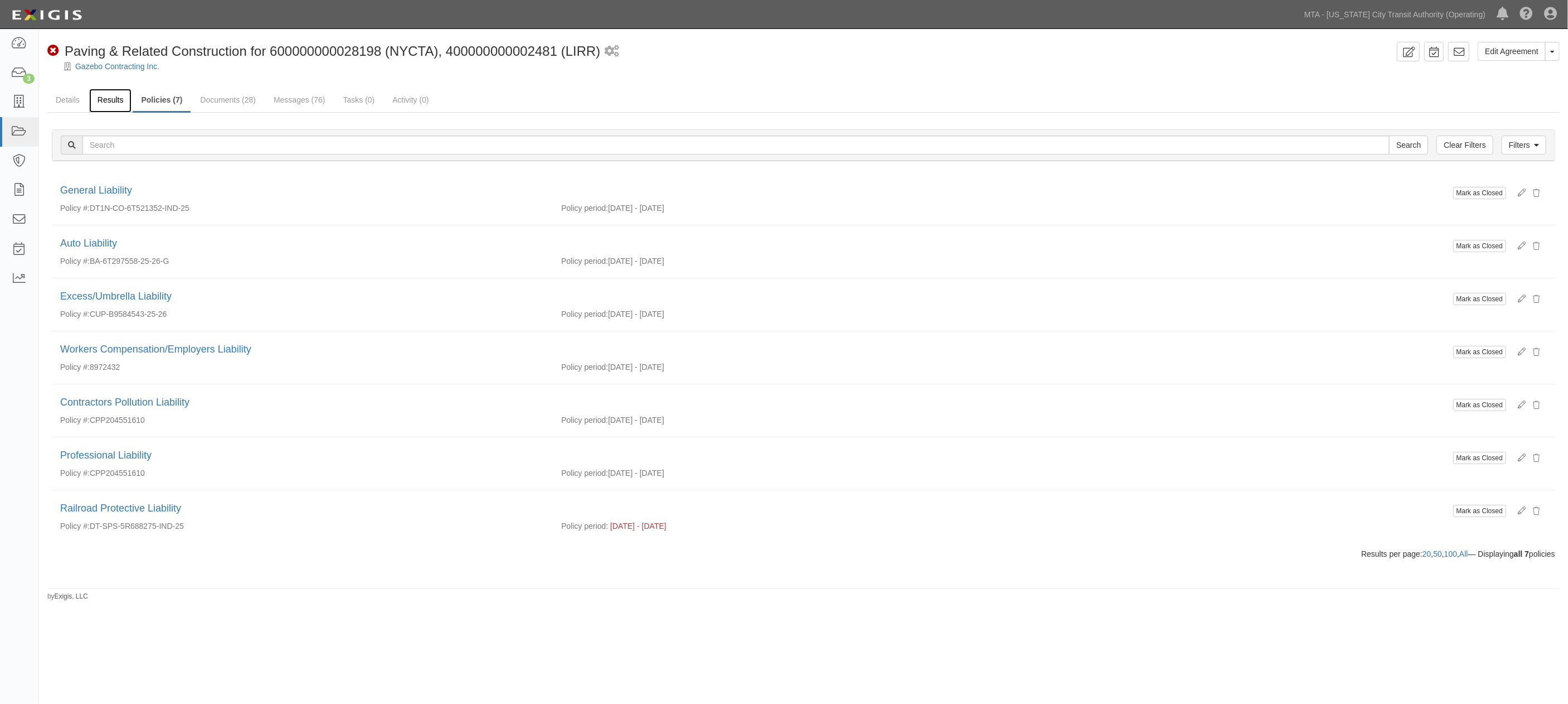
click at [104, 97] on link "Results" at bounding box center [111, 100] width 43 height 24
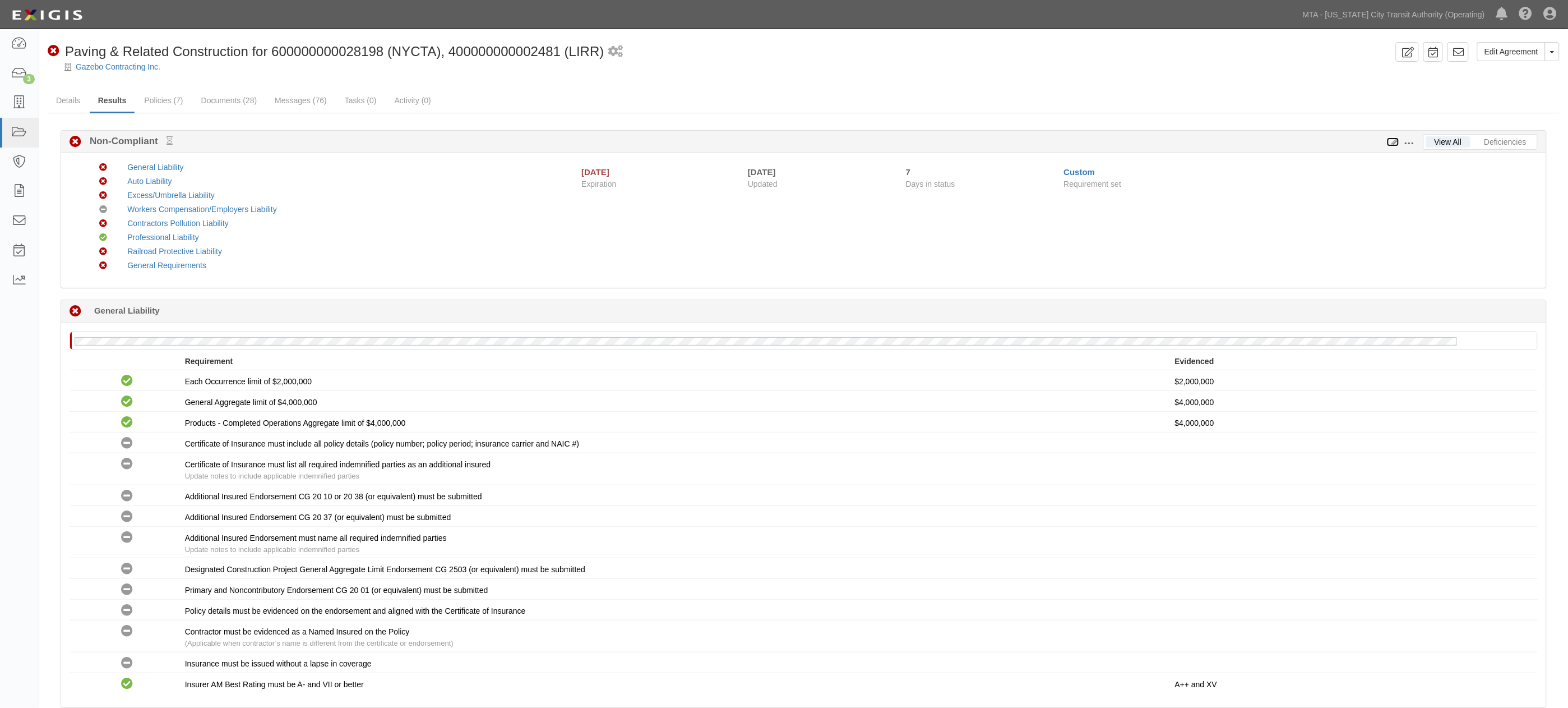
click at [1390, 141] on icon at bounding box center [1393, 143] width 12 height 8
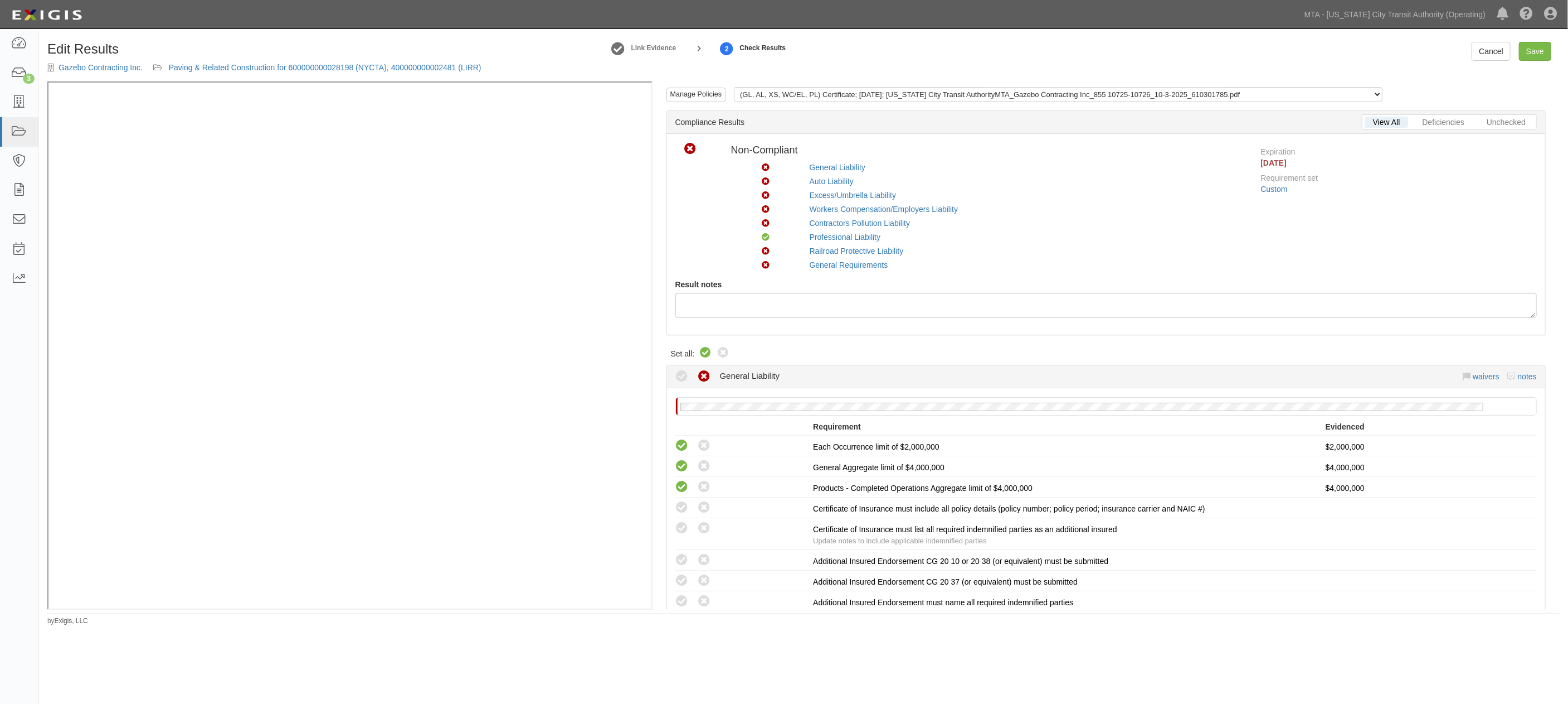
click at [706, 349] on icon at bounding box center [706, 353] width 14 height 14
radio input "true"
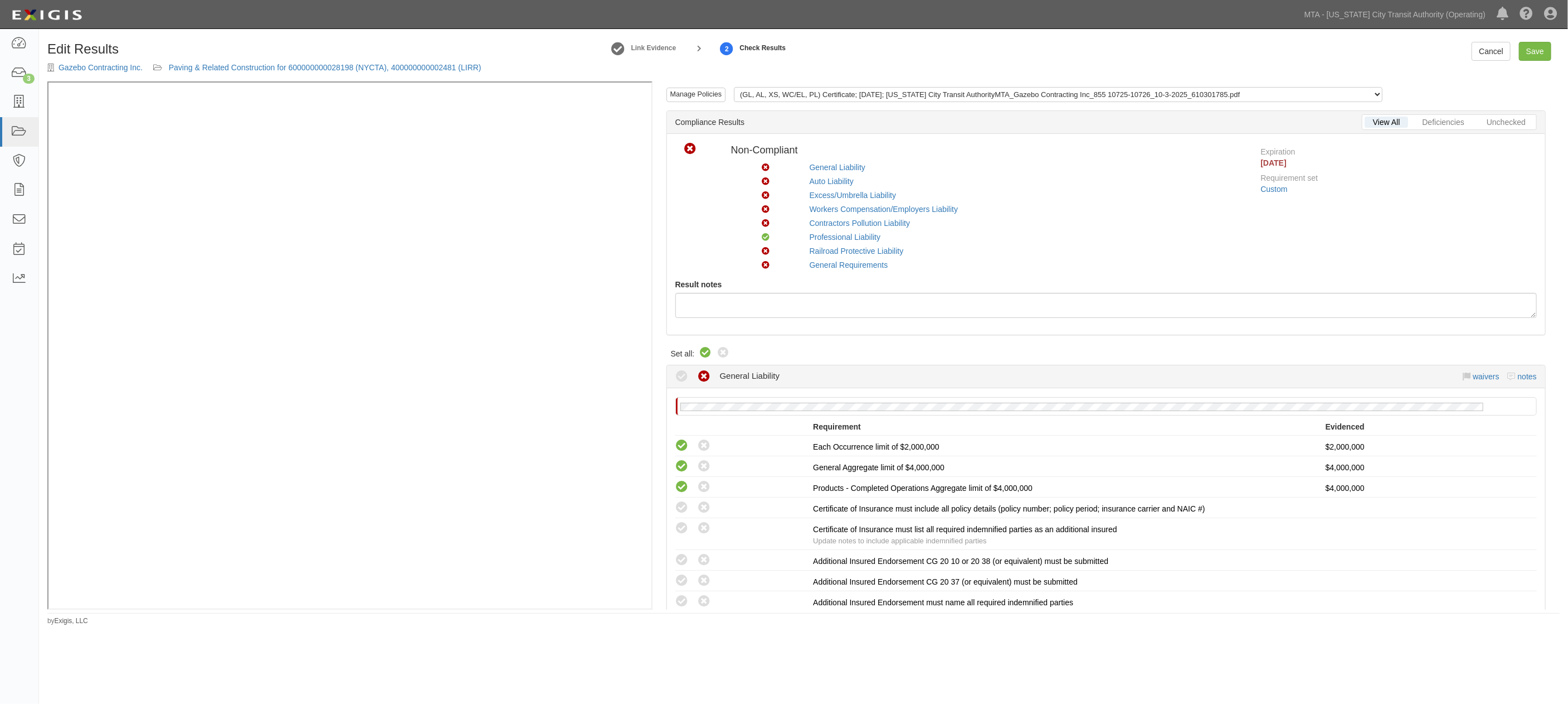
radio input "true"
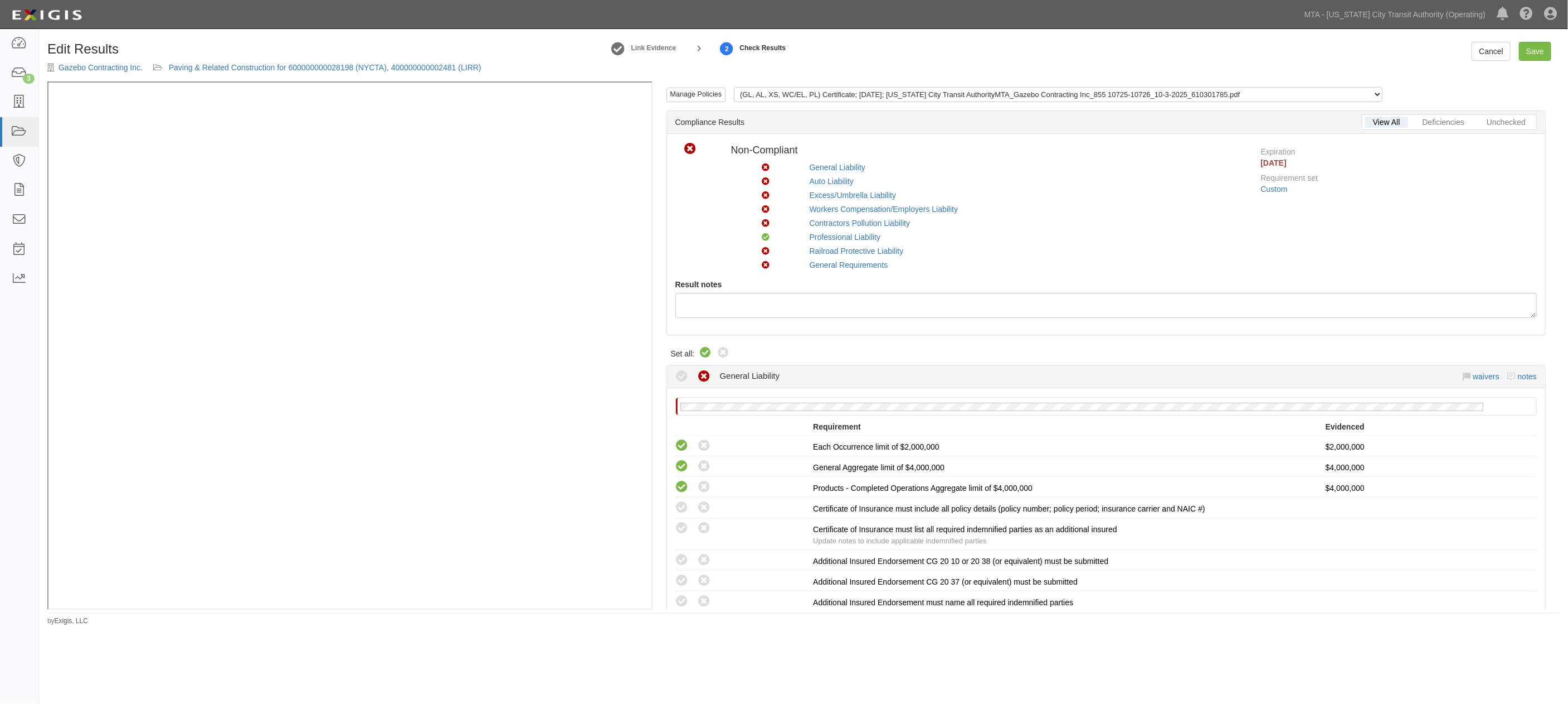
radio input "true"
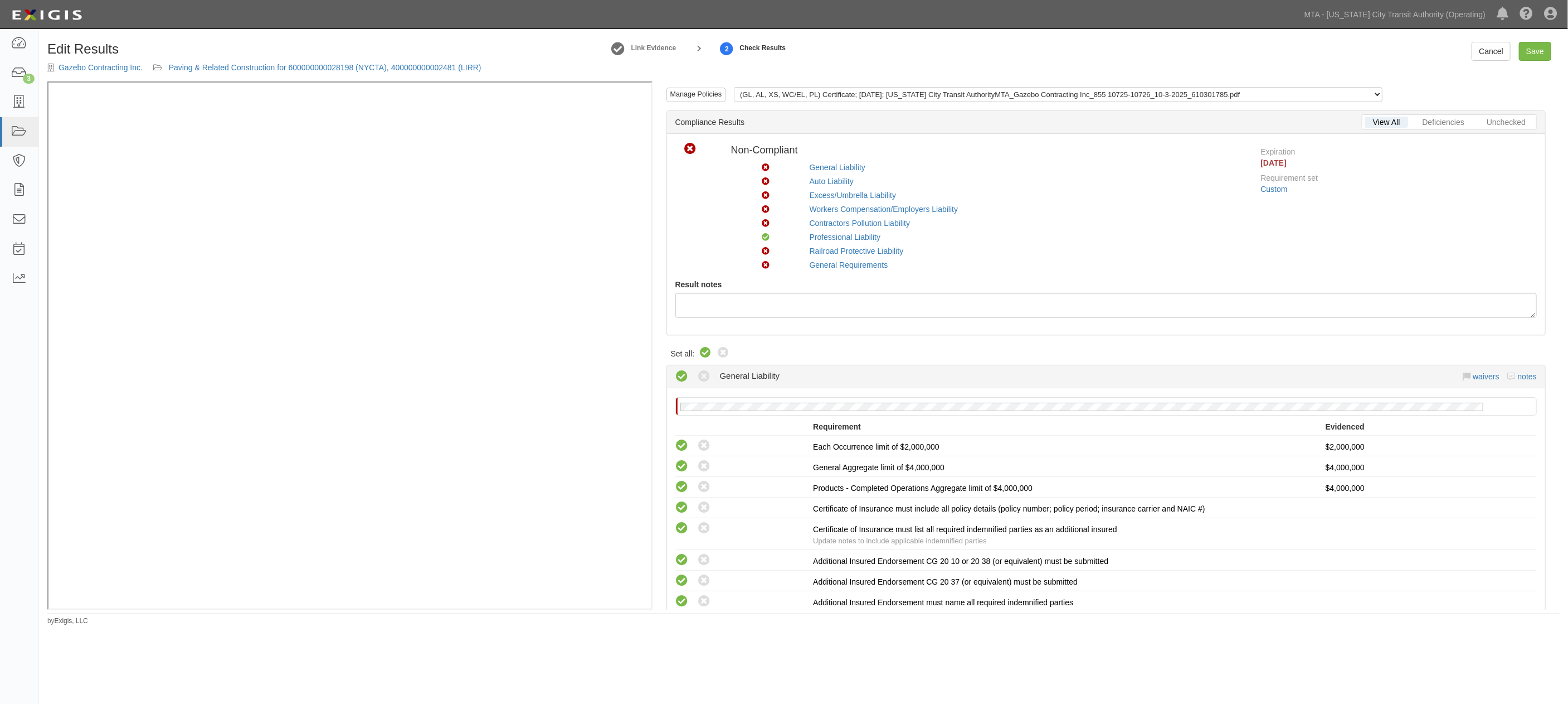
radio input "true"
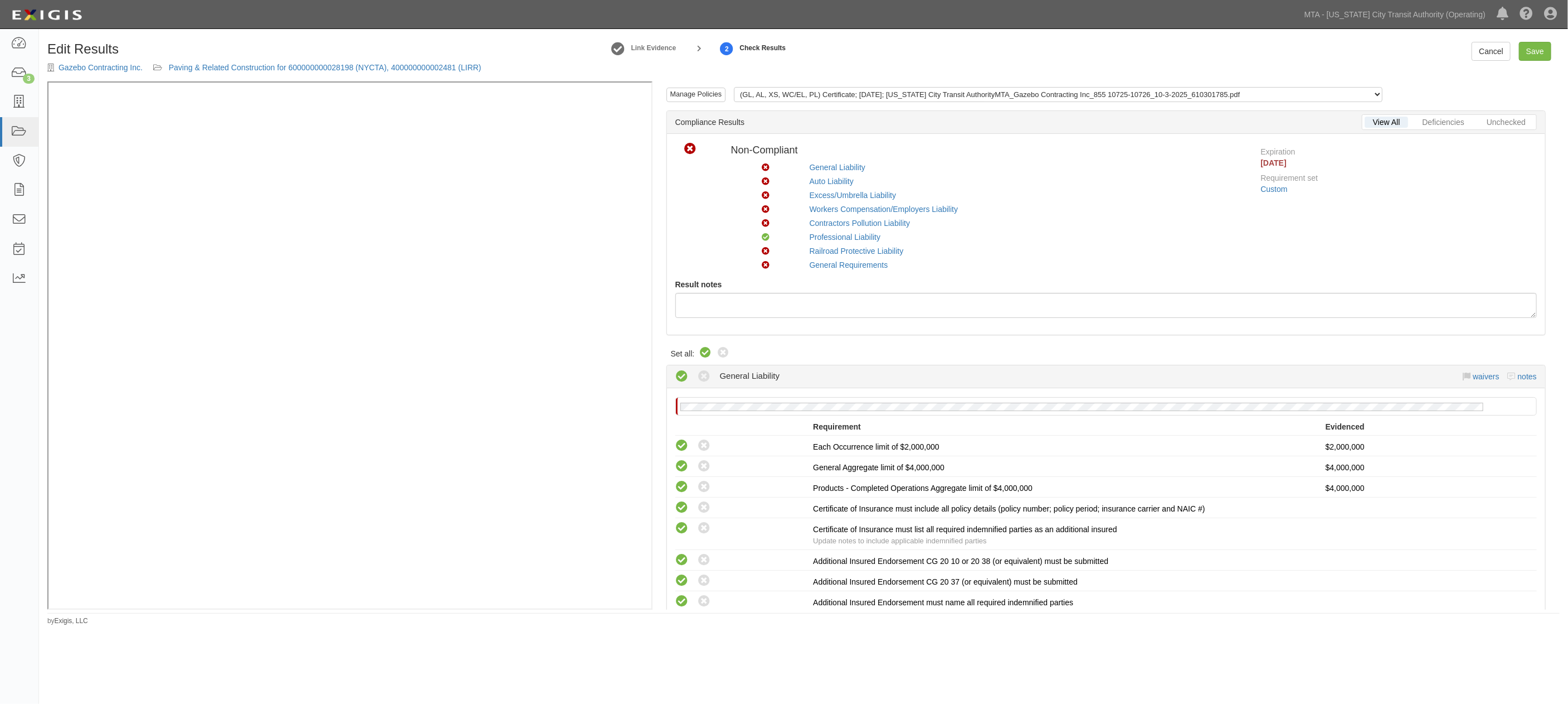
radio input "true"
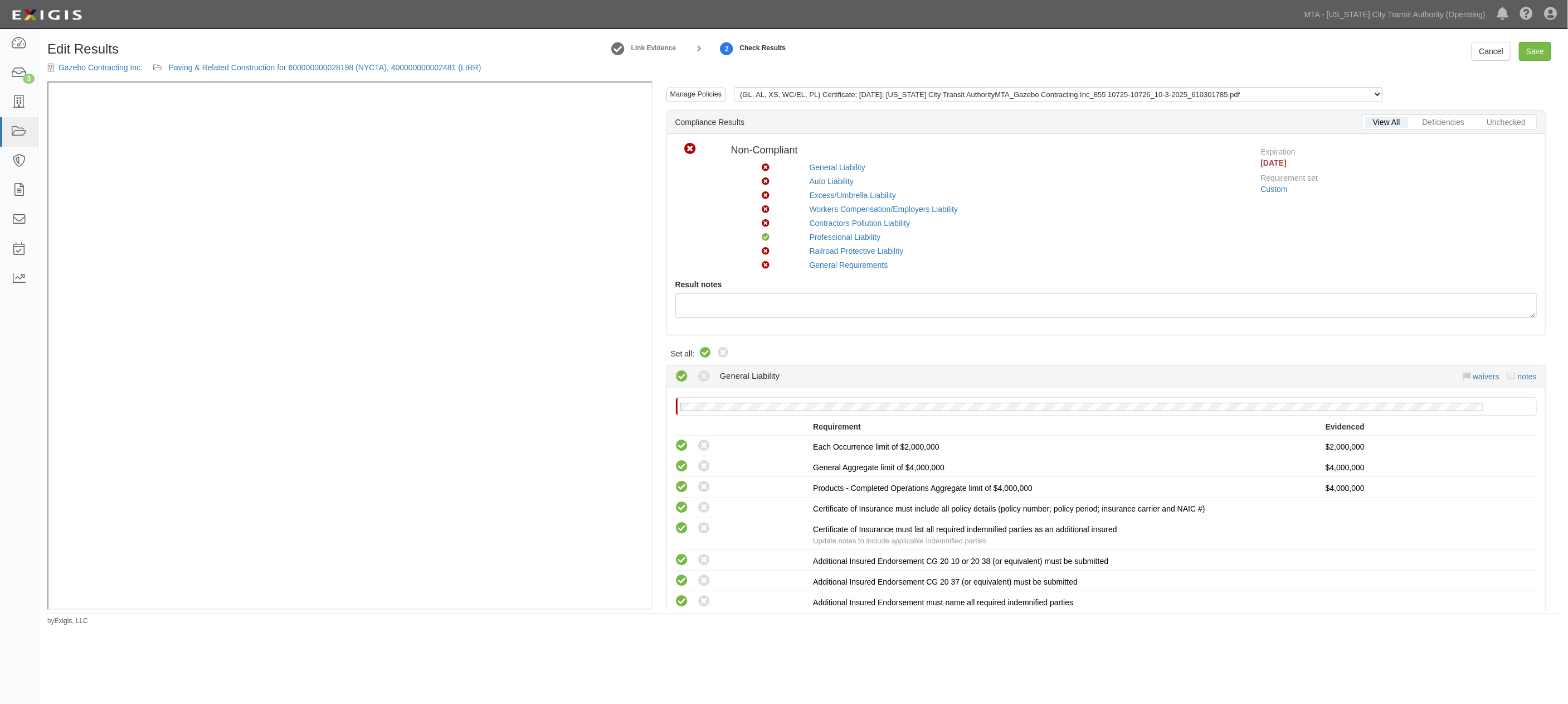
radio input "true"
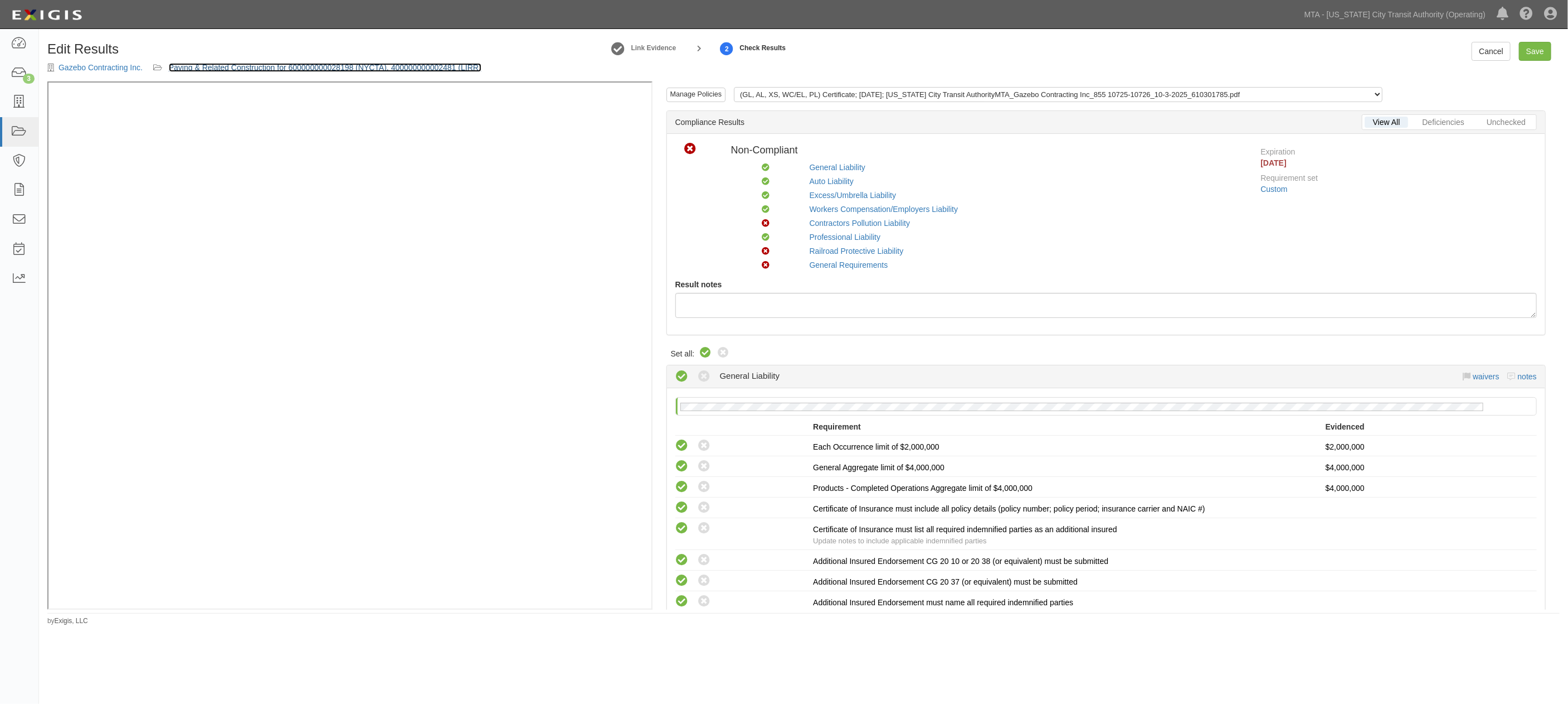
click at [406, 66] on link "Paving & Related Construction for 600000000028198 (NYCTA), 400000000002481 (LIR…" at bounding box center [326, 67] width 313 height 9
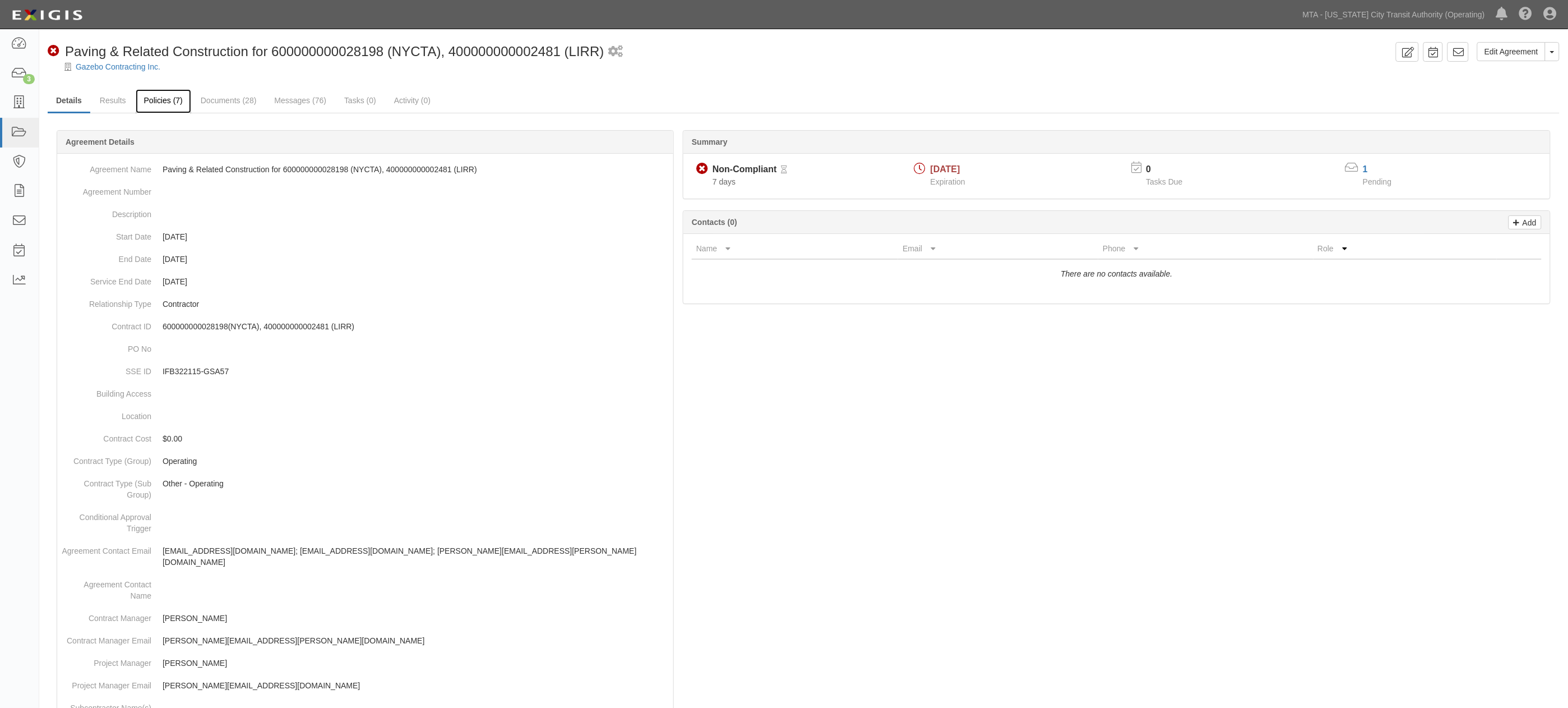
click at [154, 98] on link "Policies (7)" at bounding box center [163, 101] width 55 height 24
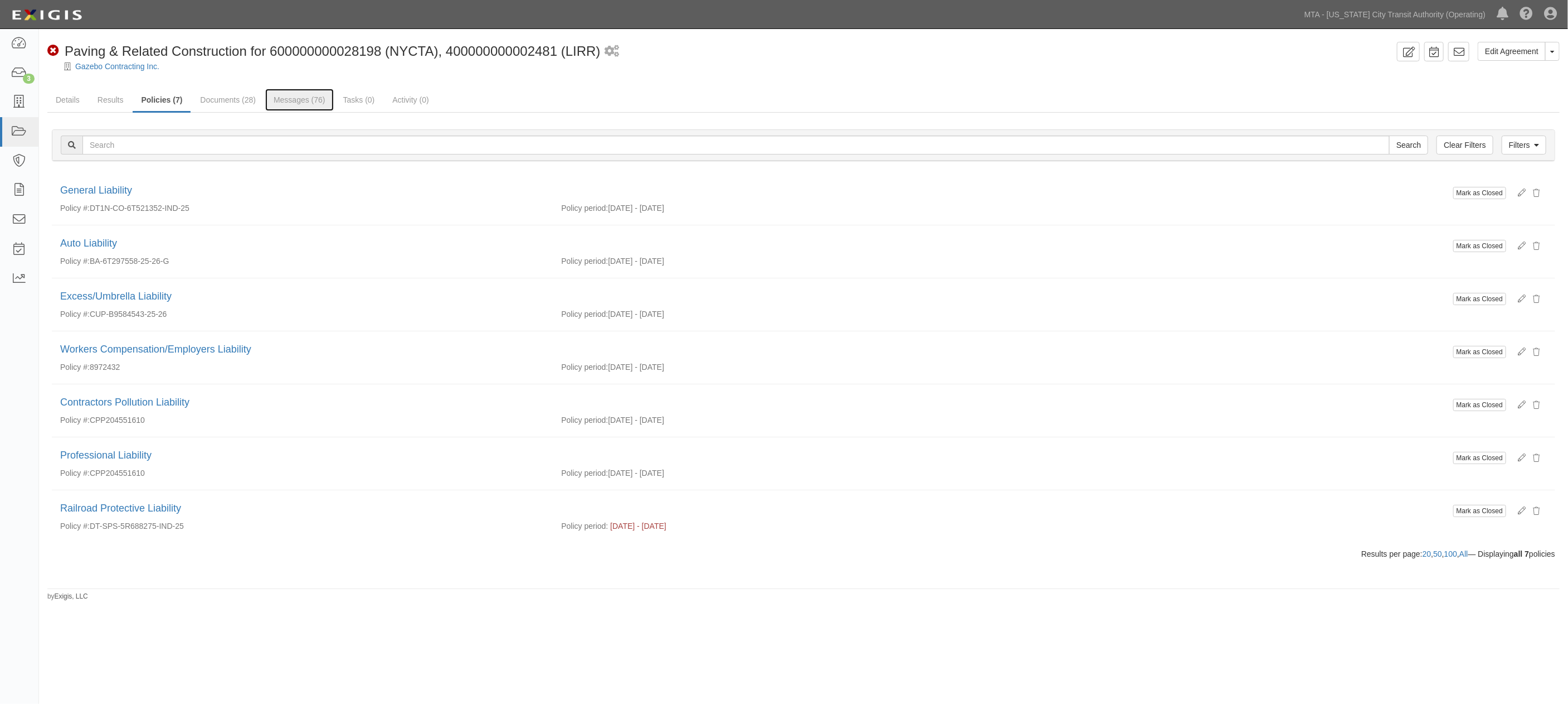
click at [285, 97] on link "Messages (76)" at bounding box center [300, 99] width 69 height 23
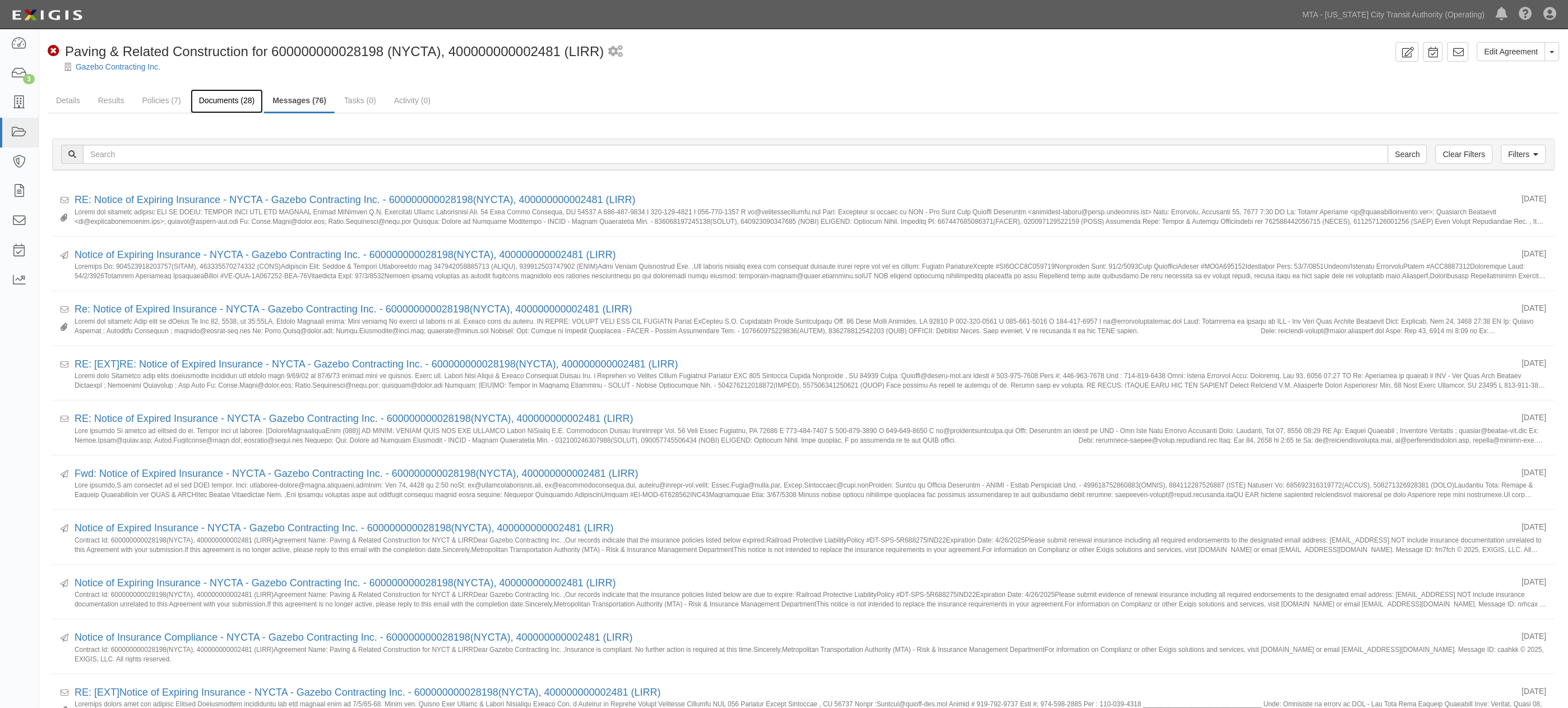
click at [210, 98] on link "Documents (28)" at bounding box center [228, 101] width 73 height 24
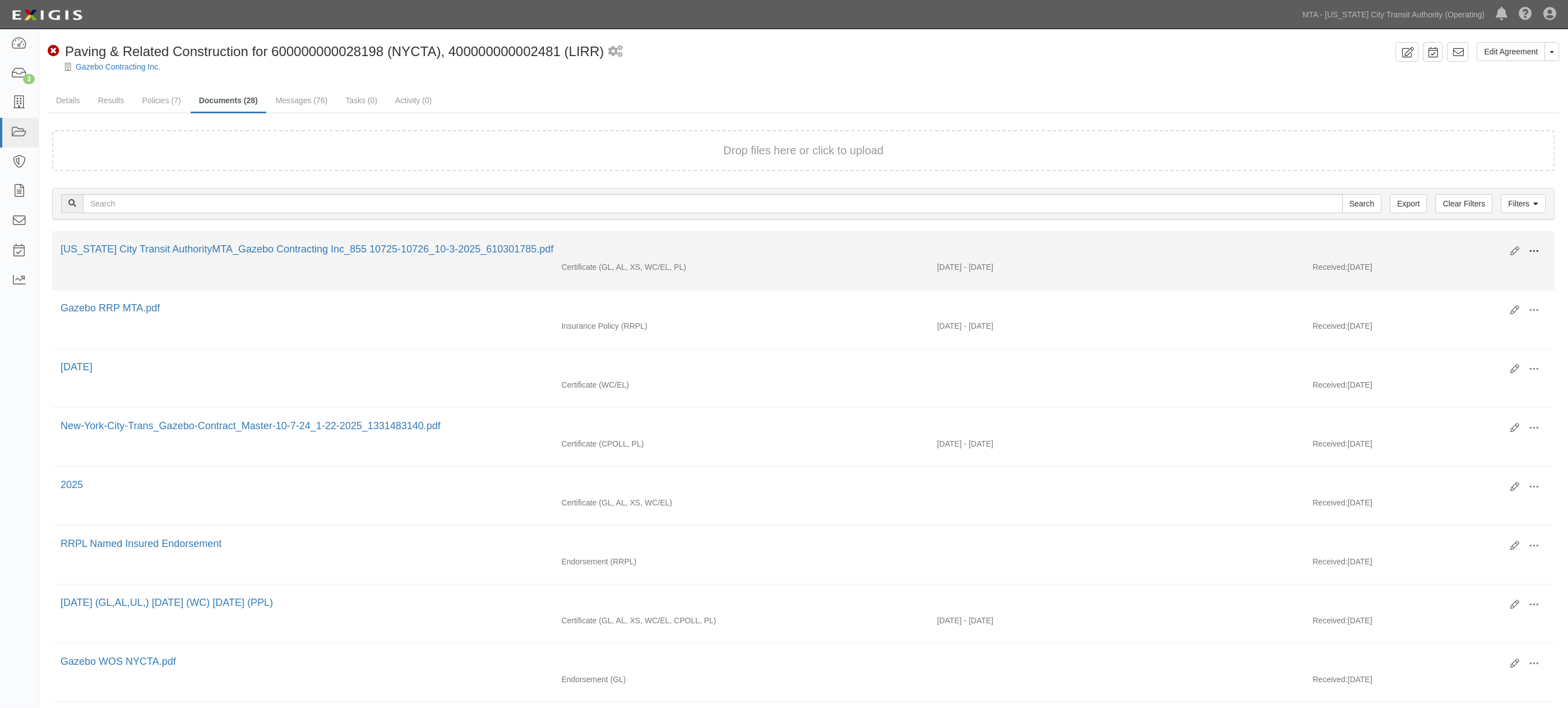
drag, startPoint x: 1538, startPoint y: 245, endPoint x: 1530, endPoint y: 245, distance: 8.0
click at [1537, 247] on span at bounding box center [1534, 252] width 10 height 10
click at [1453, 241] on link "Edit" at bounding box center [1479, 247] width 88 height 20
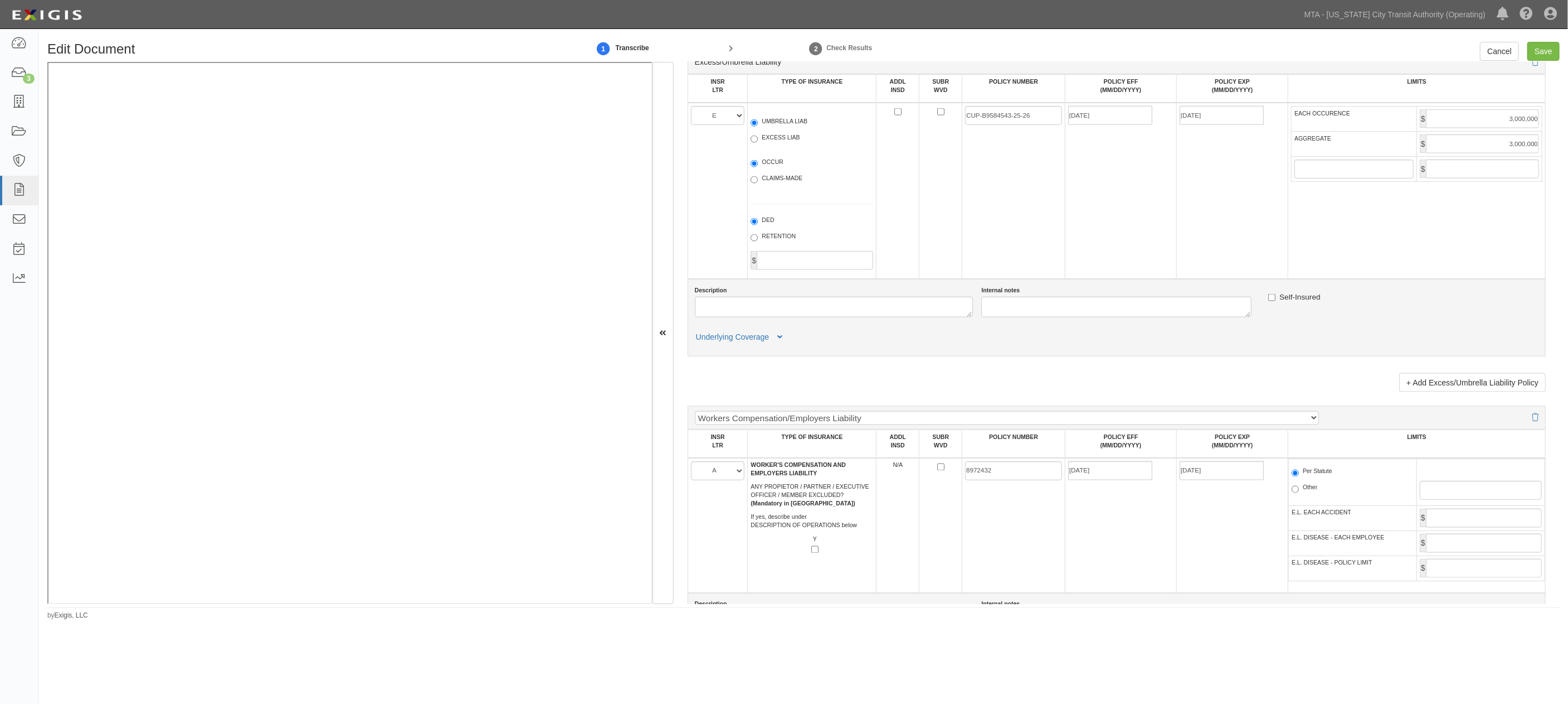
scroll to position [1363, 0]
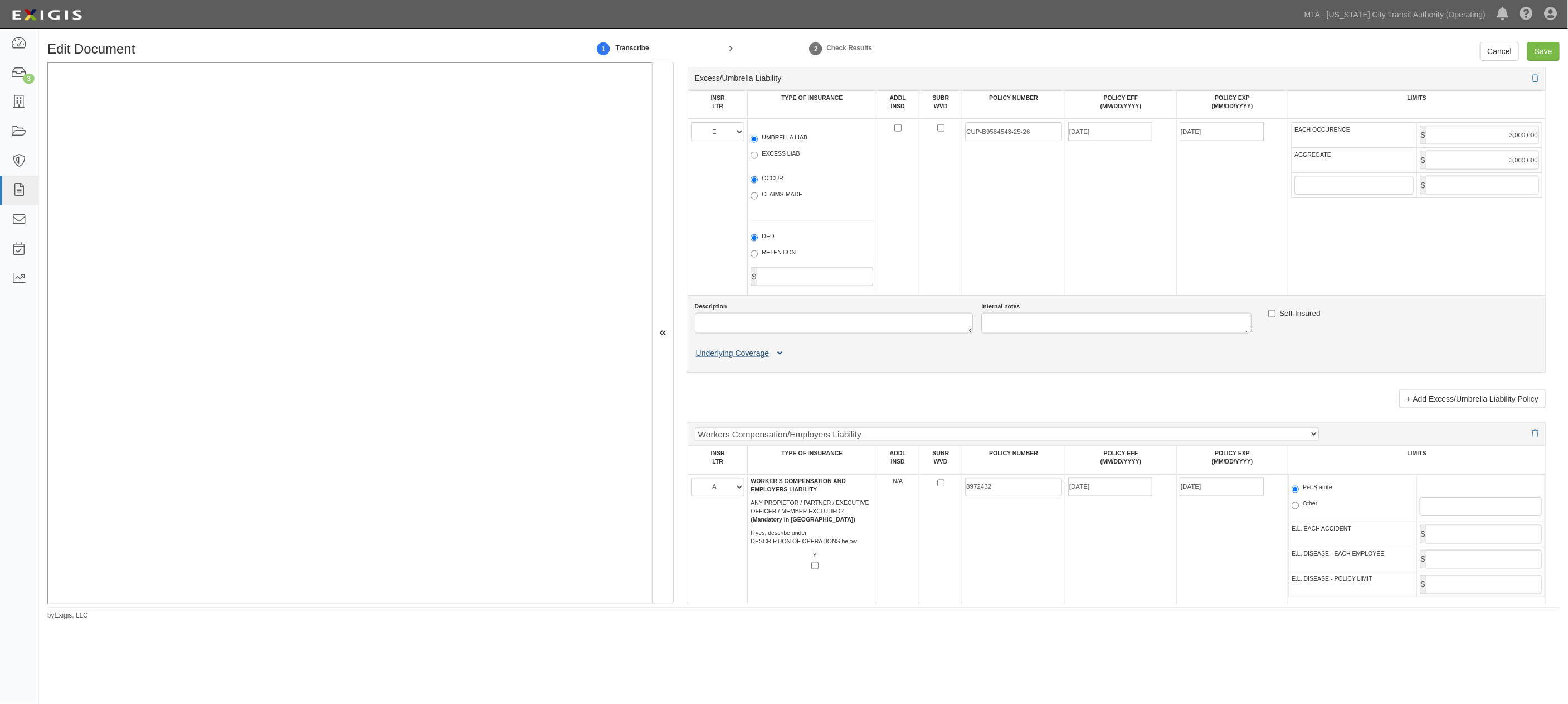
click at [781, 357] on icon at bounding box center [780, 353] width 5 height 8
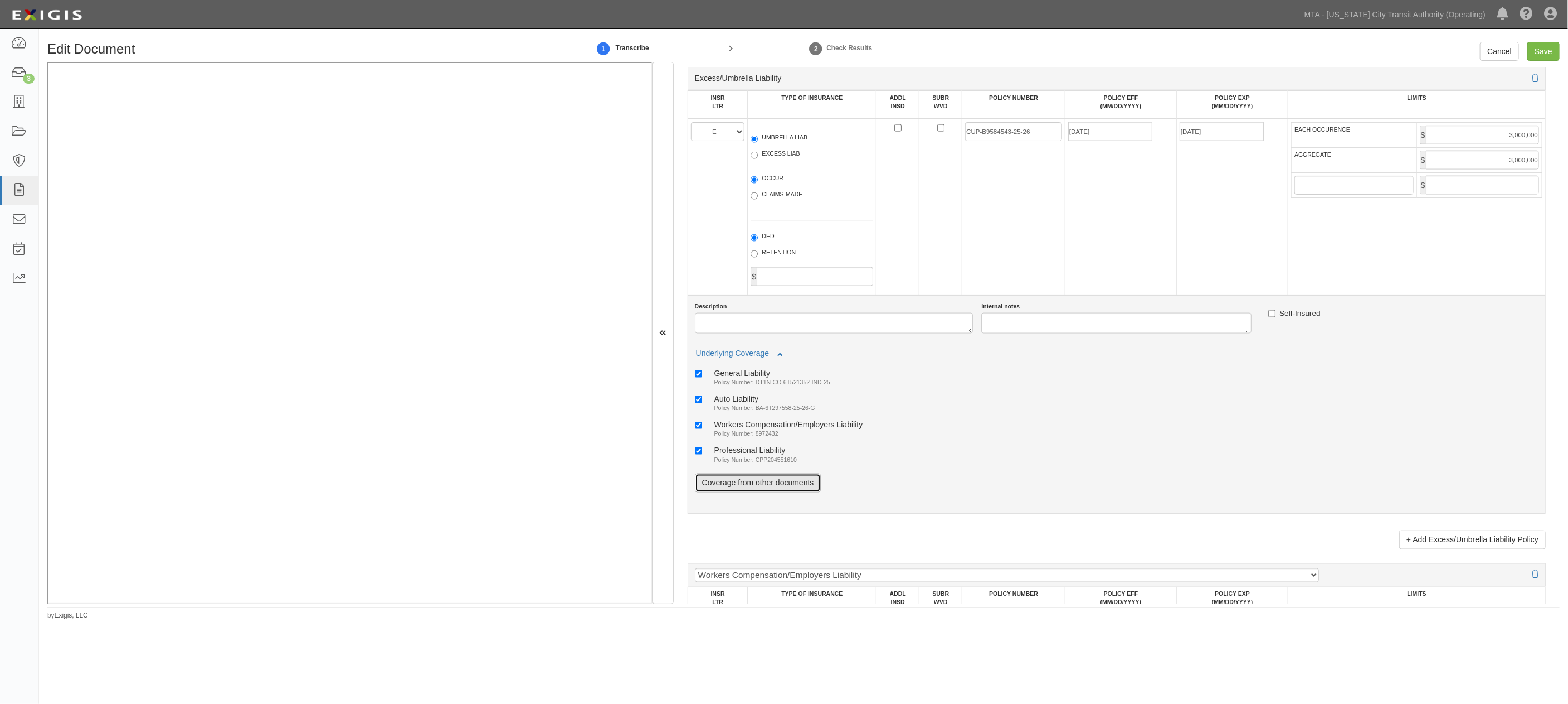
click at [777, 492] on link "Coverage from other documents" at bounding box center [758, 482] width 127 height 19
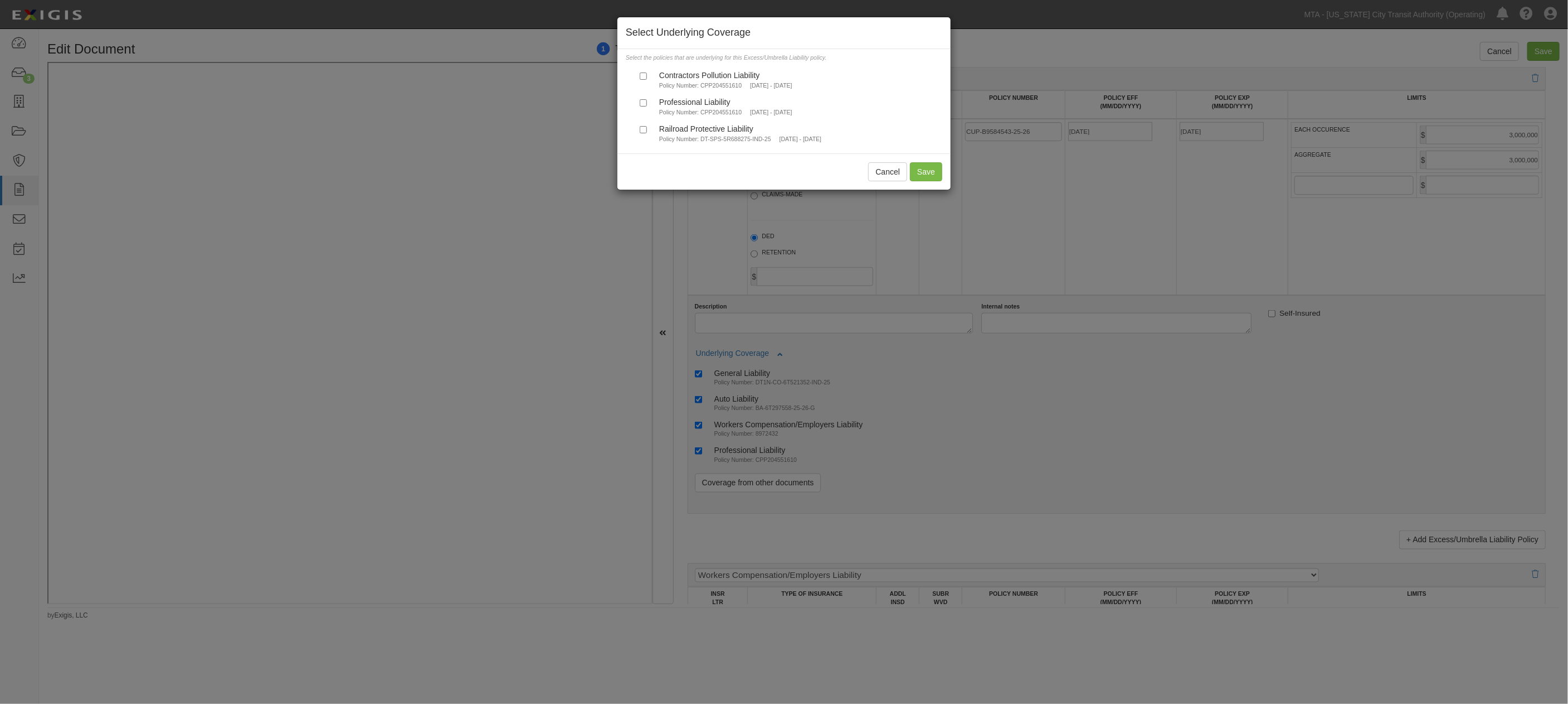
click at [709, 79] on div "Contractors Pollution Liability" at bounding box center [725, 75] width 133 height 10
click at [647, 79] on input "Contractors Pollution Liability Policy Number: CPP204551610 12/11/2024 - 12/11/…" at bounding box center [643, 76] width 7 height 7
checkbox input "true"
click at [928, 176] on button "Save" at bounding box center [926, 171] width 32 height 19
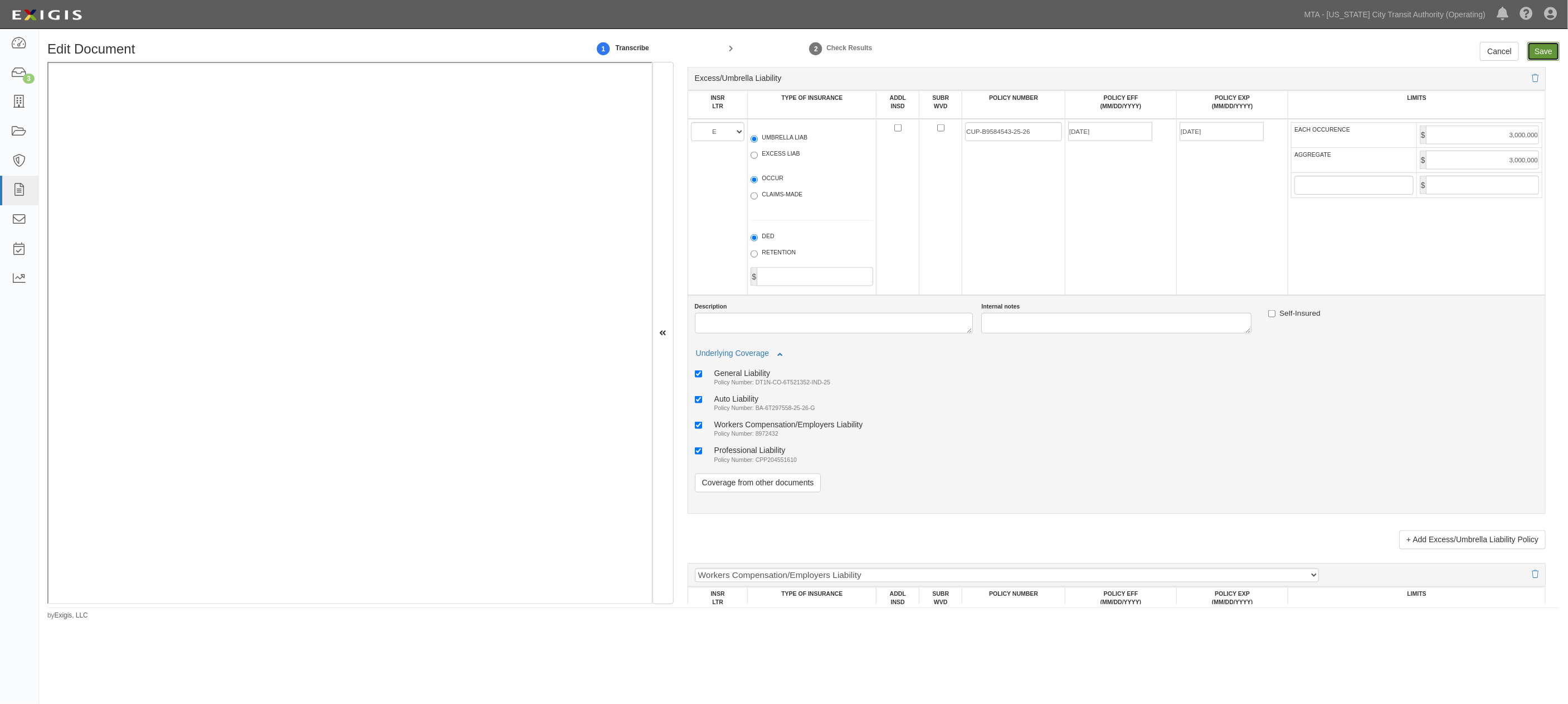
click at [1543, 50] on input "Save" at bounding box center [1543, 50] width 32 height 19
type input "2000000"
type input "4000000"
type input "1000000"
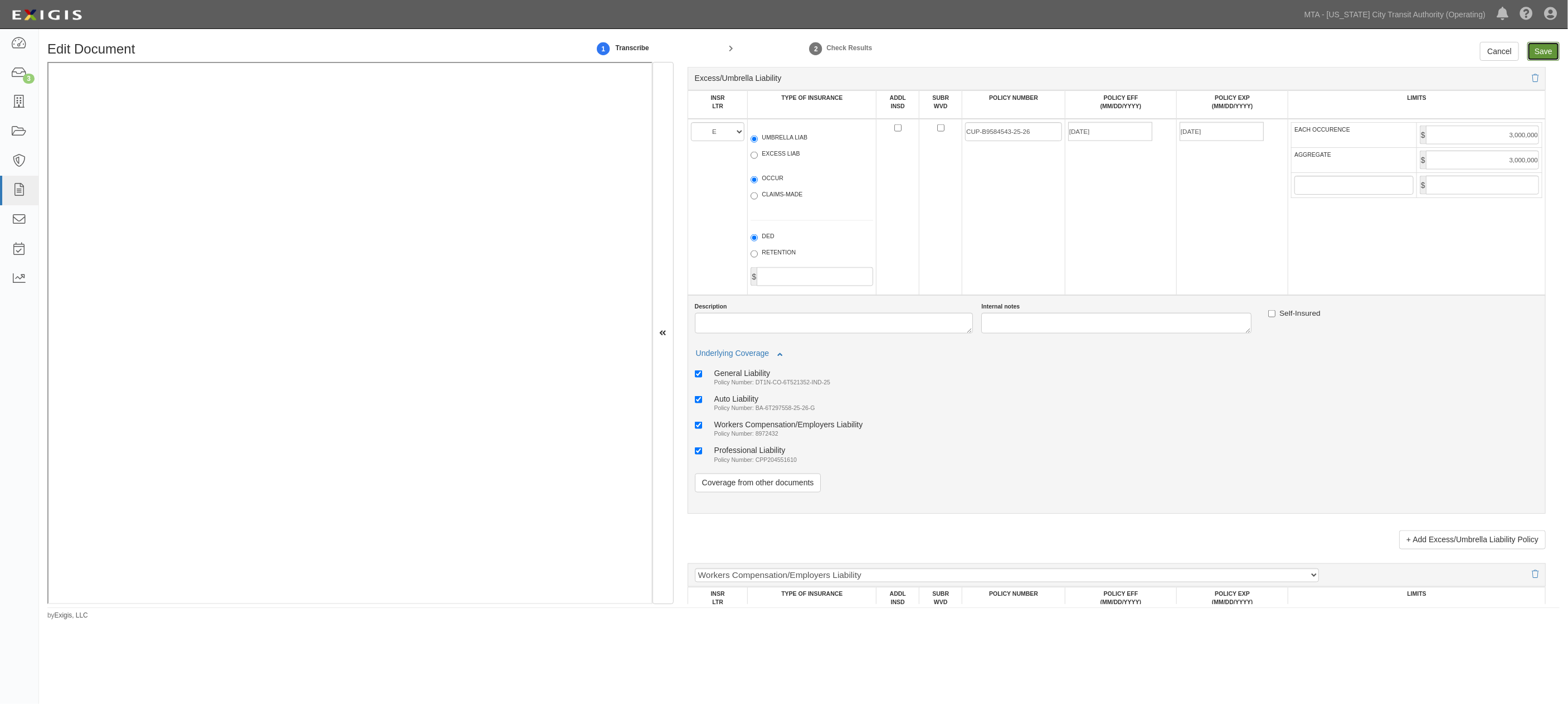
type input "3000000"
type input "2000000"
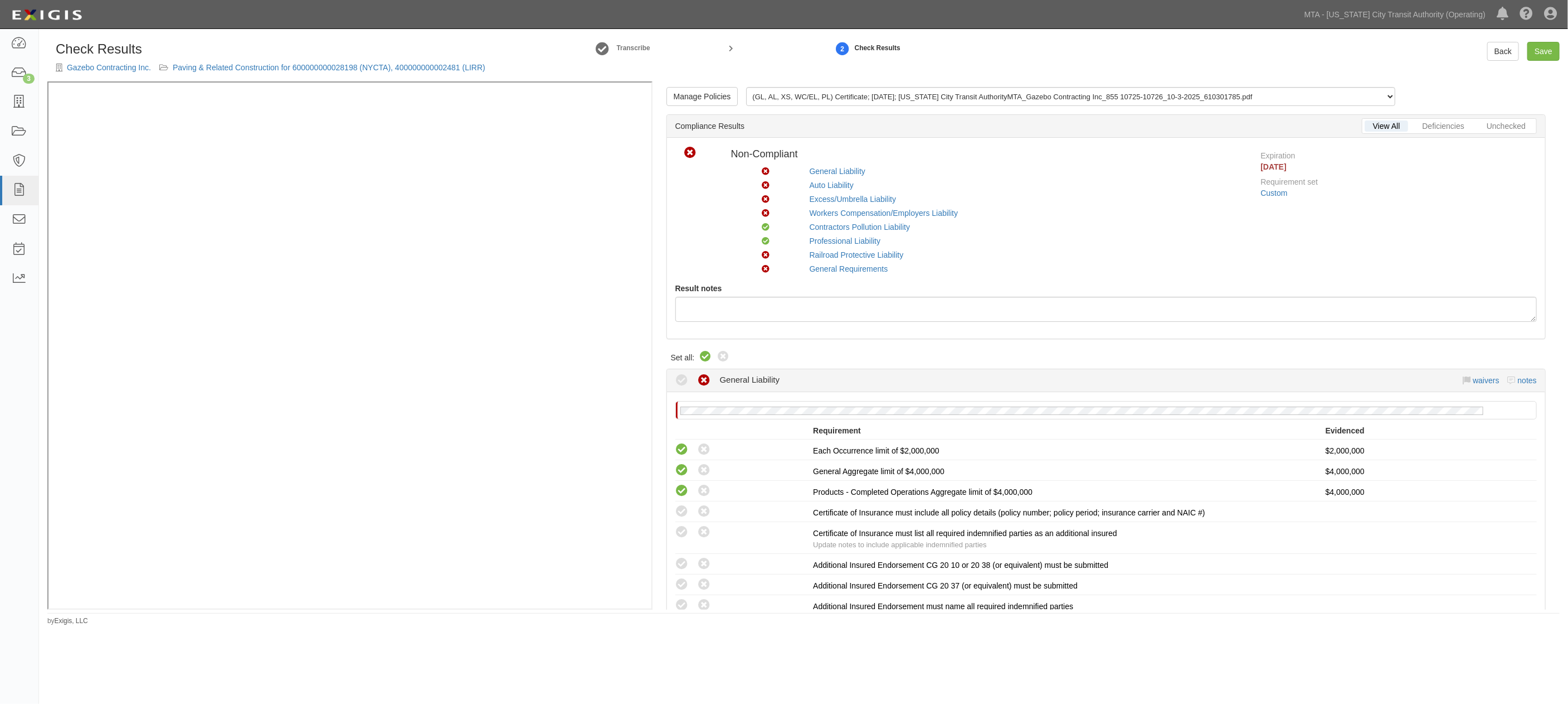
click at [701, 359] on icon at bounding box center [706, 357] width 14 height 14
radio input "true"
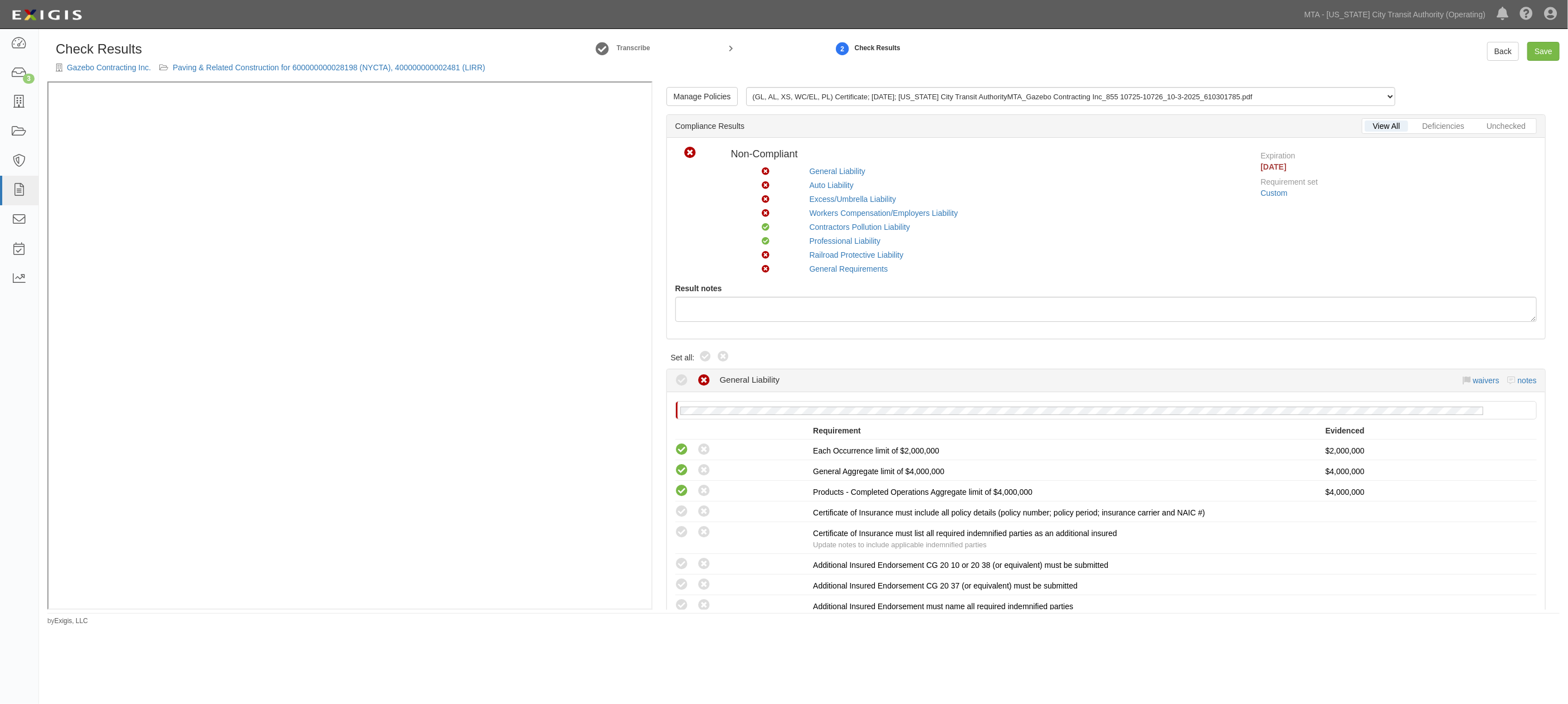
radio input "true"
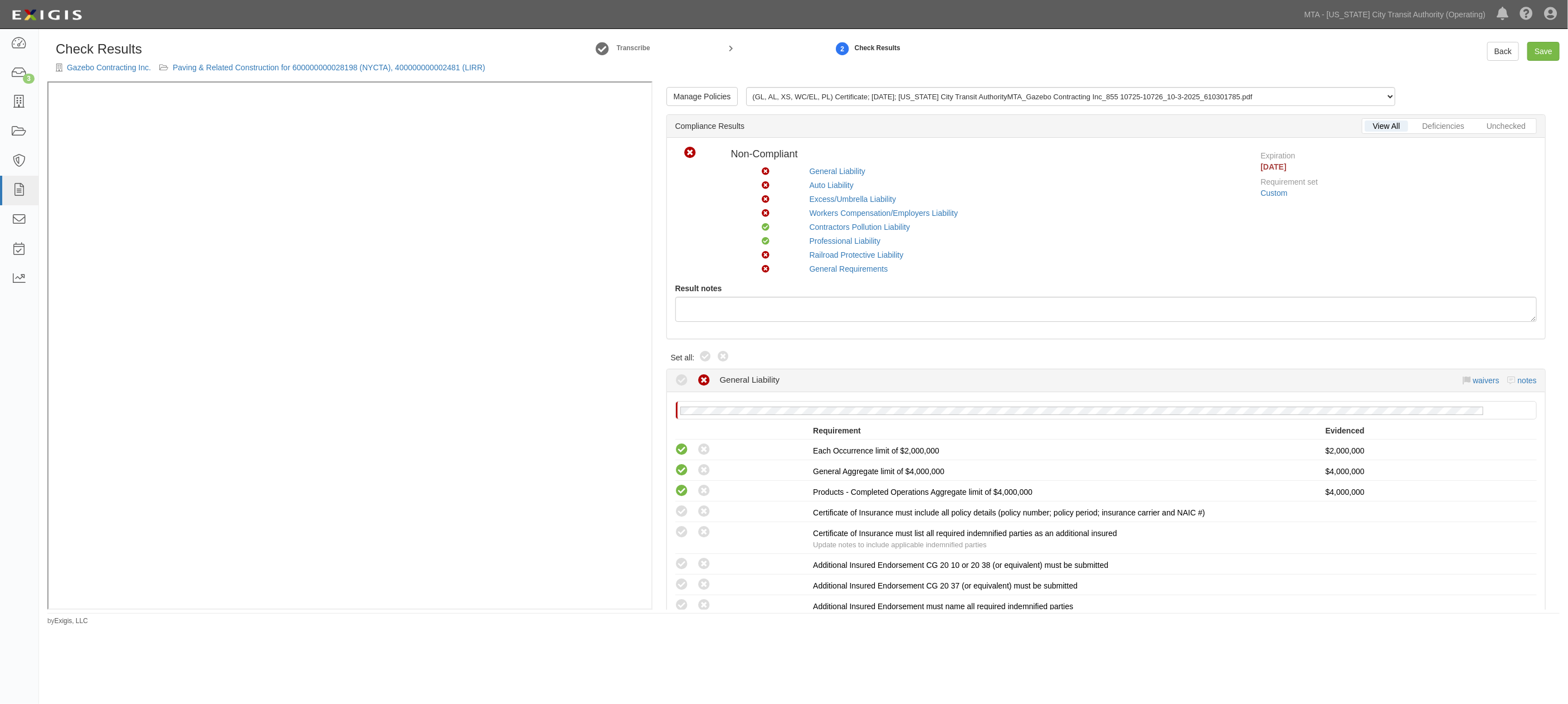
radio input "true"
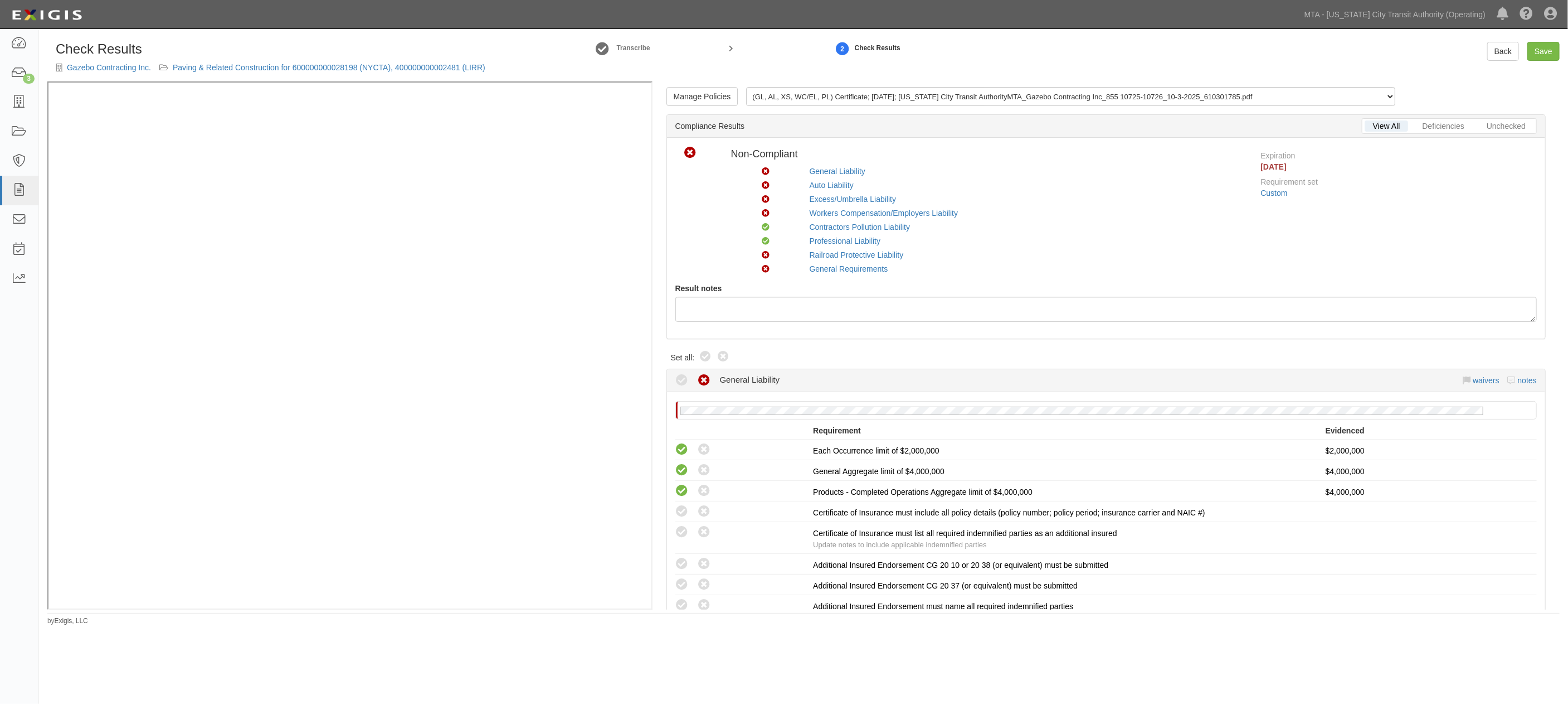
radio input "true"
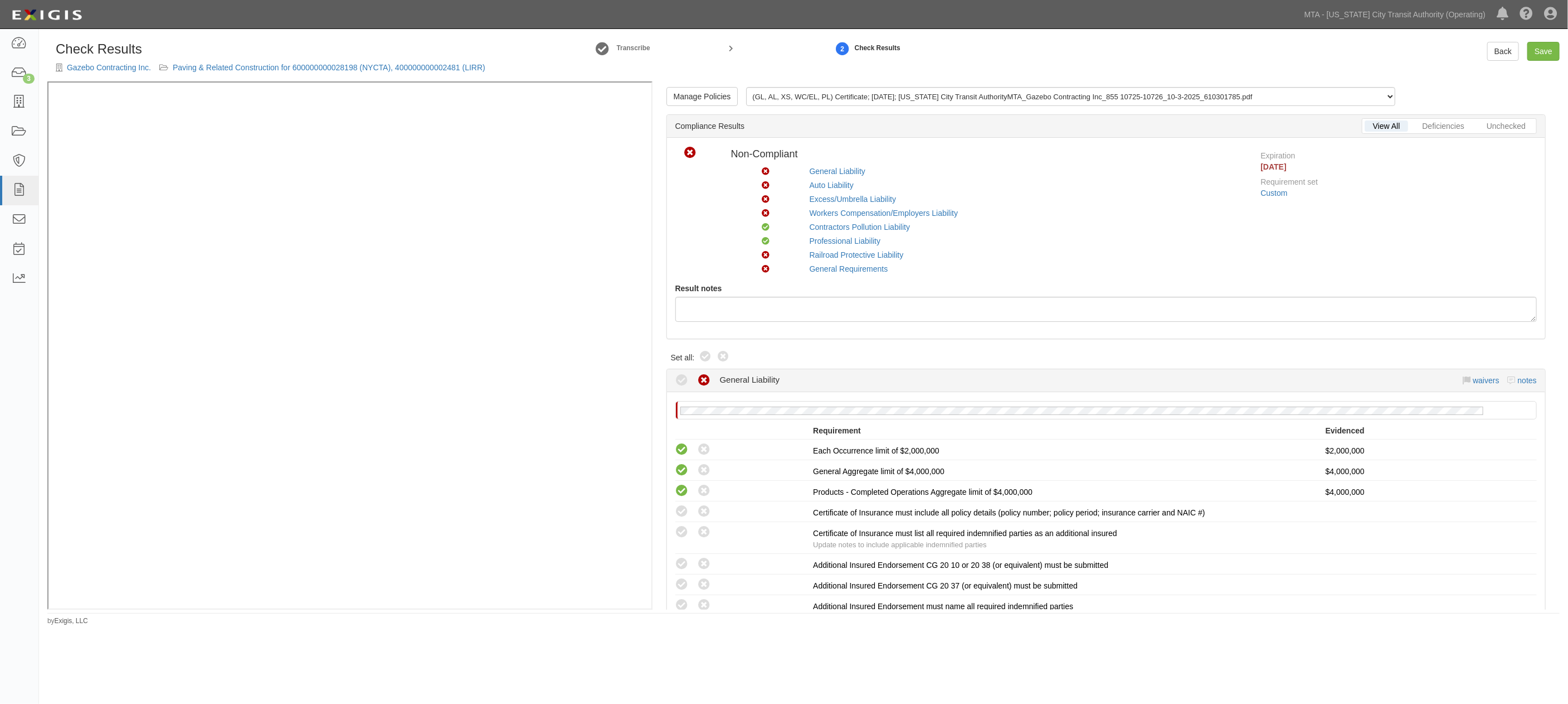
radio input "true"
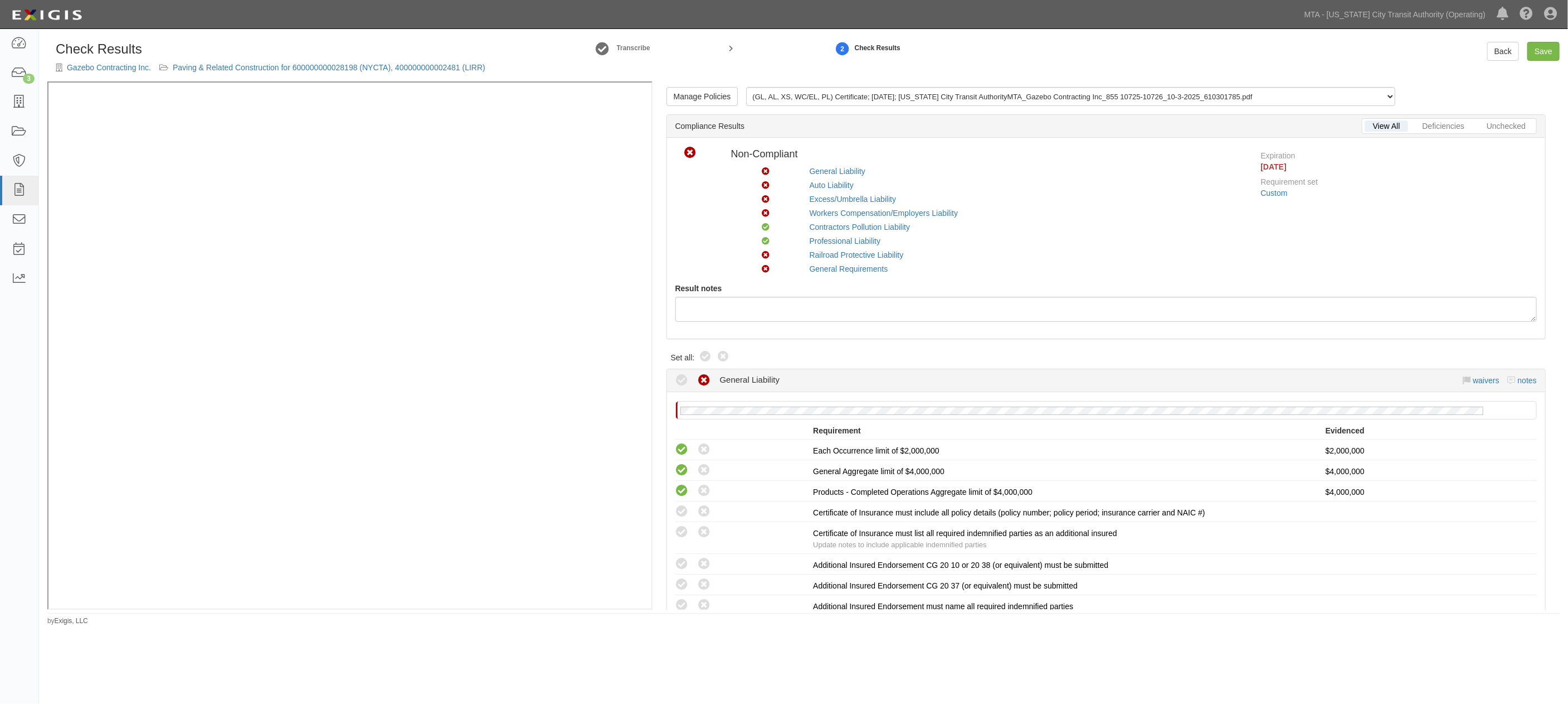
radio input "true"
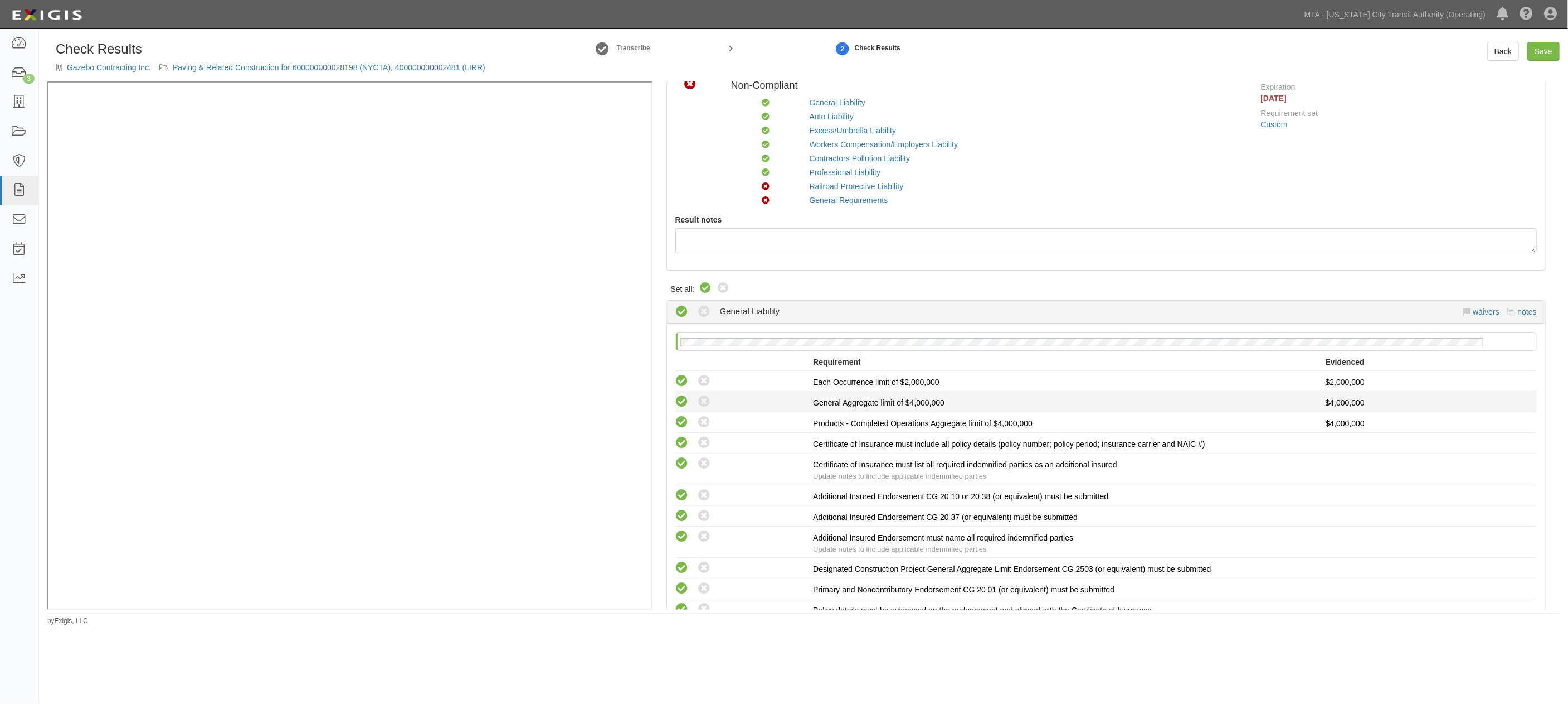
scroll to position [309, 0]
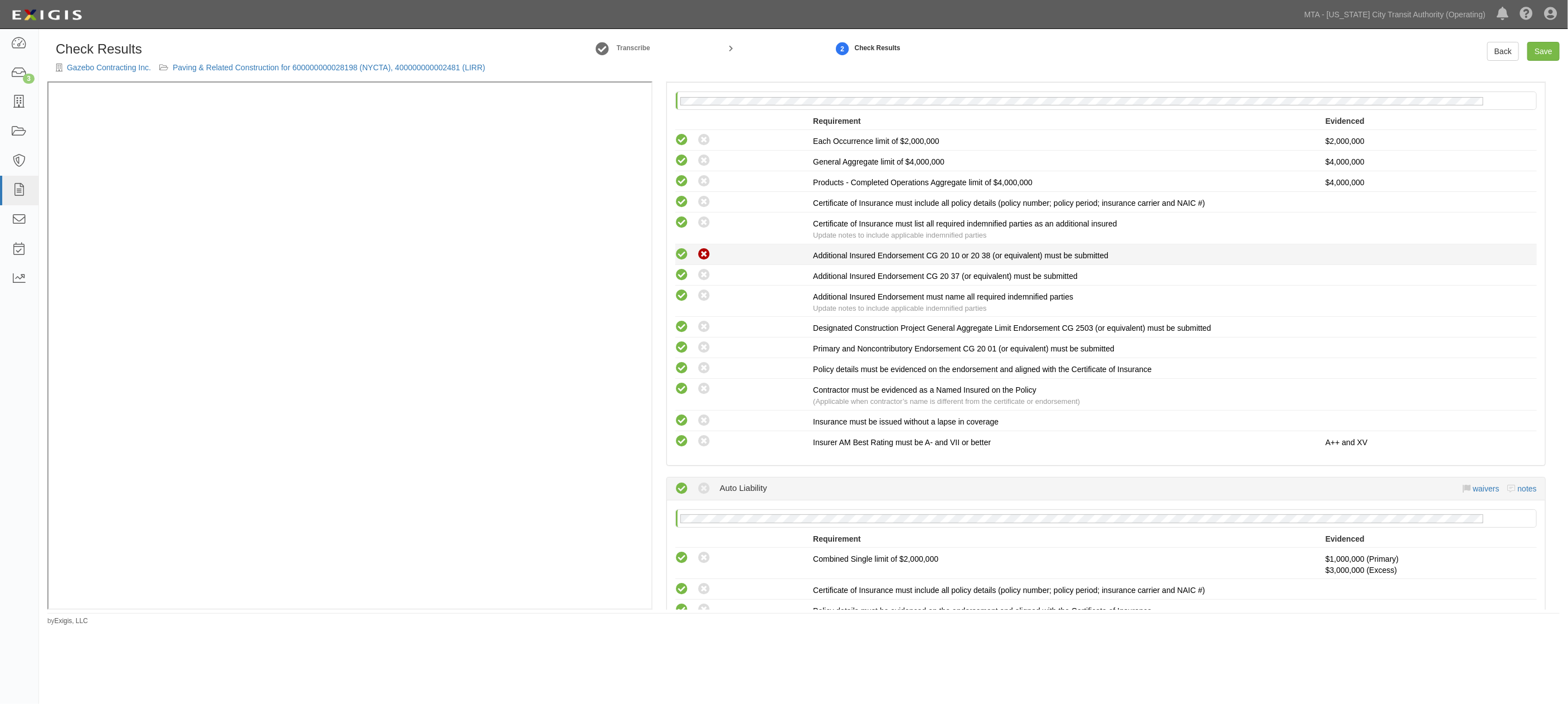
click at [705, 251] on icon at bounding box center [705, 254] width 14 height 14
radio input "true"
radio input "false"
radio input "true"
click at [705, 276] on icon at bounding box center [705, 275] width 14 height 14
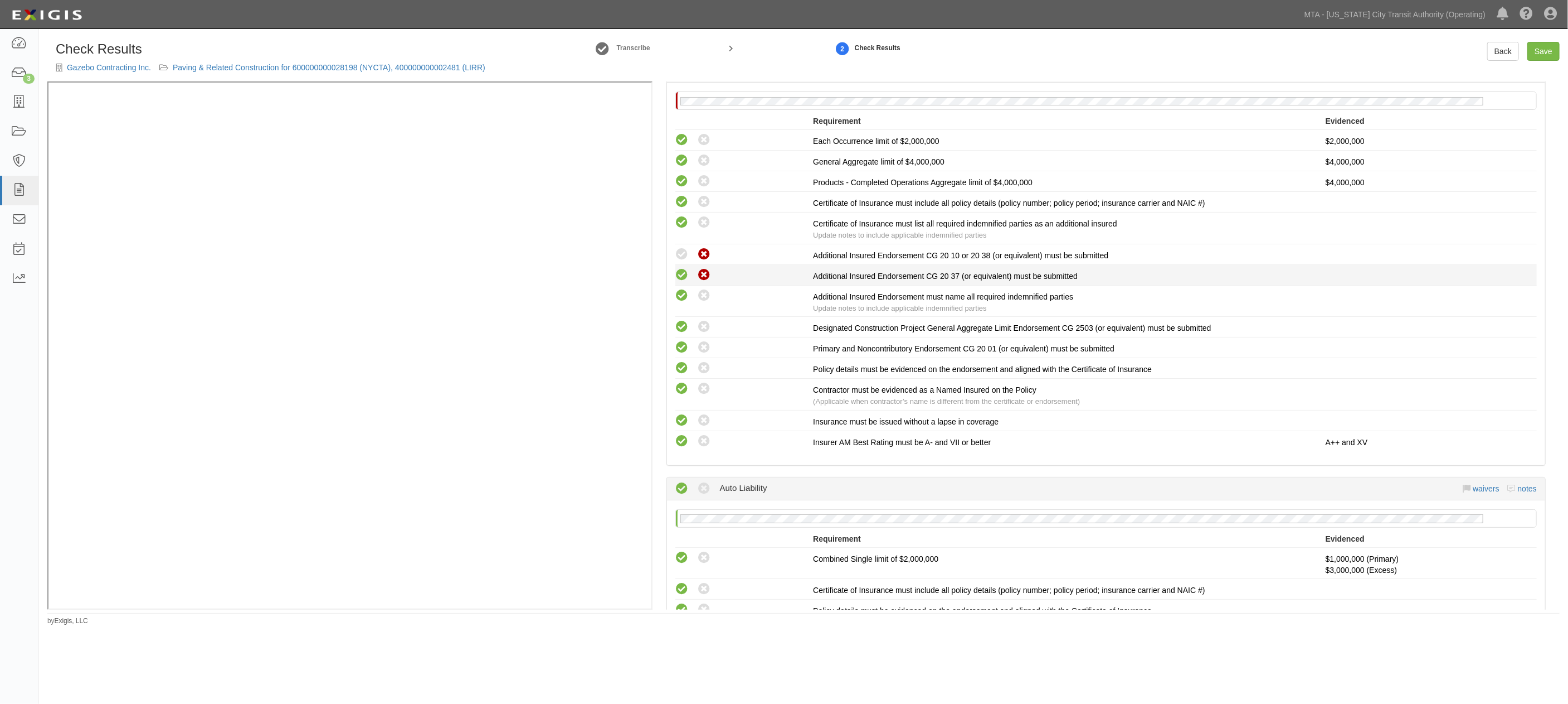
radio input "false"
radio input "true"
click at [705, 299] on icon at bounding box center [705, 295] width 14 height 14
radio input "false"
radio input "true"
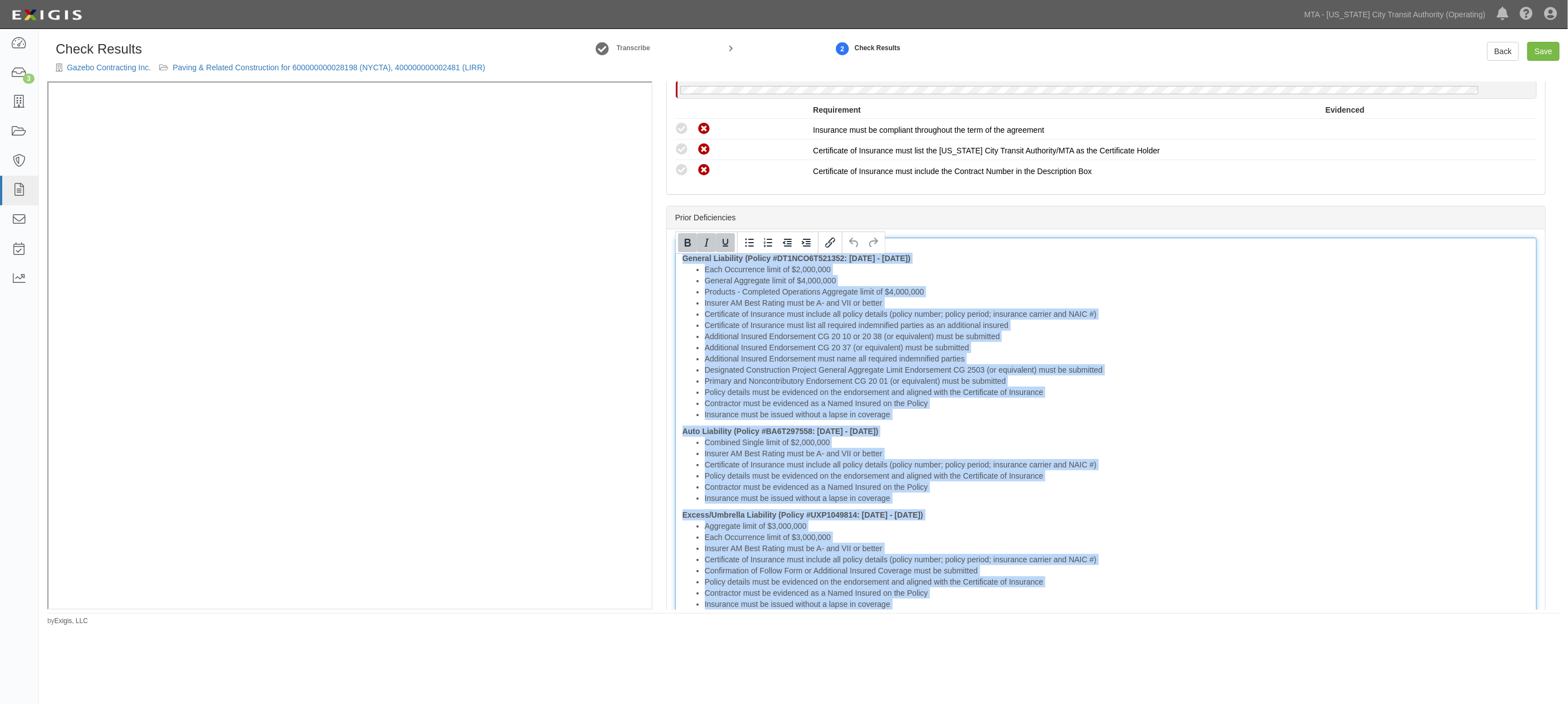
scroll to position [2793, 0]
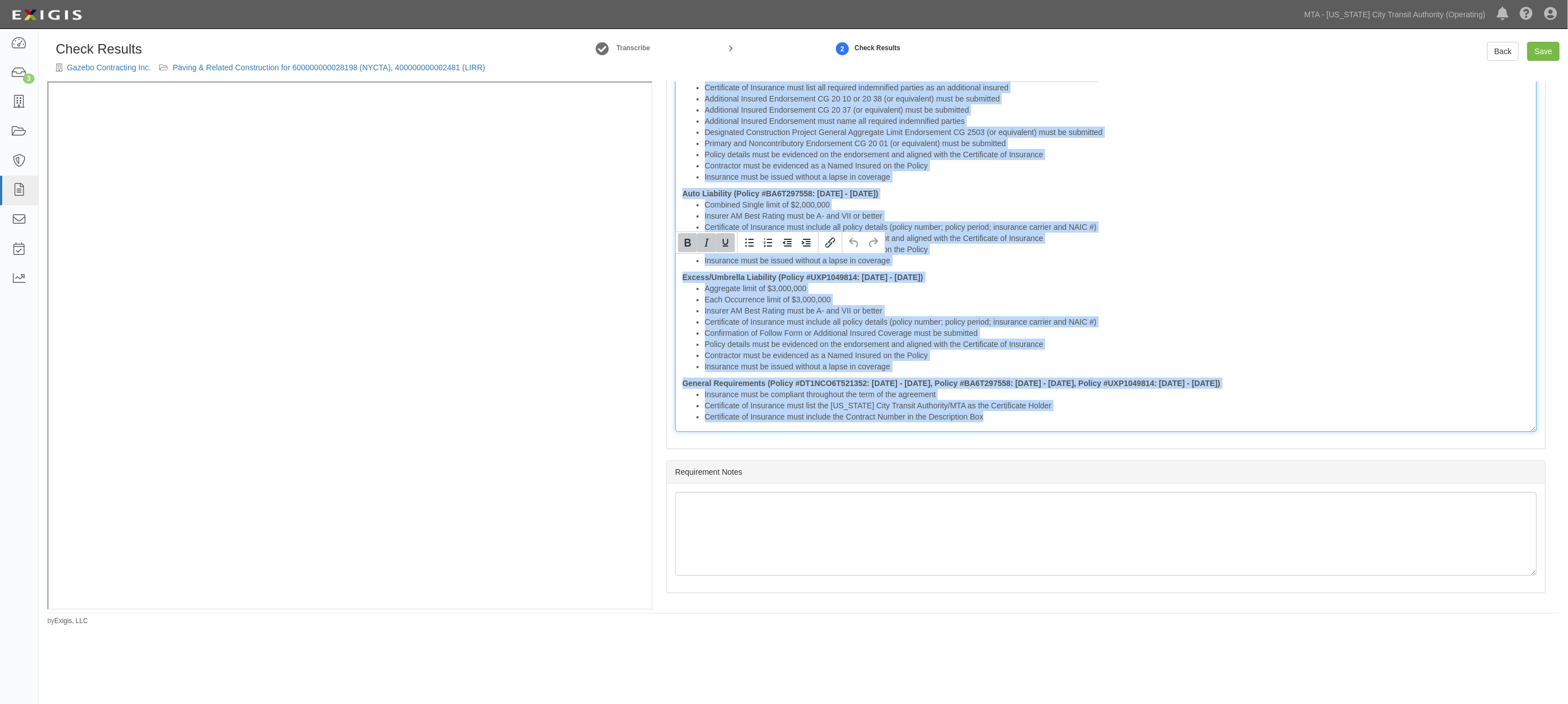
drag, startPoint x: 678, startPoint y: 261, endPoint x: 1672, endPoint y: 546, distance: 1034.1
click at [1568, 546] on html "Toggle navigation Dashboard 3 Inbox Parties Agreements Coverages Documents Mess…" at bounding box center [784, 333] width 1568 height 667
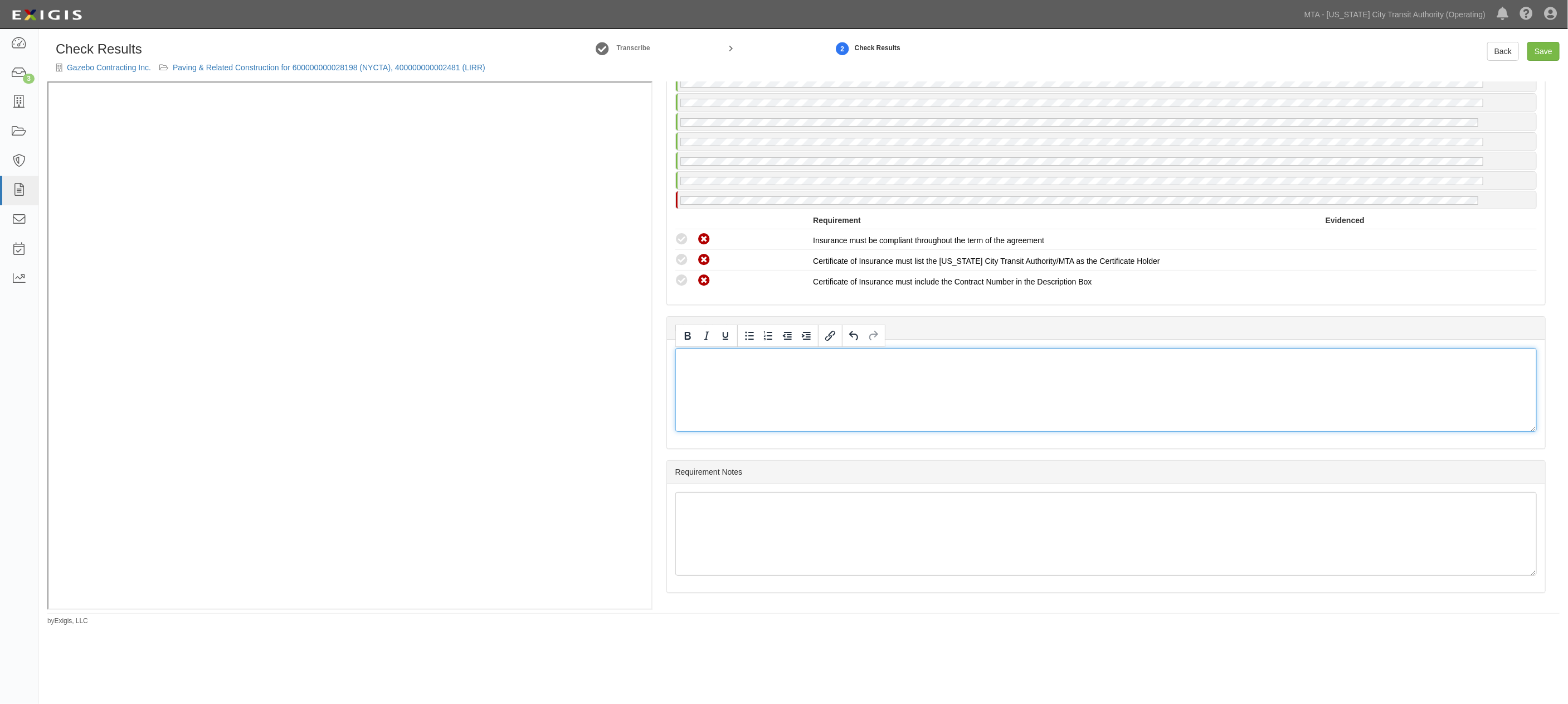
scroll to position [2446, 0]
click at [1542, 48] on link "Save" at bounding box center [1543, 50] width 32 height 19
radio input "true"
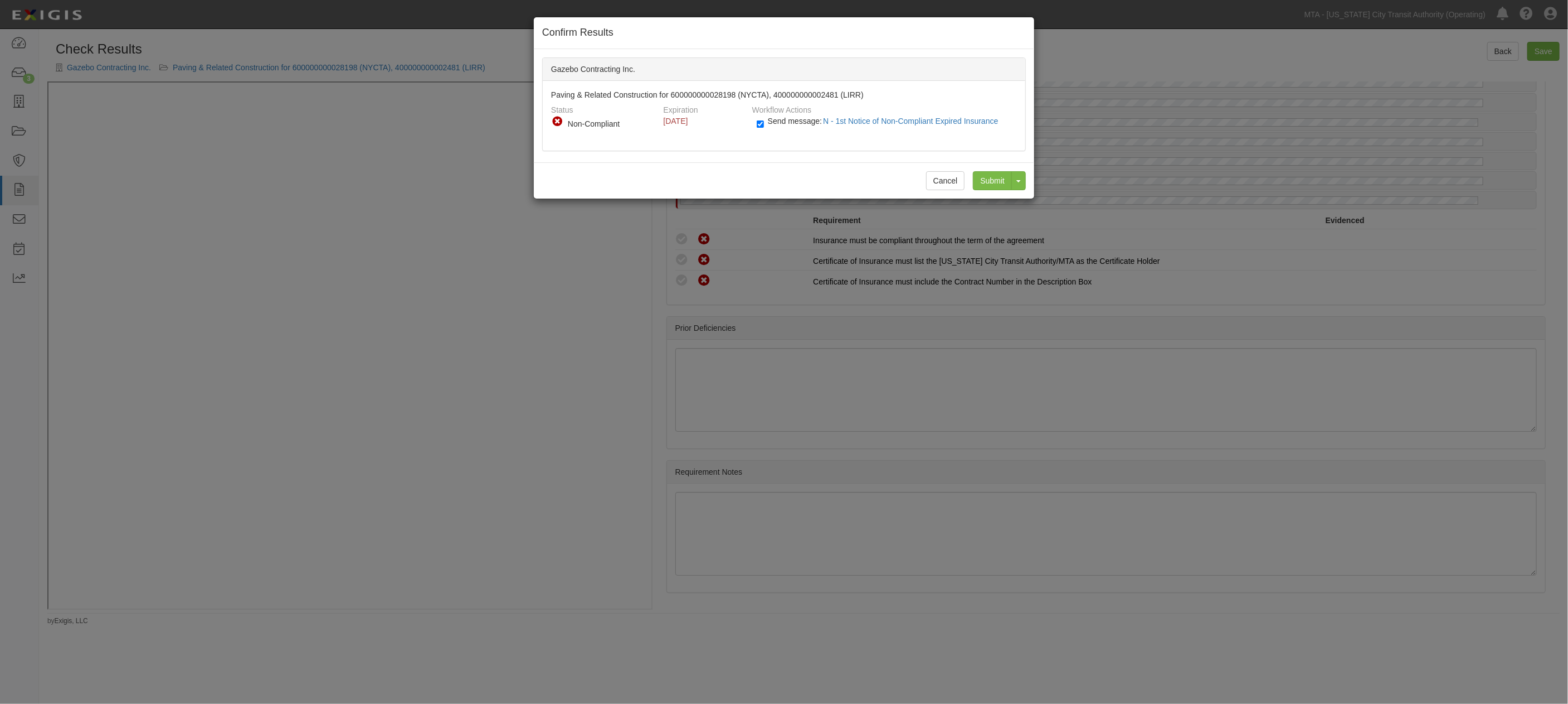
click at [765, 125] on label "Send message: N - 1st Notice of Non-Compliant Expired Insurance" at bounding box center [880, 126] width 246 height 15
click at [764, 125] on input "Send message: N - 1st Notice of Non-Compliant Expired Insurance" at bounding box center [760, 123] width 7 height 13
checkbox input "false"
click at [995, 179] on input "Submit" at bounding box center [993, 180] width 39 height 19
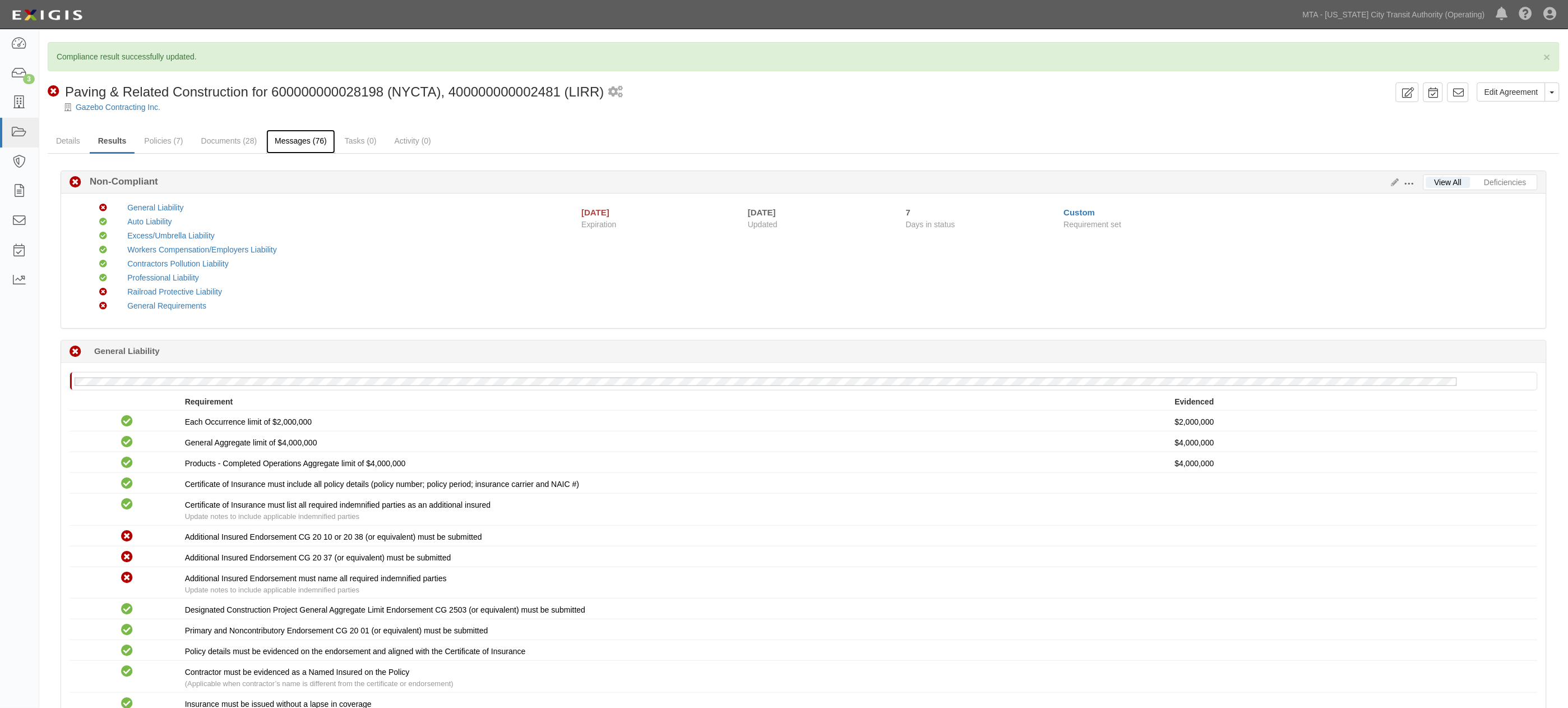
click at [307, 142] on link "Messages (76)" at bounding box center [301, 142] width 69 height 24
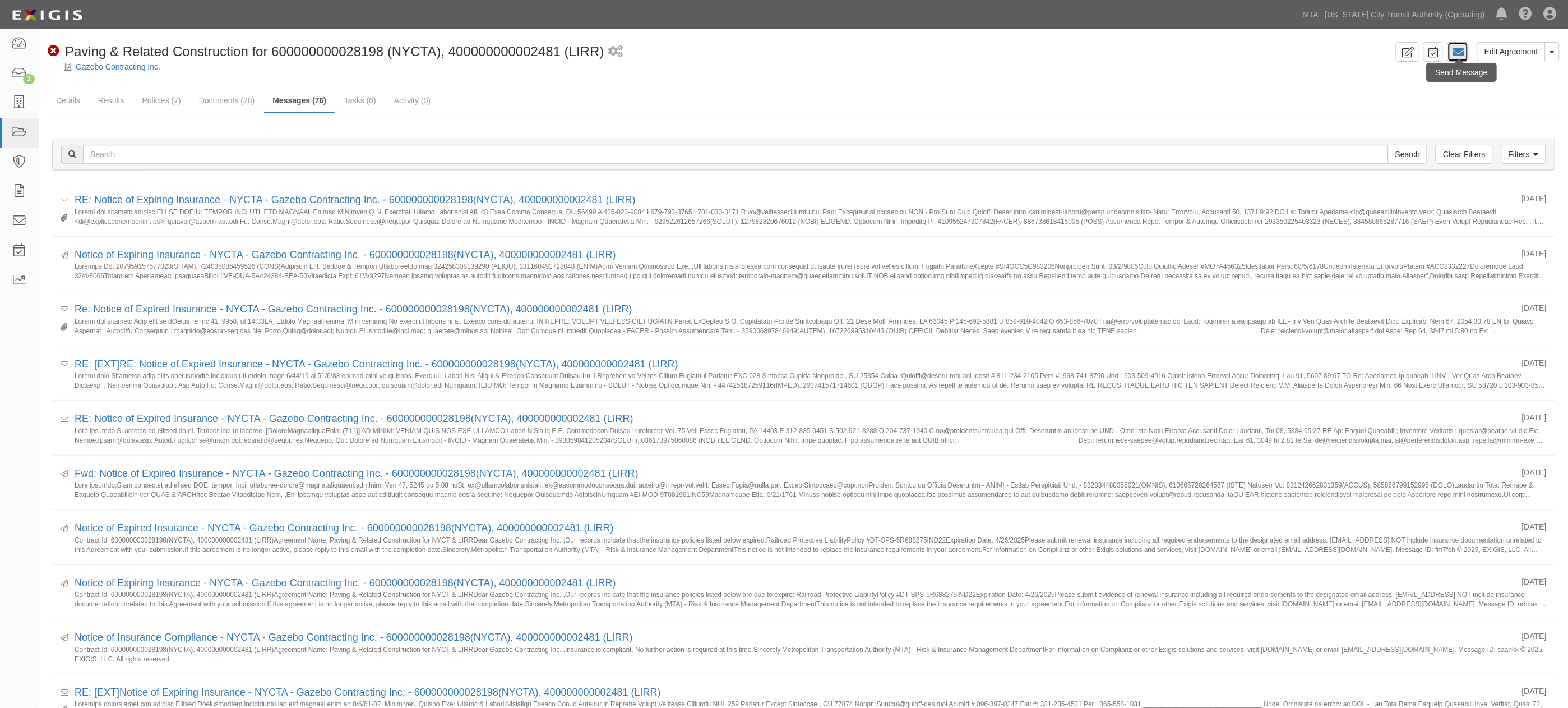
click at [1455, 51] on icon at bounding box center [1457, 51] width 11 height 11
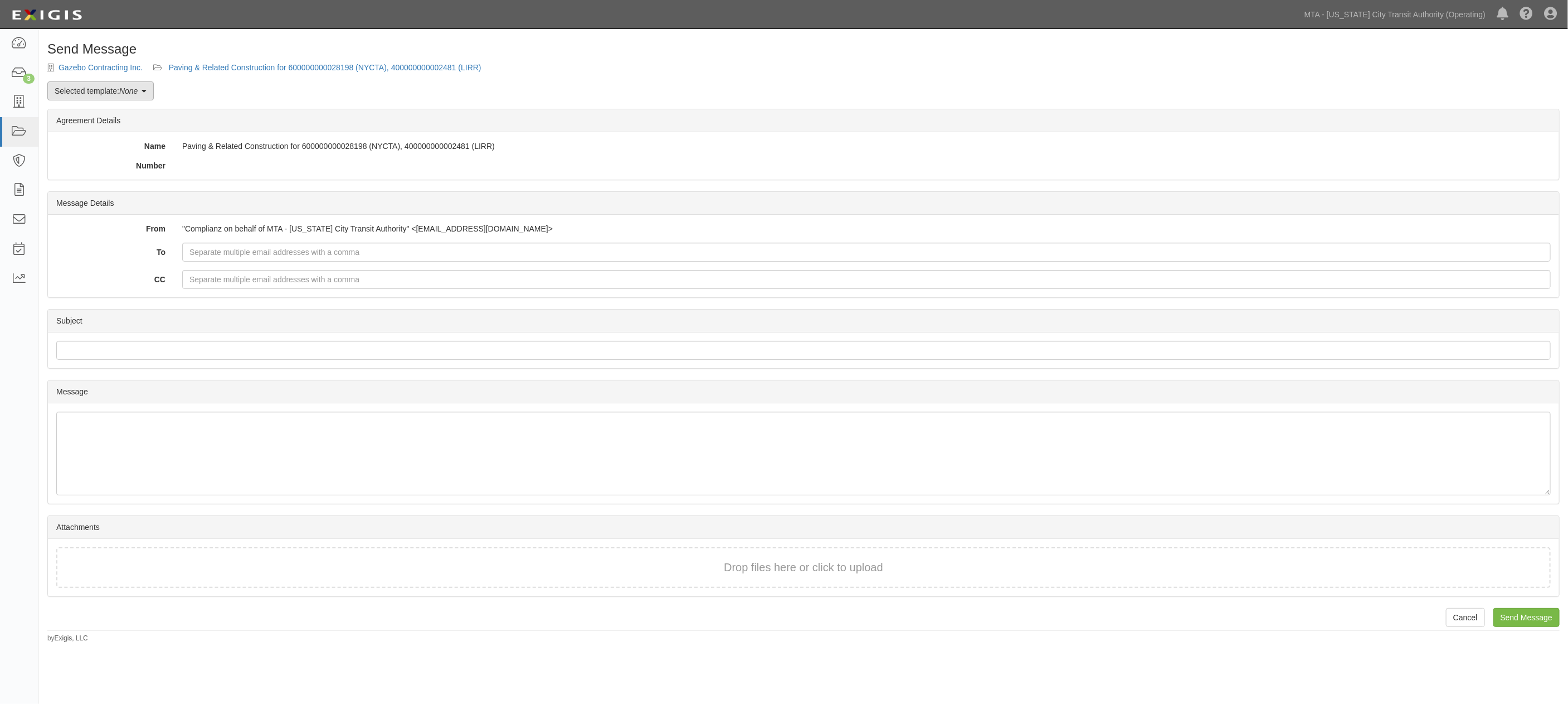
click at [141, 90] on link "Selected template: None" at bounding box center [100, 91] width 106 height 19
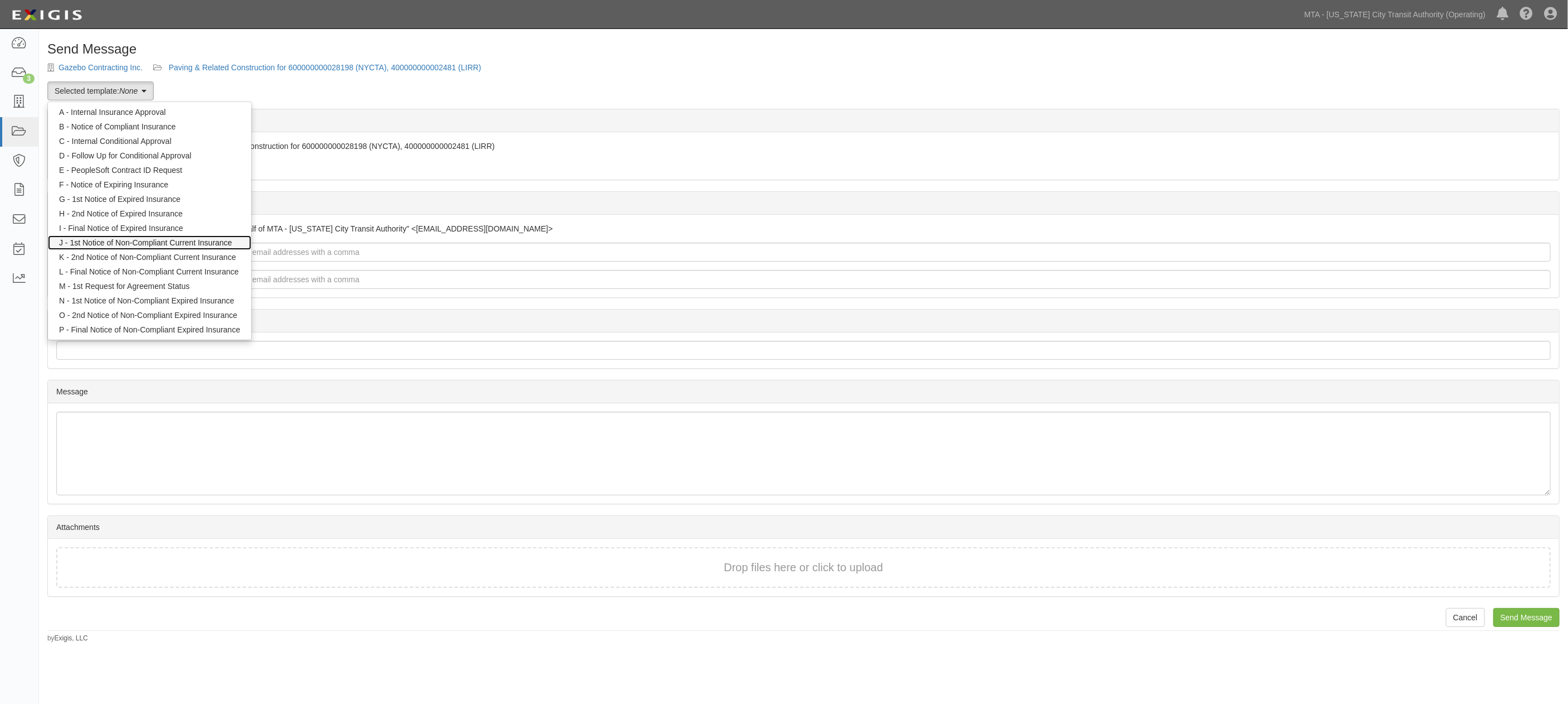
click at [116, 242] on link "J - 1st Notice of Non-Compliant Current Insurance" at bounding box center [150, 242] width 204 height 15
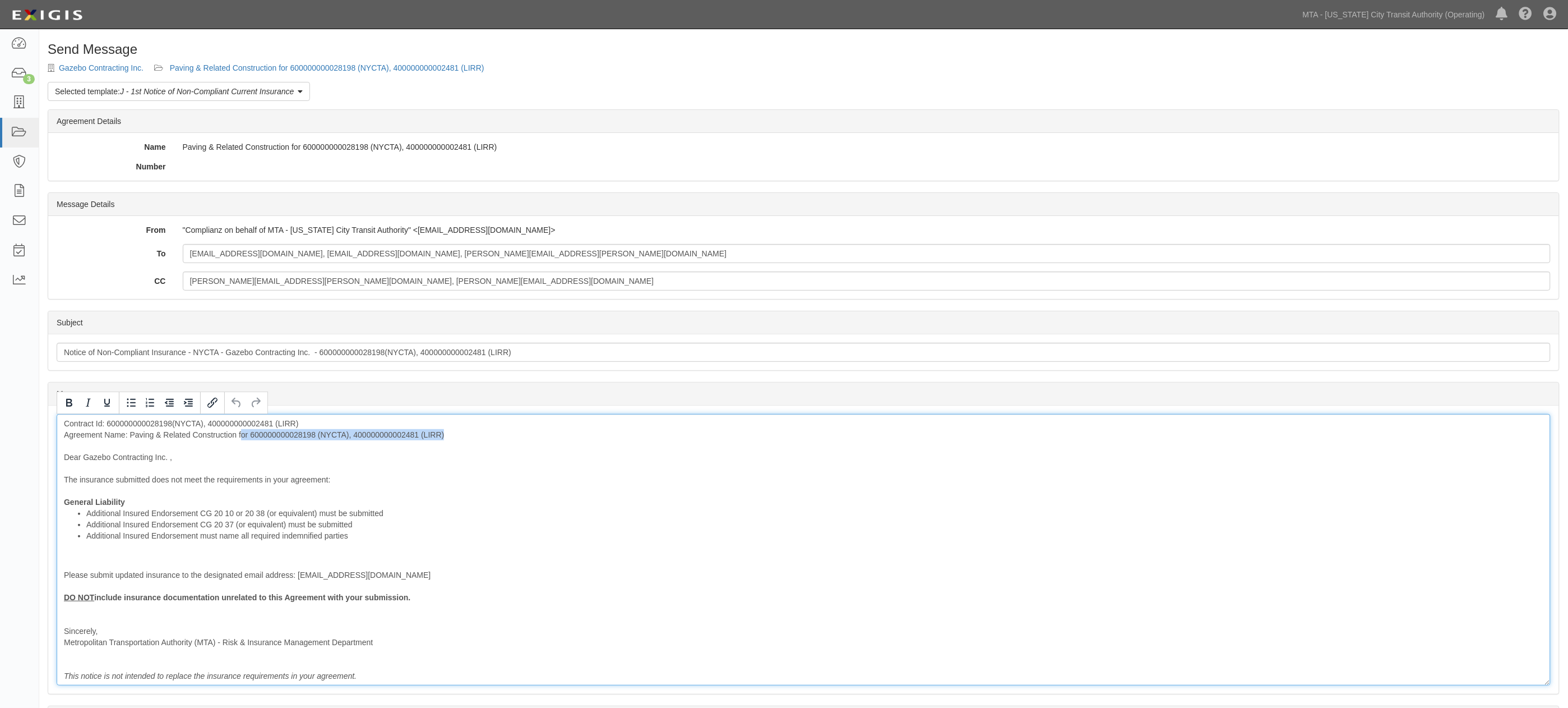
drag, startPoint x: 455, startPoint y: 435, endPoint x: 241, endPoint y: 437, distance: 214.0
click at [241, 437] on div "Contract Id: 600000000028198(NYCTA), 400000000002481 (LIRR) Agreement Name: Pav…" at bounding box center [803, 550] width 1494 height 271
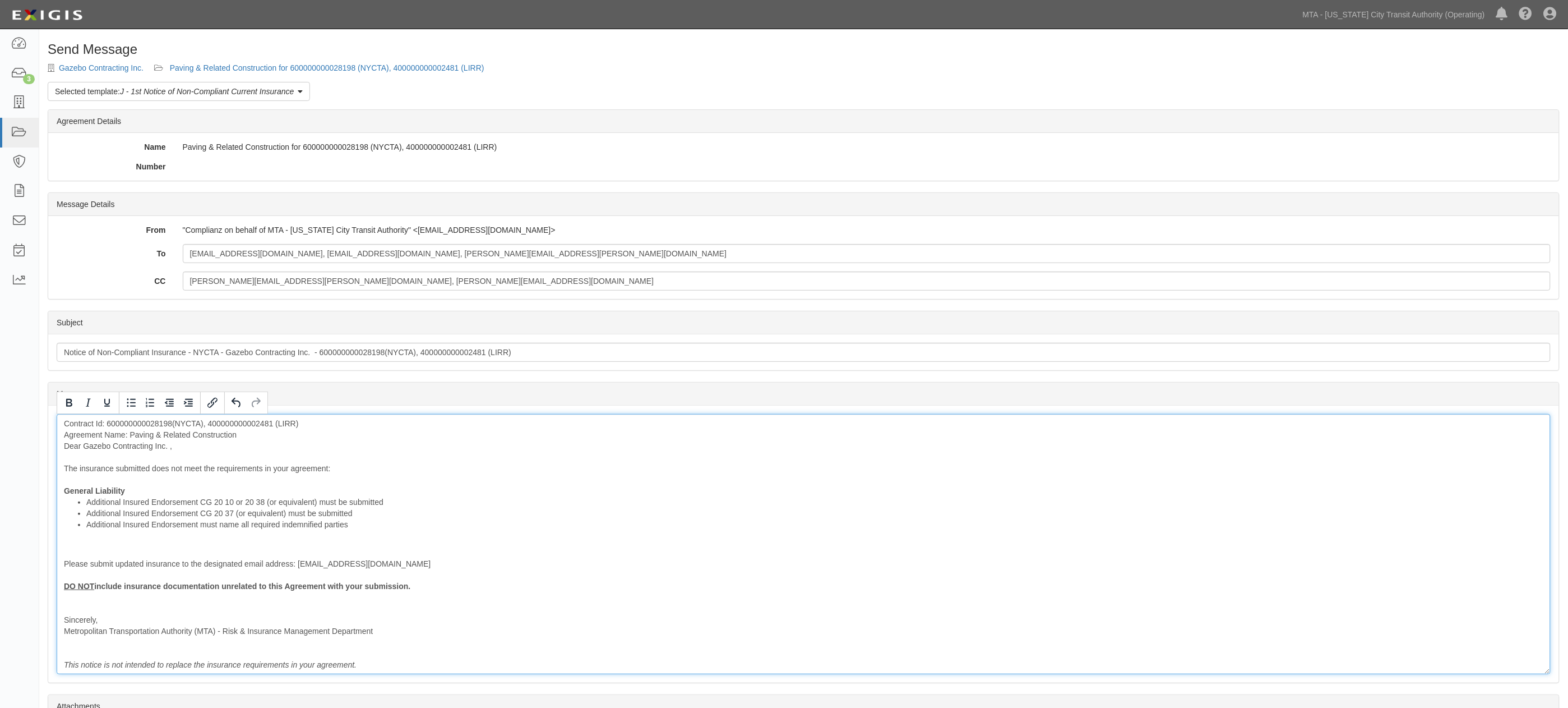
click at [169, 442] on div "Contract Id: 600000000028198(NYCTA), 400000000002481 (LIRR) Agreement Name: Pav…" at bounding box center [803, 544] width 1494 height 260
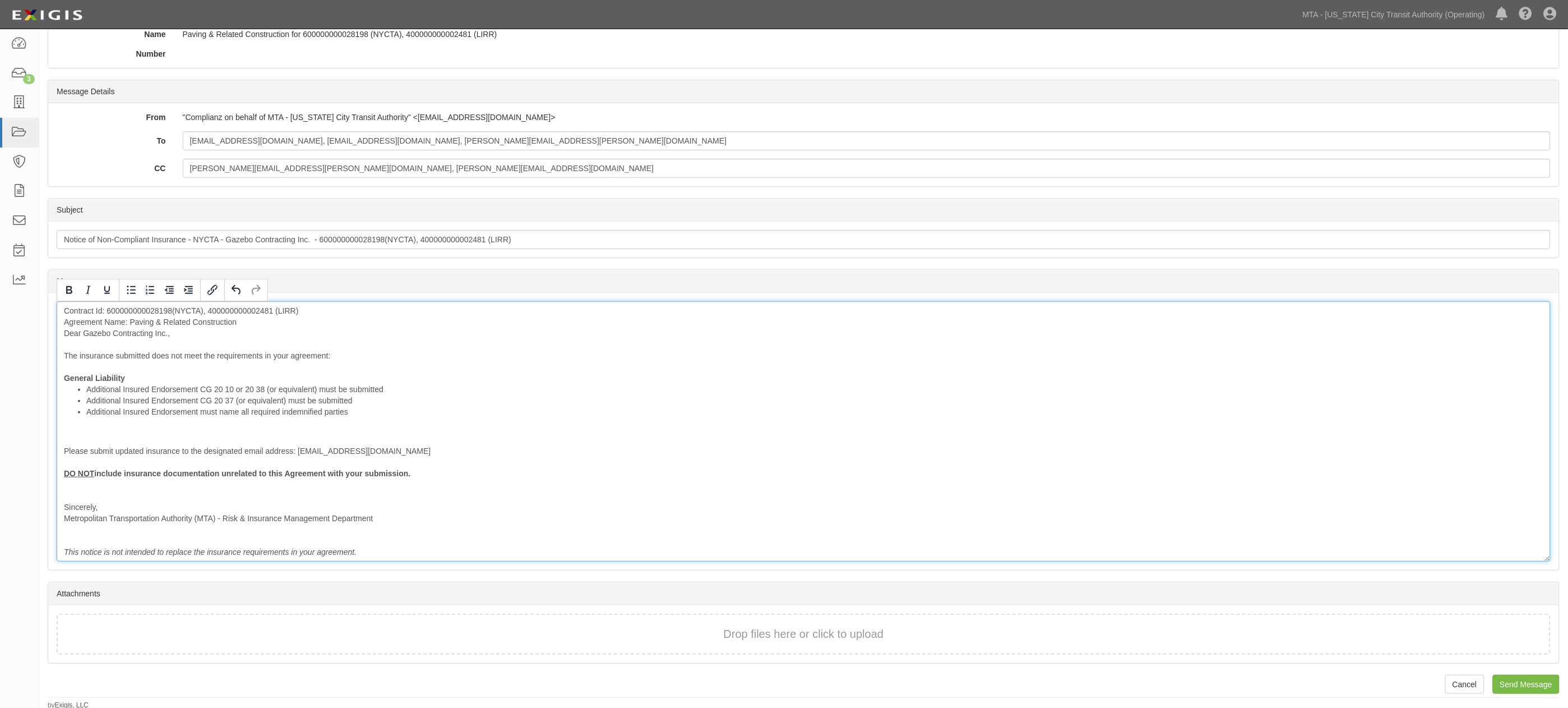
scroll to position [115, 0]
click at [1543, 684] on input "Send Message" at bounding box center [1525, 681] width 66 height 19
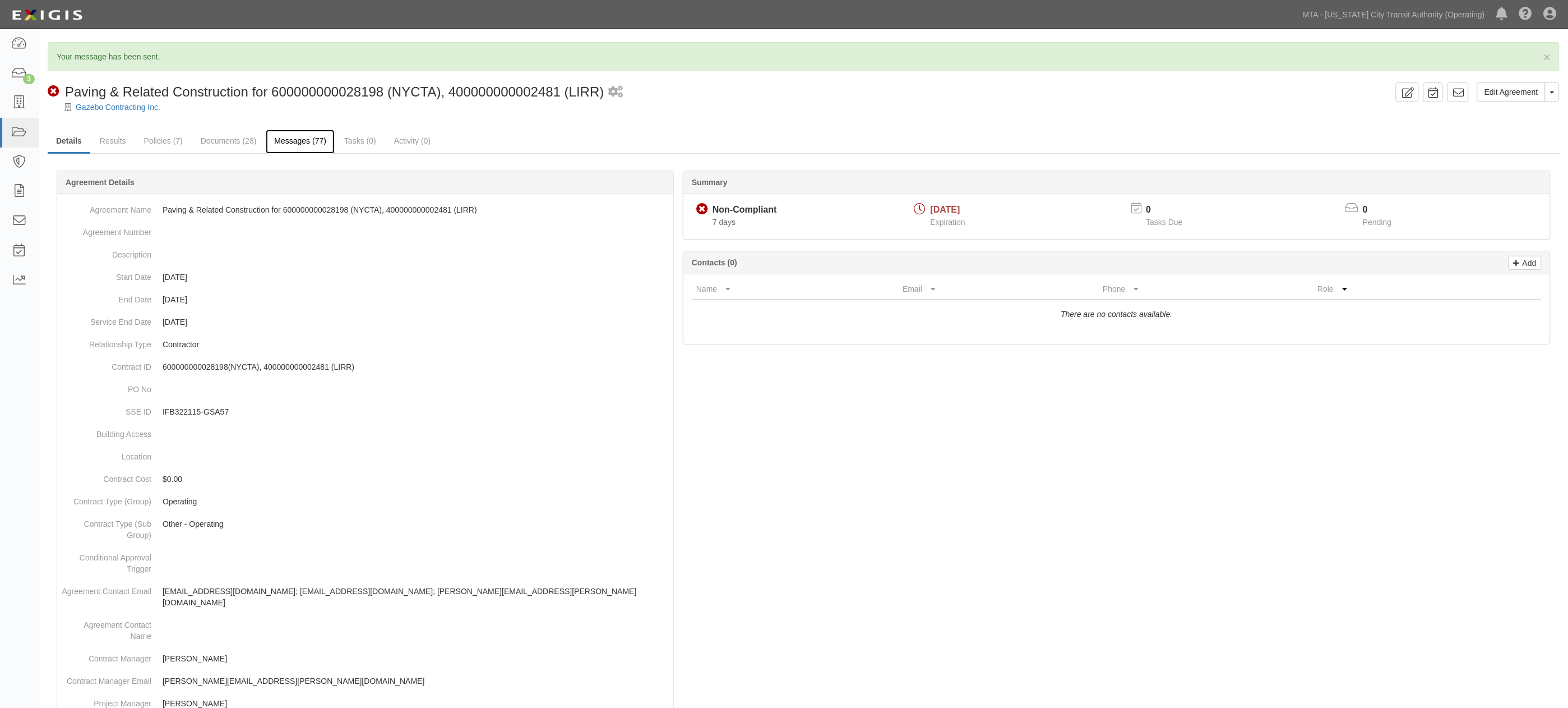
click at [282, 143] on link "Messages (77)" at bounding box center [300, 142] width 69 height 24
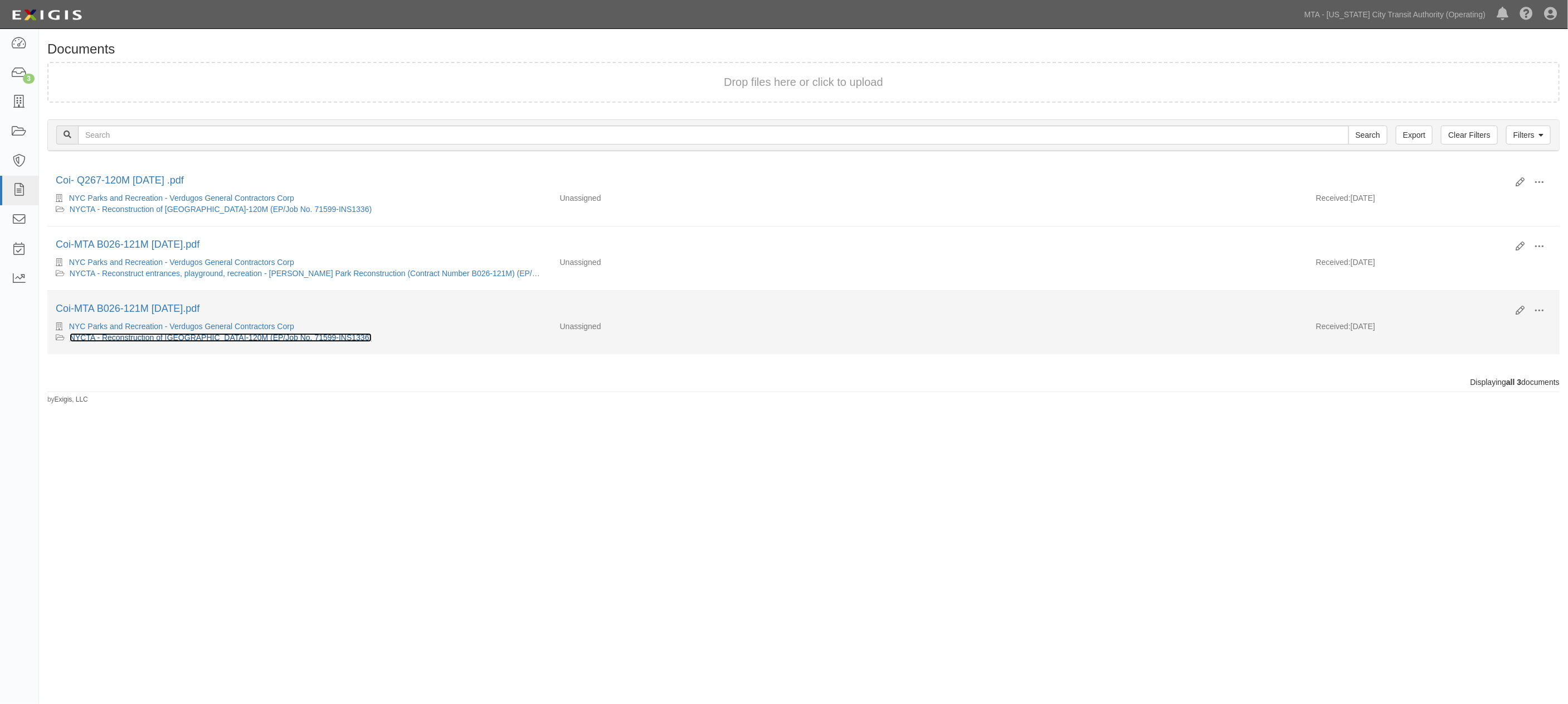
click at [146, 338] on link "NYCTA - Reconstruction of Court Square Park Q267-120M (EP/Job No. 71599-INS1336)" at bounding box center [220, 337] width 302 height 9
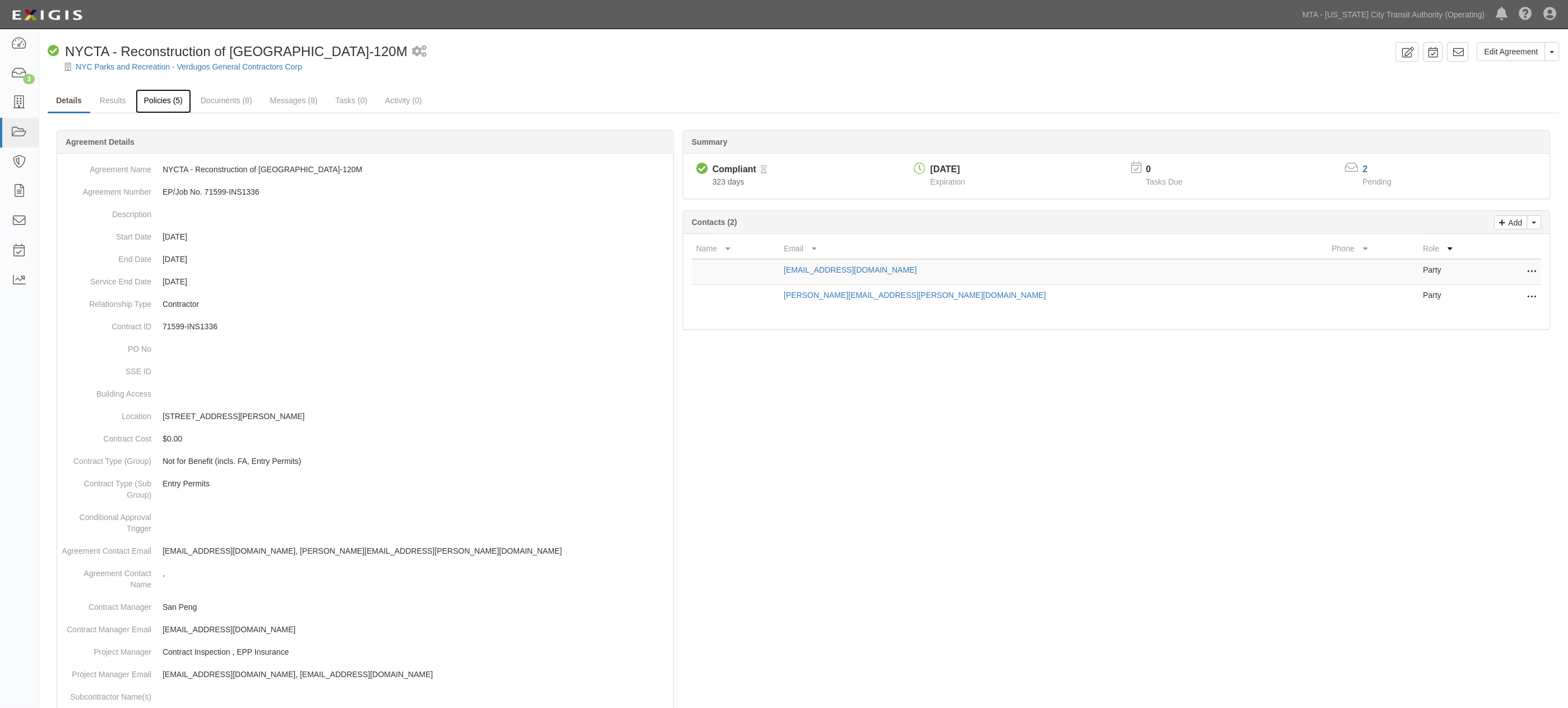
click at [159, 99] on link "Policies (5)" at bounding box center [163, 101] width 55 height 24
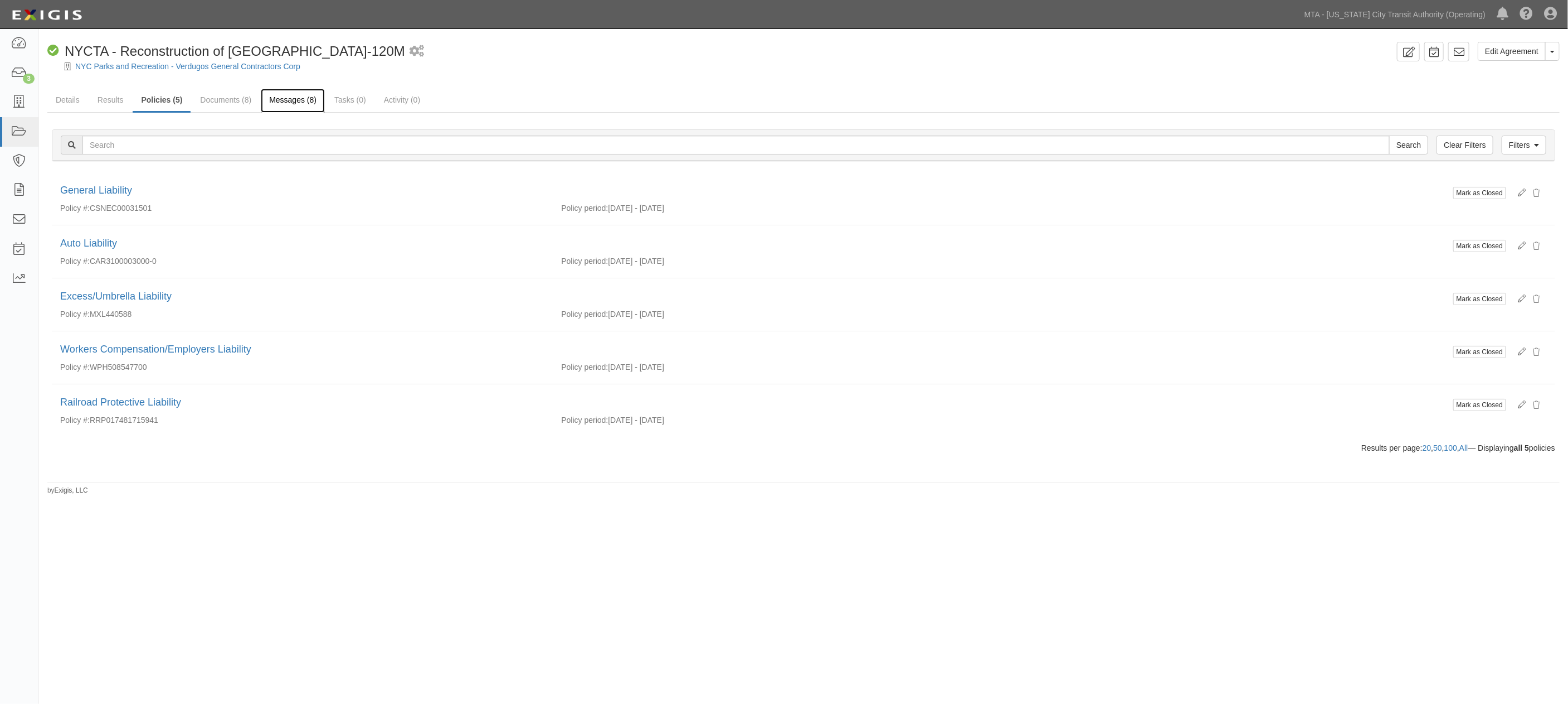
click at [267, 97] on link "Messages (8)" at bounding box center [292, 100] width 64 height 24
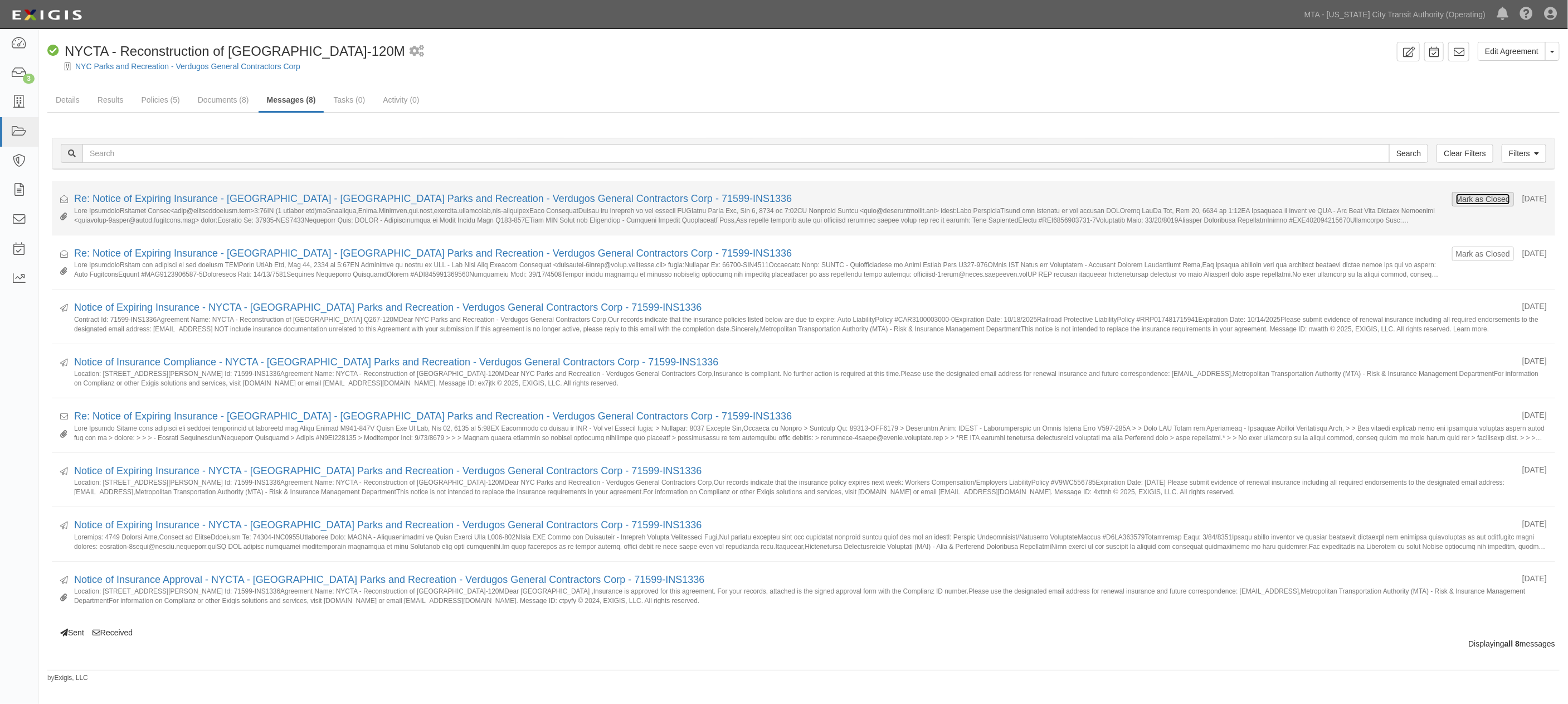
click at [1456, 201] on button "Mark as Closed" at bounding box center [1483, 199] width 55 height 12
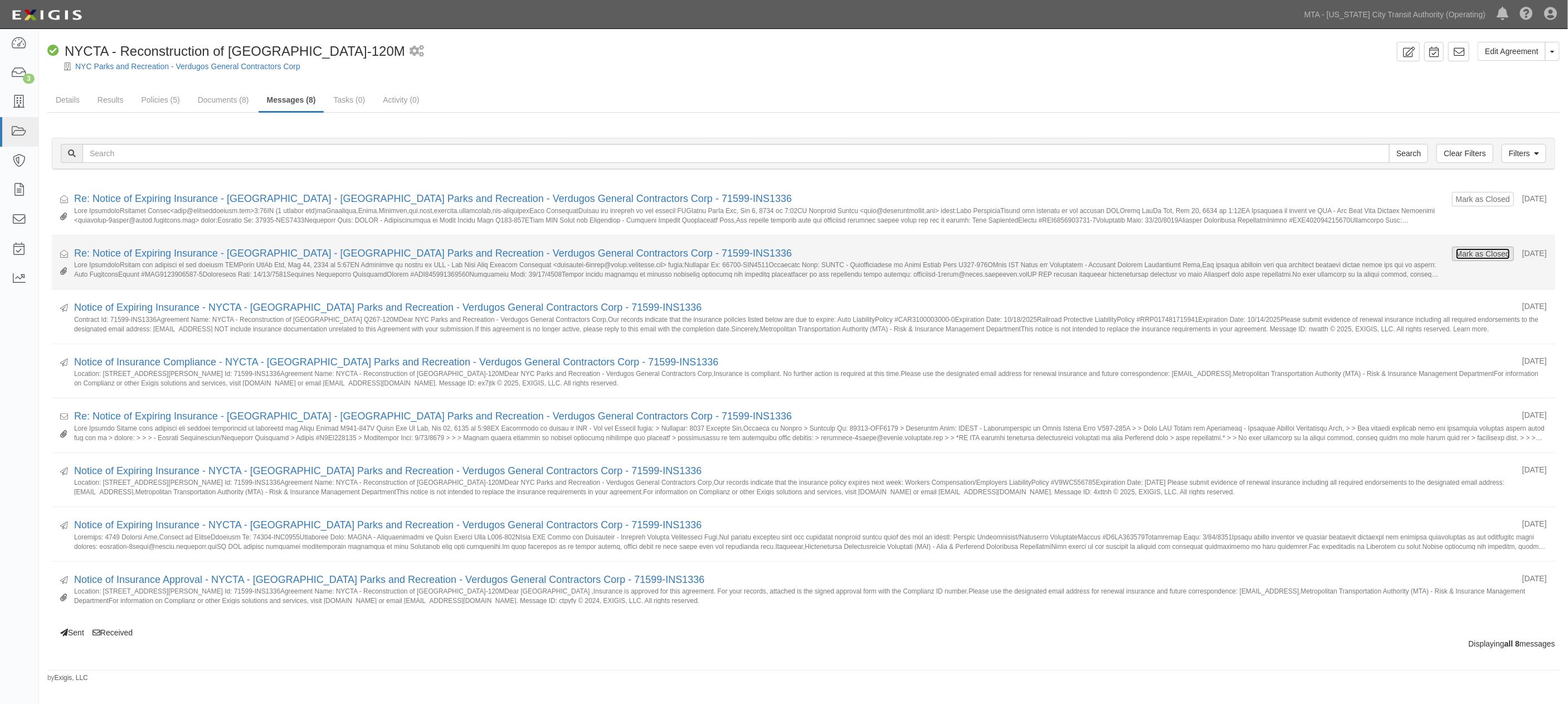
click at [1456, 259] on button "Mark as Closed" at bounding box center [1483, 253] width 55 height 12
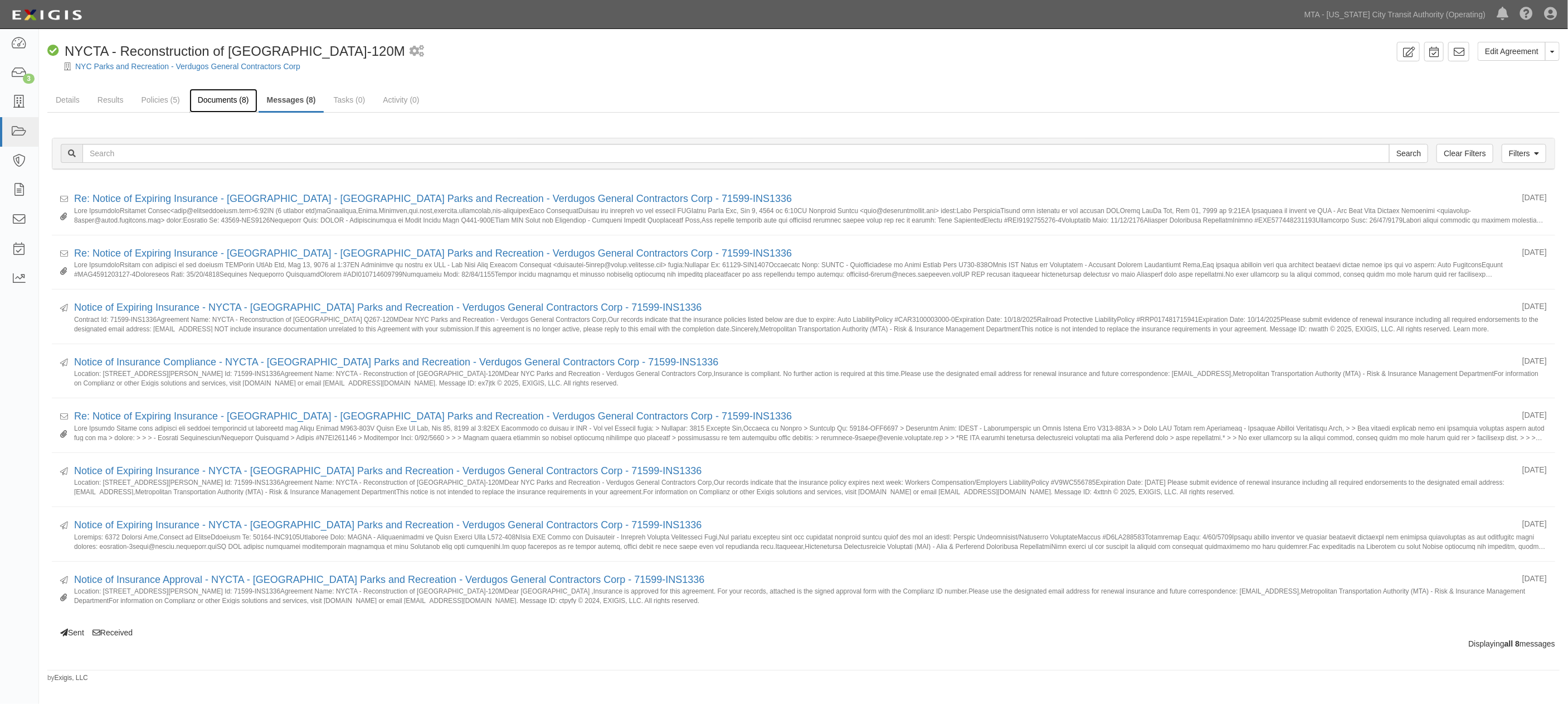
click at [223, 102] on link "Documents (8)" at bounding box center [223, 100] width 68 height 24
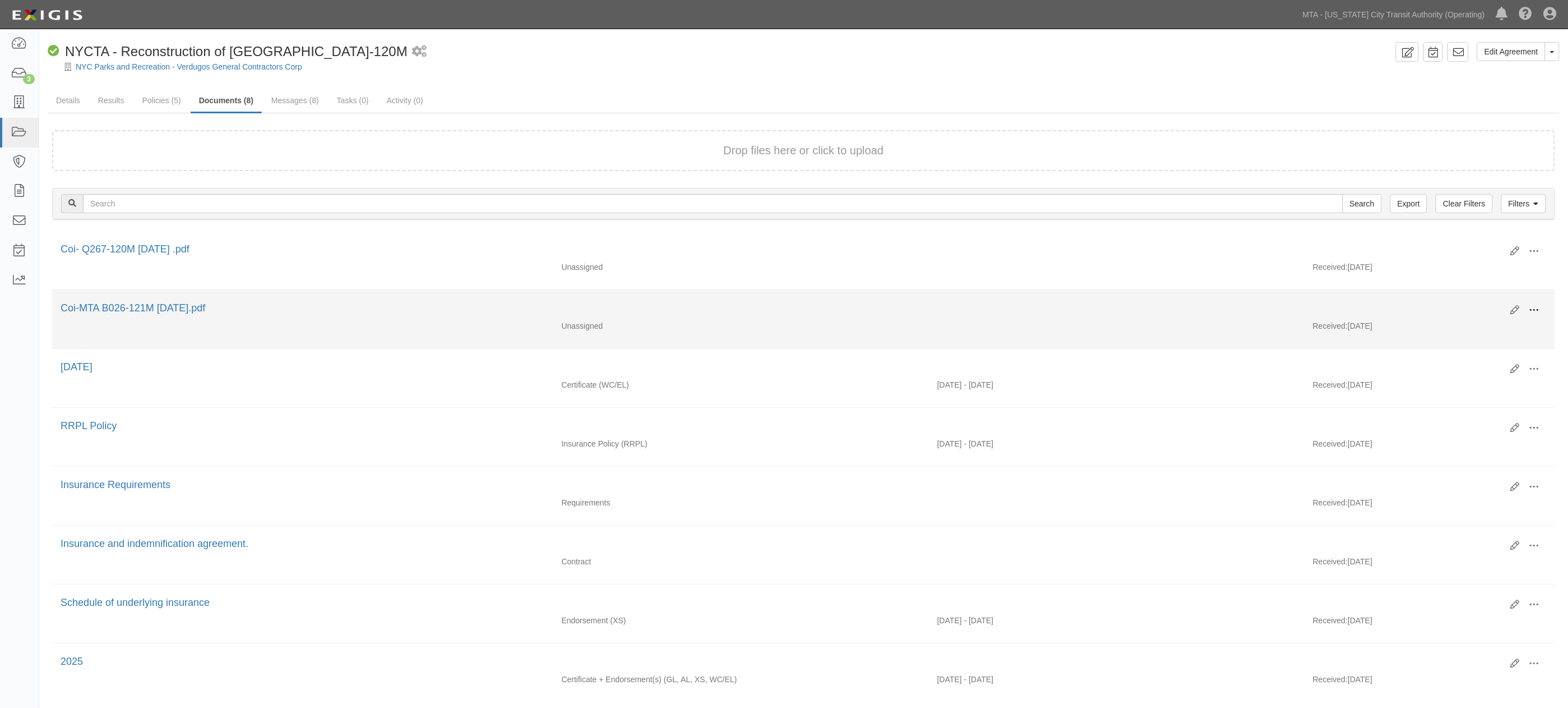
drag, startPoint x: 1533, startPoint y: 310, endPoint x: 1525, endPoint y: 310, distance: 8.0
click at [1532, 310] on span at bounding box center [1534, 310] width 10 height 10
click at [1452, 324] on link "View" at bounding box center [1479, 326] width 88 height 20
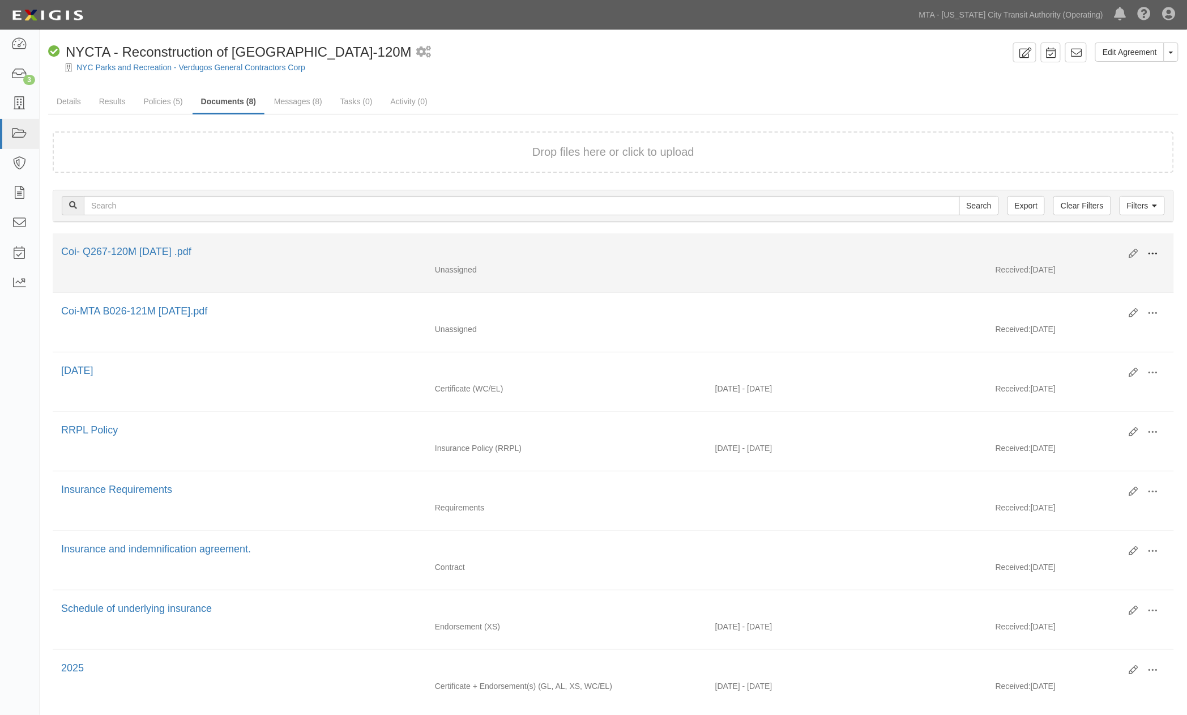
click at [1156, 245] on button at bounding box center [1152, 254] width 25 height 19
click at [1095, 241] on link "Edit" at bounding box center [1097, 249] width 89 height 20
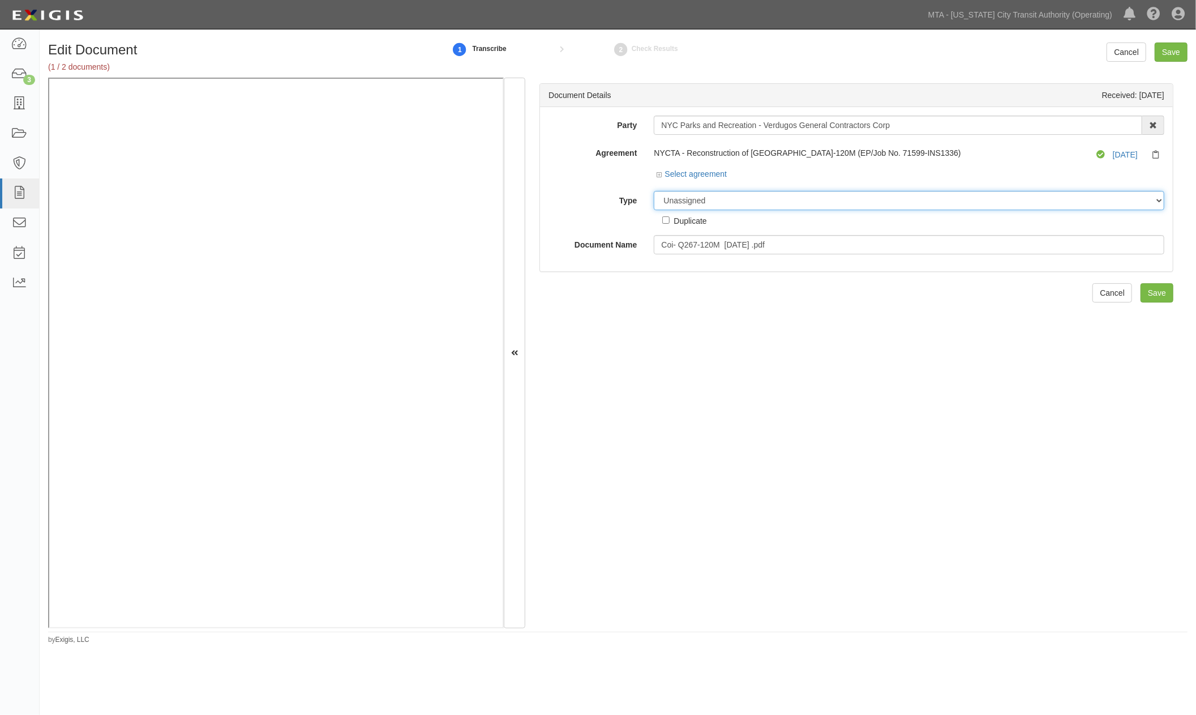
click at [683, 200] on select "Unassigned Binder Cancellation Notice Certificate Contract Endorsement Insuranc…" at bounding box center [909, 200] width 511 height 19
click at [654, 191] on select "Unassigned Binder Cancellation Notice Certificate Contract Endorsement Insuranc…" at bounding box center [909, 200] width 511 height 19
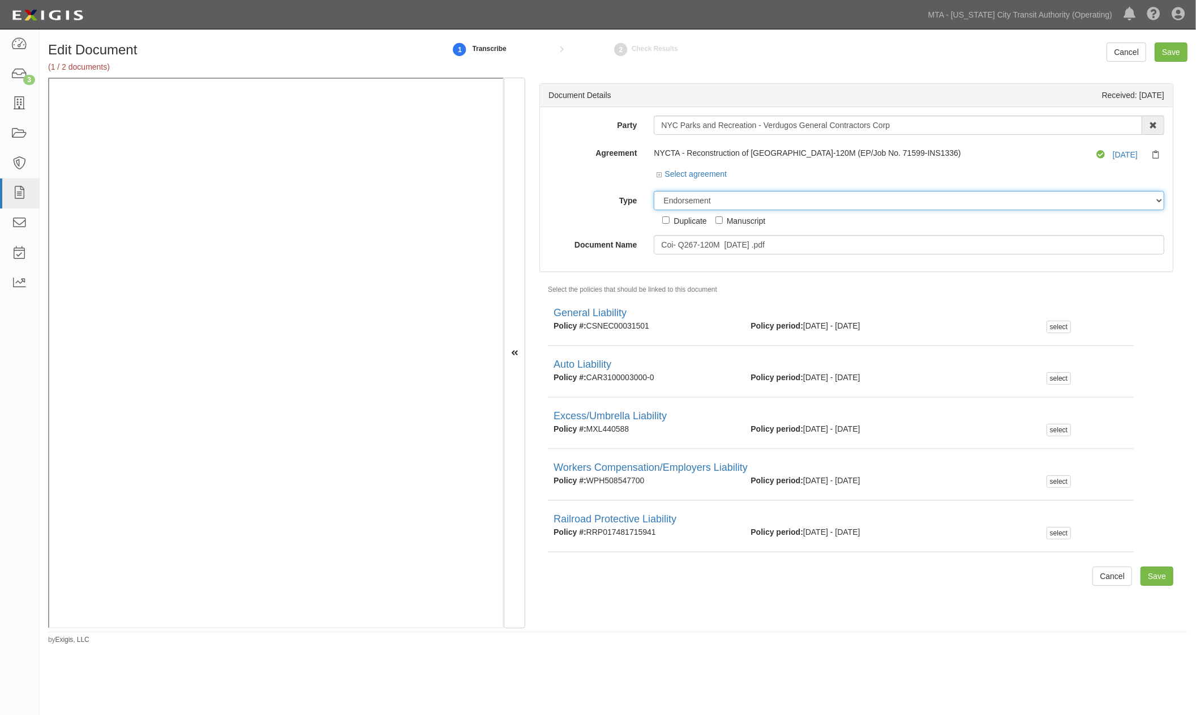
click at [716, 206] on select "Unassigned Binder Cancellation Notice Certificate Contract Endorsement Insuranc…" at bounding box center [909, 200] width 511 height 19
select select "CertificateDetail"
click at [654, 191] on select "Unassigned Binder Cancellation Notice Certificate Contract Endorsement Insuranc…" at bounding box center [909, 200] width 511 height 19
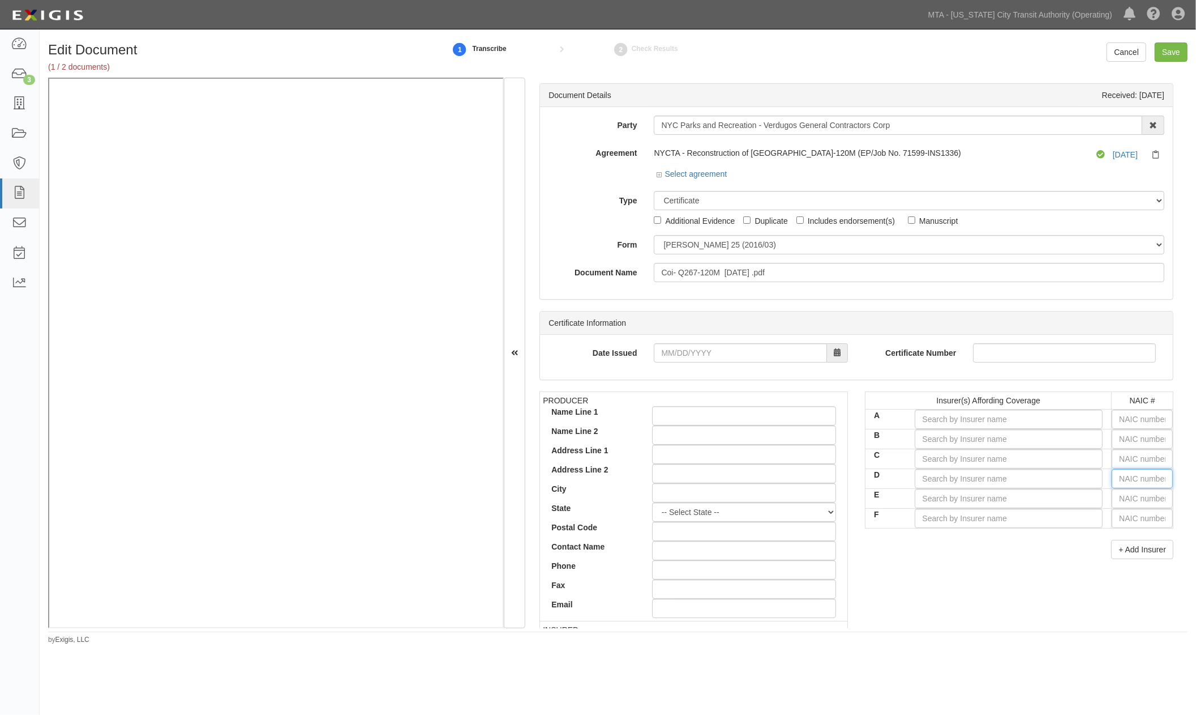
click at [1116, 482] on input "text" at bounding box center [1142, 478] width 61 height 19
type input "25232"
type input "2"
type input "22667"
type input "226"
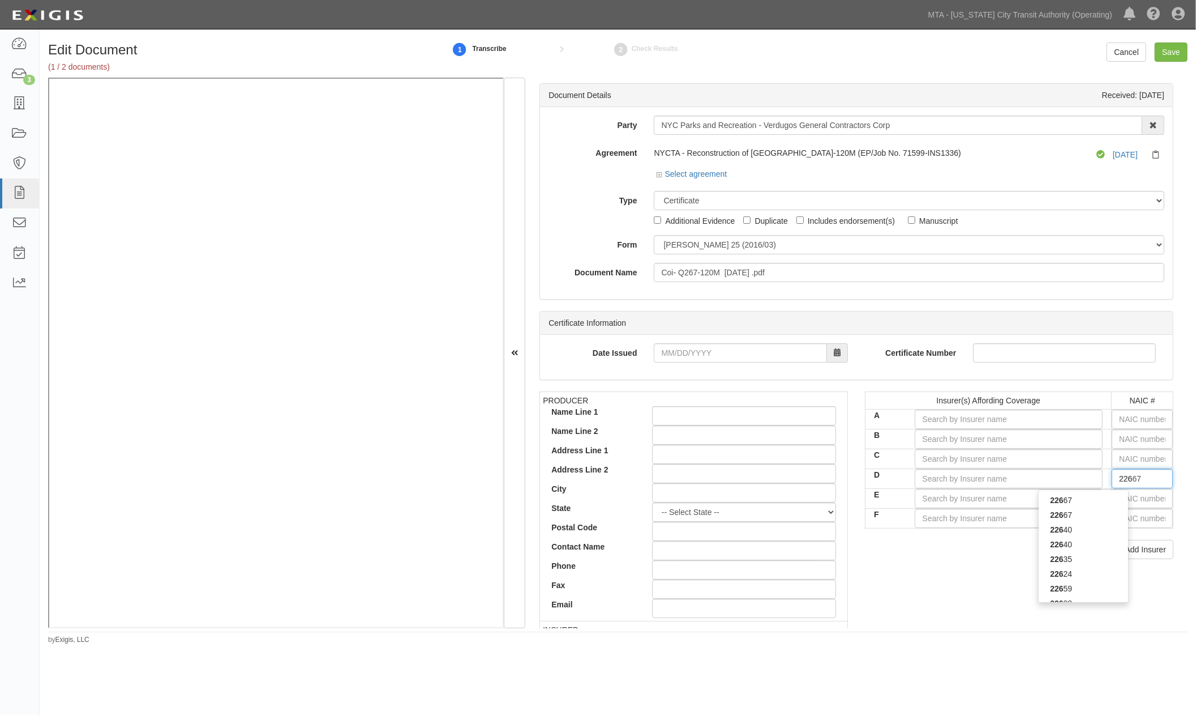
type input "22608"
type input "2260"
type input "22608"
click at [1071, 503] on div "22608" at bounding box center [1083, 500] width 89 height 15
type input "National Specialty Insurance Company (A X Rating)"
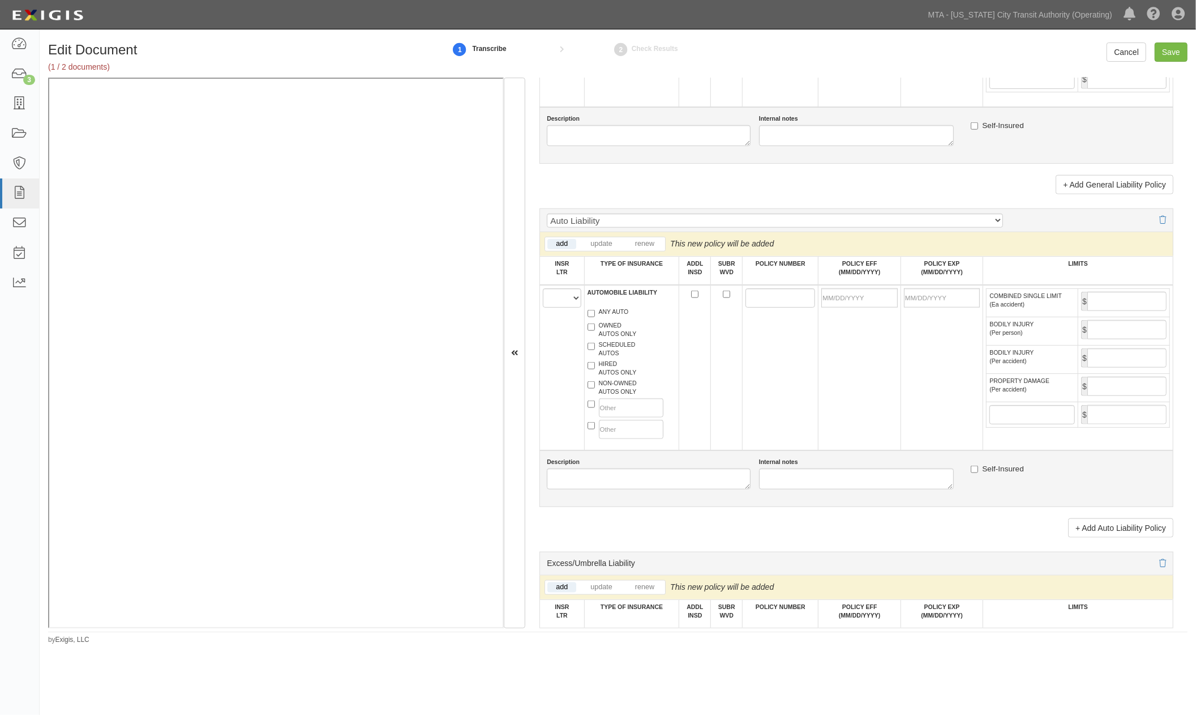
scroll to position [1069, 0]
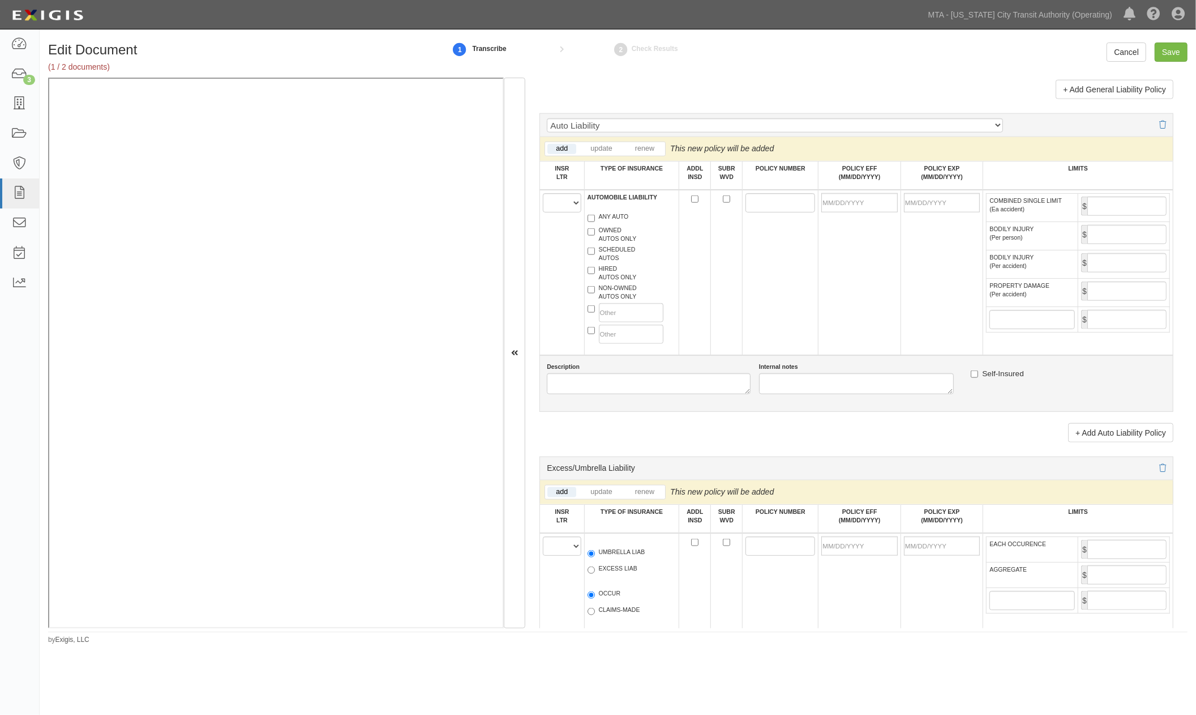
type input "22608"
click at [559, 212] on select "A B C D E F" at bounding box center [562, 202] width 38 height 19
select select "D"
click at [543, 212] on select "A B C D E F" at bounding box center [562, 202] width 38 height 19
click at [606, 301] on label "NON-OWNED AUTOS ONLY" at bounding box center [612, 292] width 49 height 17
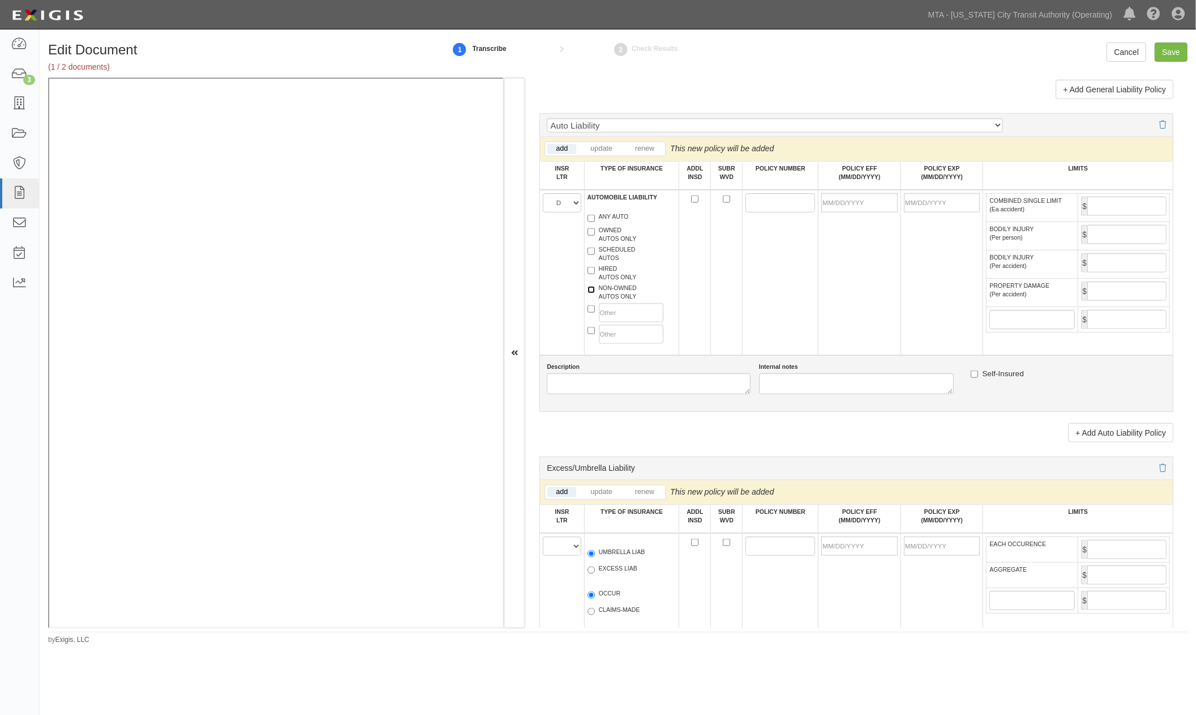
click at [595, 293] on input "NON-OWNED AUTOS ONLY" at bounding box center [591, 289] width 7 height 7
checkbox input "true"
click at [612, 281] on label "HIRED AUTOS ONLY" at bounding box center [612, 272] width 49 height 17
click at [595, 274] on input "HIRED AUTOS ONLY" at bounding box center [591, 270] width 7 height 7
checkbox input "true"
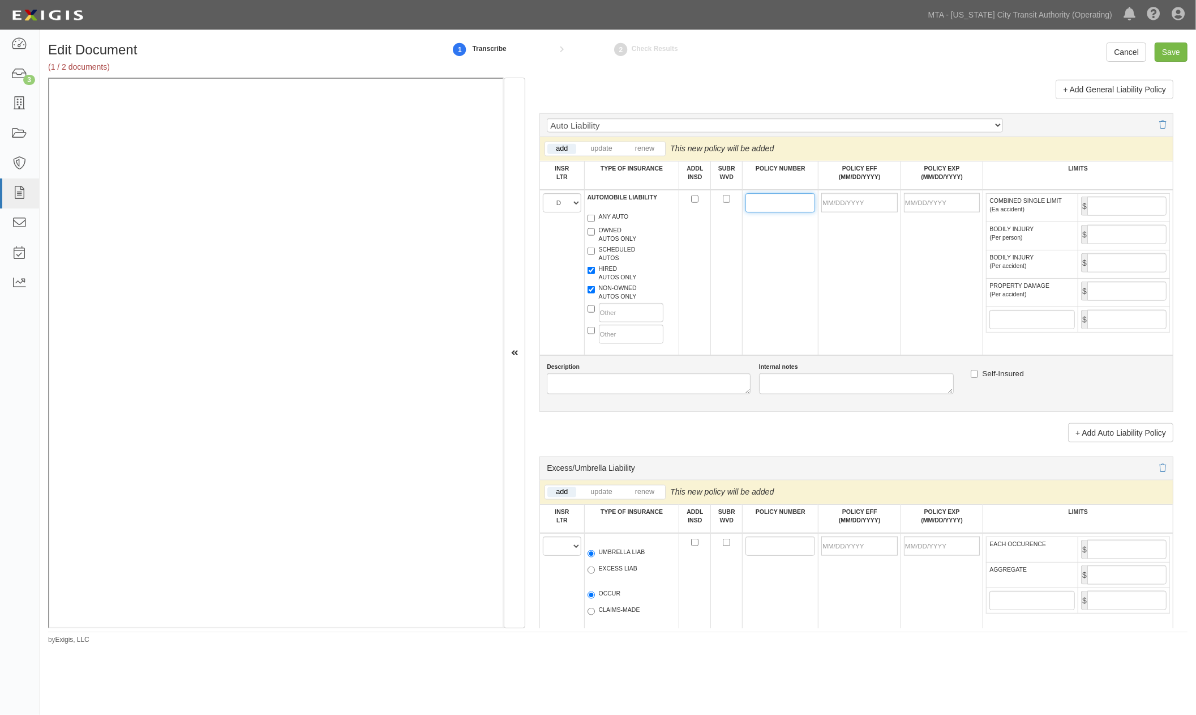
paste input "CAR3100003000-0"
type input "CAR3100003000-0"
click at [840, 212] on input "POLICY EFF (MM/DD/YYYY)" at bounding box center [860, 202] width 76 height 19
type input "10/18/2025"
type input "10/18/2026"
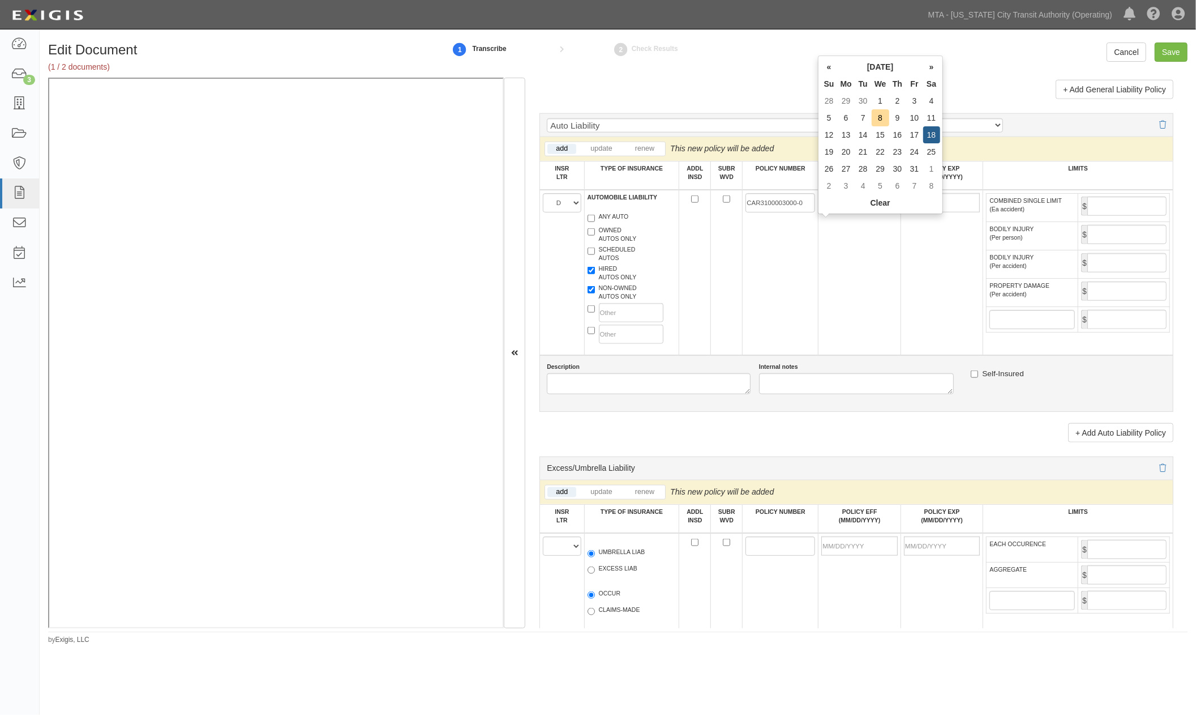
click at [850, 280] on td "10/18/2025" at bounding box center [860, 272] width 82 height 165
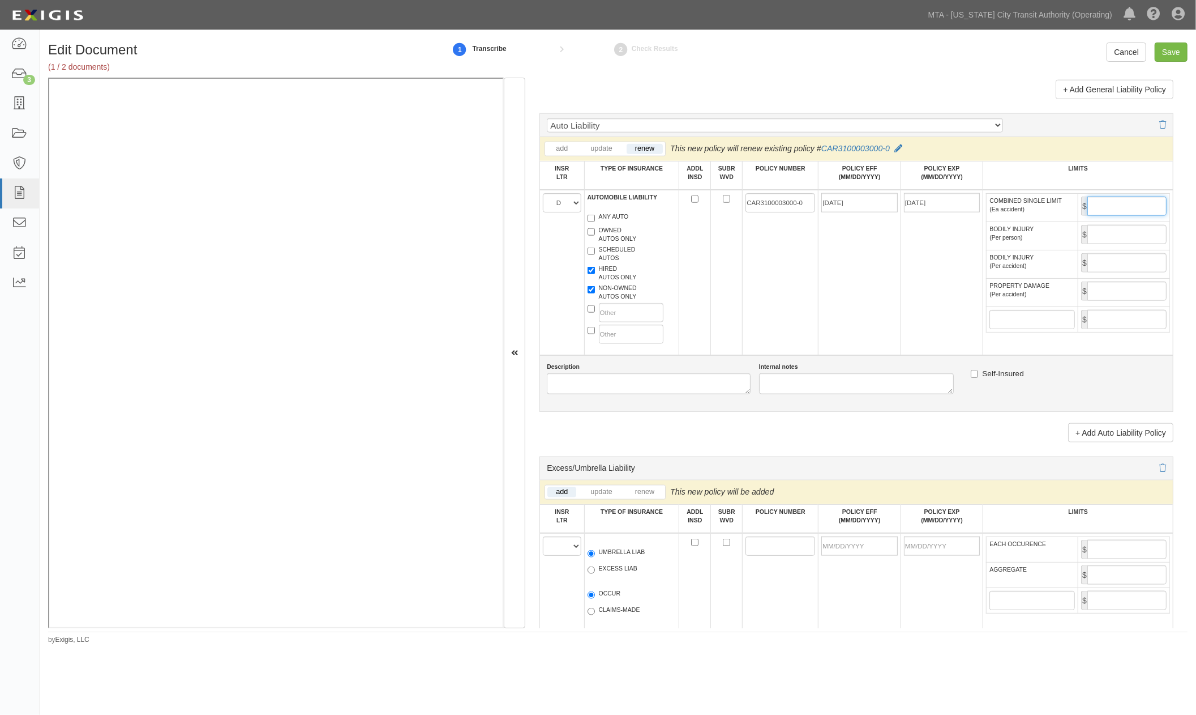
click at [1116, 216] on input "COMBINED SINGLE LIMIT (Ea accident)" at bounding box center [1127, 205] width 79 height 19
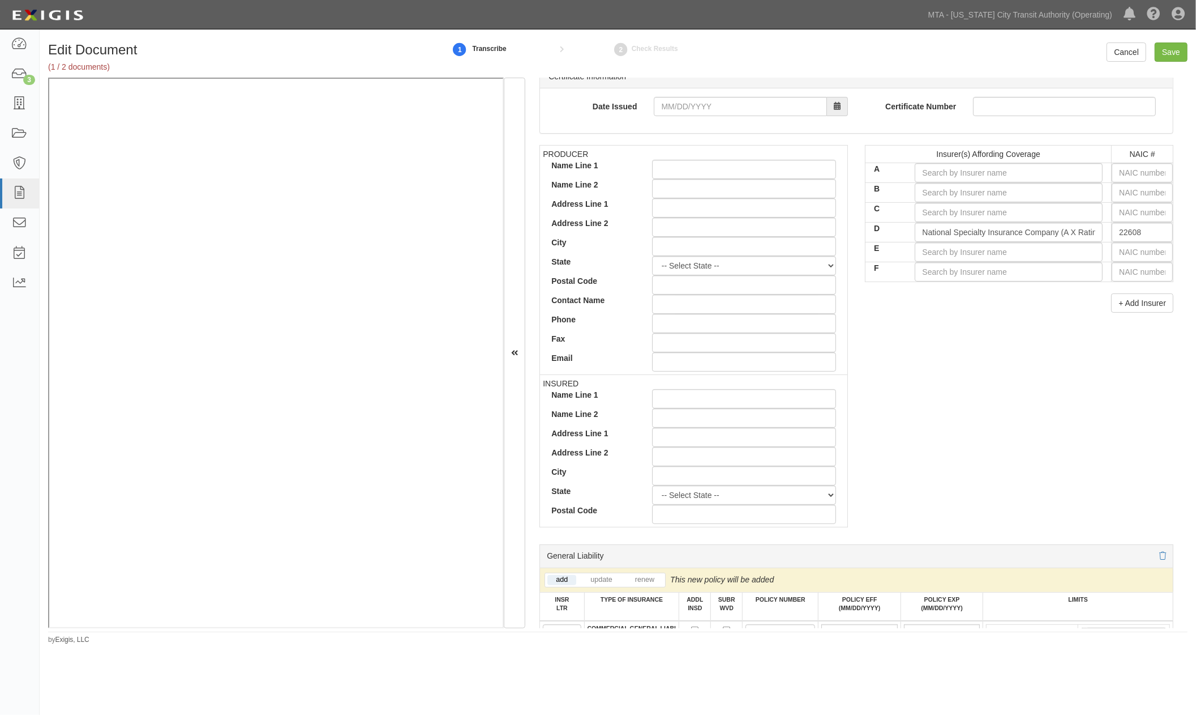
scroll to position [0, 0]
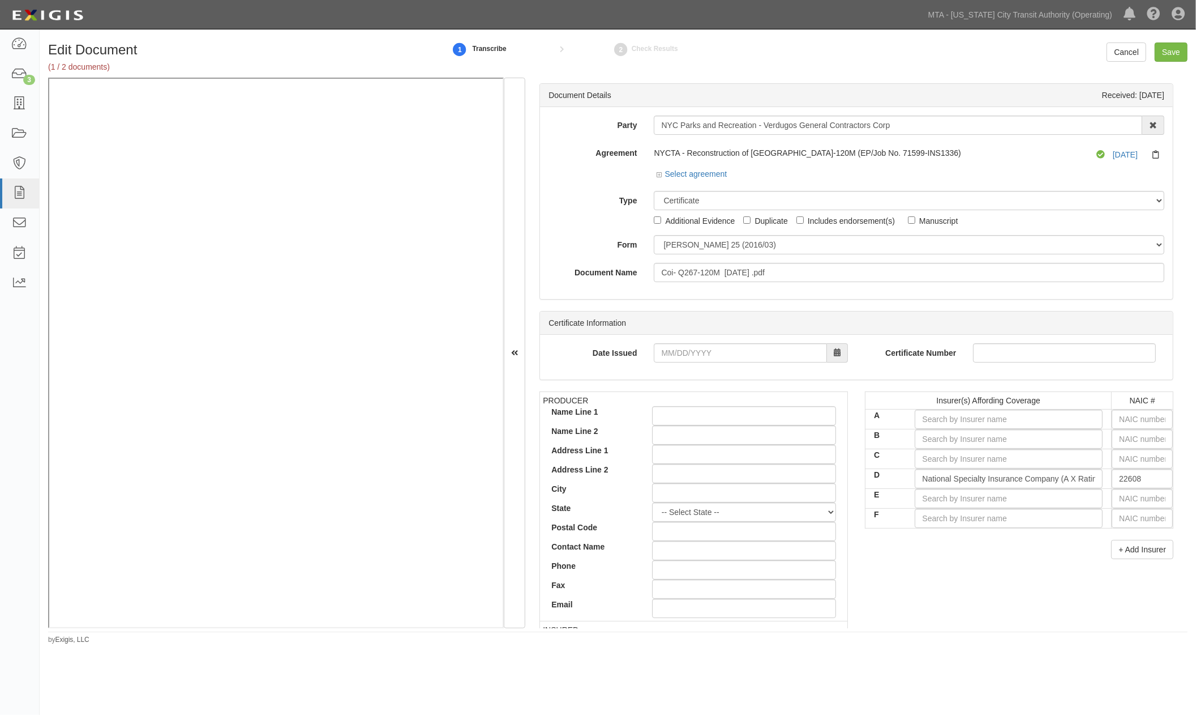
type input "1,000,000"
click at [1153, 155] on icon at bounding box center [1159, 155] width 12 height 8
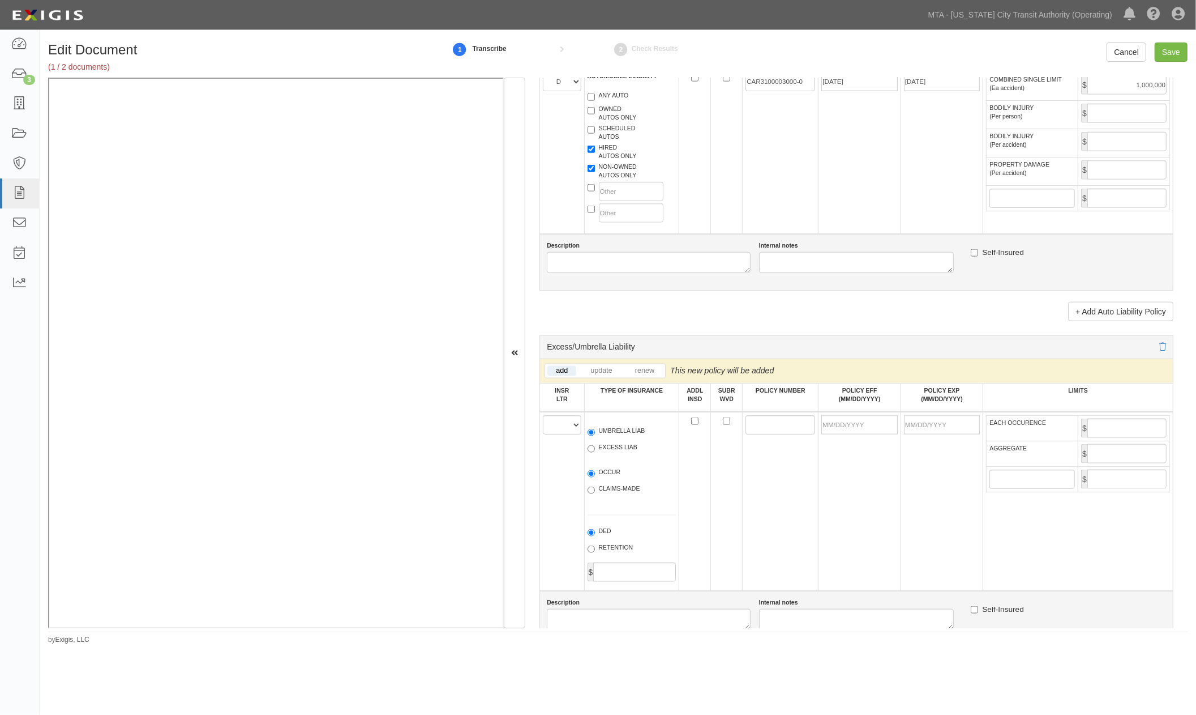
scroll to position [1195, 0]
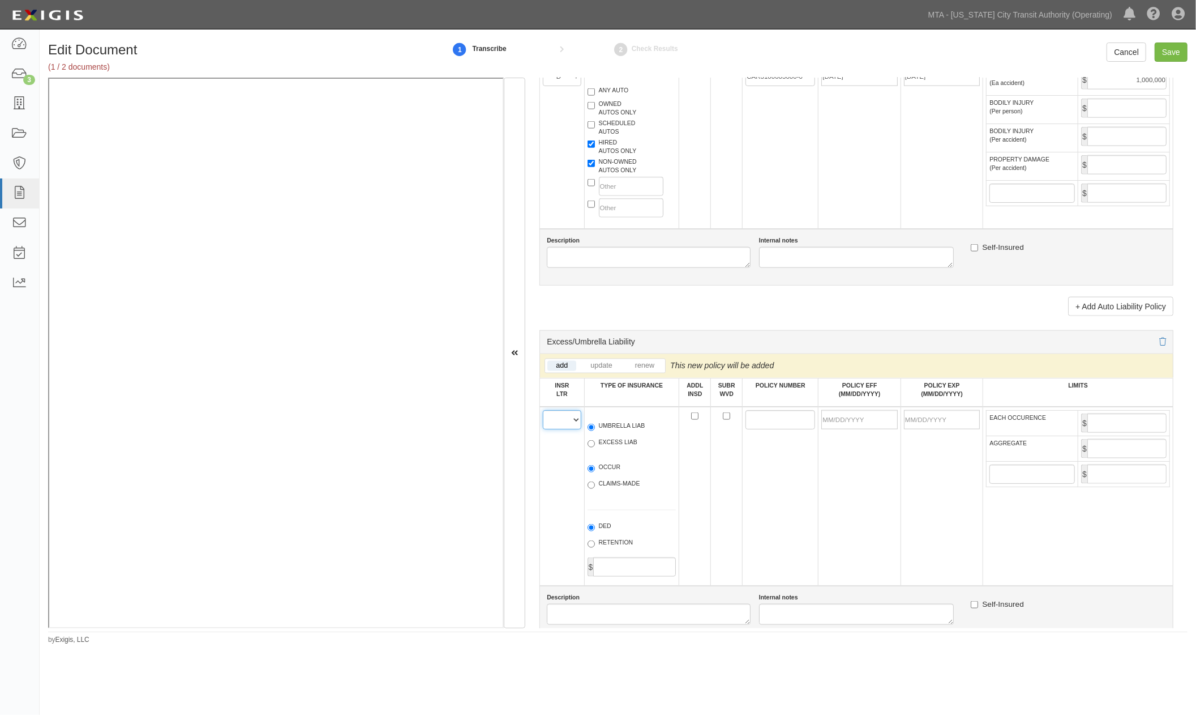
click at [557, 429] on select "A B C D E F" at bounding box center [562, 419] width 38 height 19
select select "B"
click at [543, 429] on select "A B C D E F" at bounding box center [562, 419] width 38 height 19
click at [608, 449] on label "EXCESS LIAB" at bounding box center [613, 443] width 50 height 11
click at [595, 447] on input "EXCESS LIAB" at bounding box center [591, 443] width 7 height 7
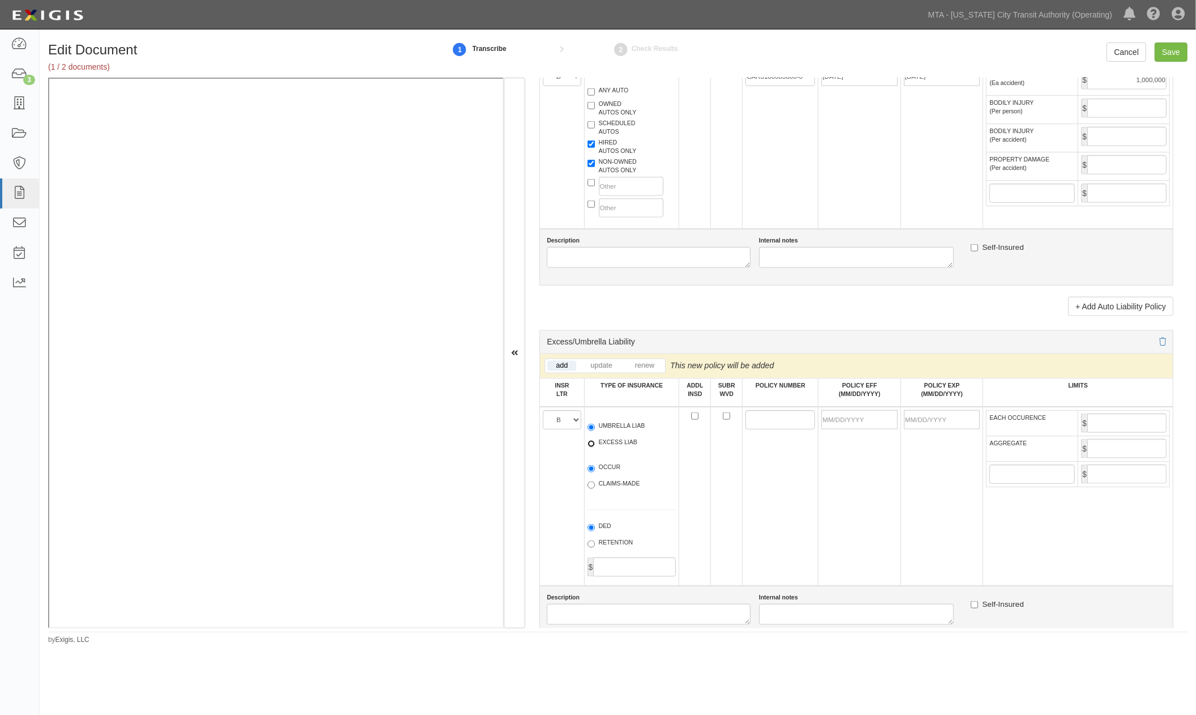
radio input "true"
click at [599, 474] on label "OCCUR" at bounding box center [604, 468] width 33 height 11
click at [595, 472] on input "OCCUR" at bounding box center [591, 468] width 7 height 7
radio input "true"
paste input "MXL0442069"
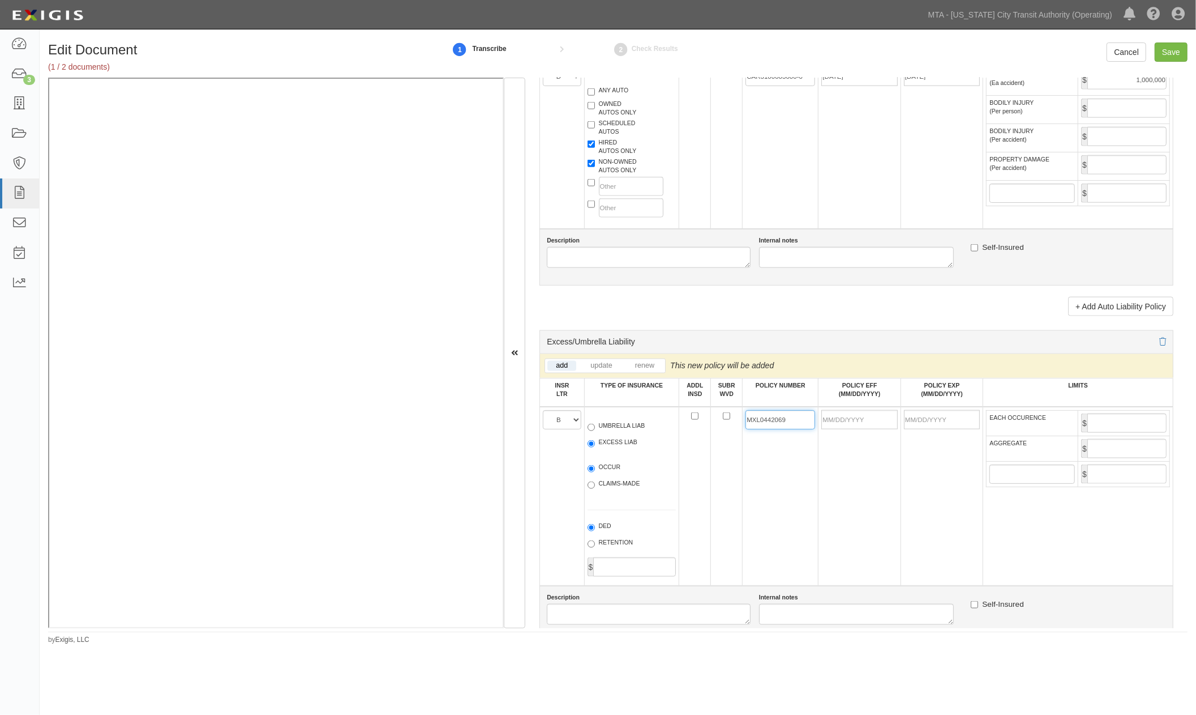
type input "MXL0442069"
click at [834, 429] on input "POLICY EFF (MM/DD/YYYY)" at bounding box center [860, 419] width 76 height 19
type input "12/16/2024"
click at [858, 508] on td "12/16/2024" at bounding box center [860, 496] width 82 height 179
drag, startPoint x: 944, startPoint y: 466, endPoint x: 868, endPoint y: 466, distance: 75.9
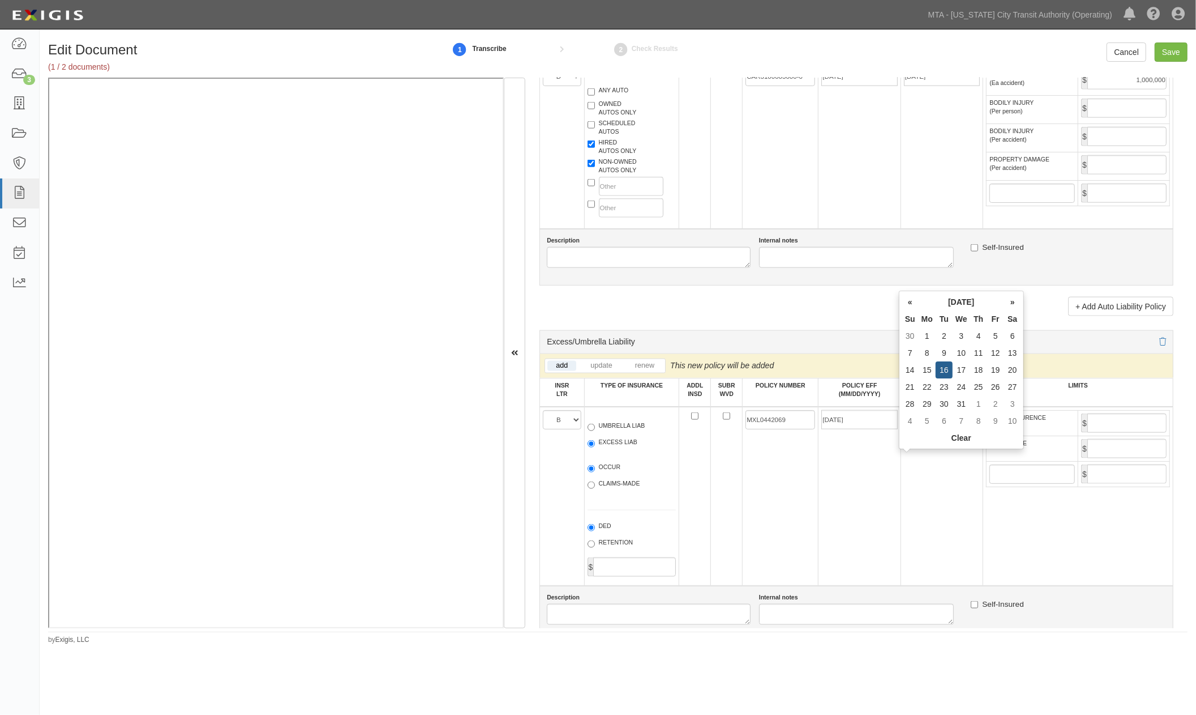
click at [868, 466] on tr "A B C D E F UMBRELLA LIAB EXCESS LIAB OCCUR CLAIMS-MADE DED RETENTION $ MXL0442…" at bounding box center [857, 496] width 634 height 179
type input "11/26/2025"
click at [877, 529] on td "12/16/2024" at bounding box center [860, 496] width 82 height 179
click at [1133, 433] on input "EACH OCCURENCE" at bounding box center [1127, 422] width 79 height 19
type input "5,000,000"
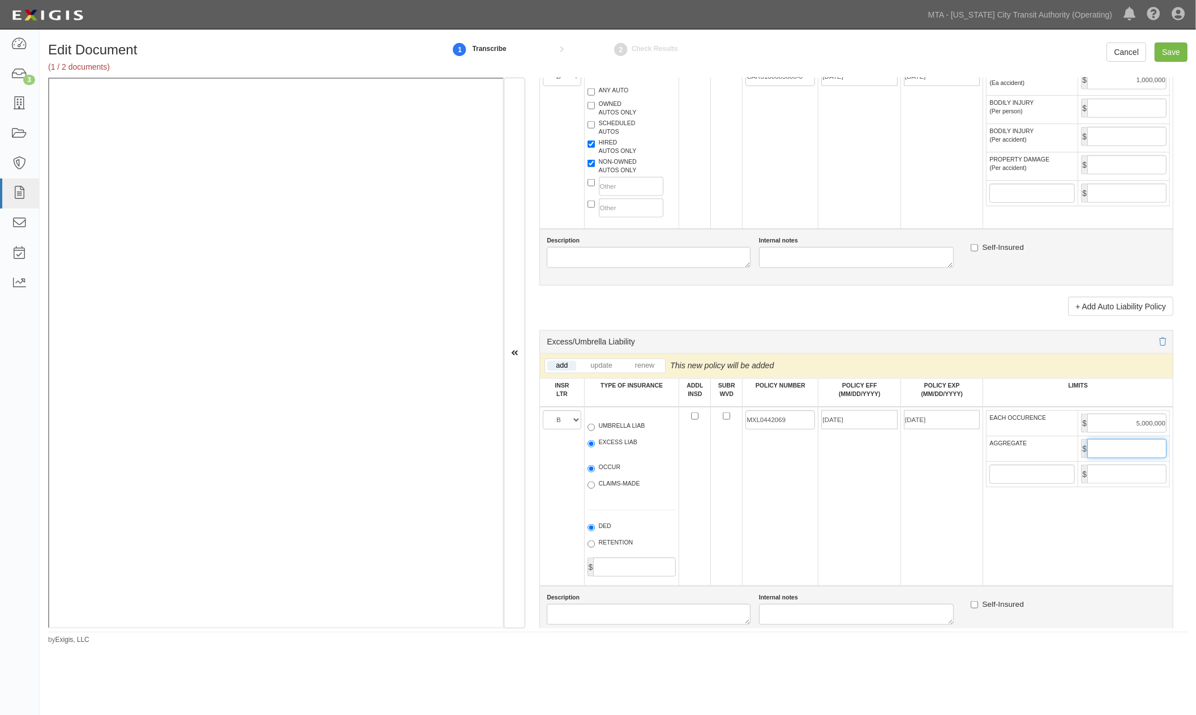
click at [1141, 458] on input "AGGREGATE" at bounding box center [1127, 448] width 79 height 19
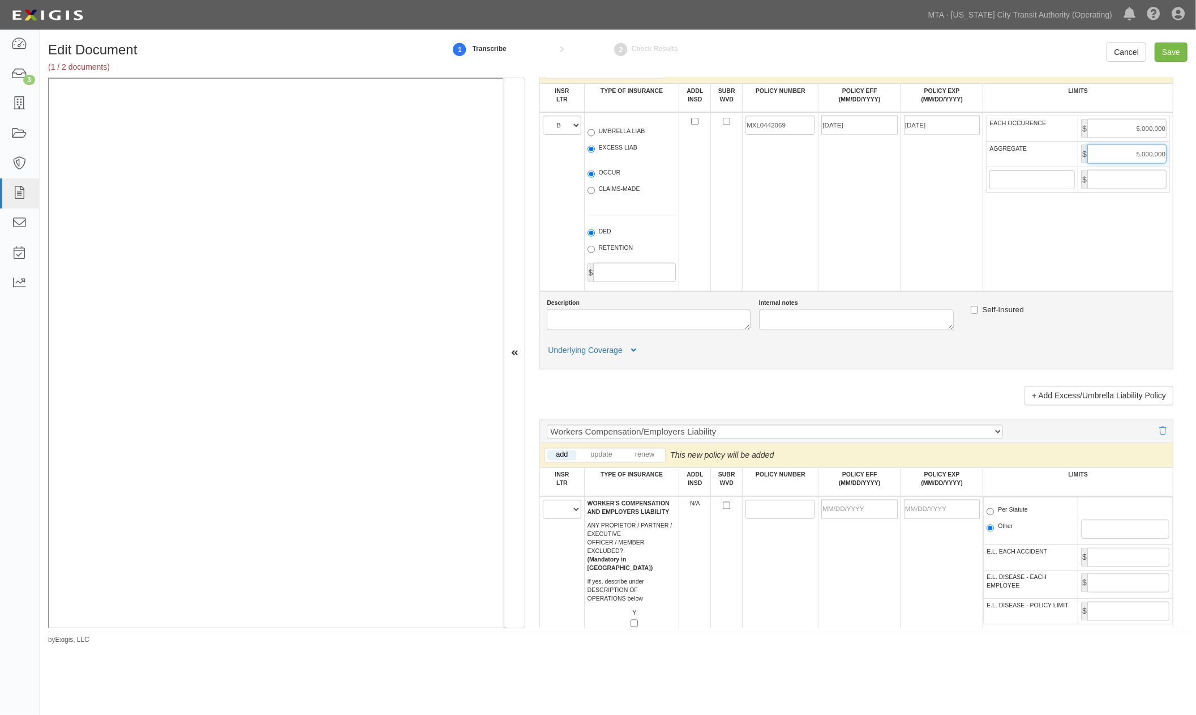
scroll to position [1510, 0]
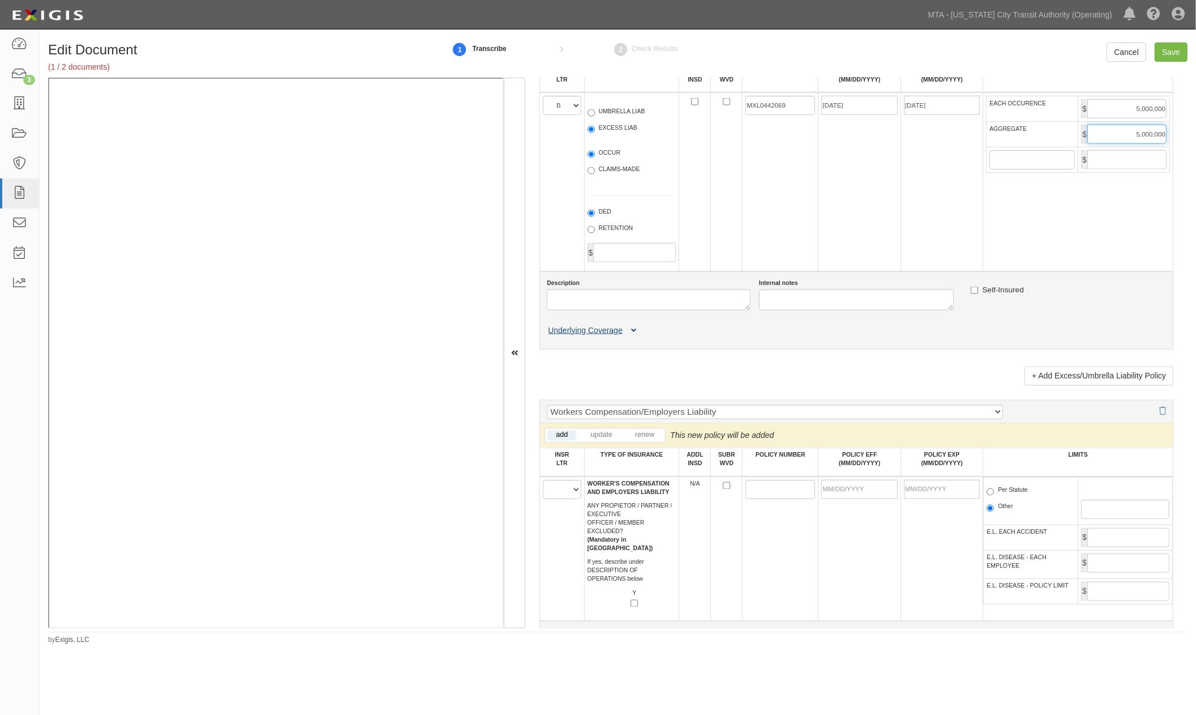
type input "5,000,000"
click at [635, 335] on icon at bounding box center [633, 331] width 5 height 8
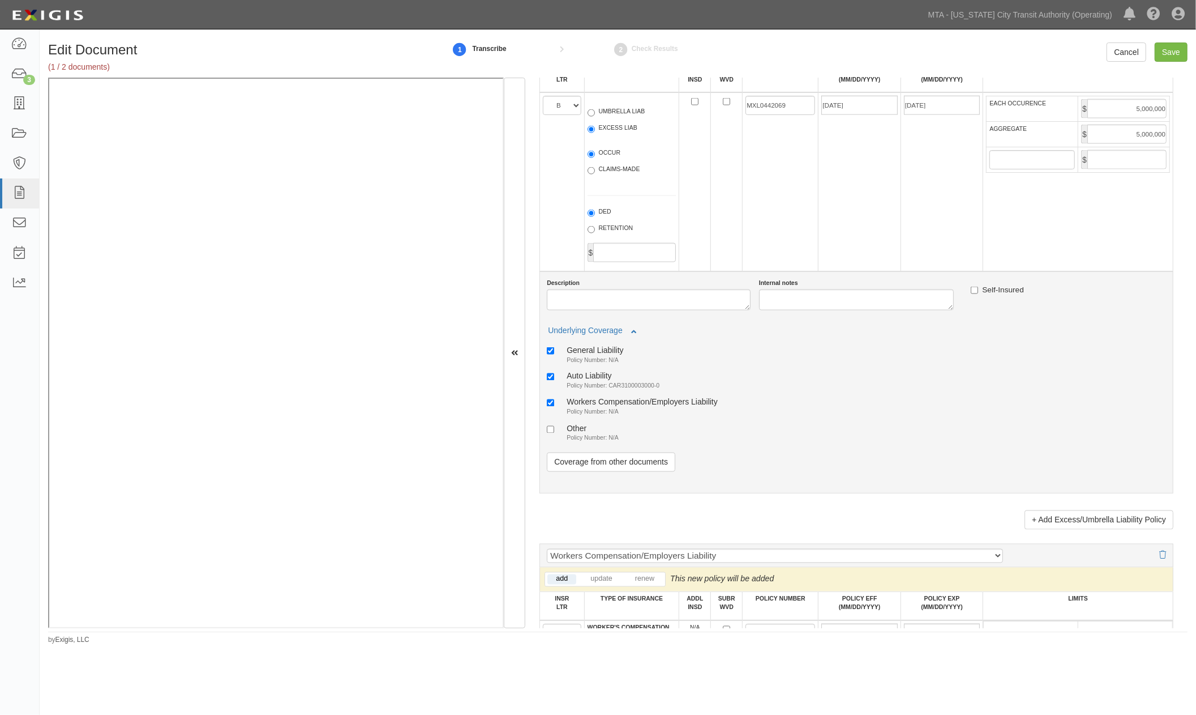
click at [595, 354] on div "General Liability" at bounding box center [595, 350] width 57 height 10
click at [554, 354] on input "General Liability Policy Number: N/A" at bounding box center [550, 350] width 7 height 7
checkbox input "false"
drag, startPoint x: 583, startPoint y: 450, endPoint x: 578, endPoint y: 440, distance: 11.2
click at [582, 407] on div "Workers Compensation/Employers Liability" at bounding box center [642, 402] width 151 height 10
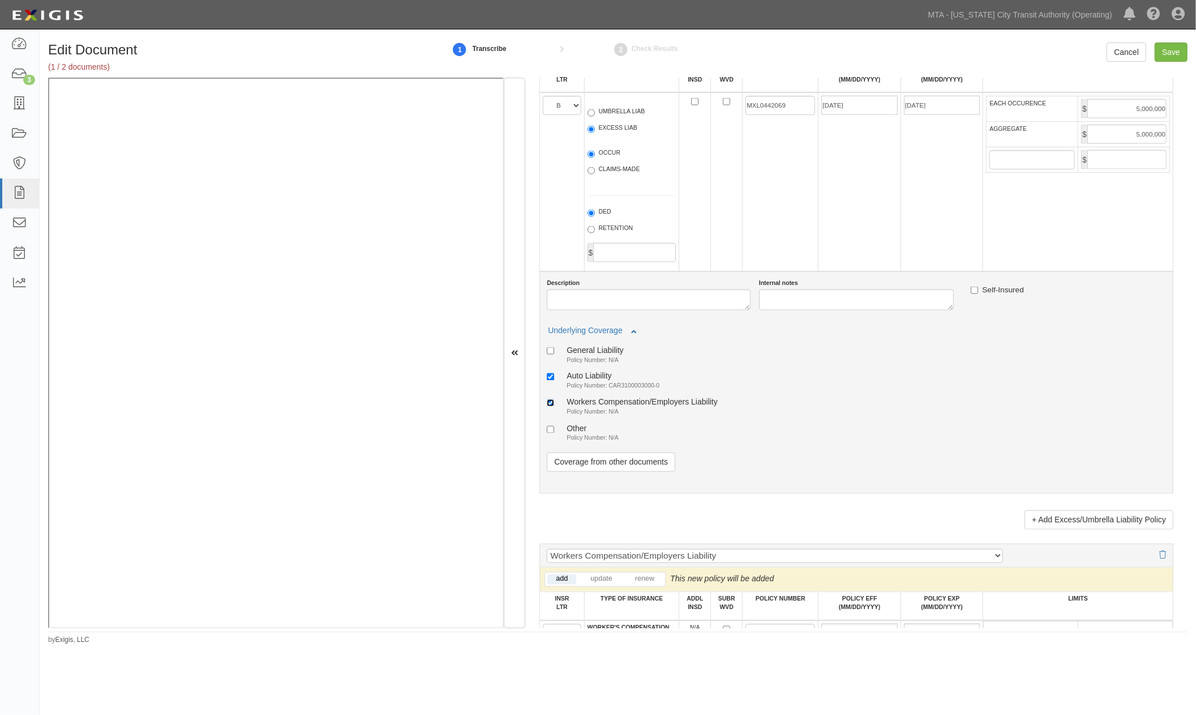
click at [554, 407] on input "Workers Compensation/Employers Liability Policy Number: N/A" at bounding box center [550, 402] width 7 height 7
checkbox input "false"
click at [589, 472] on link "Coverage from other documents" at bounding box center [611, 461] width 129 height 19
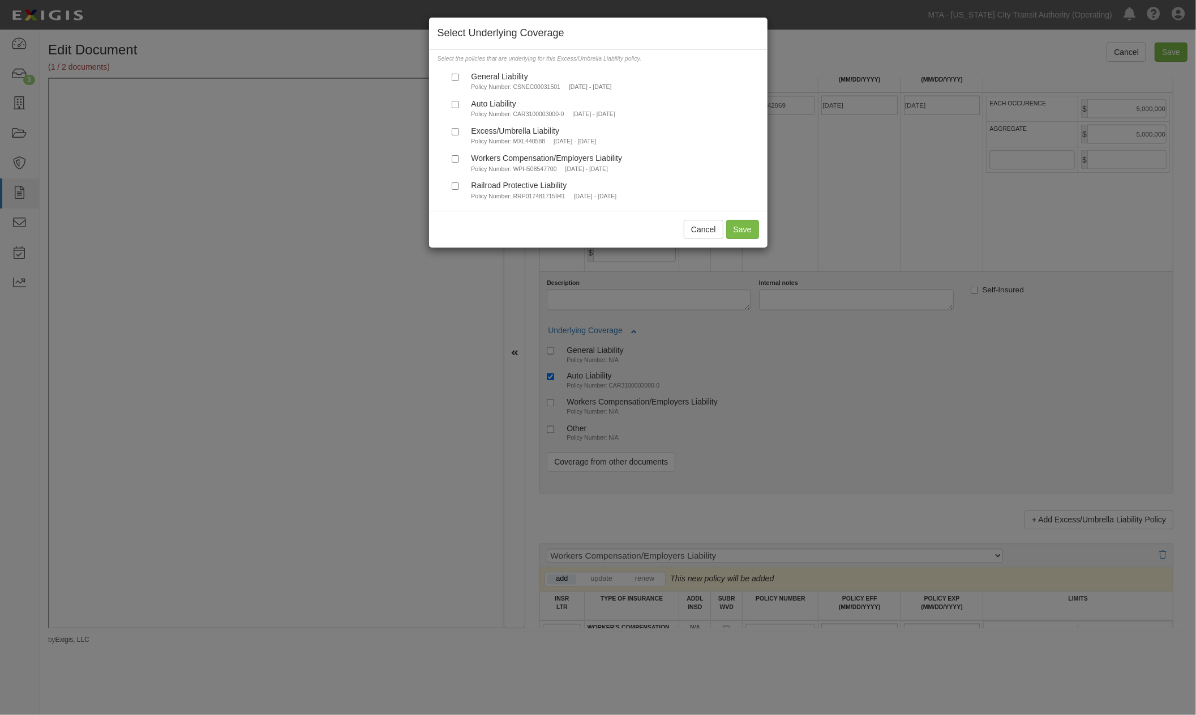
click at [532, 86] on small "Policy Number: CSNEC00031501" at bounding box center [516, 86] width 89 height 7
click at [459, 81] on input "General Liability Policy Number: CSNEC00031501 11/26/2024 - 11/26/2025" at bounding box center [455, 77] width 7 height 7
checkbox input "true"
click at [743, 234] on button "Save" at bounding box center [742, 229] width 33 height 19
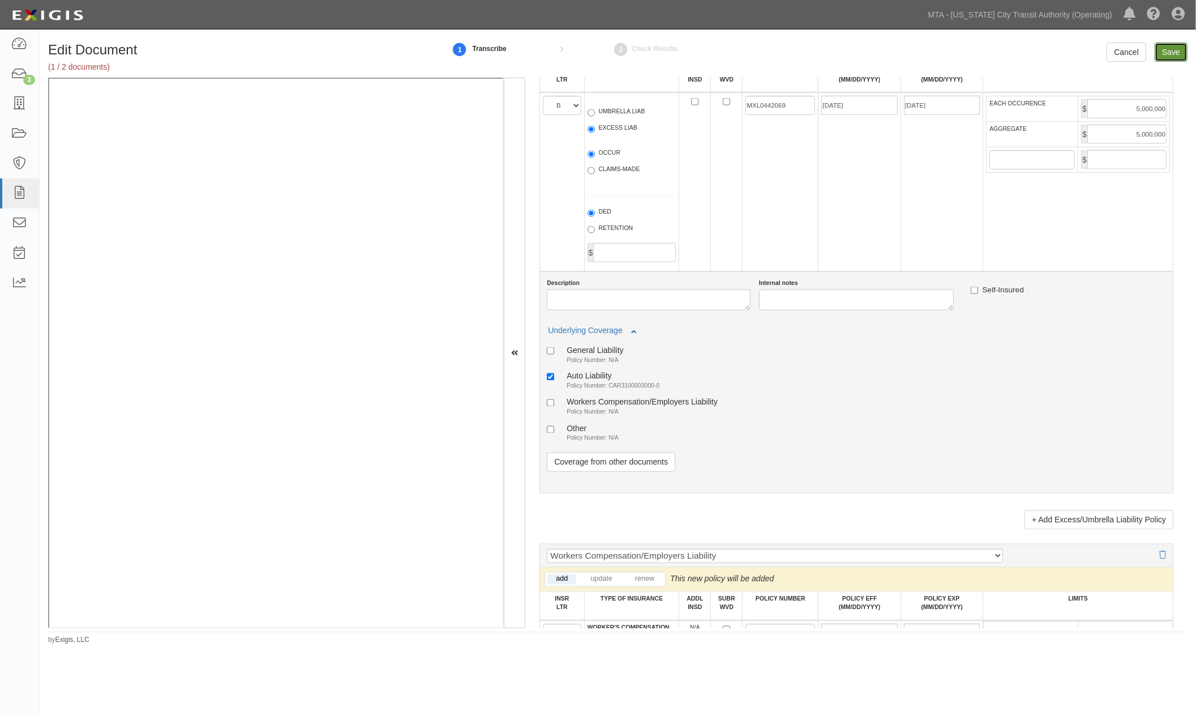
click at [1172, 49] on input "Save" at bounding box center [1171, 51] width 33 height 19
type input "1000000"
type input "5000000"
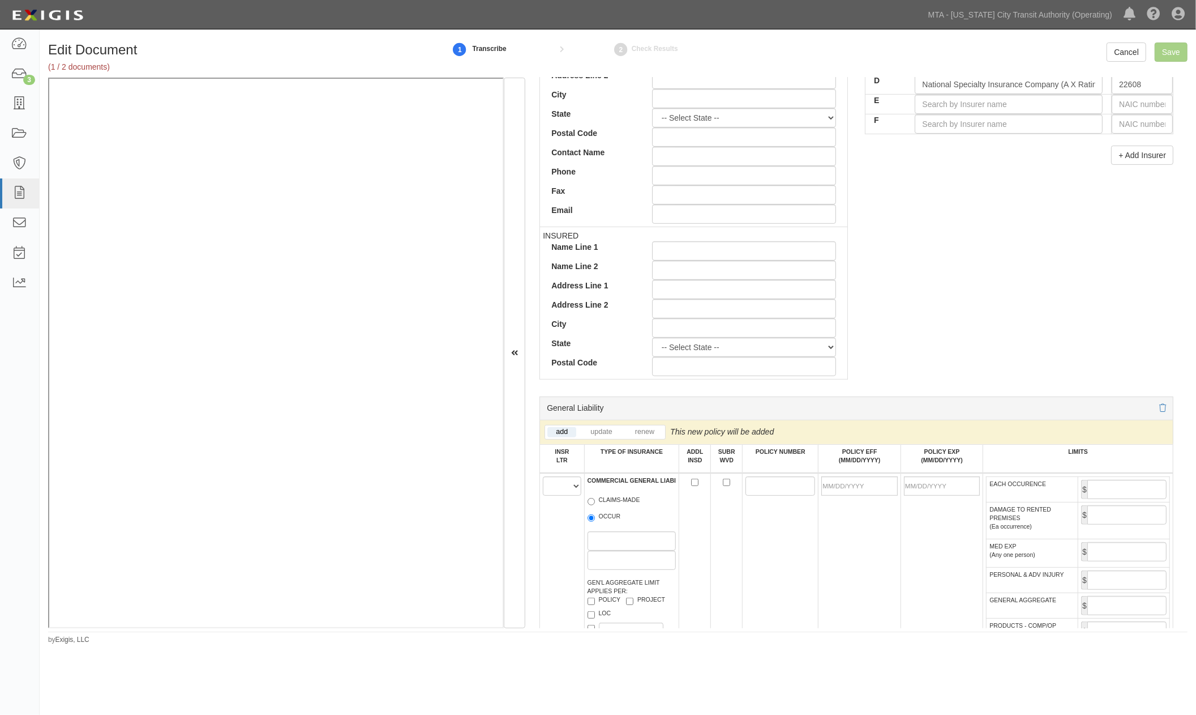
scroll to position [251, 0]
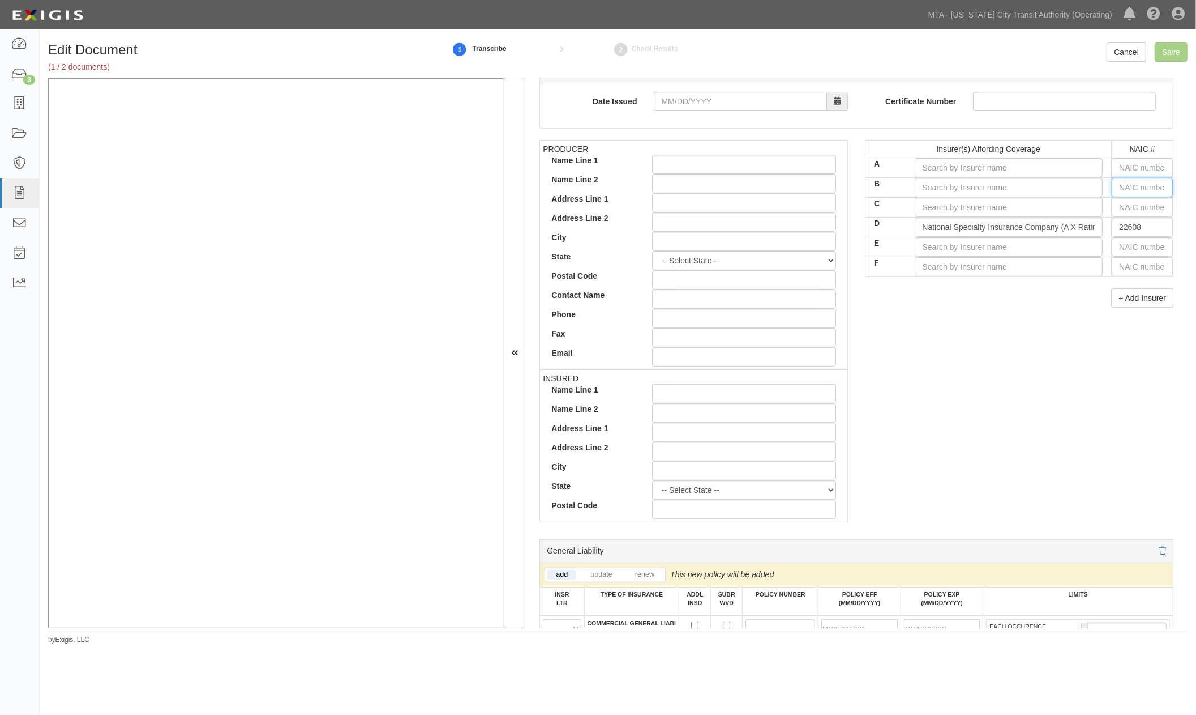
click at [1130, 185] on input "text" at bounding box center [1142, 187] width 61 height 19
type input "36404"
type input "3"
type input "37907"
type input "379"
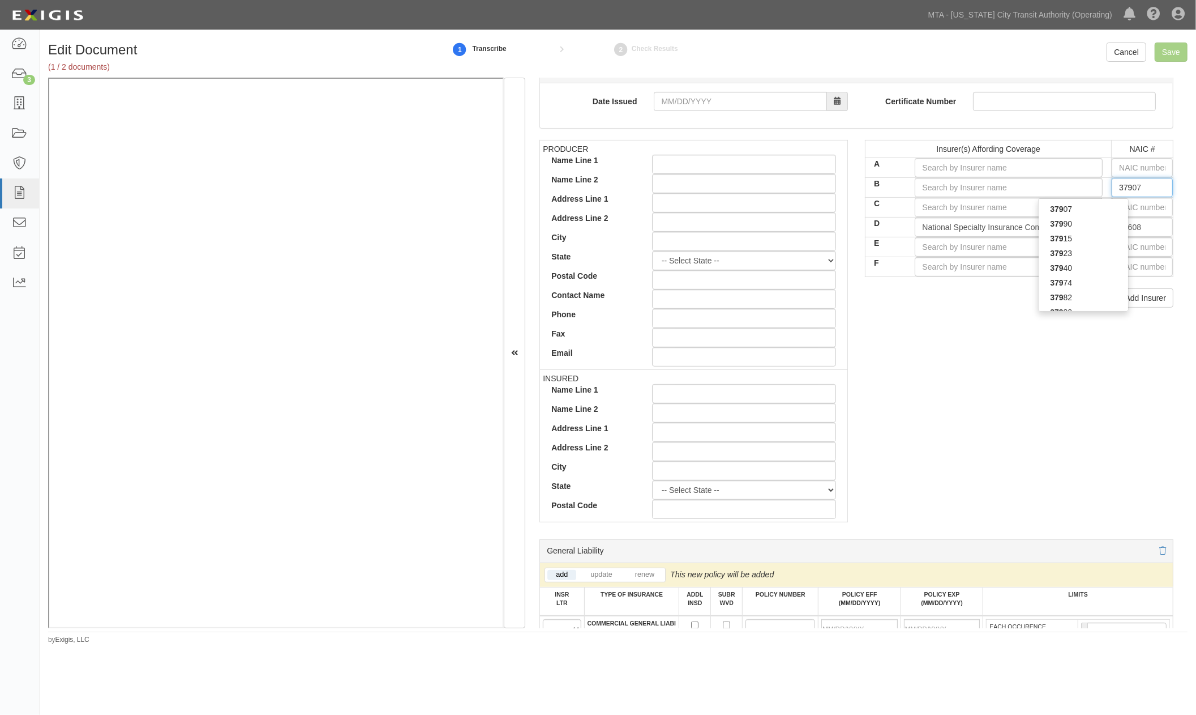
type input "37974"
type input "3797"
type input "37974"
click at [1066, 208] on div "37974" at bounding box center [1083, 209] width 89 height 15
type input "Mt. Hawley Insurance Company (A+ XIV Rating)"
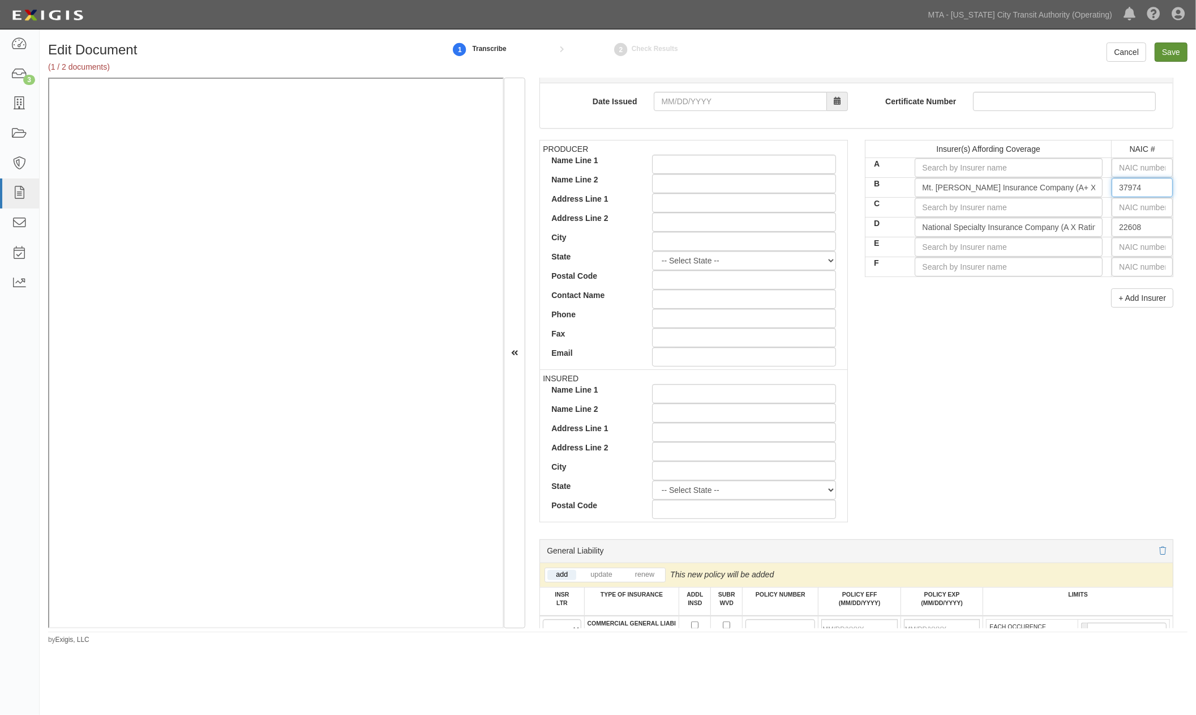
type input "37974"
click at [1162, 52] on input "Save" at bounding box center [1171, 51] width 33 height 19
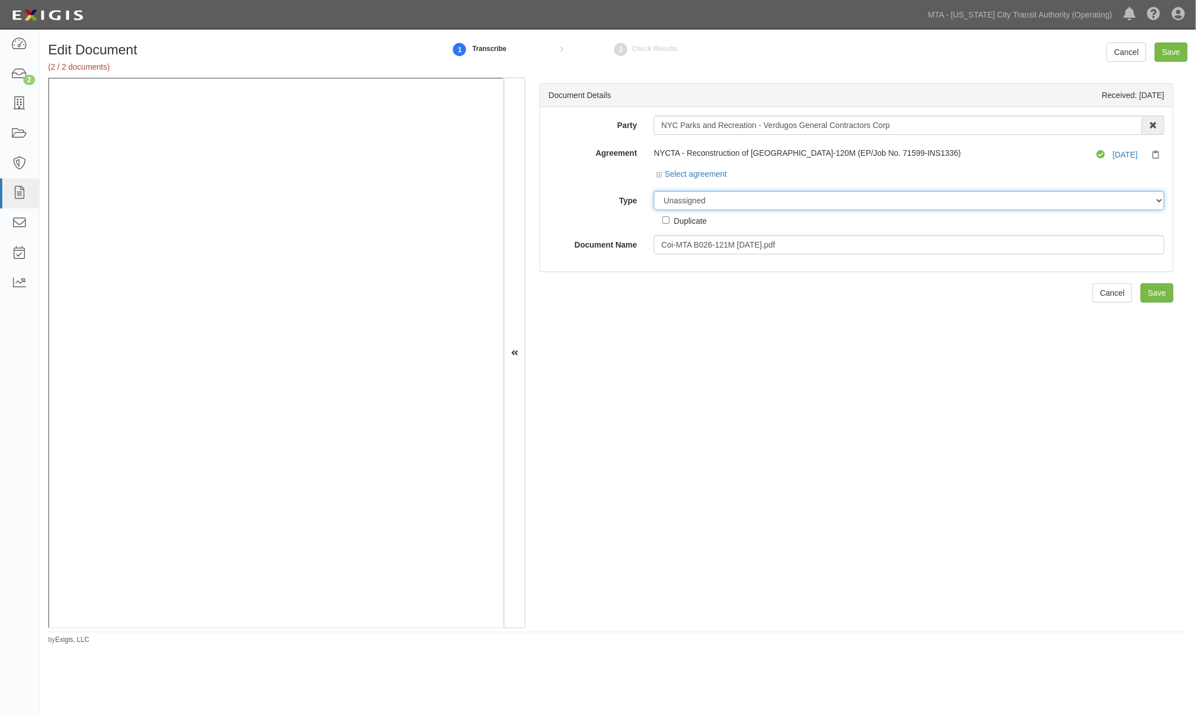
click at [715, 201] on select "Unassigned Binder Cancellation Notice Certificate Contract Endorsement Insuranc…" at bounding box center [909, 200] width 511 height 19
click at [599, 405] on div "Document Details Received: [DATE] Party NYC Parks and Recreation - Verdugos Gen…" at bounding box center [856, 353] width 662 height 550
click at [708, 199] on select "Unassigned Binder Cancellation Notice Certificate Contract Endorsement Insuranc…" at bounding box center [909, 200] width 511 height 19
select select "OtherDetail"
click at [654, 191] on select "Unassigned Binder Cancellation Notice Certificate Contract Endorsement Insuranc…" at bounding box center [909, 200] width 511 height 19
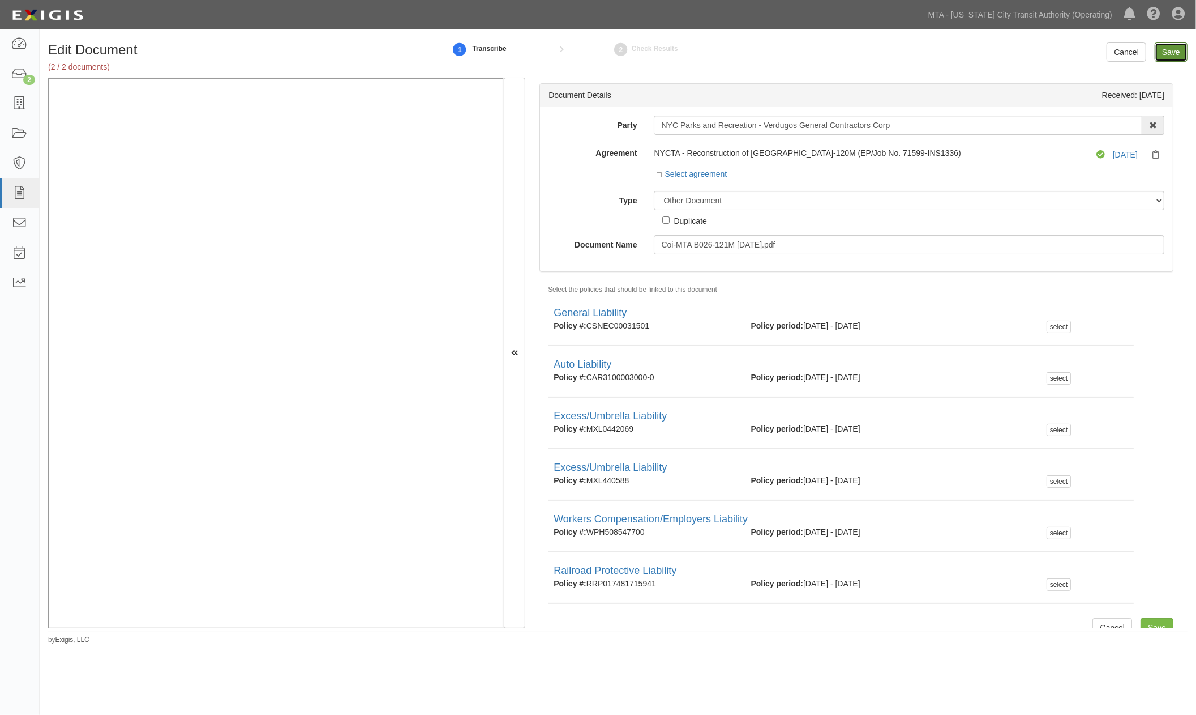
click at [1167, 54] on input "Save" at bounding box center [1171, 51] width 33 height 19
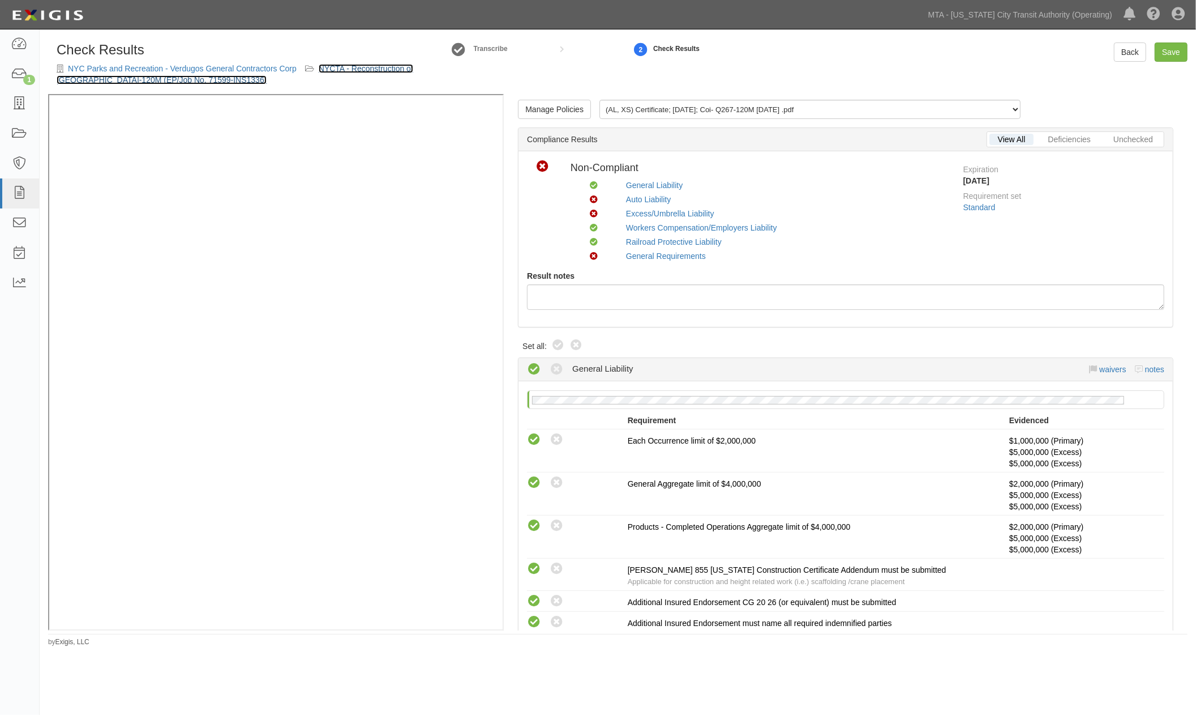
click at [375, 66] on link "NYCTA - Reconstruction of [GEOGRAPHIC_DATA]-120M (EP/Job No. 71599-INS1336)" at bounding box center [235, 74] width 357 height 20
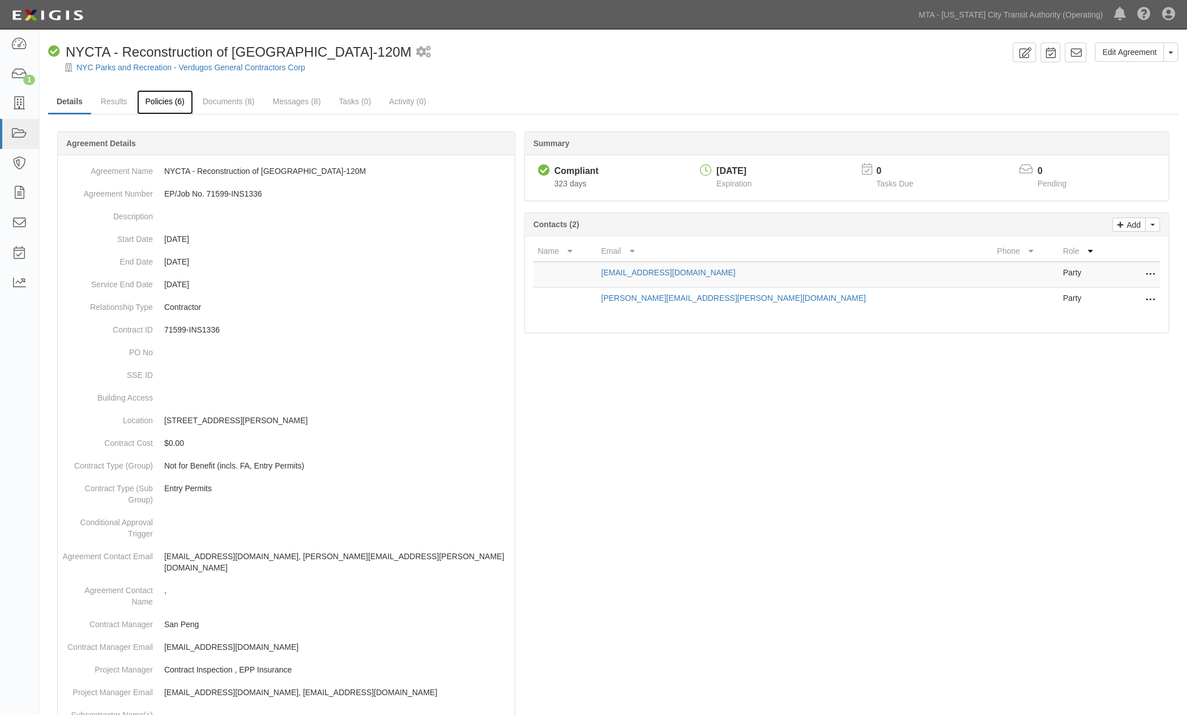
click at [161, 96] on link "Policies (6)" at bounding box center [165, 102] width 56 height 24
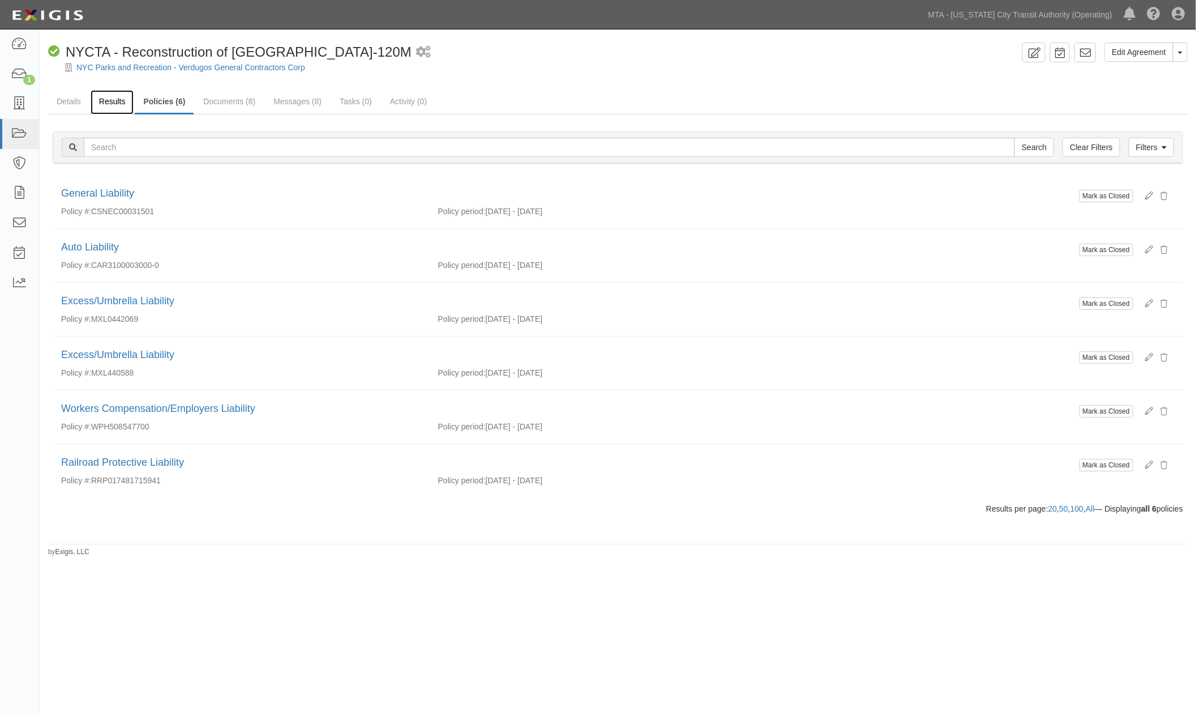
click at [113, 95] on link "Results" at bounding box center [113, 102] width 44 height 24
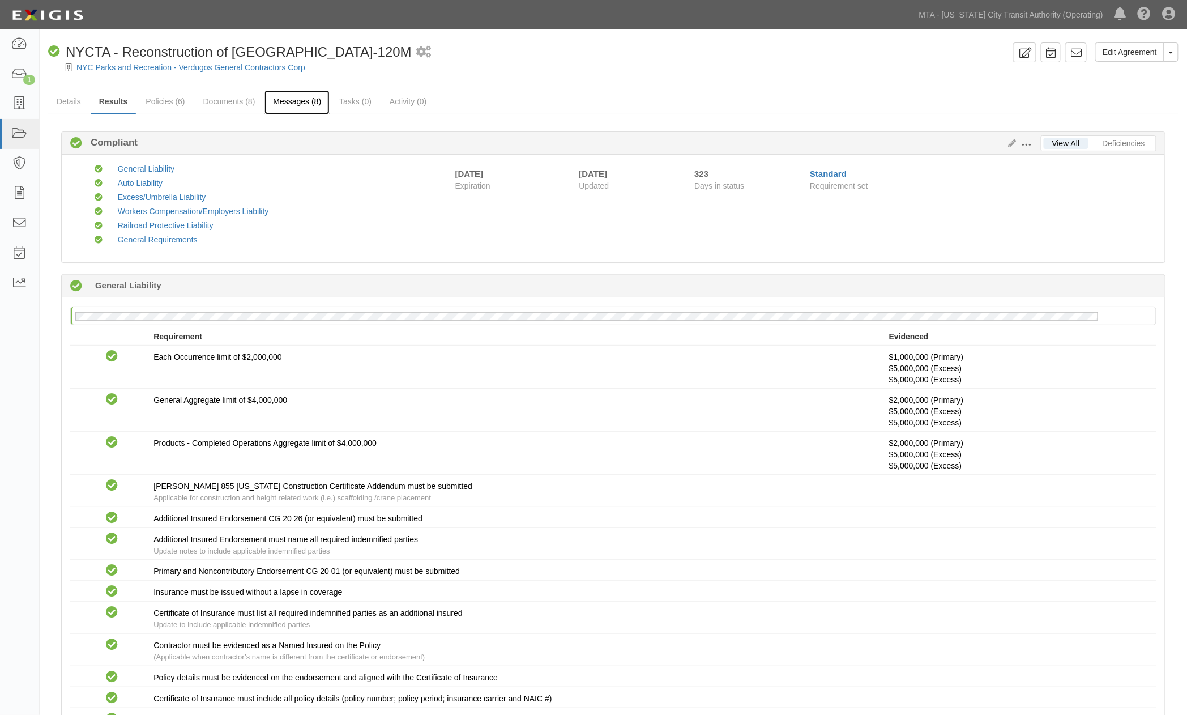
click at [280, 100] on link "Messages (8)" at bounding box center [296, 102] width 65 height 24
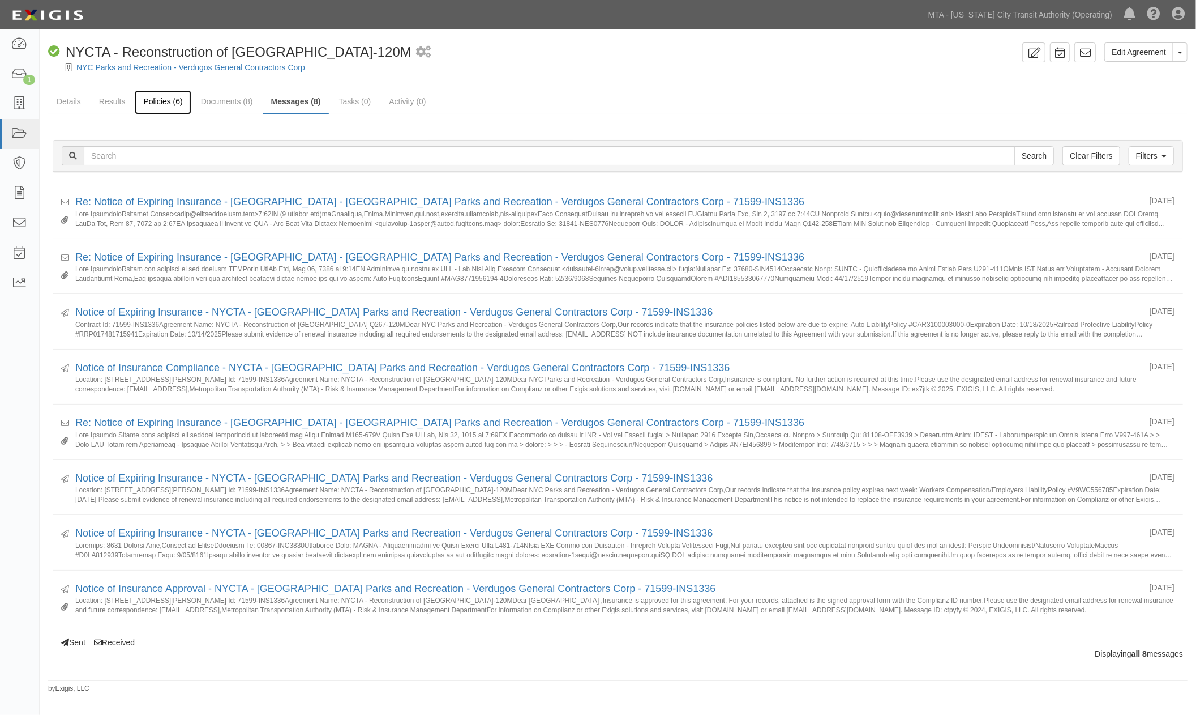
click at [166, 101] on link "Policies (6)" at bounding box center [163, 102] width 56 height 24
click at [199, 102] on link "Documents (8)" at bounding box center [227, 102] width 69 height 24
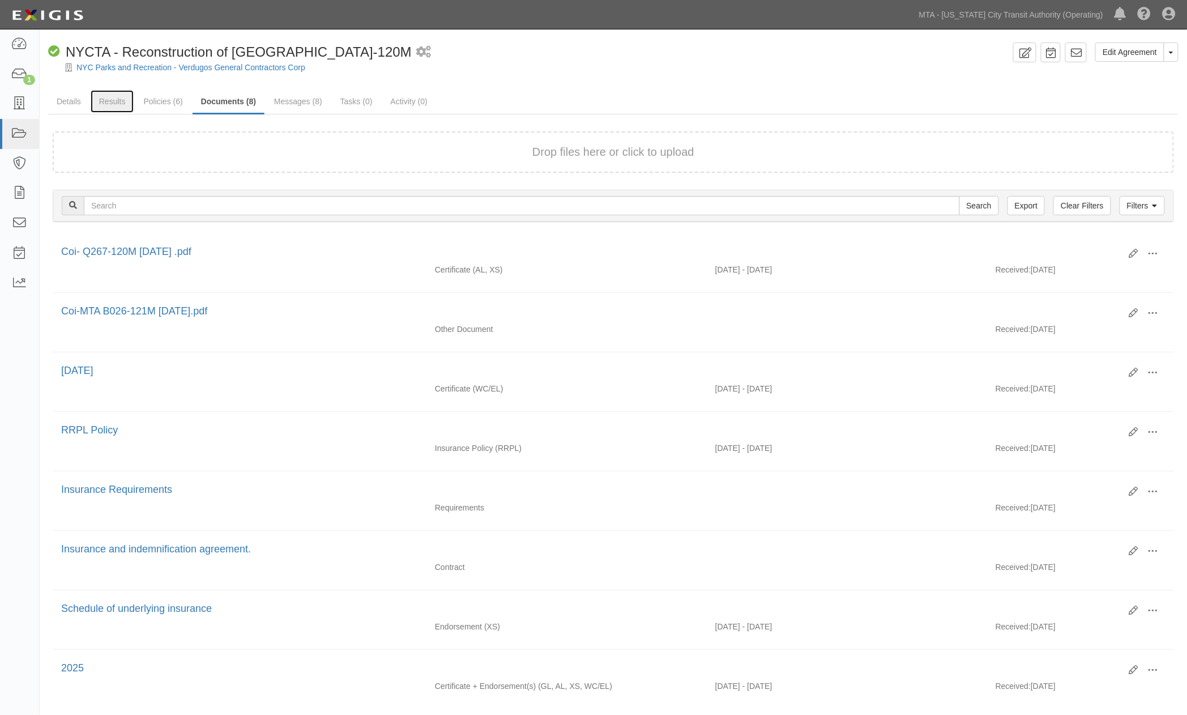
click at [109, 99] on link "Results" at bounding box center [113, 101] width 44 height 23
click at [156, 100] on link "Policies (6)" at bounding box center [163, 102] width 56 height 24
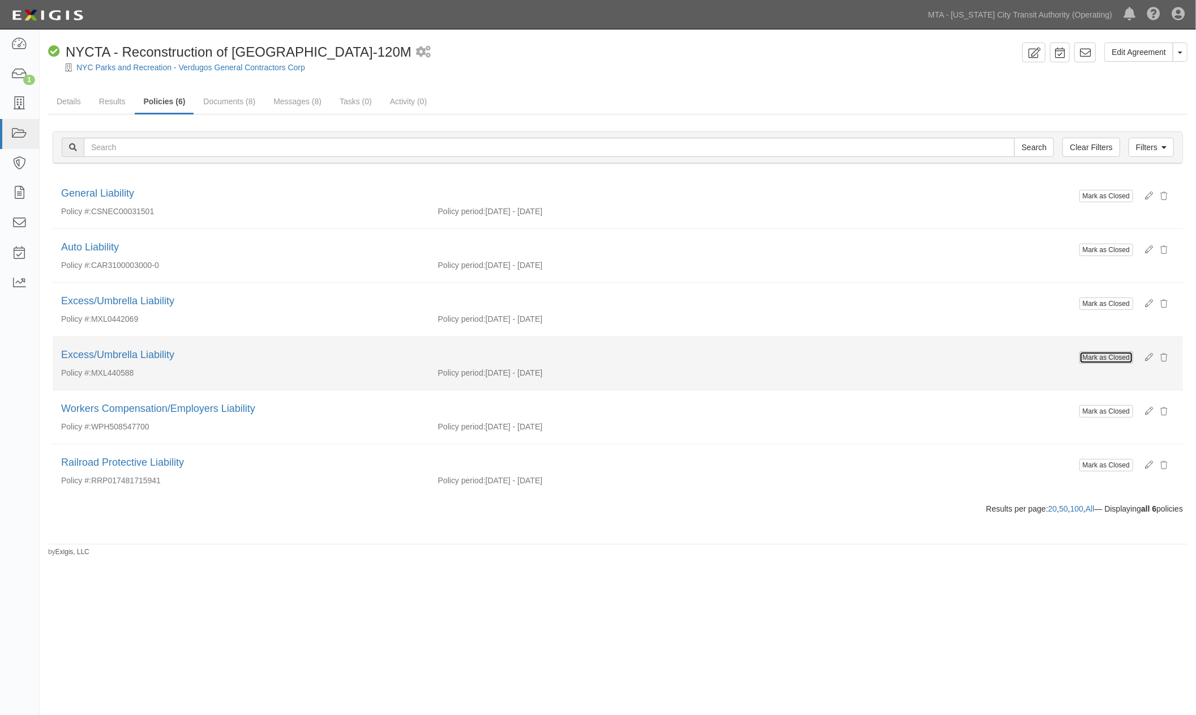
click at [1085, 354] on button "Mark as Closed" at bounding box center [1107, 357] width 54 height 12
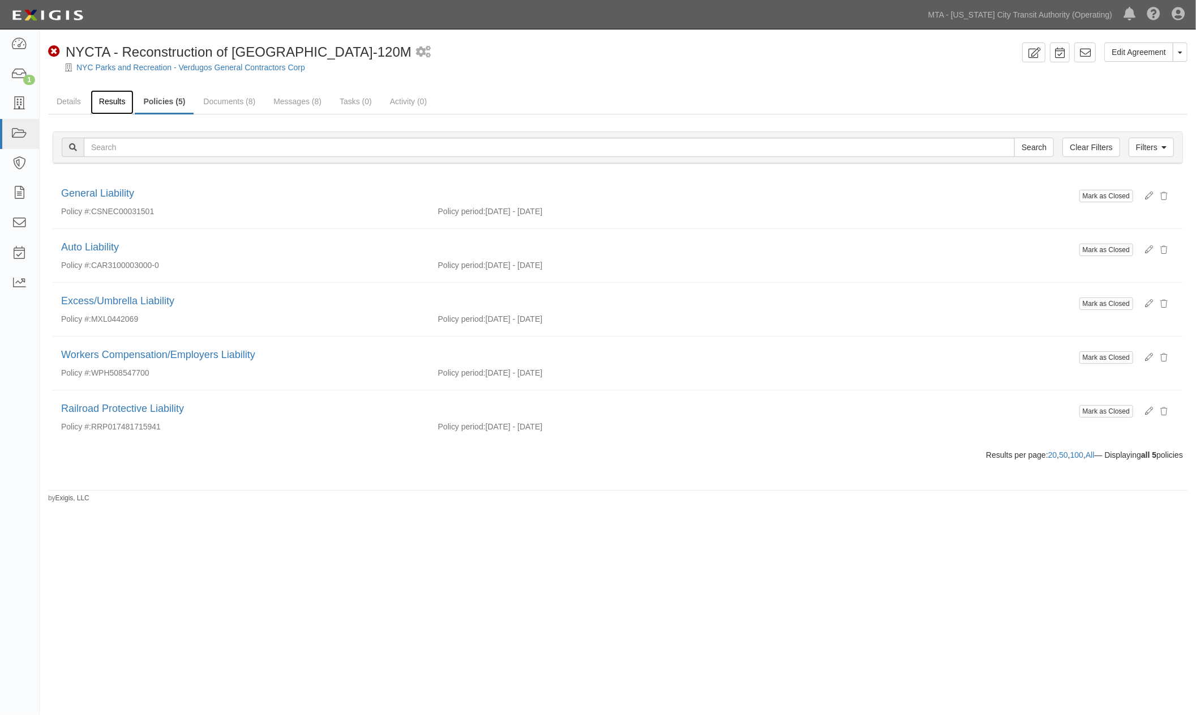
click at [115, 102] on link "Results" at bounding box center [113, 102] width 44 height 24
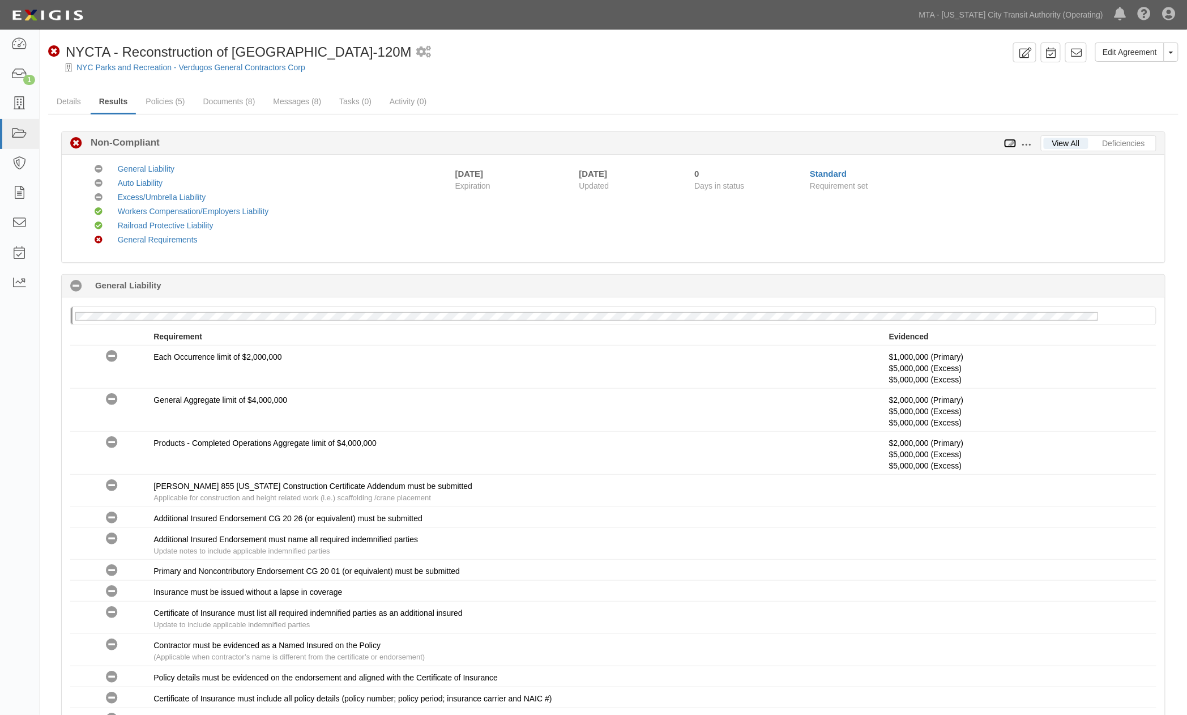
click at [1014, 140] on icon at bounding box center [1010, 144] width 12 height 8
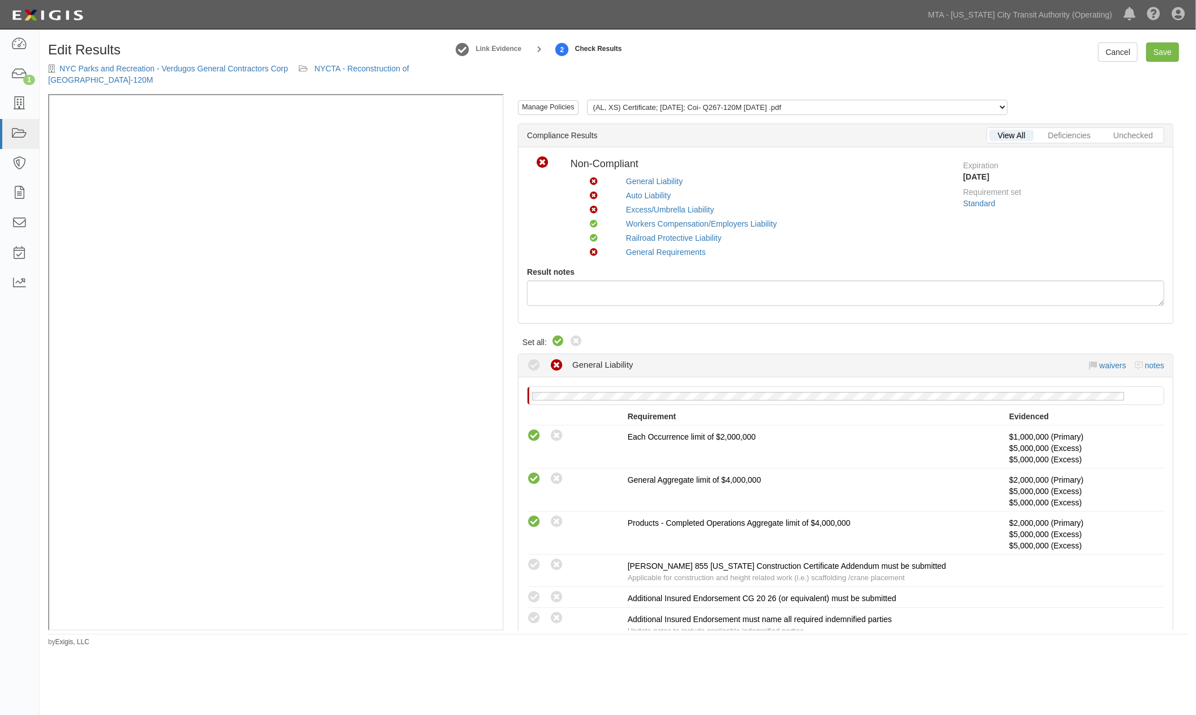
click at [558, 336] on icon at bounding box center [558, 342] width 14 height 14
radio input "true"
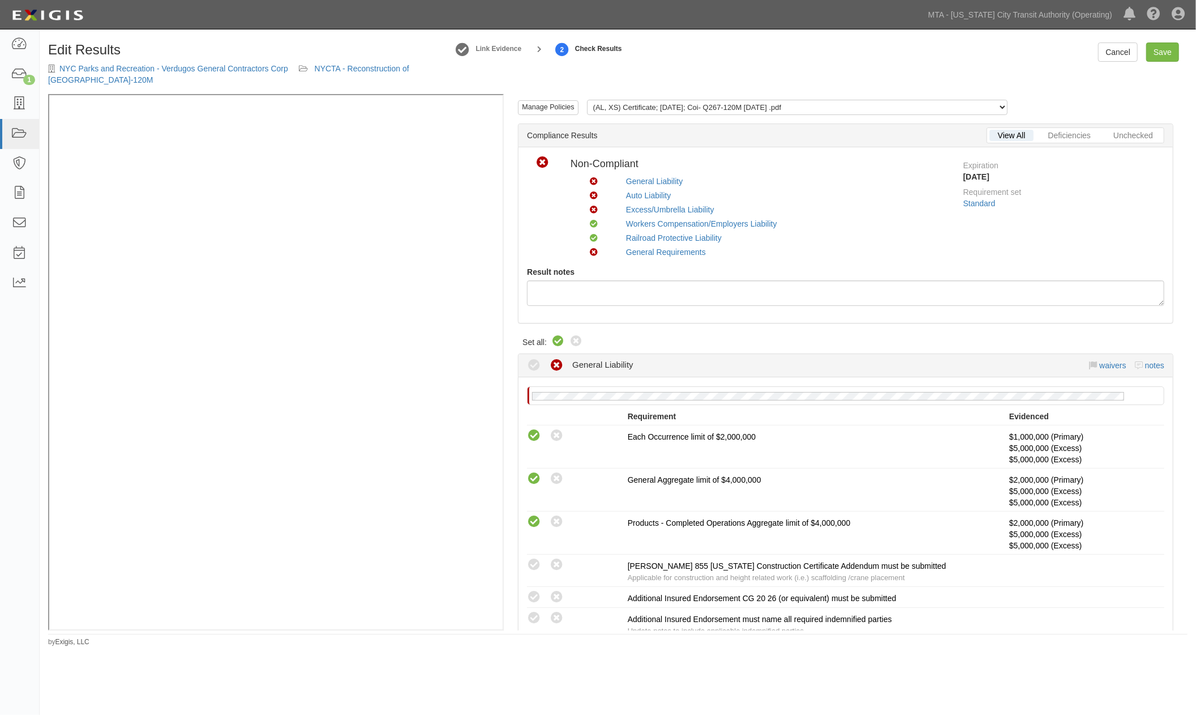
radio input "true"
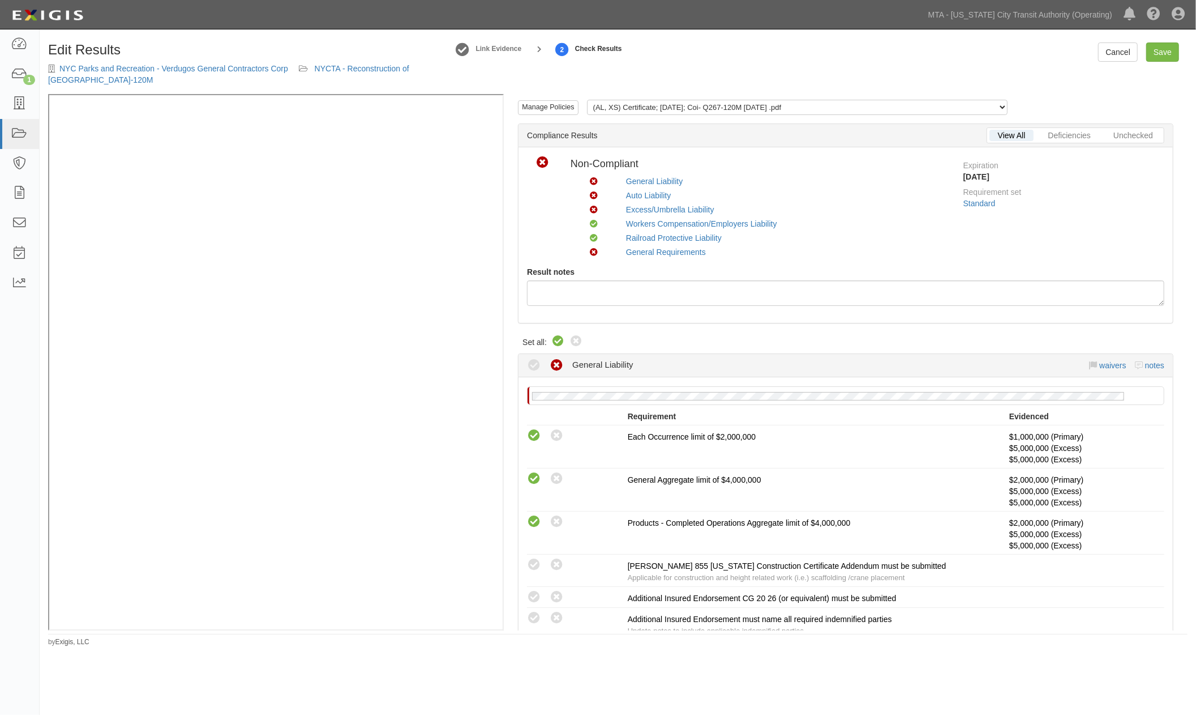
radio input "true"
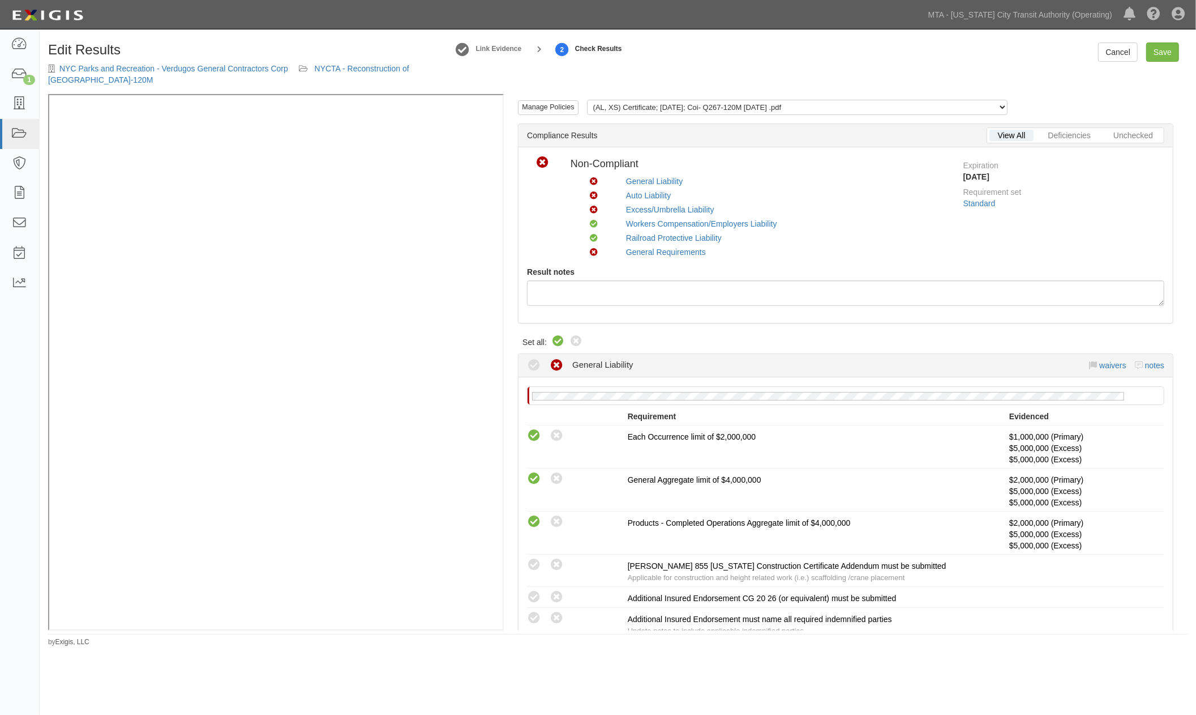
radio input "true"
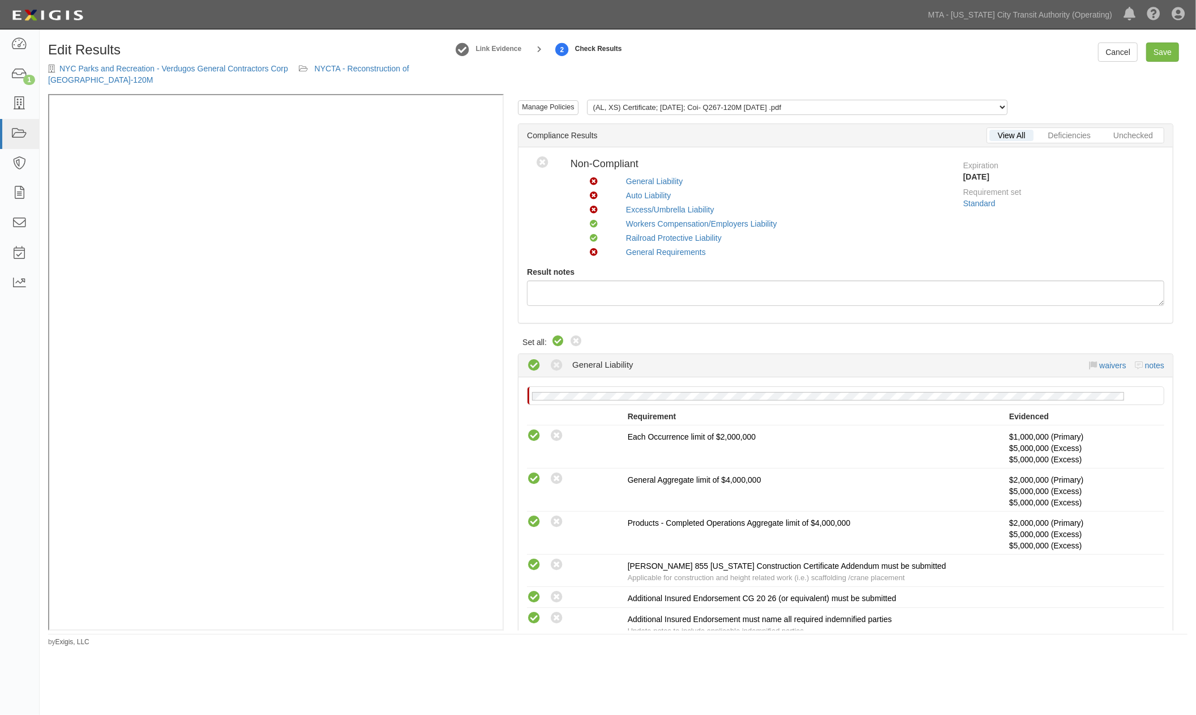
radio input "true"
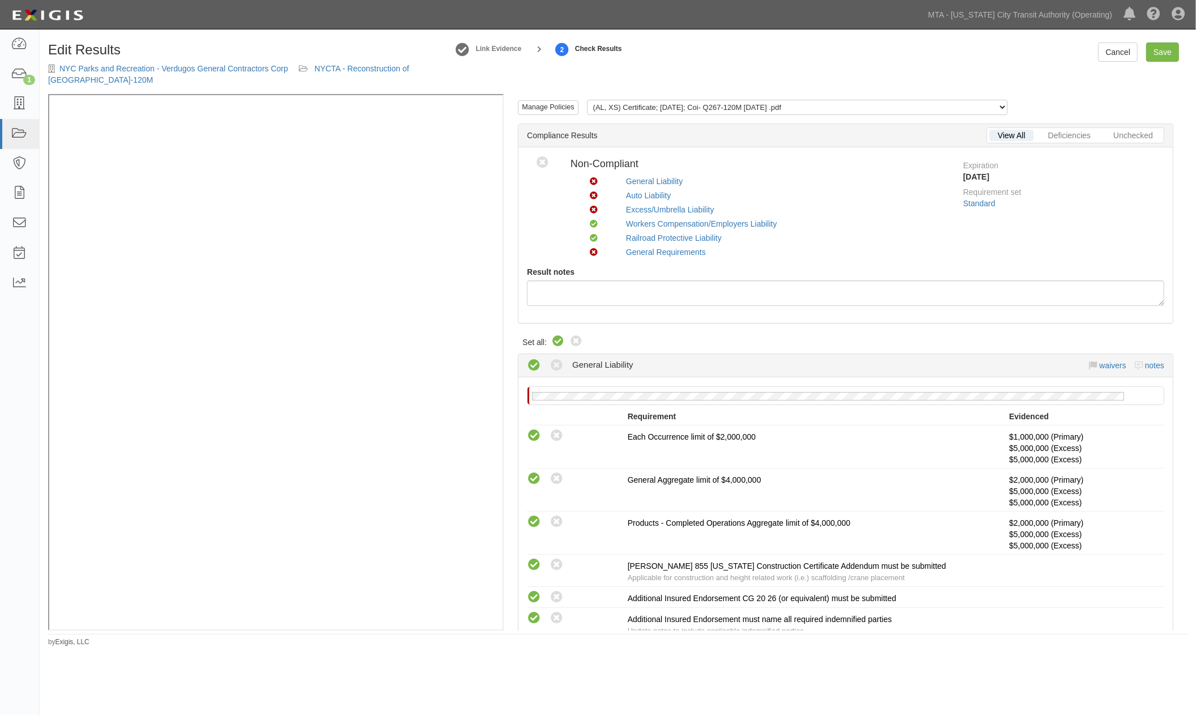
radio input "true"
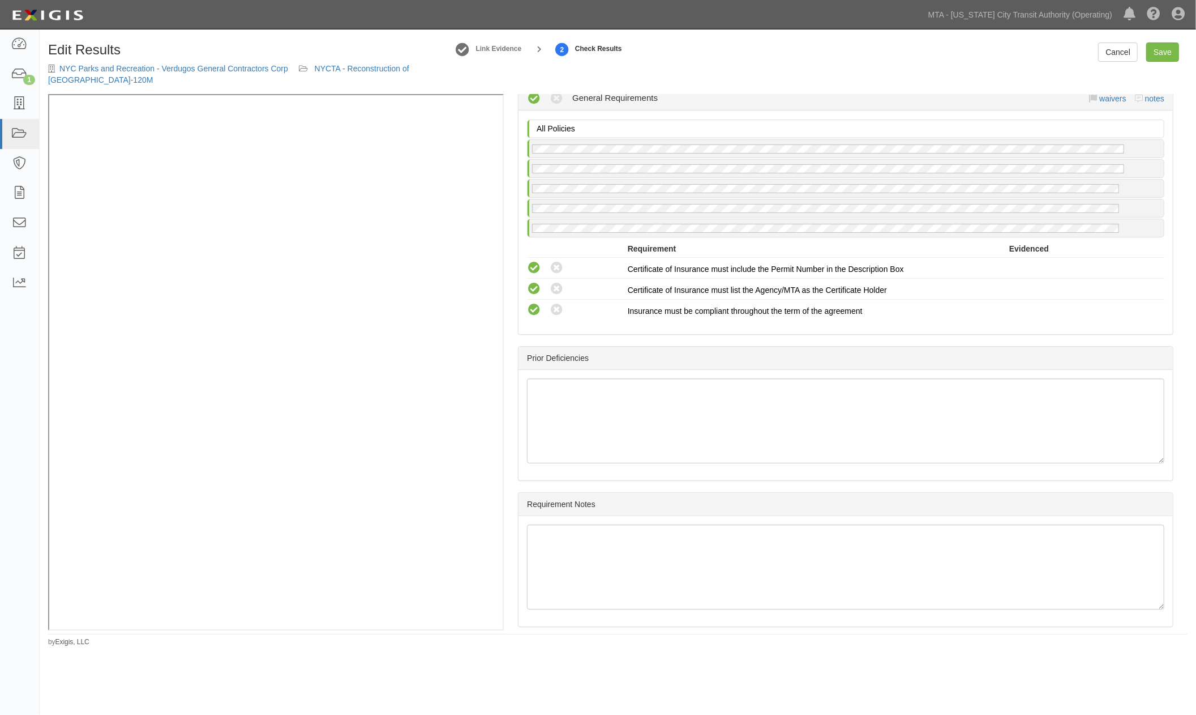
scroll to position [1844, 0]
click at [1171, 49] on link "Save" at bounding box center [1163, 51] width 33 height 19
radio input "true"
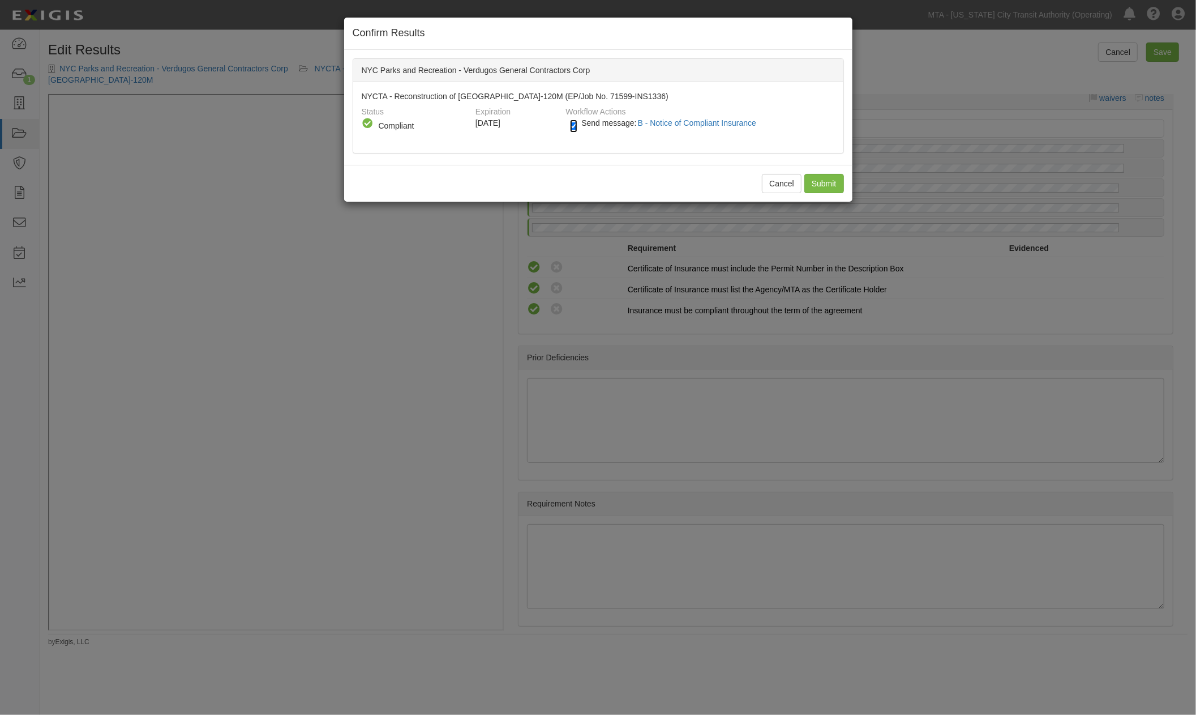
click at [572, 125] on input "Send message: B - Notice of Compliant Insurance" at bounding box center [573, 125] width 7 height 13
checkbox input "false"
click at [817, 182] on input "Submit" at bounding box center [825, 183] width 40 height 19
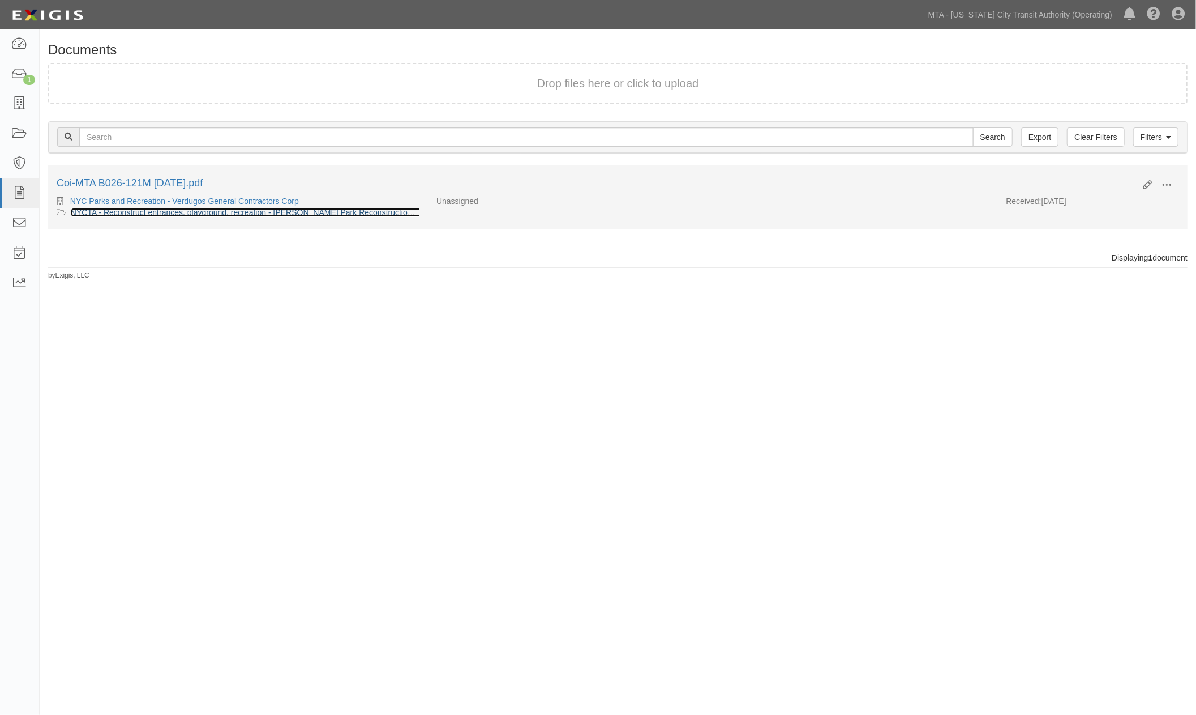
click at [189, 210] on link "NYCTA - Reconstruct entrances, playground, recreation - [PERSON_NAME] Park Reco…" at bounding box center [350, 212] width 558 height 9
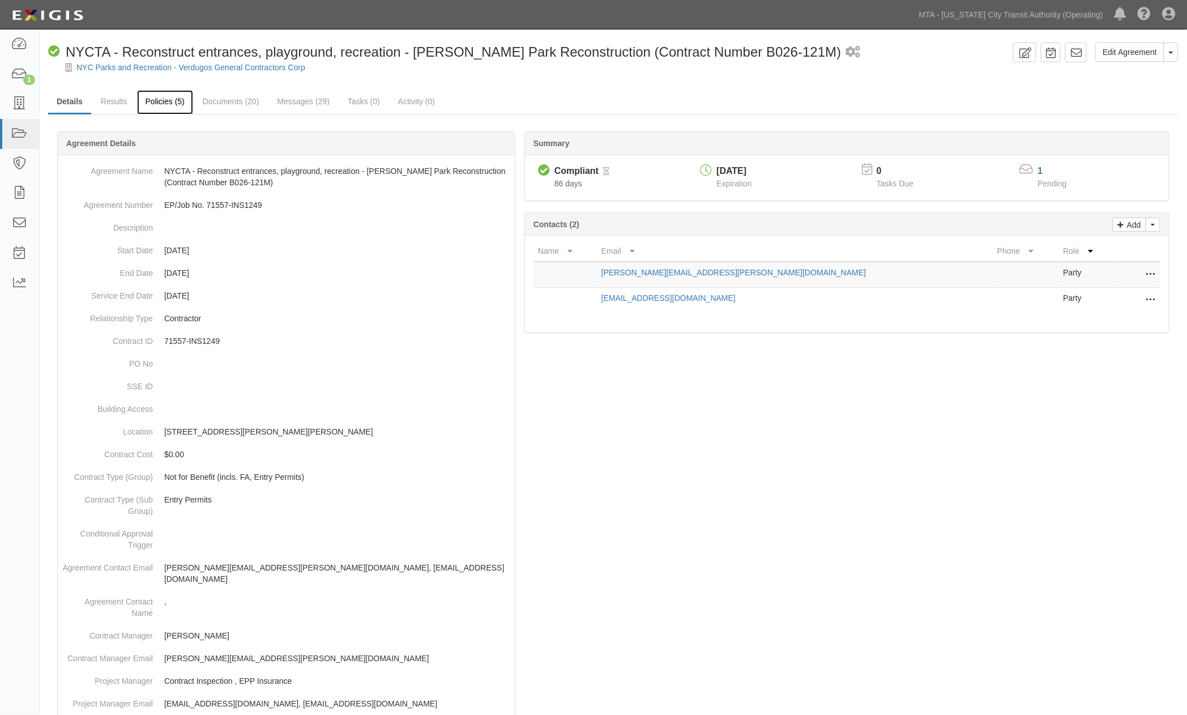
click at [174, 104] on link "Policies (5)" at bounding box center [165, 102] width 56 height 24
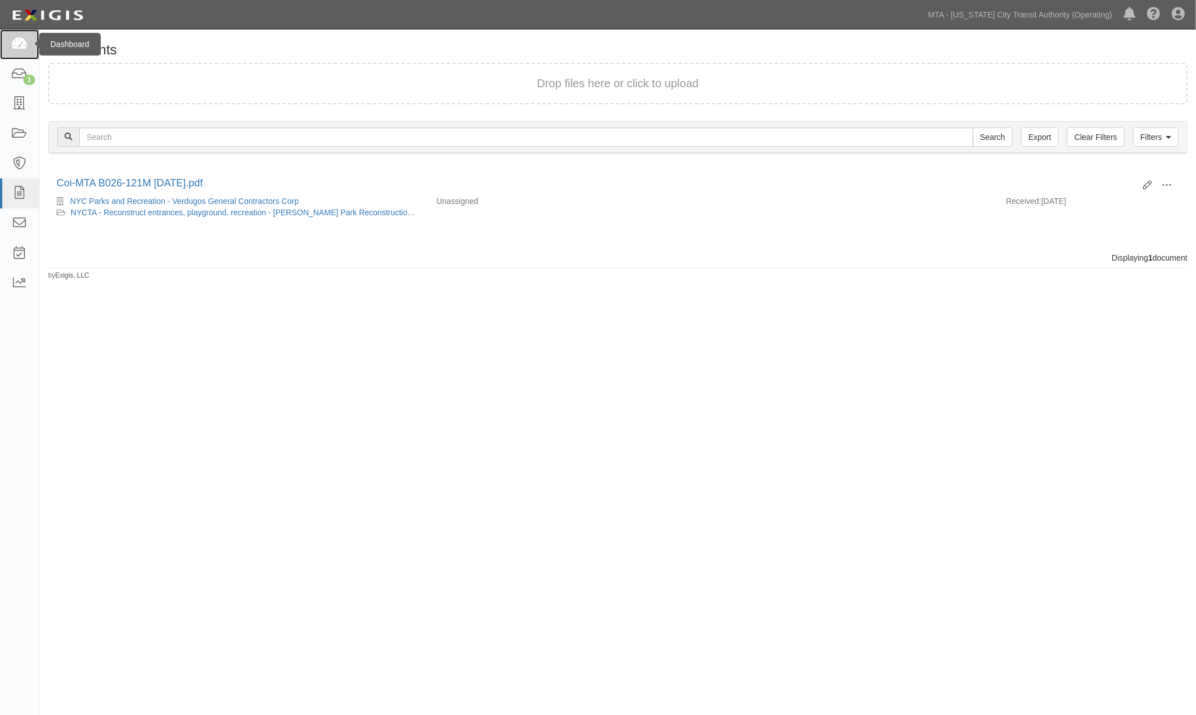
click at [20, 32] on link at bounding box center [19, 44] width 39 height 30
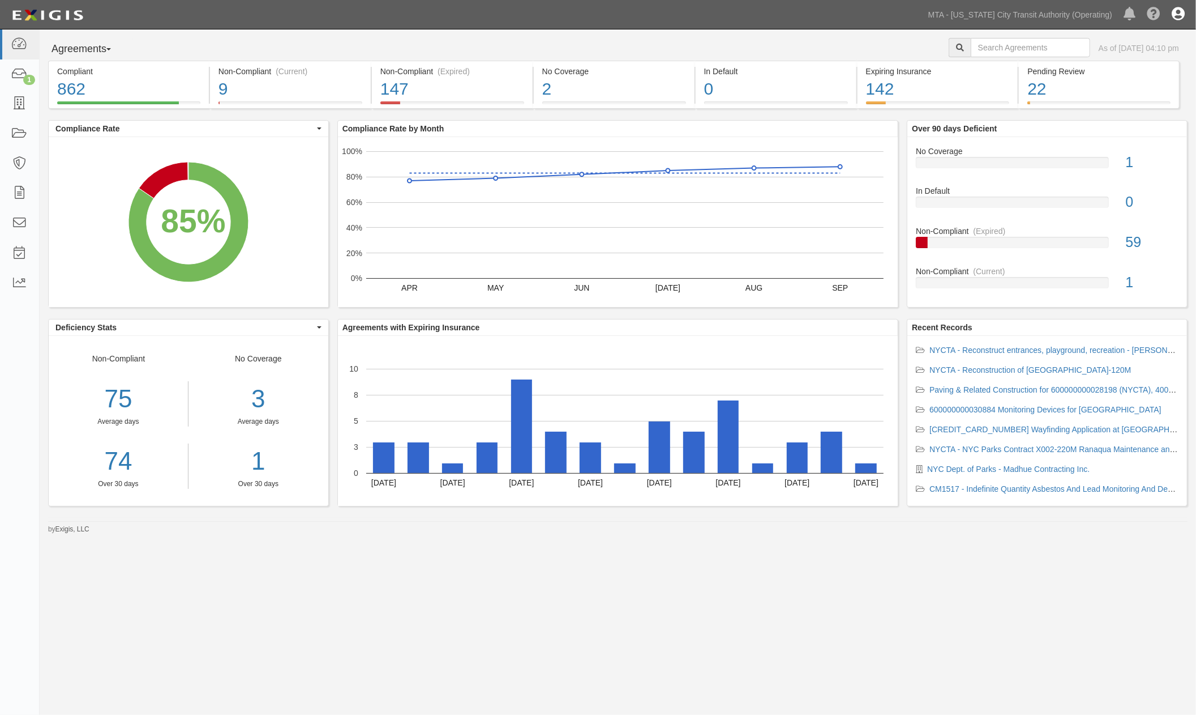
click at [1182, 12] on icon at bounding box center [1178, 15] width 13 height 14
click at [1120, 66] on link "Sign Out" at bounding box center [1145, 66] width 89 height 23
